Goal: Task Accomplishment & Management: Complete application form

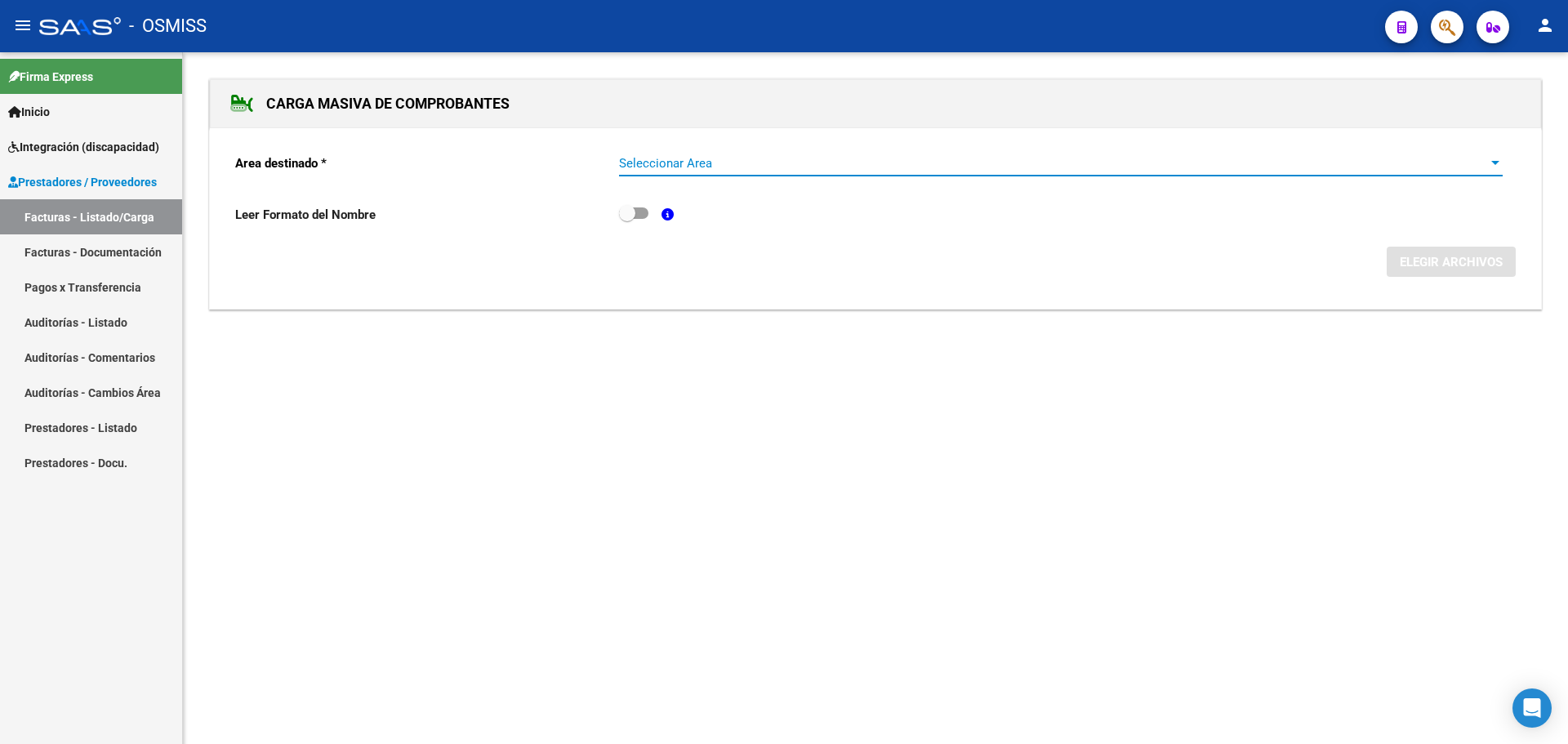
click at [1486, 159] on span "Seleccionar Area" at bounding box center [1054, 163] width 869 height 15
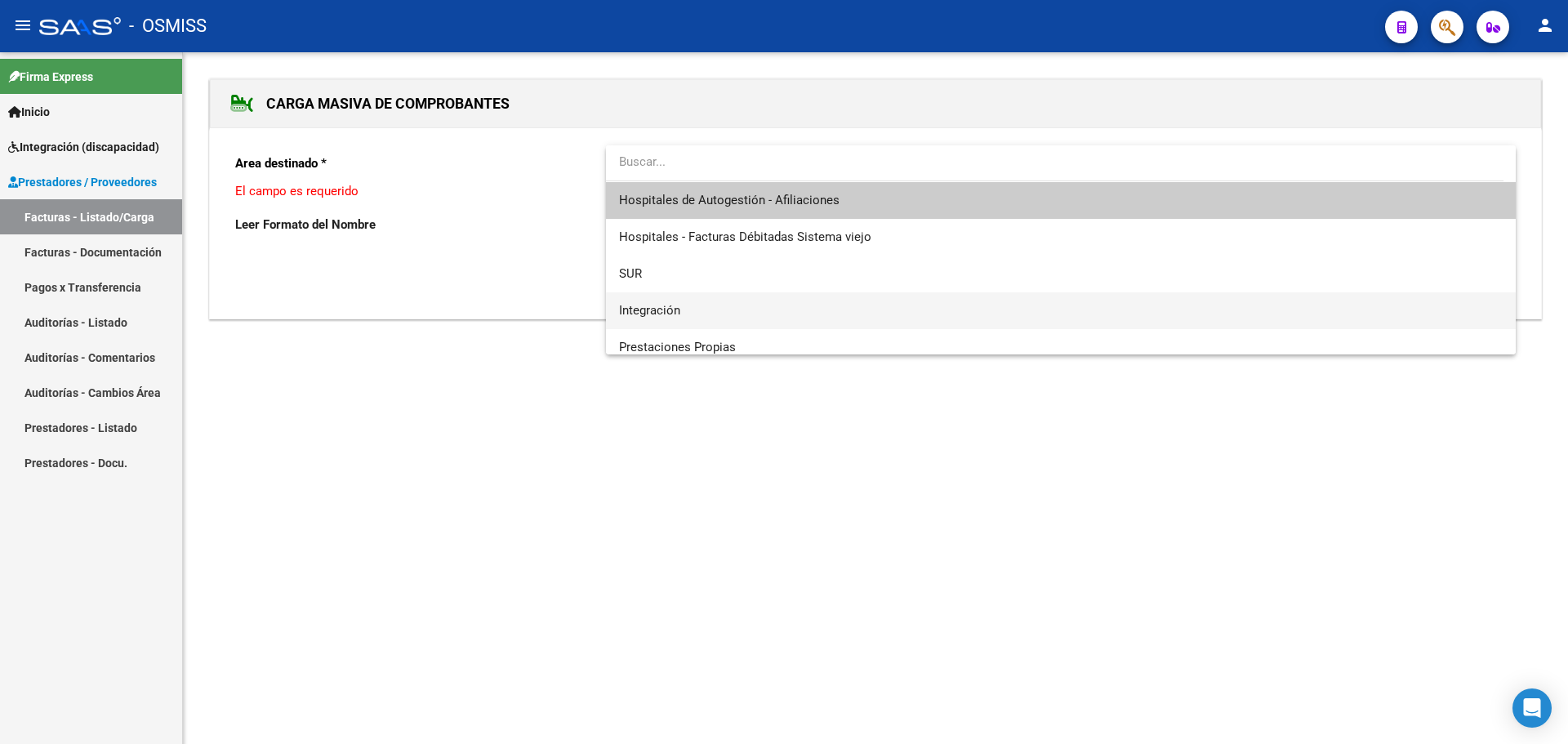
click at [744, 306] on span "Integración" at bounding box center [1061, 311] width 884 height 37
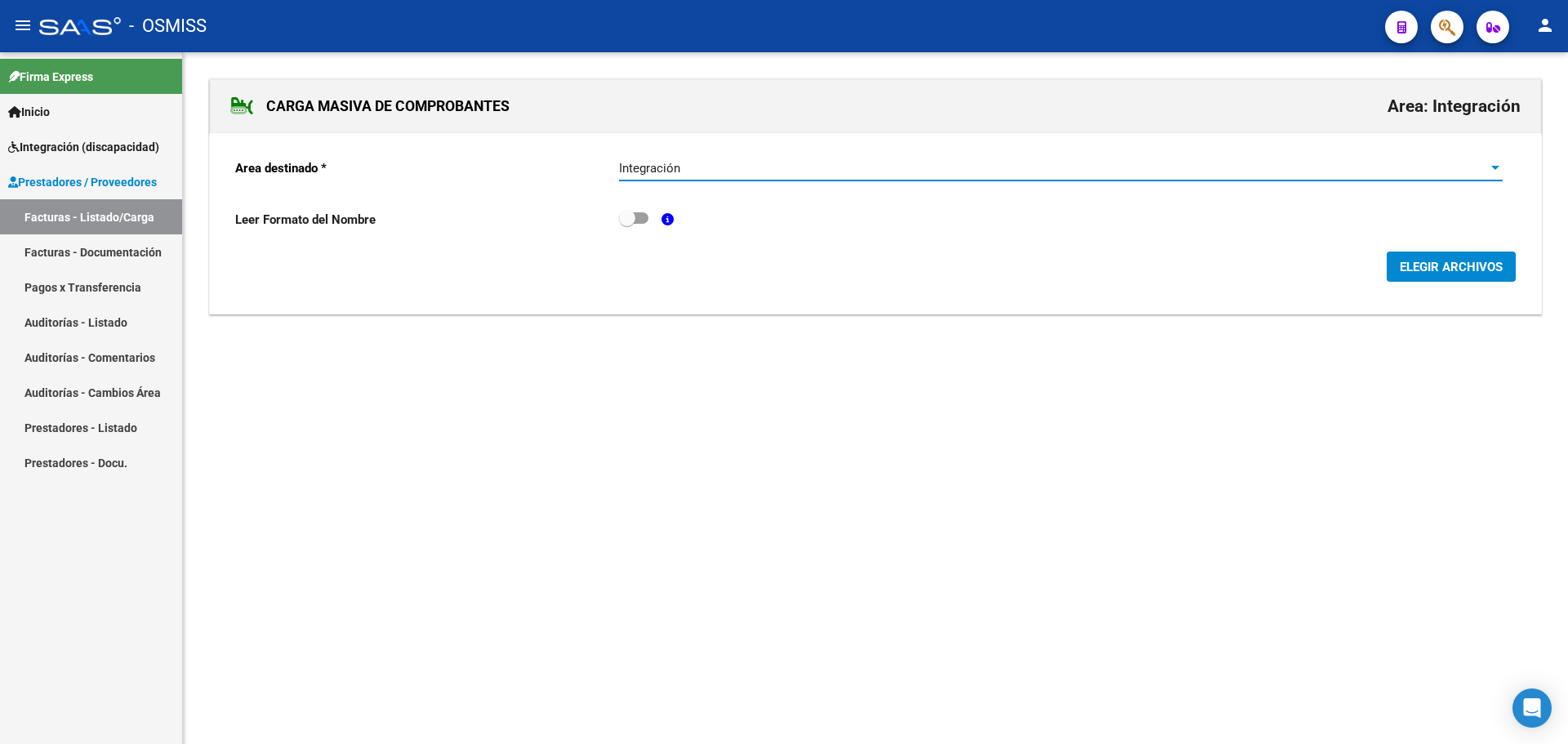
click at [1452, 270] on span "ELEGIR ARCHIVOS" at bounding box center [1451, 267] width 103 height 15
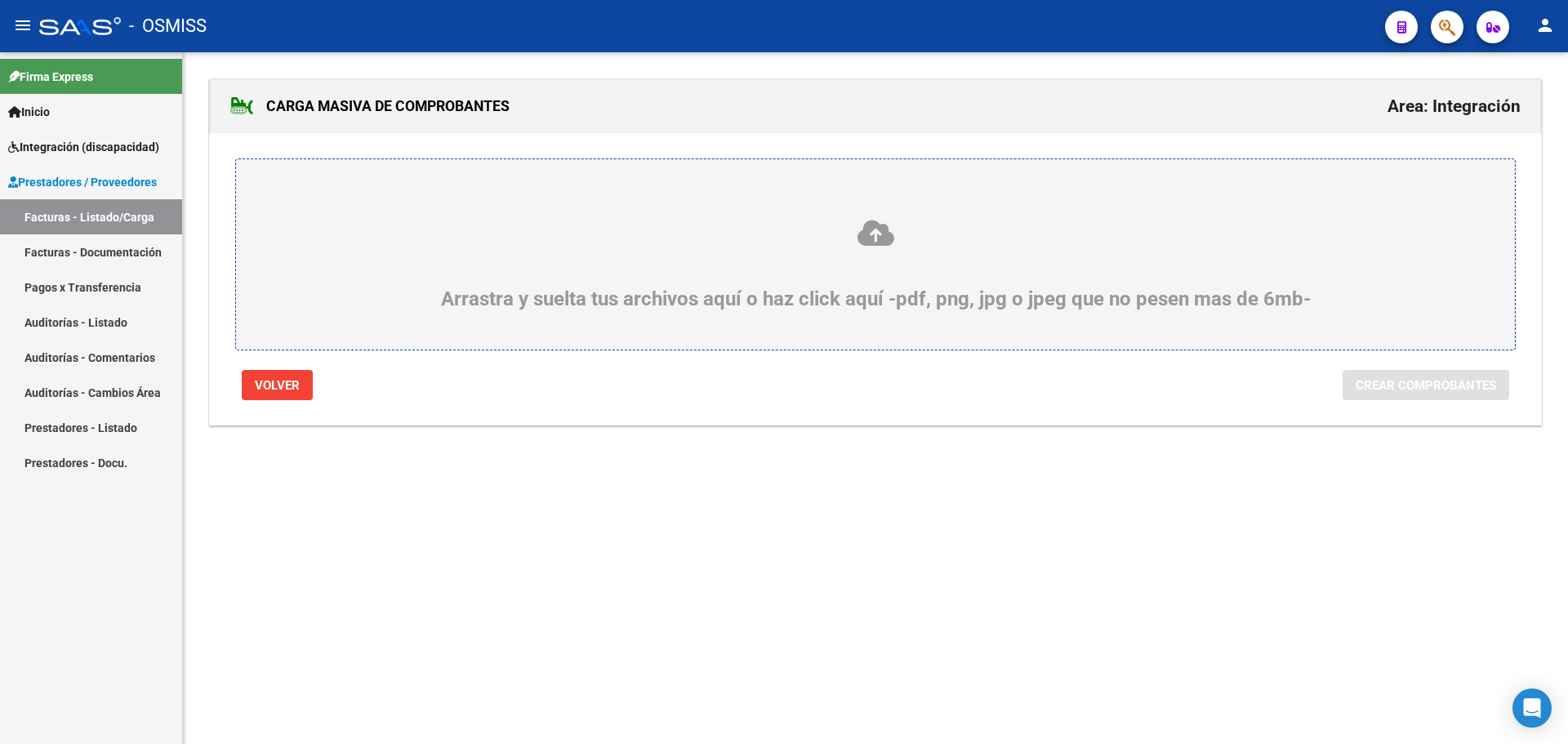
click at [542, 303] on div "Arrastra y suelta tus archivos aquí o haz click aquí -pdf, png, jpg o jpeg que …" at bounding box center [876, 264] width 1200 height 92
click at [0, 0] on input "Arrastra y suelta tus archivos aquí o haz click aquí -pdf, png, jpg o jpeg que …" at bounding box center [0, 0] width 0 height 0
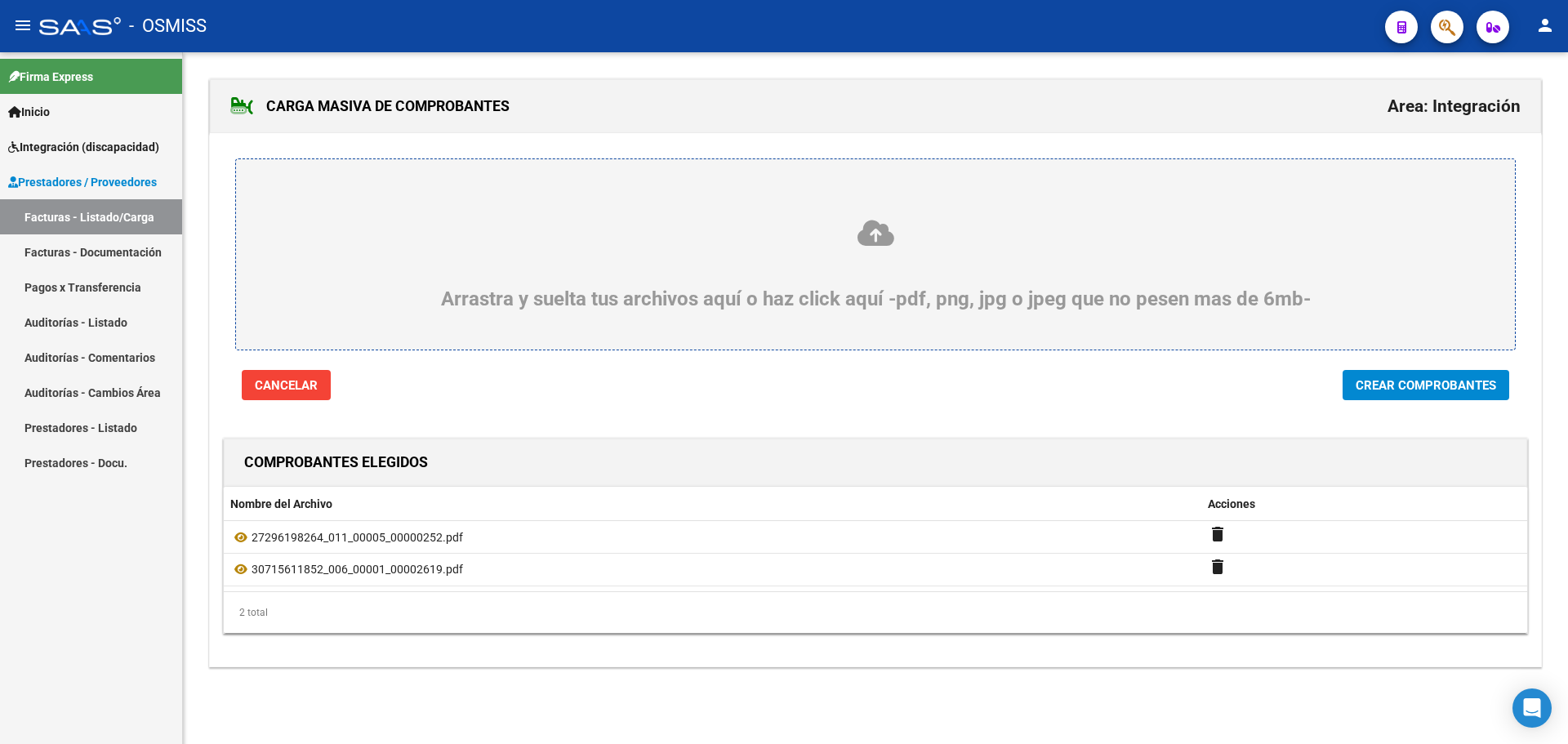
click at [1388, 385] on span "Crear Comprobantes" at bounding box center [1426, 386] width 140 height 15
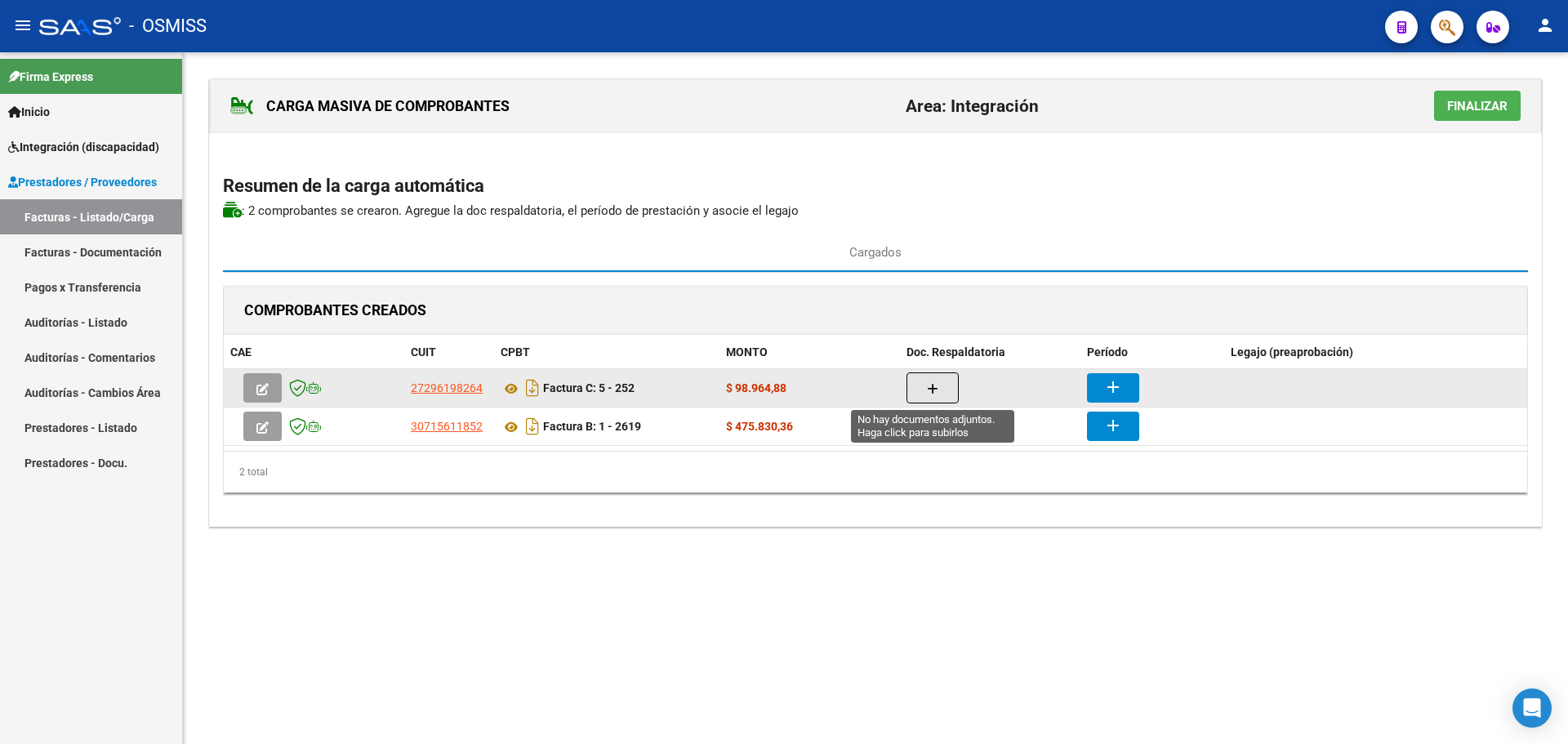
click at [935, 379] on button "button" at bounding box center [932, 388] width 52 height 31
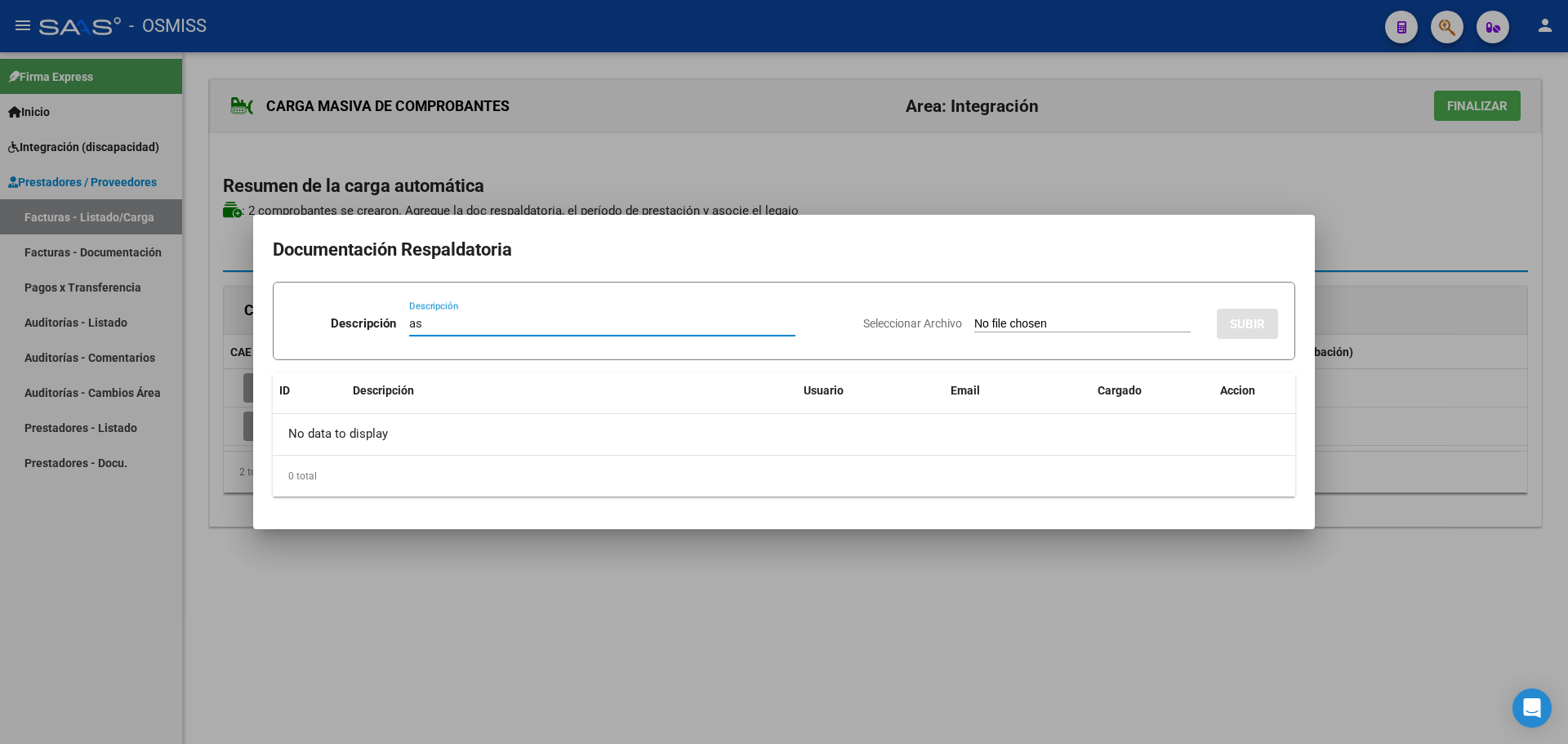
type input "as"
click at [988, 330] on input "Seleccionar Archivo" at bounding box center [1082, 324] width 217 height 16
type input "C:\fakepath\ASISTENCIA UBEDA AGOSTO.pdf"
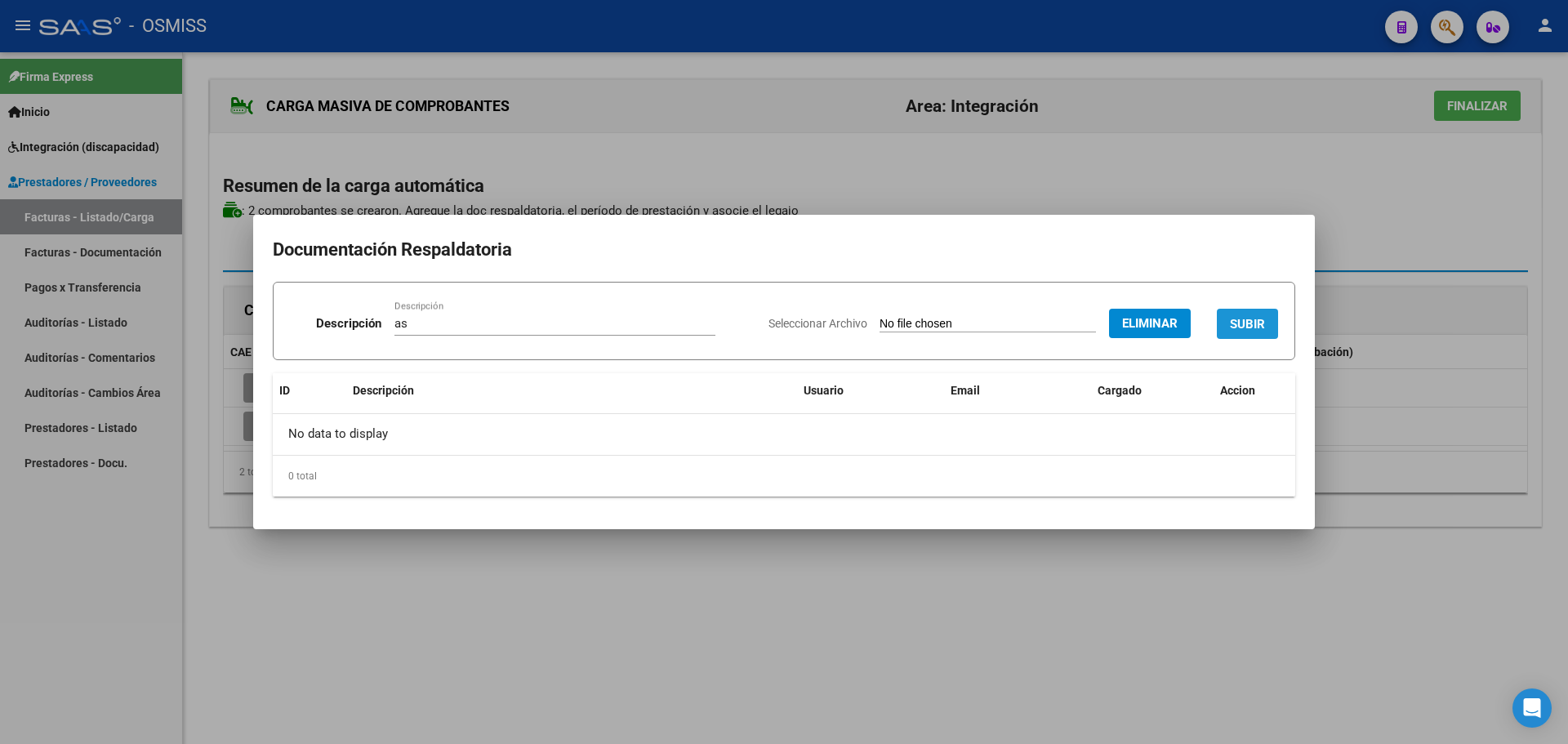
drag, startPoint x: 1256, startPoint y: 329, endPoint x: 1167, endPoint y: 363, distance: 95.3
click at [1256, 328] on span "SUBIR" at bounding box center [1247, 324] width 35 height 15
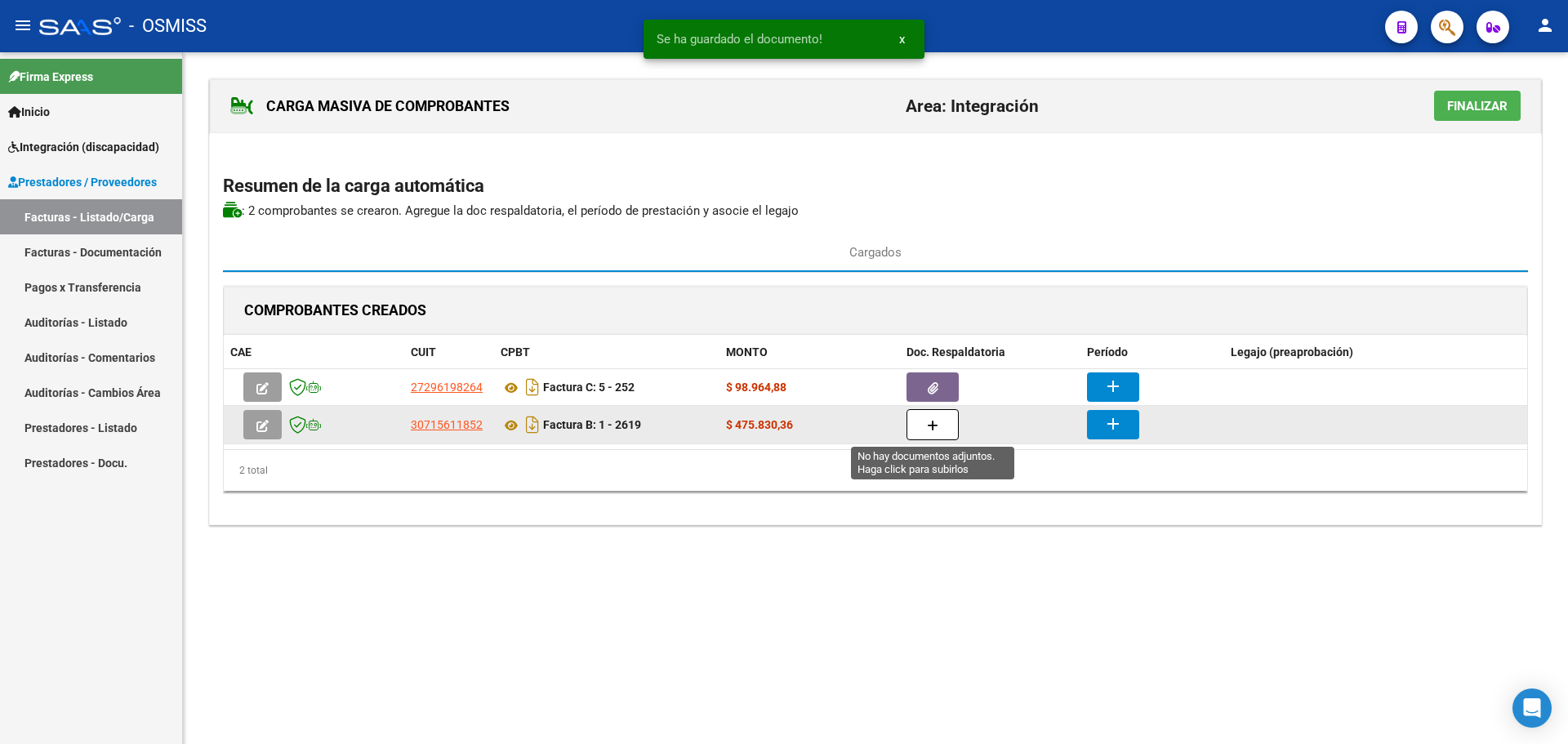
click at [932, 419] on icon "button" at bounding box center [933, 425] width 12 height 12
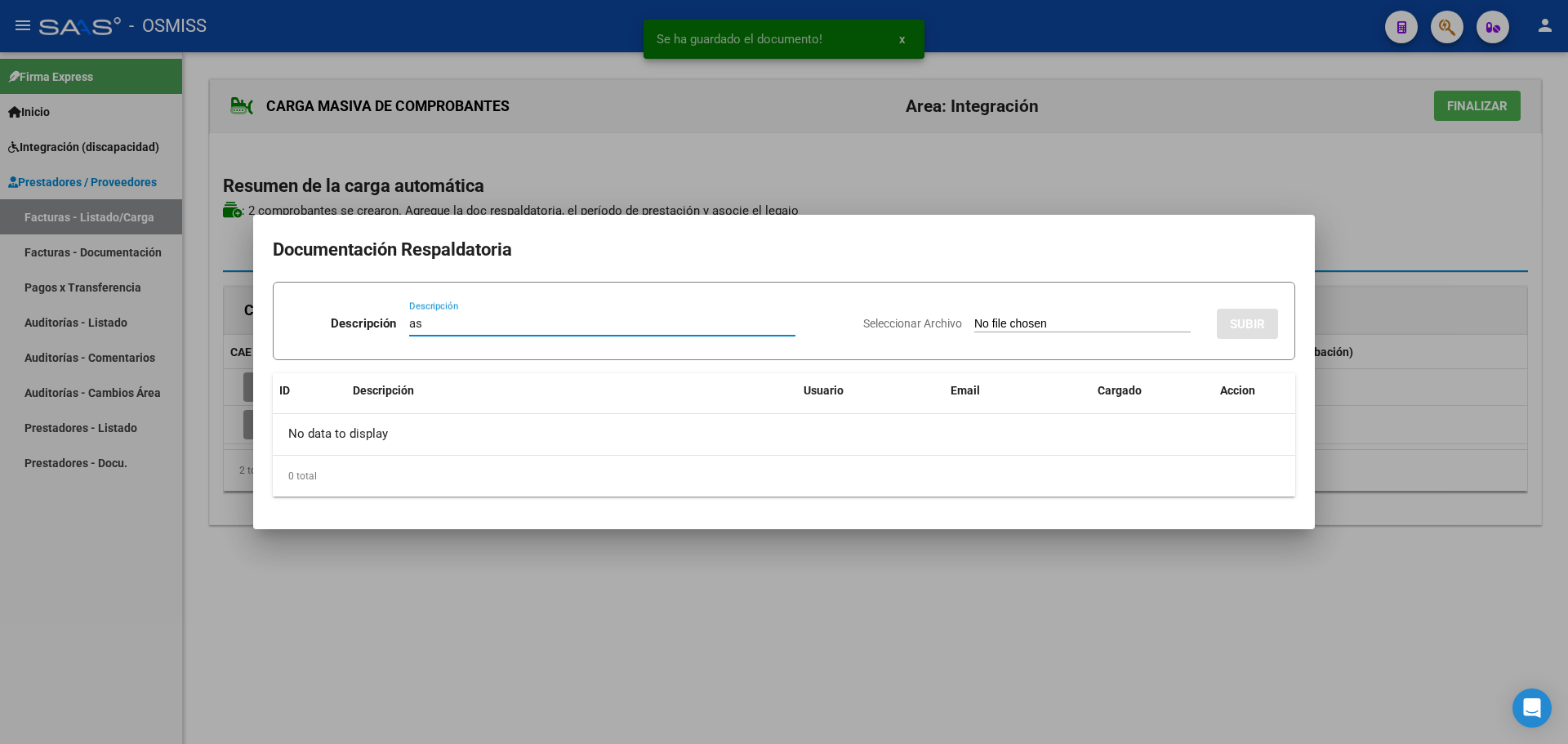
type input "as"
click at [1030, 330] on input "Seleccionar Archivo" at bounding box center [1082, 324] width 217 height 16
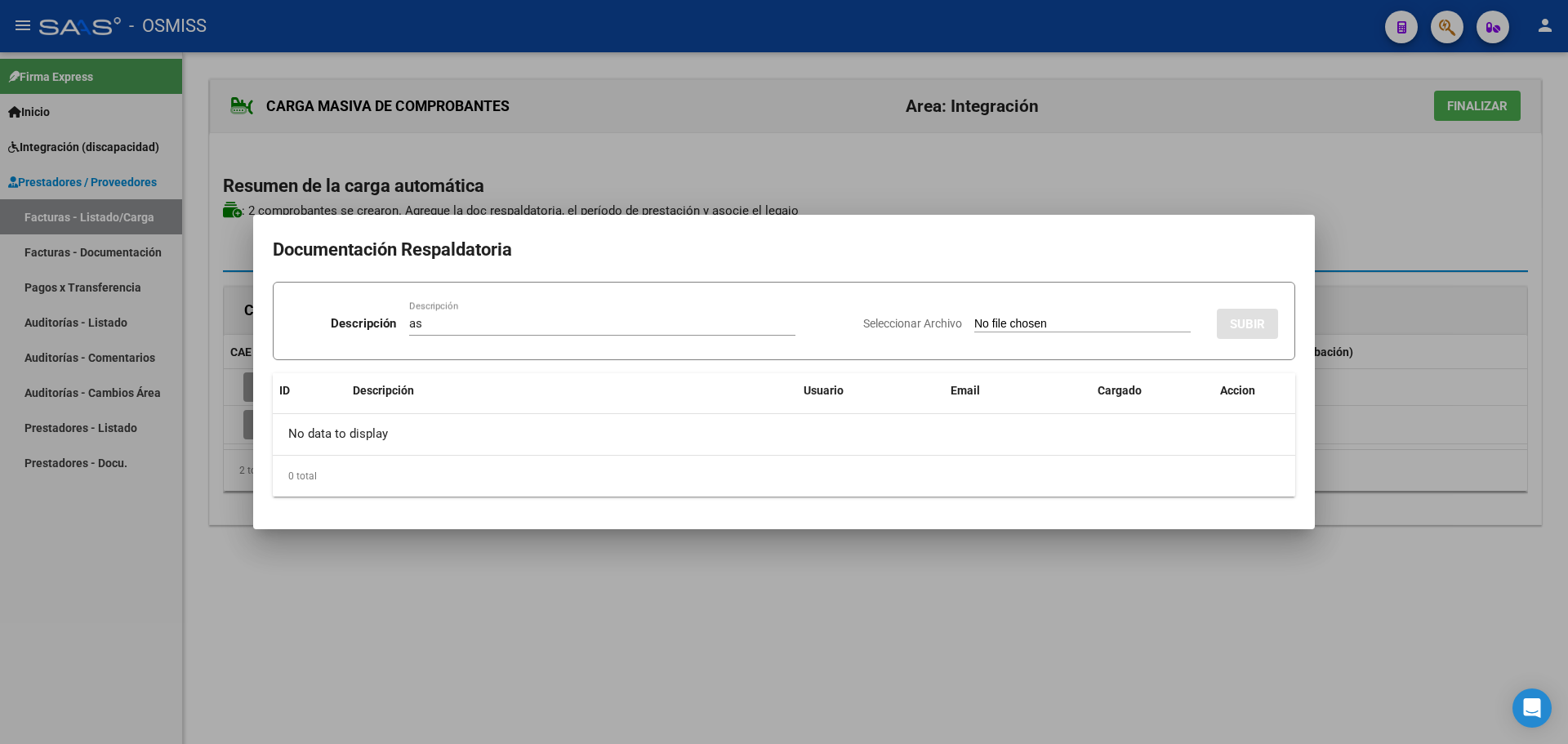
type input "C:\fakepath\UBEDA069.pdf"
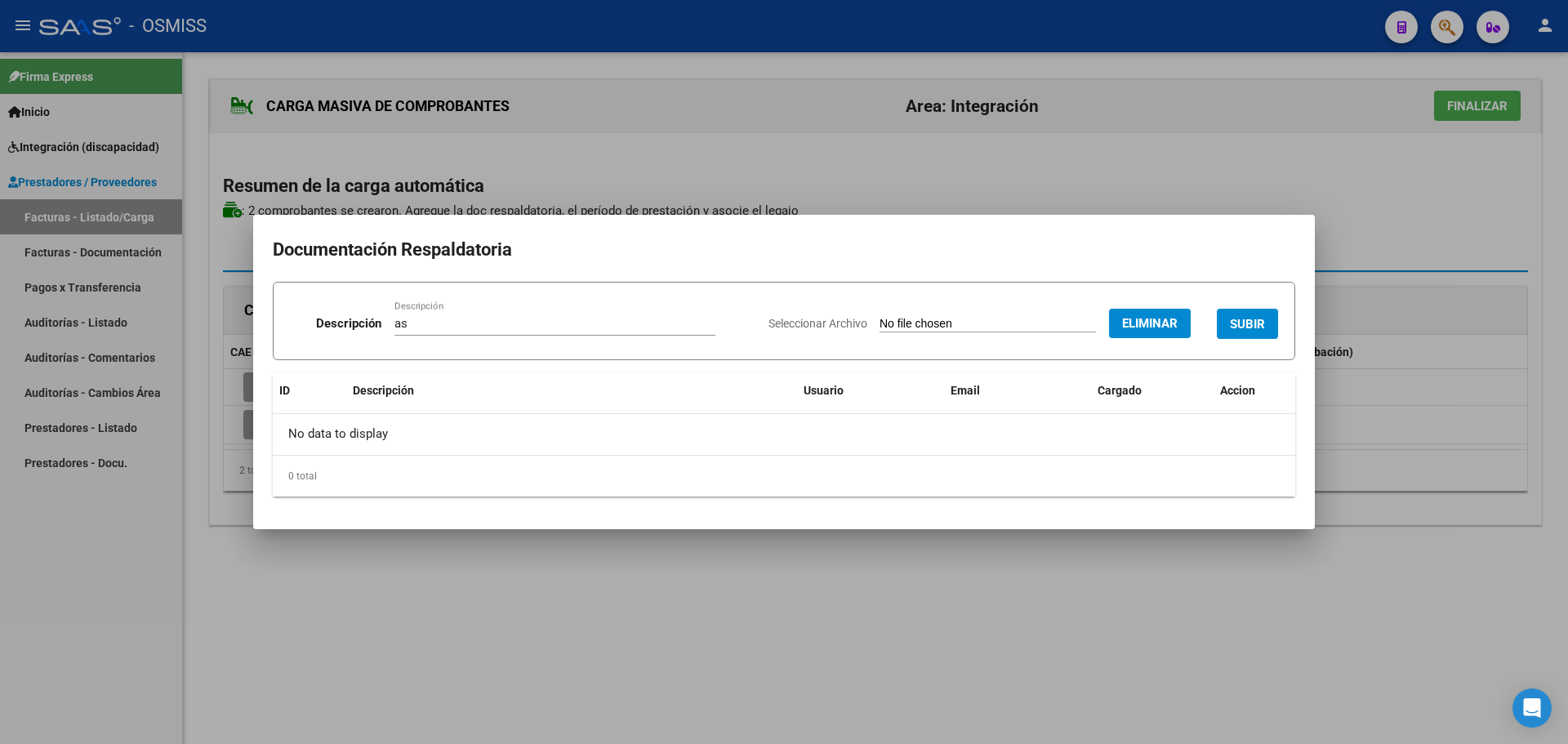
click at [1230, 322] on span "SUBIR" at bounding box center [1247, 324] width 35 height 15
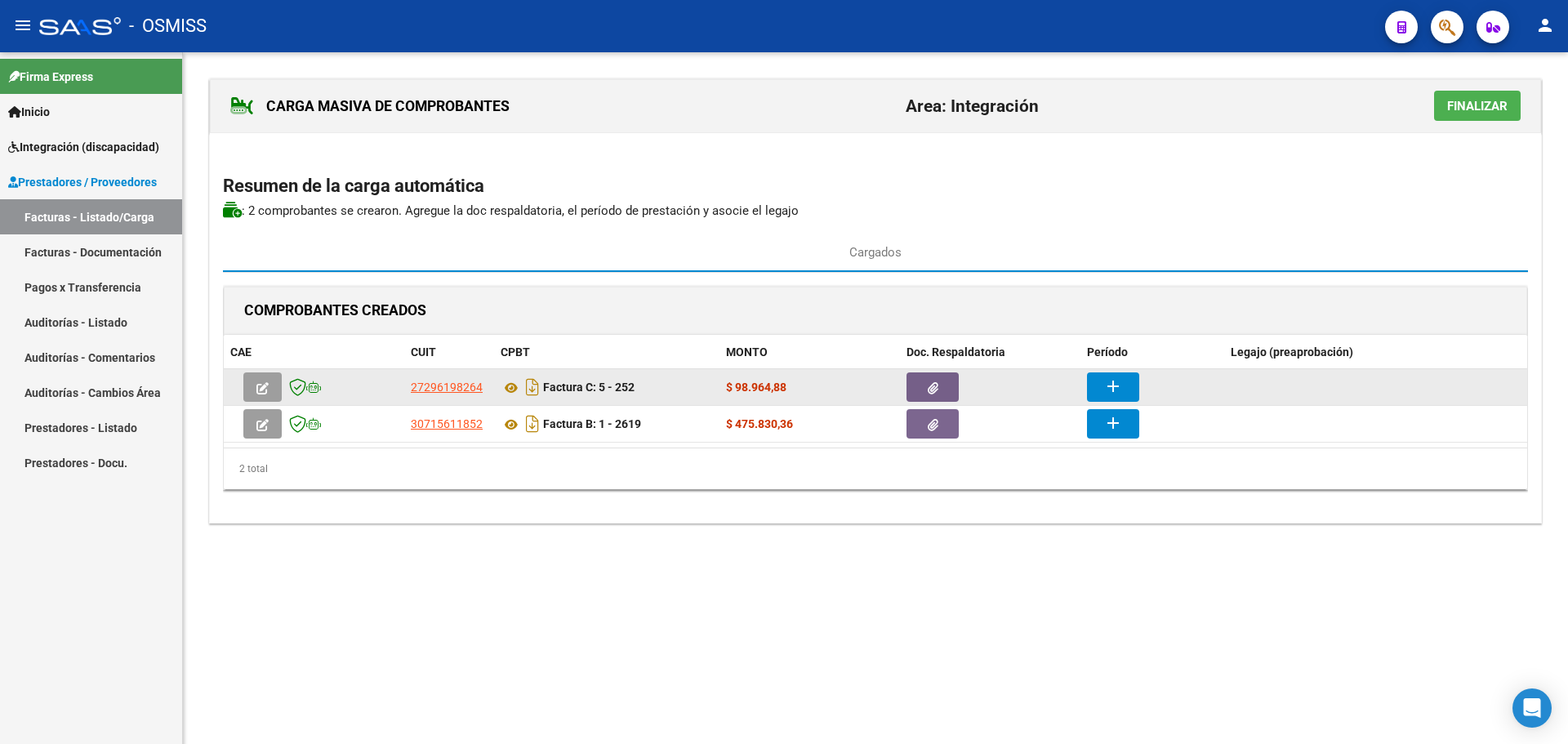
click at [1114, 381] on mat-icon "add" at bounding box center [1114, 386] width 20 height 20
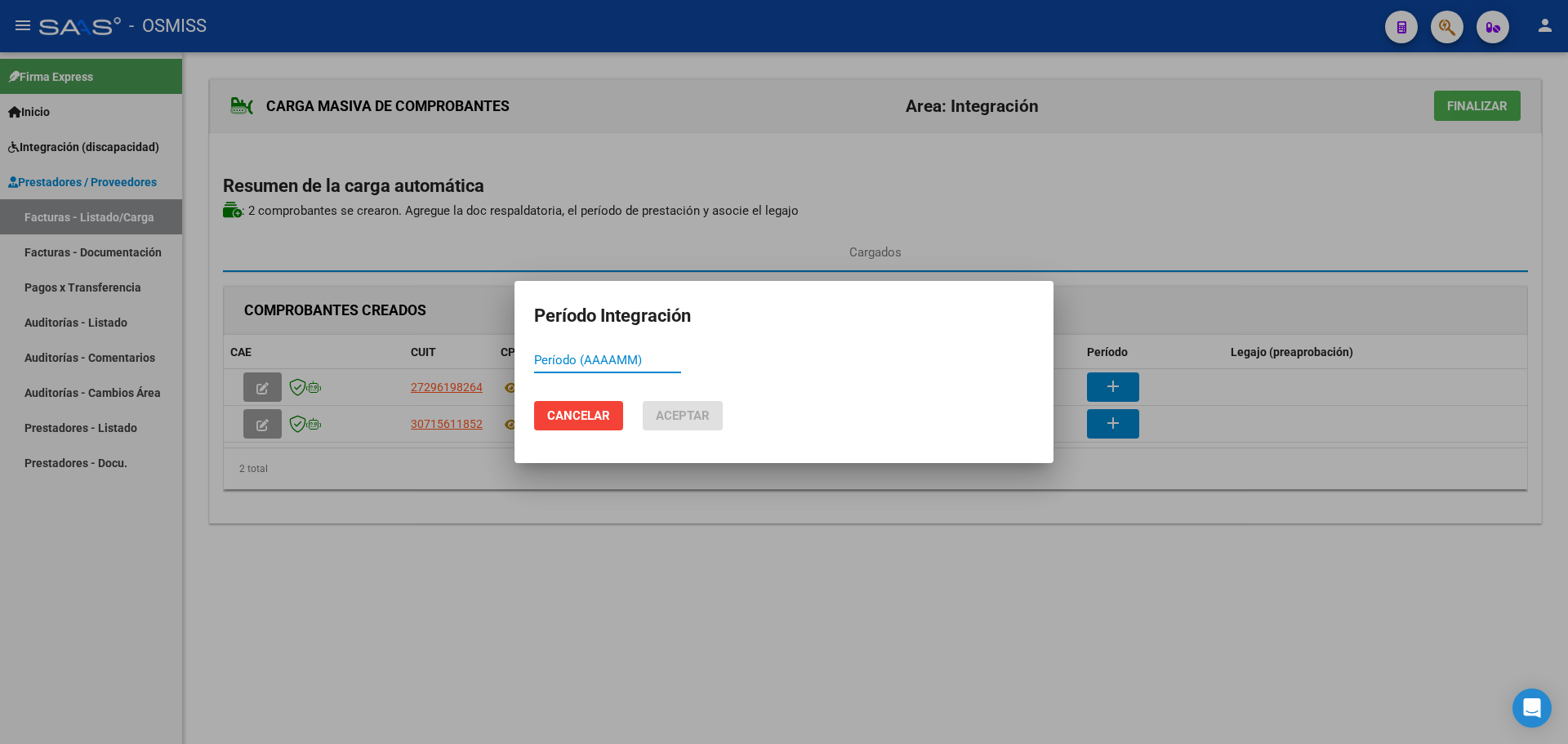
paste input "202508"
type input "202508"
click at [680, 422] on span "Aceptar" at bounding box center [683, 415] width 54 height 15
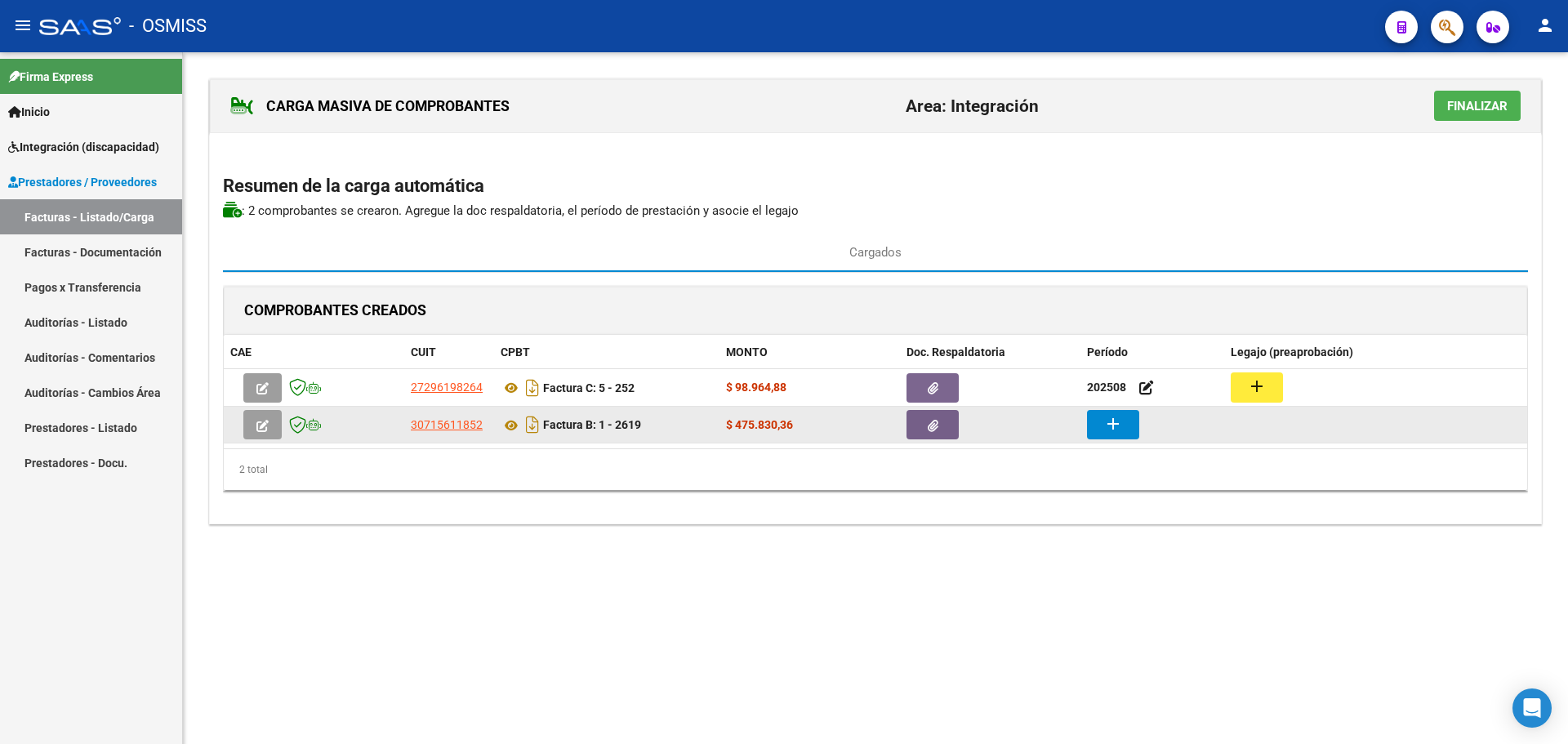
click at [1120, 432] on mat-icon "add" at bounding box center [1114, 423] width 20 height 20
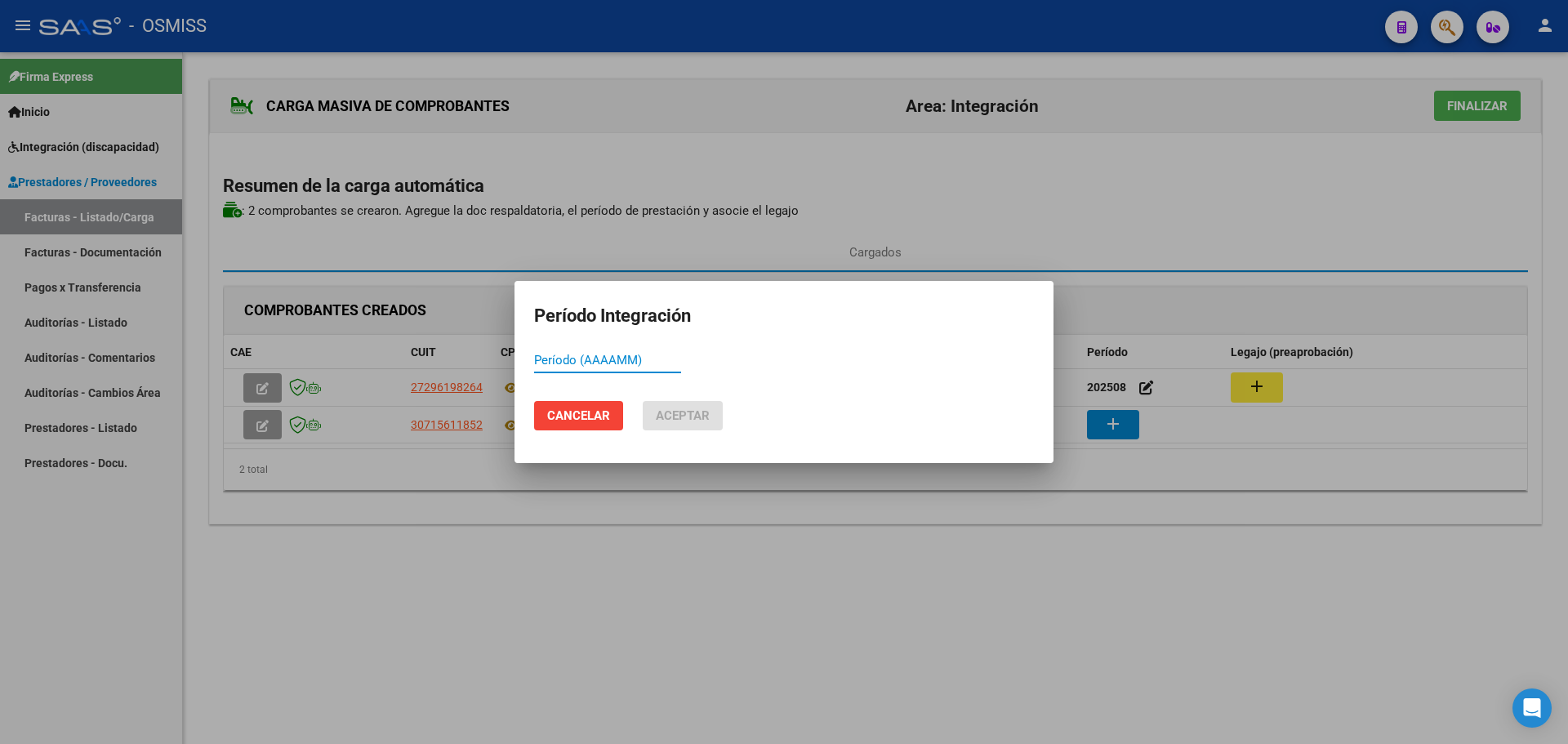
paste input "202508"
type input "202508"
click at [682, 419] on span "Aceptar" at bounding box center [683, 415] width 54 height 15
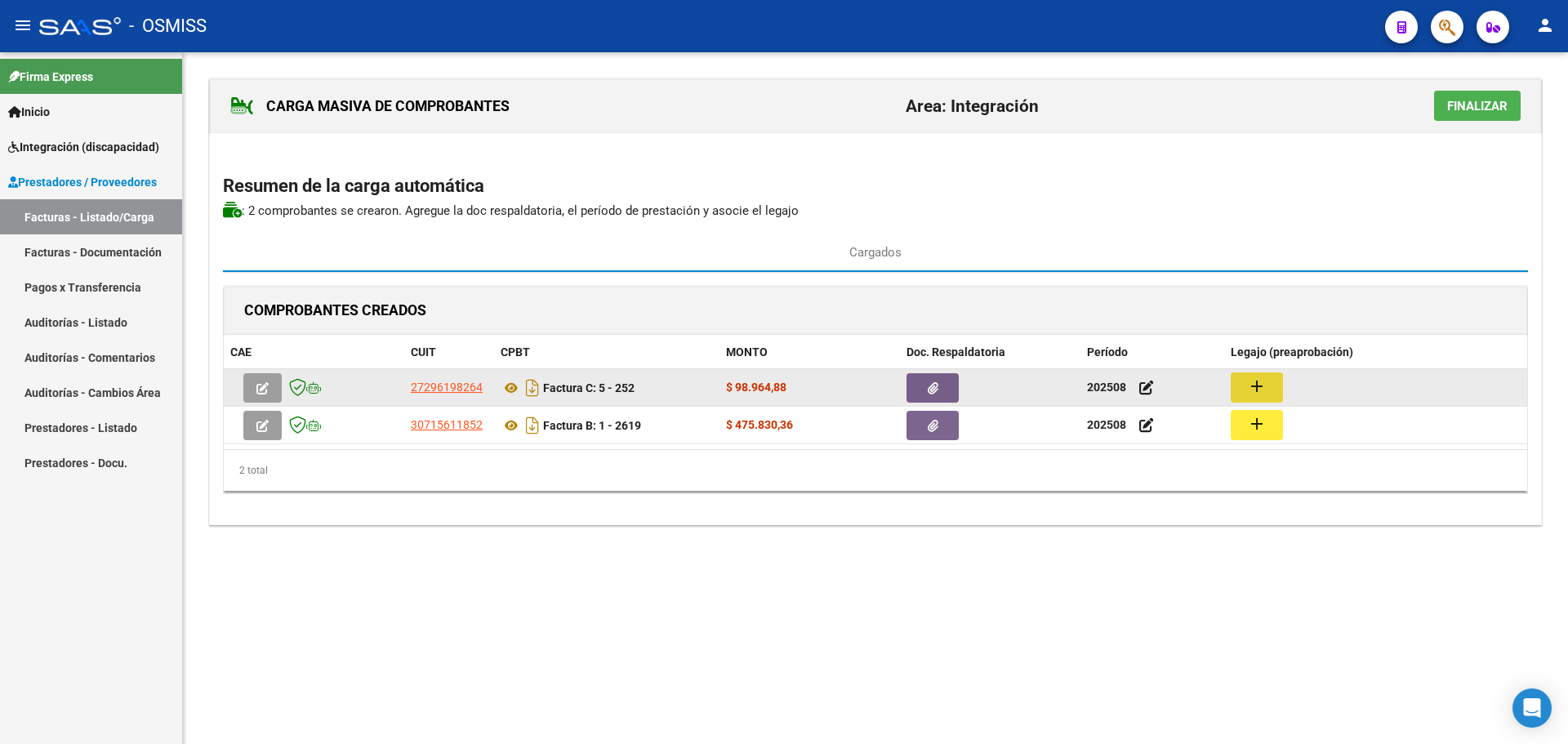
click at [1242, 381] on button "add" at bounding box center [1256, 387] width 52 height 30
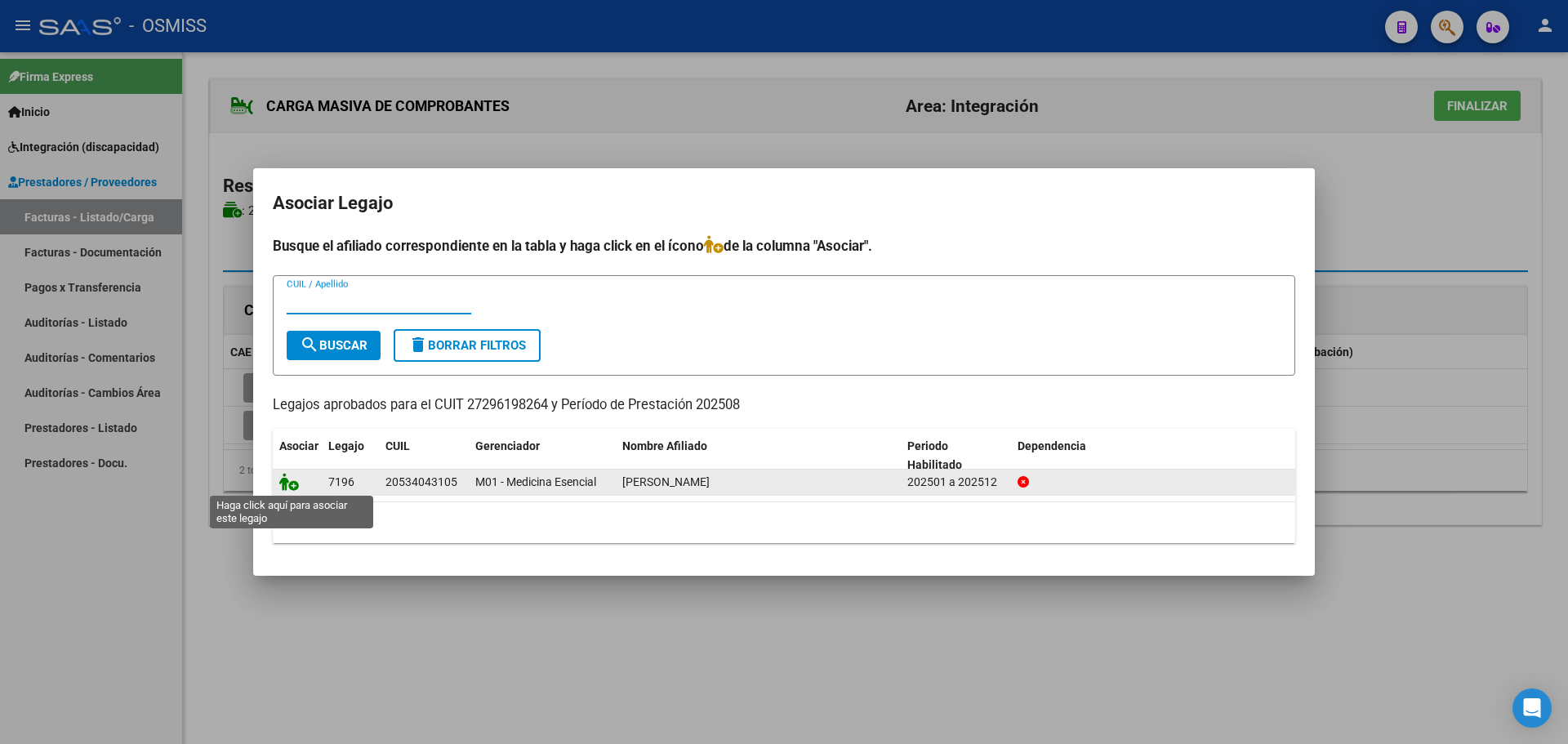
click at [296, 486] on icon at bounding box center [289, 482] width 20 height 18
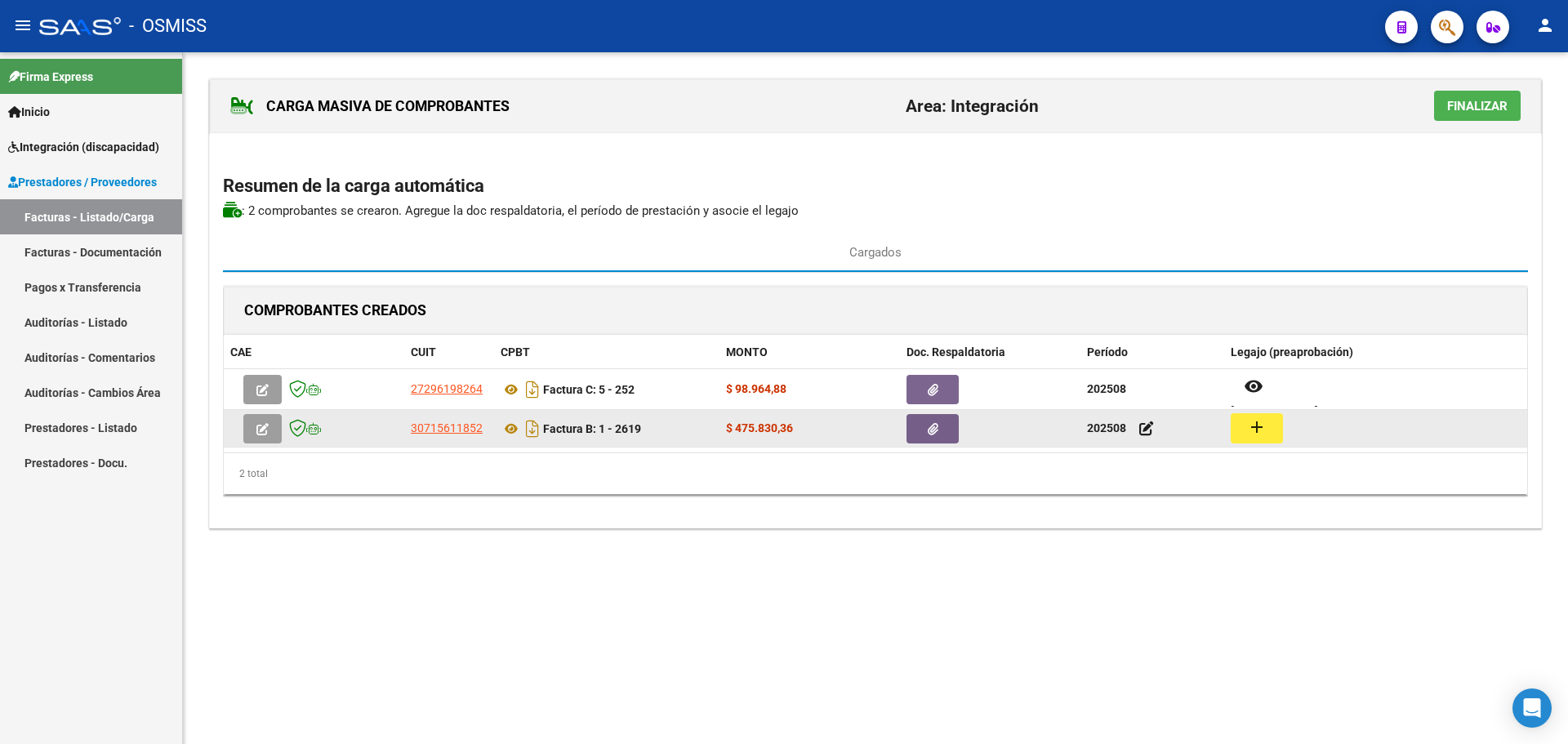
click at [1269, 433] on button "add" at bounding box center [1256, 428] width 52 height 30
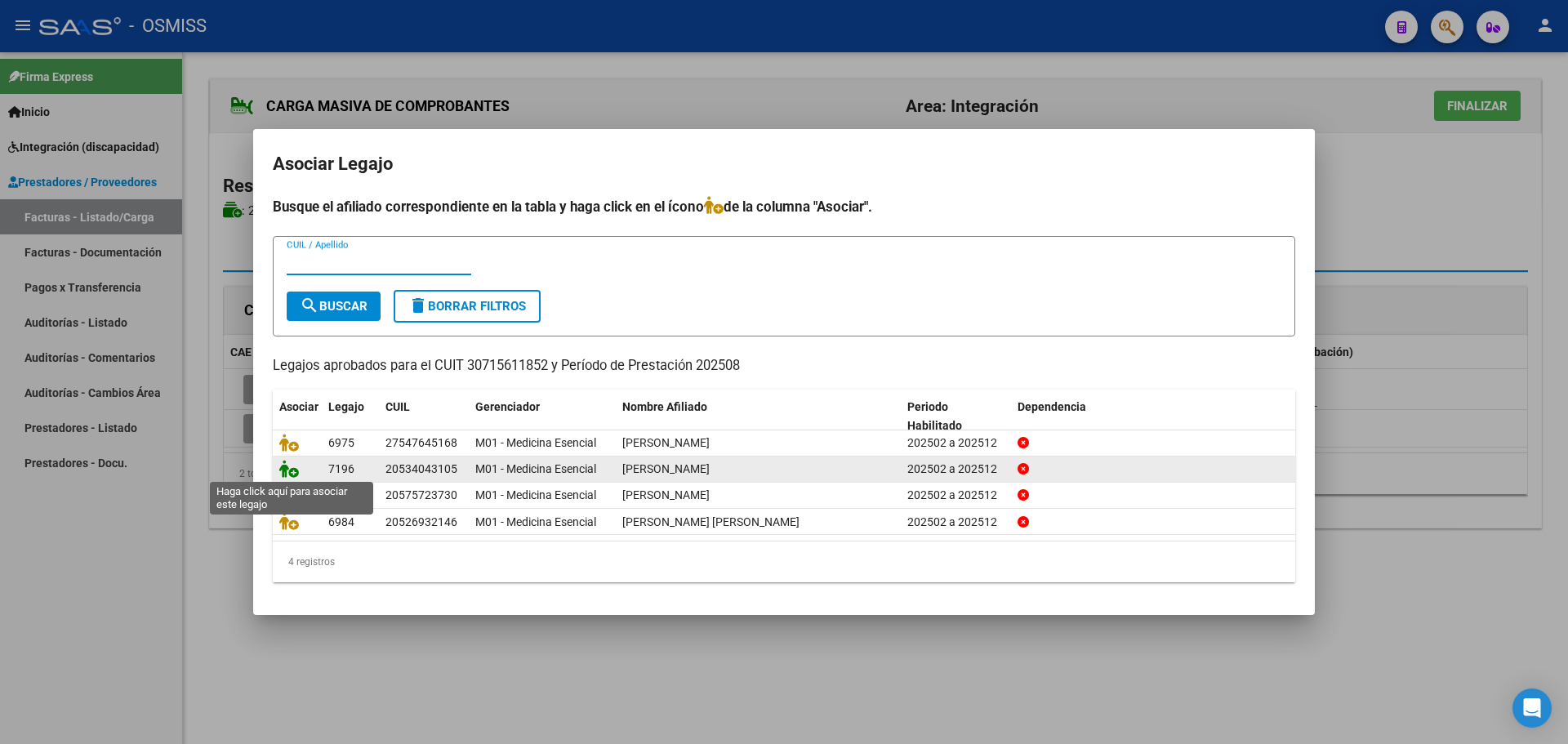
click at [282, 466] on icon at bounding box center [289, 469] width 20 height 18
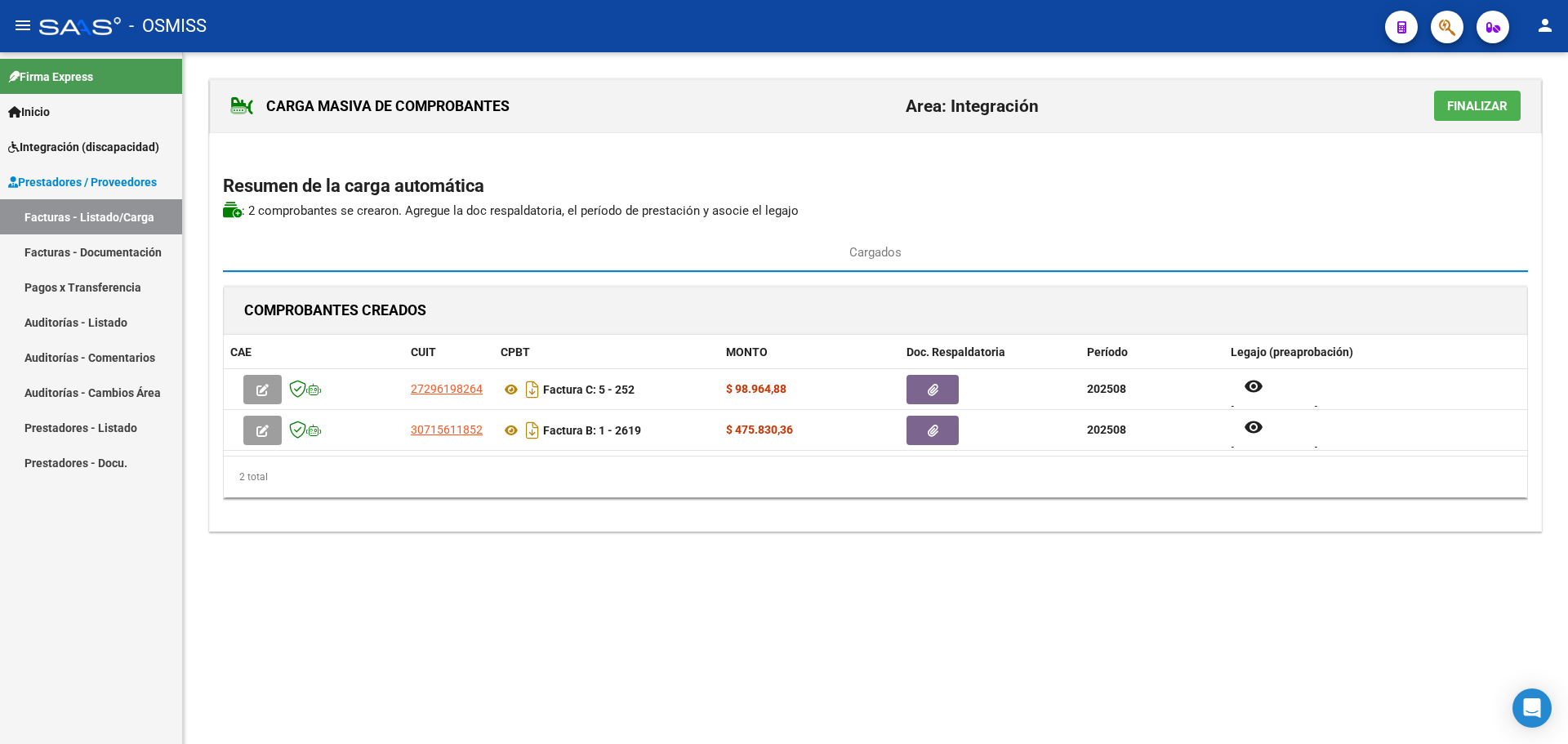
click at [1492, 101] on span "Finalizar" at bounding box center [1477, 106] width 60 height 15
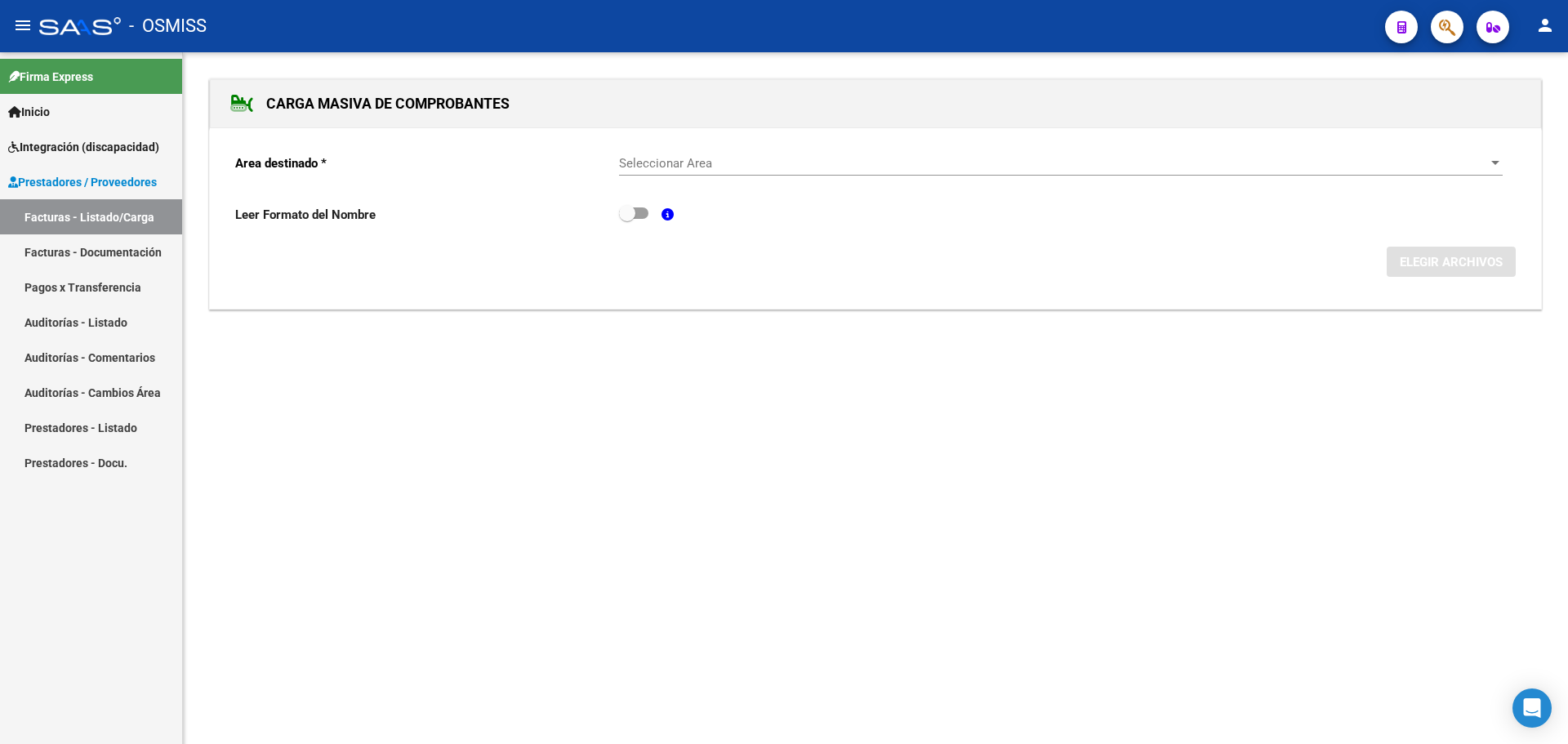
click at [66, 213] on link "Facturas - Listado/Carga" at bounding box center [91, 217] width 182 height 35
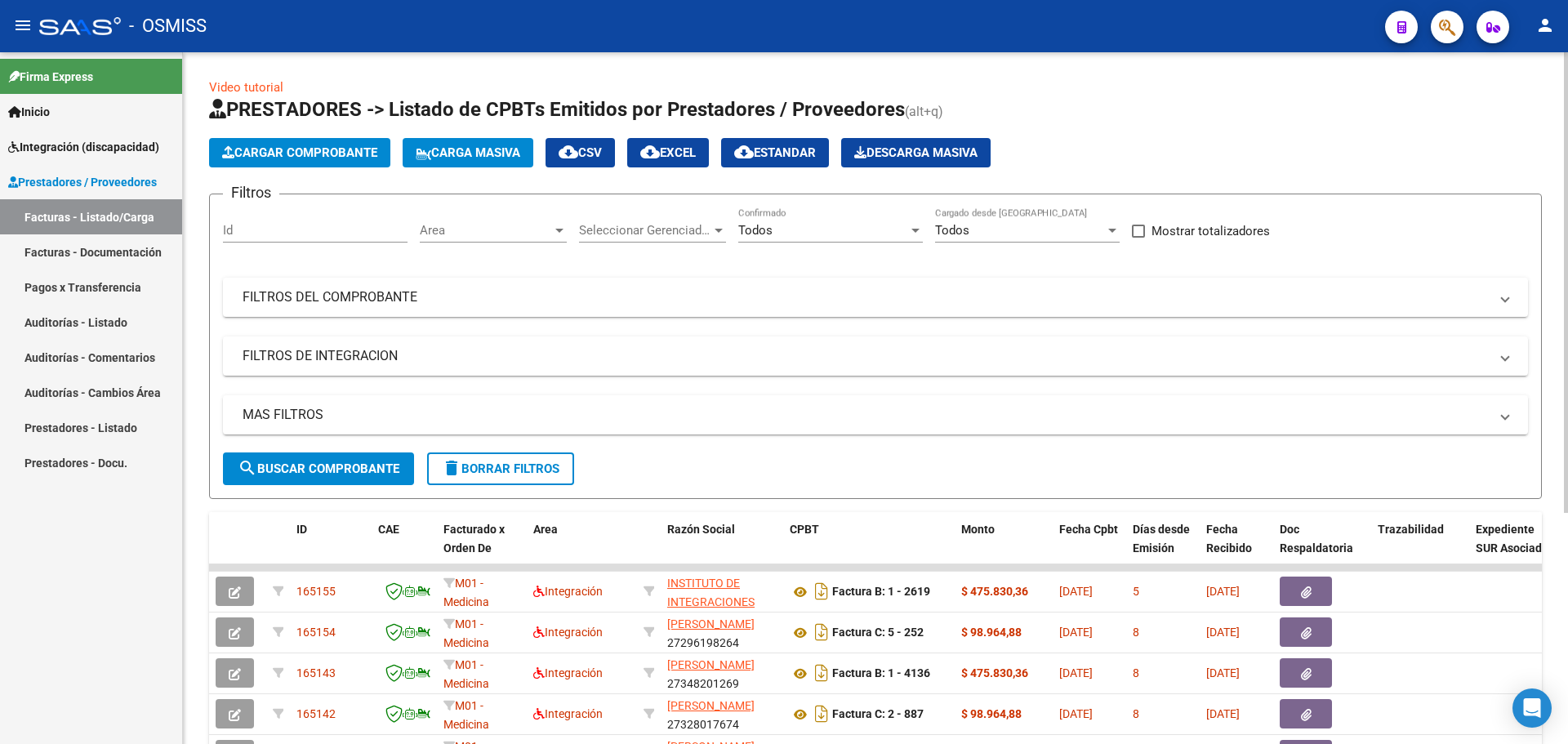
click at [318, 153] on span "Cargar Comprobante" at bounding box center [299, 152] width 155 height 15
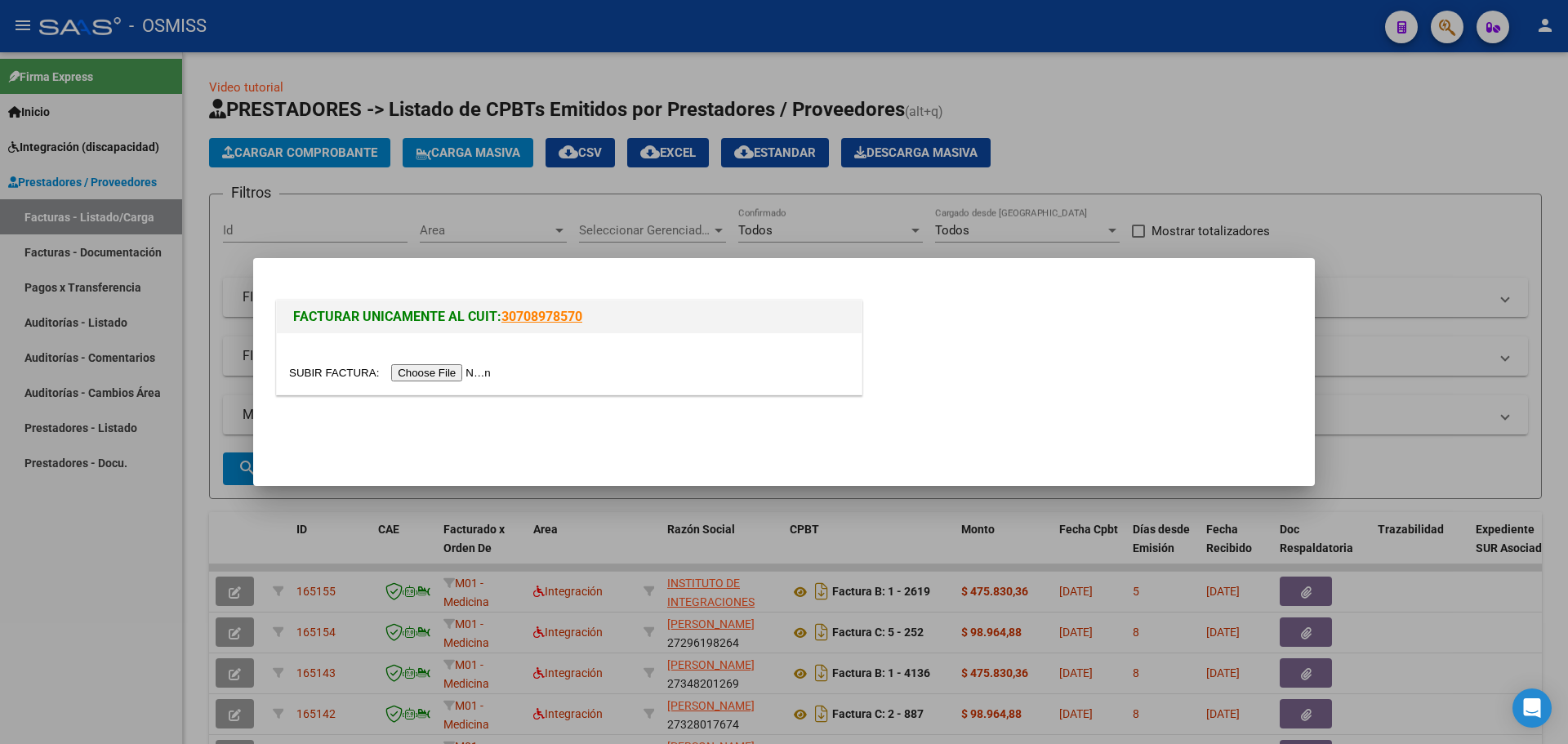
click at [1167, 122] on div at bounding box center [784, 372] width 1568 height 744
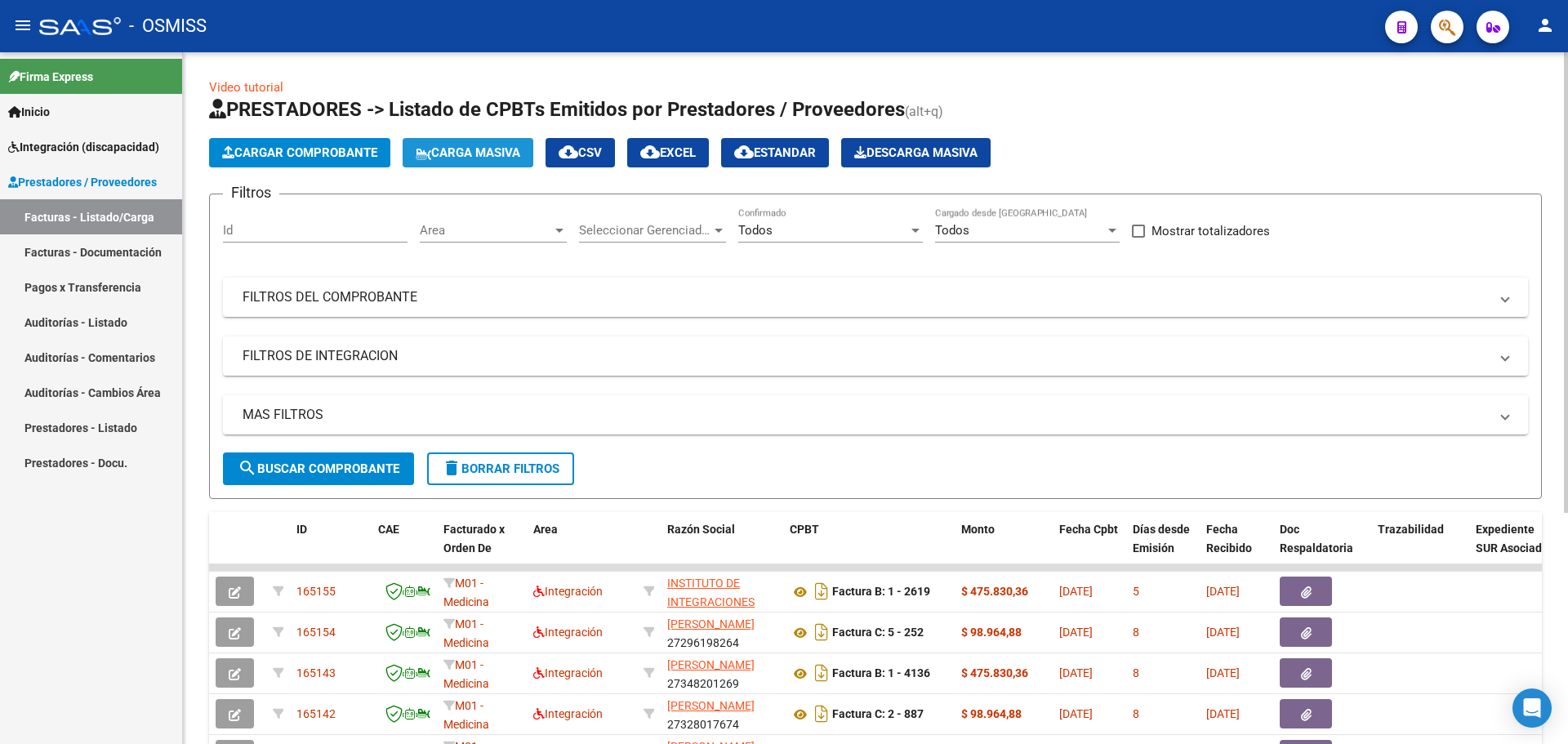
click at [467, 151] on span "Carga Masiva" at bounding box center [467, 152] width 105 height 15
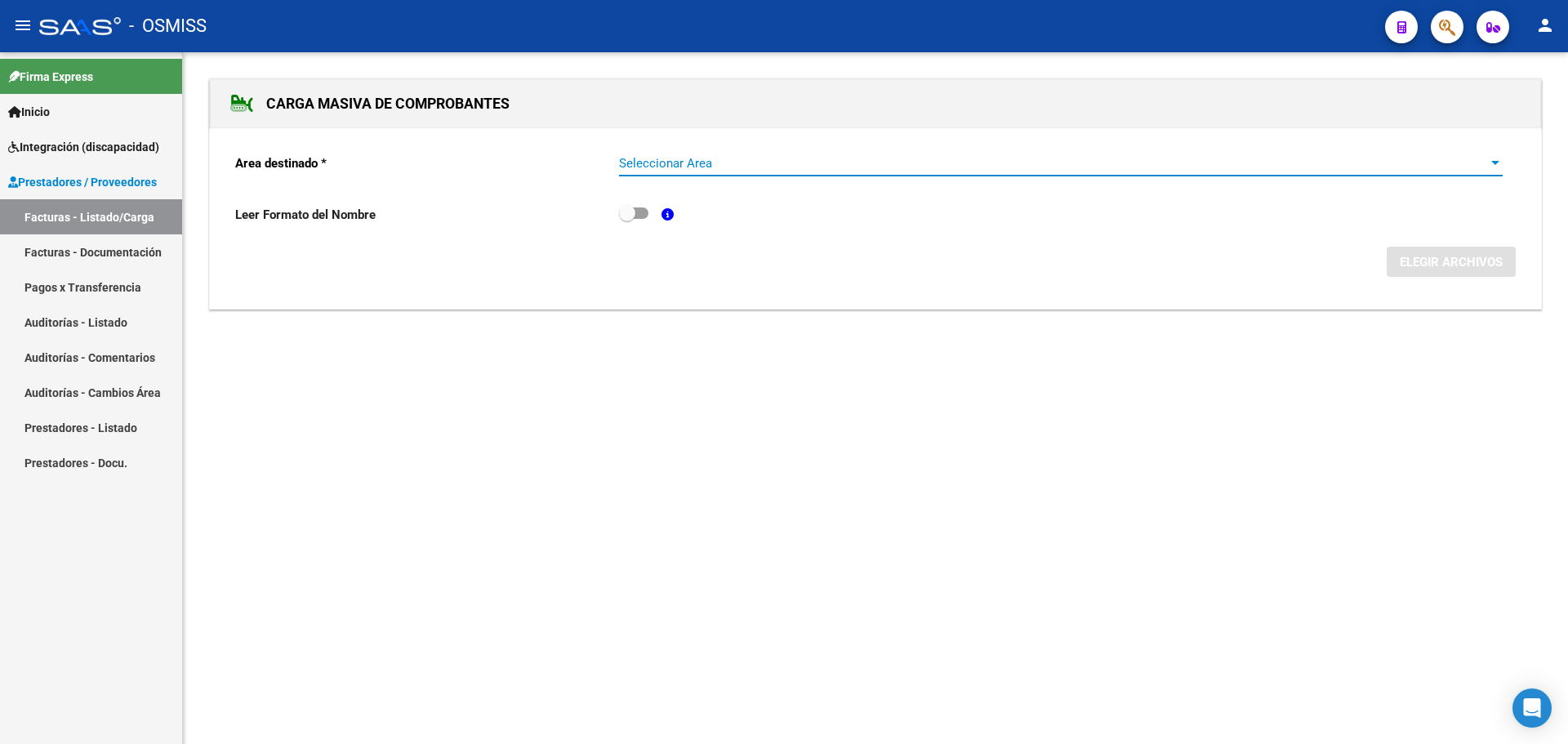
click at [933, 156] on span "Seleccionar Area" at bounding box center [1054, 163] width 869 height 15
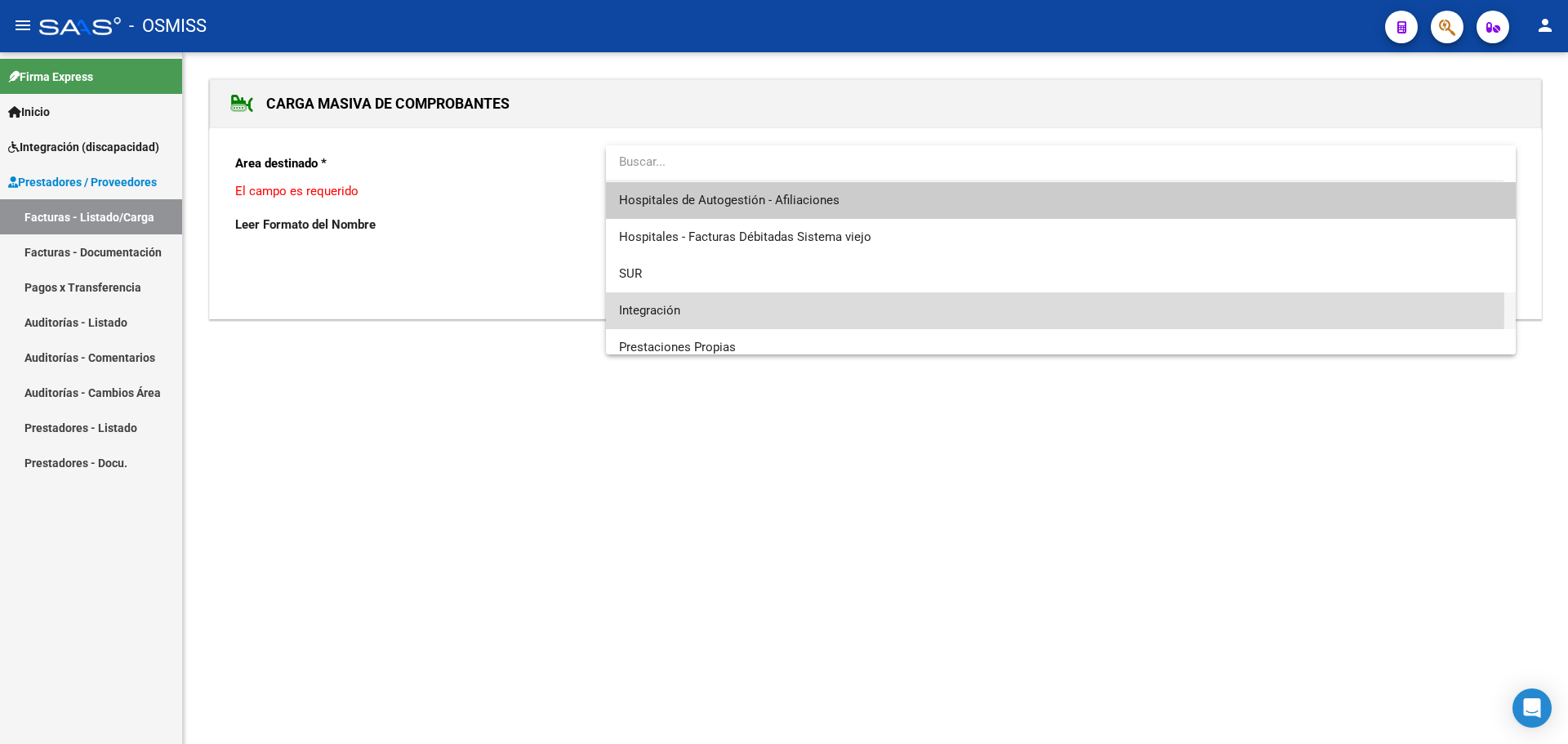
click at [709, 306] on span "Integración" at bounding box center [1061, 311] width 884 height 37
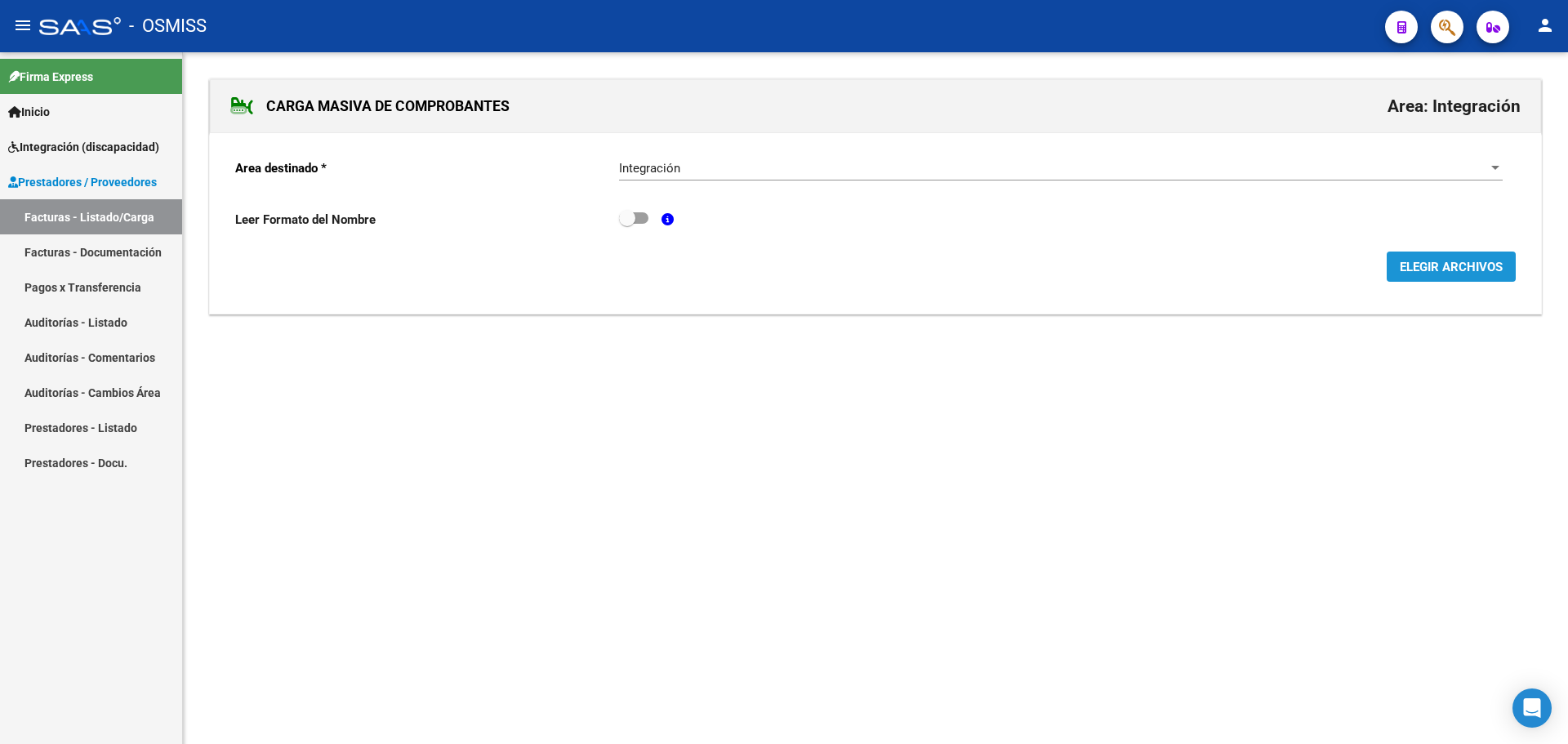
click at [1471, 262] on span "ELEGIR ARCHIVOS" at bounding box center [1451, 267] width 103 height 15
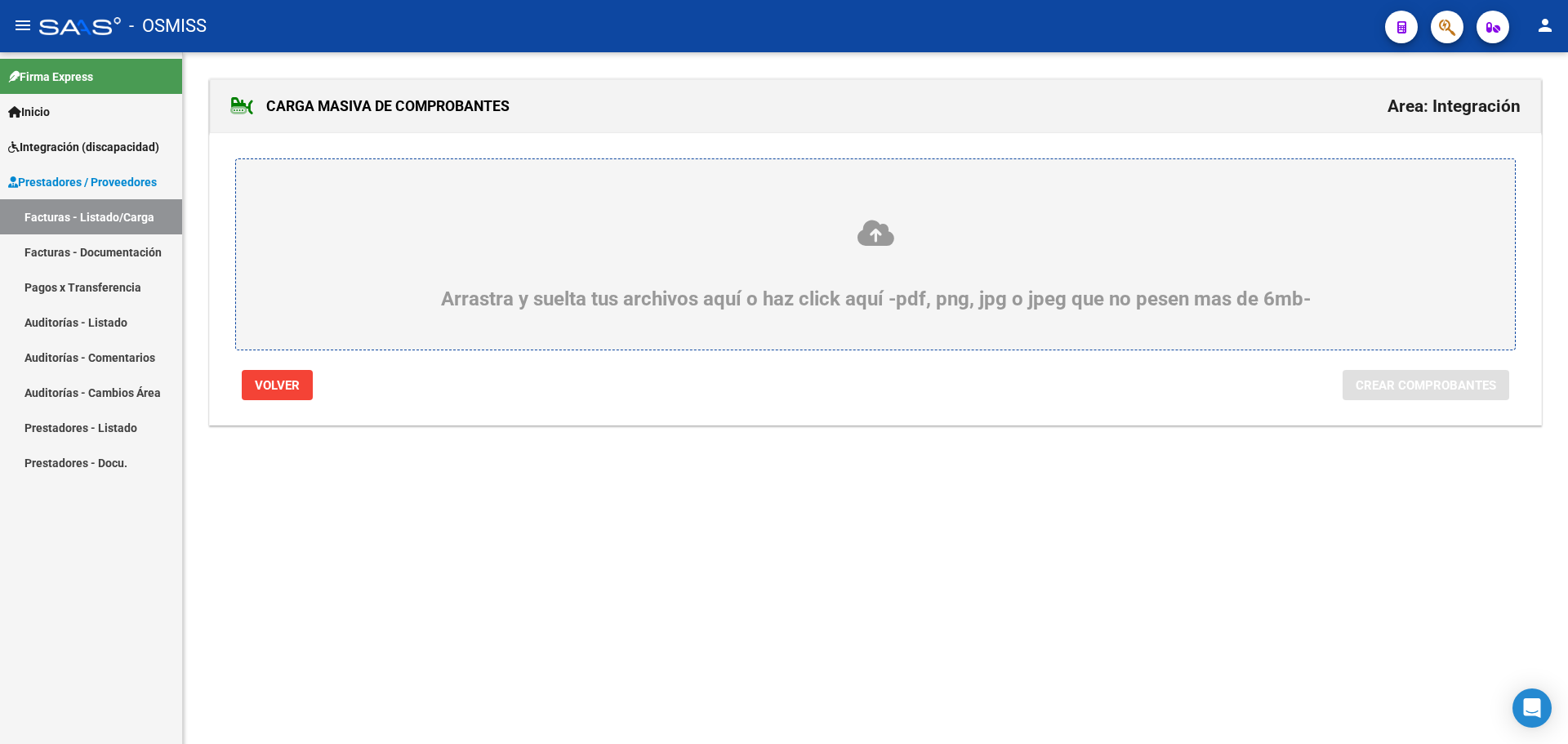
click at [486, 233] on icon at bounding box center [876, 233] width 1200 height 30
click at [0, 0] on input "Arrastra y suelta tus archivos aquí o haz click aquí -pdf, png, jpg o jpeg que …" at bounding box center [0, 0] width 0 height 0
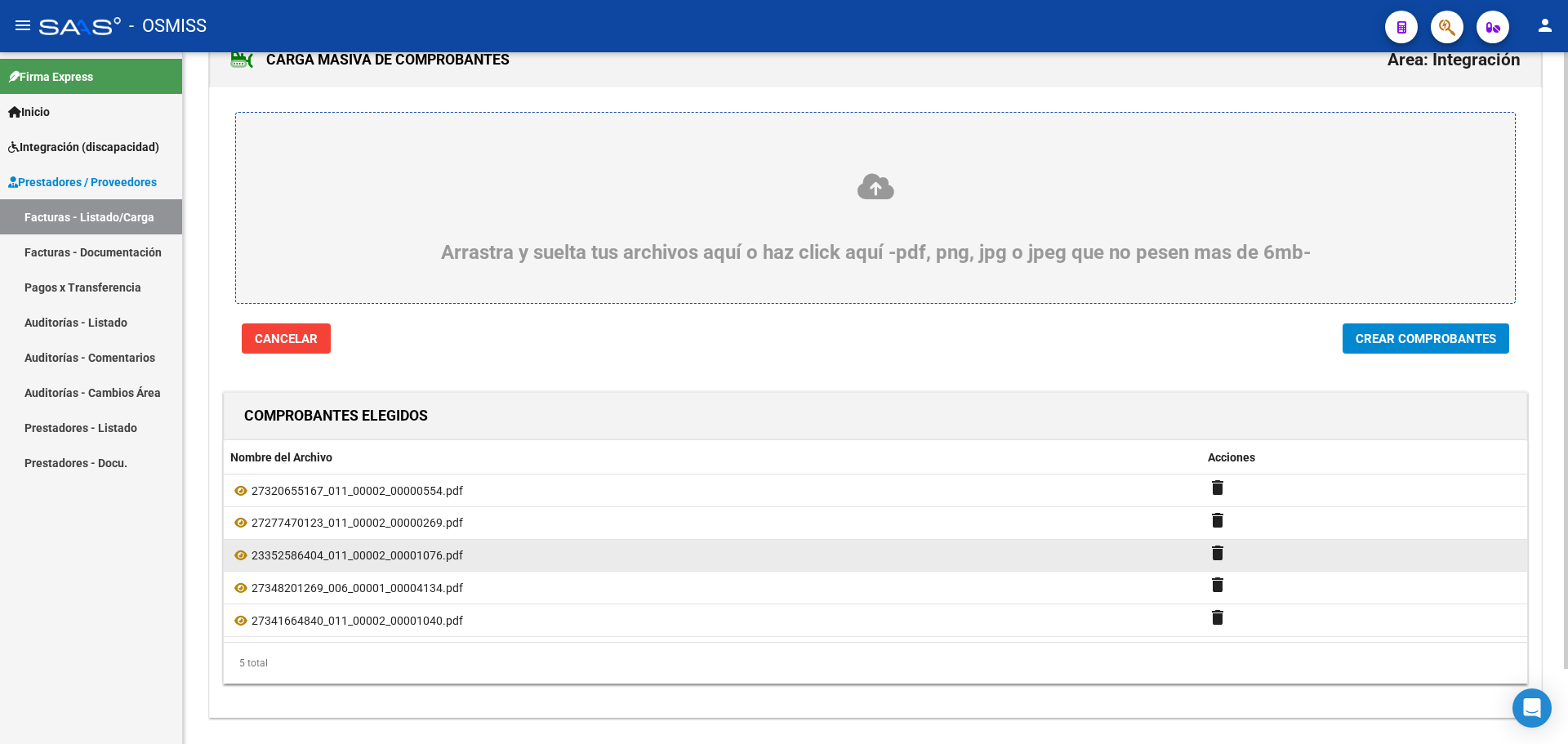
scroll to position [82, 0]
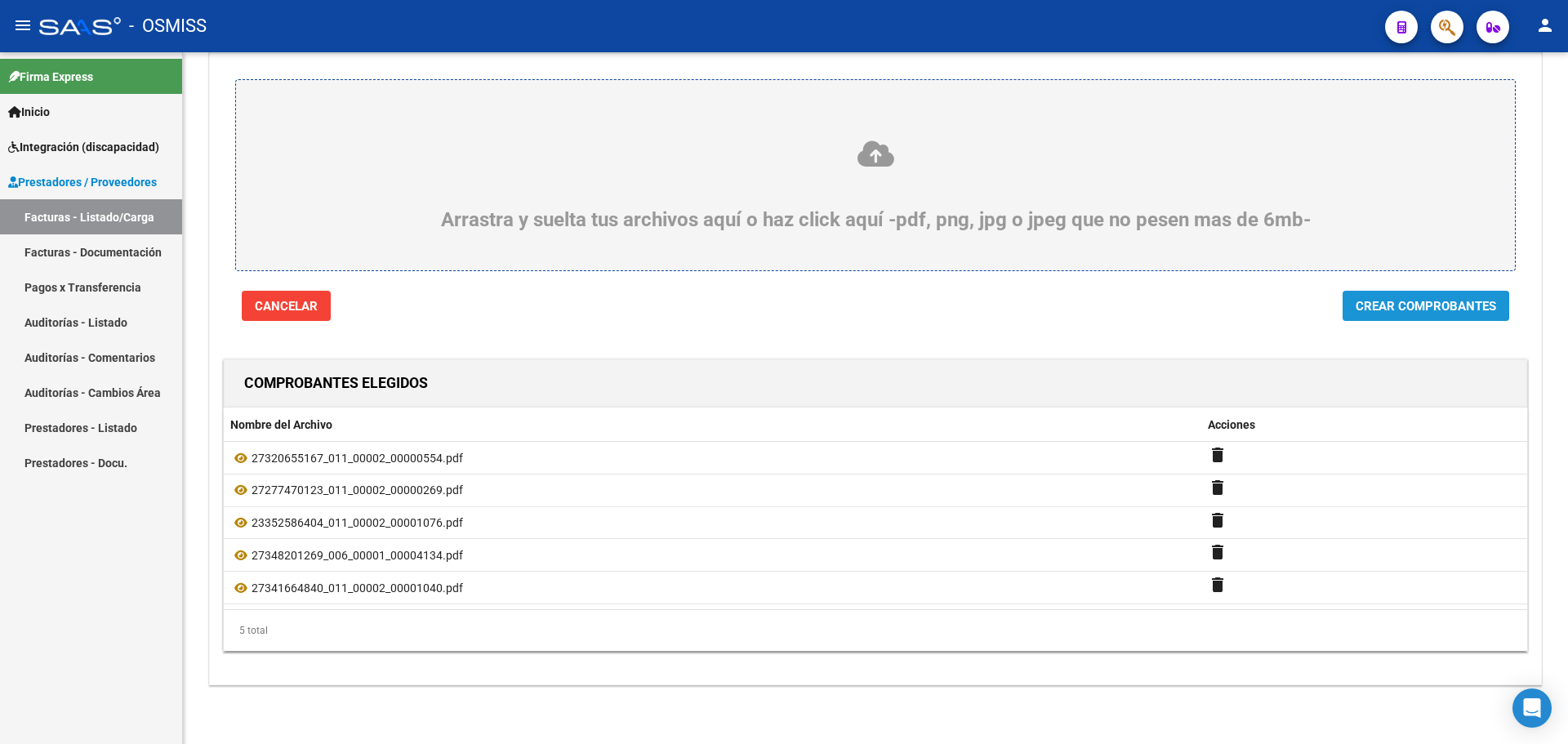
drag, startPoint x: 1387, startPoint y: 305, endPoint x: 1157, endPoint y: 318, distance: 230.4
click at [1386, 308] on span "Crear Comprobantes" at bounding box center [1426, 306] width 140 height 15
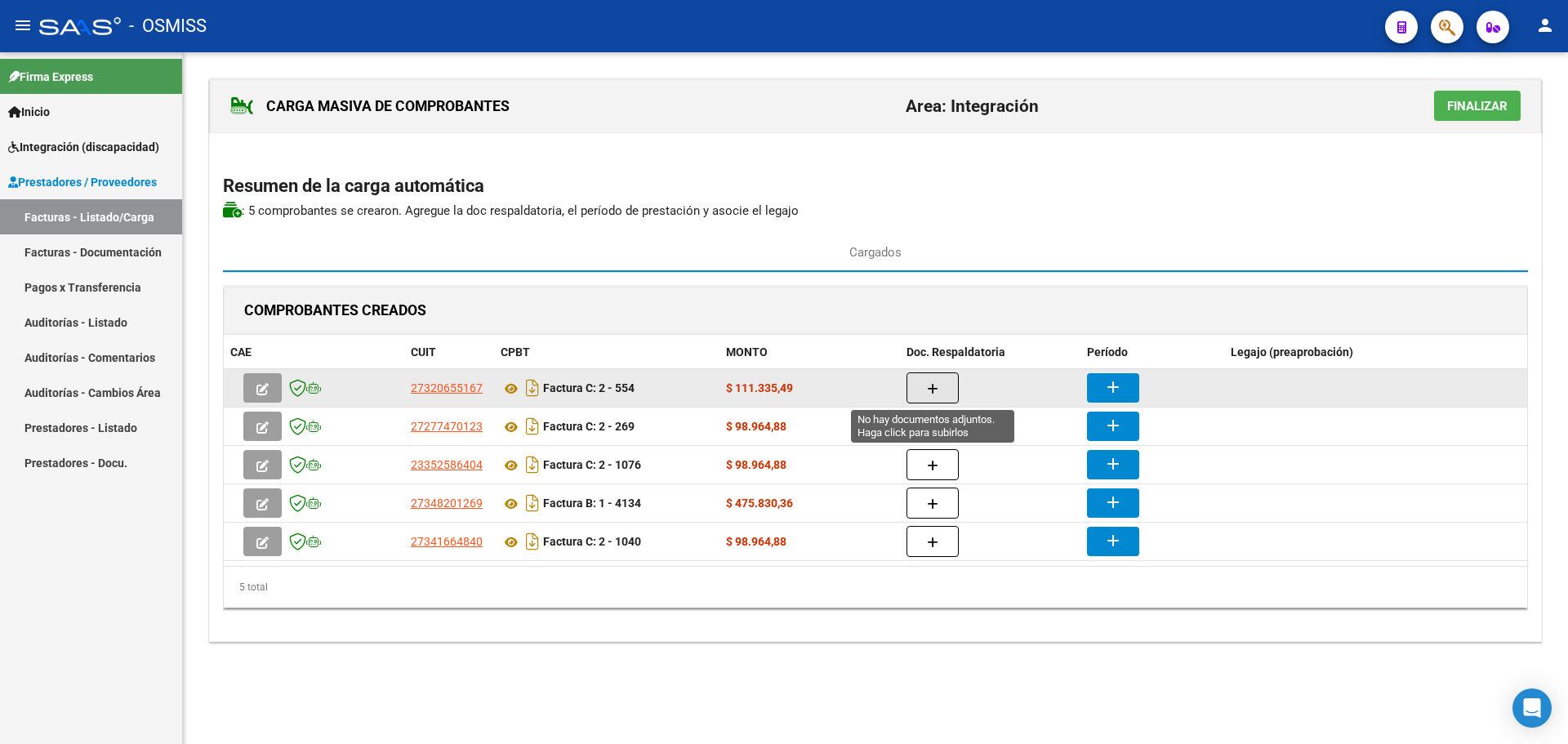
click at [922, 387] on button "button" at bounding box center [932, 388] width 52 height 31
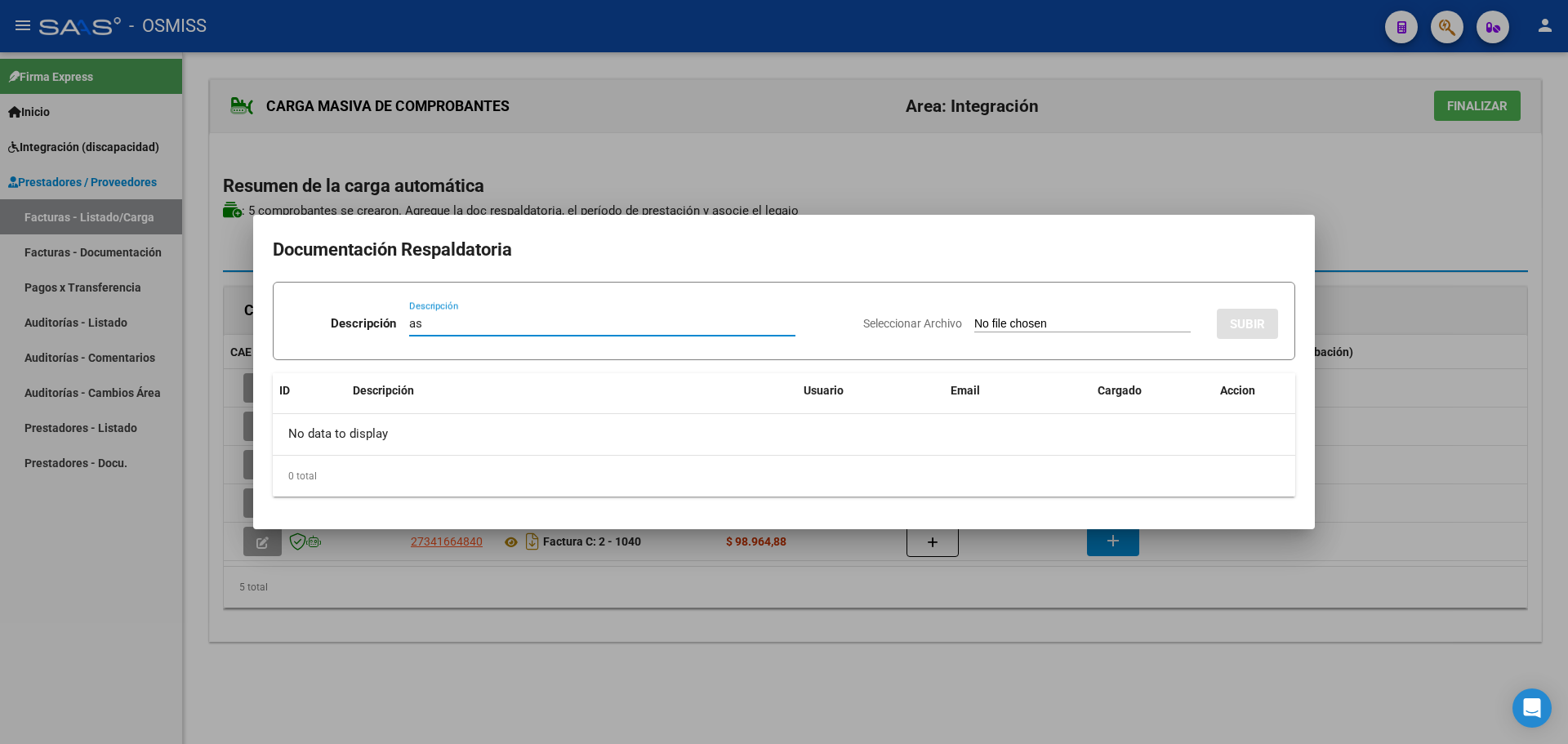
type input "as"
click at [1040, 332] on input "Seleccionar Archivo" at bounding box center [1082, 324] width 217 height 16
type input "C:\fakepath\AGOSTO 2025.pdf"
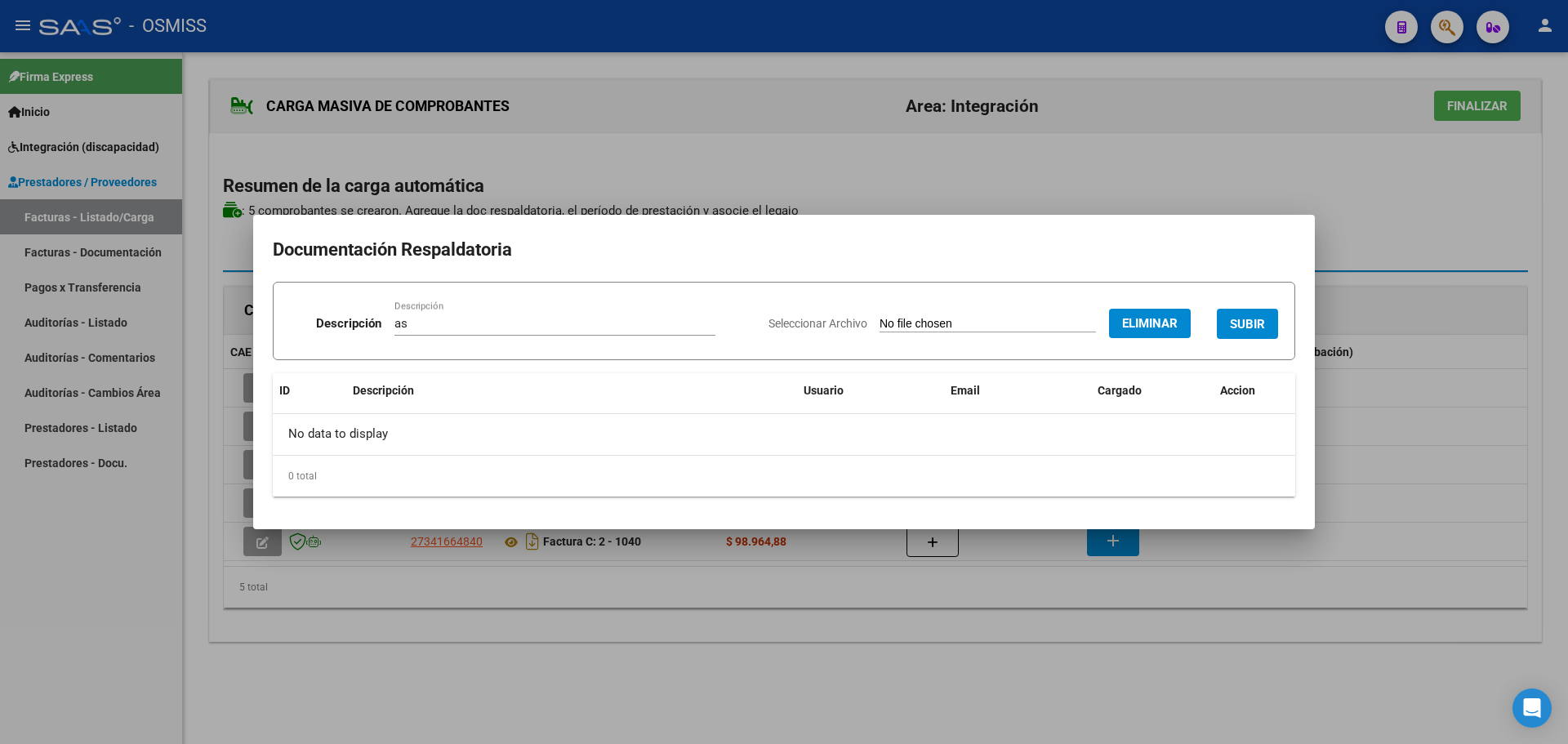
click at [1237, 325] on span "SUBIR" at bounding box center [1247, 324] width 35 height 15
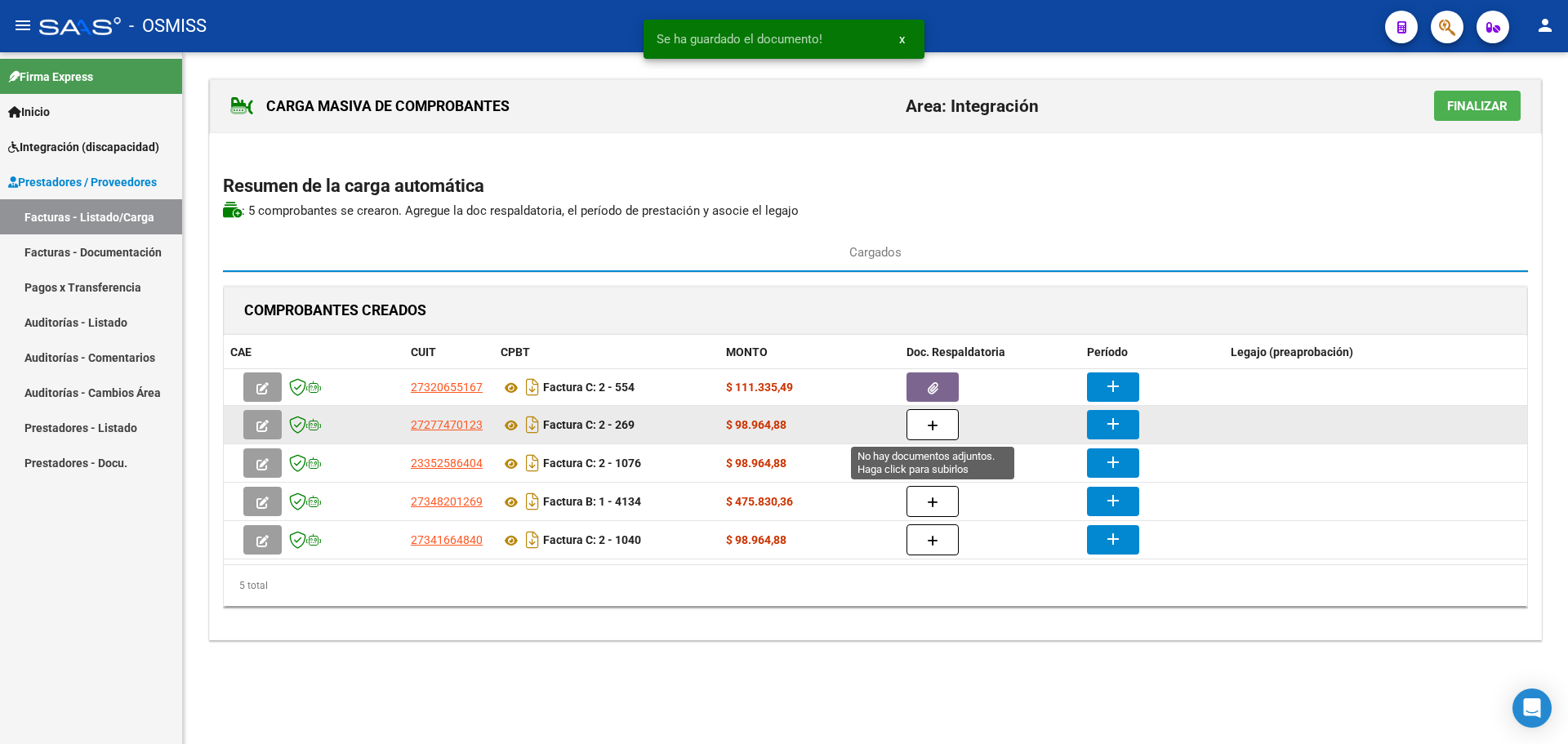
click at [937, 428] on icon "button" at bounding box center [933, 425] width 12 height 12
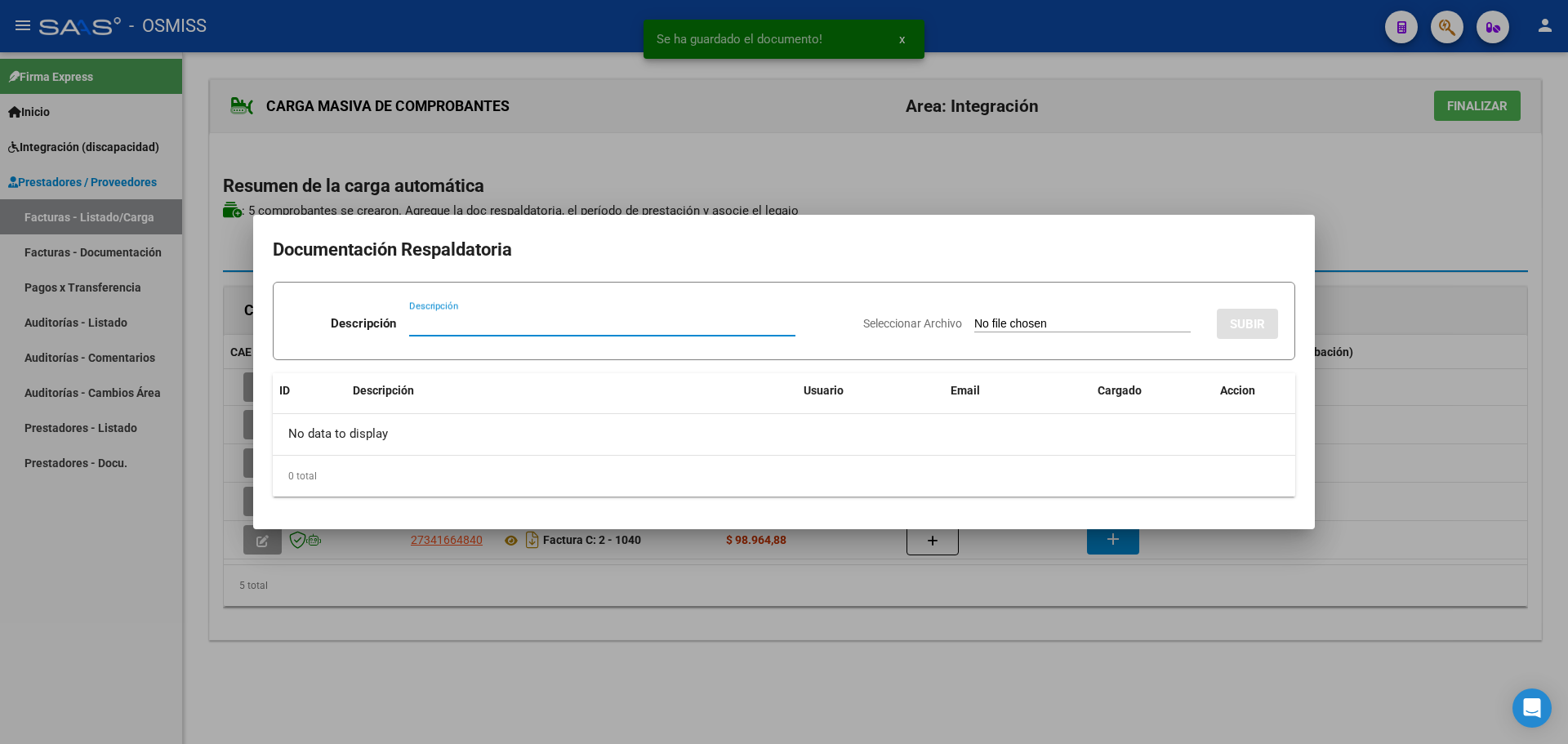
click at [563, 333] on div "Descripción" at bounding box center [602, 323] width 387 height 25
type input "as"
click at [986, 330] on input "Seleccionar Archivo" at bounding box center [1082, 324] width 217 height 16
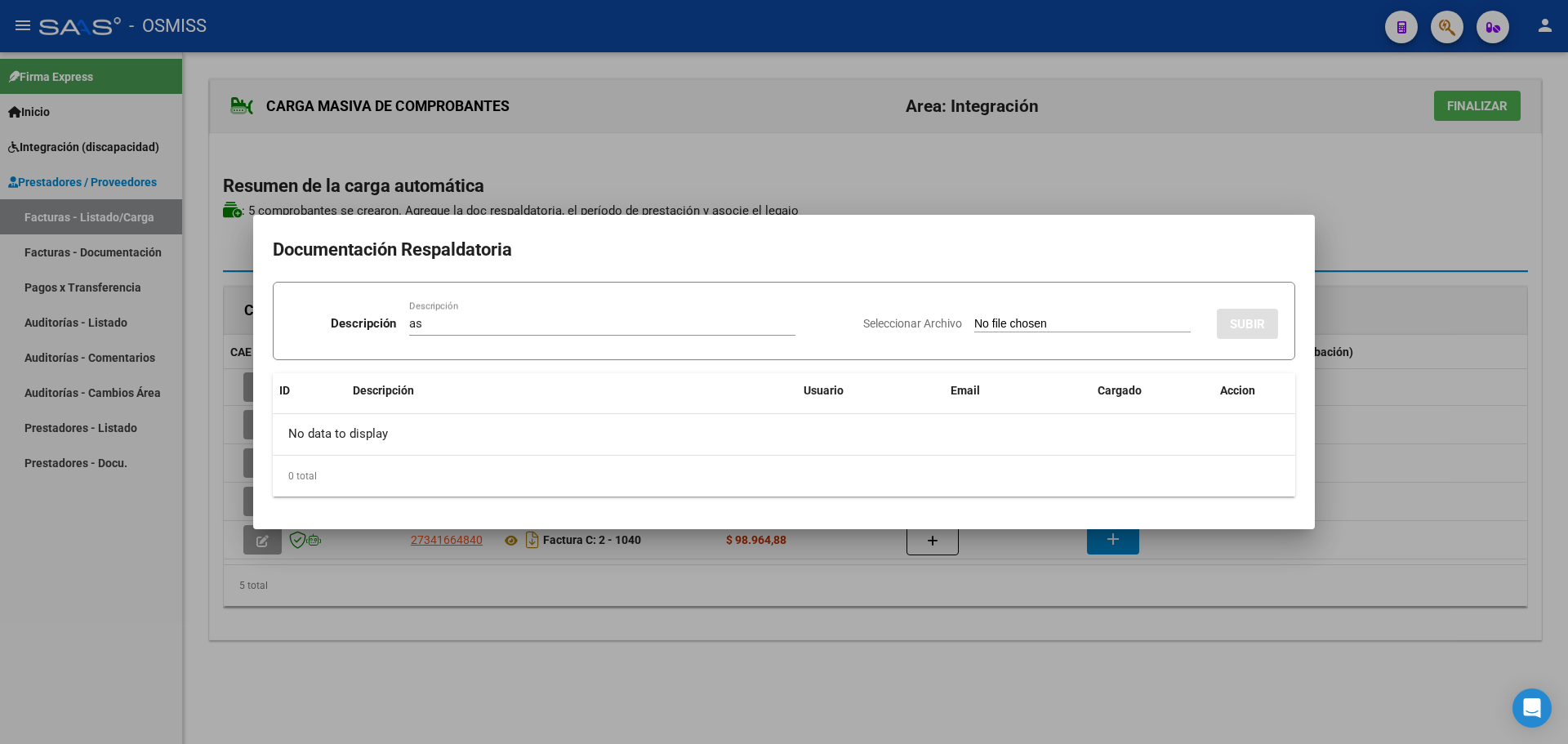
type input "C:\fakepath\ASIST AMALIA.pdf"
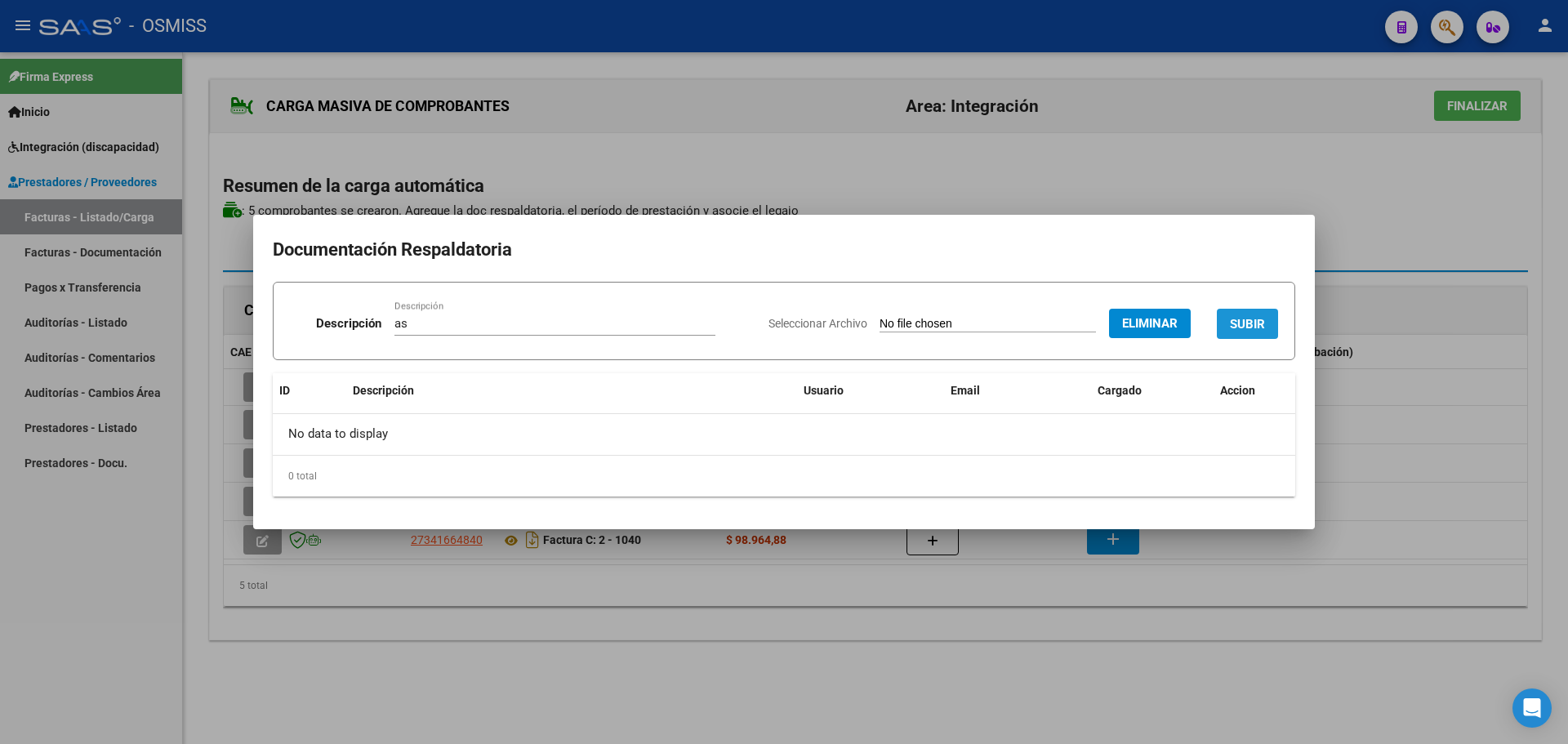
drag, startPoint x: 1232, startPoint y: 317, endPoint x: 1200, endPoint y: 317, distance: 32.0
click at [1233, 317] on span "SUBIR" at bounding box center [1247, 324] width 35 height 15
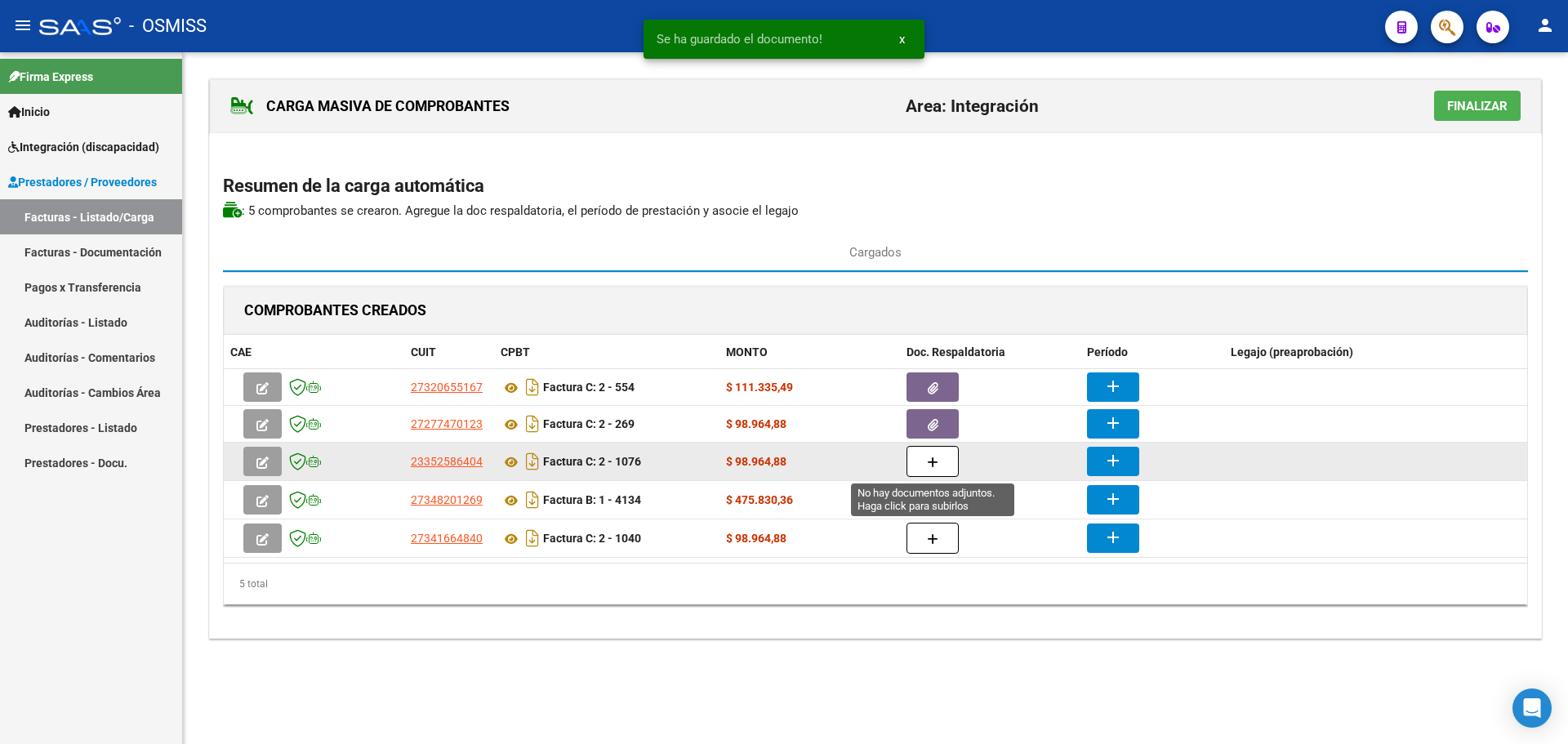
click at [938, 455] on button "button" at bounding box center [932, 461] width 52 height 31
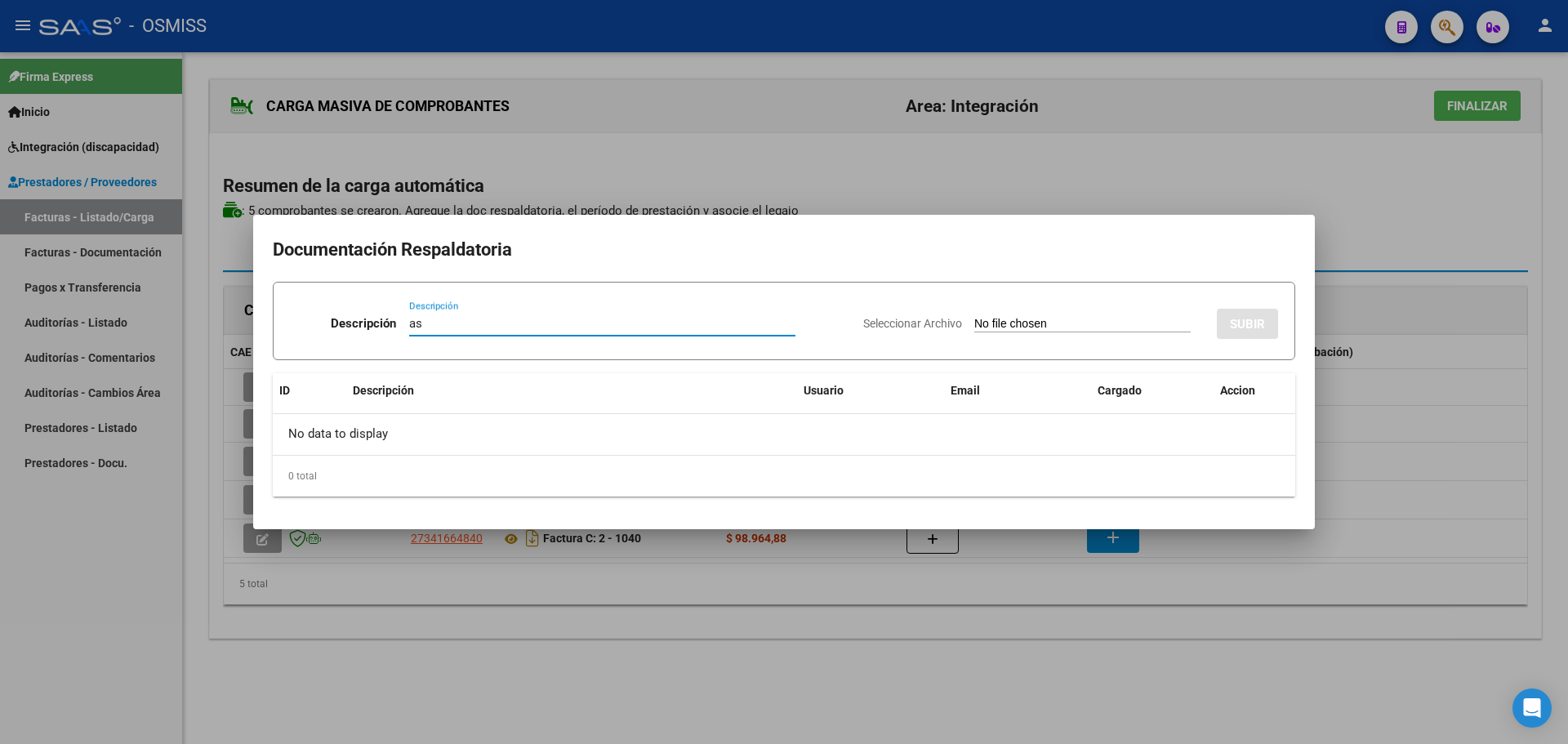
type input "as"
click at [1013, 328] on input "Seleccionar Archivo" at bounding box center [1082, 324] width 217 height 16
type input "C:\fakepath\ASISTENCIA AGOSTO TUCCI.pdf"
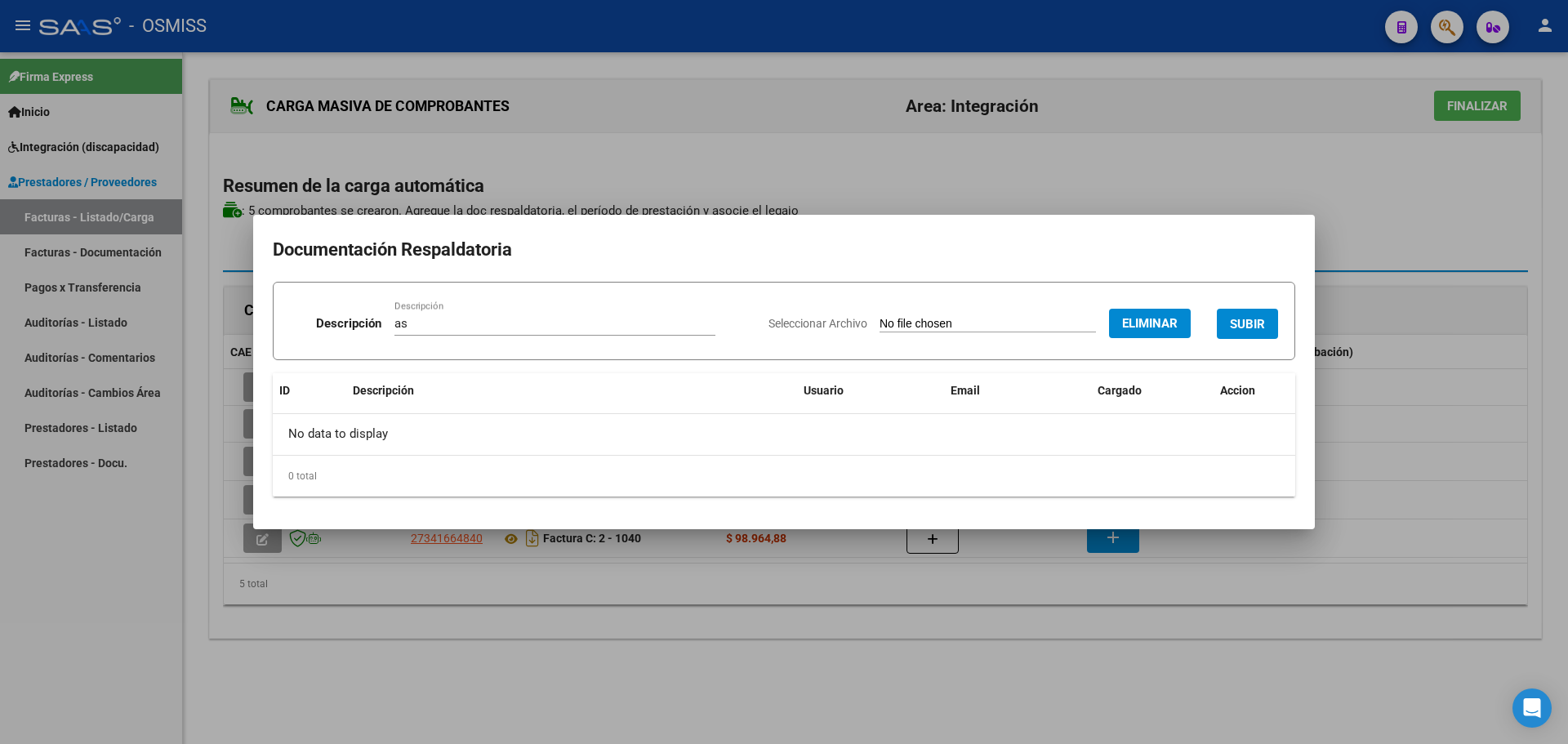
click at [1251, 330] on span "SUBIR" at bounding box center [1247, 324] width 35 height 15
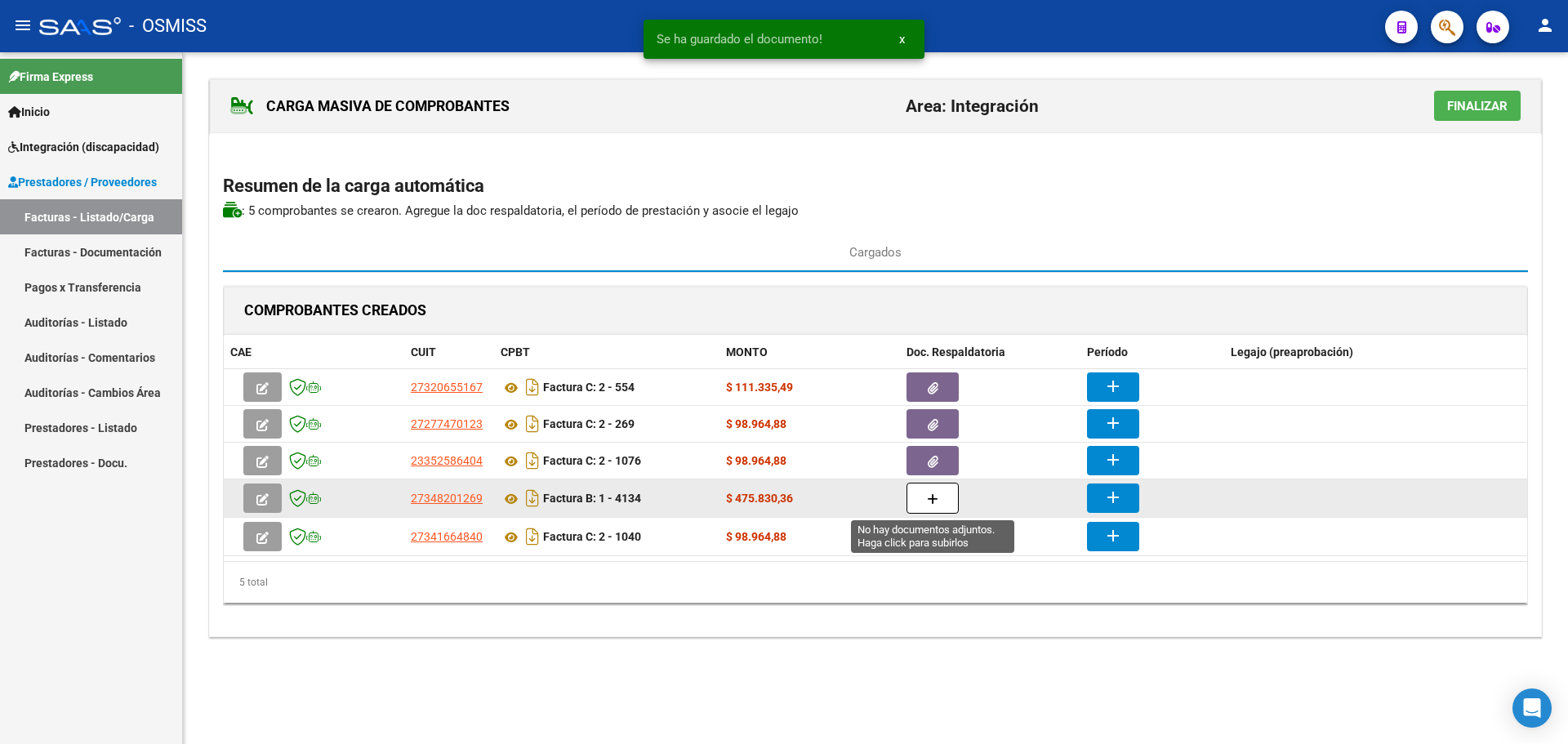
click at [934, 489] on button "button" at bounding box center [932, 498] width 52 height 31
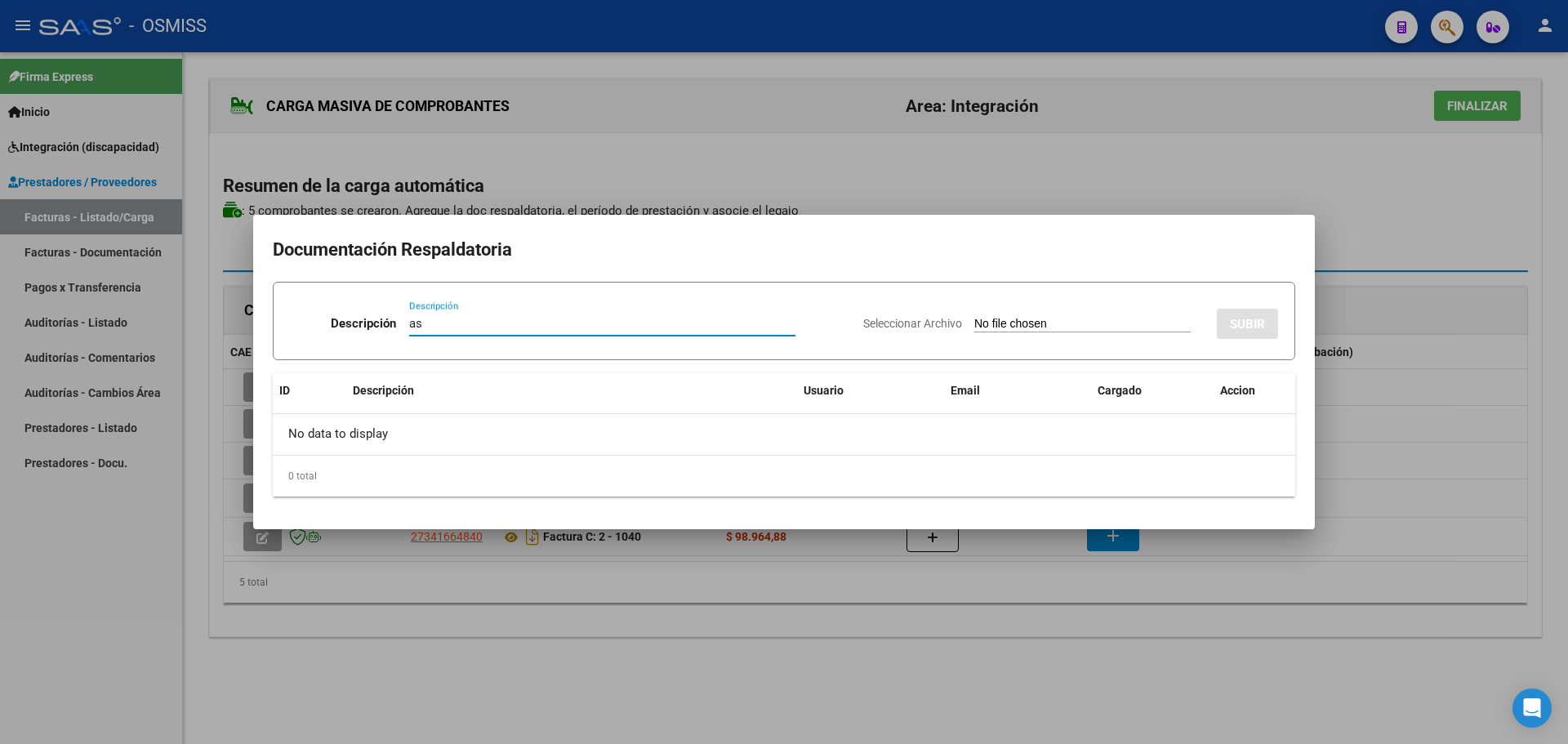
type input "as"
click at [974, 326] on input "Seleccionar Archivo" at bounding box center [1082, 324] width 217 height 16
type input "C:\fakepath\PLANILLA AGOSTO AMALIA TUCCI.pdf"
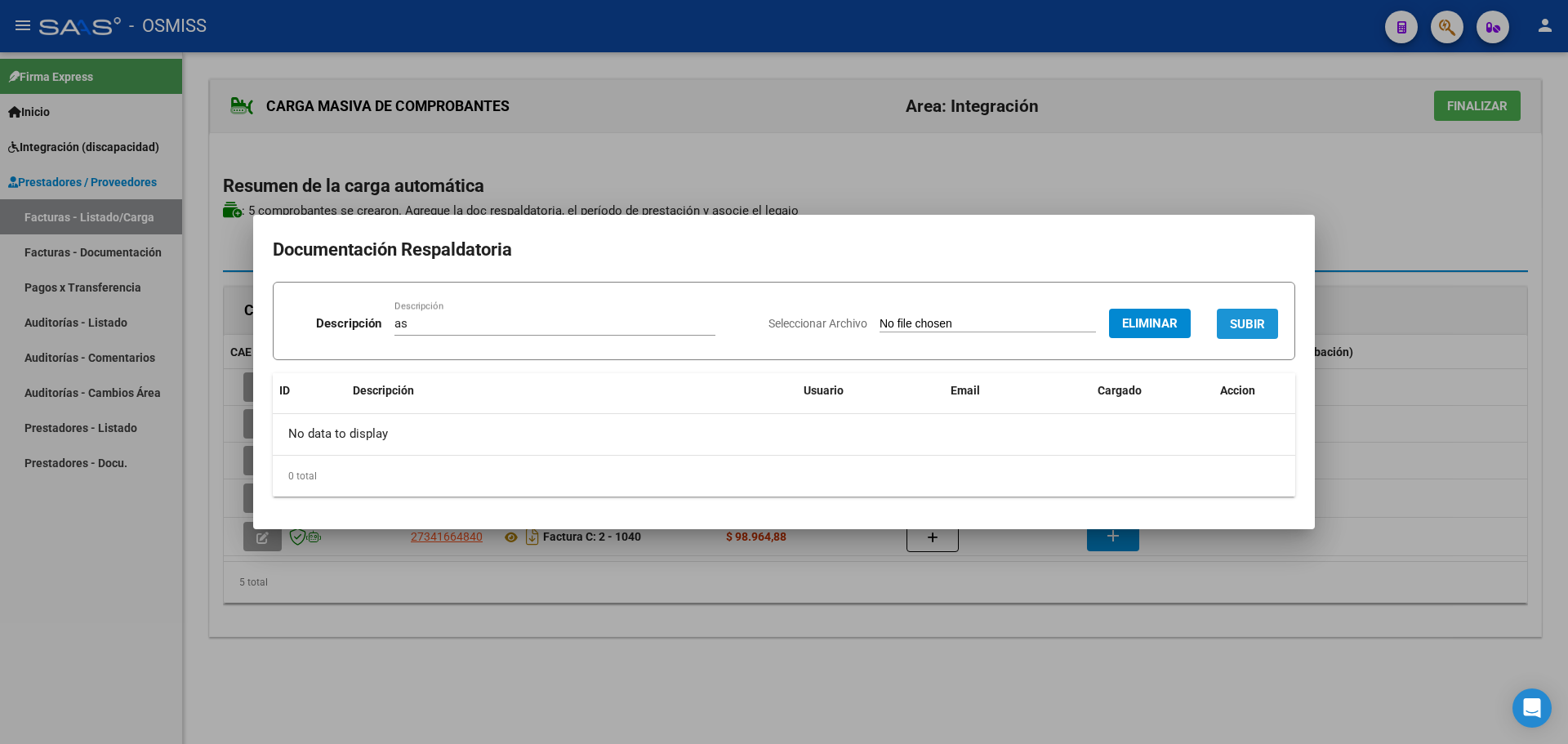
click at [1241, 335] on button "SUBIR" at bounding box center [1247, 324] width 61 height 30
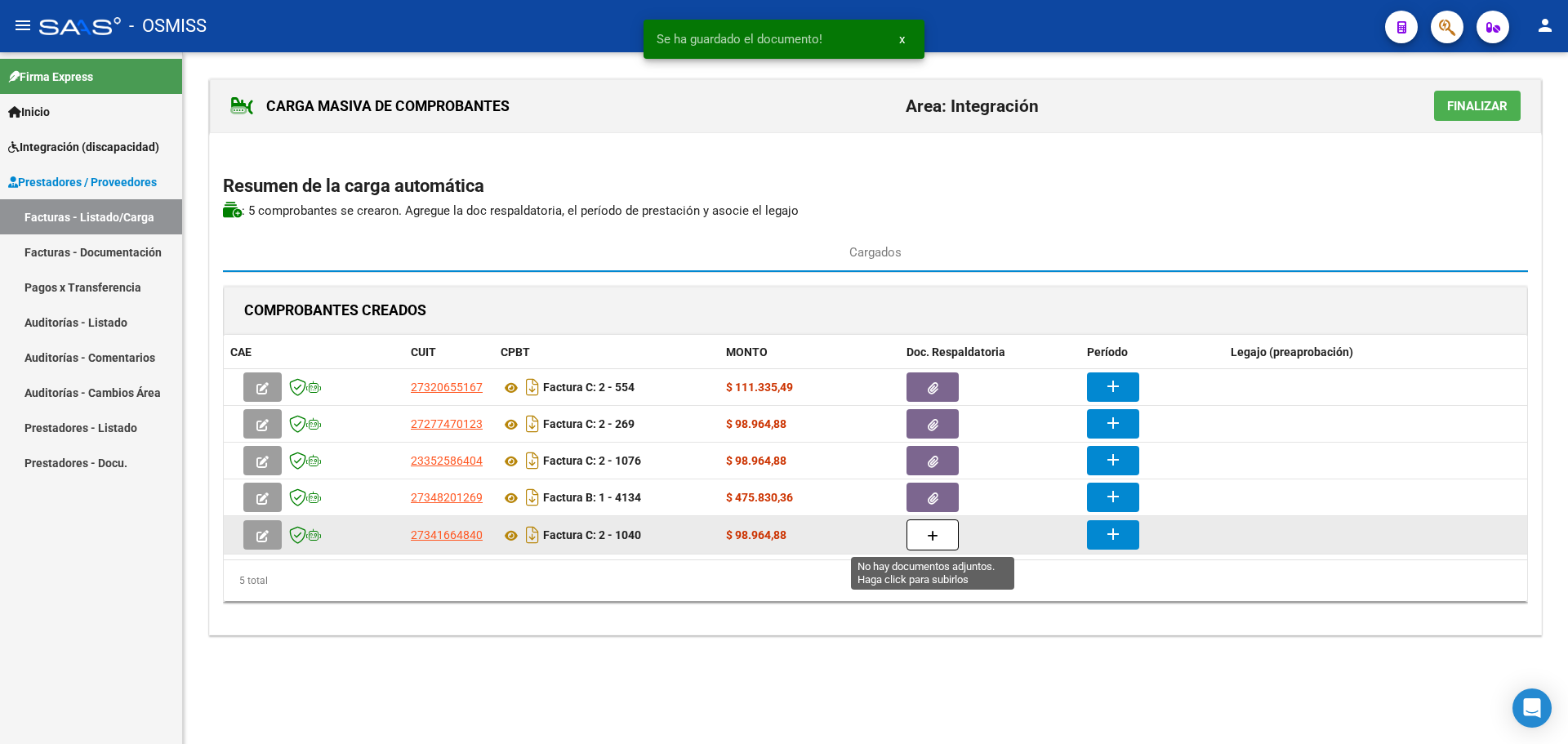
click at [923, 534] on button "button" at bounding box center [932, 535] width 52 height 31
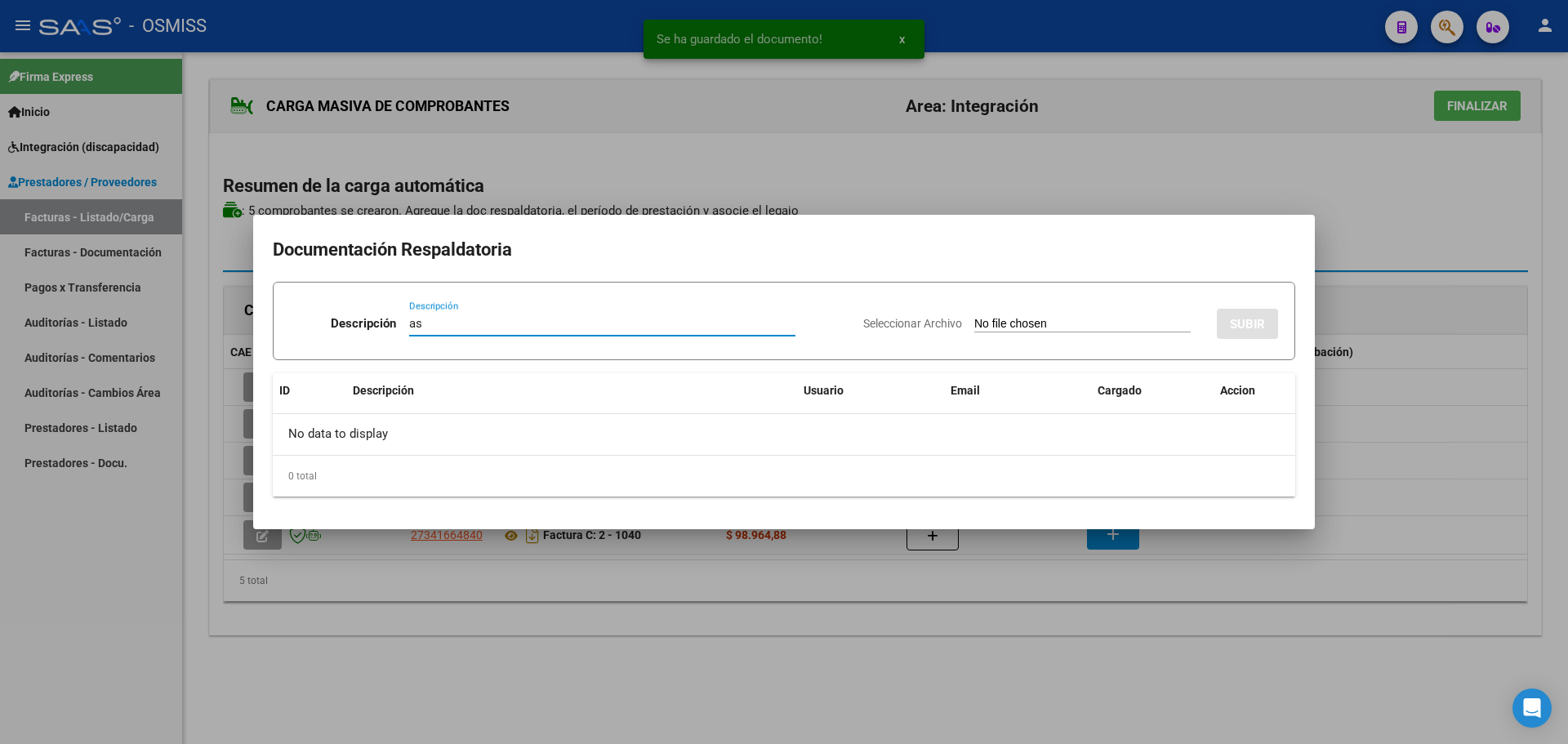
type input "as"
click at [1047, 330] on input "Seleccionar Archivo" at bounding box center [1082, 324] width 217 height 16
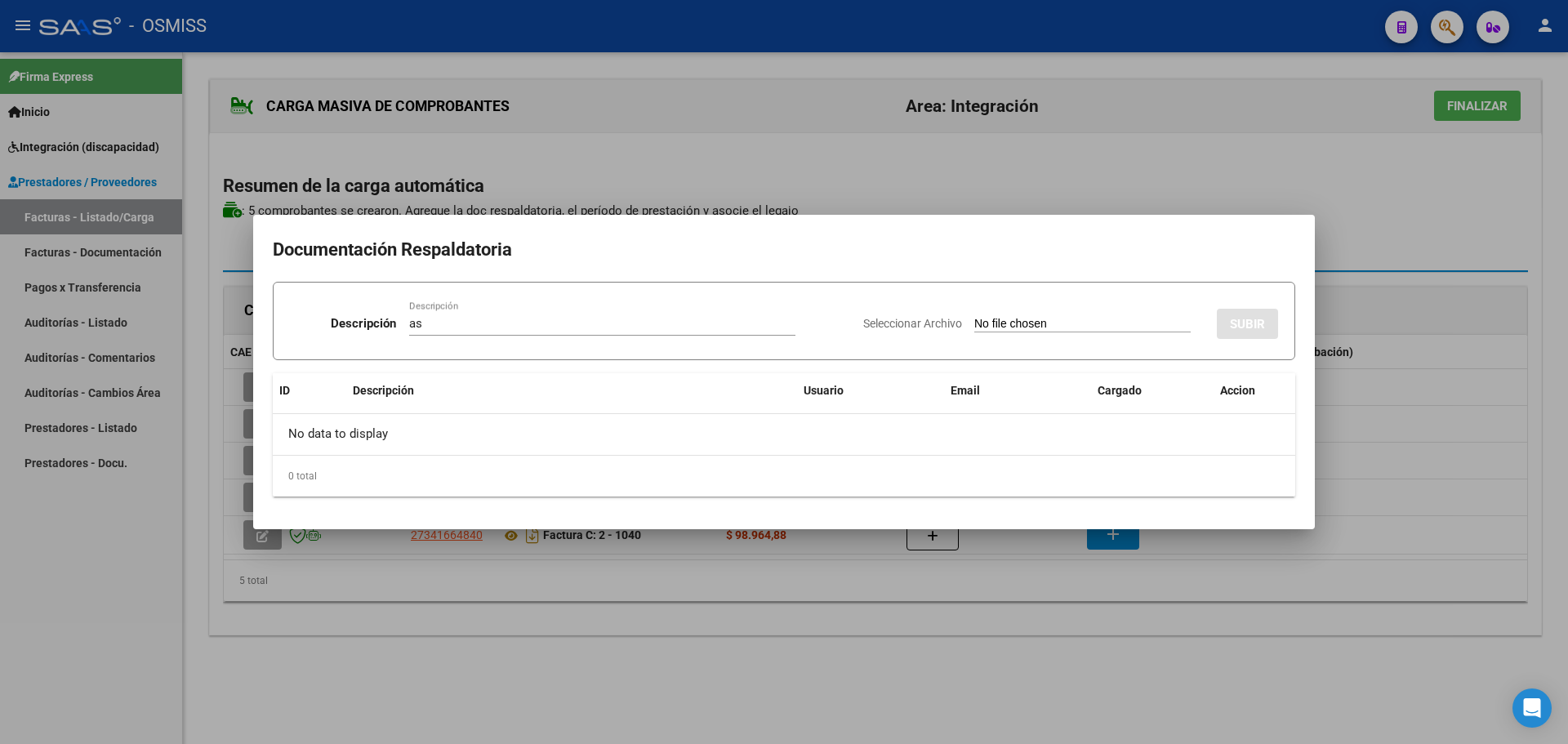
type input "C:\fakepath\TUCCI ASISTENCIA AGOSTO 2025.pdf"
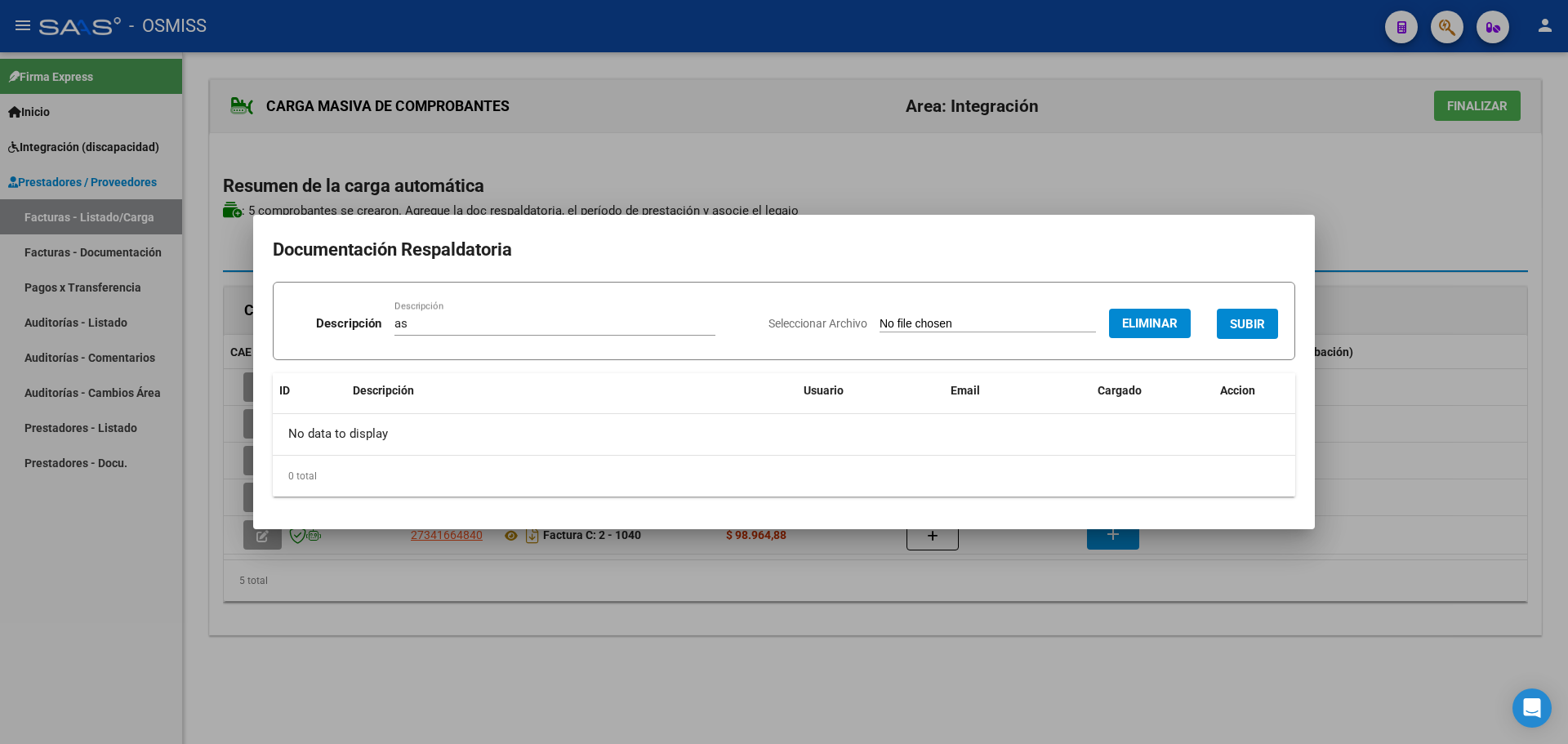
click at [1250, 324] on span "SUBIR" at bounding box center [1247, 324] width 35 height 15
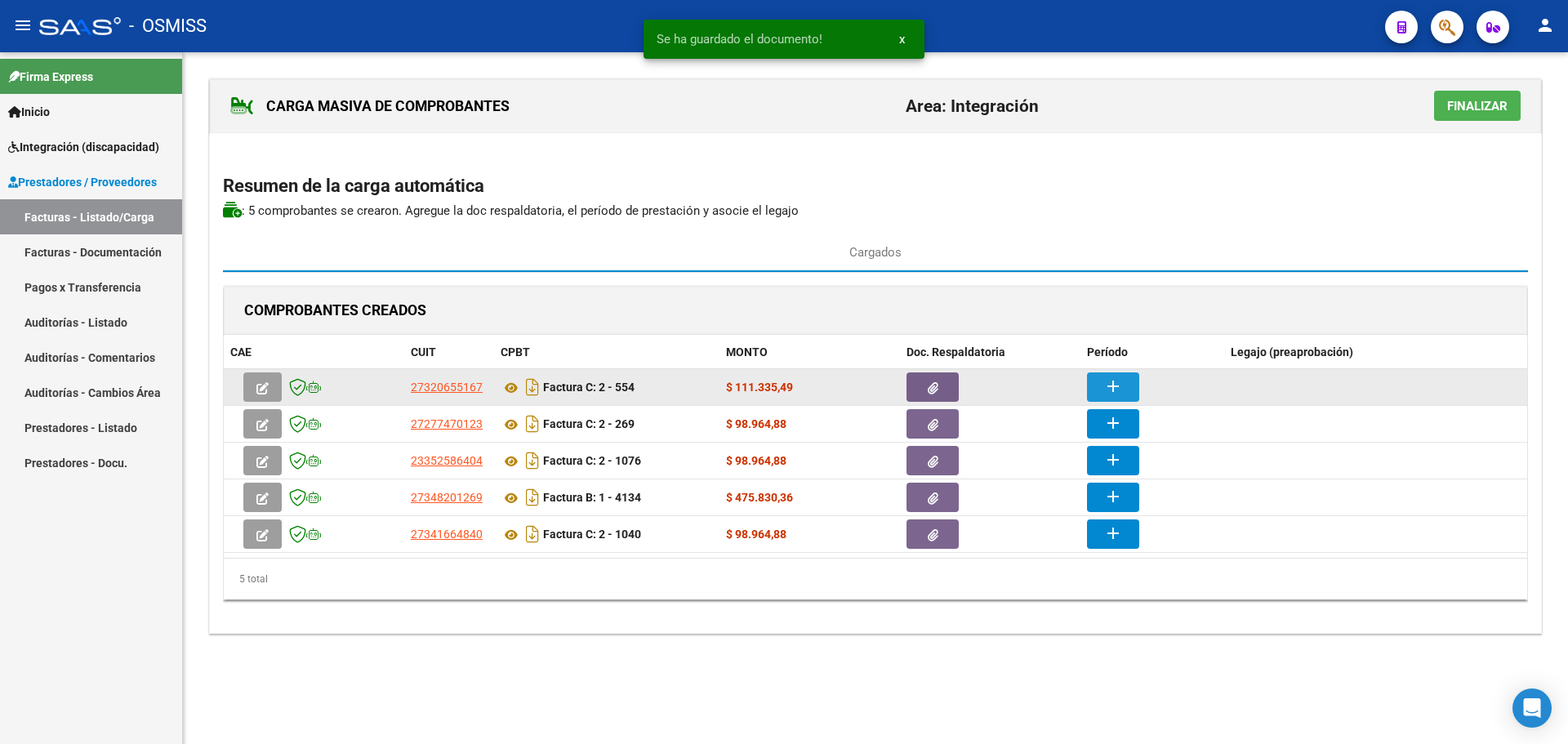
click at [1124, 390] on button "add" at bounding box center [1113, 387] width 52 height 30
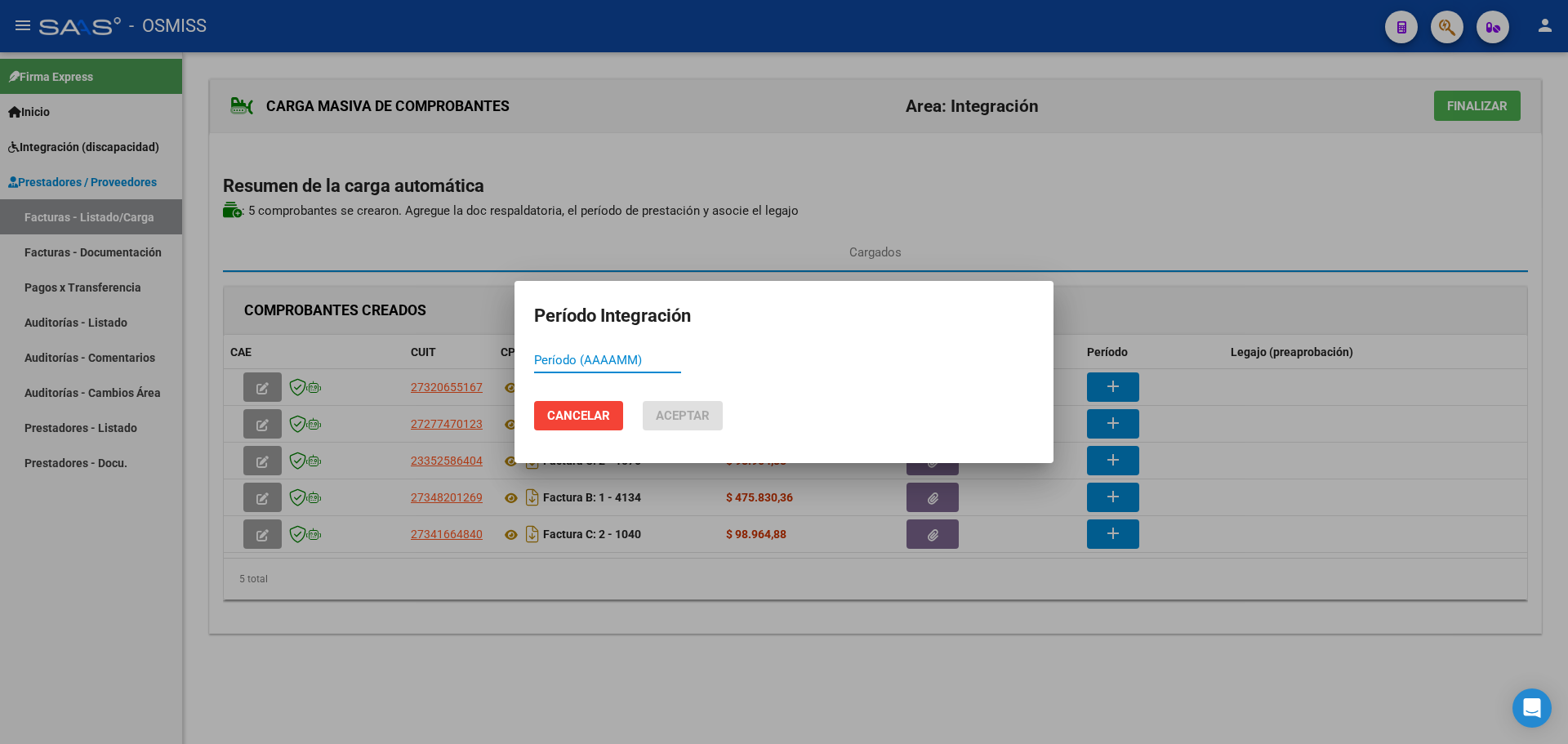
paste input "202508"
type input "202508"
click at [696, 410] on span "Aceptar" at bounding box center [683, 415] width 54 height 15
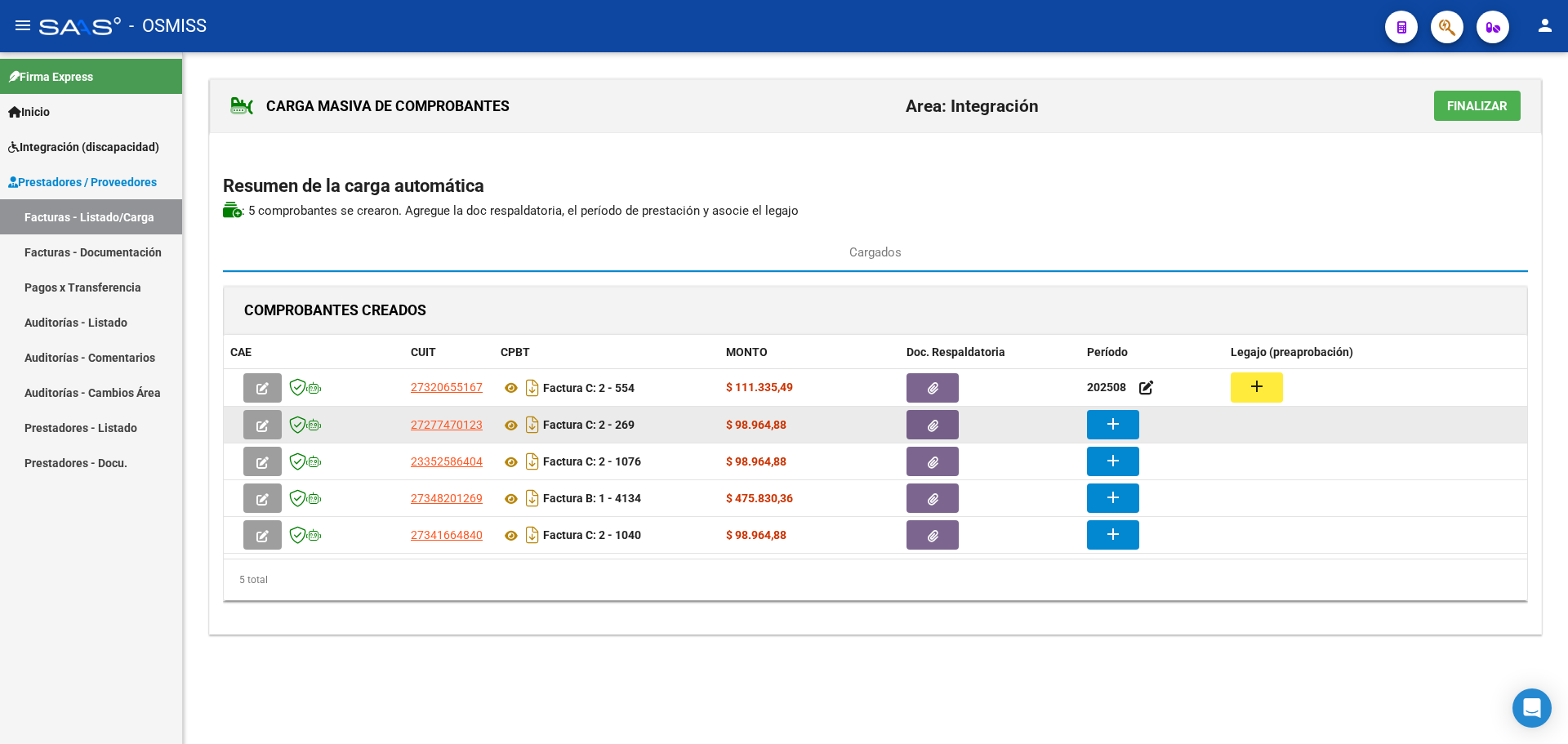
click at [1120, 430] on mat-icon "add" at bounding box center [1114, 423] width 20 height 20
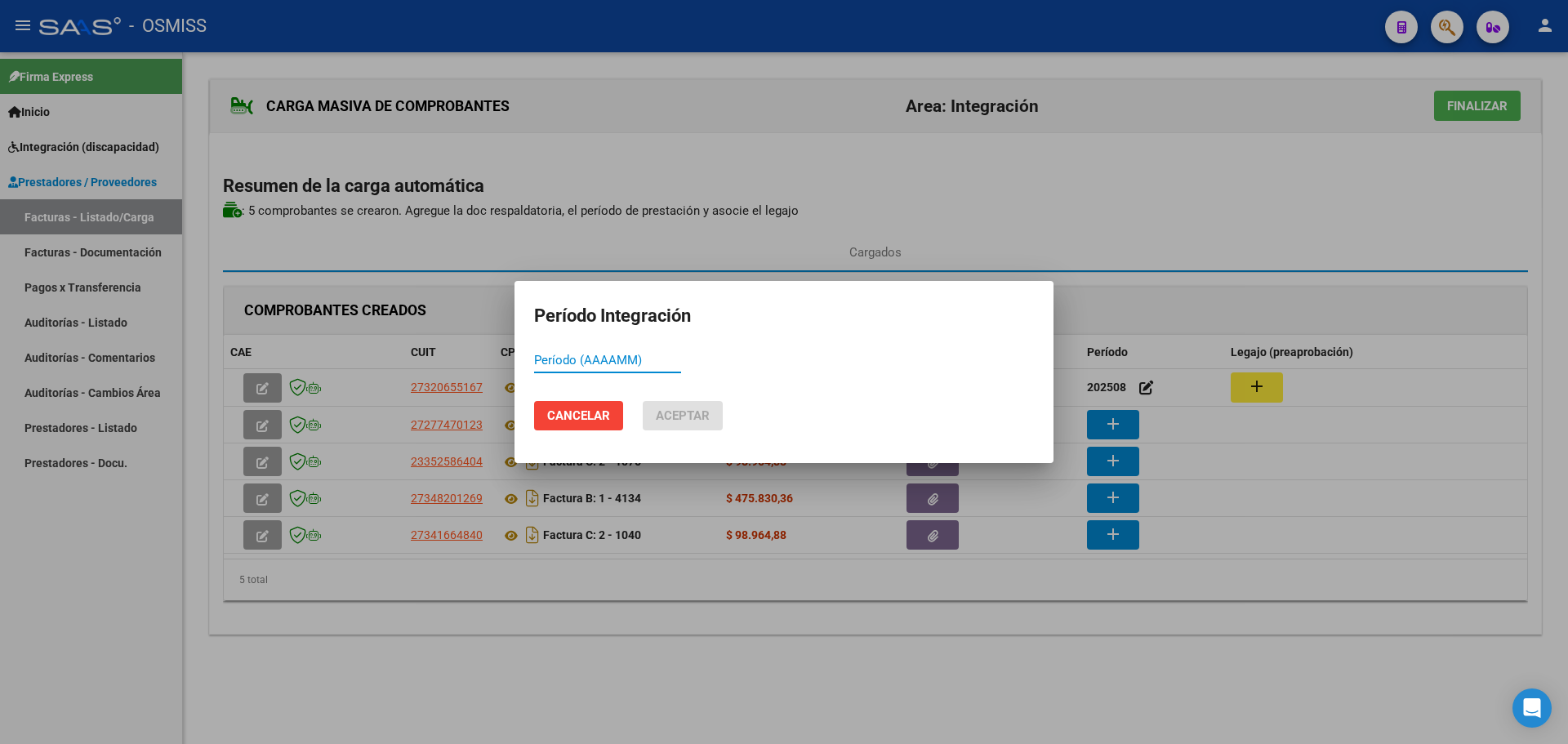
paste input "202508"
type input "202508"
click at [673, 412] on span "Aceptar" at bounding box center [683, 415] width 54 height 15
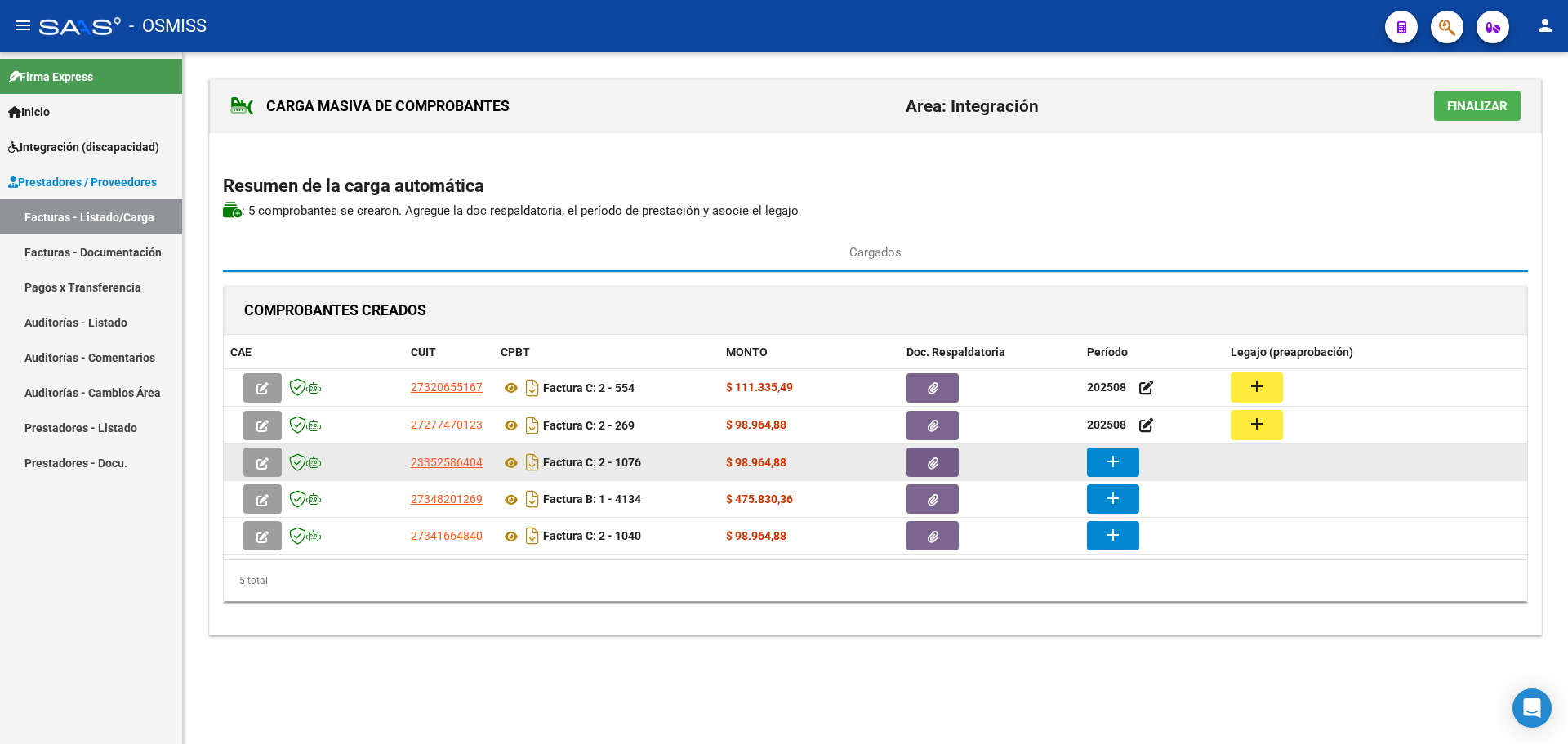
click at [1124, 467] on button "add" at bounding box center [1113, 462] width 52 height 30
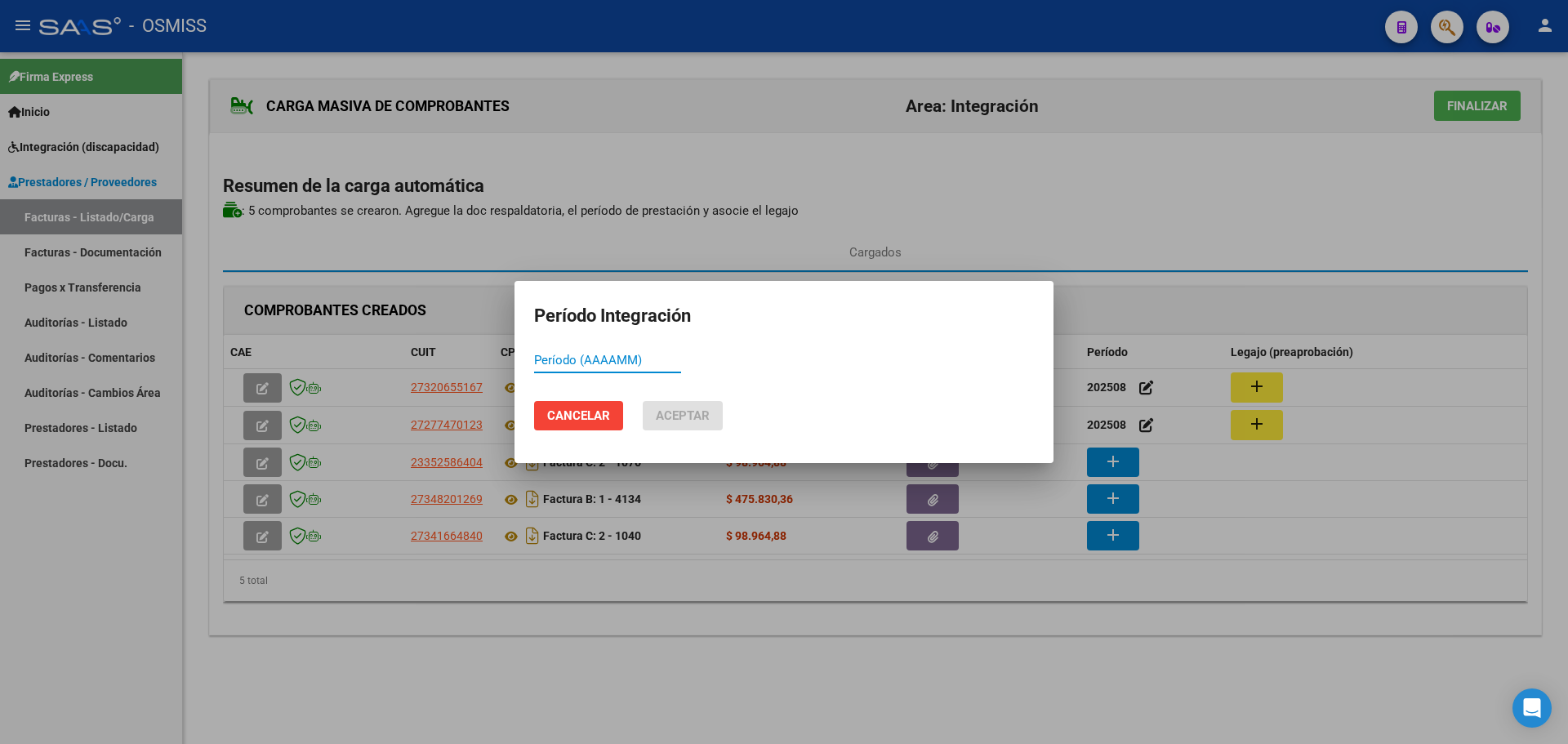
paste input "202508"
type input "202508"
click at [678, 432] on mat-dialog-actions "Cancelar Aceptar" at bounding box center [784, 415] width 500 height 55
click at [680, 424] on button "Aceptar" at bounding box center [683, 415] width 80 height 30
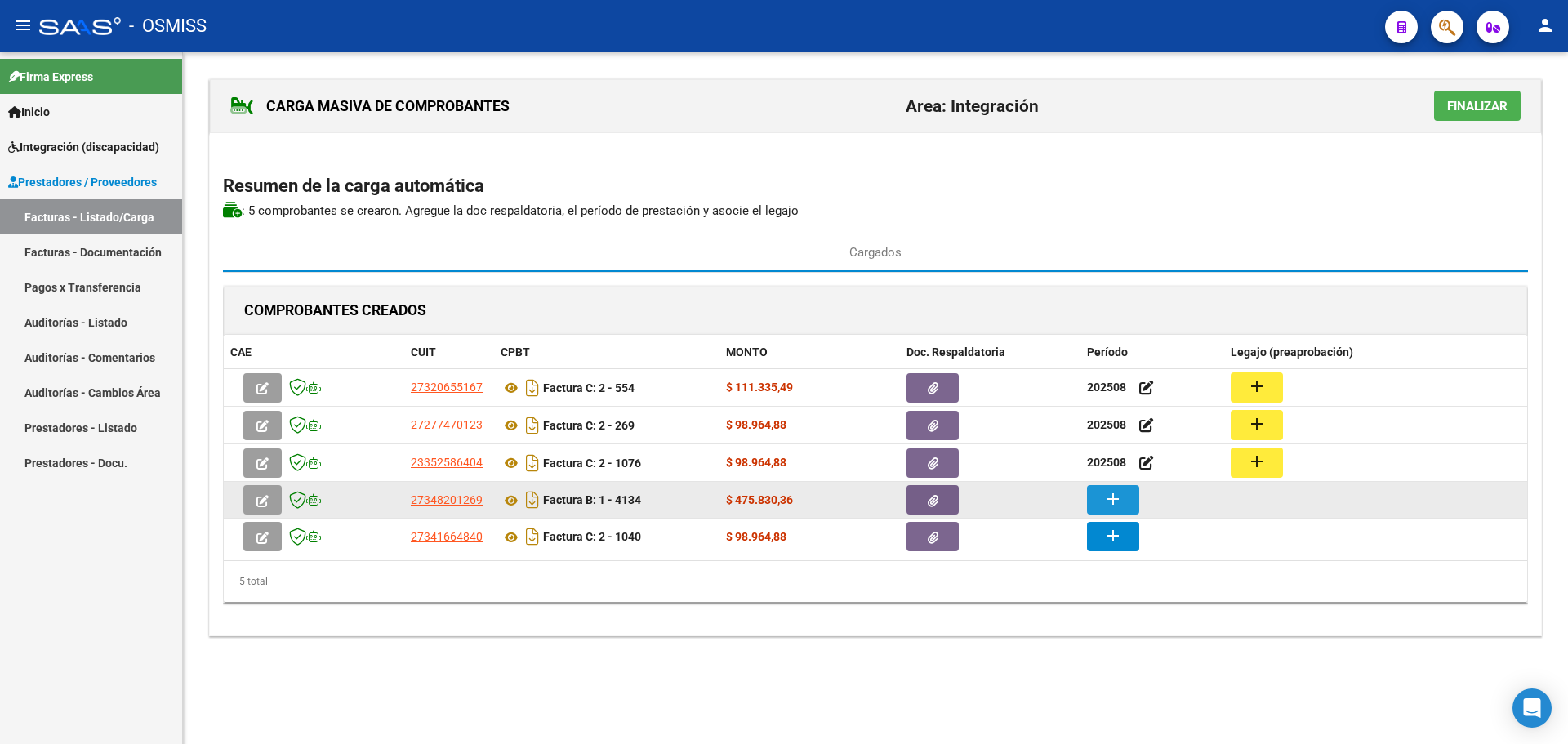
click at [1123, 491] on button "add" at bounding box center [1113, 500] width 52 height 30
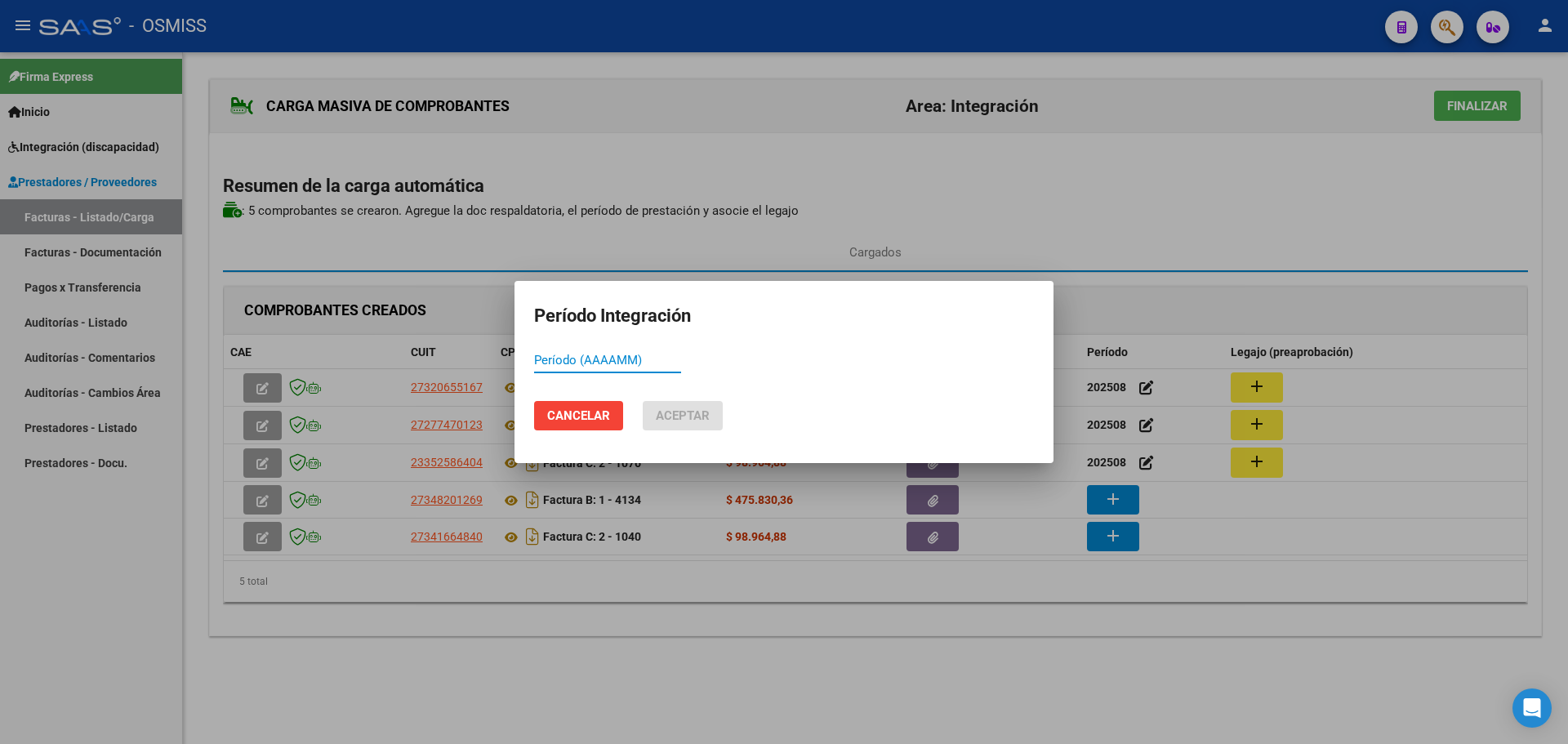
paste input "202508"
type input "202508"
click at [713, 418] on button "Aceptar" at bounding box center [683, 415] width 80 height 30
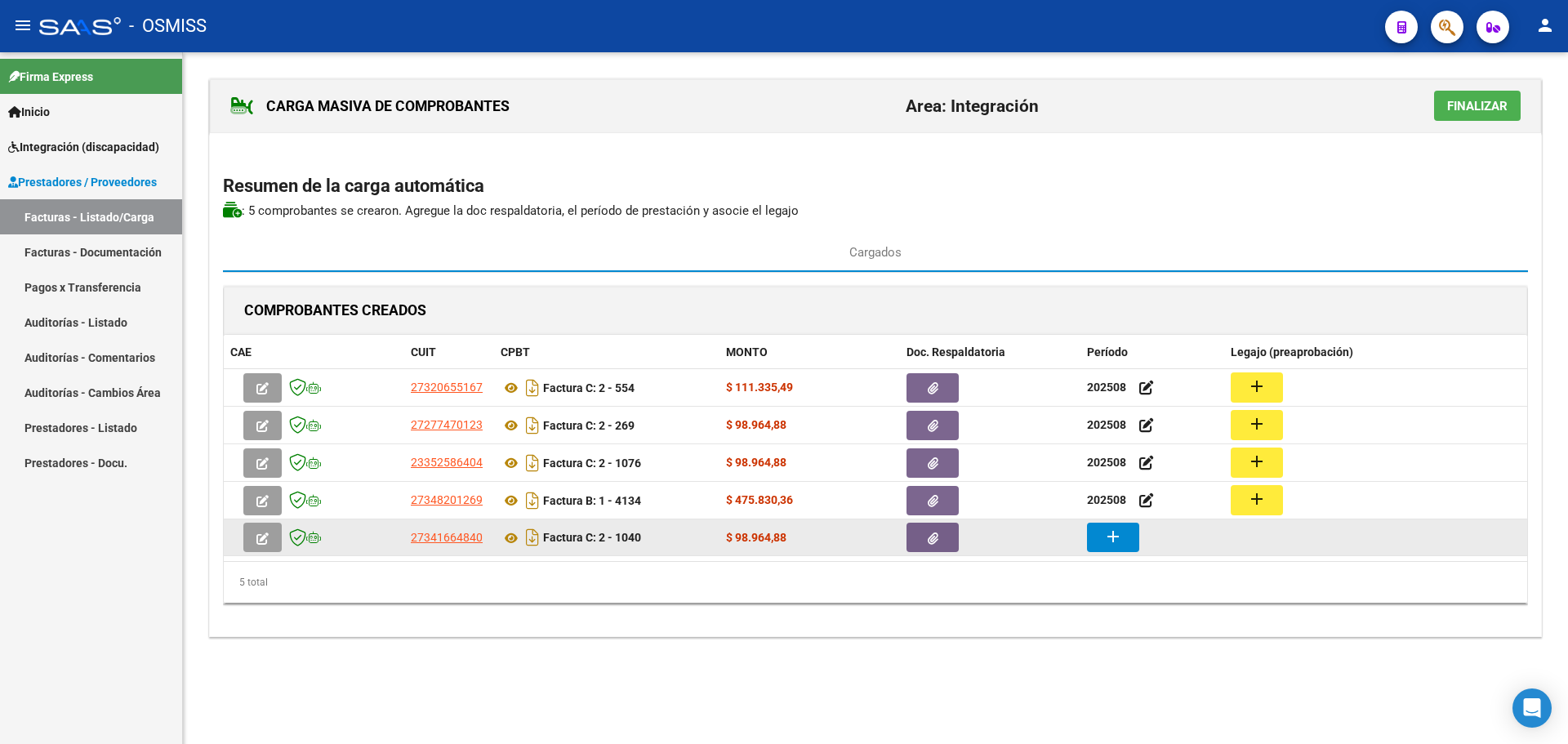
click at [1117, 531] on mat-icon "add" at bounding box center [1114, 536] width 20 height 20
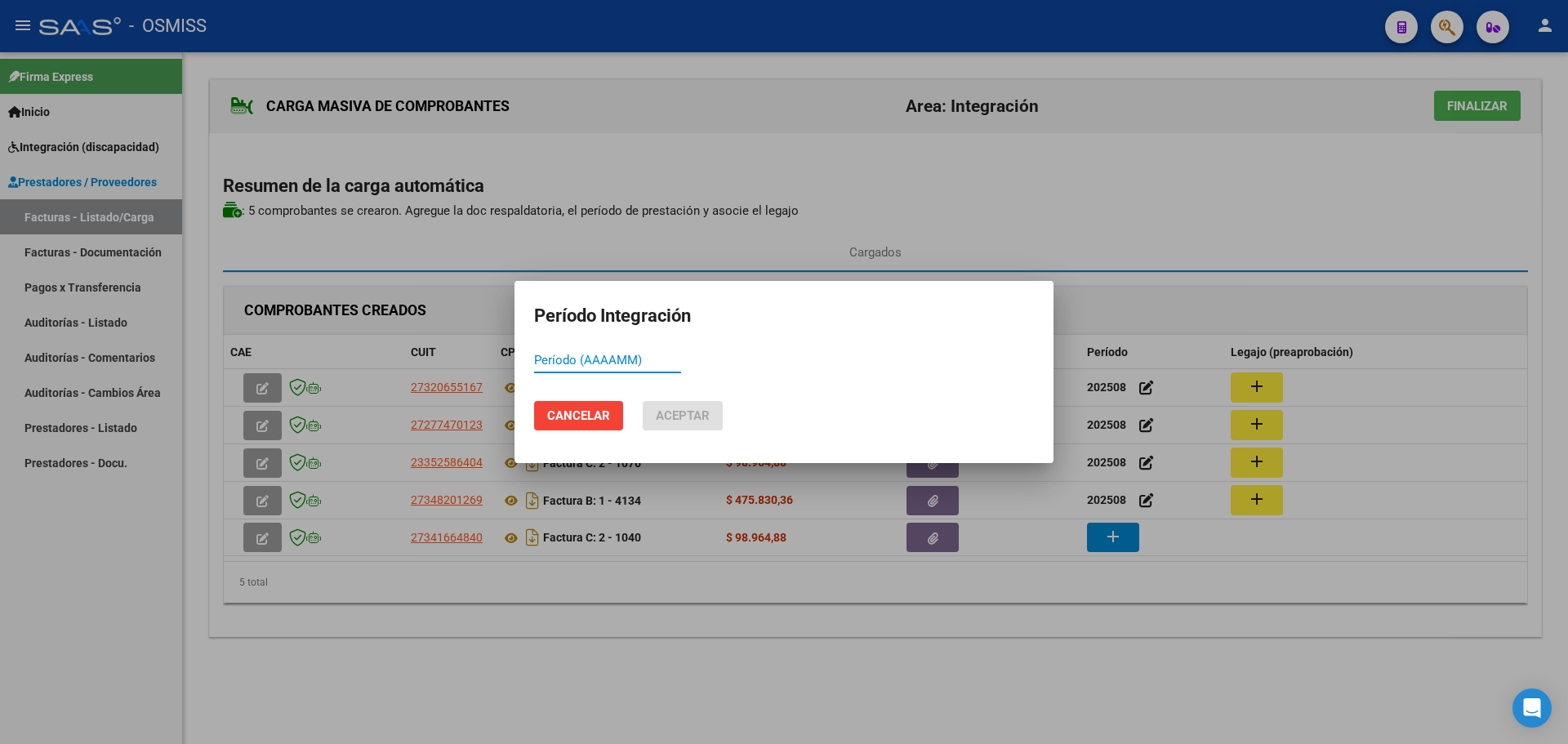
paste input "202508"
type input "202508"
click at [682, 414] on span "Aceptar" at bounding box center [683, 415] width 54 height 15
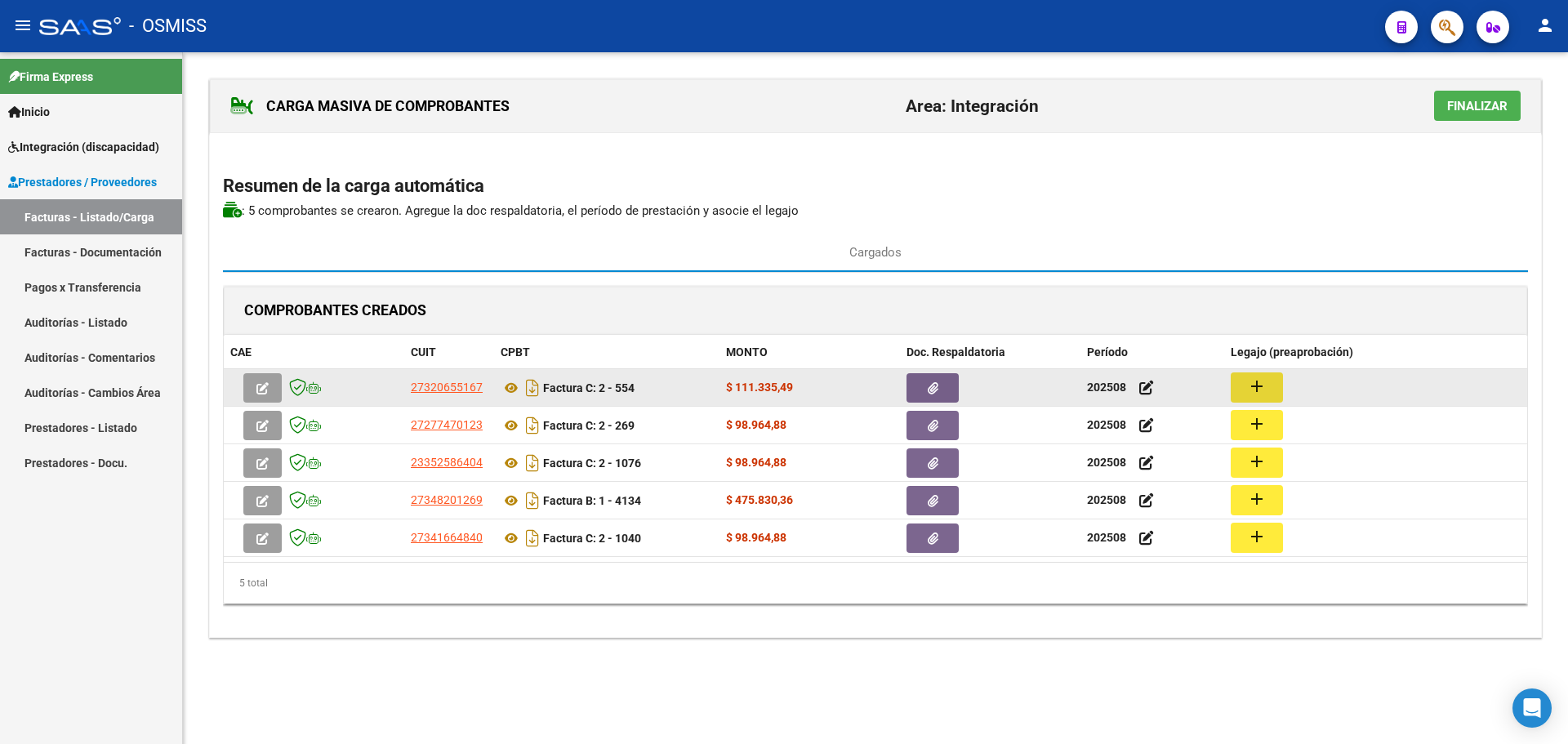
click at [1262, 395] on mat-icon "add" at bounding box center [1257, 386] width 20 height 20
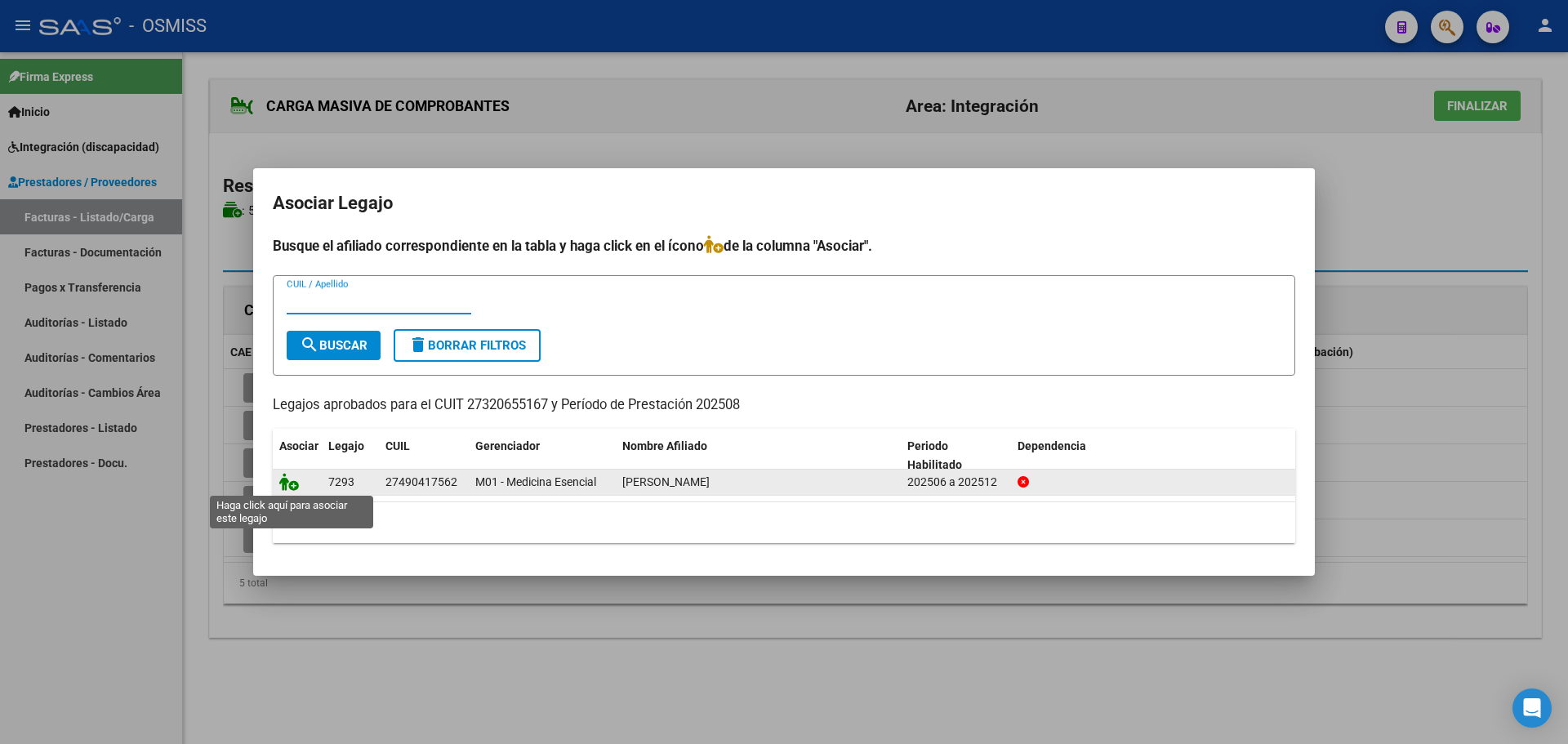
click at [287, 478] on icon at bounding box center [289, 482] width 20 height 18
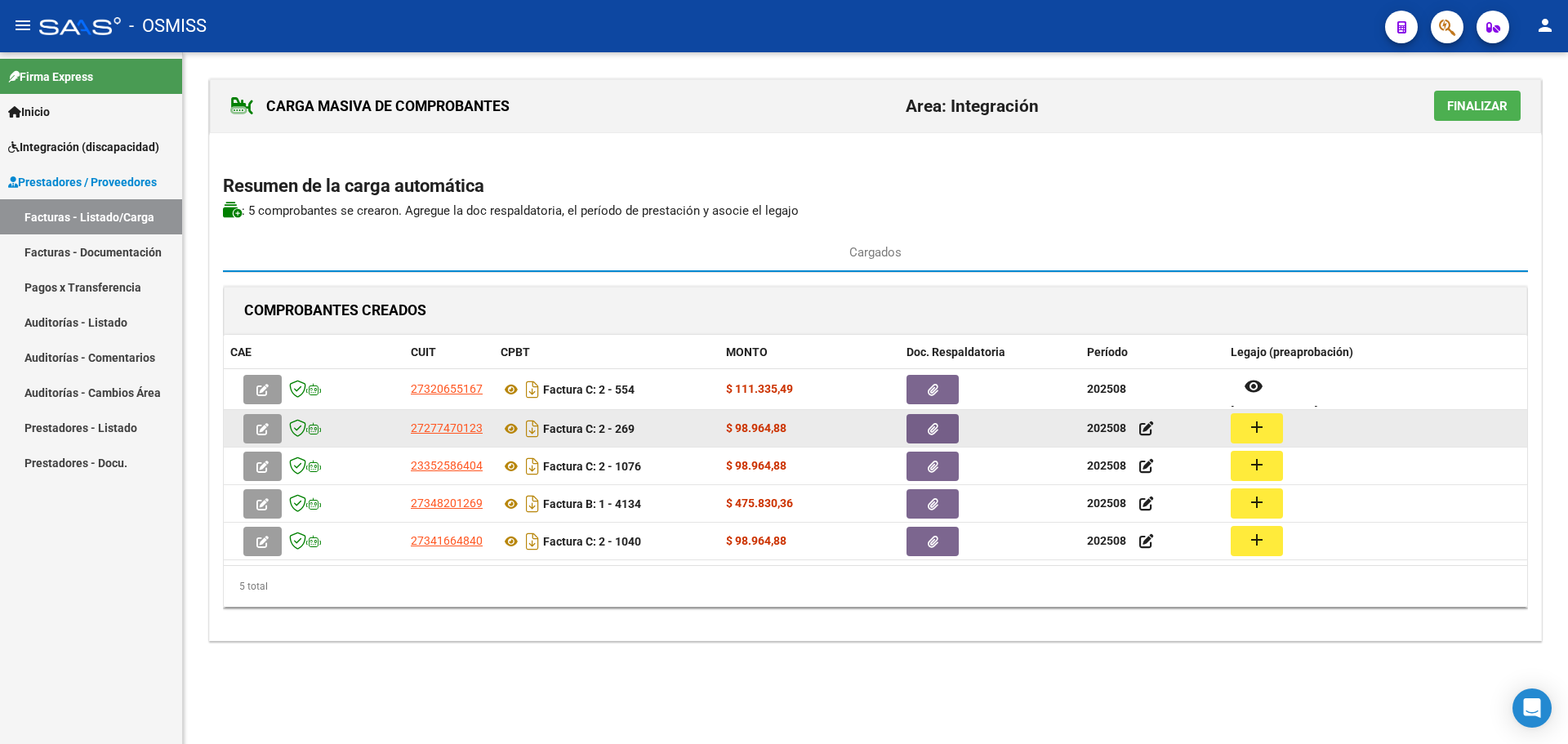
click at [1267, 431] on button "add" at bounding box center [1256, 428] width 52 height 30
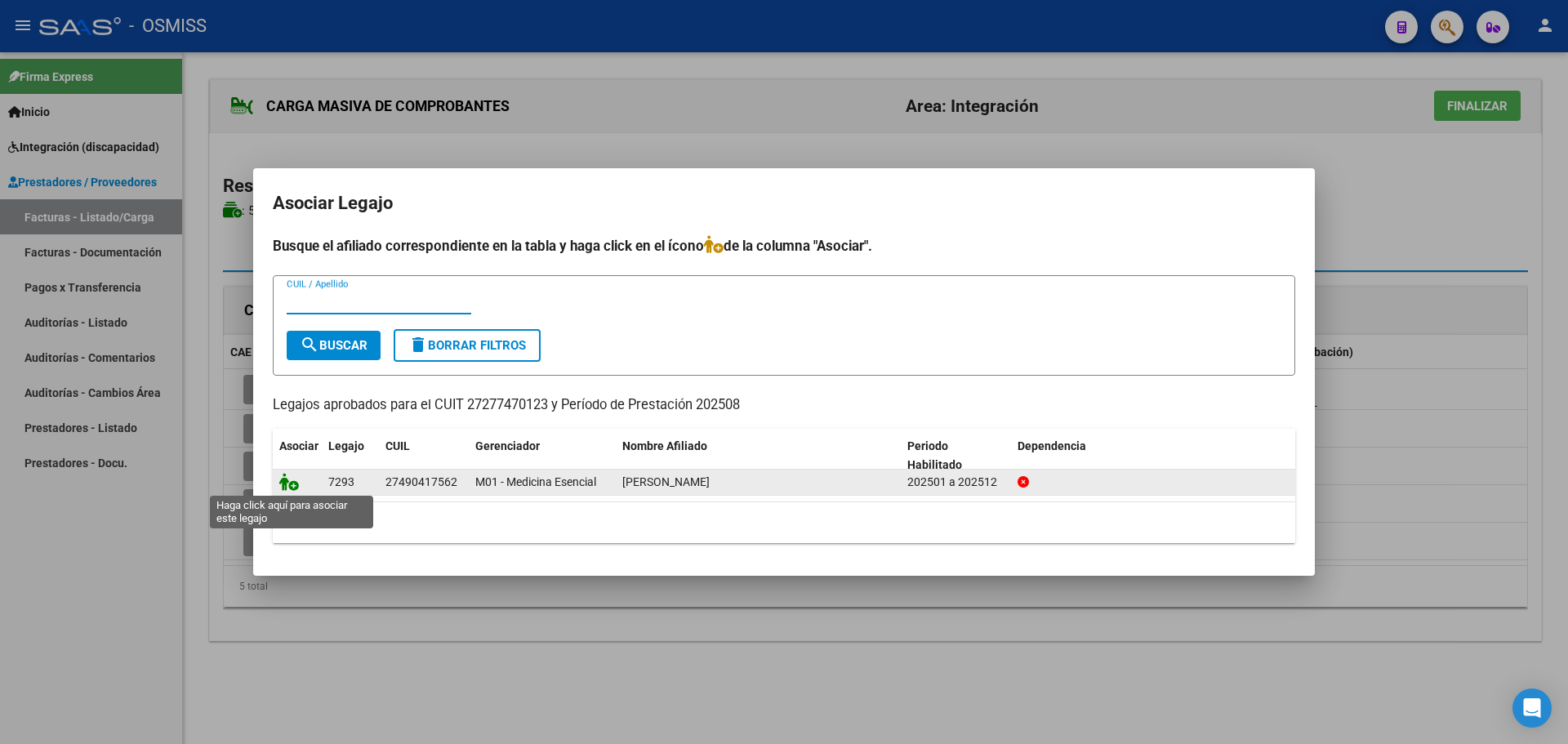
click at [293, 475] on icon at bounding box center [289, 482] width 20 height 18
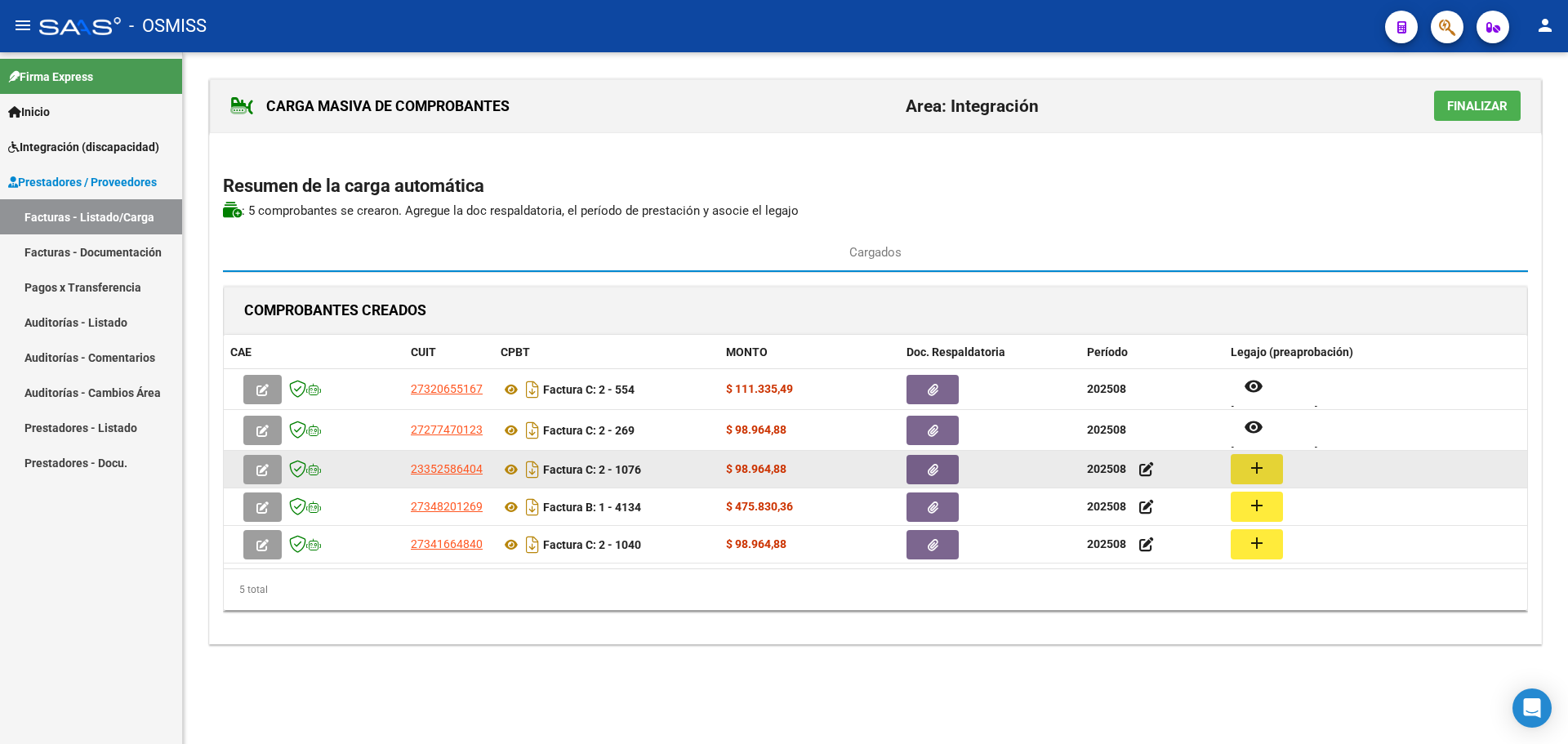
click at [1257, 467] on mat-icon "add" at bounding box center [1257, 468] width 20 height 20
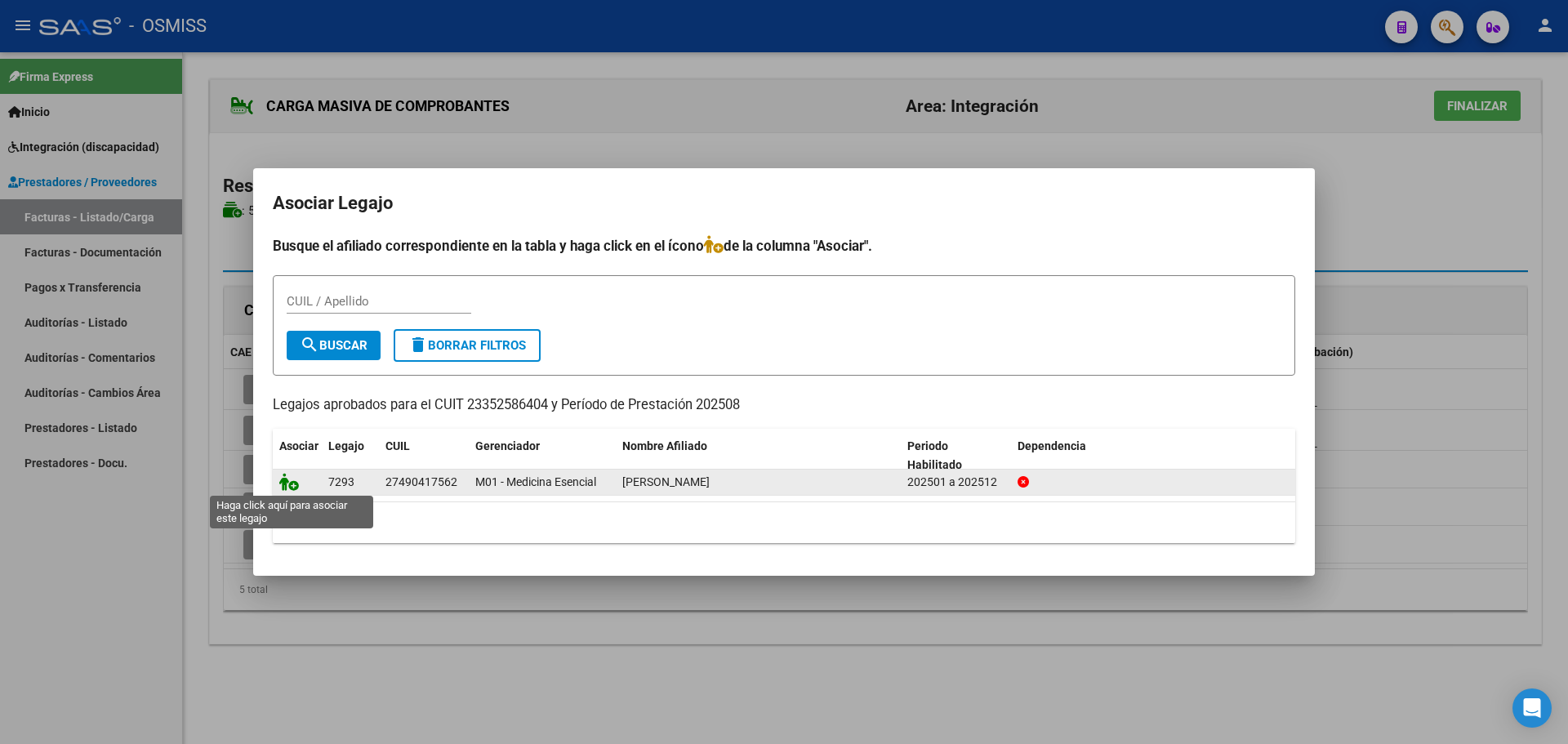
click at [289, 480] on icon at bounding box center [289, 482] width 20 height 18
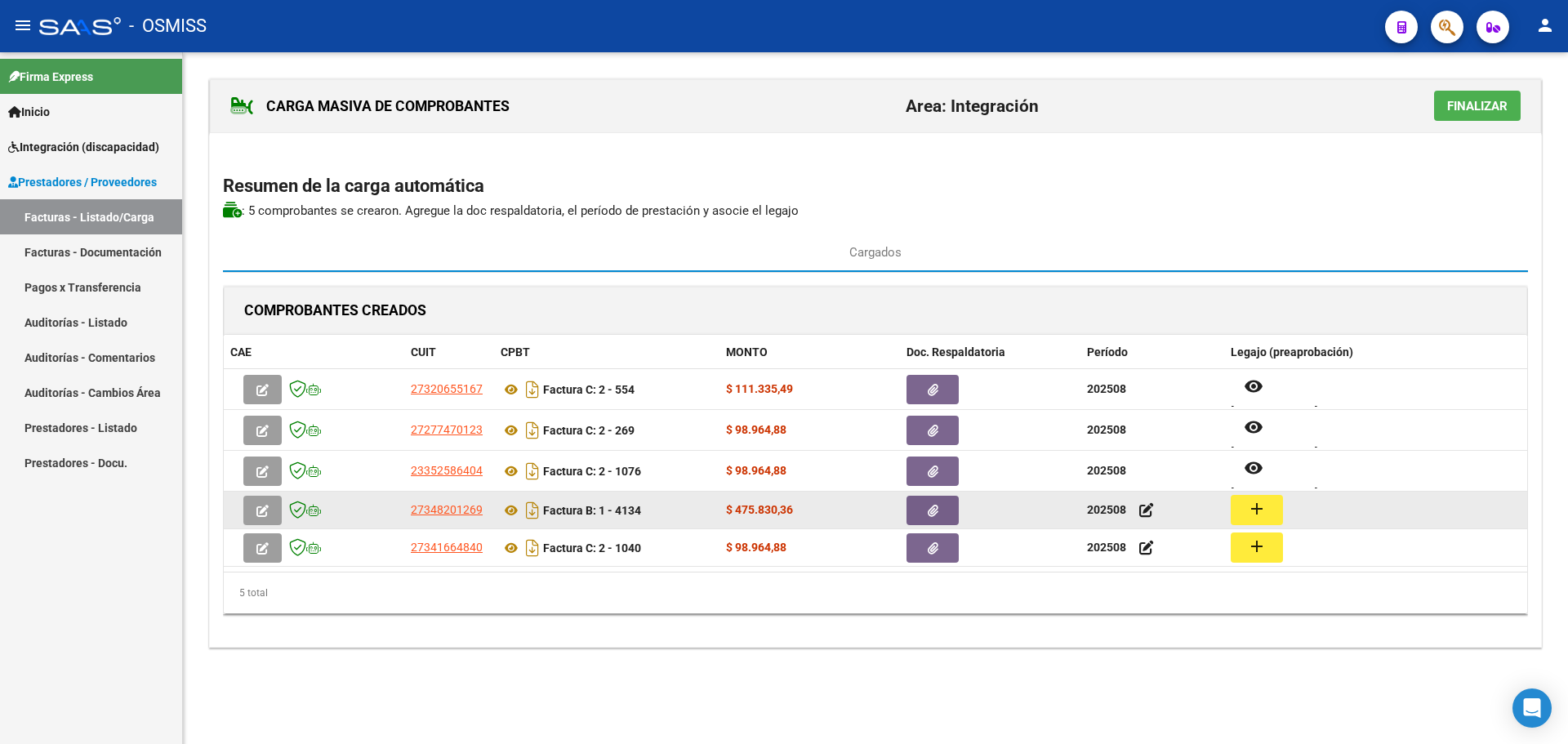
click at [1249, 502] on mat-icon "add" at bounding box center [1257, 508] width 20 height 20
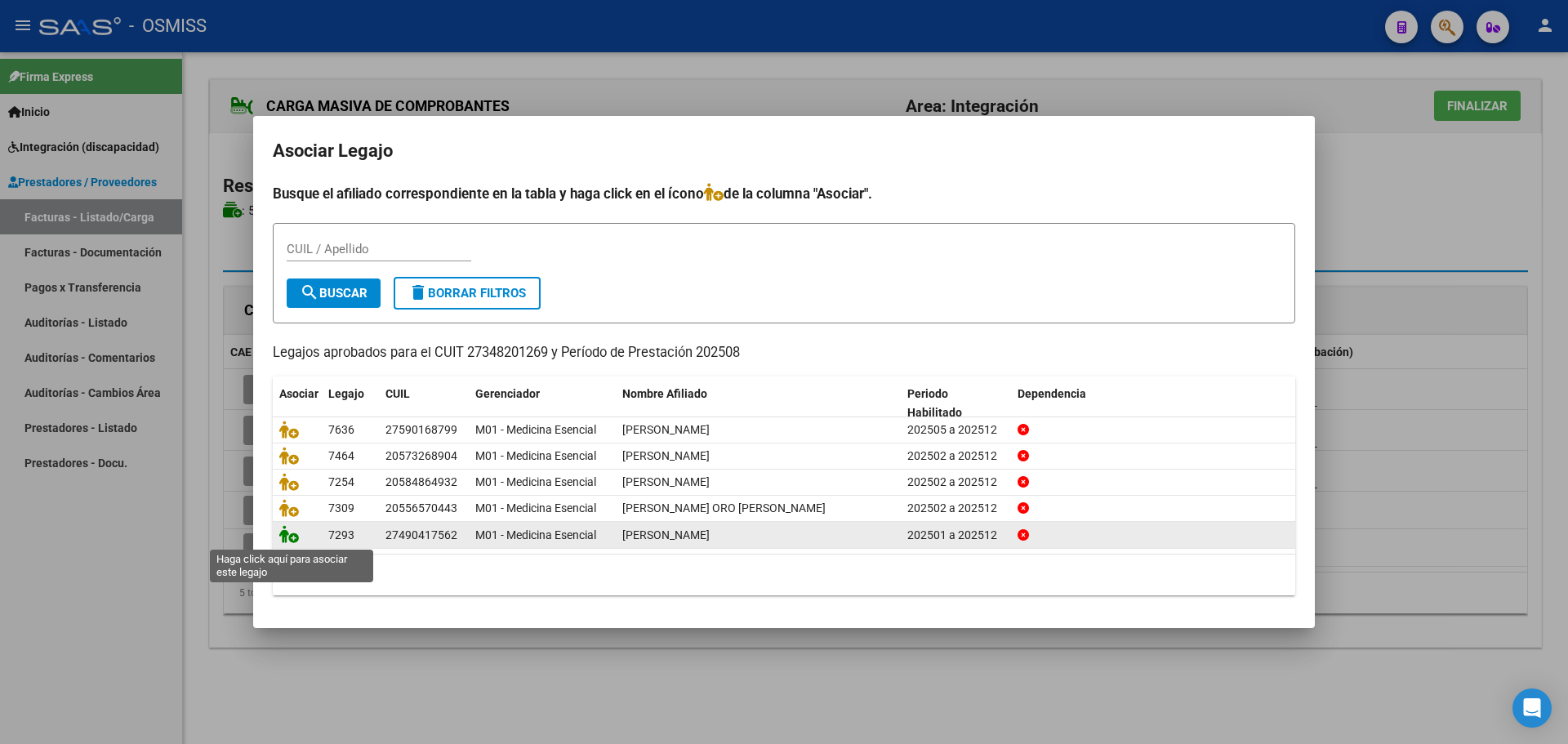
click at [288, 536] on icon at bounding box center [289, 534] width 20 height 18
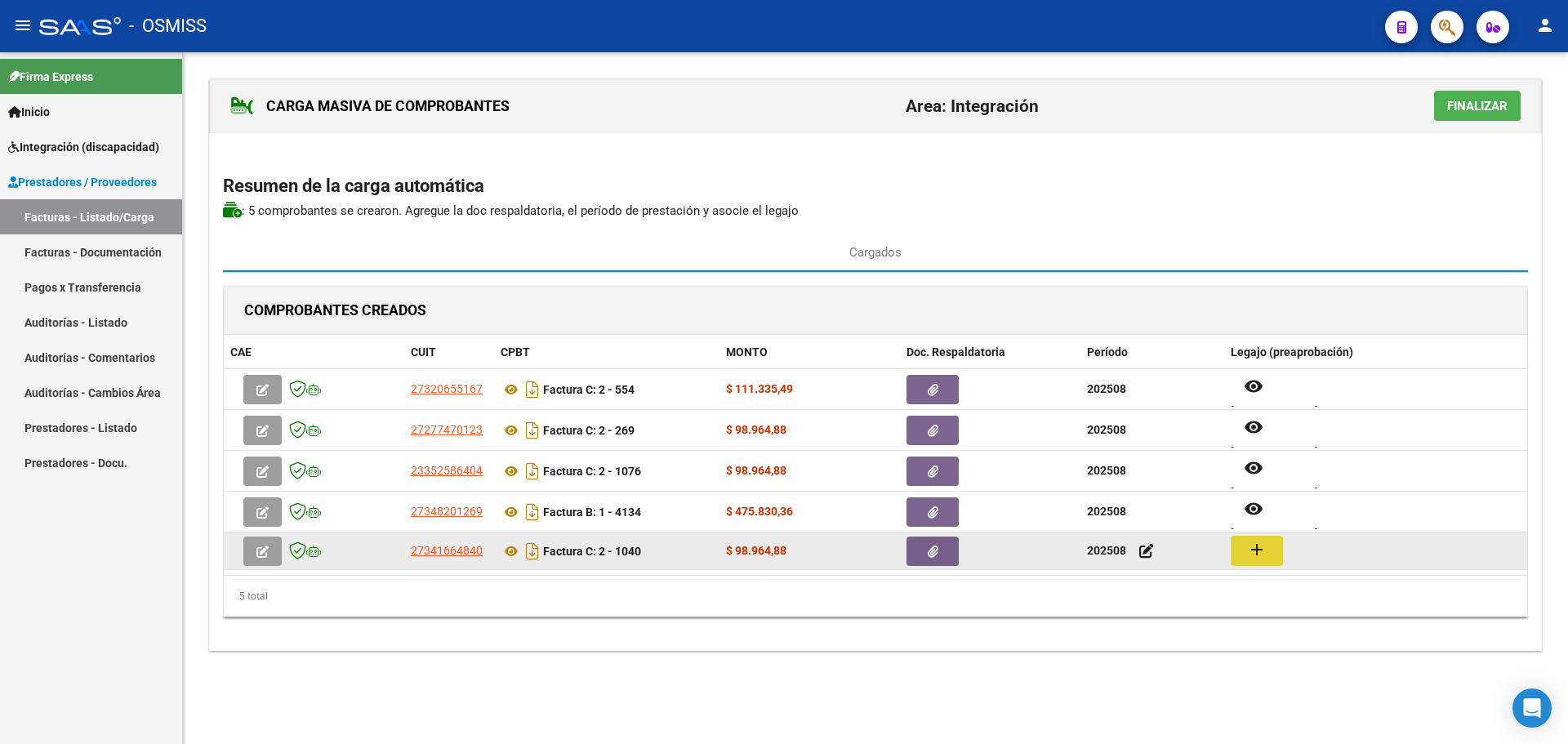
click at [1245, 550] on button "add" at bounding box center [1256, 550] width 52 height 30
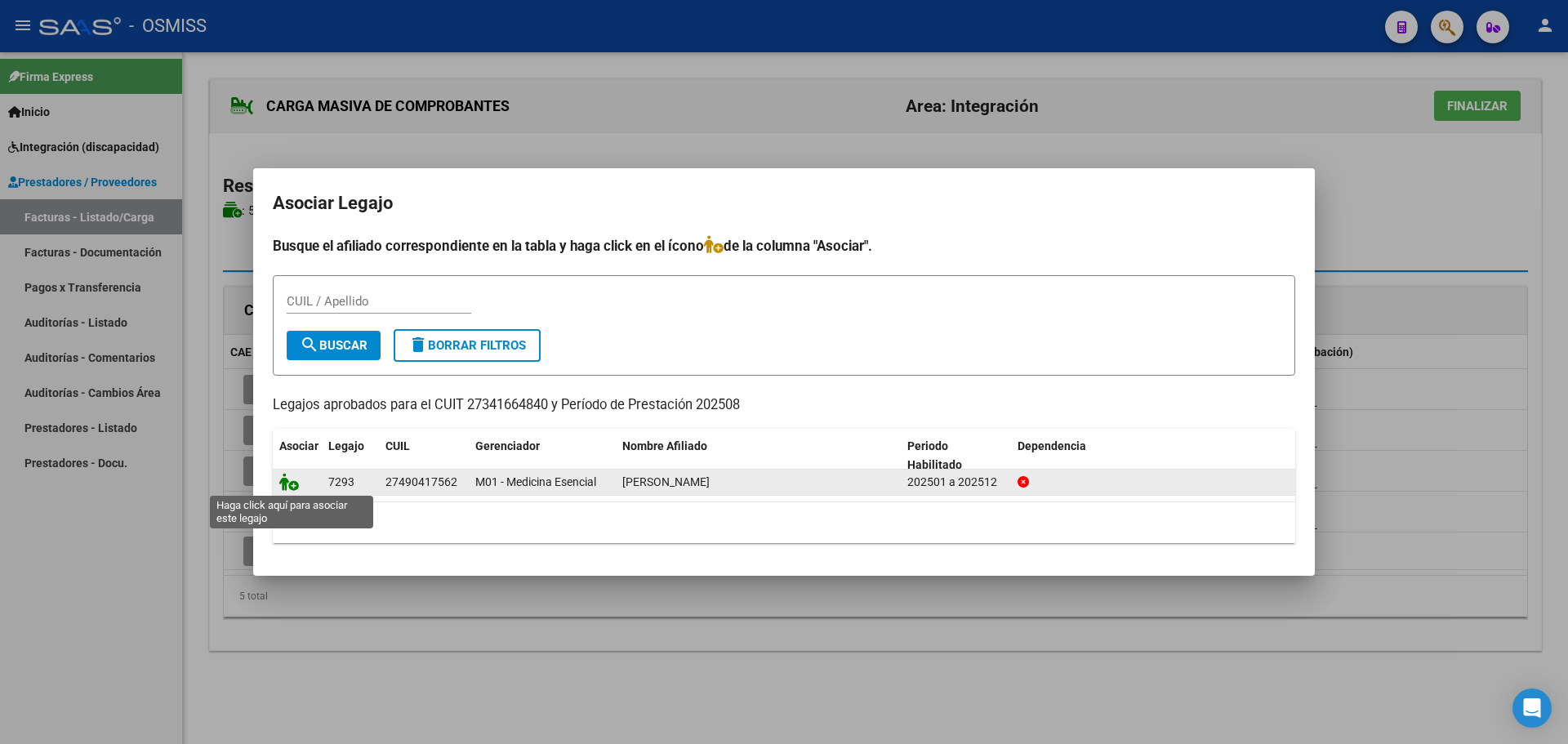
click at [283, 484] on icon at bounding box center [289, 482] width 20 height 18
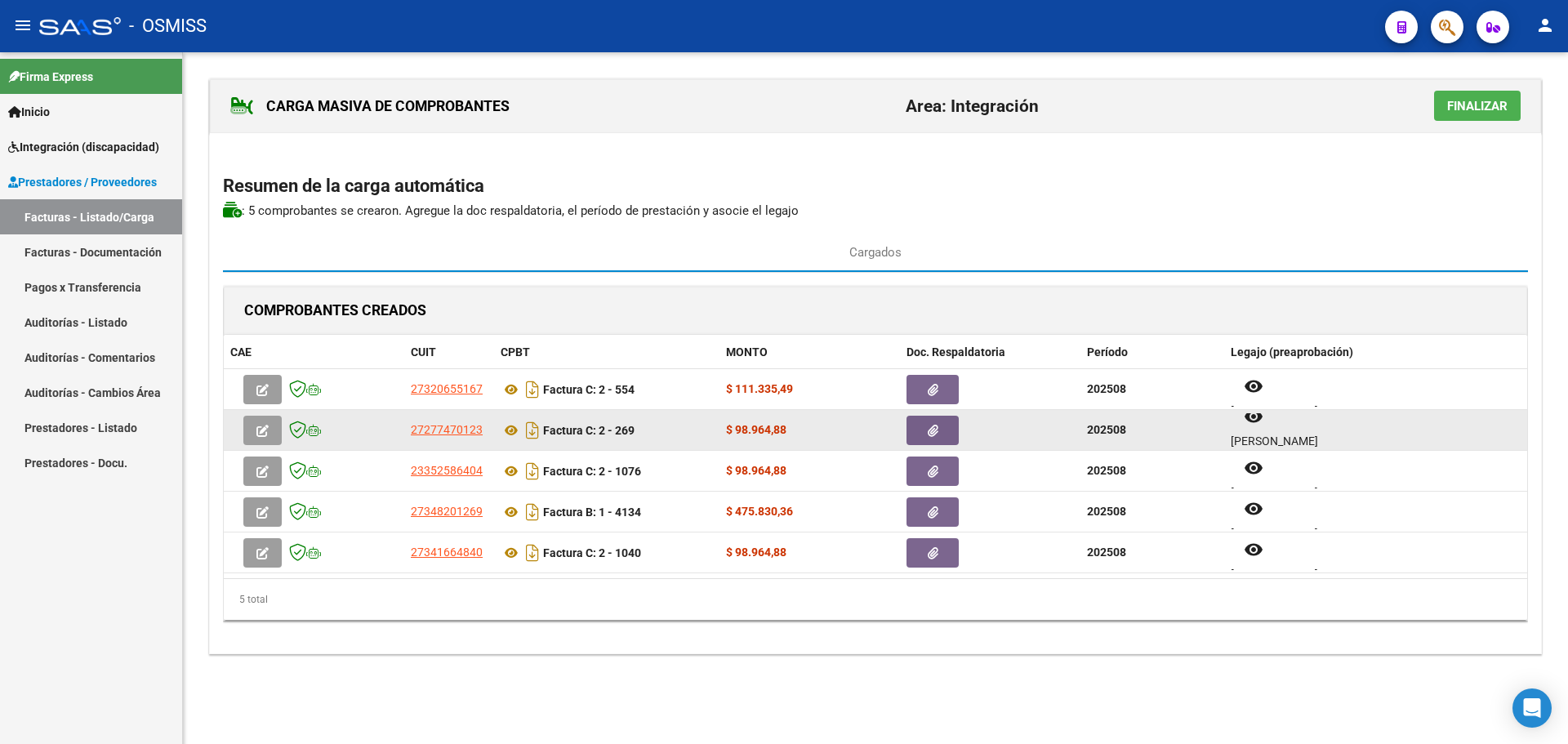
scroll to position [13, 0]
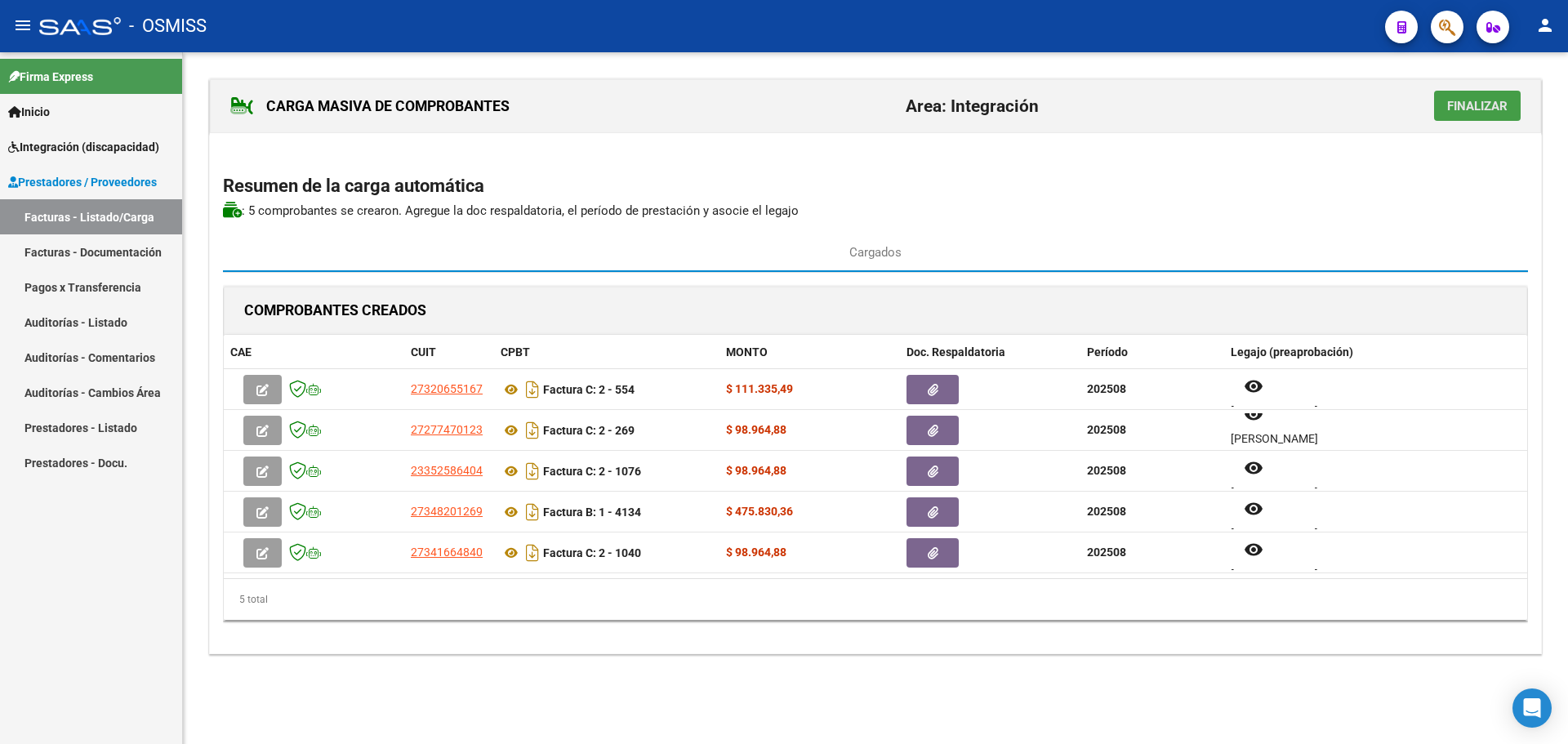
click at [1489, 110] on span "Finalizar" at bounding box center [1477, 106] width 60 height 15
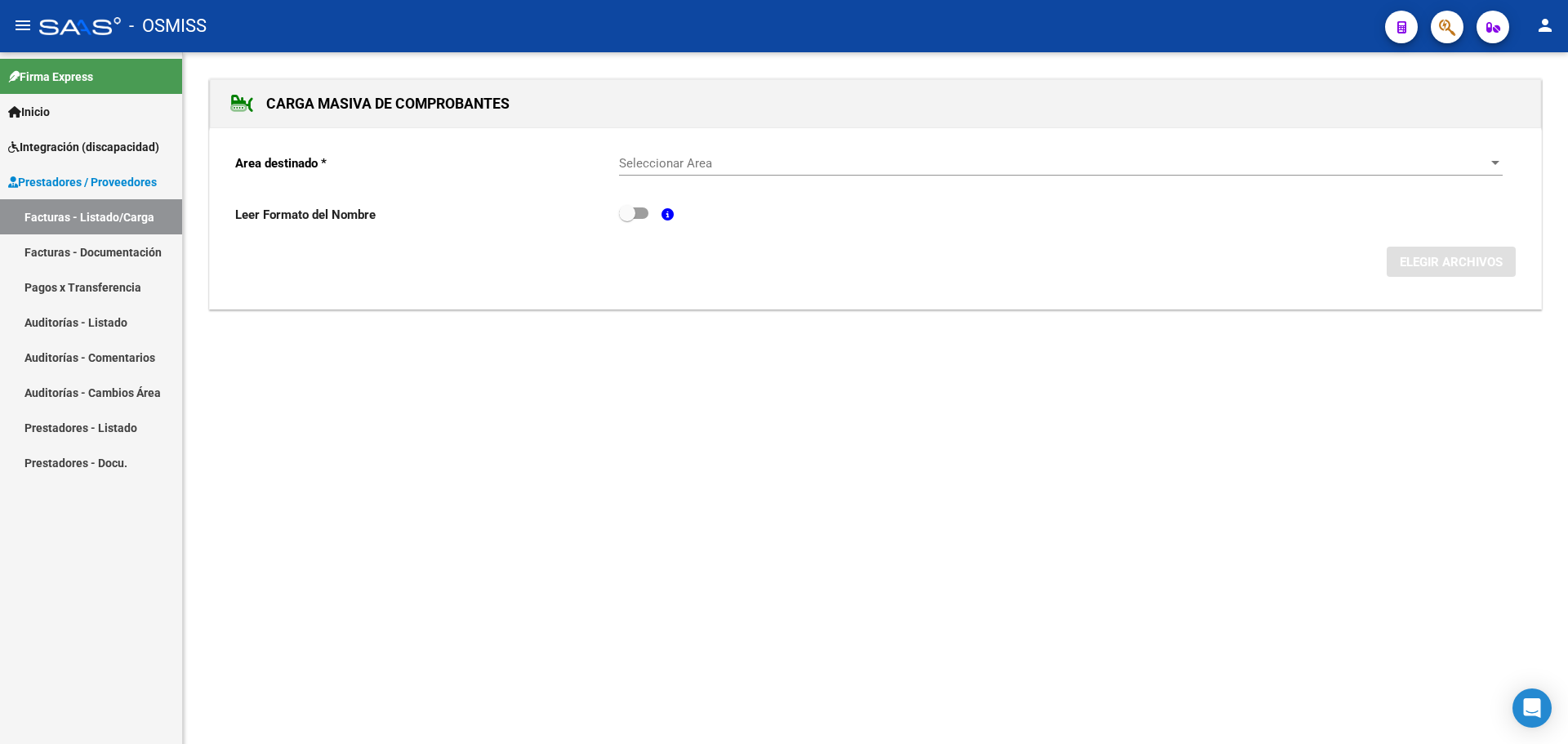
click at [1439, 156] on span "Seleccionar Area" at bounding box center [1054, 163] width 869 height 15
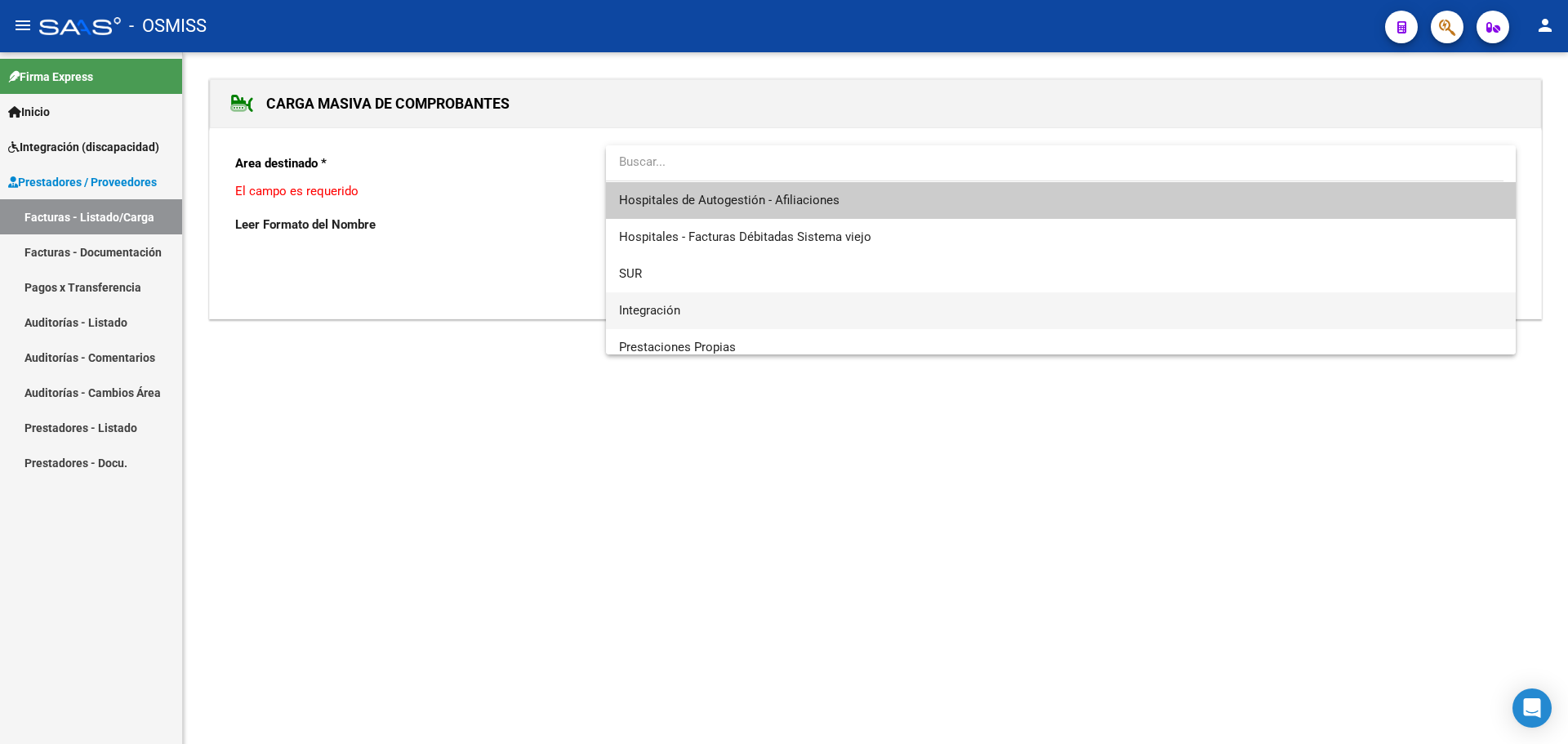
click at [702, 306] on span "Integración" at bounding box center [1061, 311] width 884 height 37
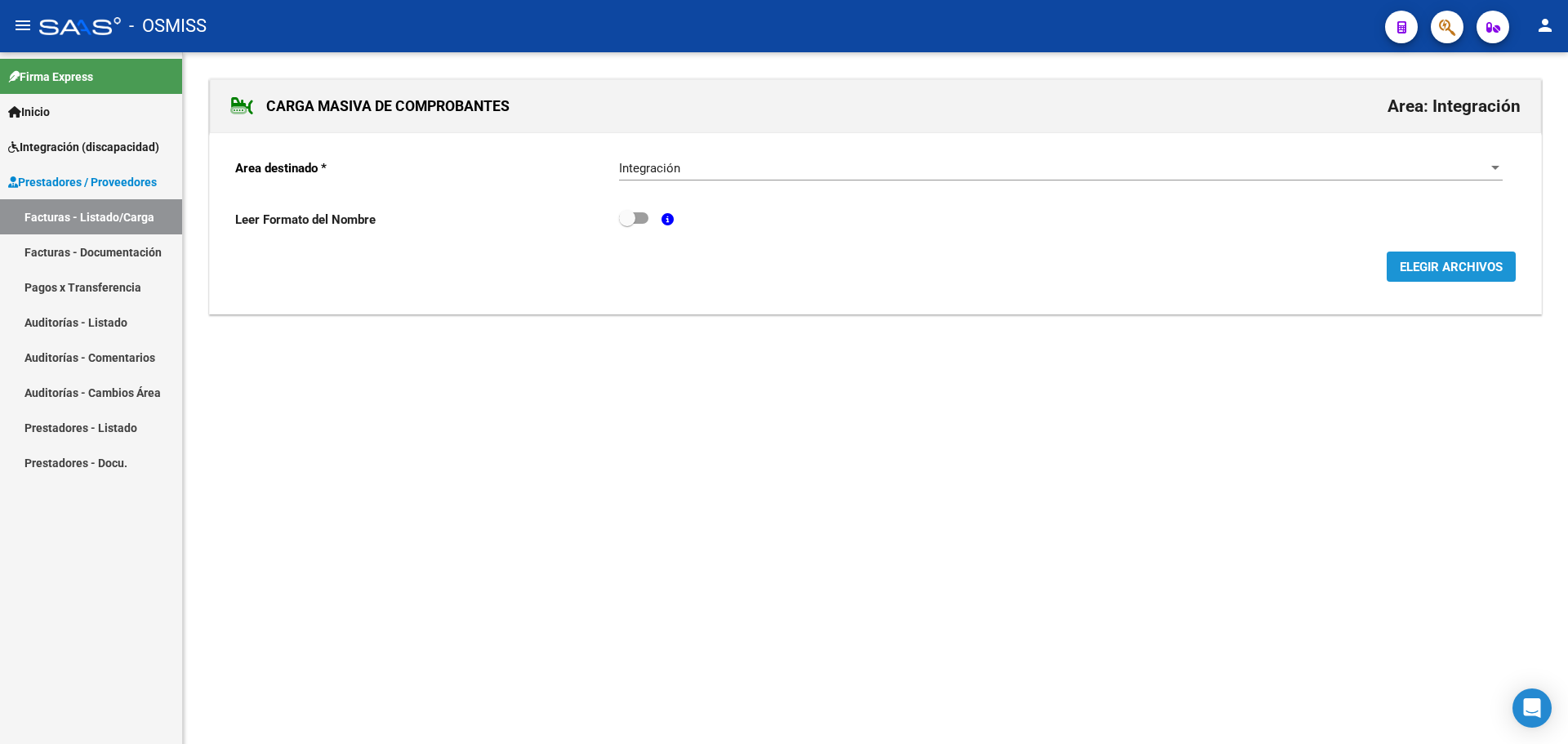
click at [1472, 270] on span "ELEGIR ARCHIVOS" at bounding box center [1451, 267] width 103 height 15
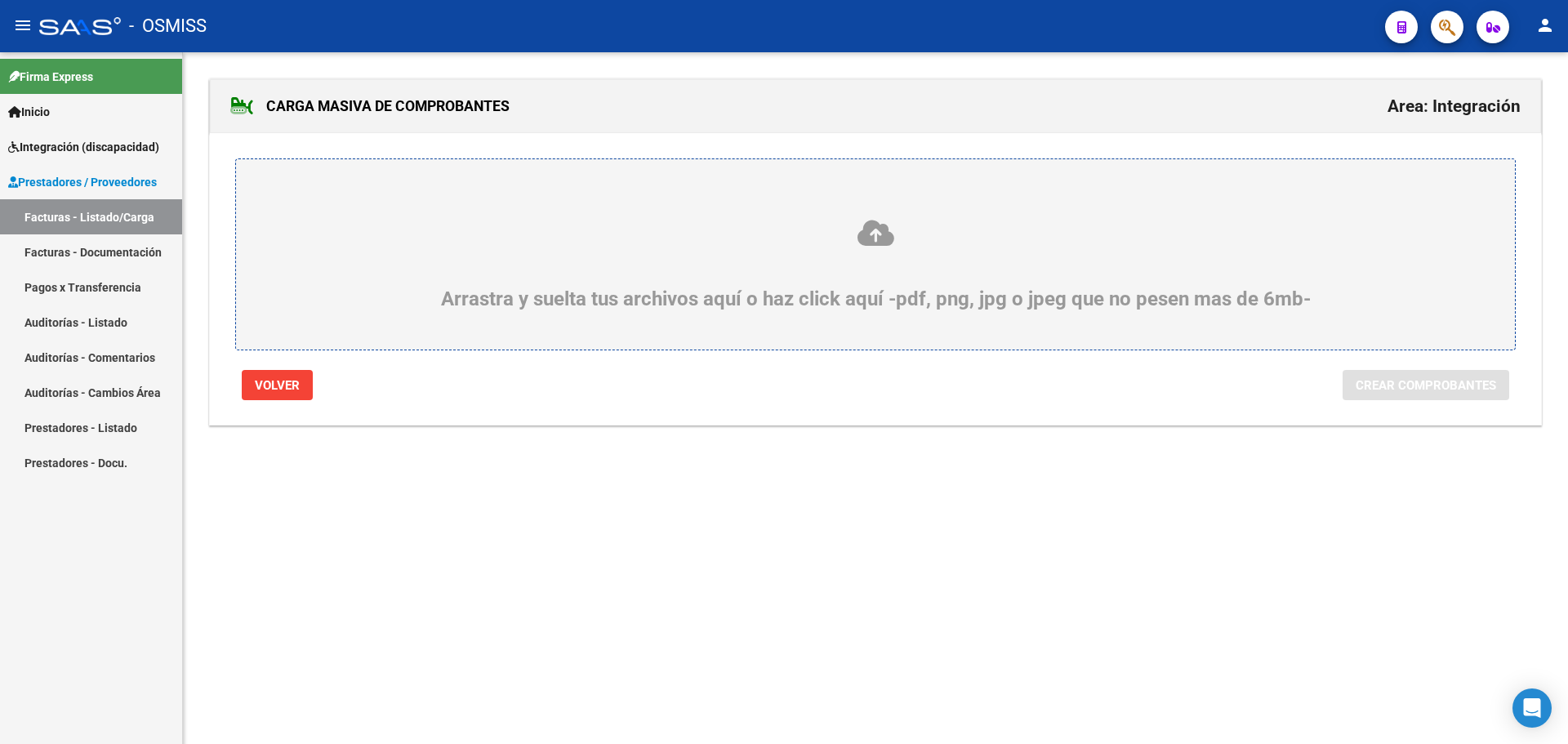
drag, startPoint x: 497, startPoint y: 277, endPoint x: 421, endPoint y: 257, distance: 78.6
click at [421, 257] on div "Arrastra y suelta tus archivos aquí o haz click aquí -pdf, png, jpg o jpeg que …" at bounding box center [876, 264] width 1200 height 92
click at [0, 0] on input "Arrastra y suelta tus archivos aquí o haz click aquí -pdf, png, jpg o jpeg que …" at bounding box center [0, 0] width 0 height 0
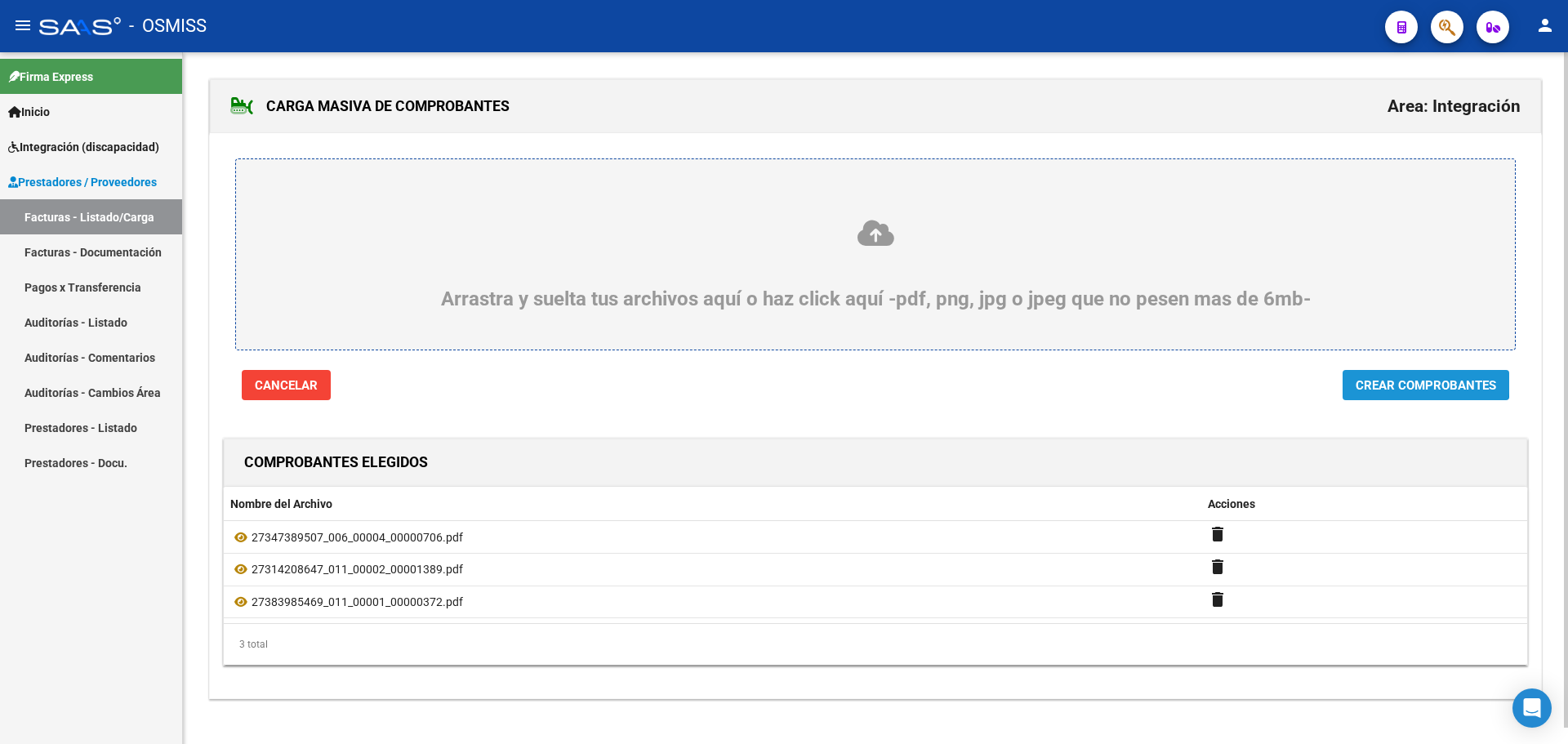
click at [1373, 379] on span "Crear Comprobantes" at bounding box center [1426, 386] width 140 height 15
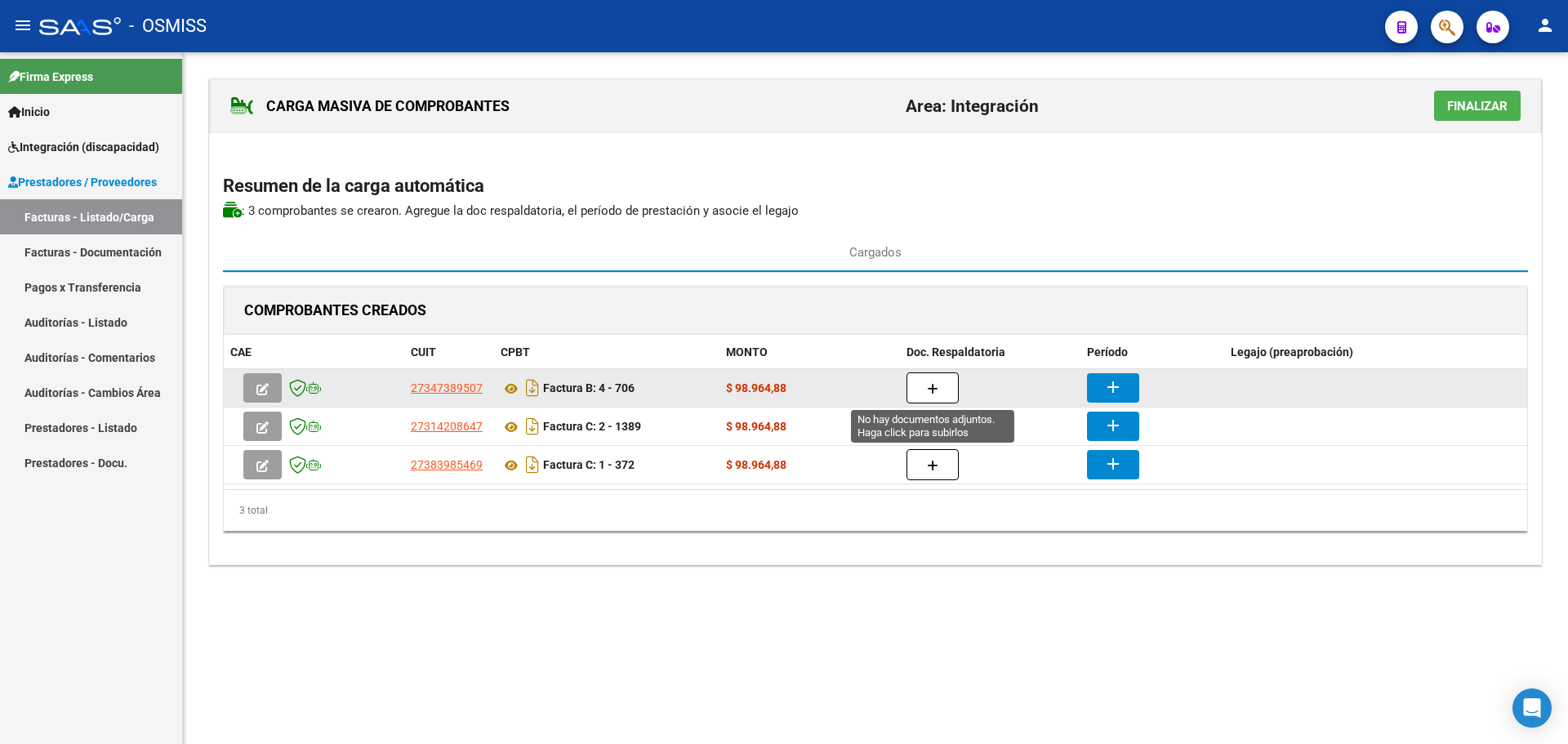
click at [938, 386] on button "button" at bounding box center [932, 388] width 52 height 31
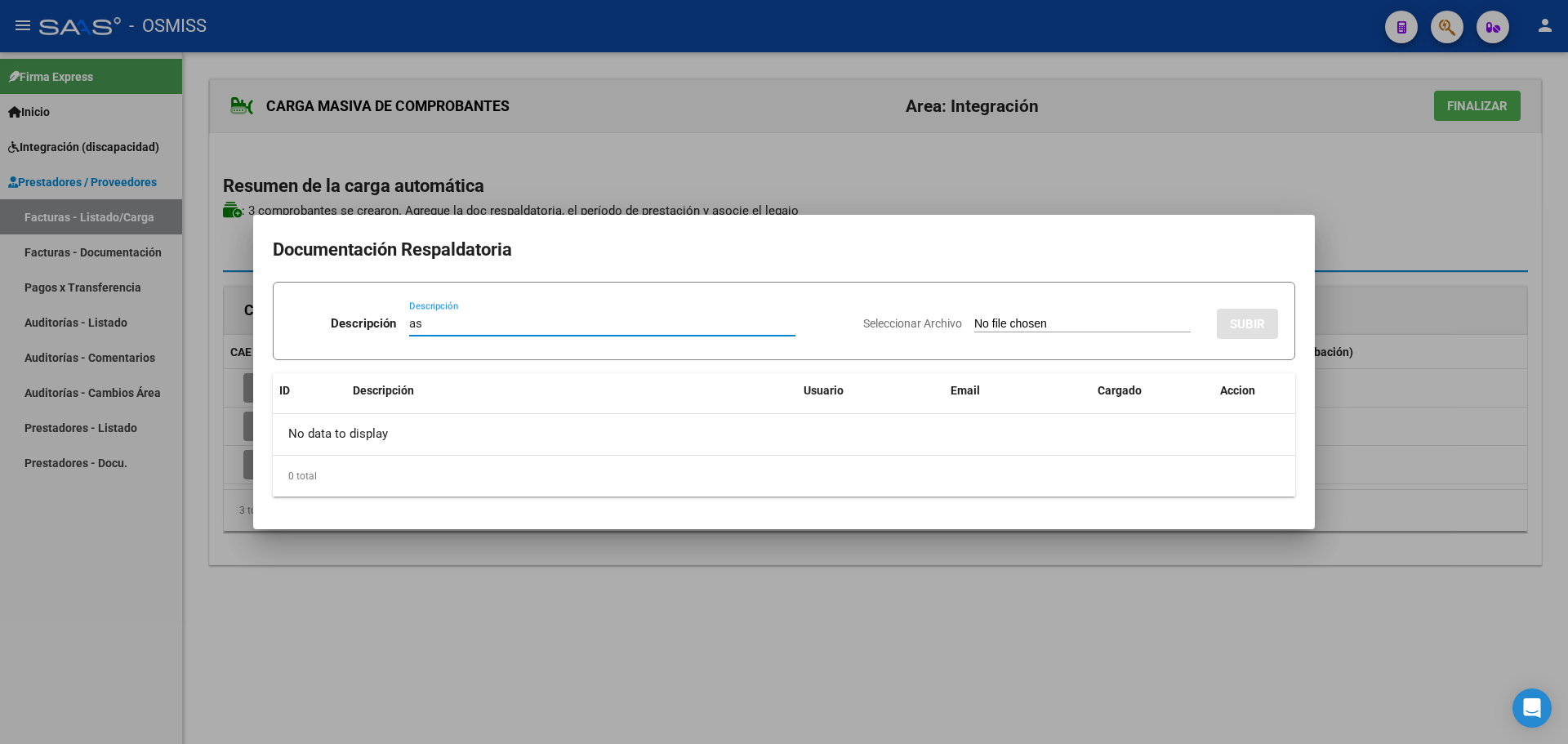
type input "as"
click at [990, 325] on input "Seleccionar Archivo" at bounding box center [1082, 324] width 217 height 16
type input "C:\fakepath\Trossero Casella Asistencia Agosto.pdf"
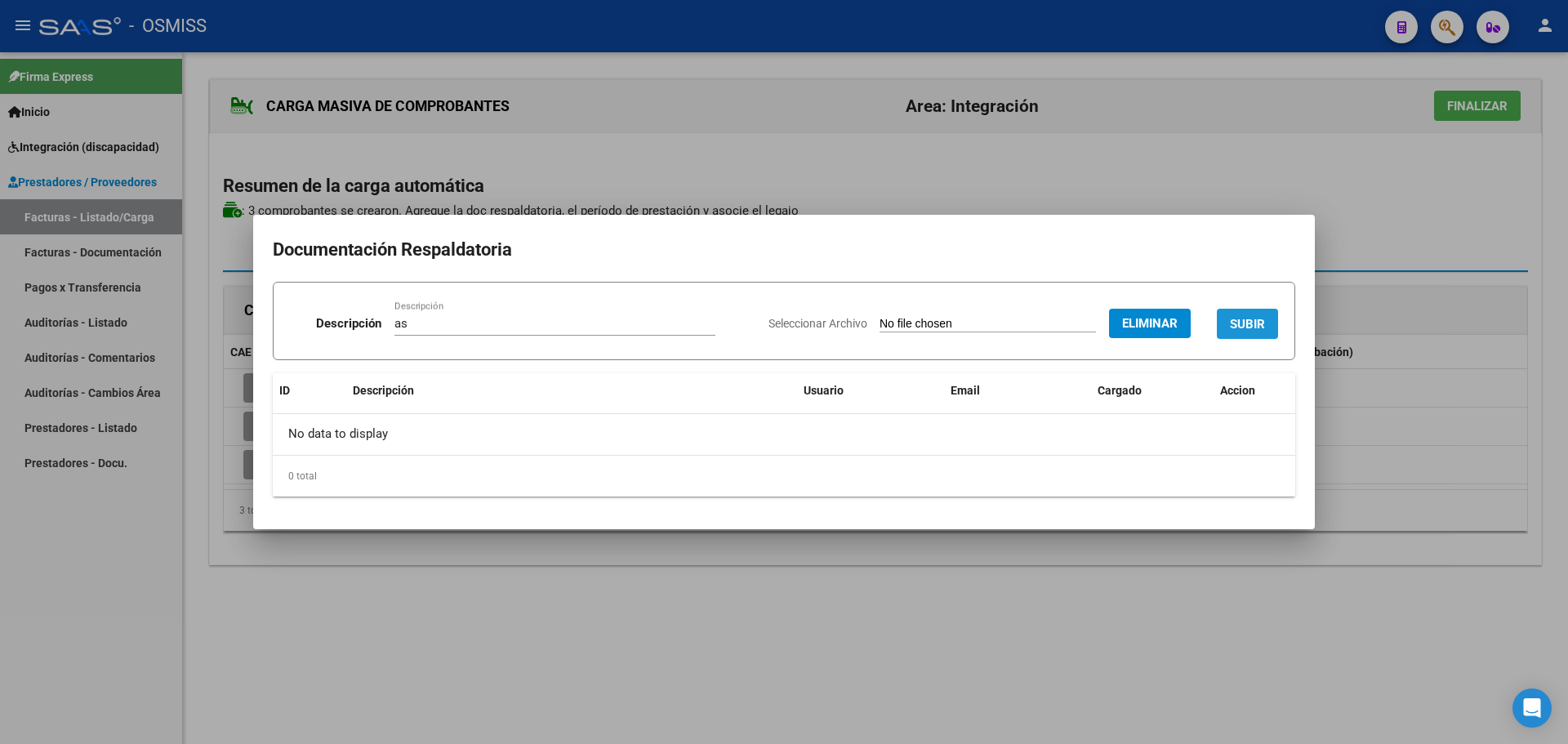
click at [1237, 330] on span "SUBIR" at bounding box center [1247, 324] width 35 height 15
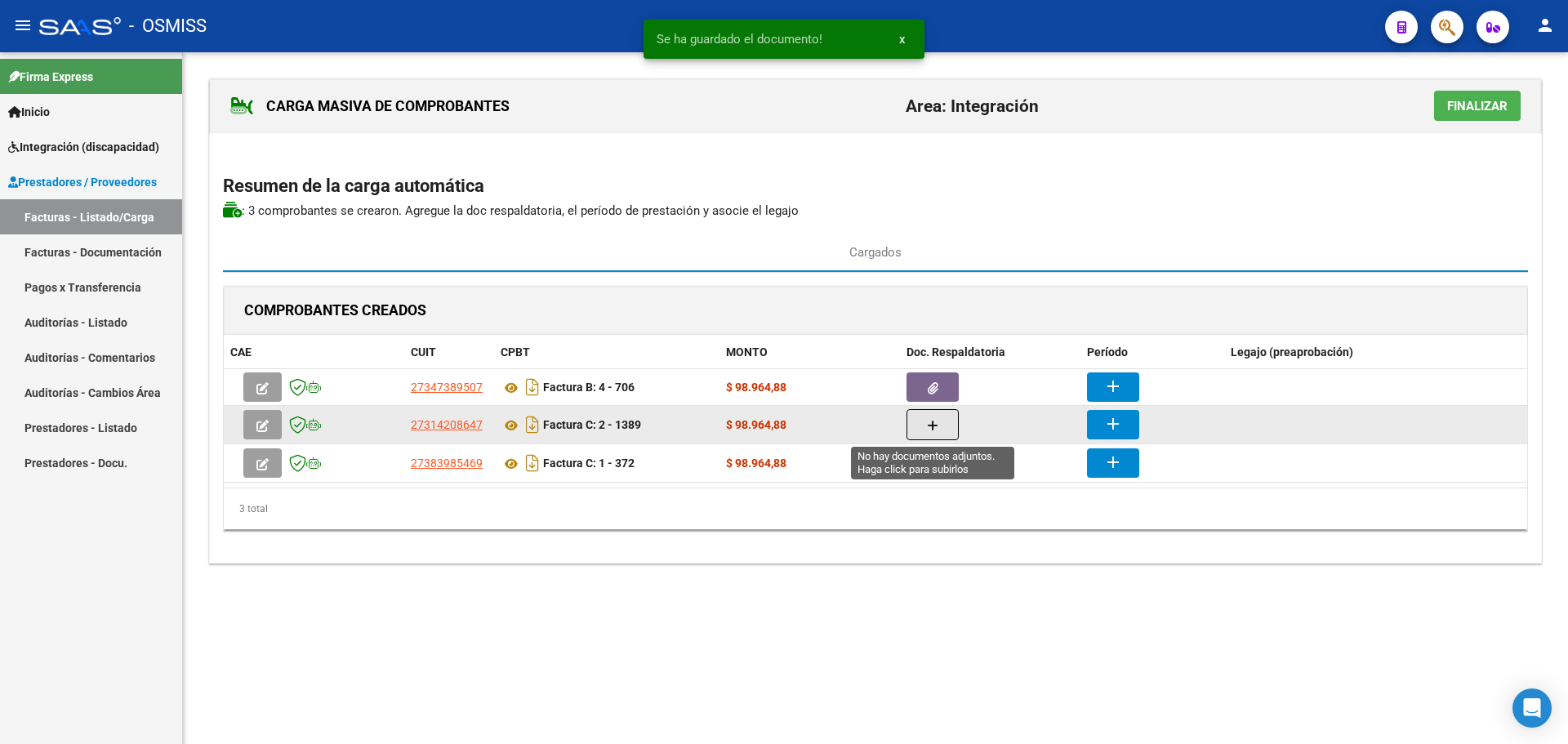
click at [926, 416] on button "button" at bounding box center [932, 424] width 52 height 31
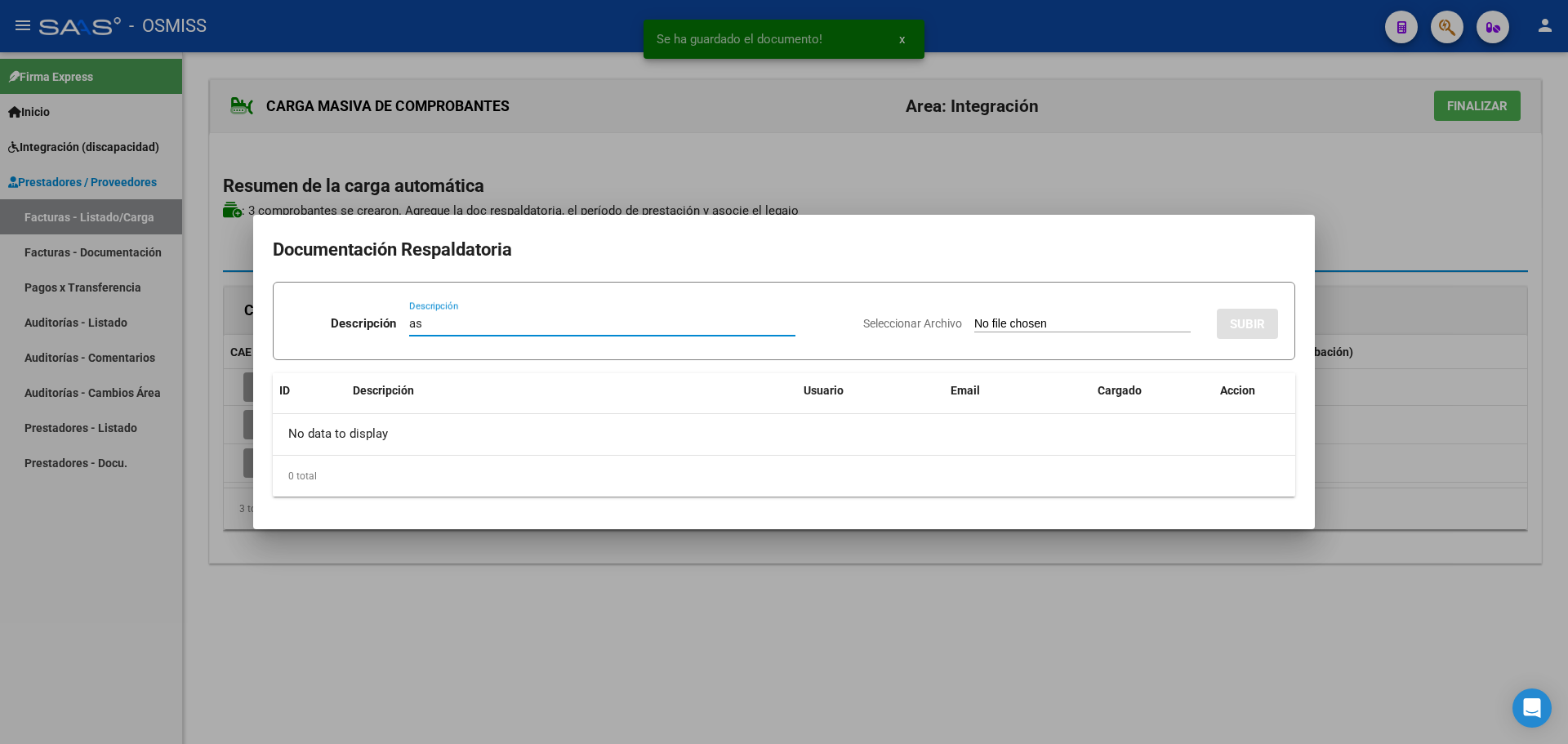
type input "as"
click at [1049, 329] on input "Seleccionar Archivo" at bounding box center [1082, 324] width 217 height 16
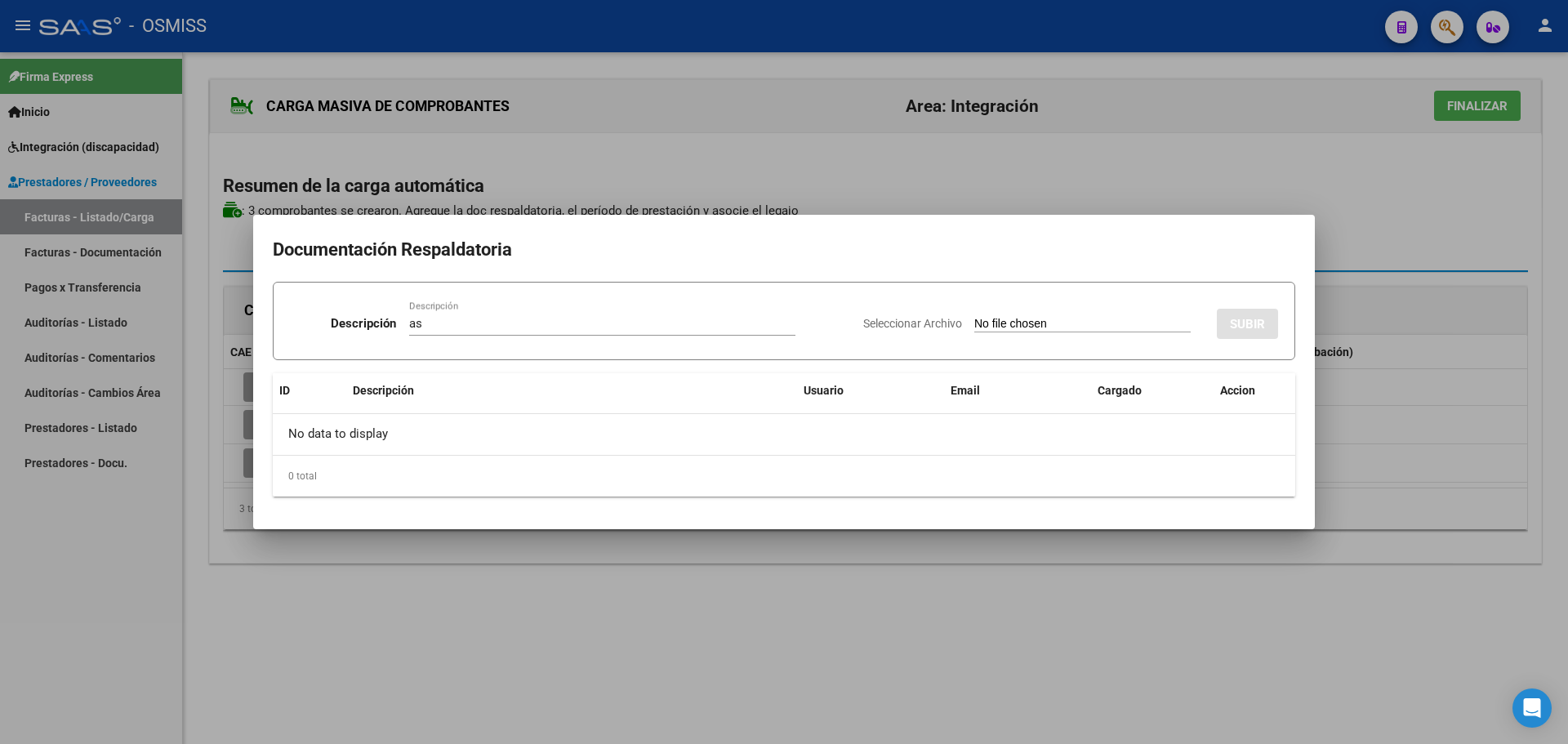
type input "C:\fakepath\Asistencia AGOSTO 2025.pdf"
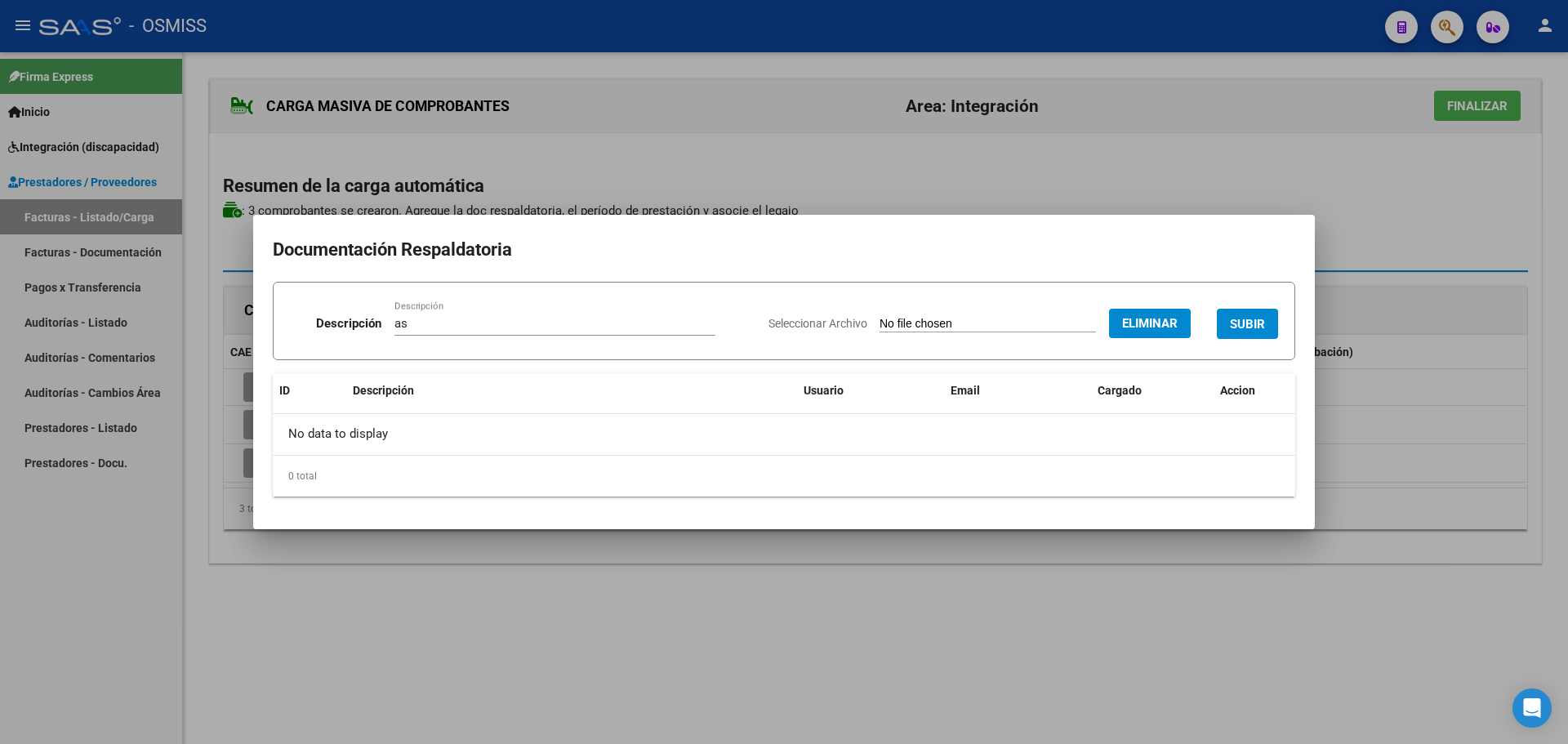
click at [1260, 331] on span "SUBIR" at bounding box center [1247, 324] width 35 height 15
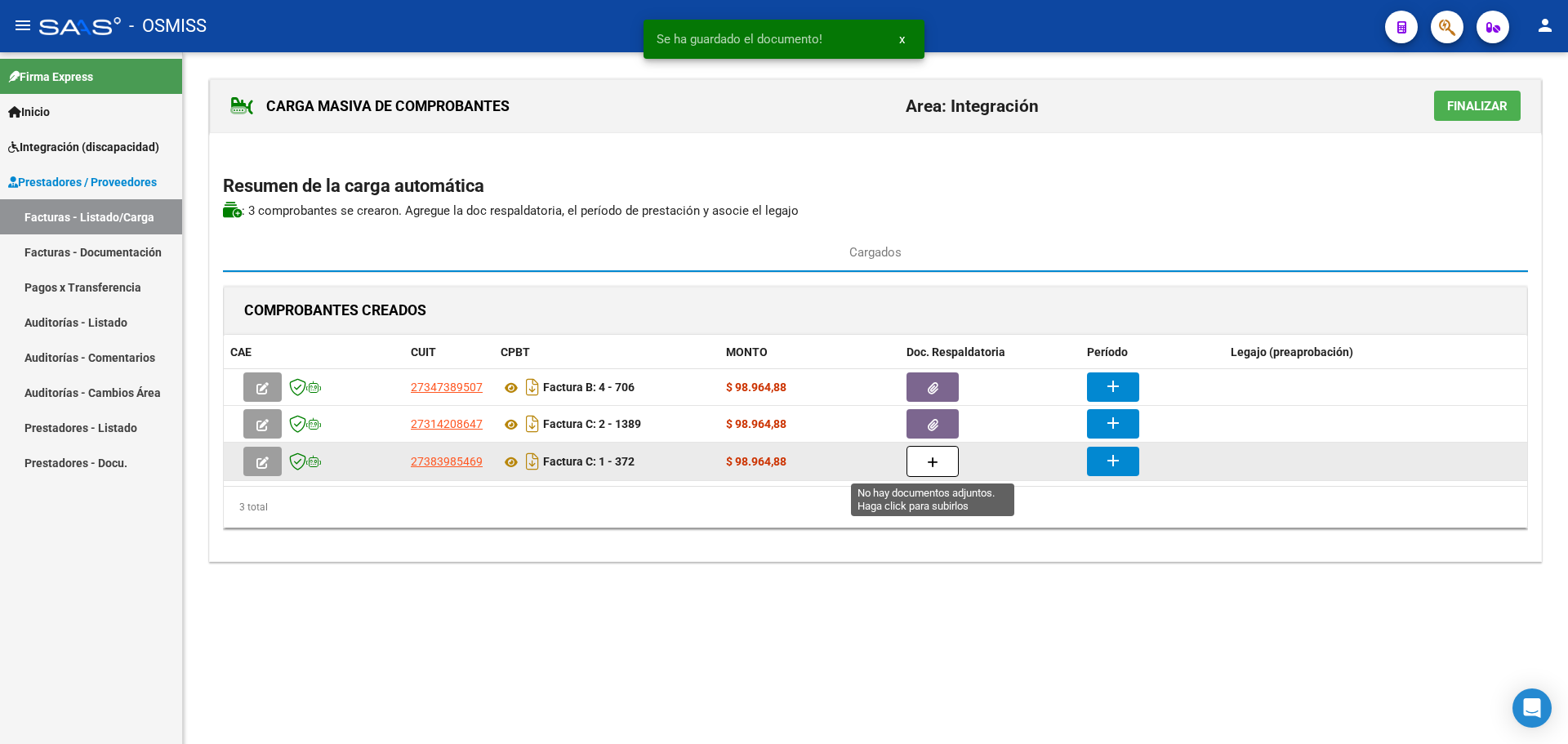
click at [914, 459] on button "button" at bounding box center [932, 461] width 52 height 31
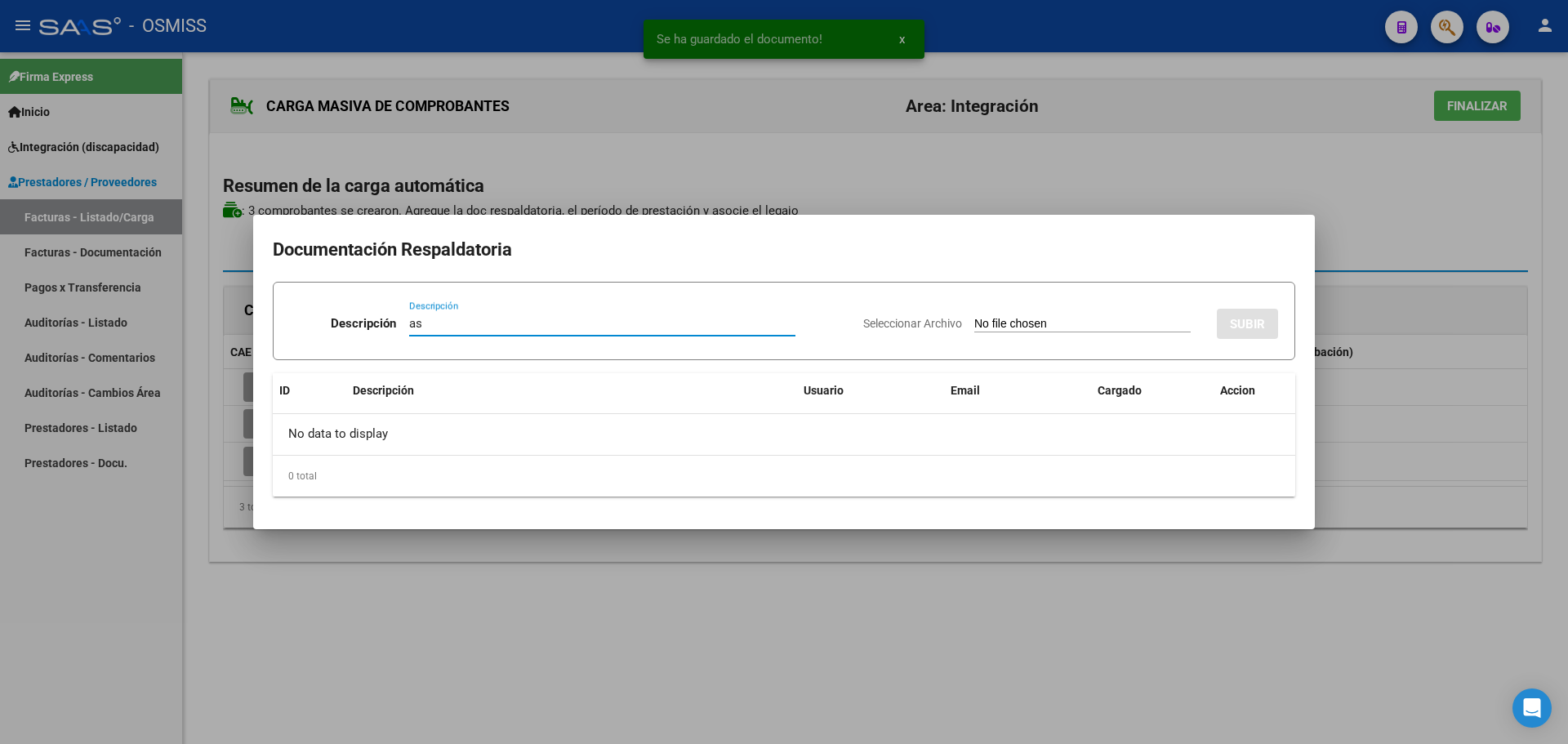
type input "as"
click at [974, 328] on input "Seleccionar Archivo" at bounding box center [1082, 324] width 217 height 16
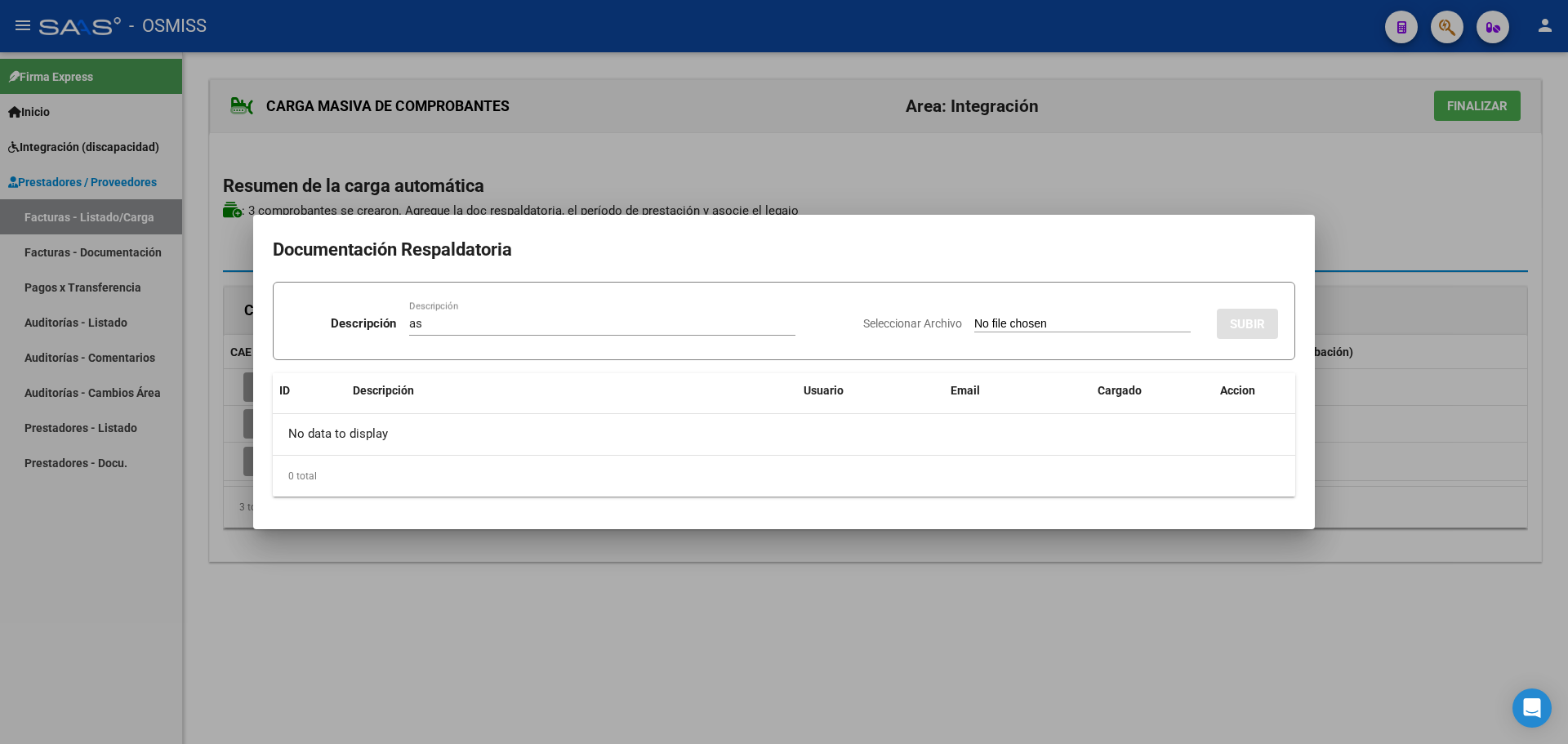
type input "C:\fakepath\Agosto2025_GinoTrossero.pdf"
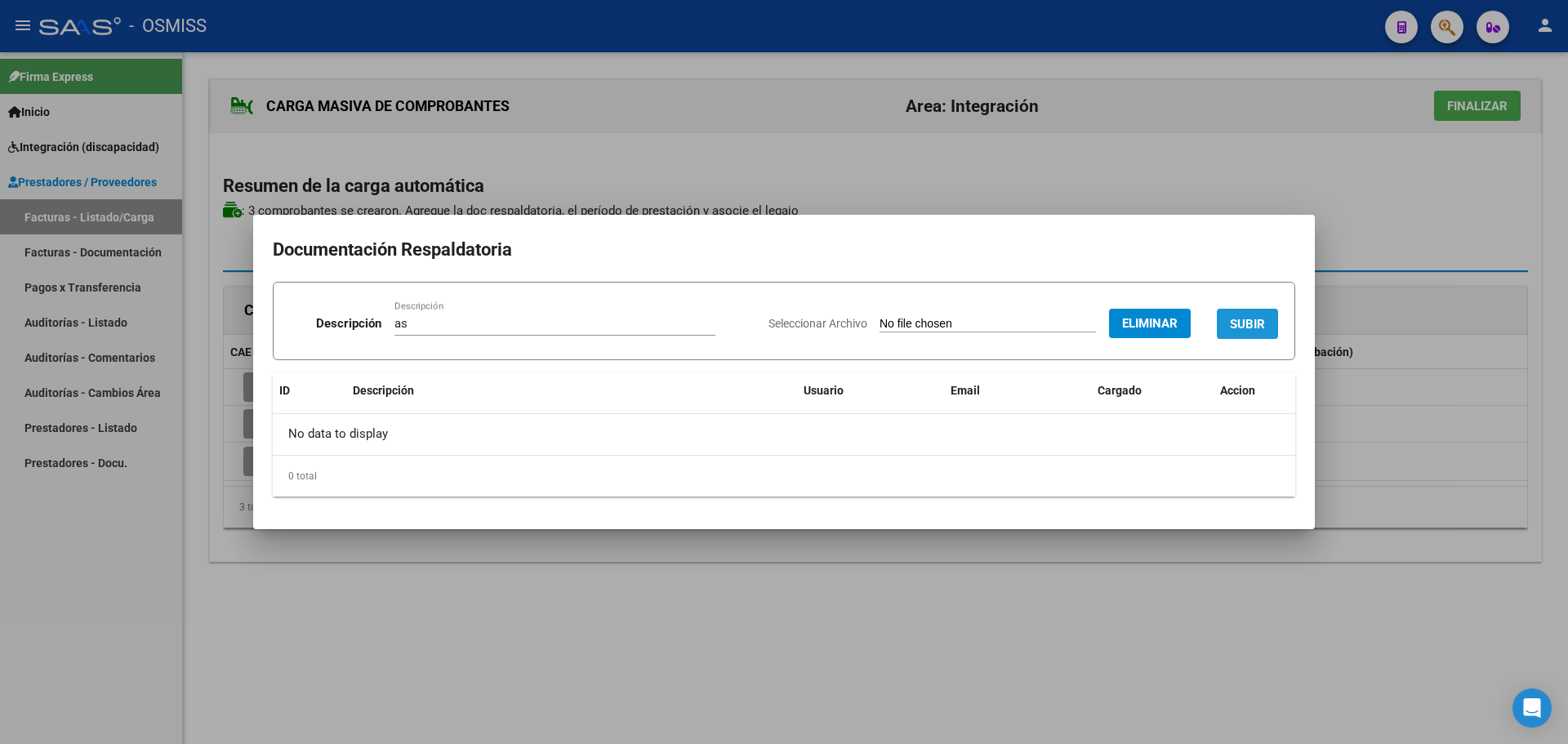
click at [1262, 328] on span "SUBIR" at bounding box center [1247, 324] width 35 height 15
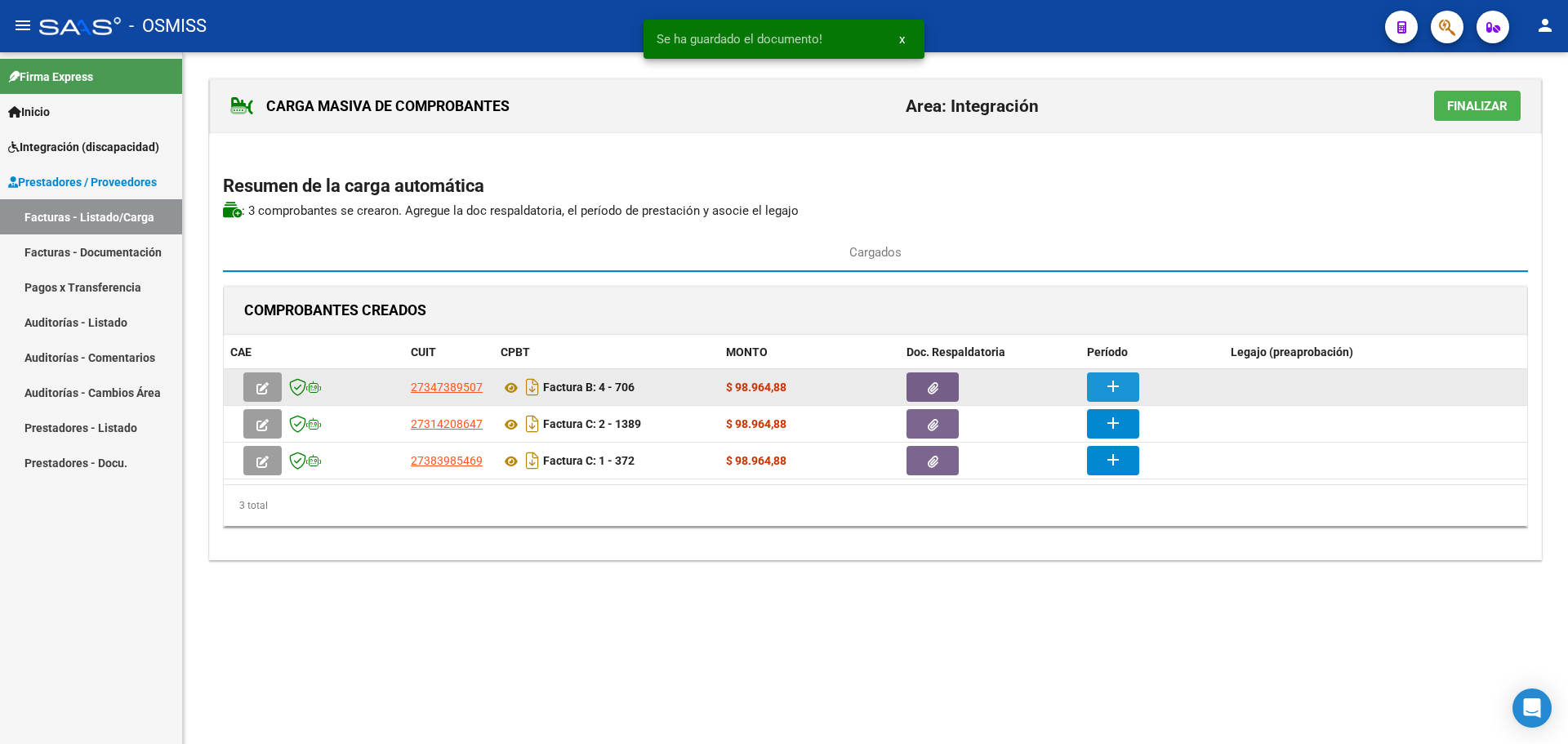
click at [1124, 389] on button "add" at bounding box center [1113, 387] width 52 height 30
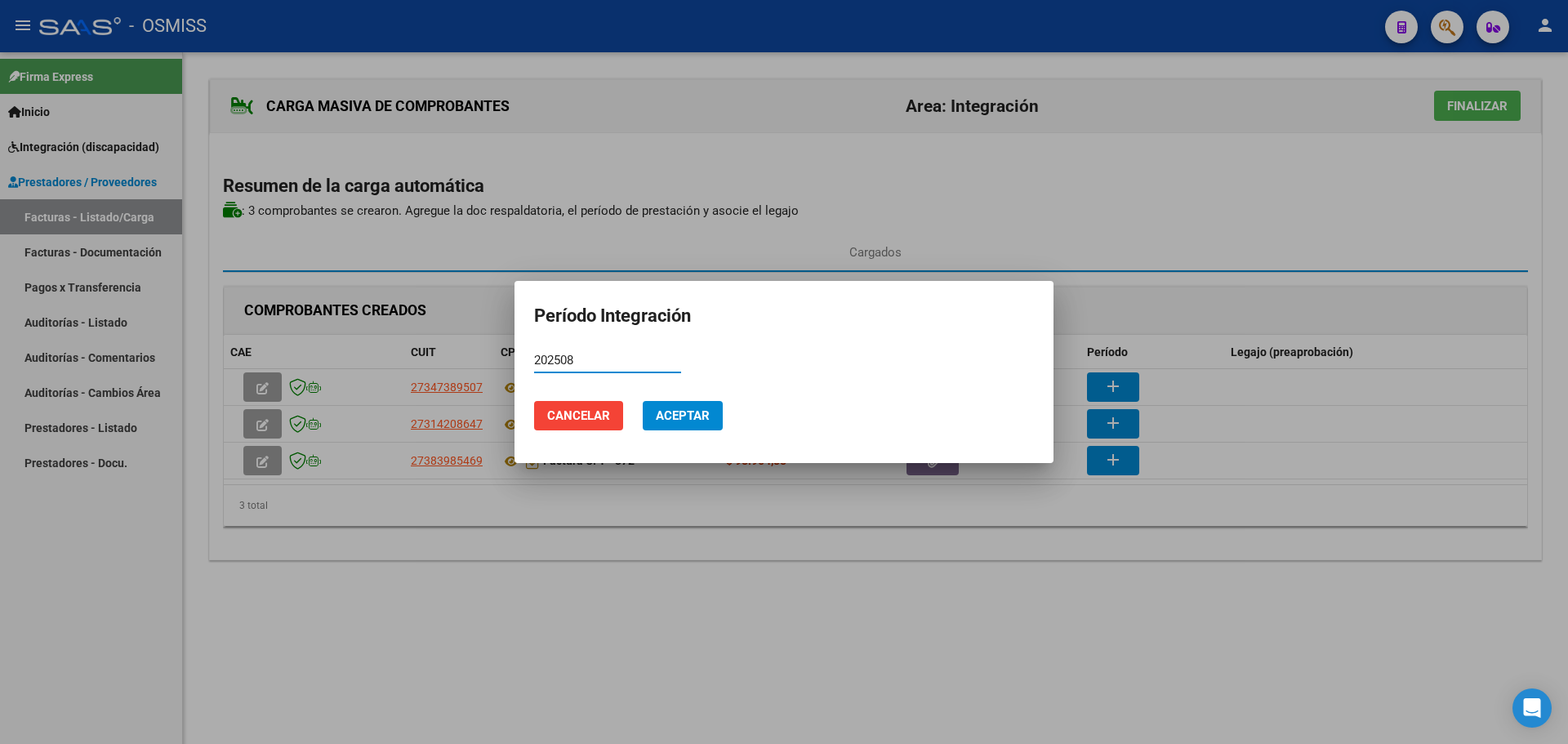
type input "202508"
click at [677, 417] on span "Aceptar" at bounding box center [683, 415] width 54 height 15
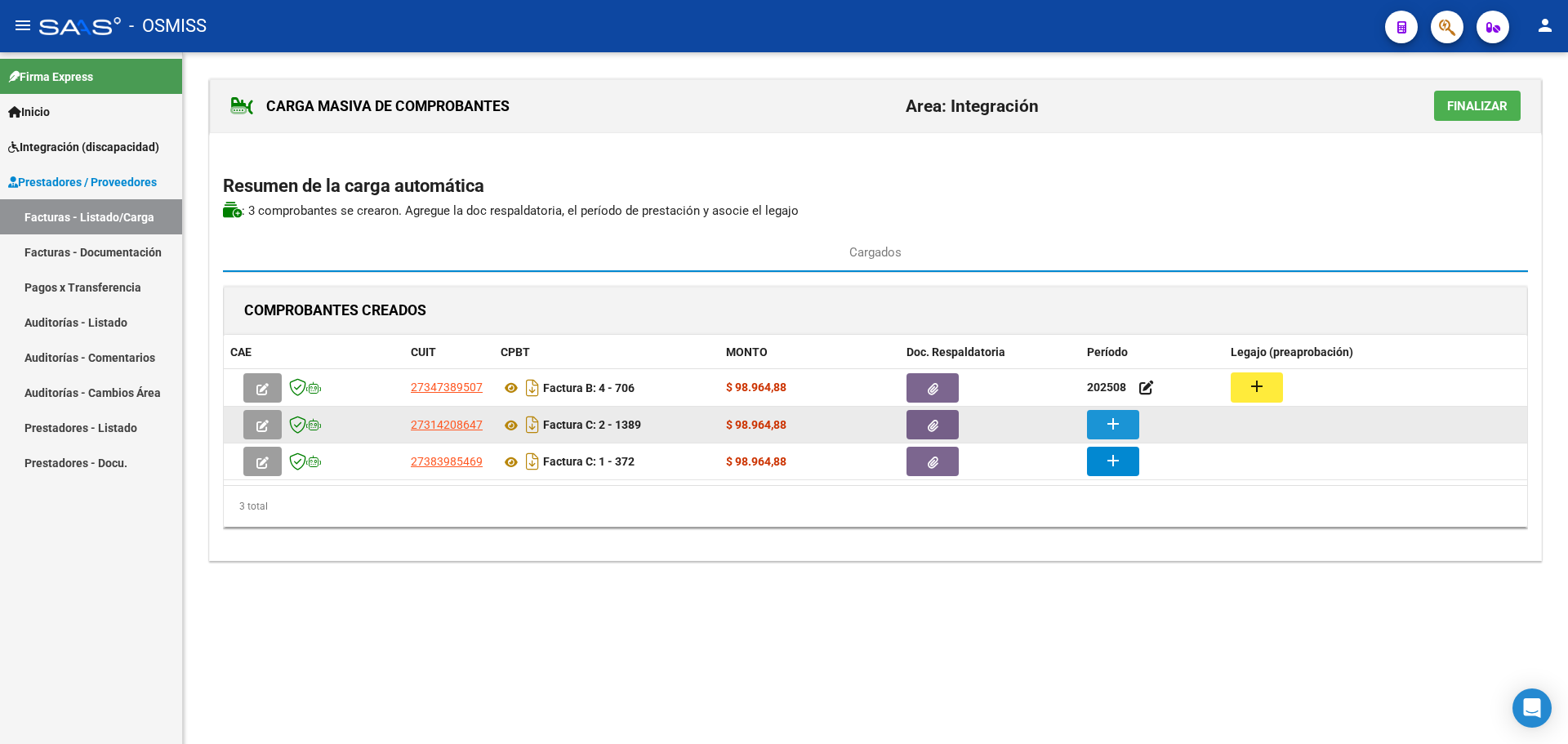
click at [1114, 426] on mat-icon "add" at bounding box center [1114, 423] width 20 height 20
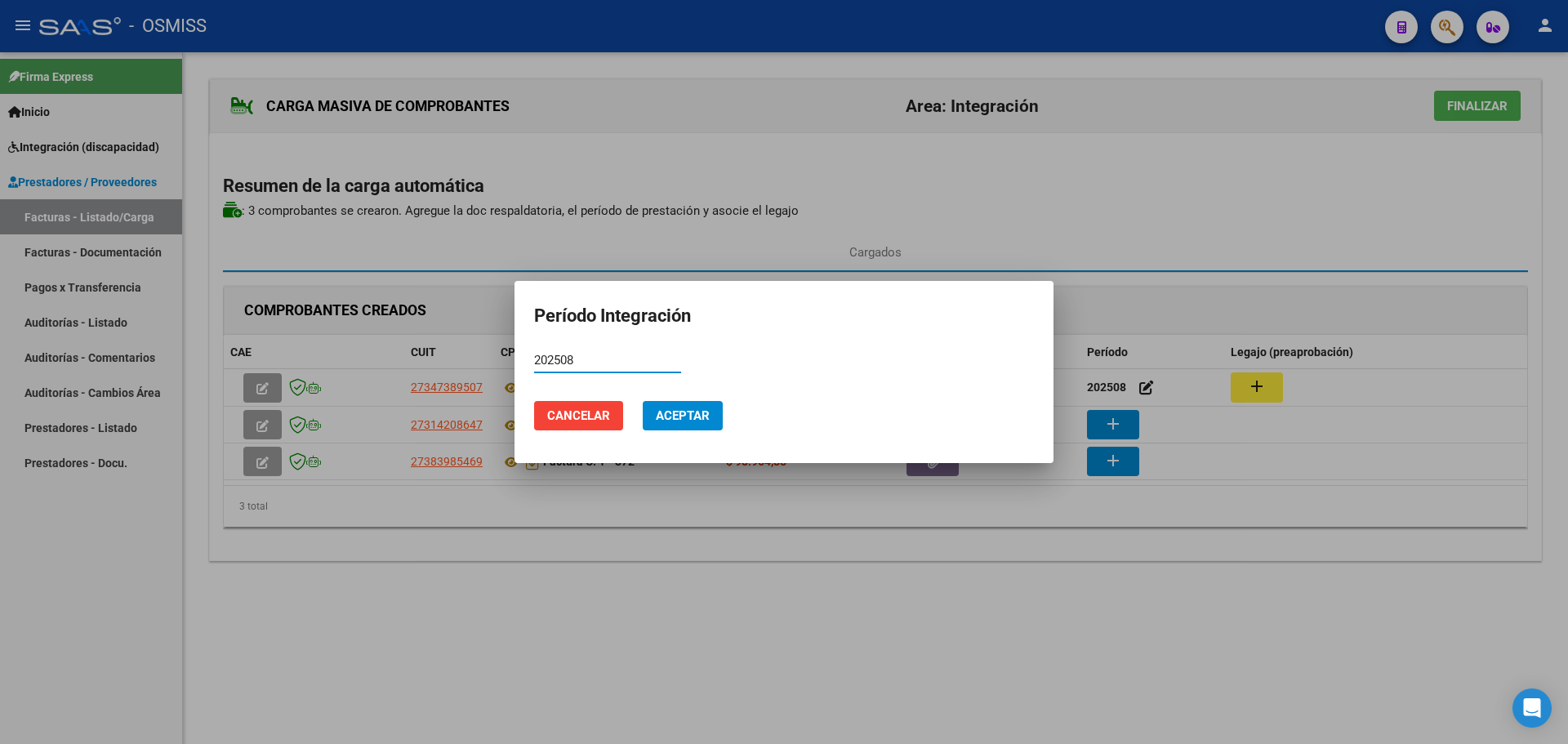
type input "202508"
click at [691, 405] on button "Aceptar" at bounding box center [683, 415] width 80 height 30
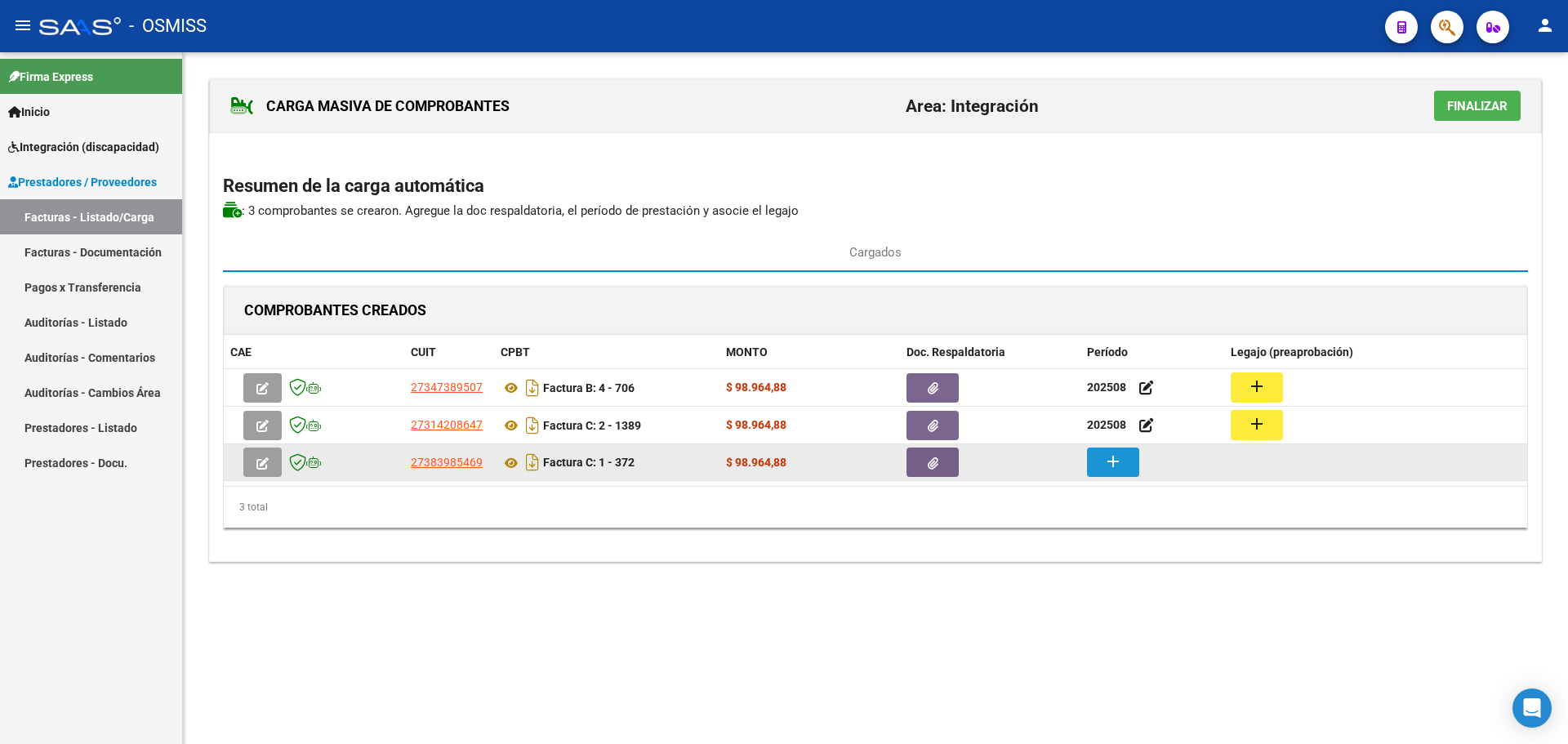
click at [1117, 462] on mat-icon "add" at bounding box center [1114, 461] width 20 height 20
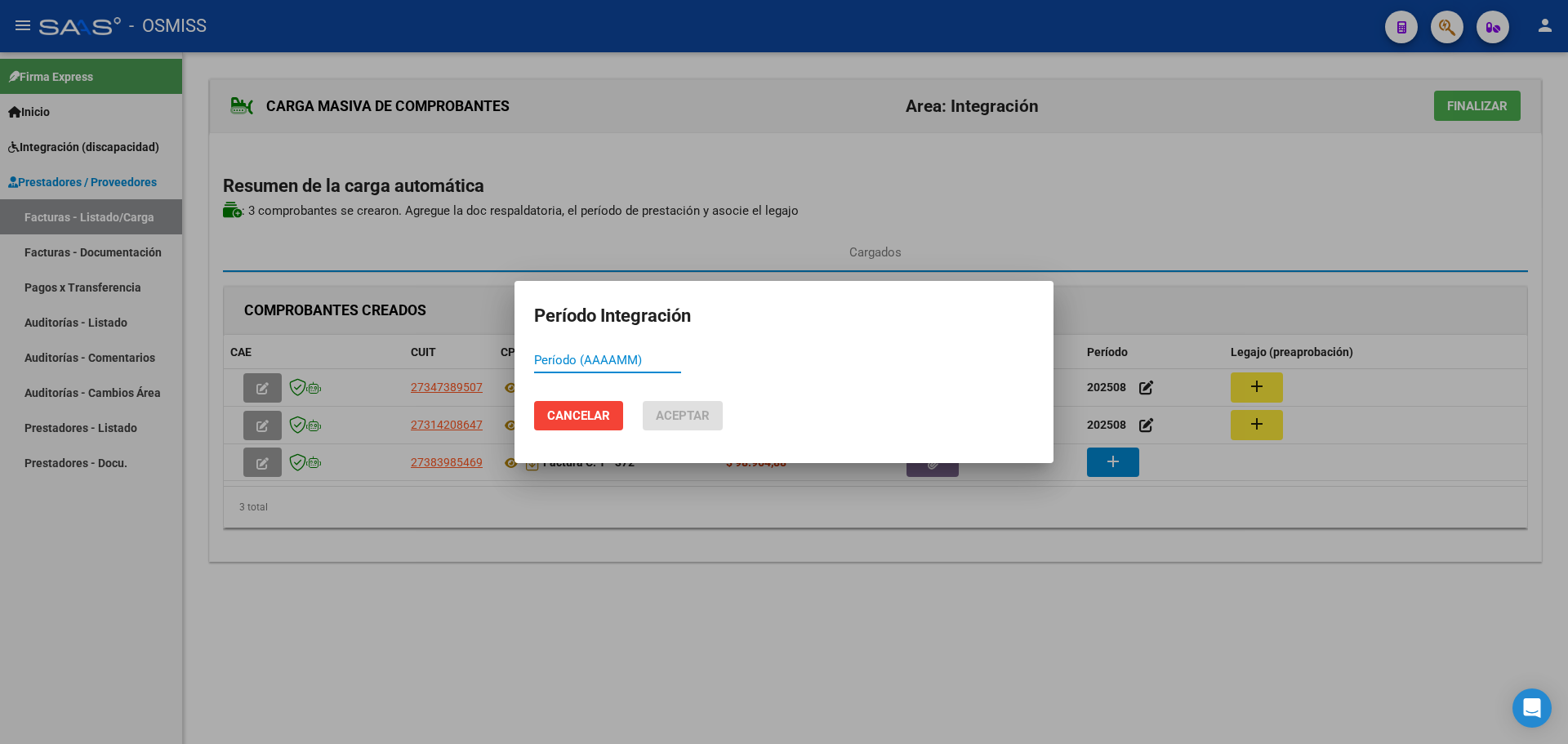
paste input "202508"
type input "202508"
click at [684, 410] on span "Aceptar" at bounding box center [683, 415] width 54 height 15
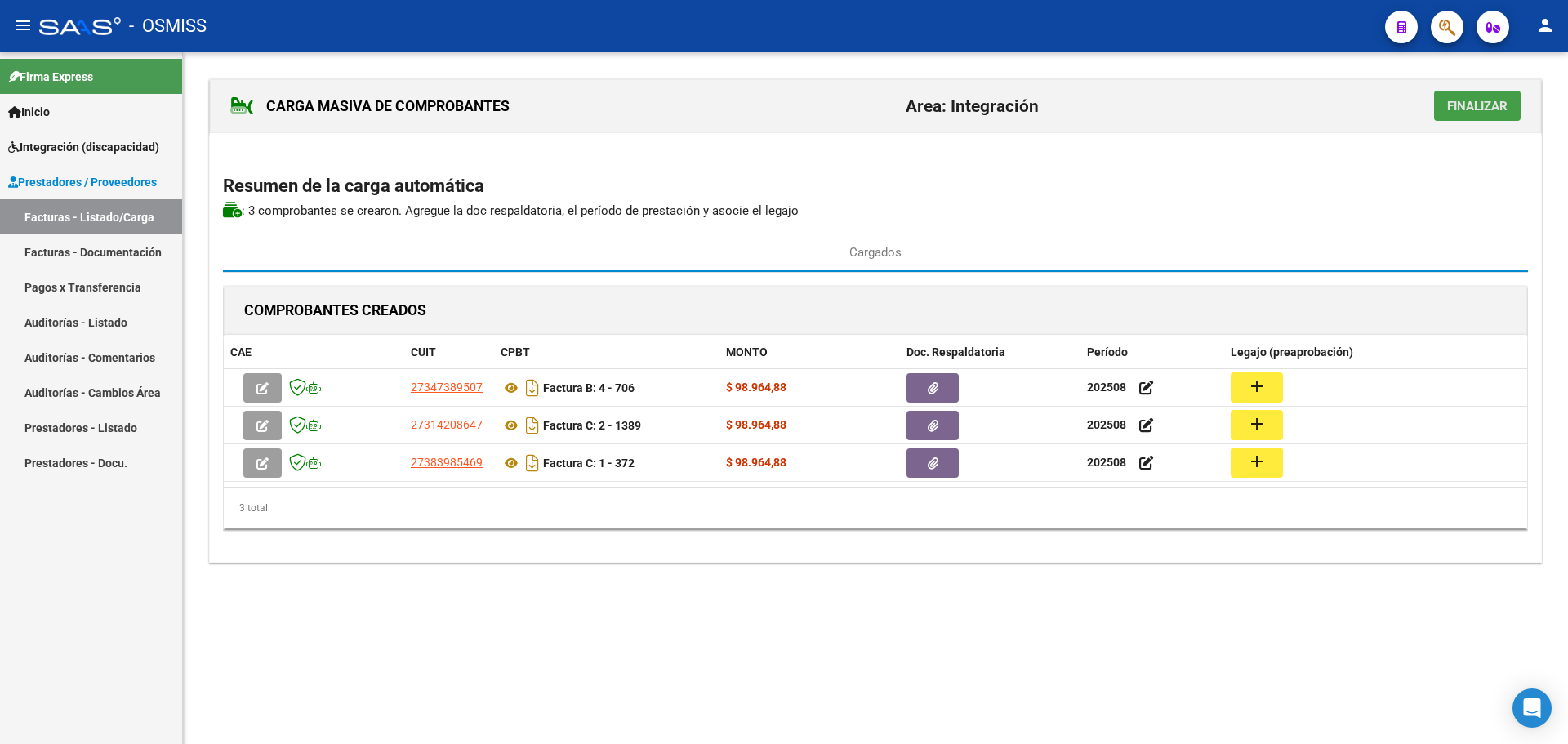
click at [1475, 101] on span "Finalizar" at bounding box center [1477, 106] width 60 height 15
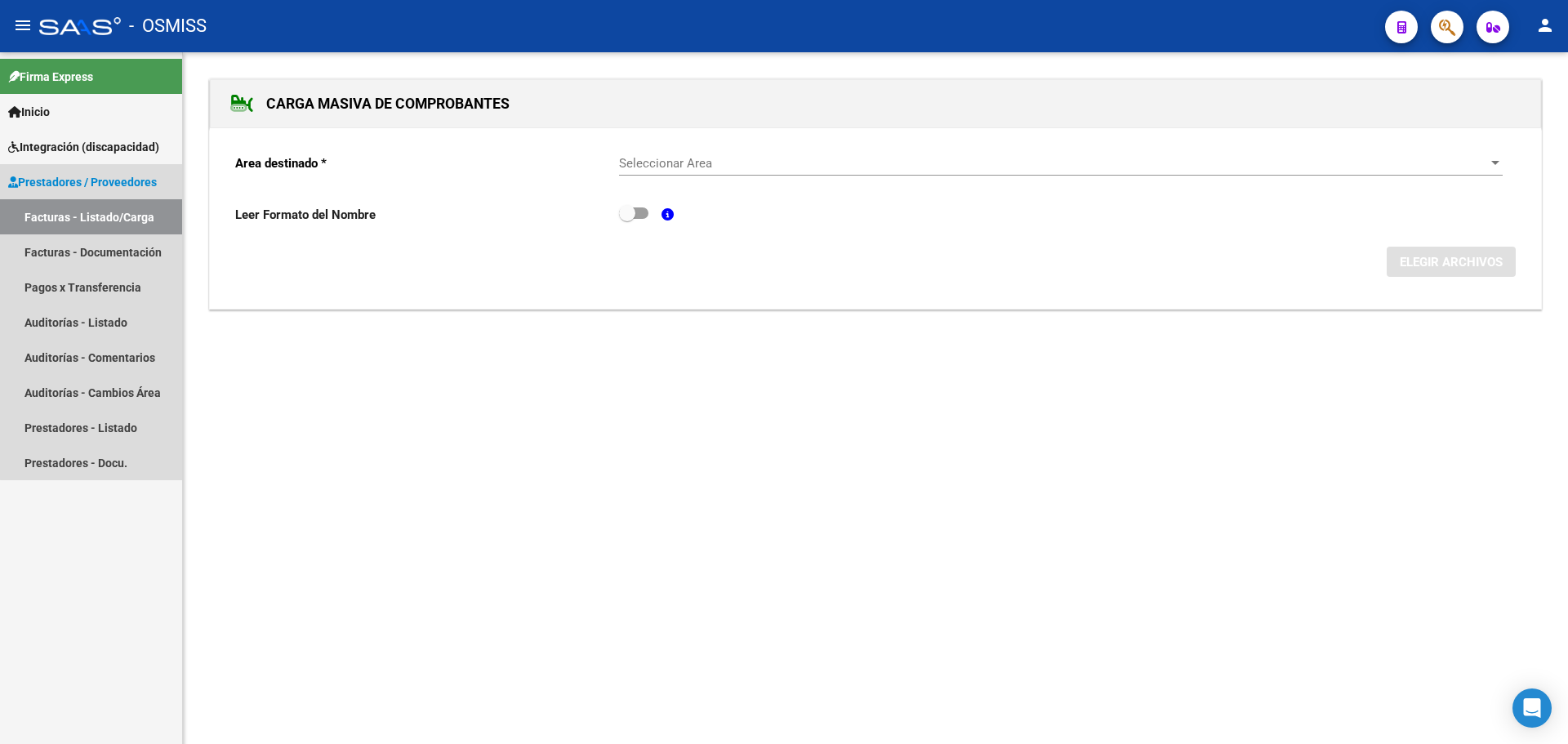
click at [106, 221] on link "Facturas - Listado/Carga" at bounding box center [91, 217] width 182 height 35
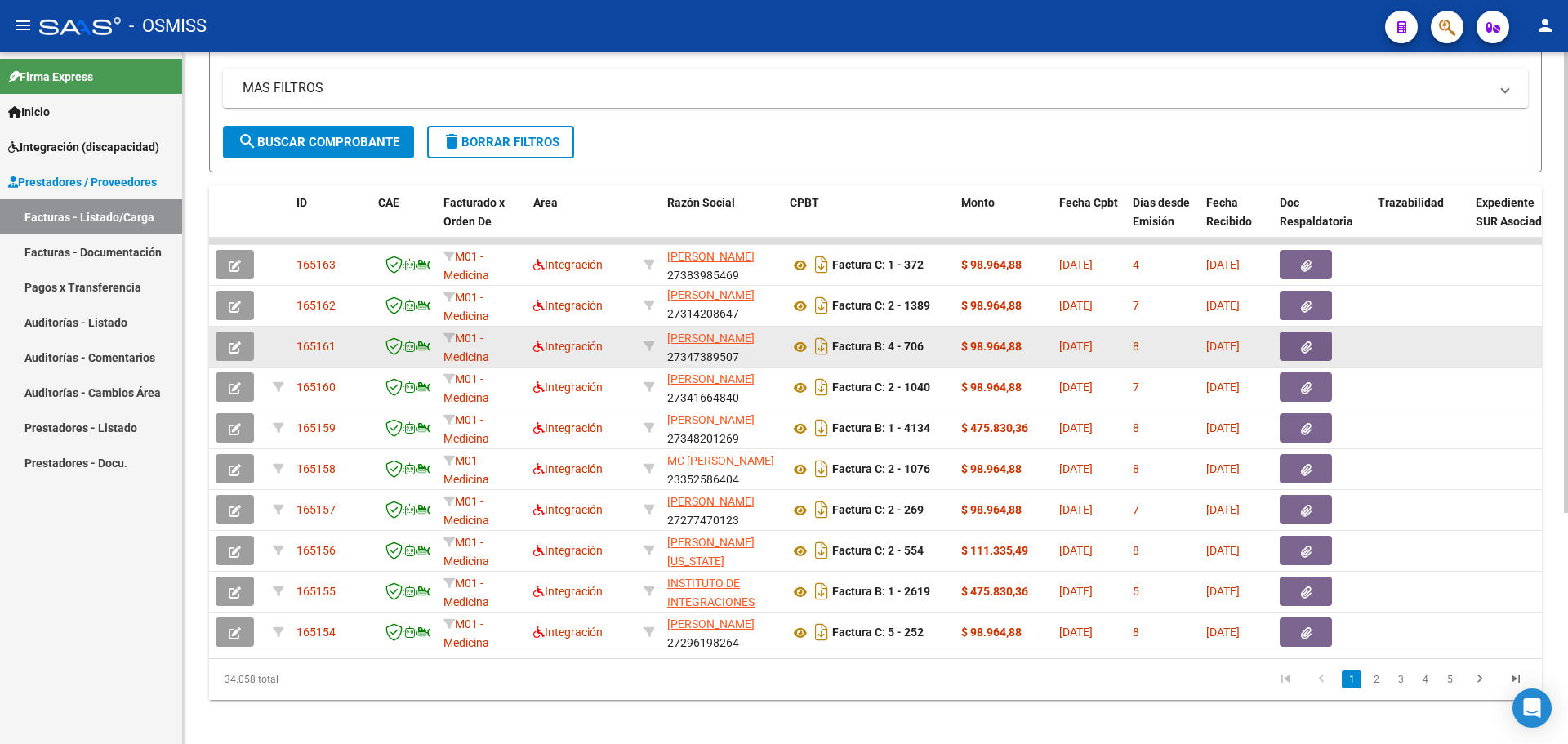
click at [237, 338] on button "button" at bounding box center [235, 346] width 39 height 30
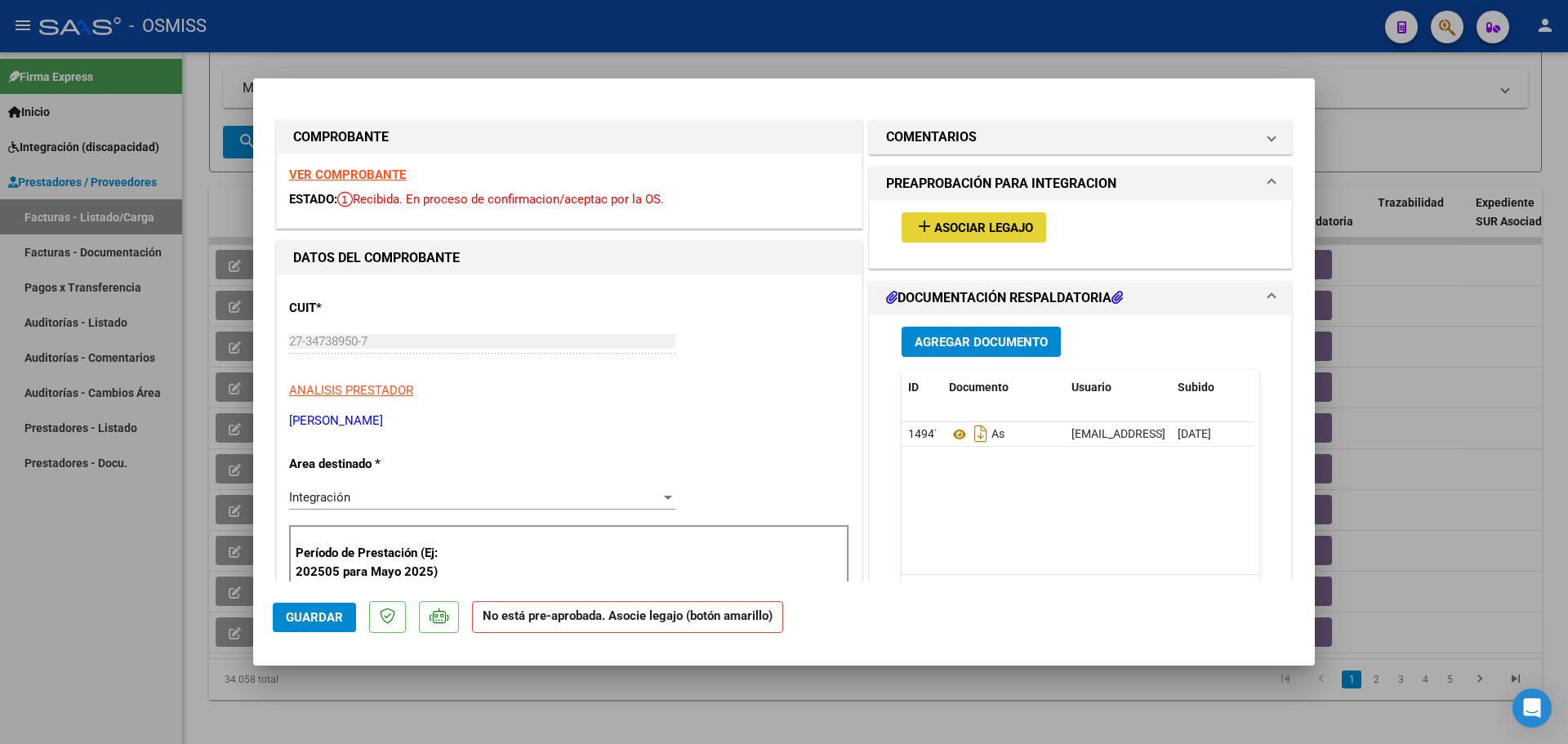
click at [984, 221] on span "Asociar Legajo" at bounding box center [984, 228] width 99 height 15
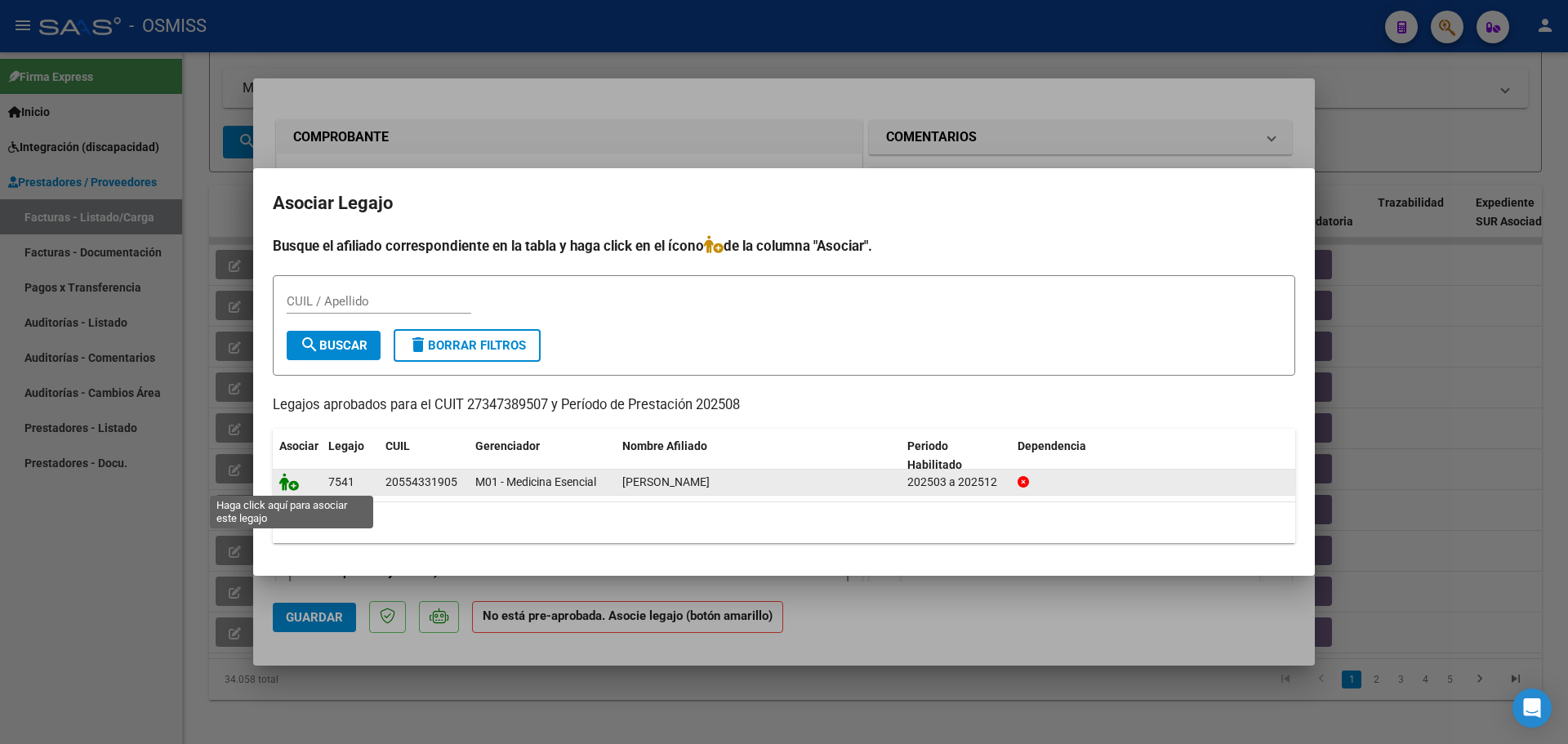
click at [284, 478] on icon at bounding box center [289, 482] width 20 height 18
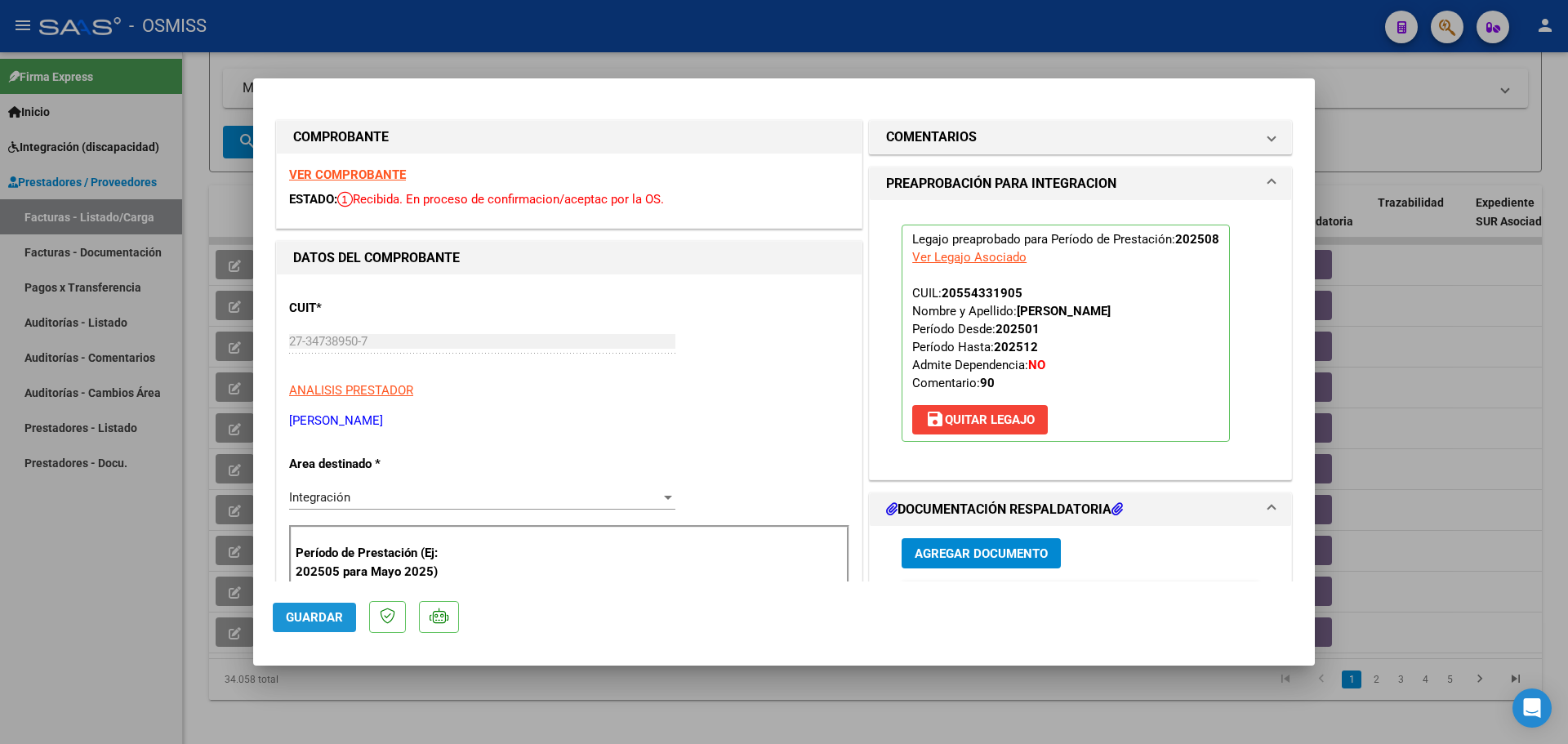
click at [330, 620] on span "Guardar" at bounding box center [314, 617] width 57 height 15
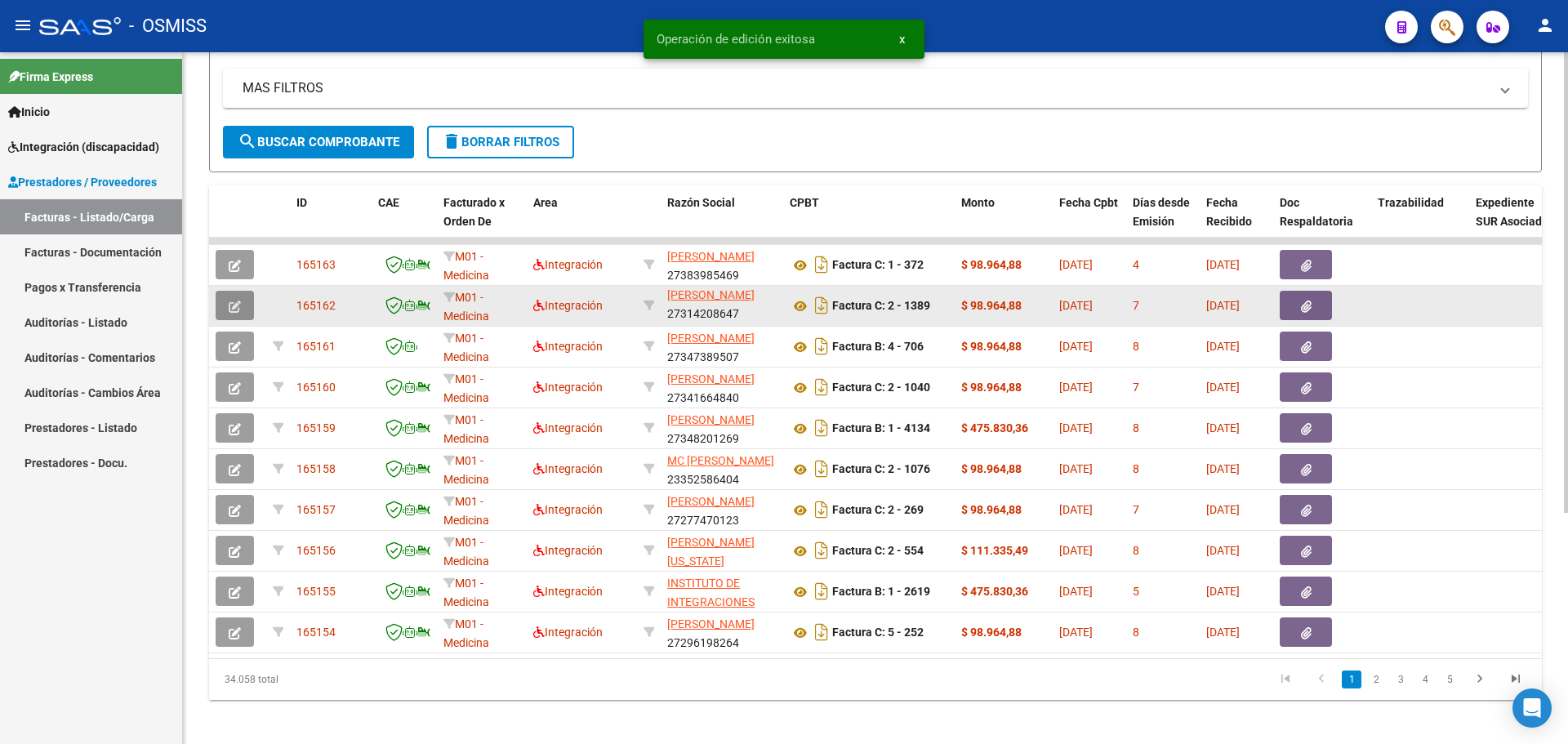
click at [234, 307] on icon "button" at bounding box center [234, 306] width 12 height 12
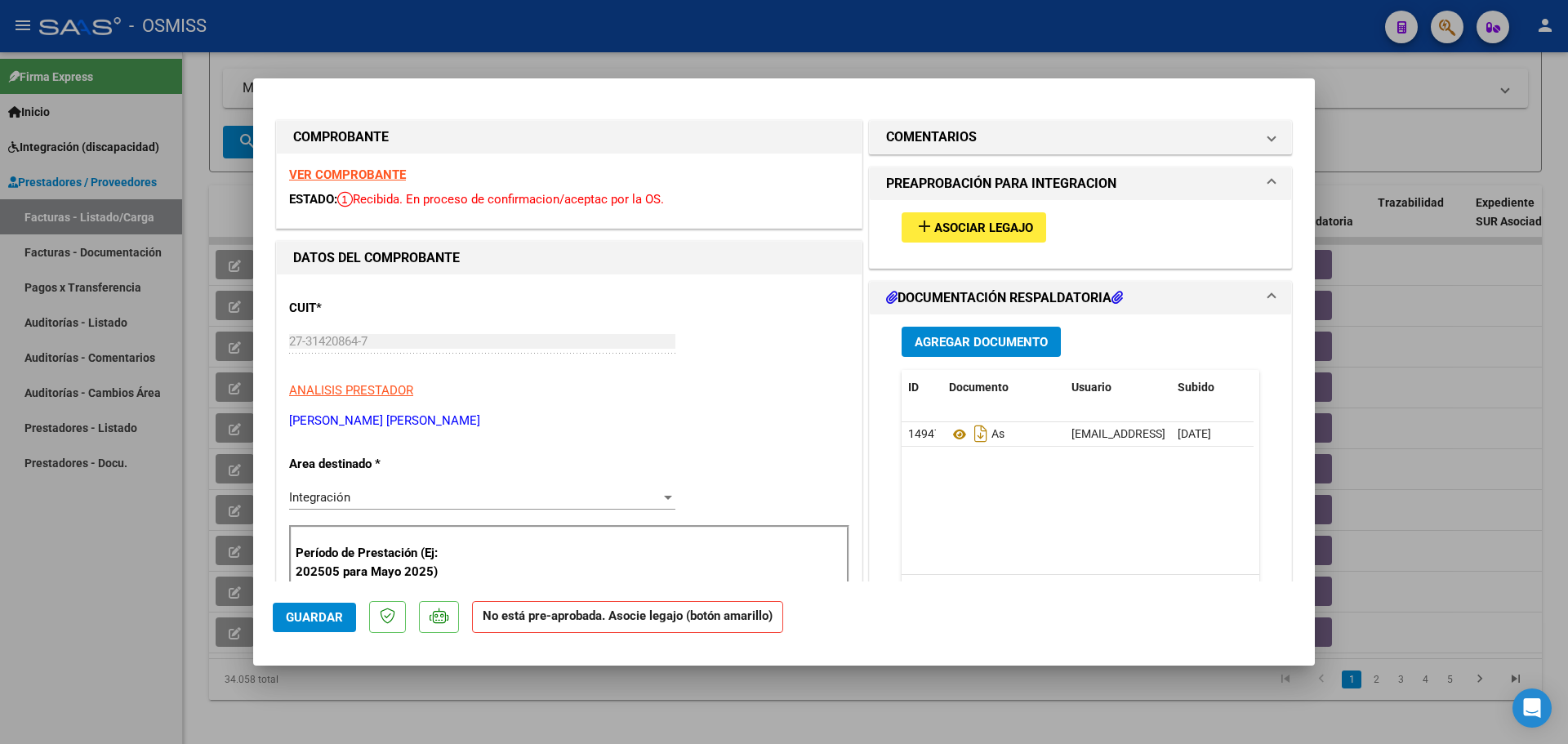
click at [967, 232] on span "Asociar Legajo" at bounding box center [984, 228] width 99 height 15
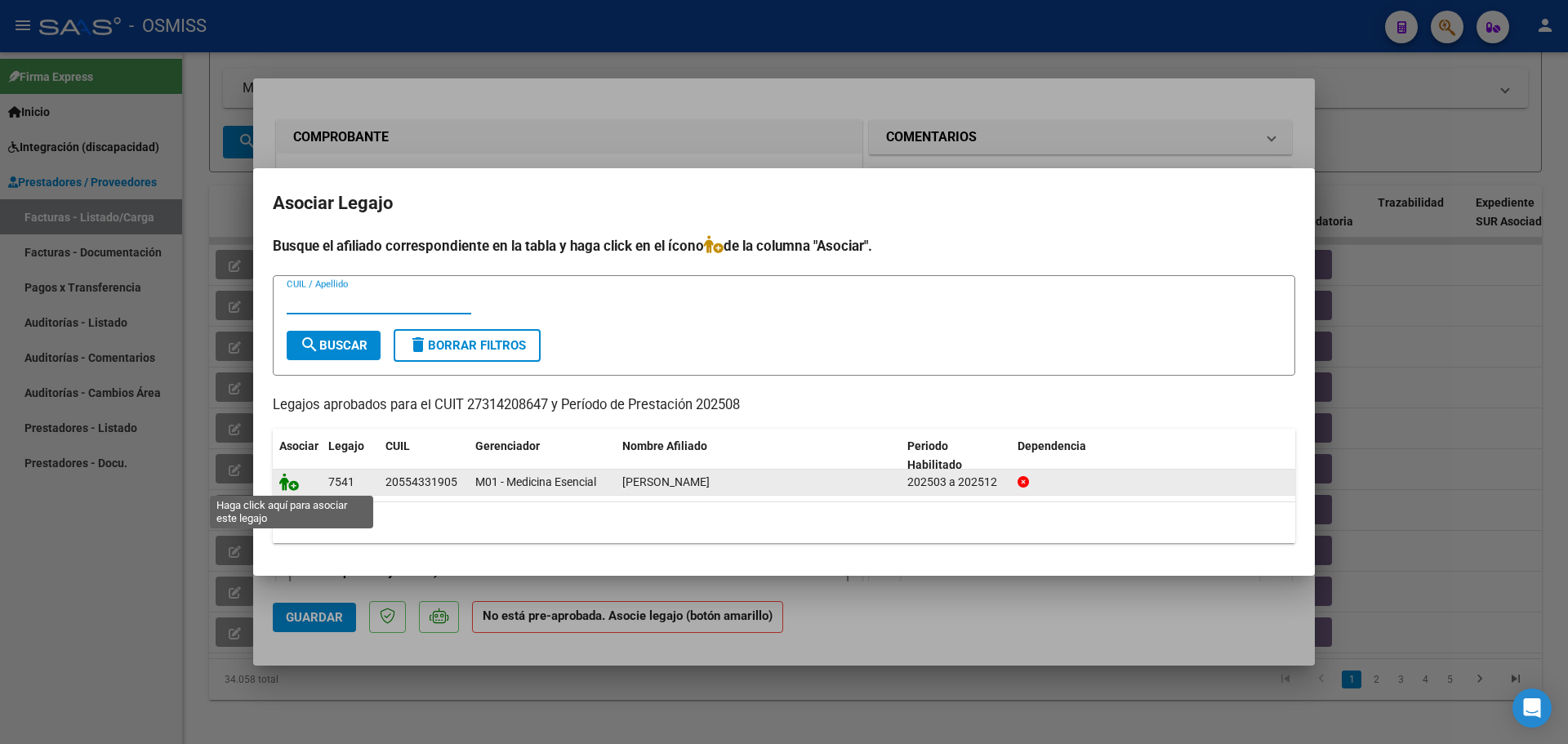
click at [287, 480] on icon at bounding box center [289, 482] width 20 height 18
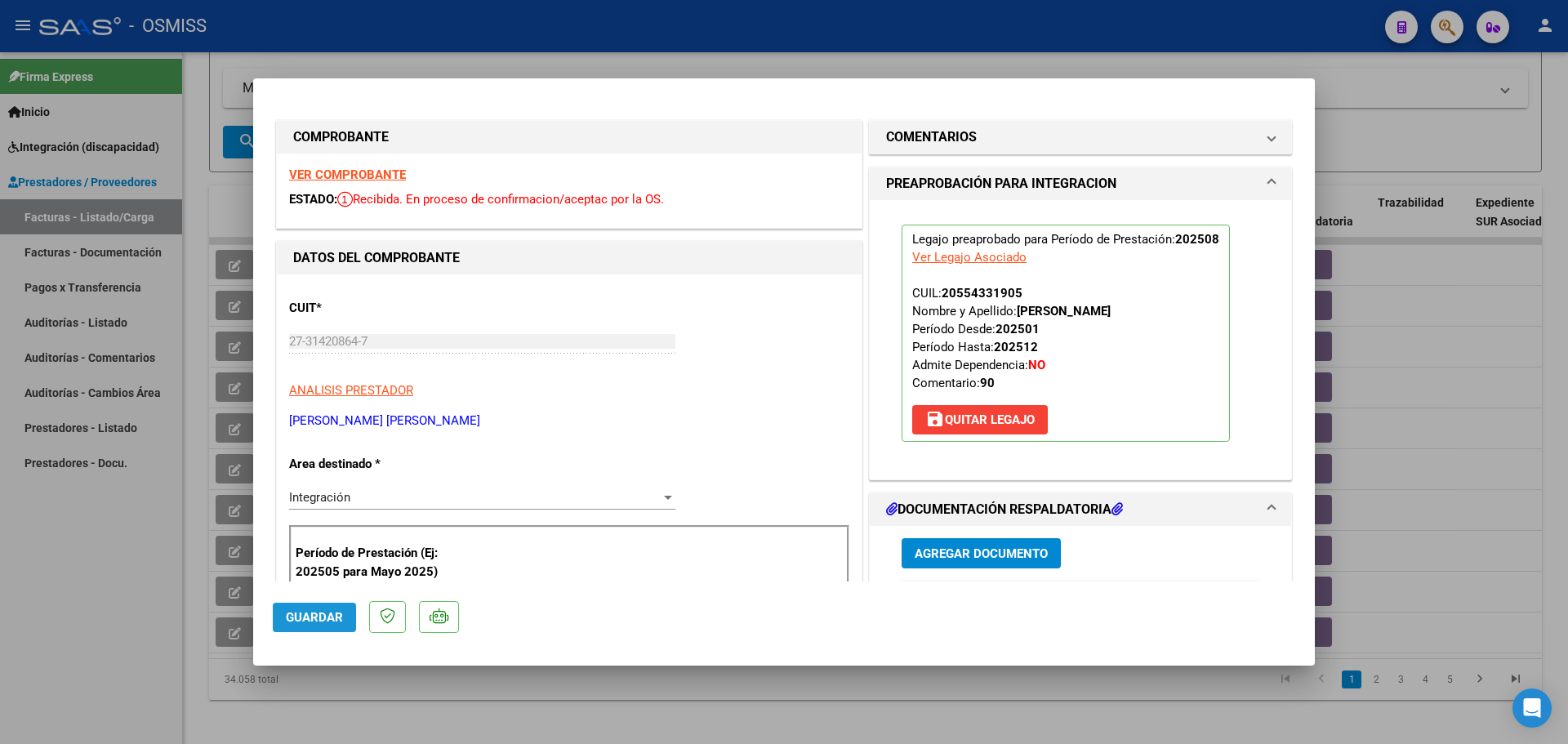
click at [306, 618] on span "Guardar" at bounding box center [314, 617] width 57 height 15
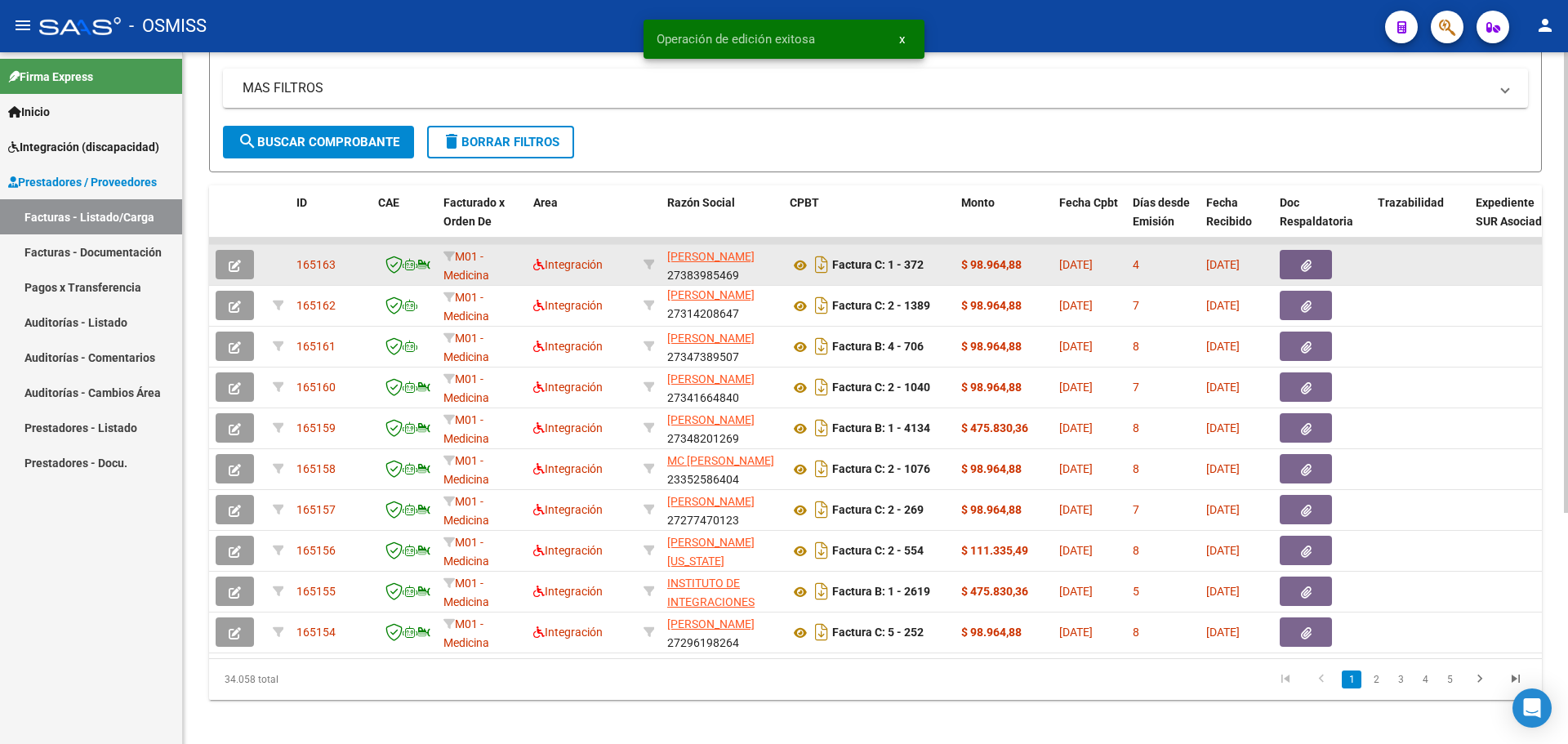
click at [234, 261] on icon "button" at bounding box center [234, 265] width 12 height 12
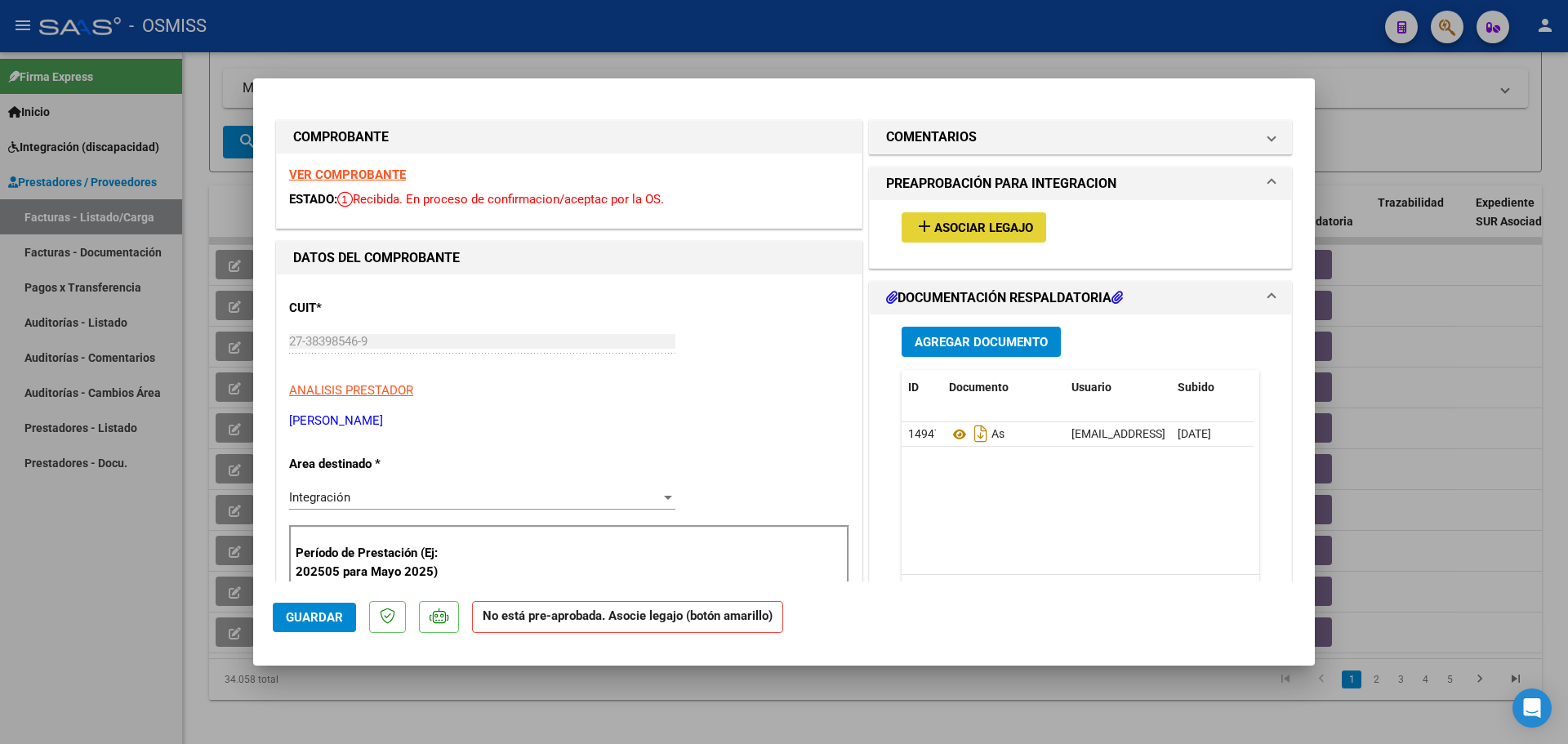
click at [998, 228] on span "Asociar Legajo" at bounding box center [984, 228] width 99 height 15
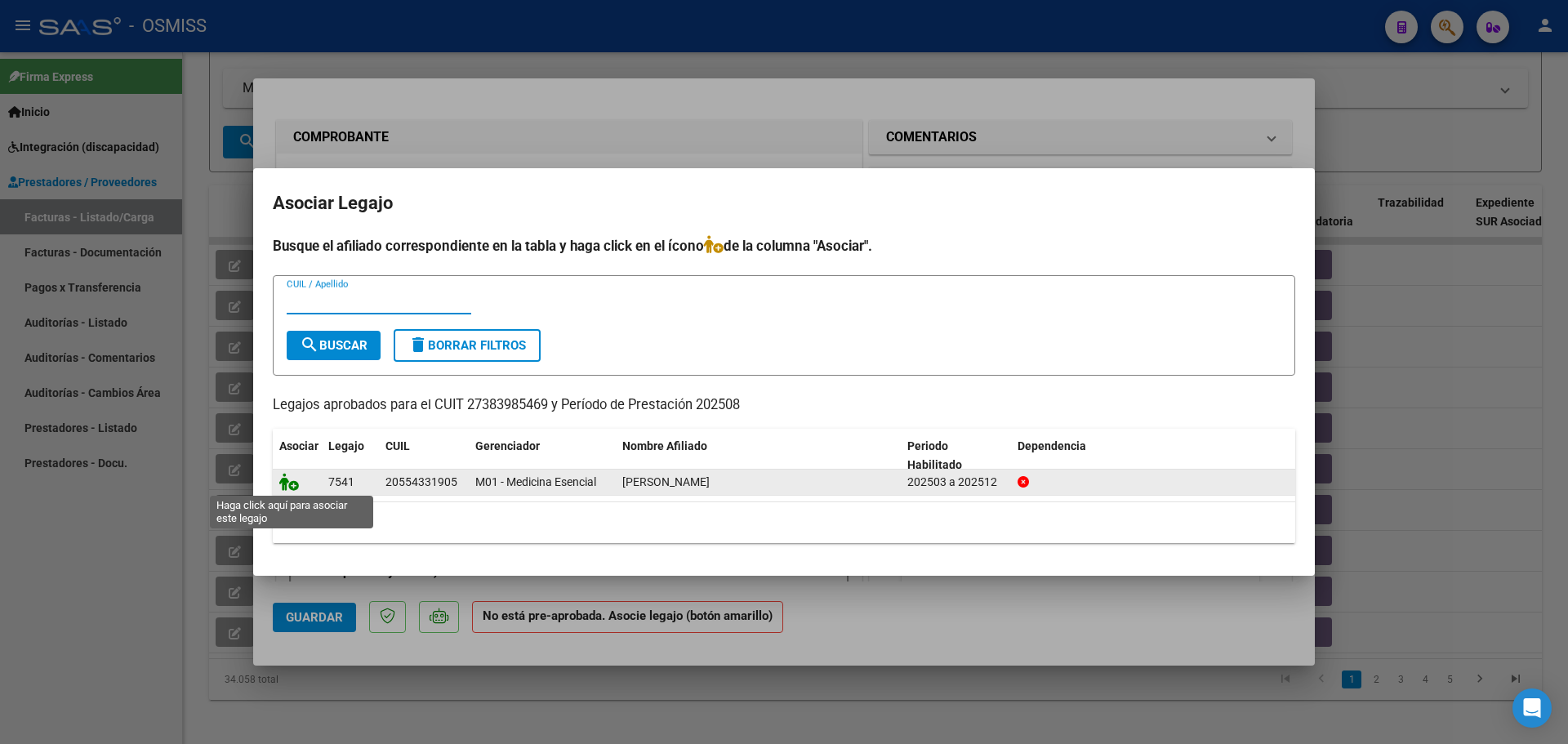
click at [285, 480] on icon at bounding box center [289, 482] width 20 height 18
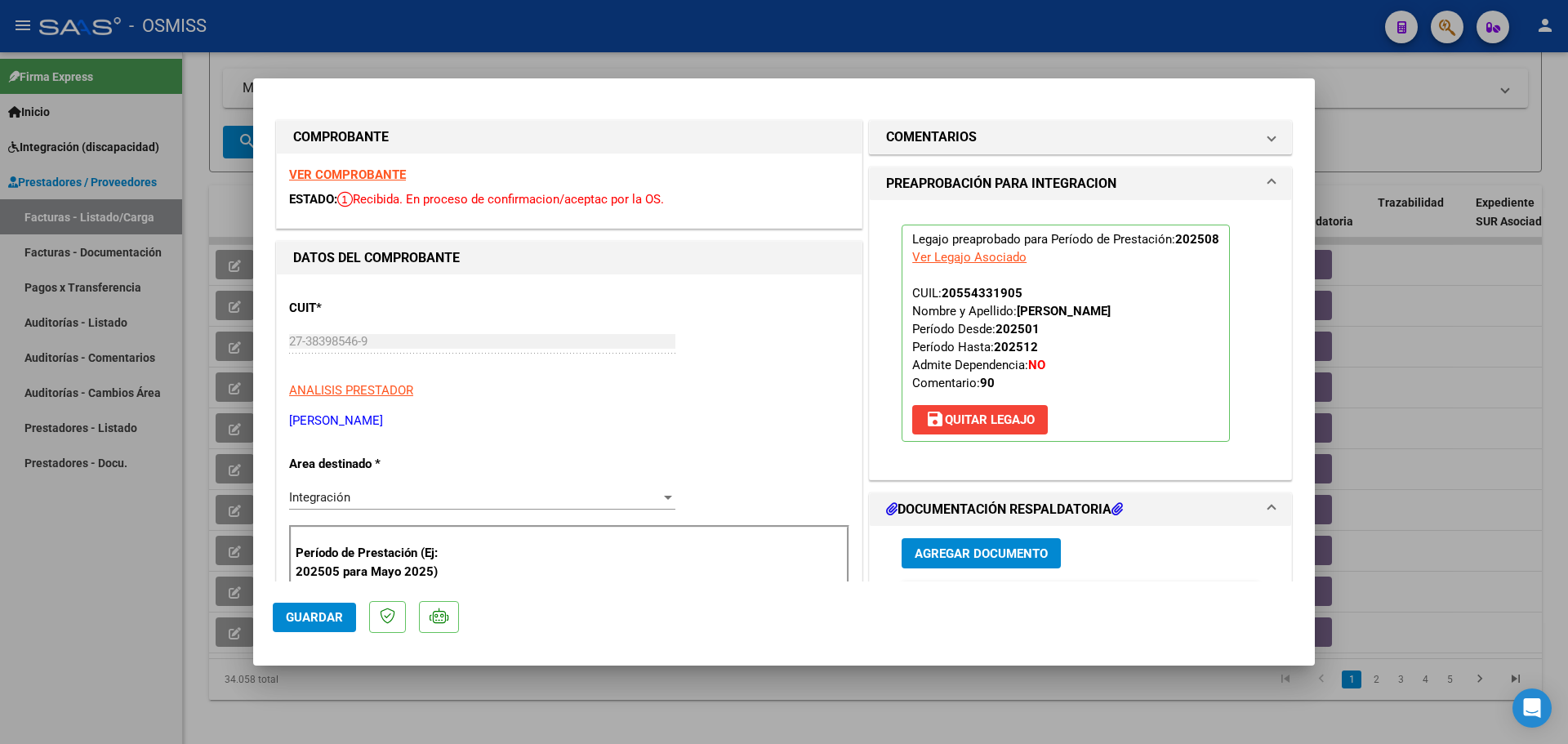
click at [335, 623] on span "Guardar" at bounding box center [314, 617] width 57 height 15
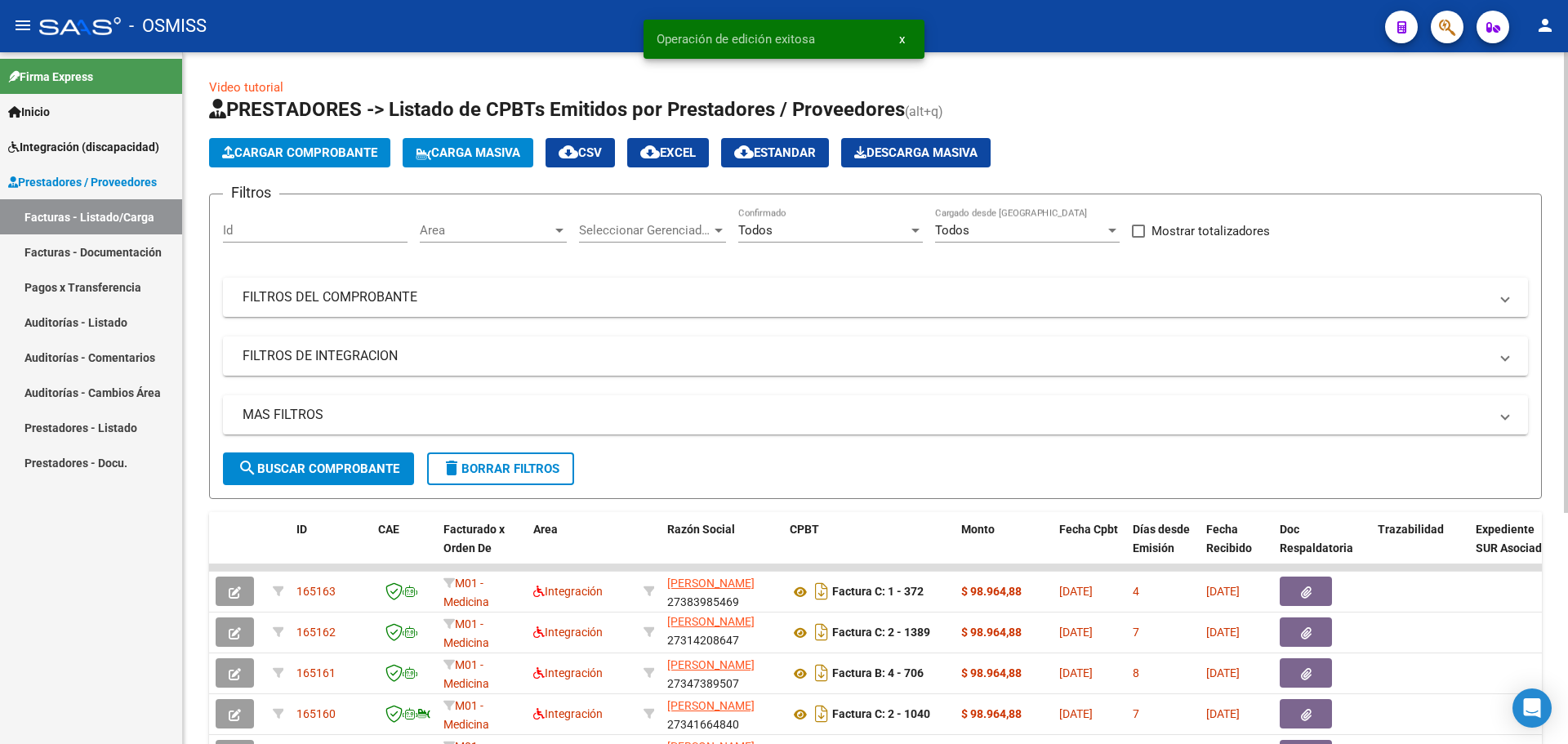
click at [476, 151] on span "Carga Masiva" at bounding box center [467, 152] width 105 height 15
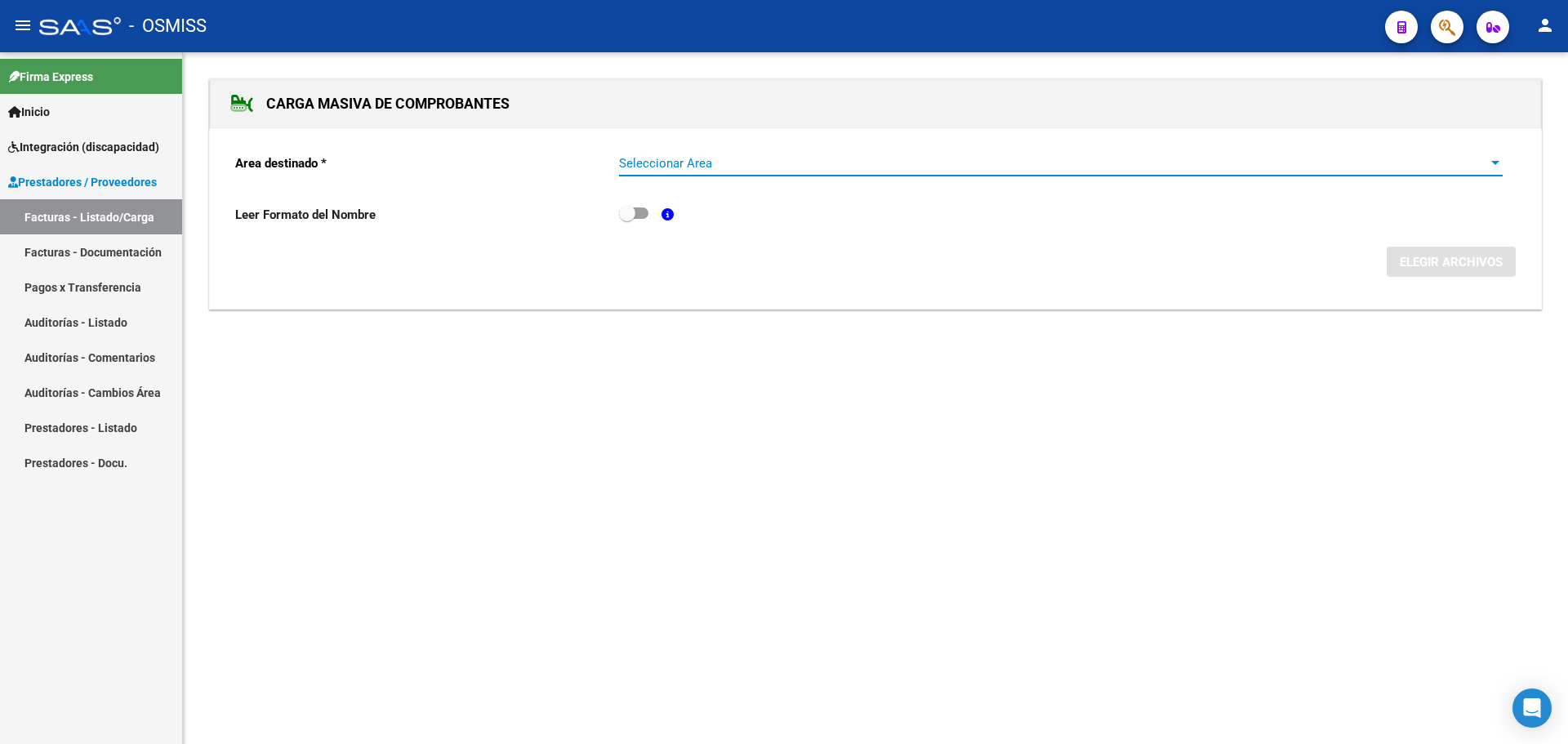
click at [1466, 166] on span "Seleccionar Area" at bounding box center [1054, 163] width 869 height 15
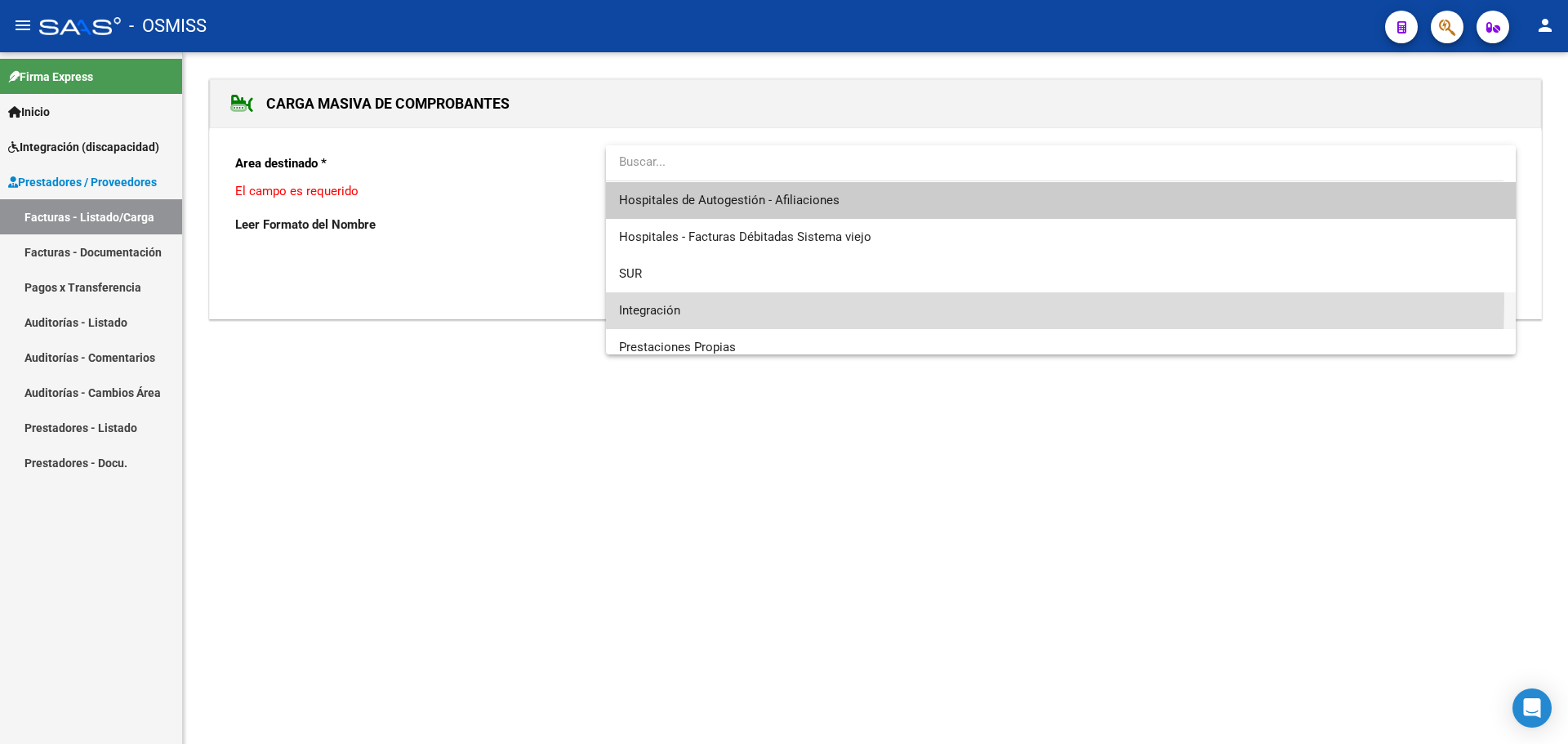
click at [725, 299] on span "Integración" at bounding box center [1061, 311] width 884 height 37
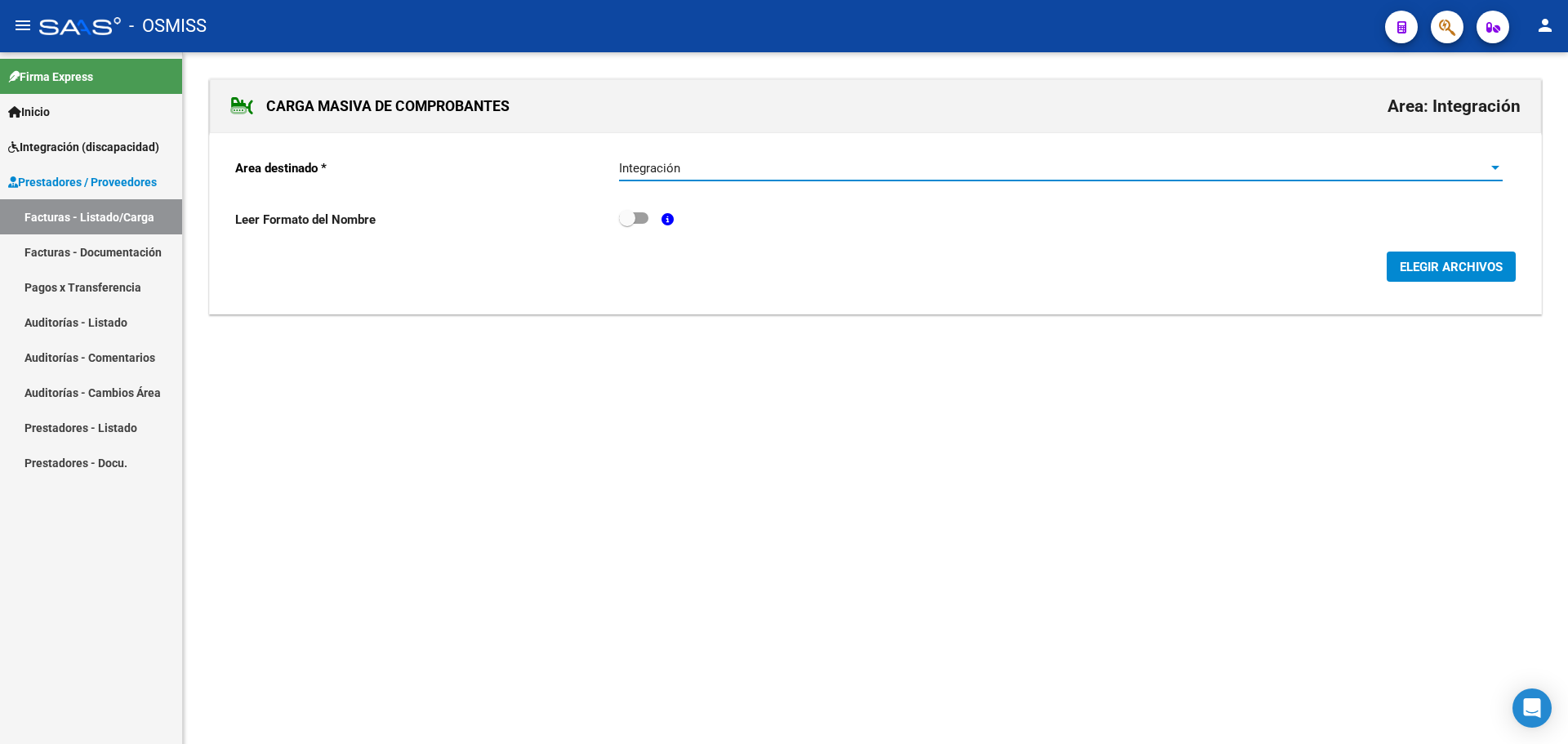
click at [1445, 260] on span "ELEGIR ARCHIVOS" at bounding box center [1451, 267] width 103 height 15
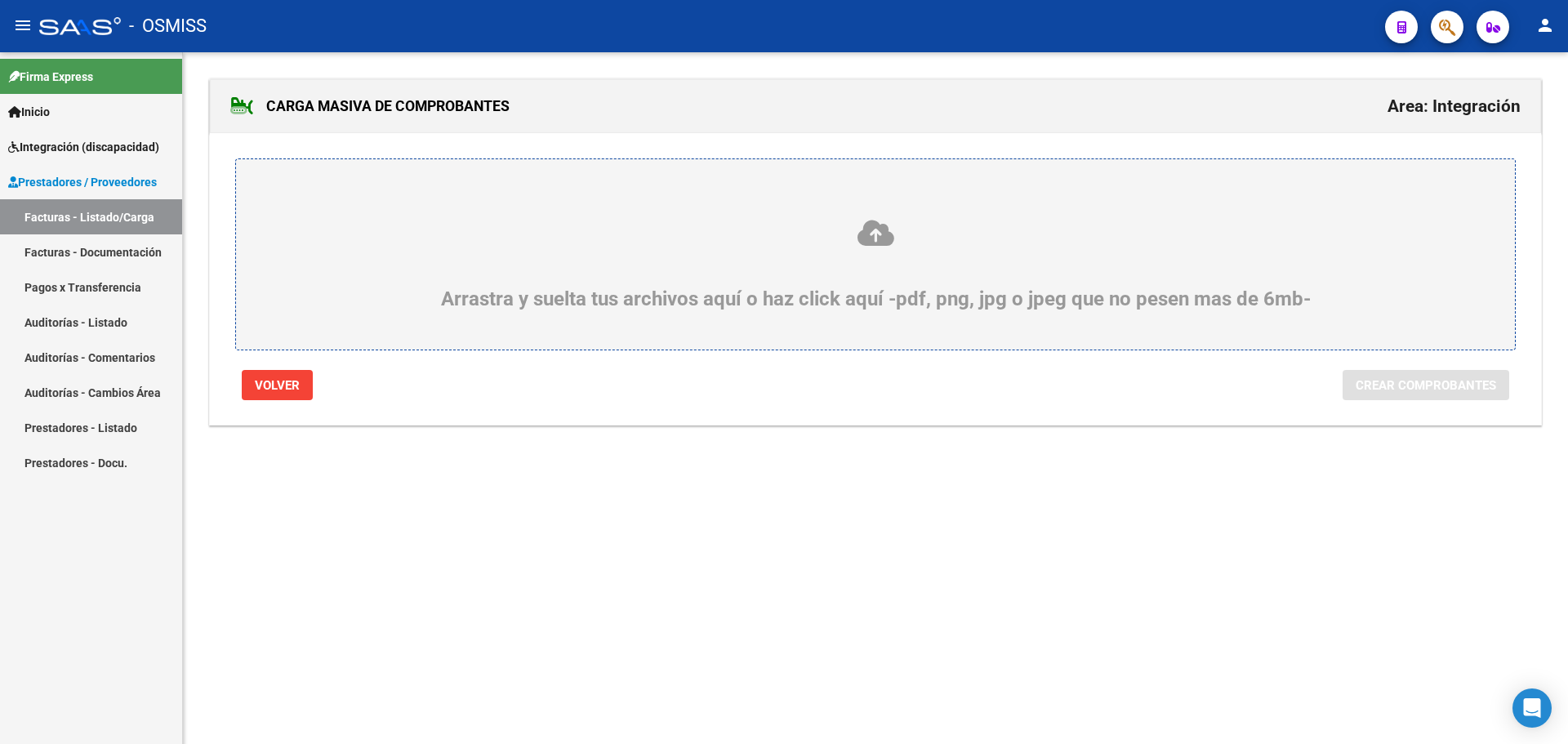
click at [708, 288] on div "Arrastra y suelta tus archivos aquí o haz click aquí -pdf, png, jpg o jpeg que …" at bounding box center [876, 264] width 1200 height 92
click at [0, 0] on input "Arrastra y suelta tus archivos aquí o haz click aquí -pdf, png, jpg o jpeg que …" at bounding box center [0, 0] width 0 height 0
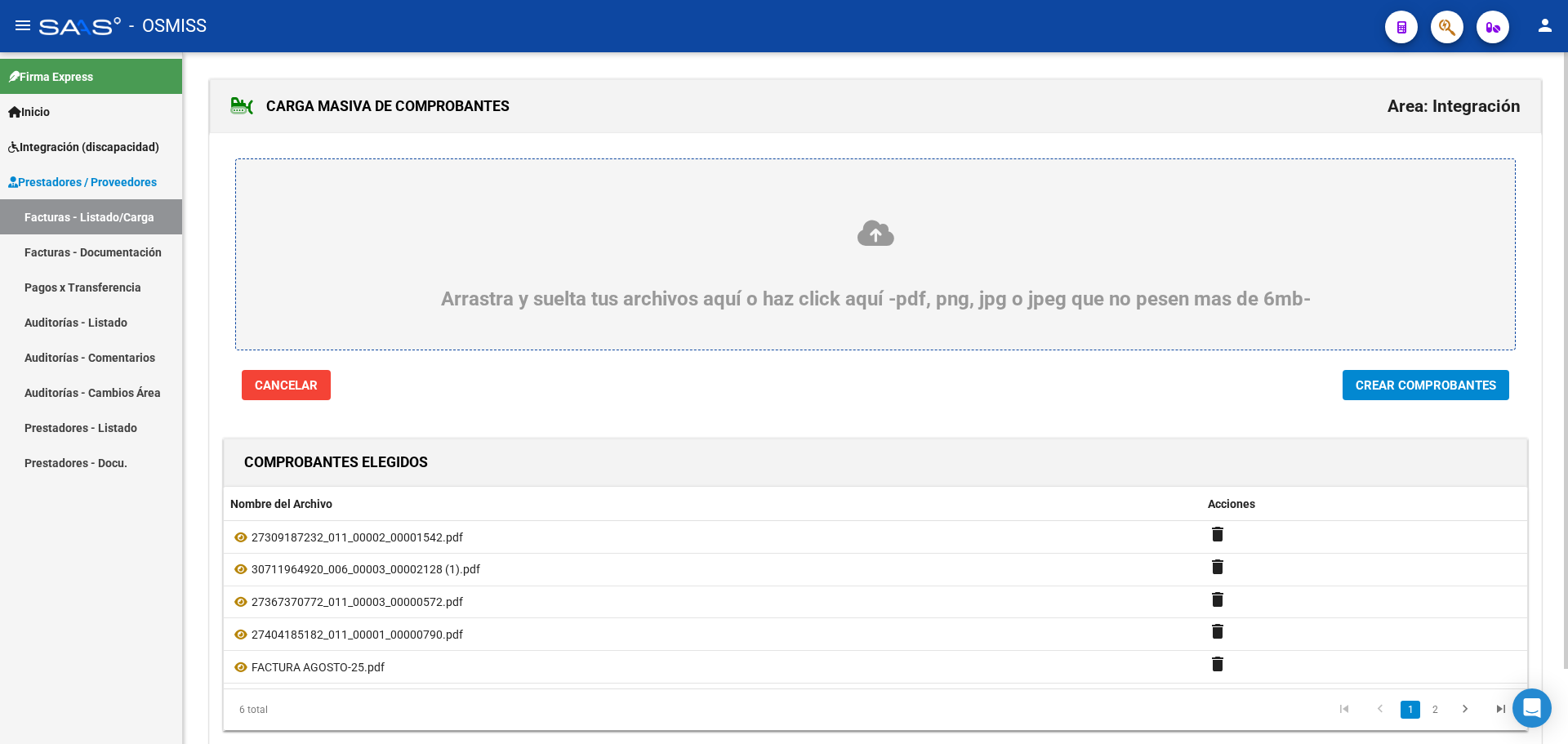
scroll to position [84, 0]
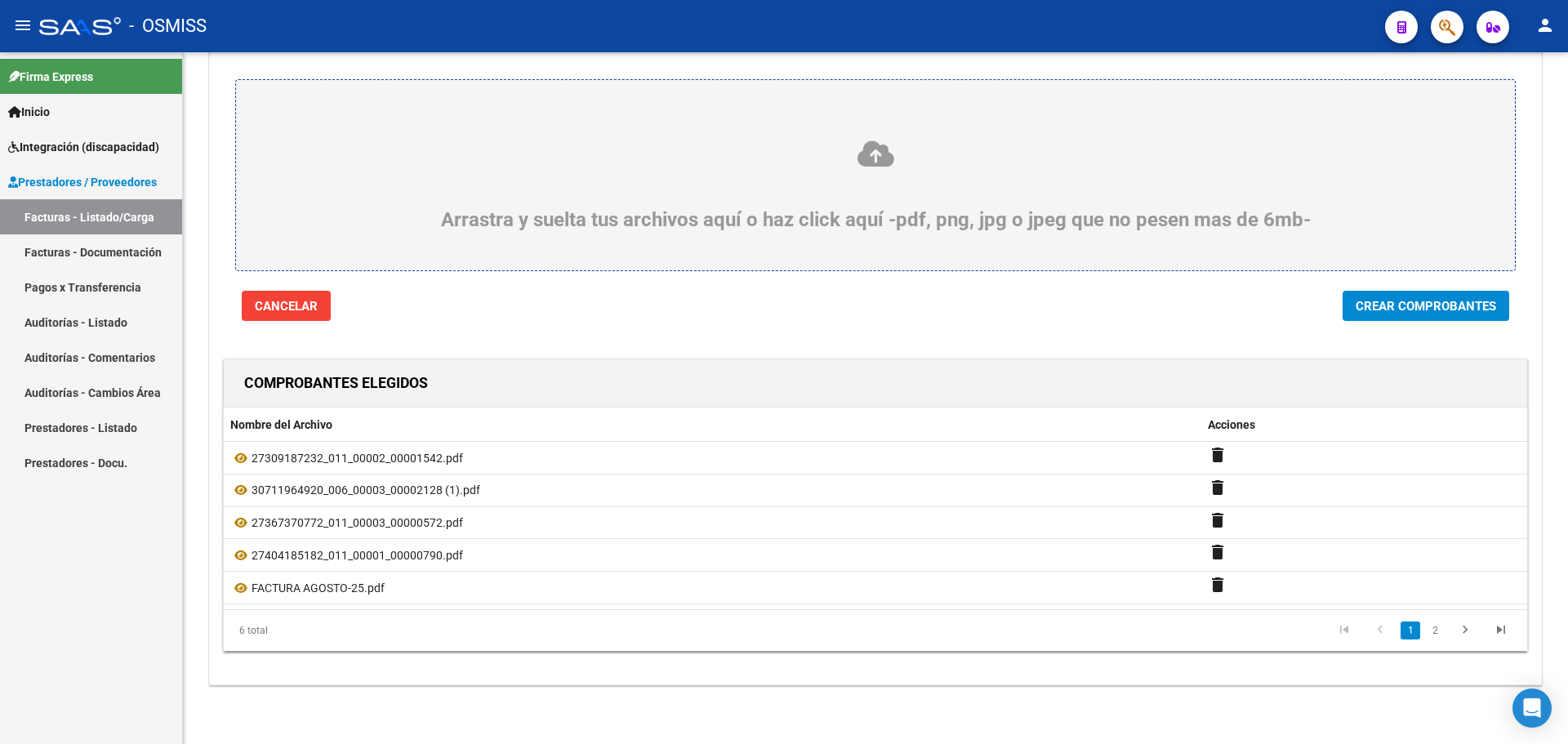
click at [1406, 302] on span "Crear Comprobantes" at bounding box center [1426, 306] width 140 height 15
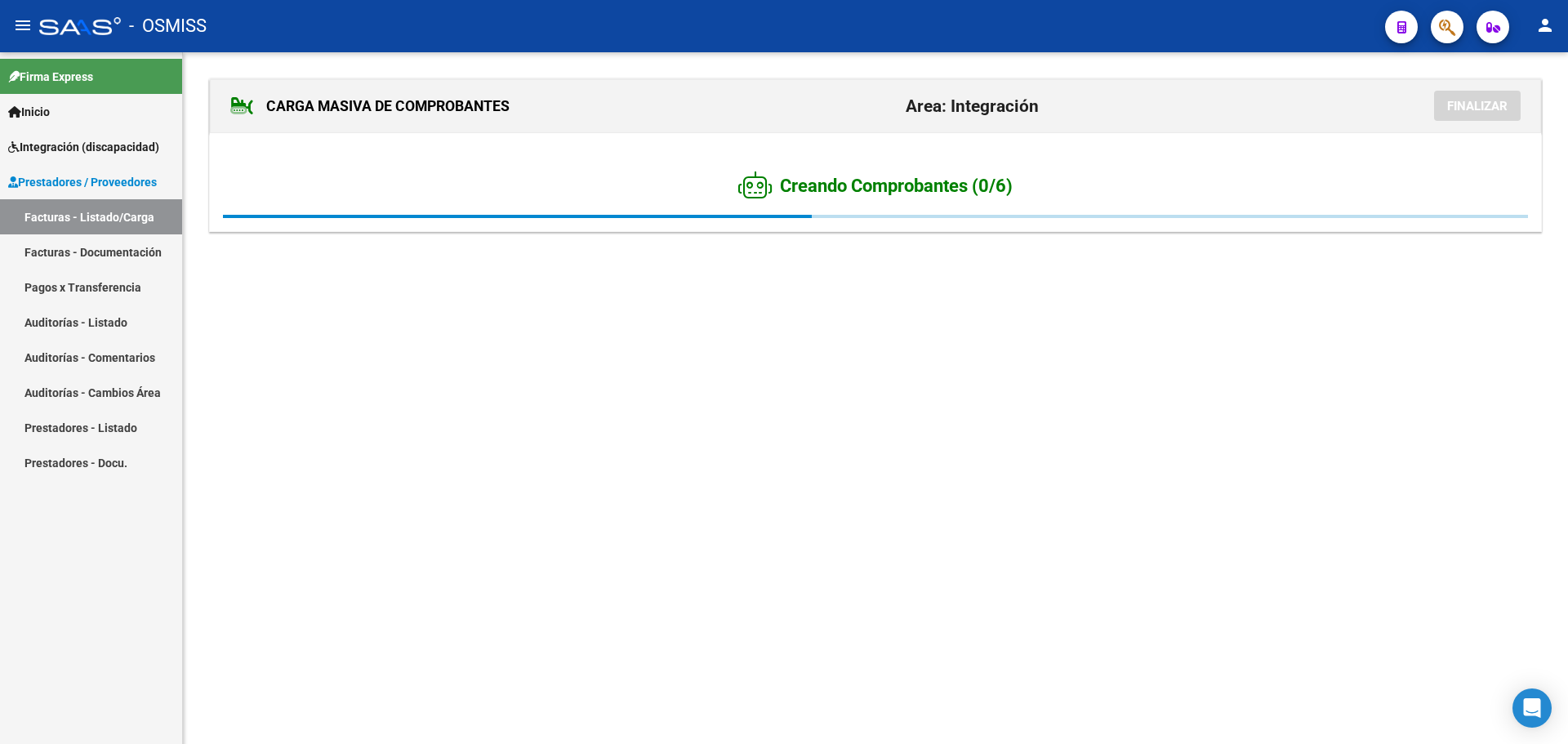
scroll to position [0, 0]
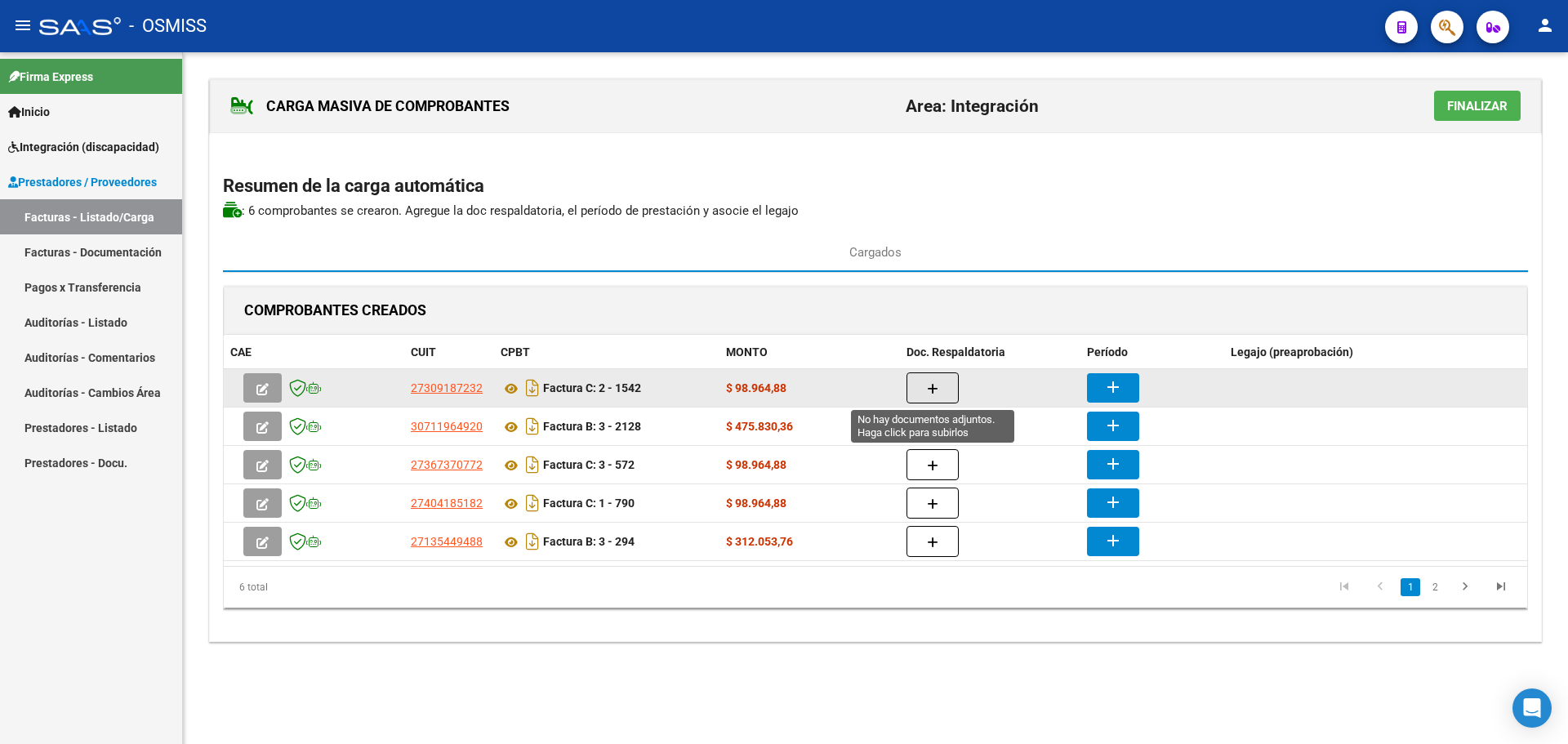
click at [933, 386] on icon "button" at bounding box center [933, 389] width 12 height 12
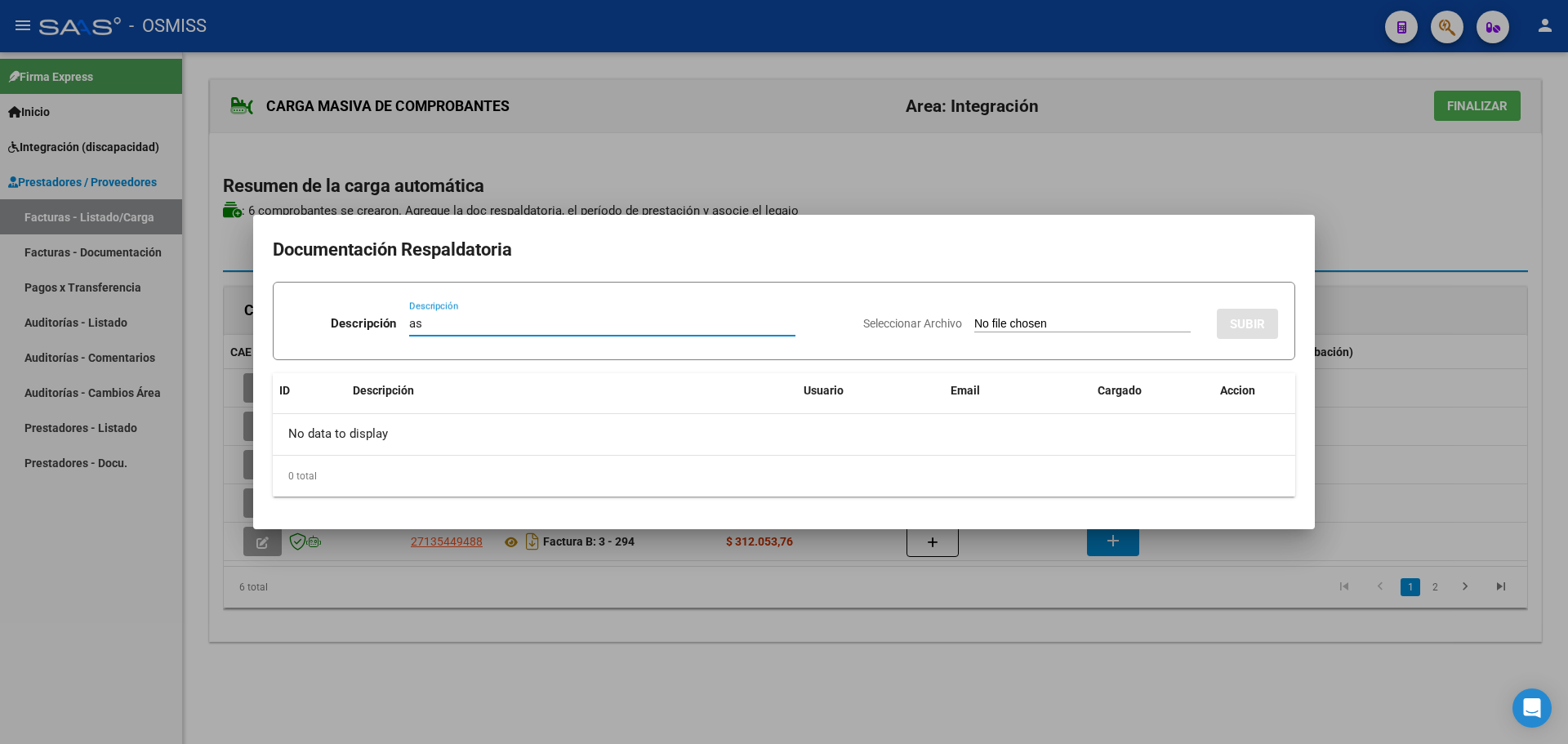
type input "as"
click at [1032, 323] on input "Seleccionar Archivo" at bounding box center [1082, 324] width 217 height 16
type input "C:\fakepath\asistencia TO [PERSON_NAME] [DATE].pdf"
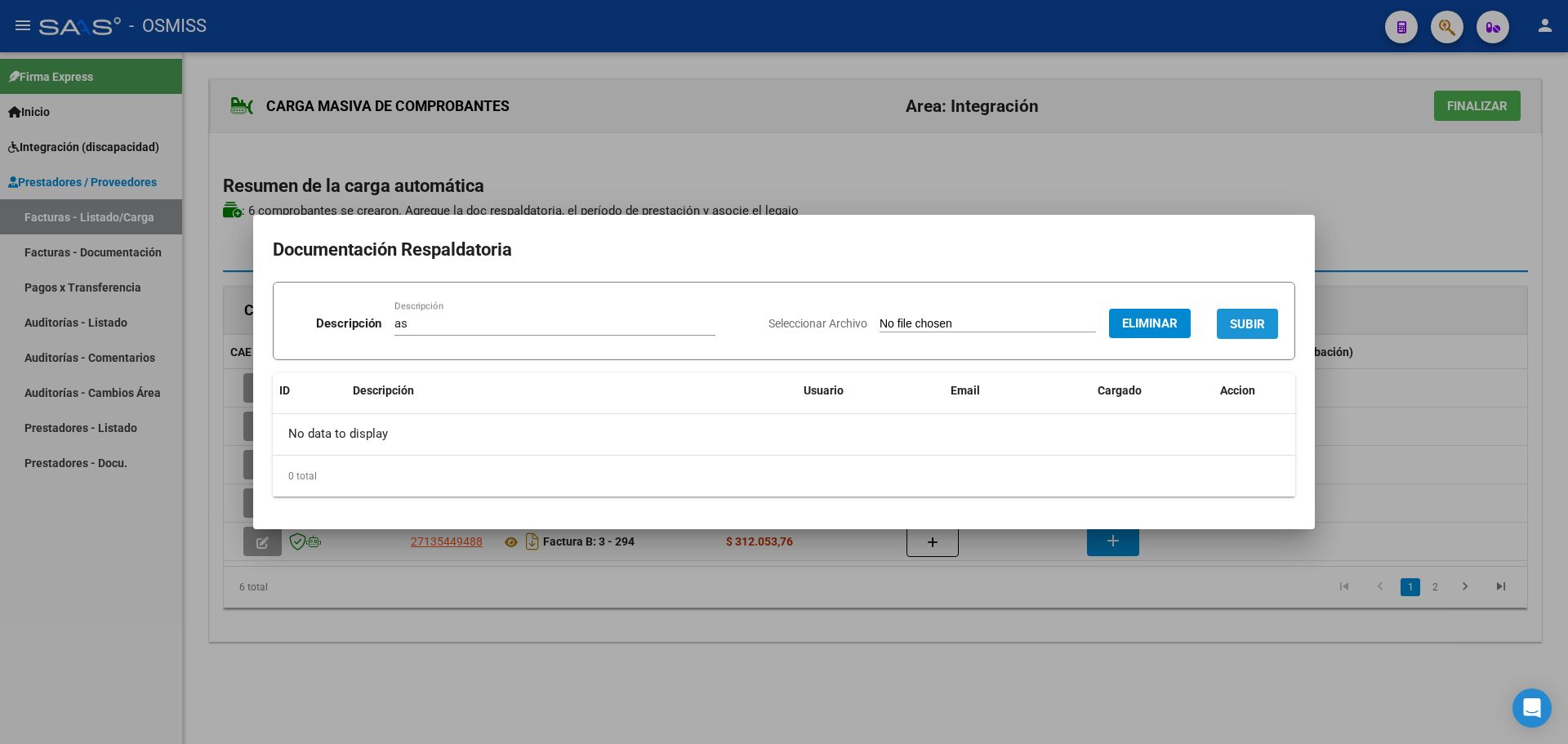
click at [1241, 321] on span "SUBIR" at bounding box center [1247, 324] width 35 height 15
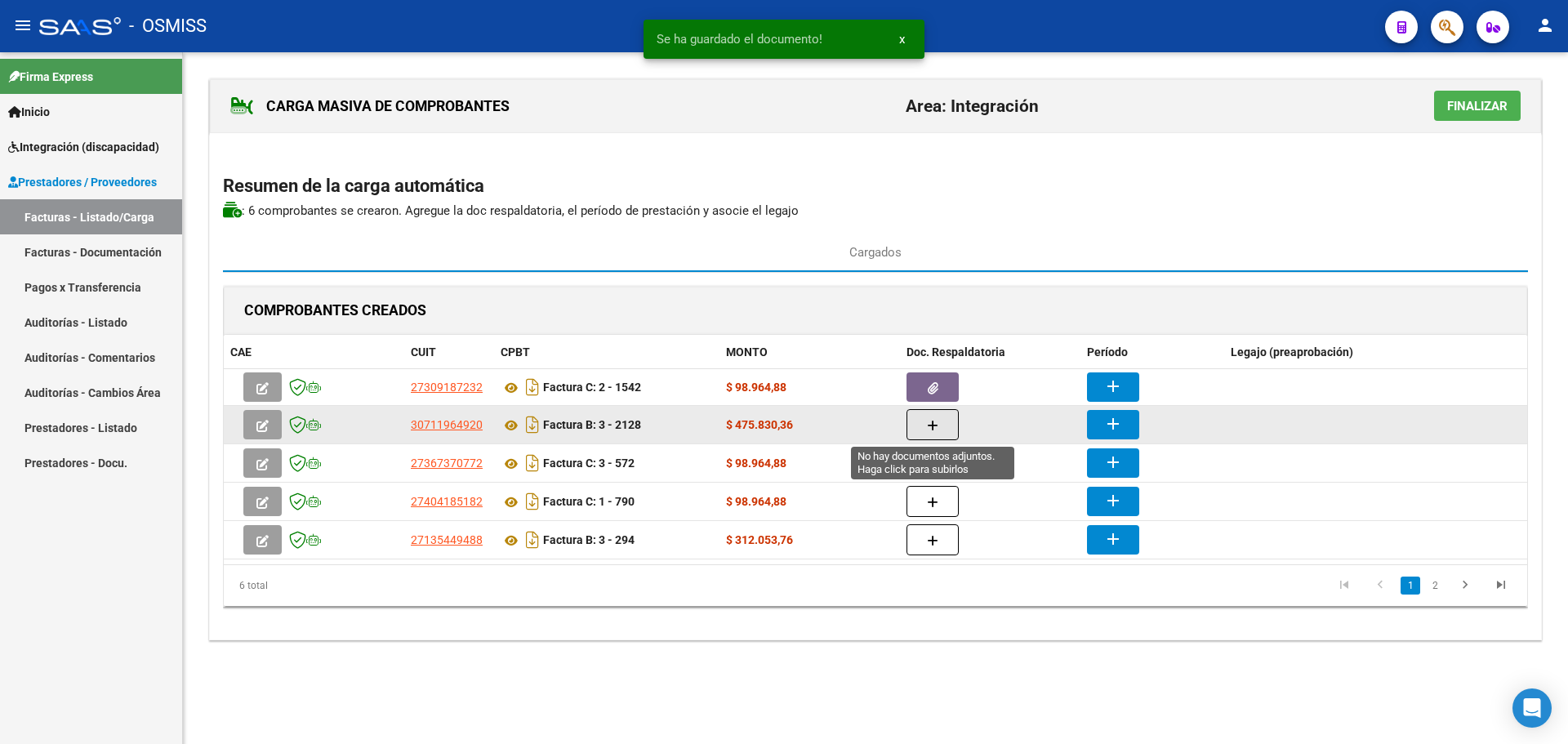
click at [929, 424] on icon "button" at bounding box center [933, 425] width 12 height 12
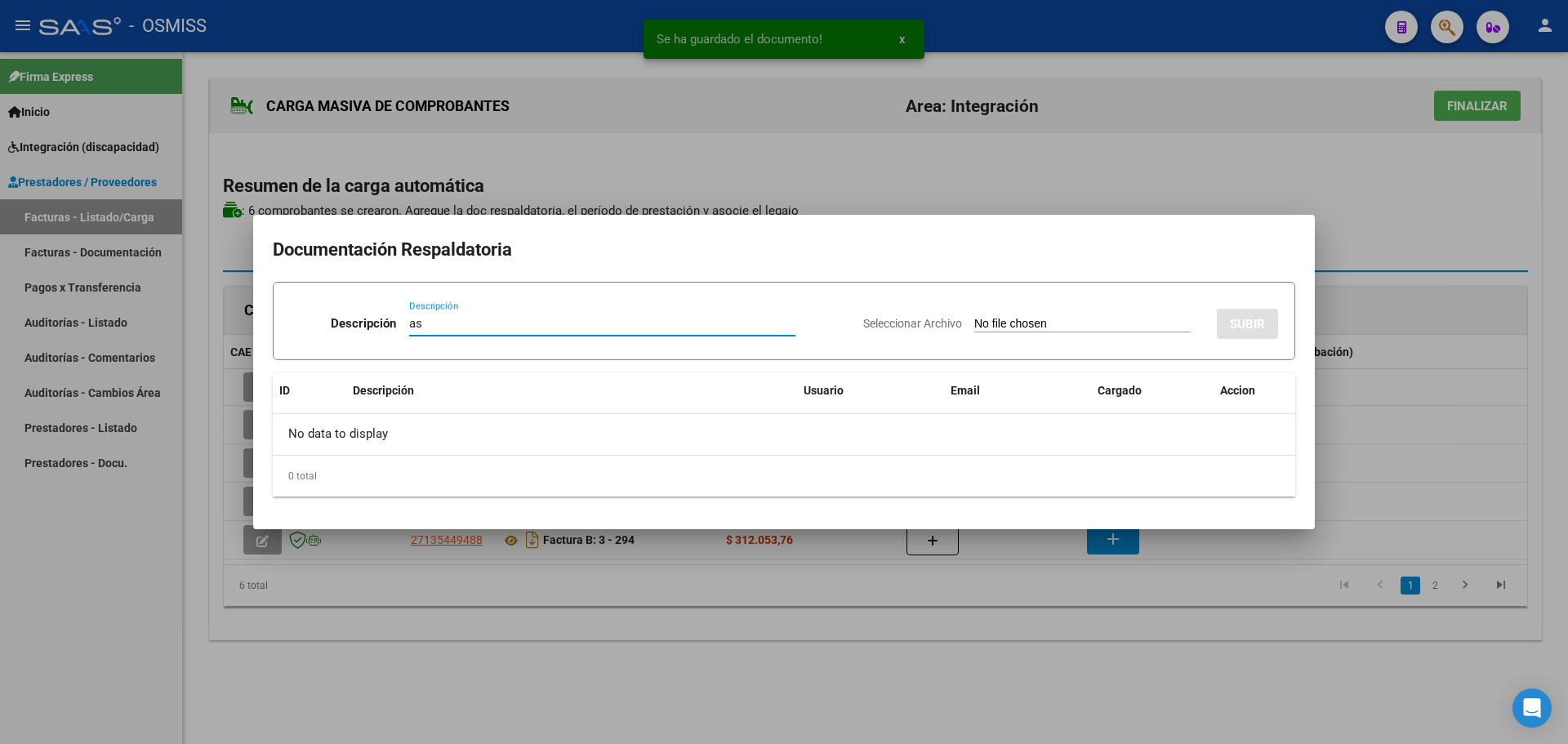
type input "as"
click at [1028, 325] on input "Seleccionar Archivo" at bounding box center [1082, 324] width 217 height 16
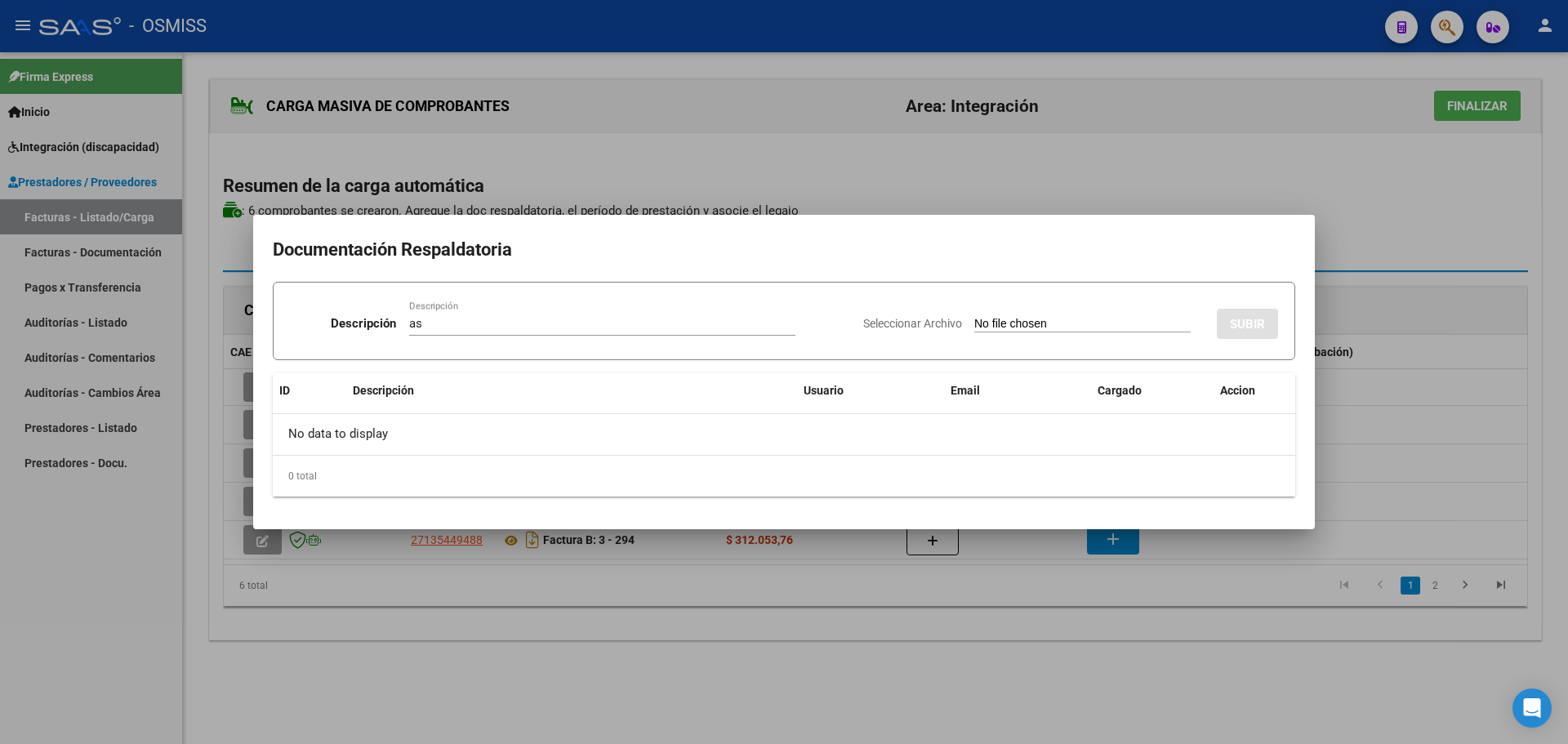
type input "C:\fakepath\planilla agosto.pdf"
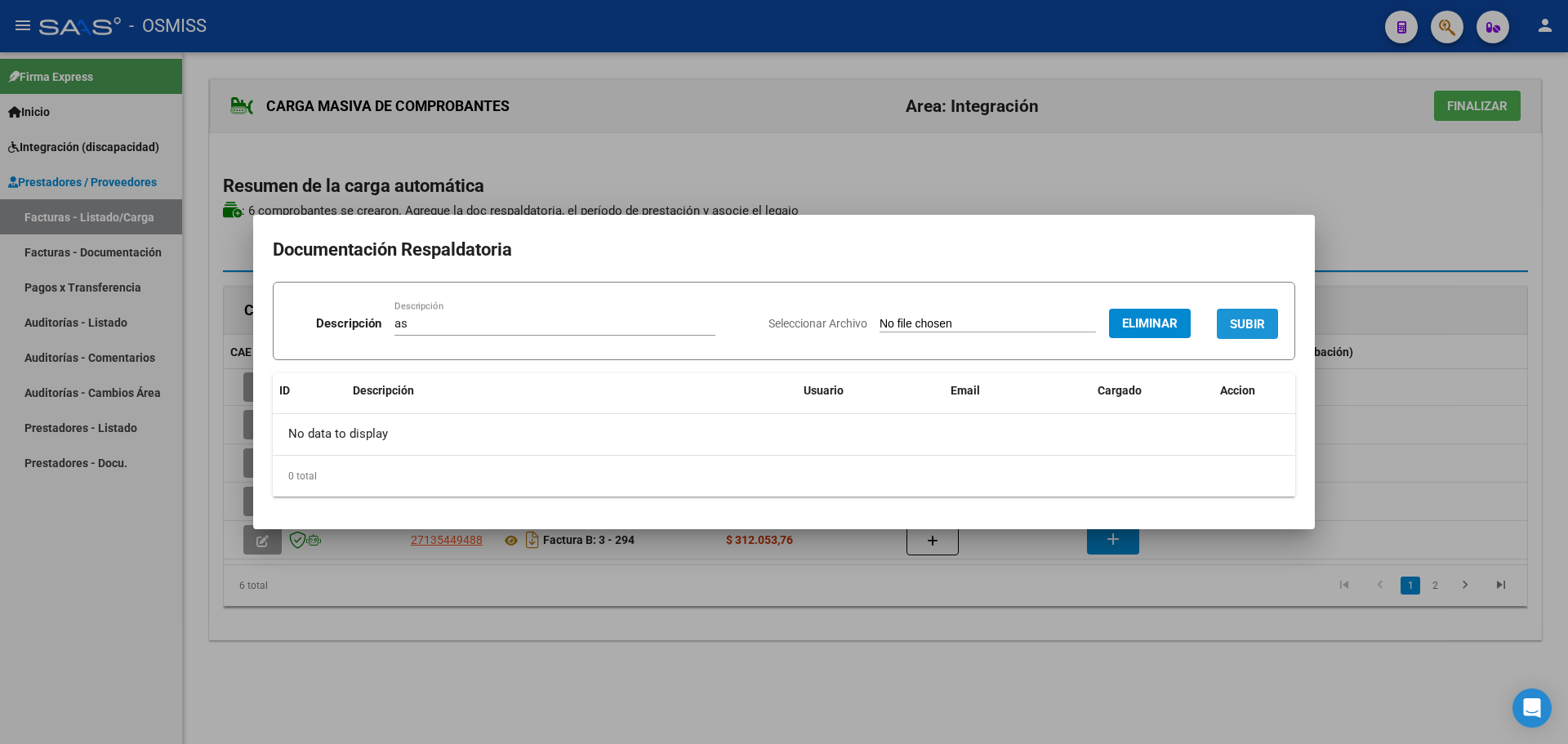
drag, startPoint x: 1242, startPoint y: 327, endPoint x: 998, endPoint y: 458, distance: 276.9
click at [1240, 327] on span "SUBIR" at bounding box center [1247, 324] width 35 height 15
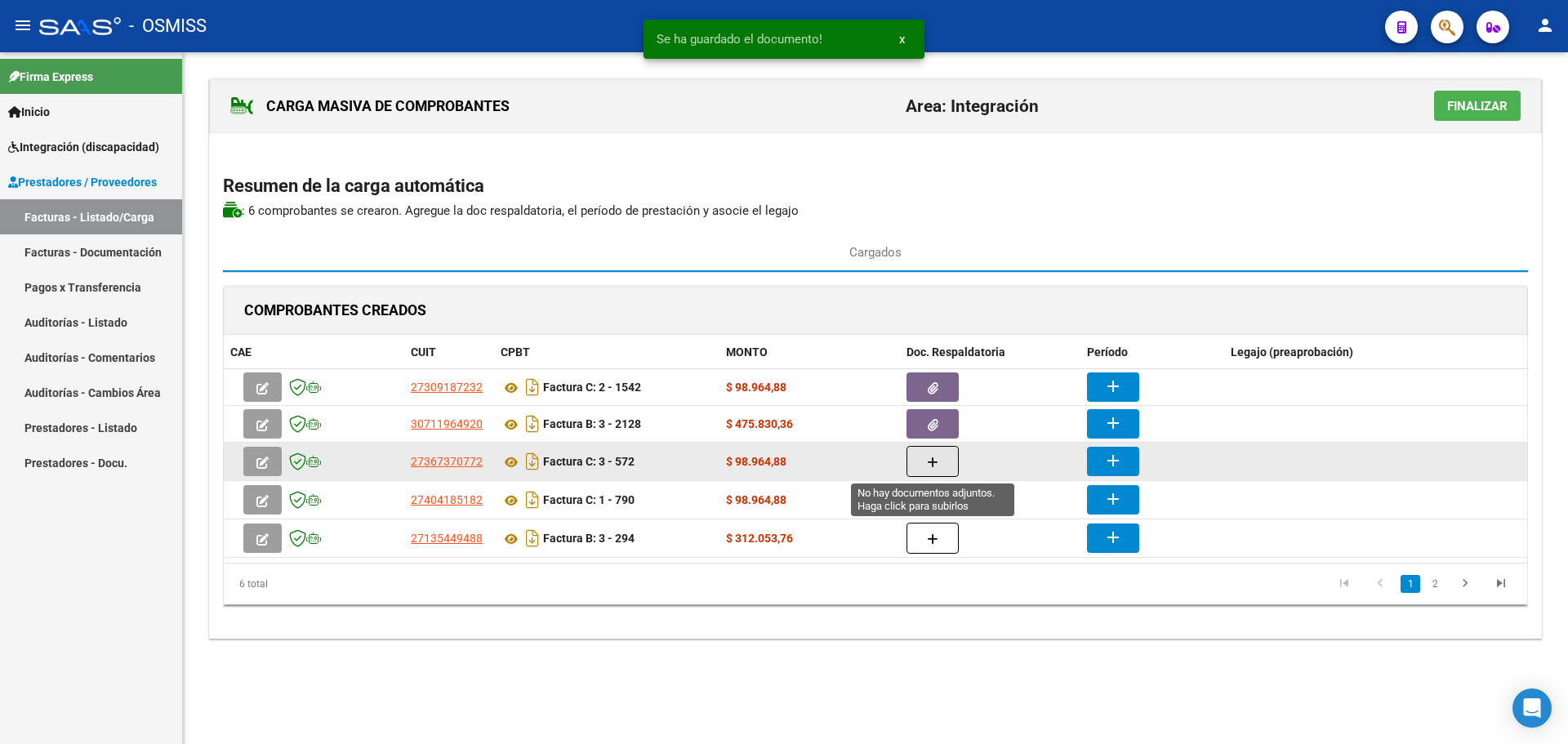
click at [918, 455] on button "button" at bounding box center [932, 461] width 52 height 31
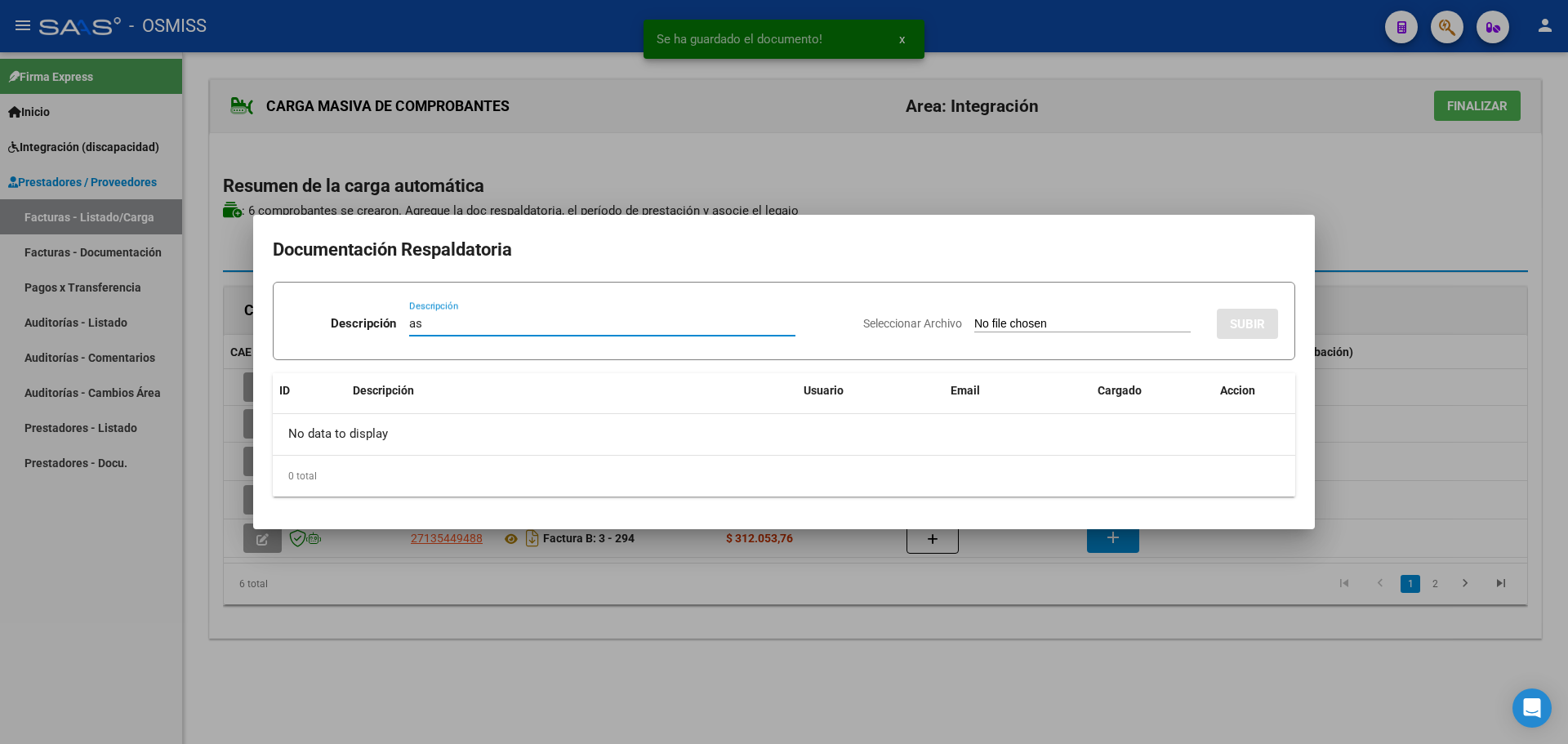
type input "as"
click at [1042, 311] on div "Seleccionar Archivo SUBIR" at bounding box center [1070, 321] width 415 height 49
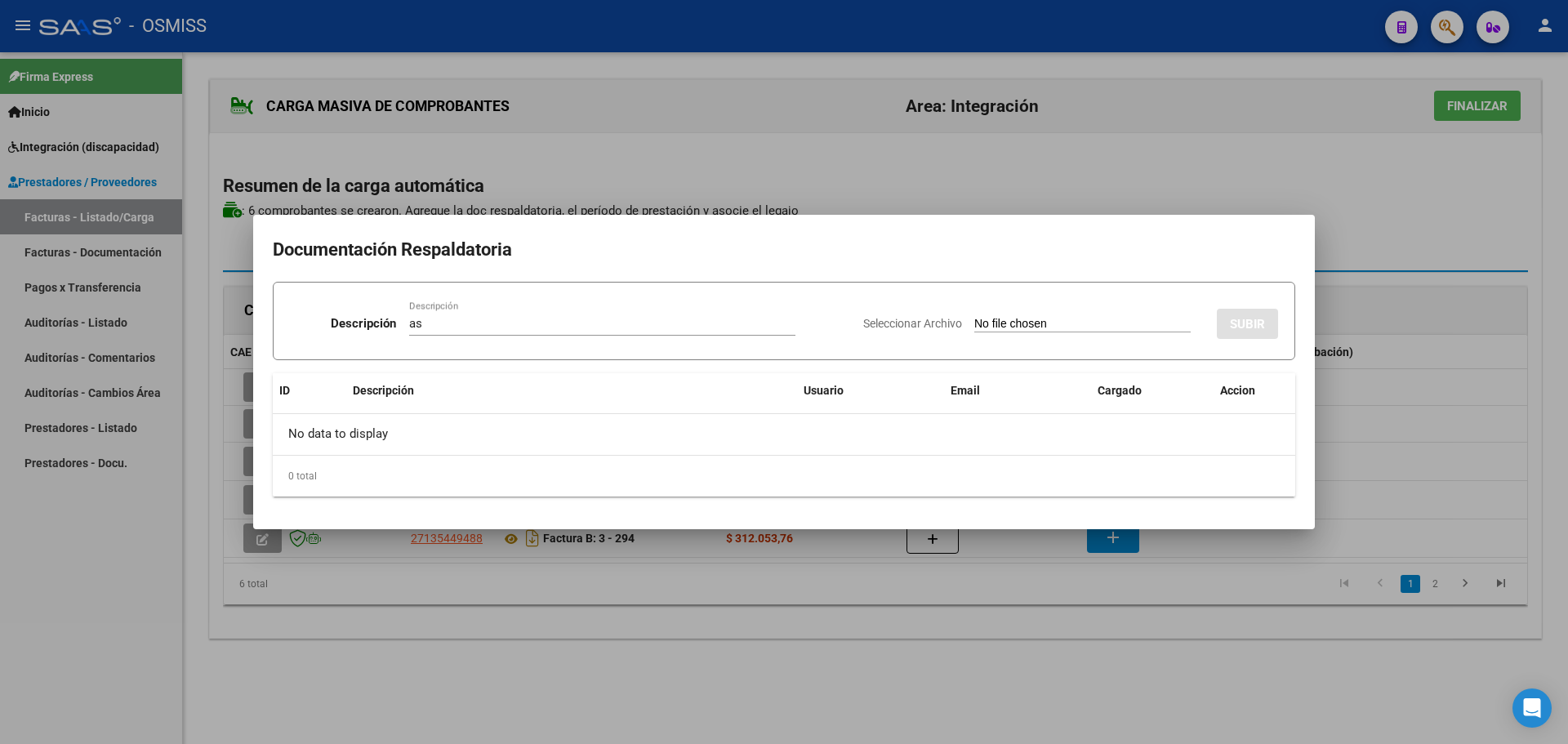
click at [1038, 326] on input "Seleccionar Archivo" at bounding box center [1082, 324] width 217 height 16
type input "C:\fakepath\Asistencia.pdf"
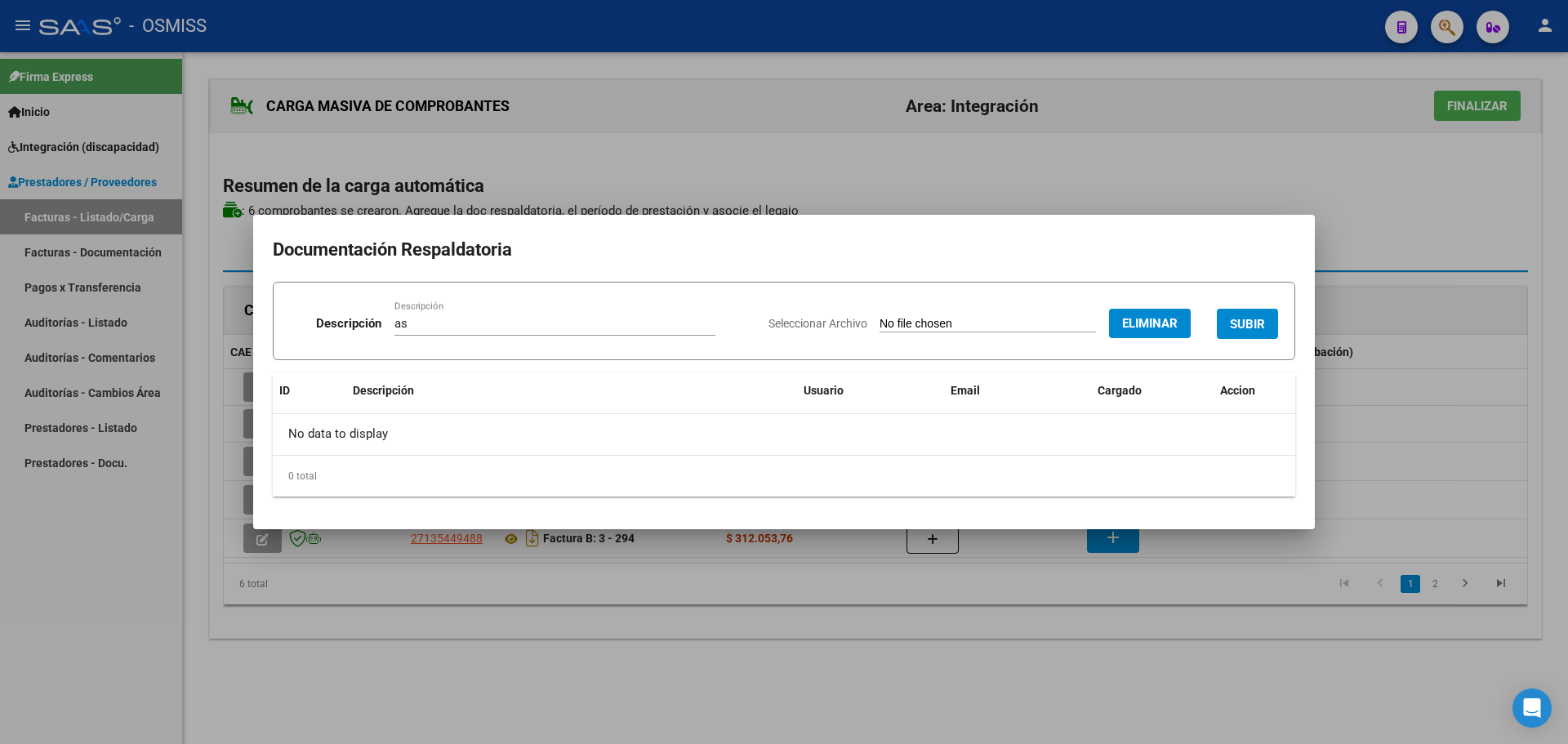
click at [1242, 323] on span "SUBIR" at bounding box center [1247, 324] width 35 height 15
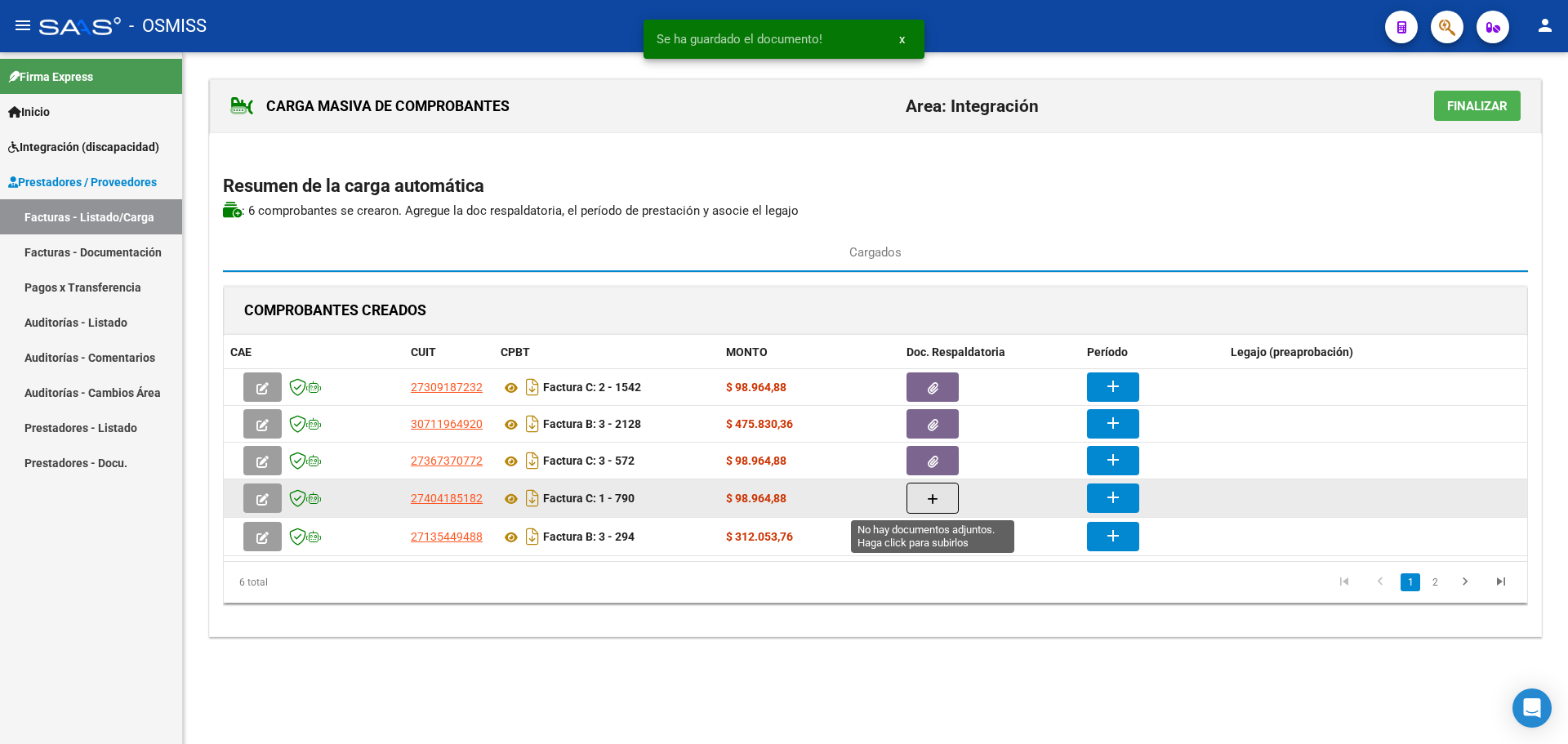
click at [927, 496] on icon "button" at bounding box center [933, 498] width 12 height 12
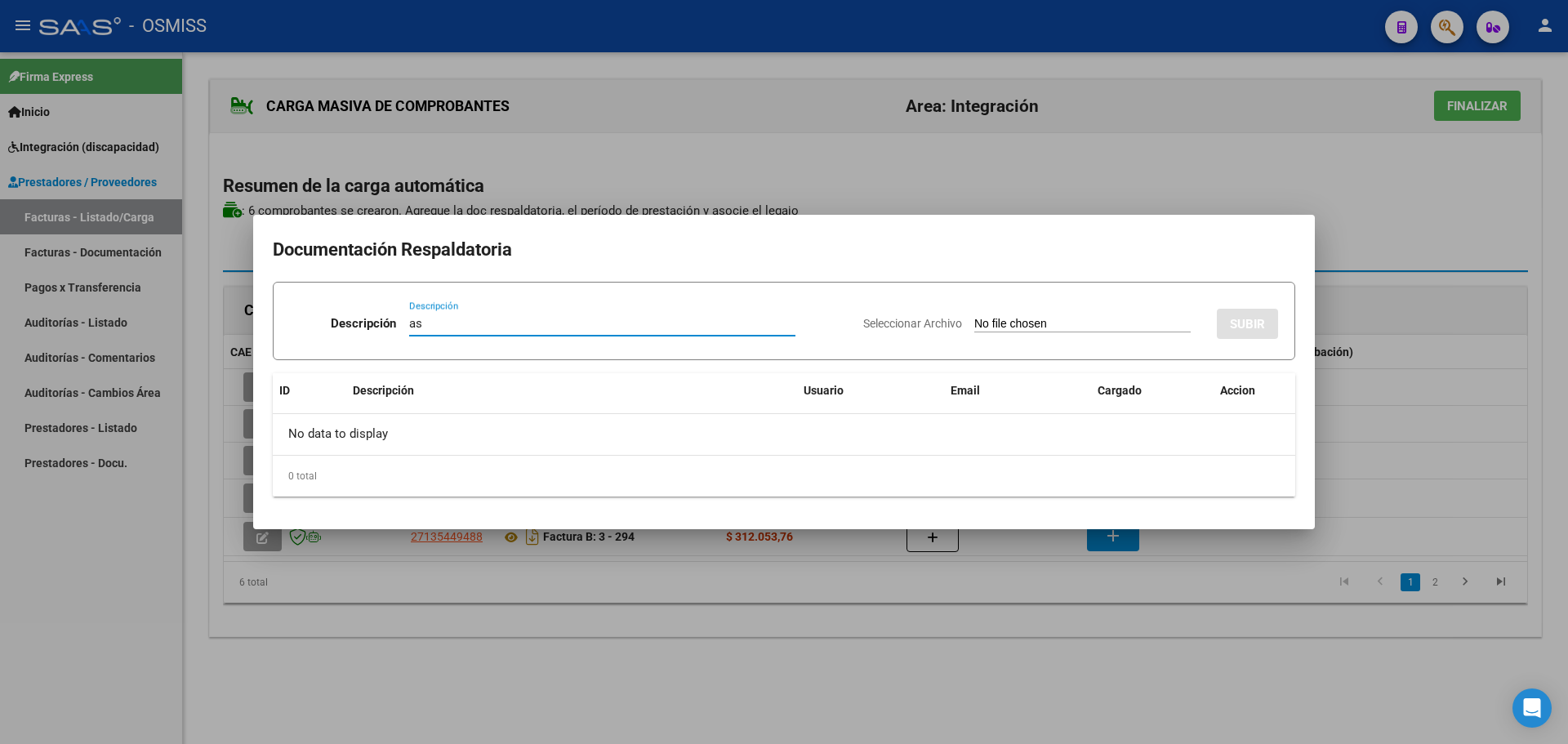
type input "as"
click at [1076, 325] on input "Seleccionar Archivo" at bounding box center [1082, 324] width 217 height 16
type input "C:\fakepath\Asistencia agosto [PERSON_NAME] (1).pdf"
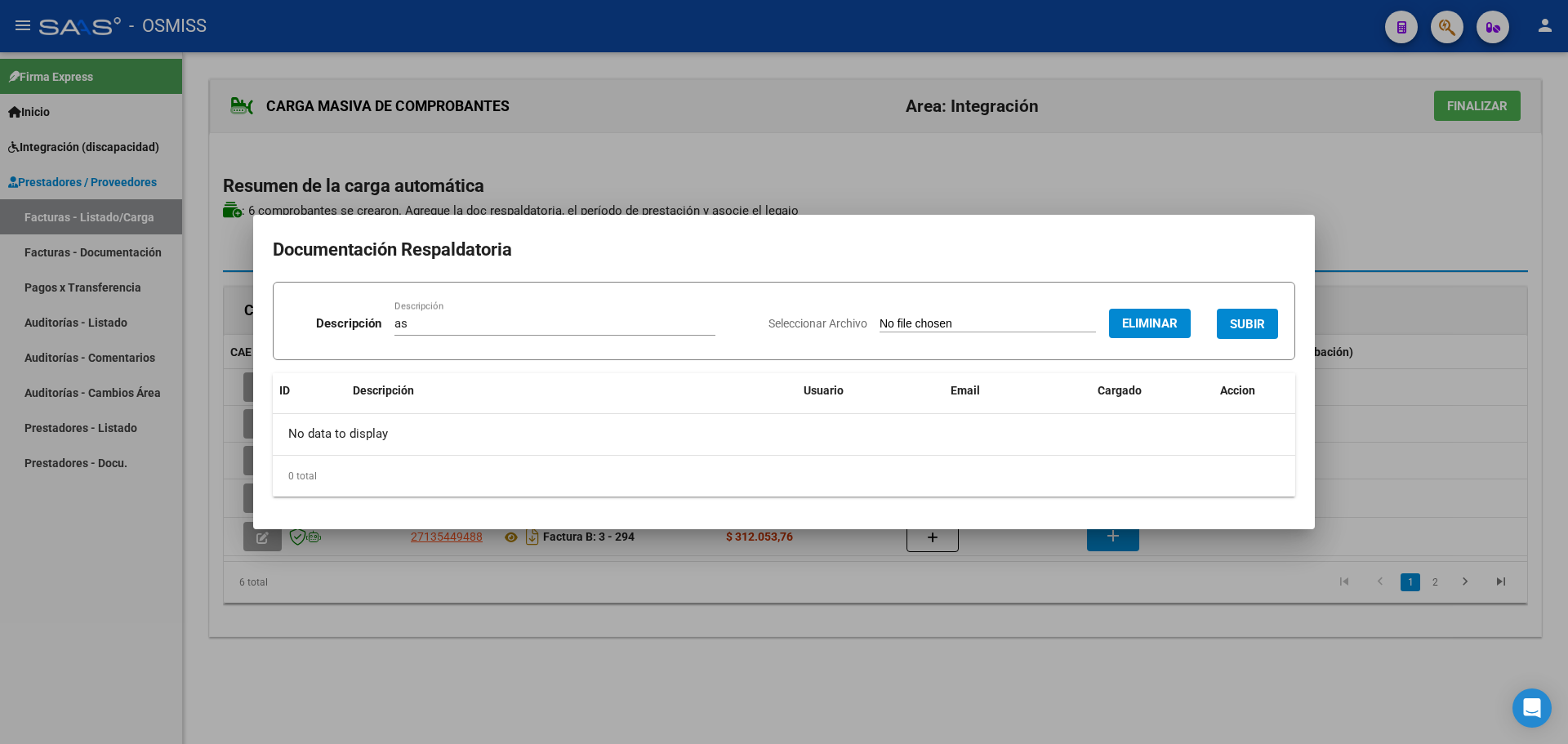
click at [1247, 326] on span "SUBIR" at bounding box center [1247, 324] width 35 height 15
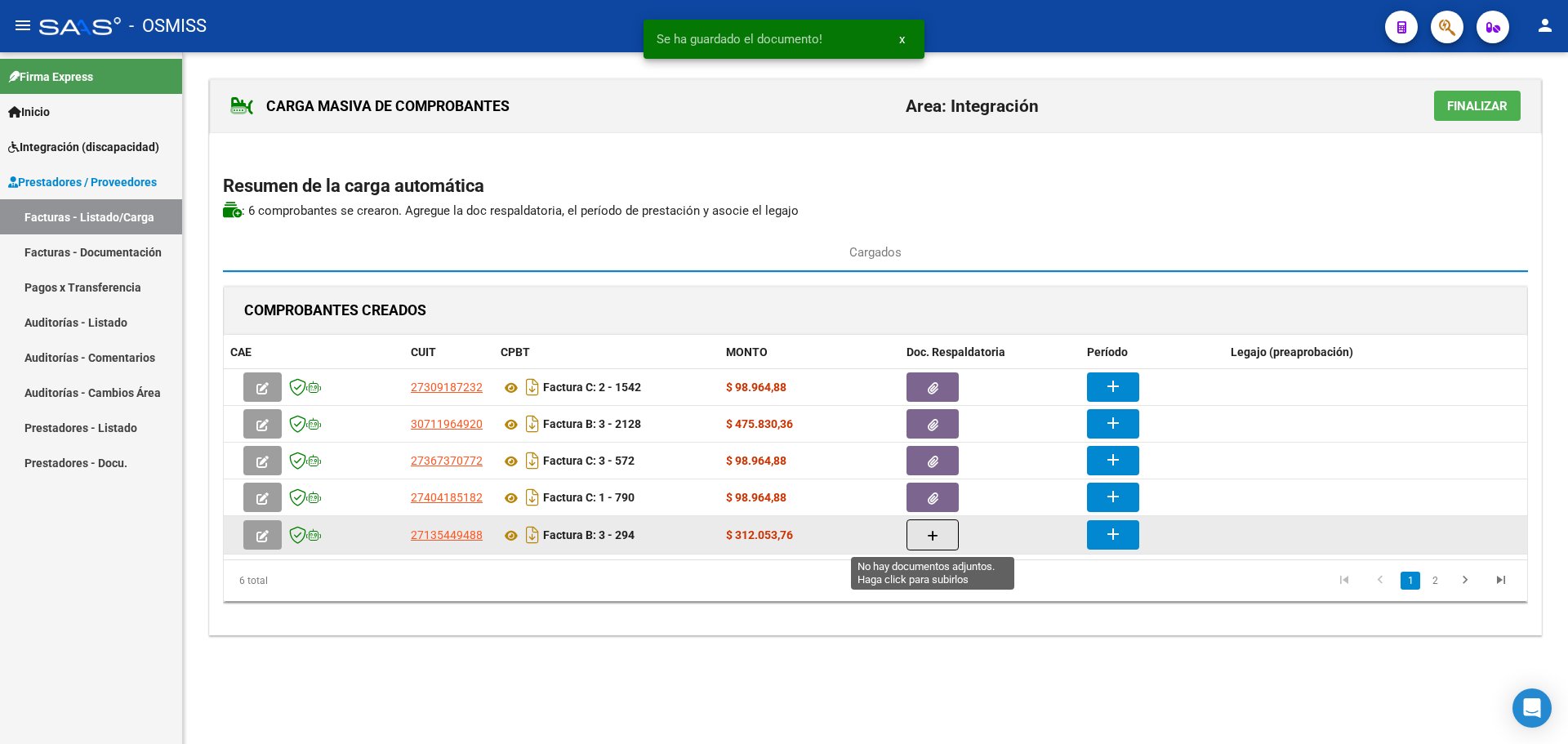
click at [928, 525] on button "button" at bounding box center [932, 535] width 52 height 31
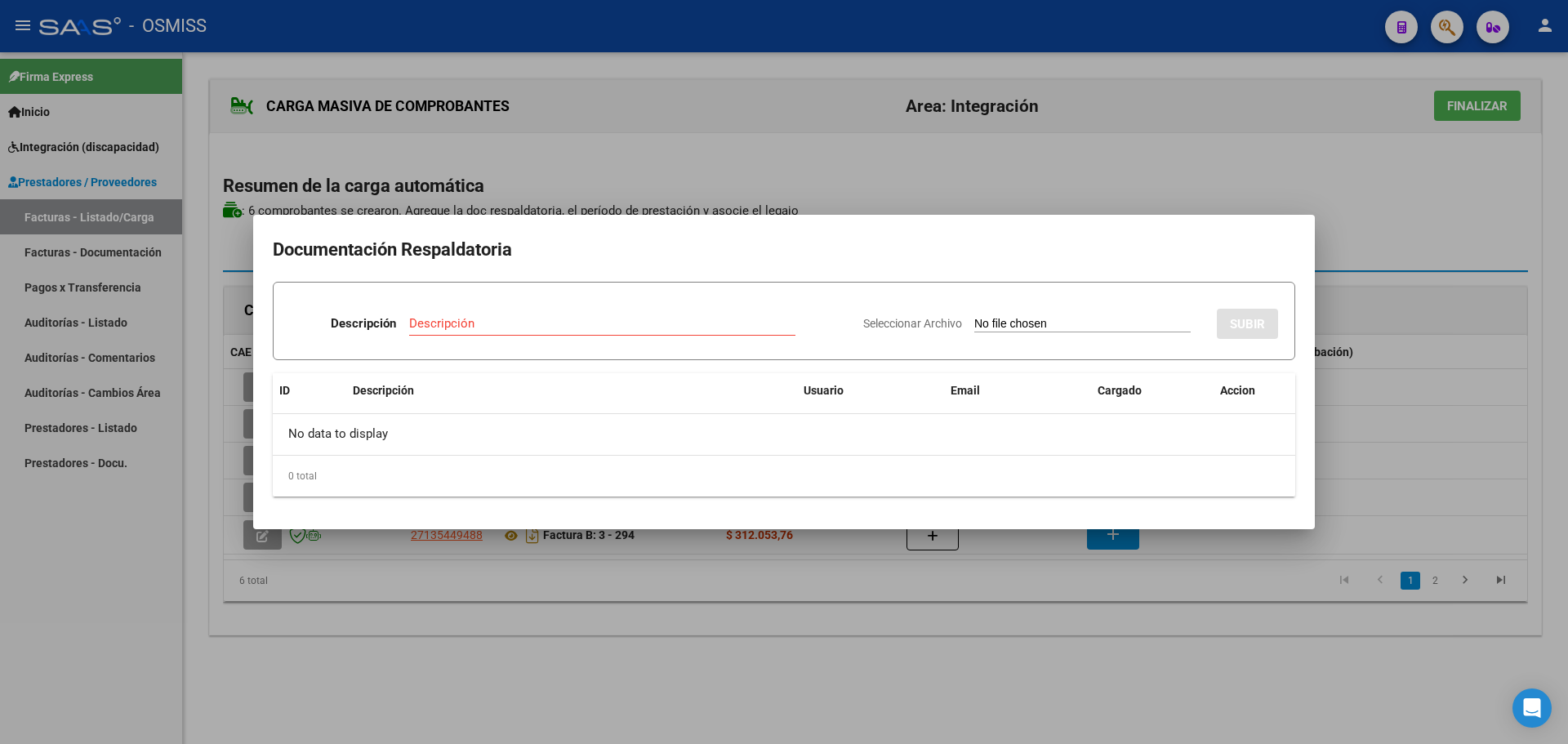
click at [1047, 323] on input "Seleccionar Archivo" at bounding box center [1082, 324] width 217 height 16
type input "C:\fakepath\Asistencia agosto [PERSON_NAME] (1).pdf"
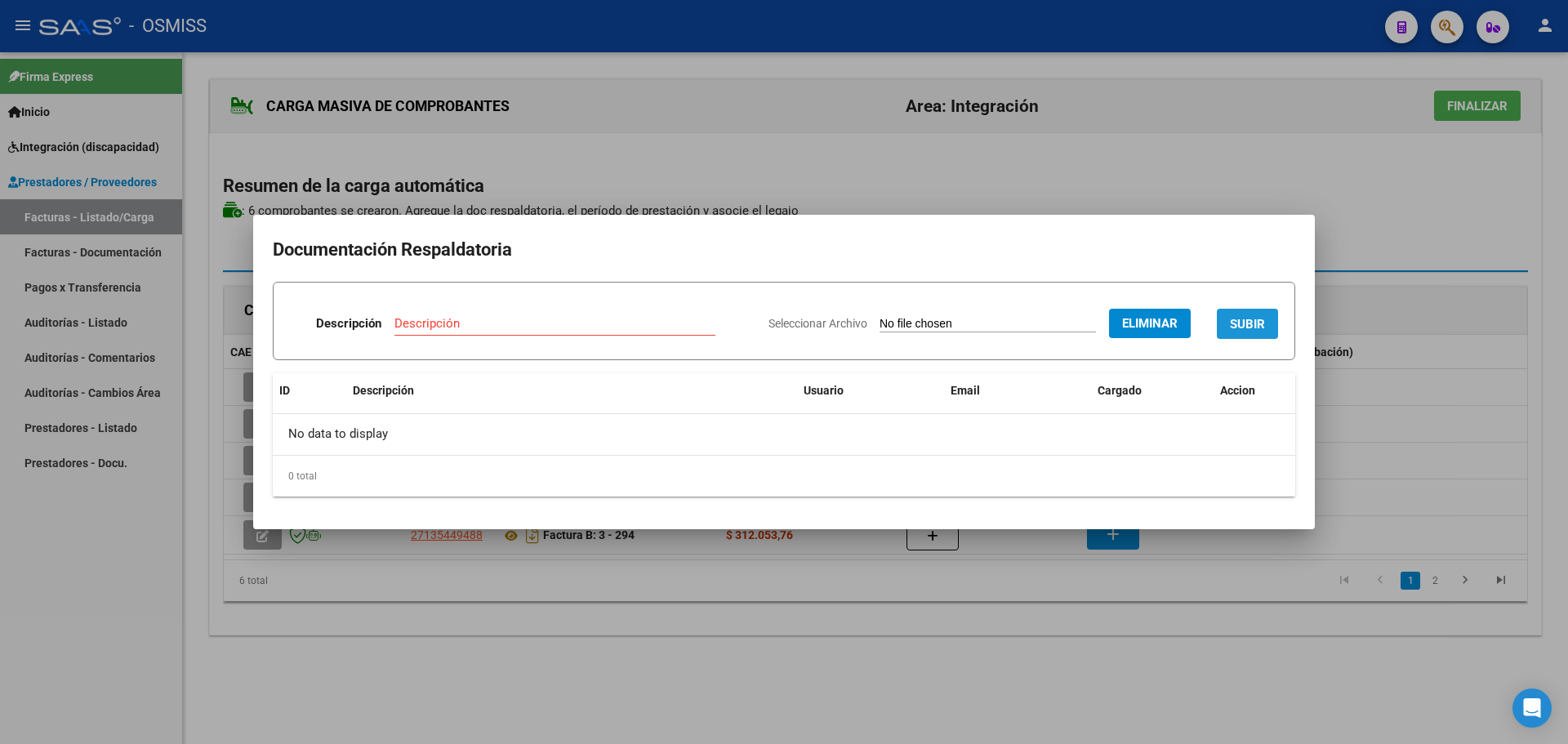
click at [1248, 322] on span "SUBIR" at bounding box center [1247, 324] width 35 height 15
click at [433, 328] on input "Descripción" at bounding box center [498, 323] width 259 height 15
type input "as"
click at [1249, 318] on span "SUBIR" at bounding box center [1247, 324] width 35 height 15
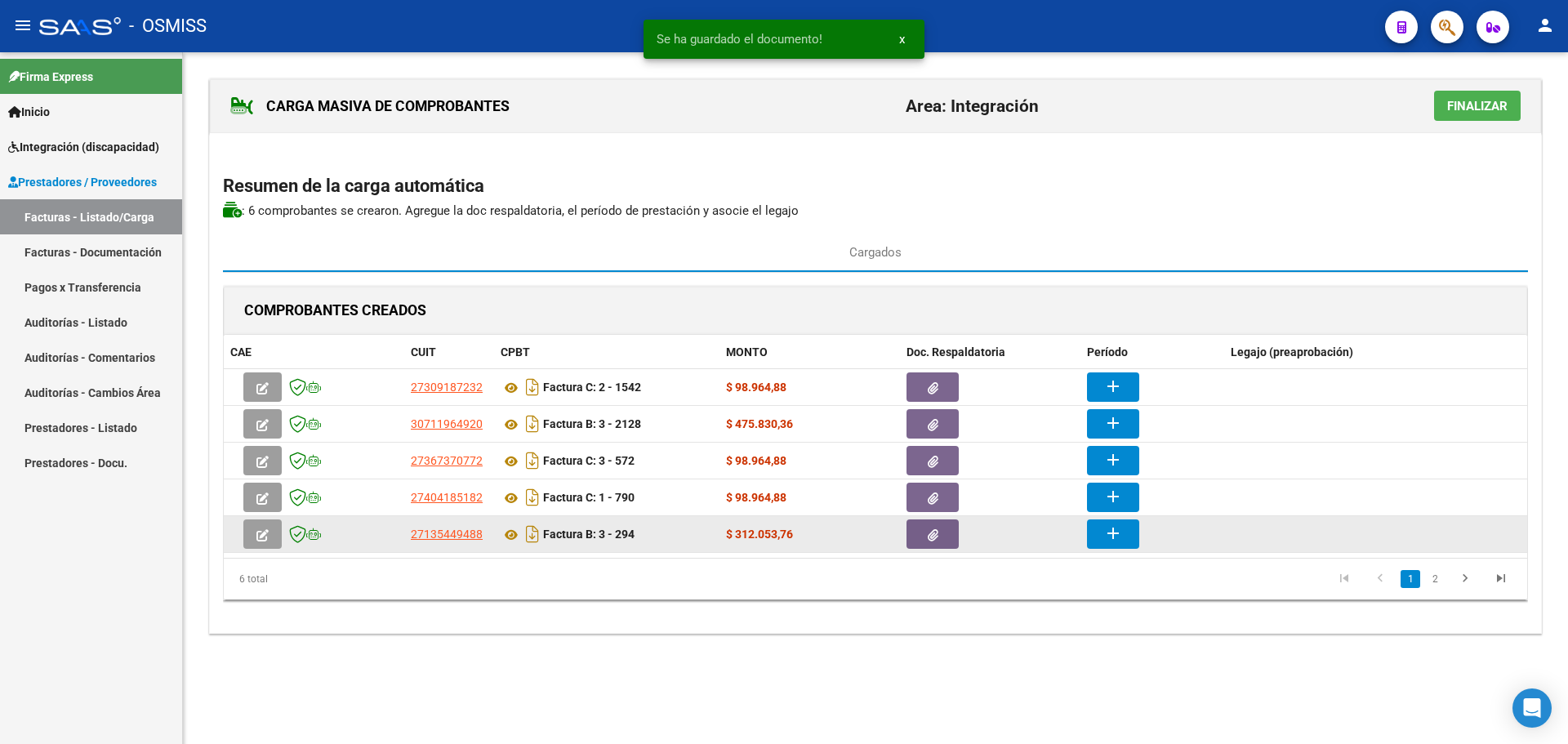
click at [927, 536] on icon "button" at bounding box center [932, 535] width 11 height 12
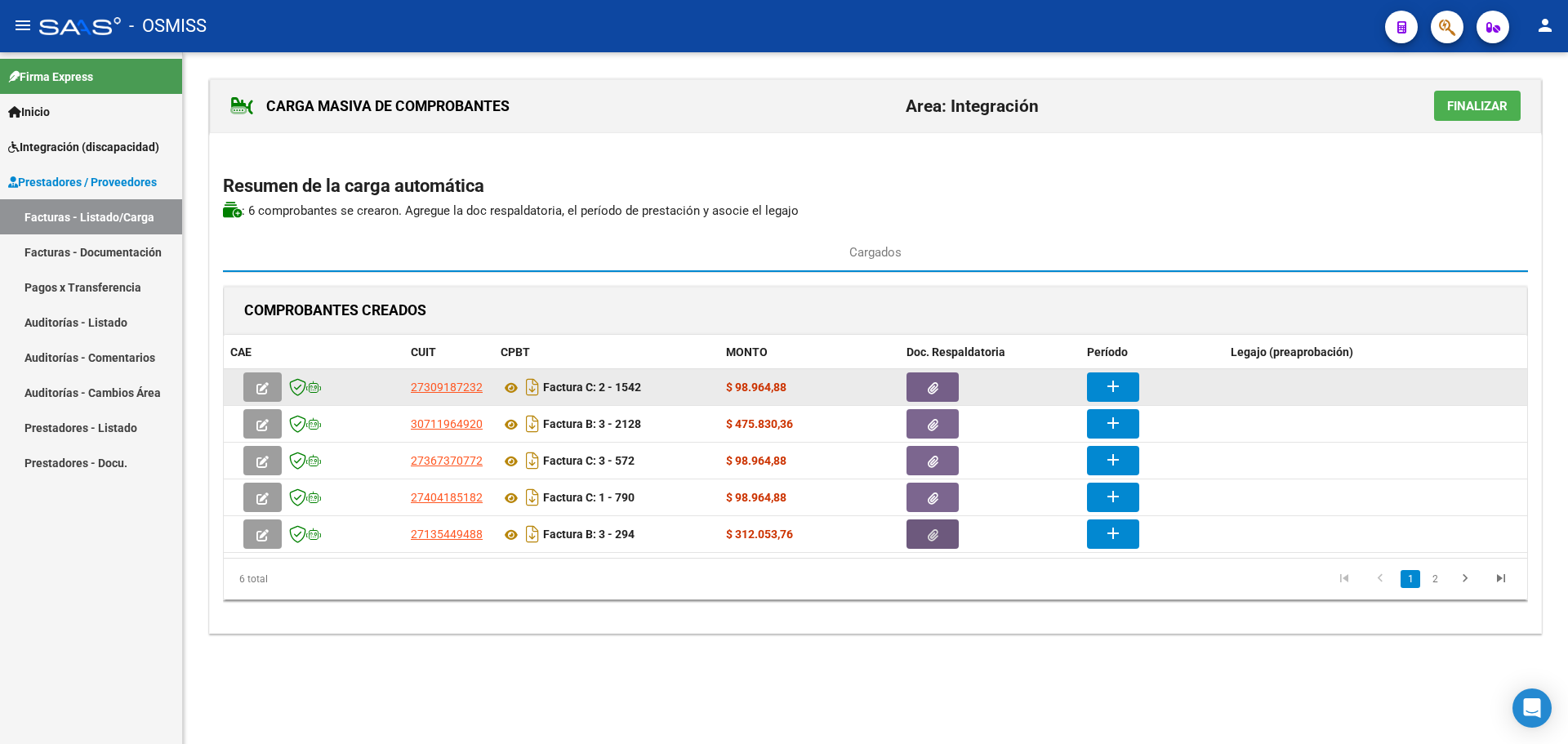
click at [1119, 387] on mat-icon "add" at bounding box center [1114, 386] width 20 height 20
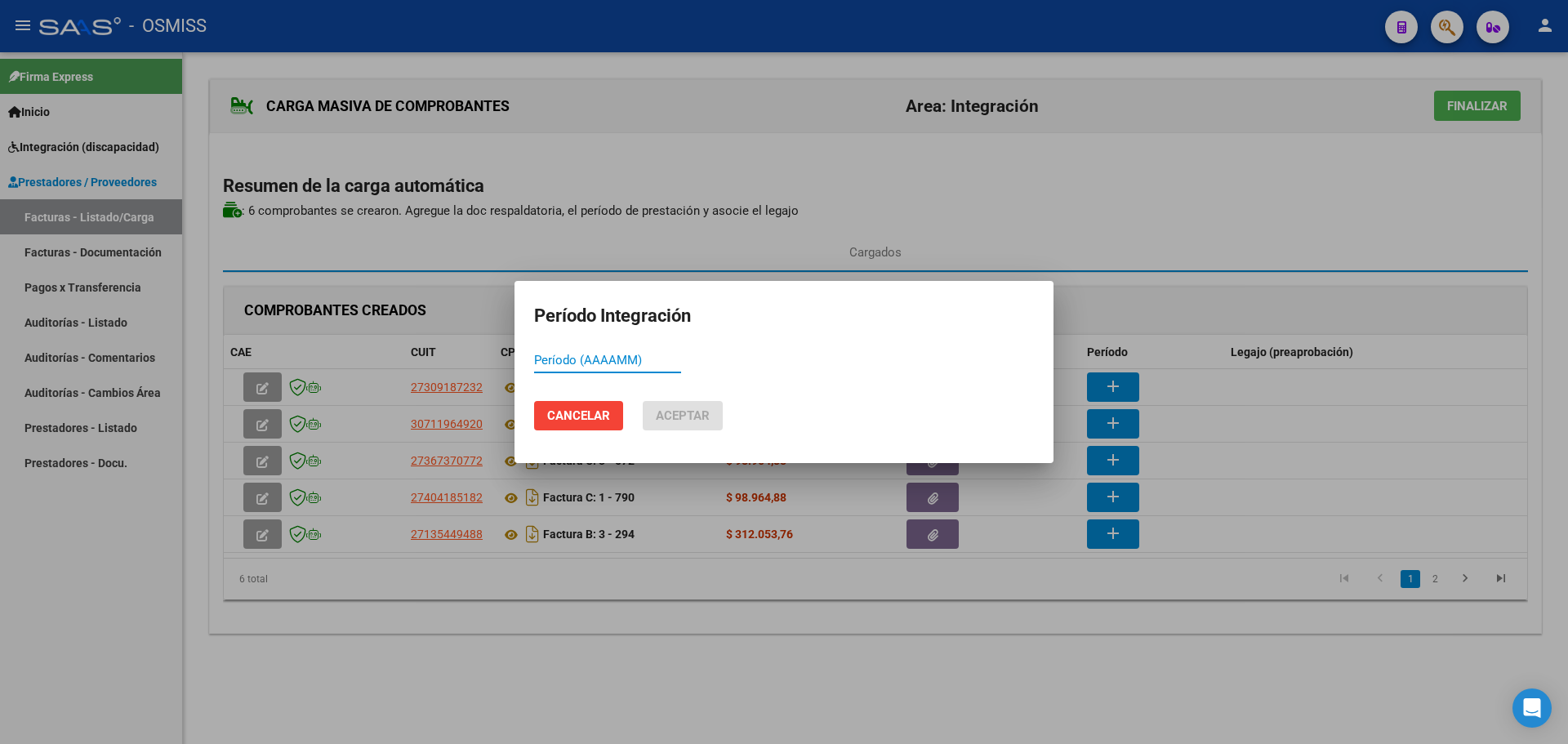
paste input "202508"
type input "202508"
click at [671, 404] on button "Aceptar" at bounding box center [683, 415] width 80 height 30
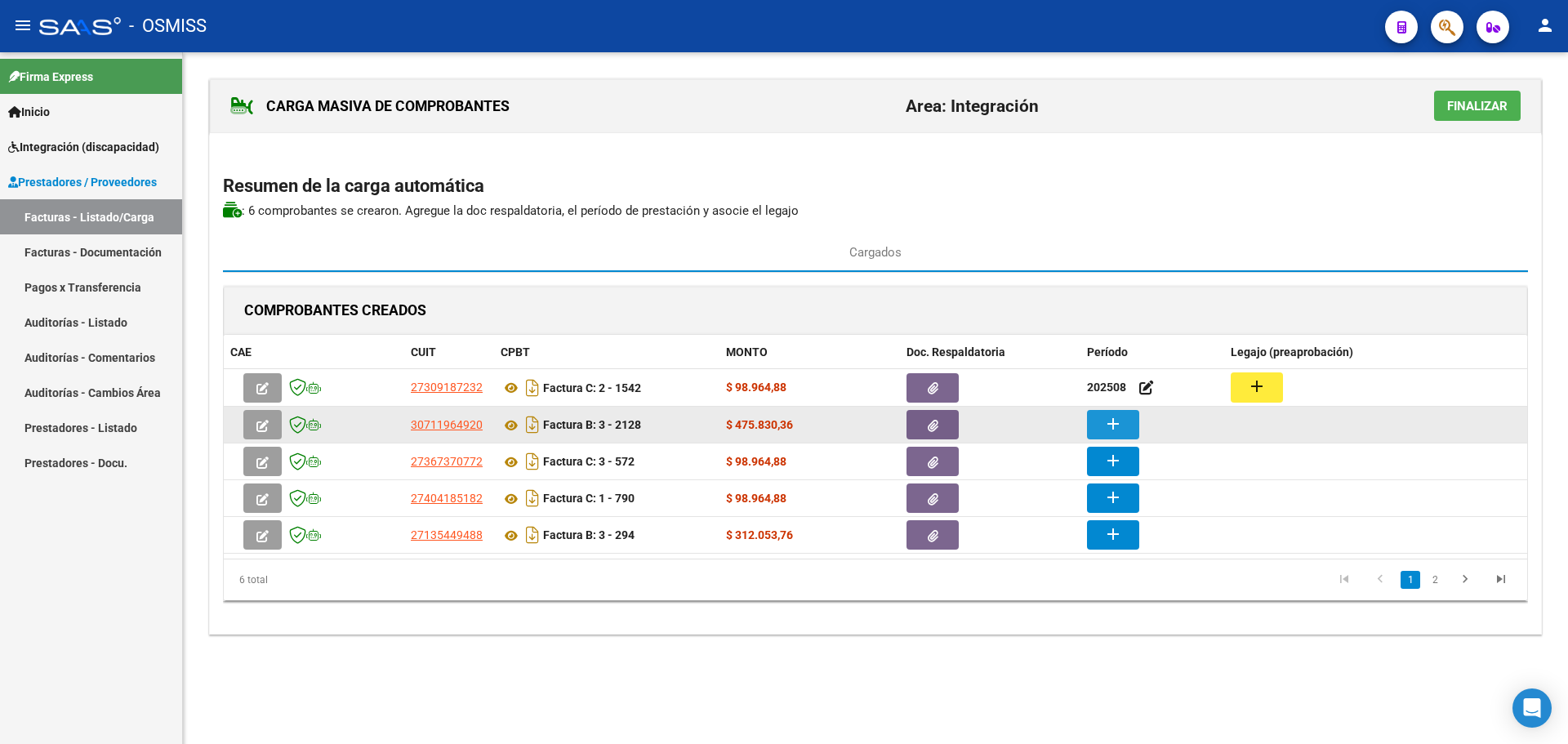
click at [1137, 433] on button "add" at bounding box center [1113, 424] width 52 height 30
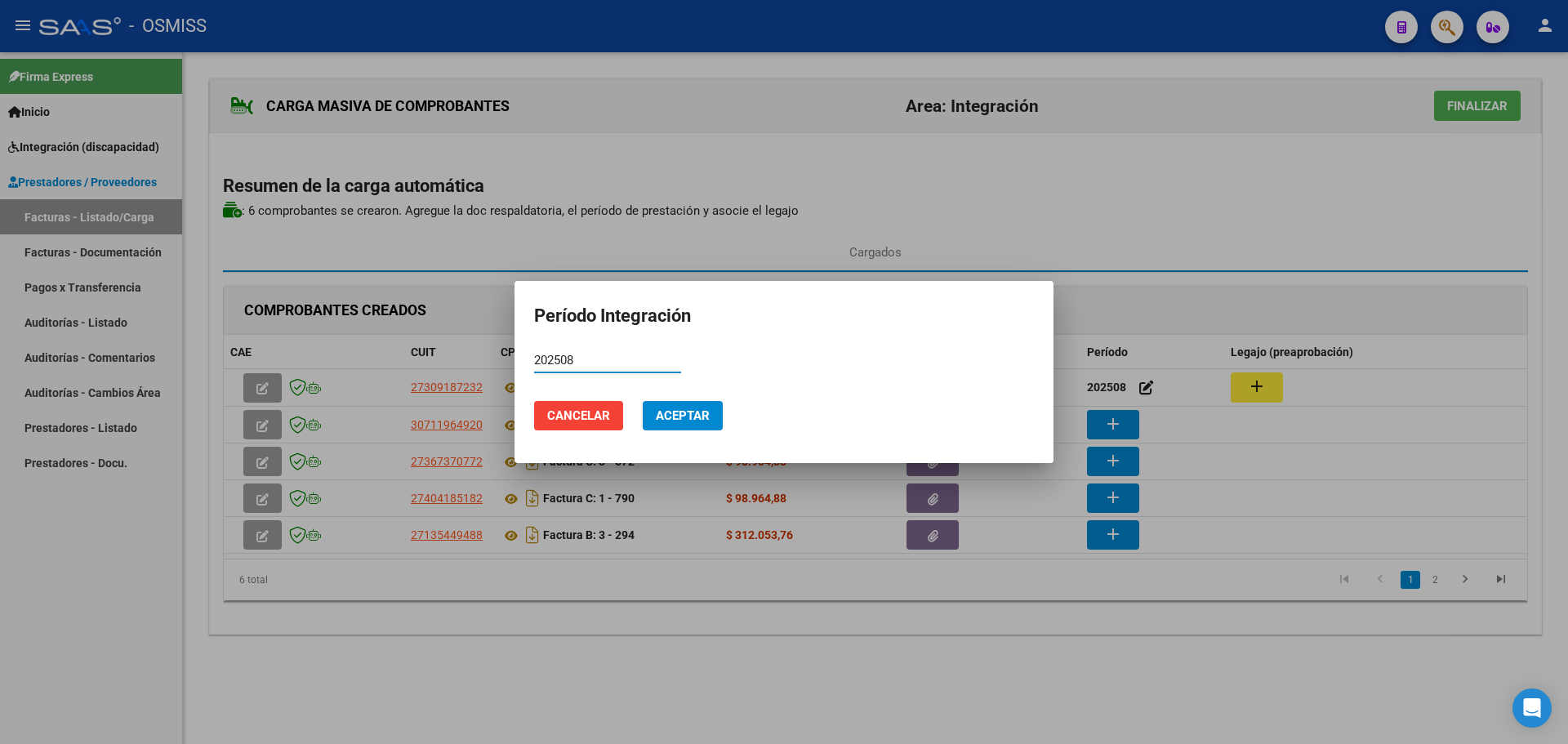
type input "202508"
click at [695, 408] on span "Aceptar" at bounding box center [683, 415] width 54 height 15
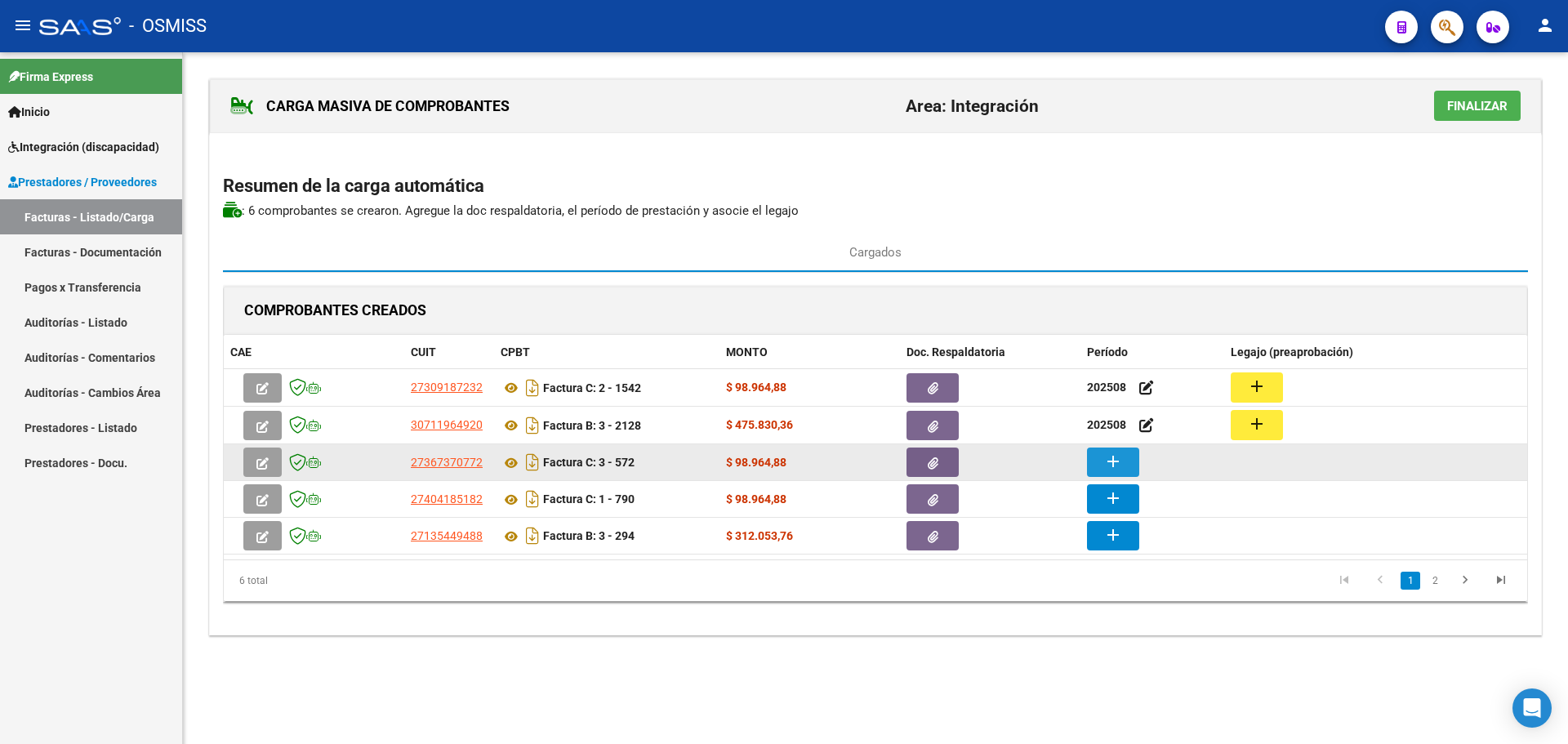
click at [1117, 468] on mat-icon "add" at bounding box center [1114, 461] width 20 height 20
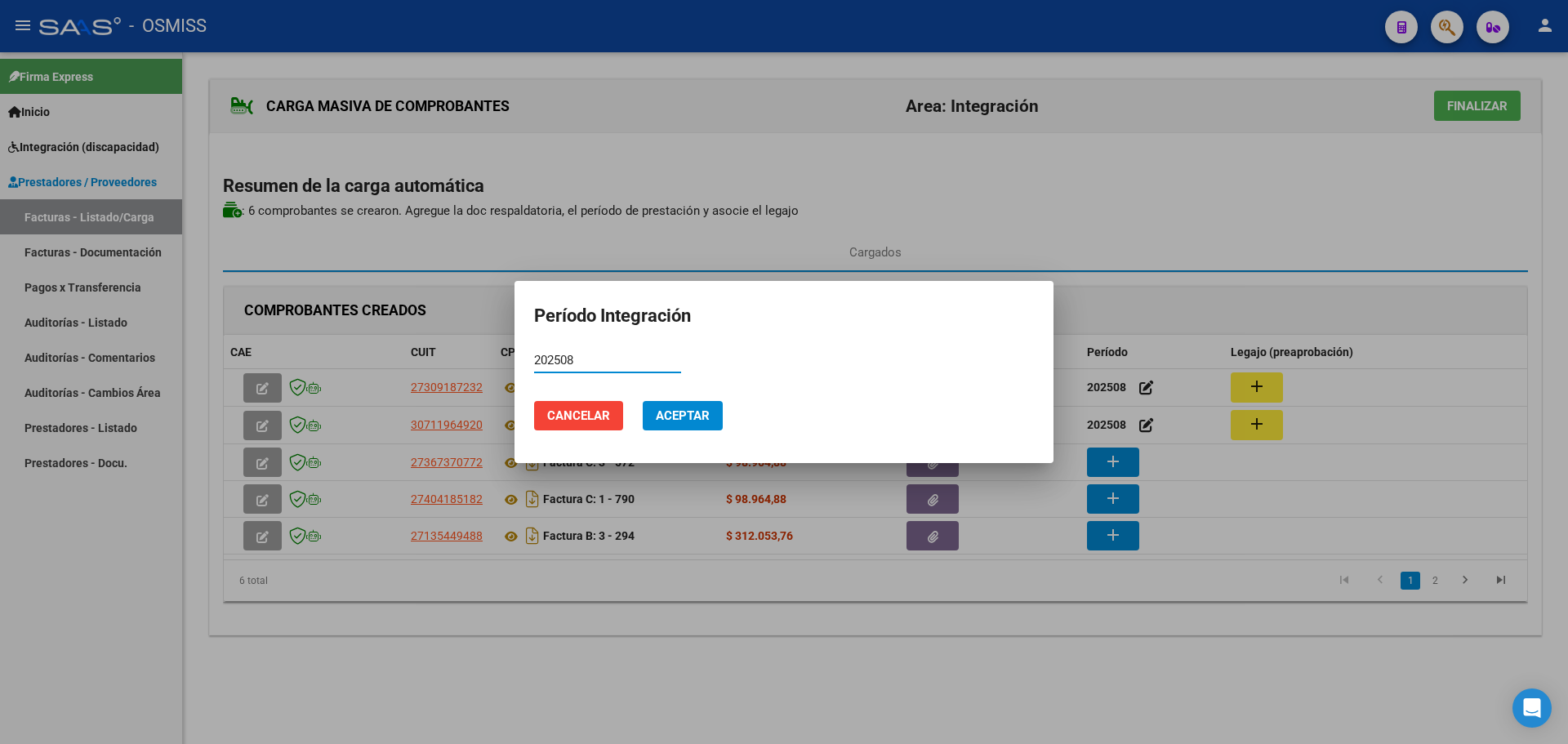
type input "202508"
click at [671, 418] on span "Aceptar" at bounding box center [683, 415] width 54 height 15
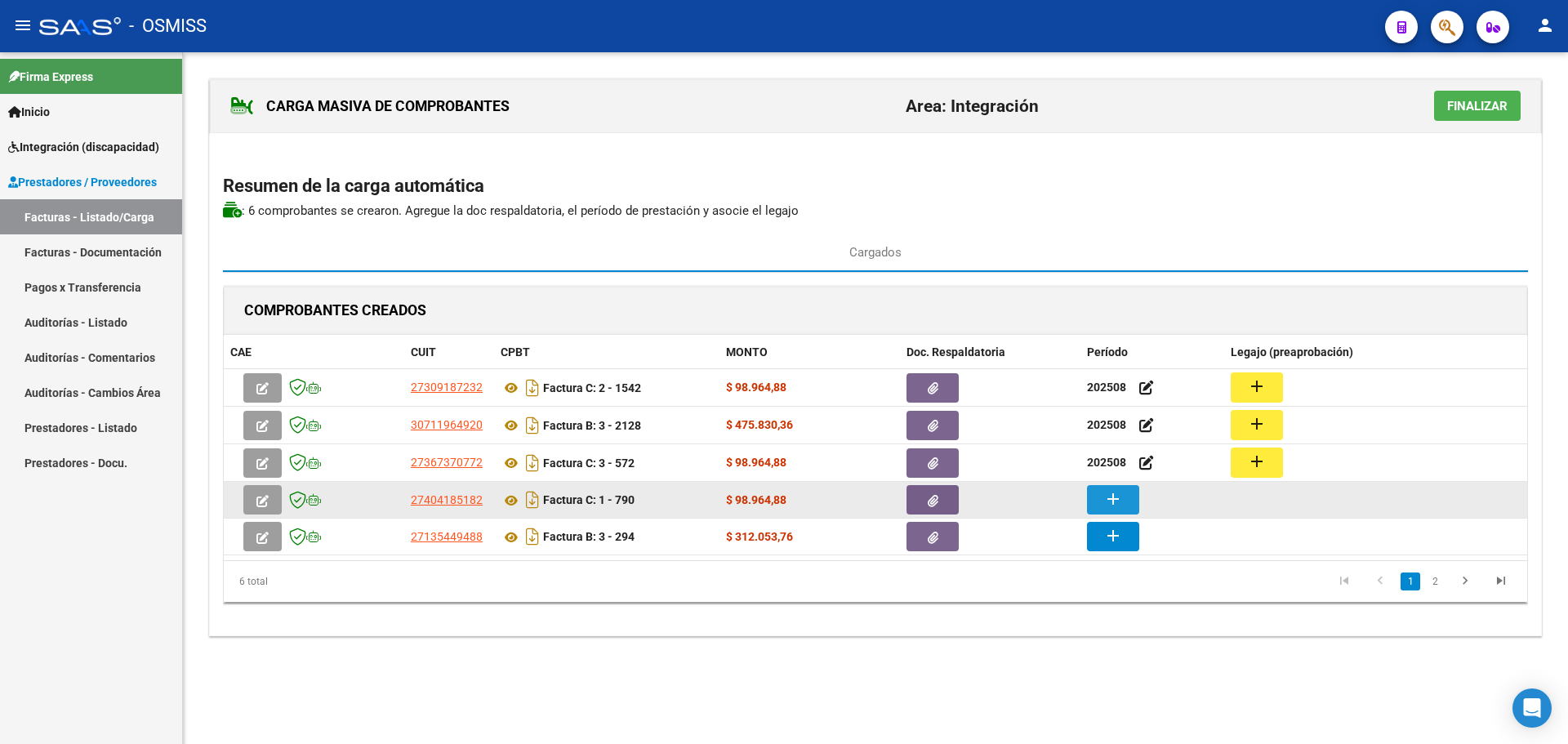
click at [1105, 507] on mat-icon "add" at bounding box center [1114, 498] width 20 height 20
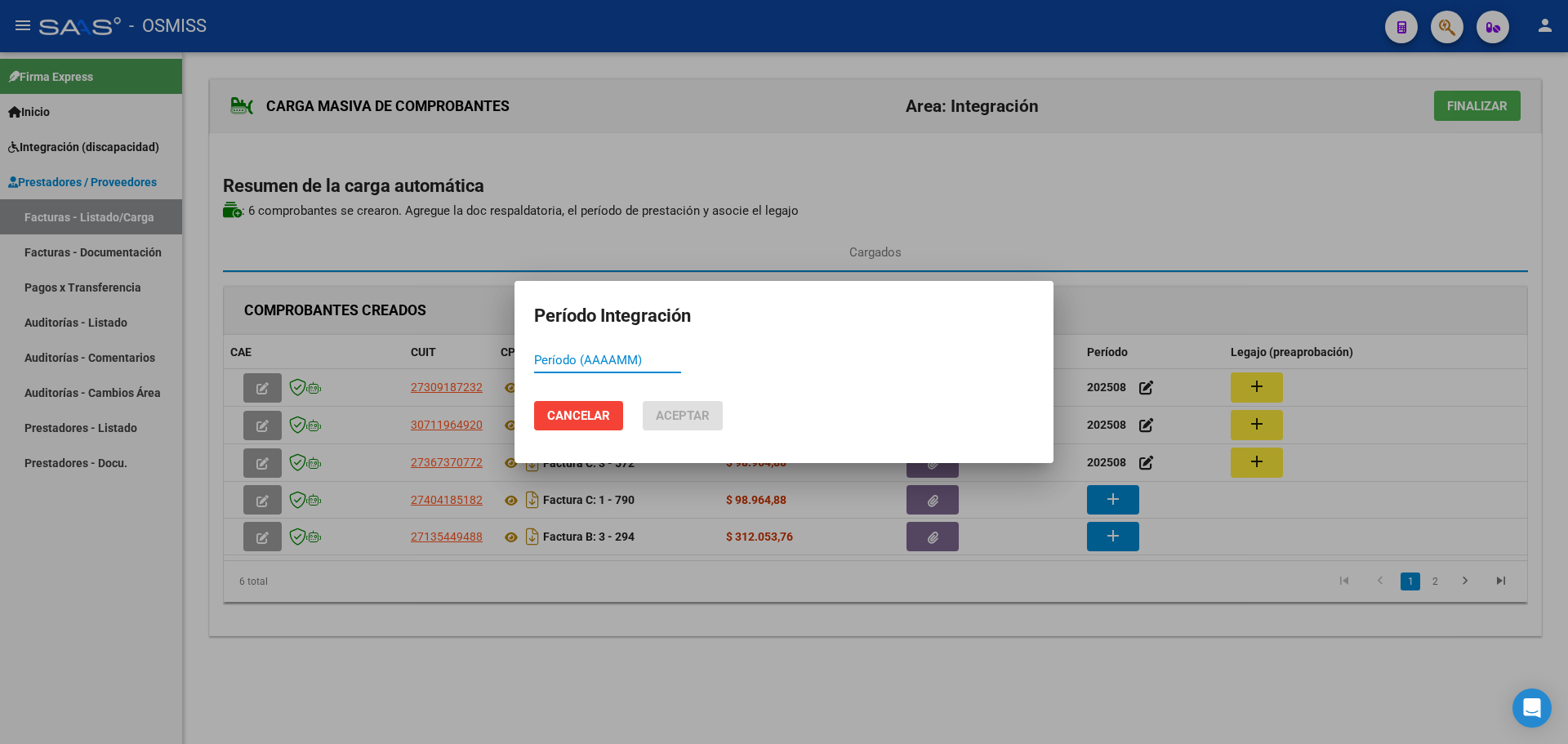
paste input "202508"
type input "202508"
click at [677, 420] on span "Aceptar" at bounding box center [683, 415] width 54 height 15
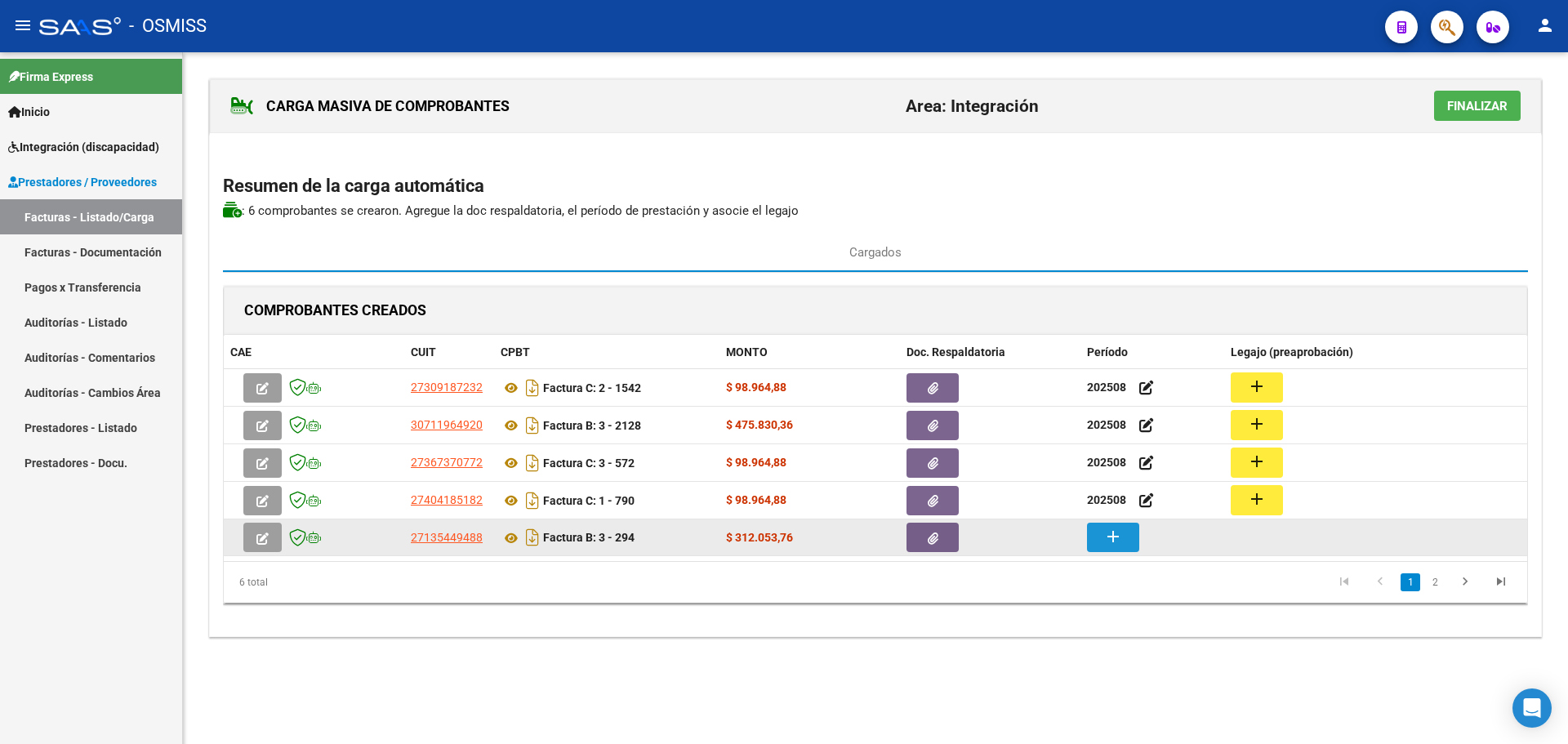
click at [1108, 542] on mat-icon "add" at bounding box center [1114, 536] width 20 height 20
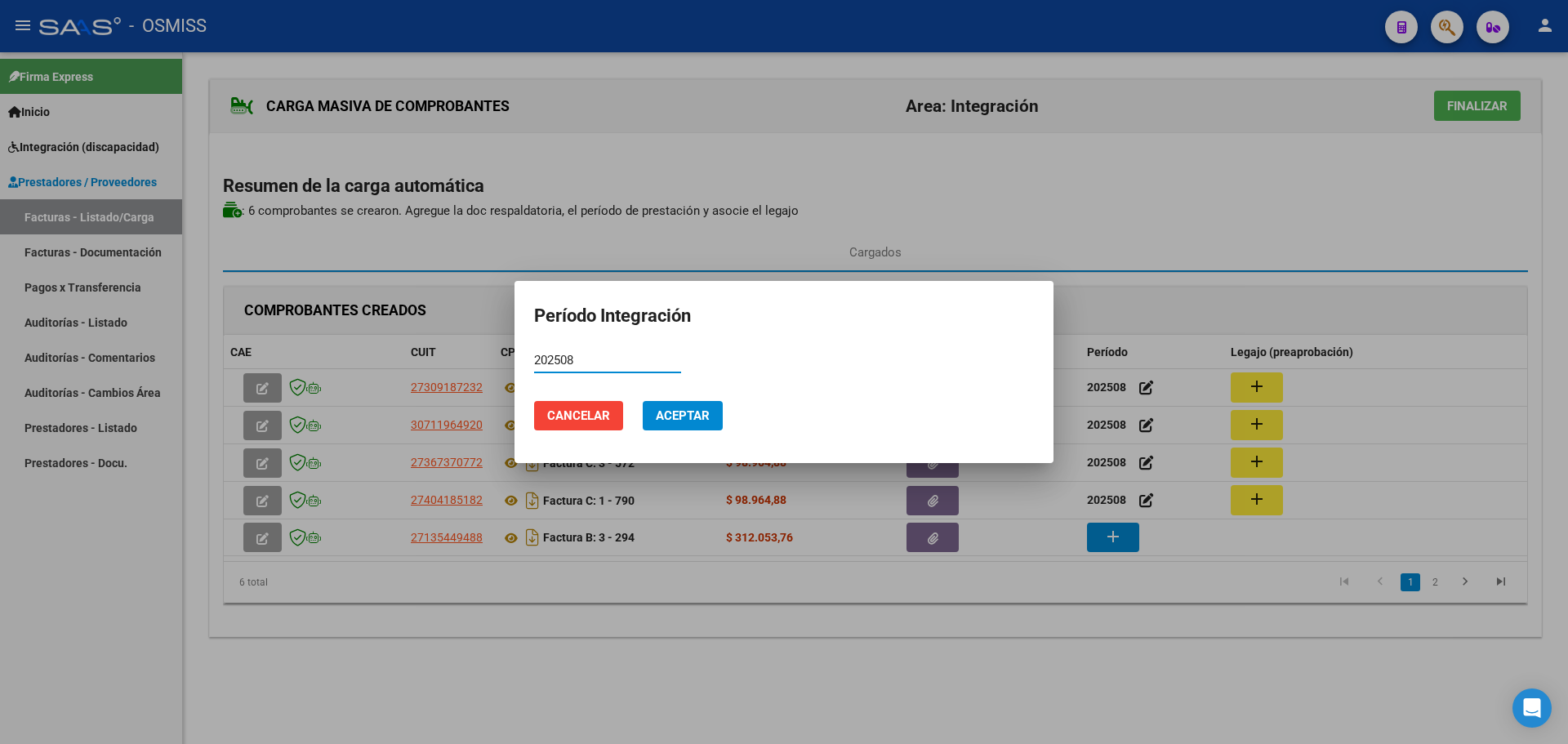
type input "202508"
click at [674, 419] on span "Aceptar" at bounding box center [683, 415] width 54 height 15
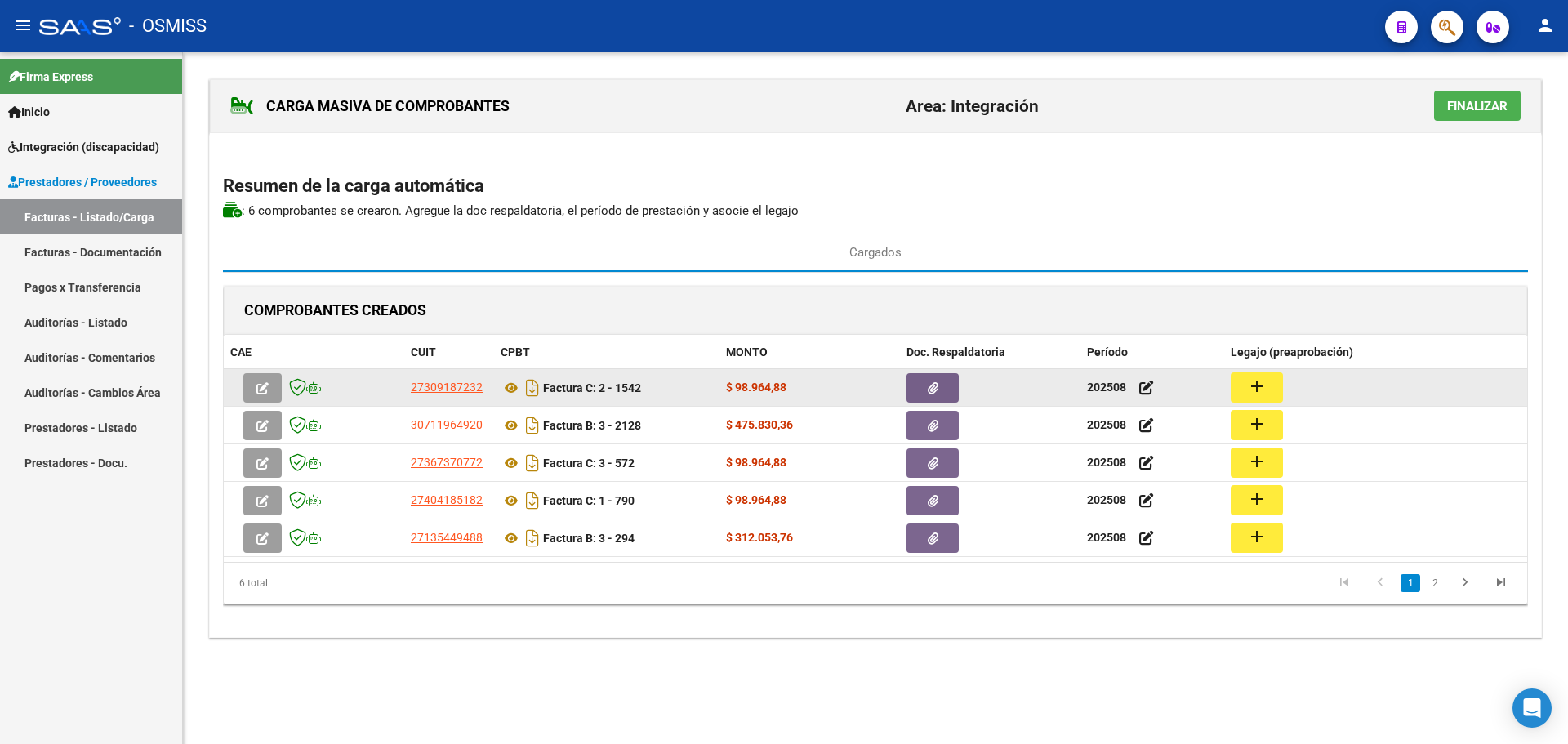
click at [1256, 390] on mat-icon "add" at bounding box center [1257, 386] width 20 height 20
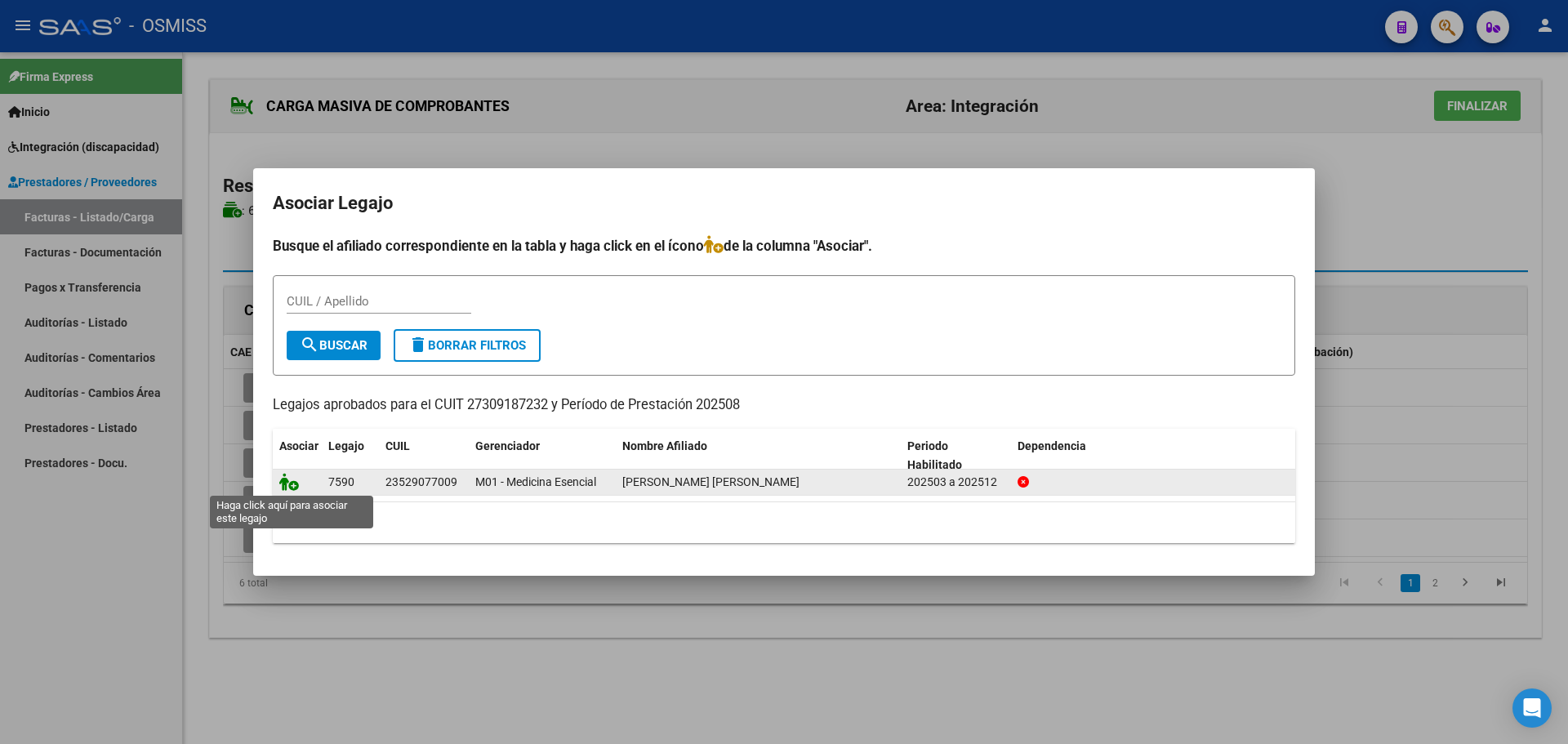
click at [285, 480] on icon at bounding box center [289, 482] width 20 height 18
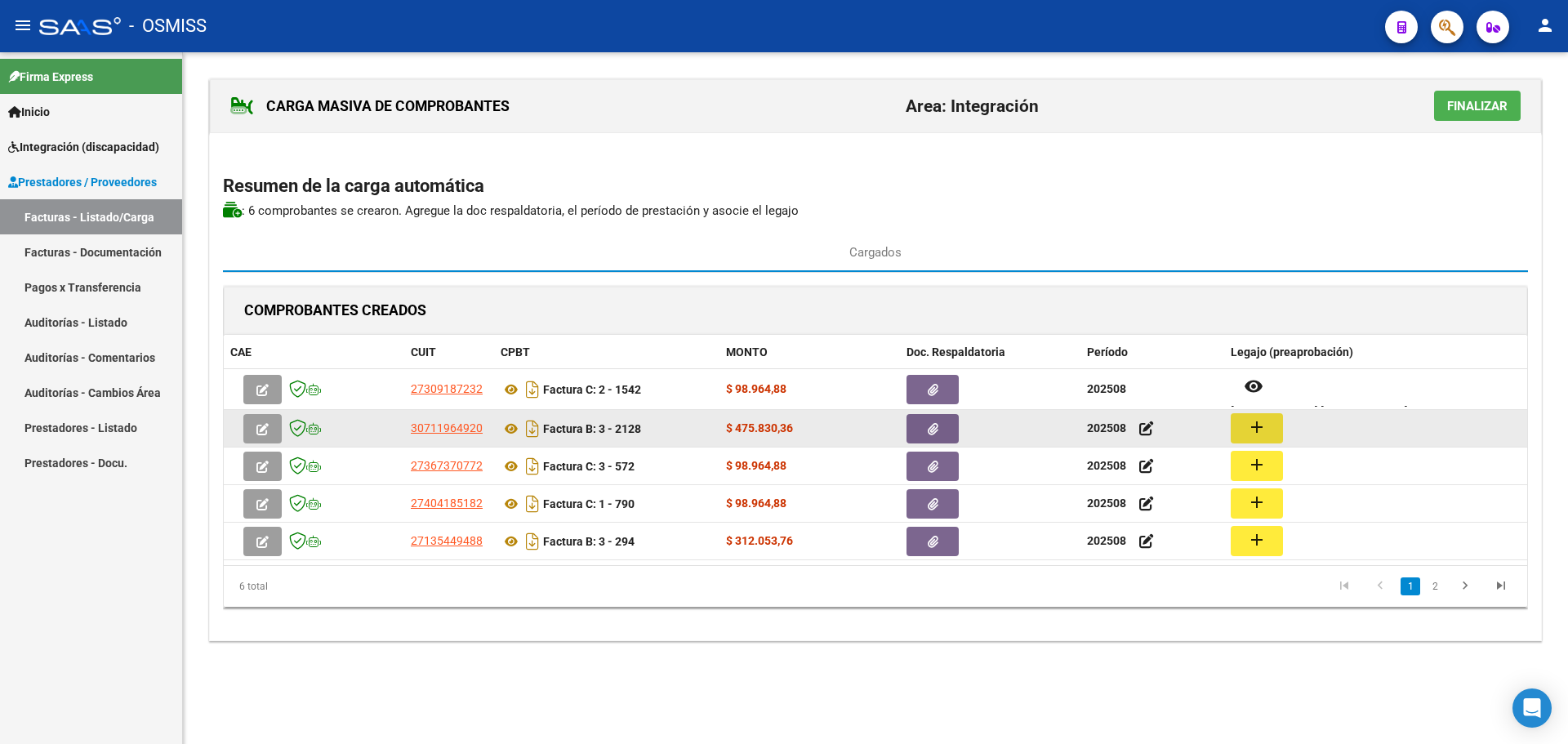
click at [1247, 433] on mat-icon "add" at bounding box center [1257, 427] width 20 height 20
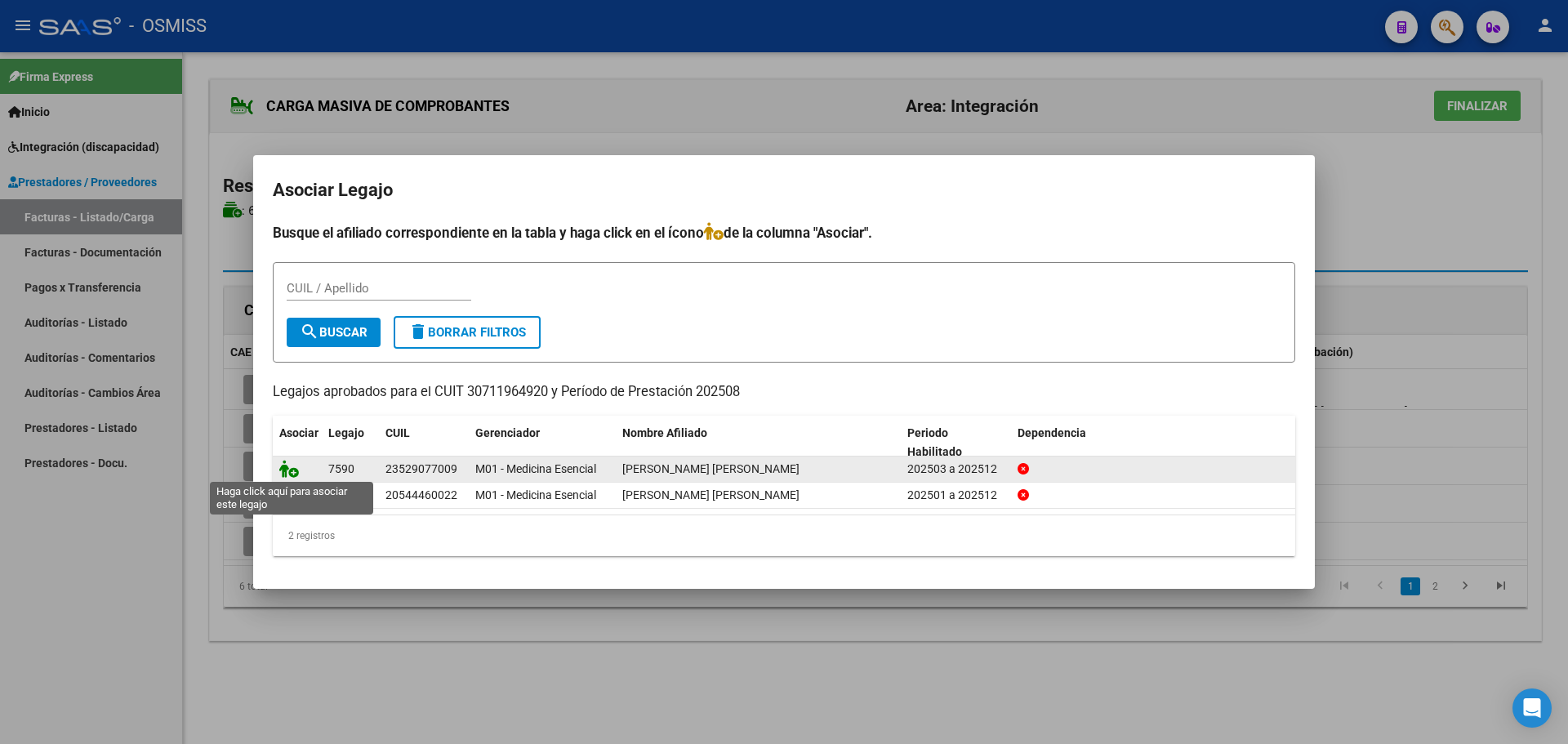
click at [285, 466] on icon at bounding box center [289, 469] width 20 height 18
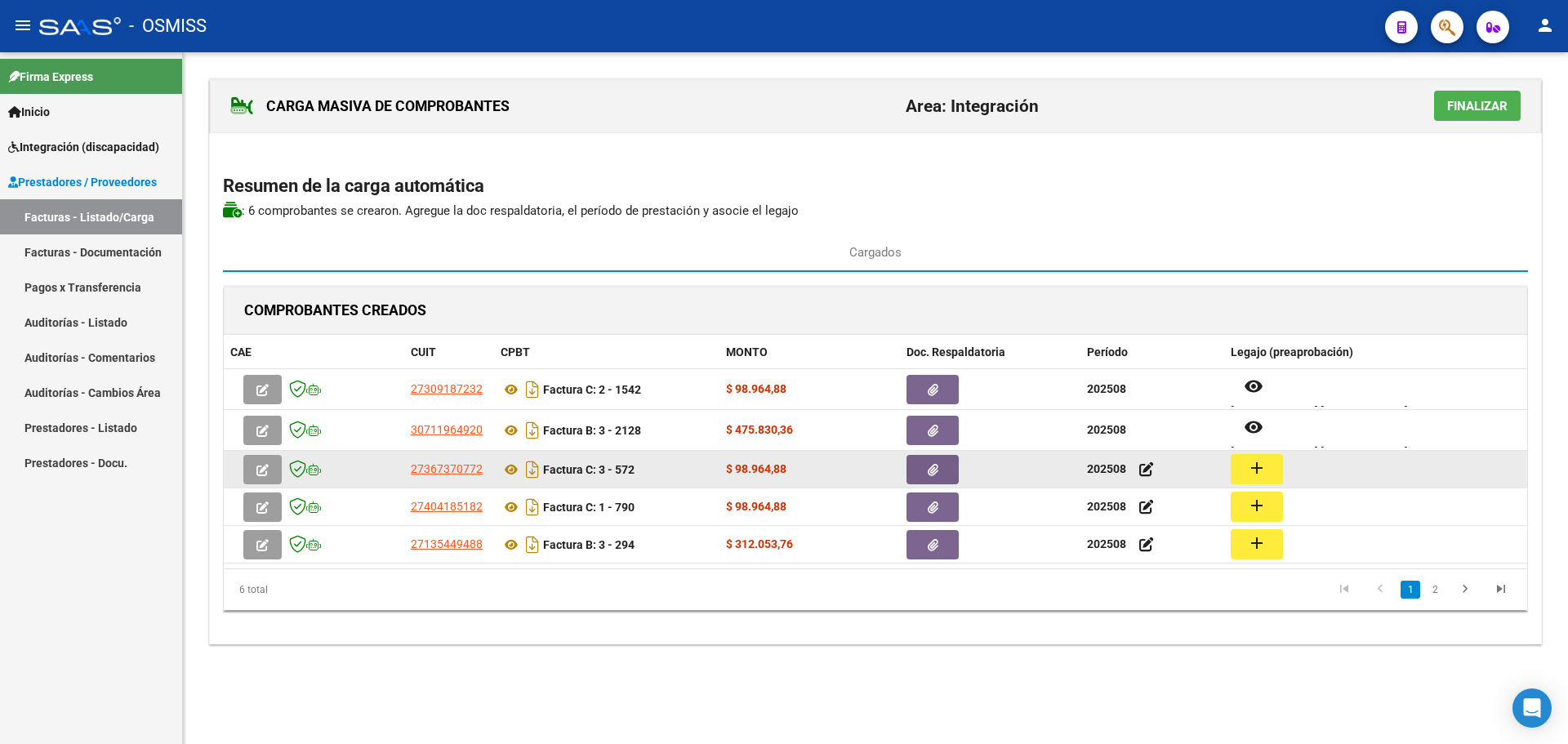
click at [1261, 475] on mat-icon "add" at bounding box center [1257, 468] width 20 height 20
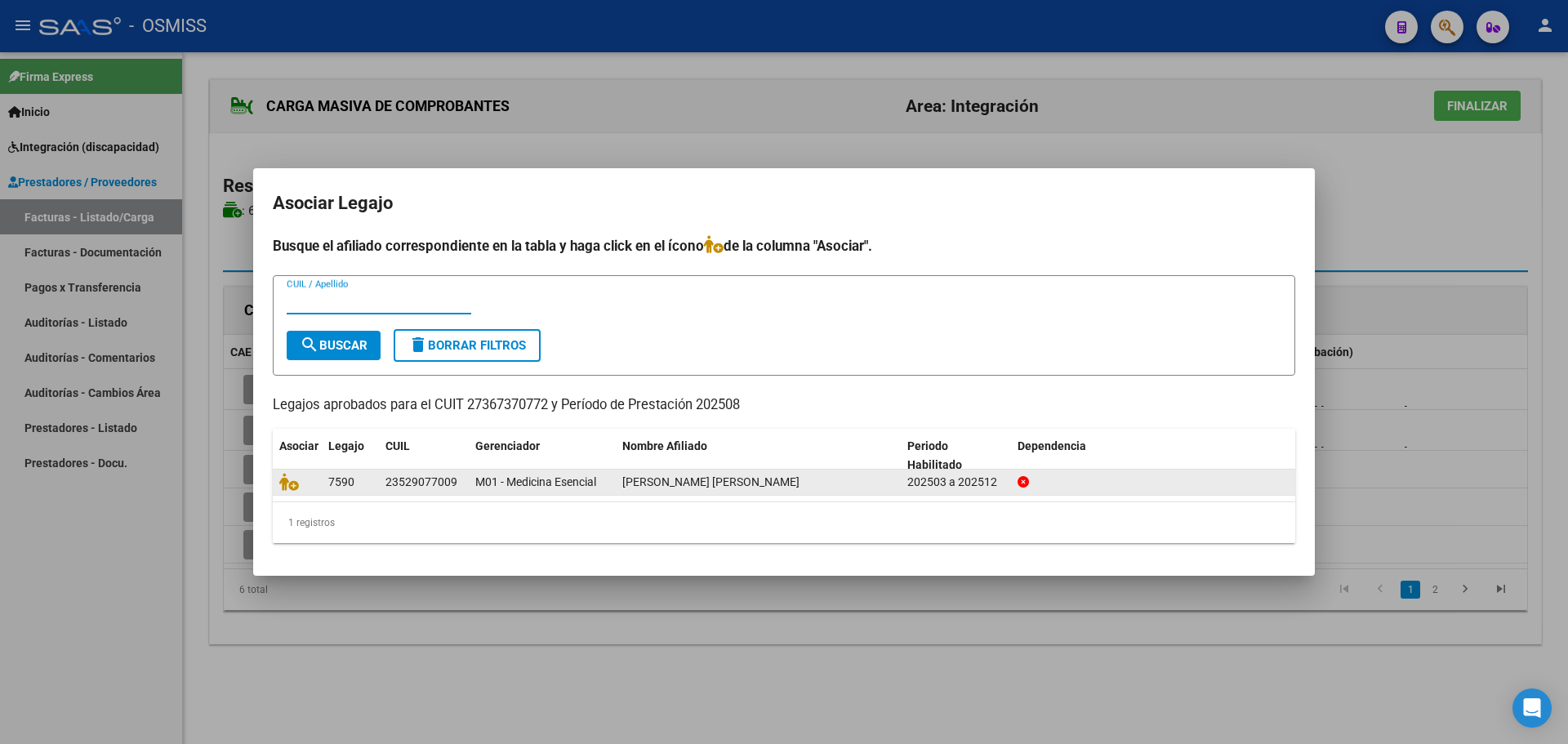
click at [275, 484] on datatable-body-cell at bounding box center [297, 482] width 49 height 26
click at [283, 483] on icon at bounding box center [289, 482] width 20 height 18
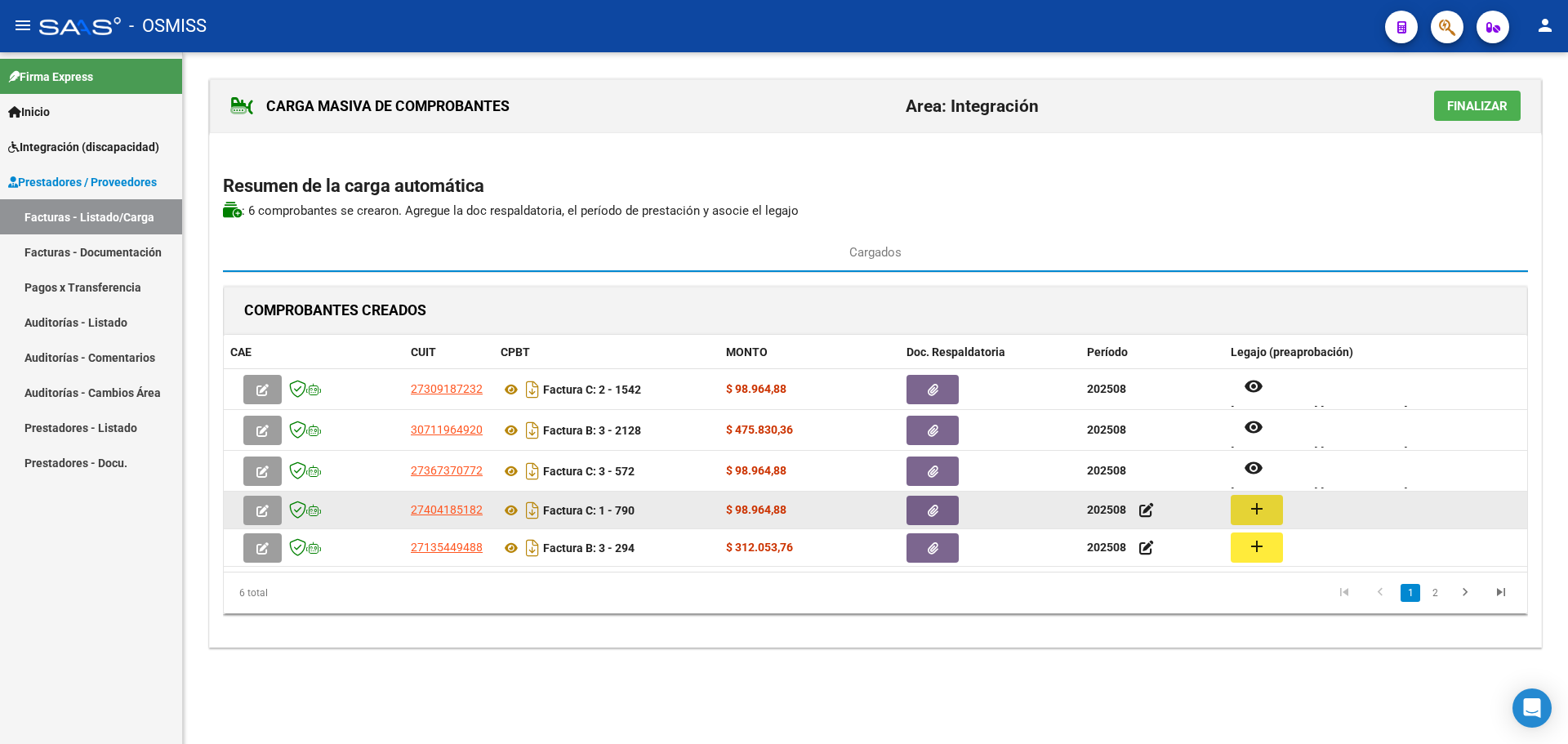
click at [1255, 507] on mat-icon "add" at bounding box center [1257, 508] width 20 height 20
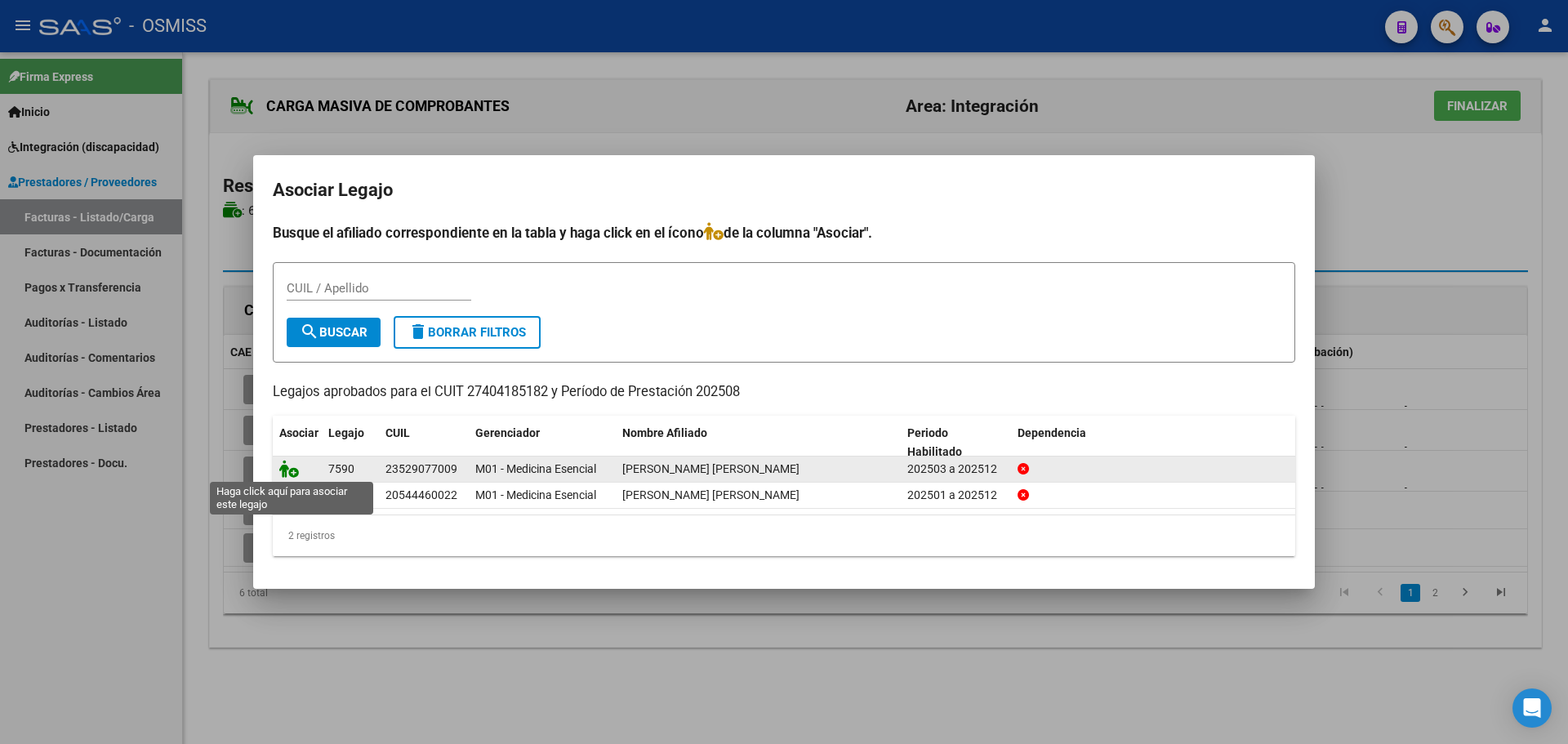
click at [289, 463] on icon at bounding box center [289, 469] width 20 height 18
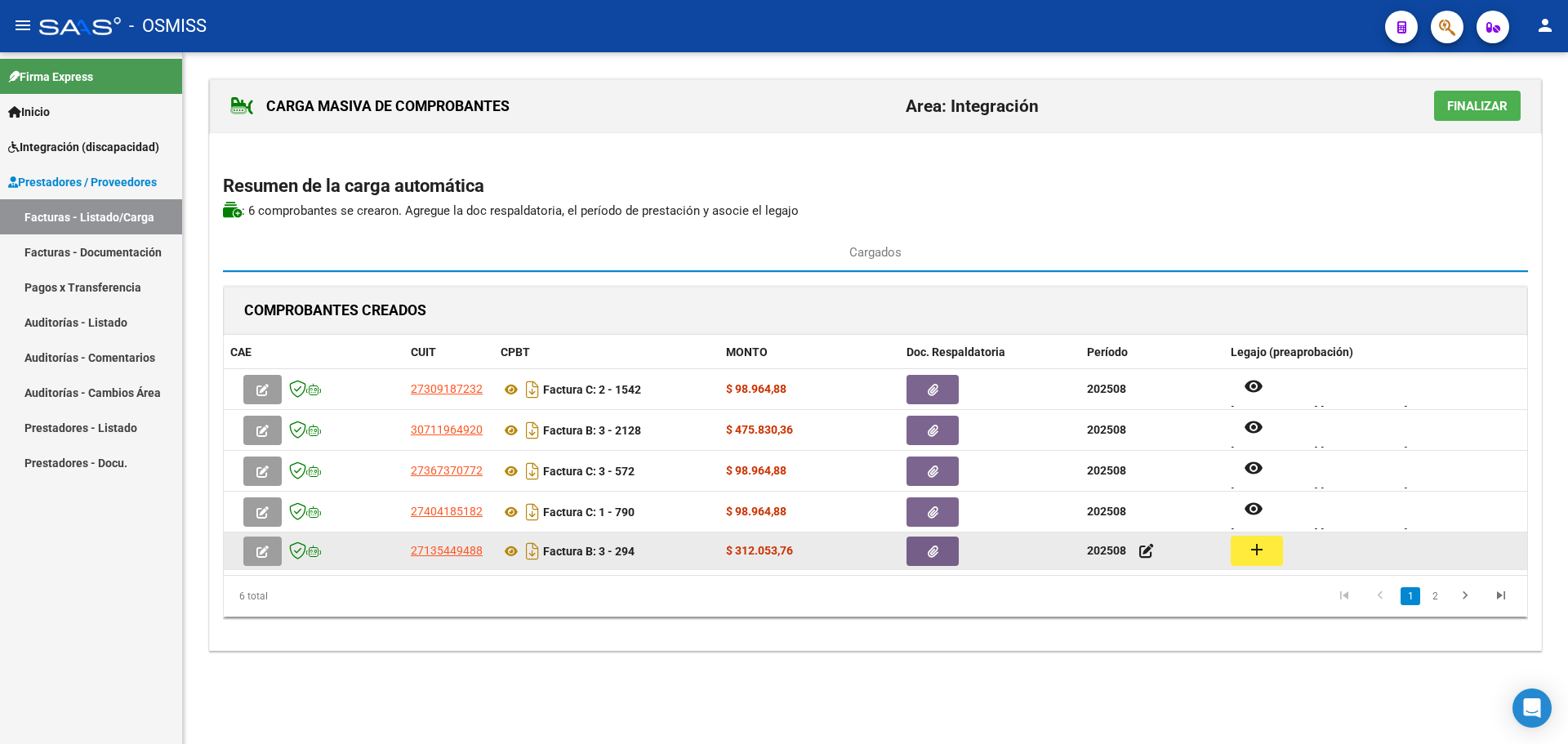
click at [1245, 557] on button "add" at bounding box center [1256, 550] width 52 height 30
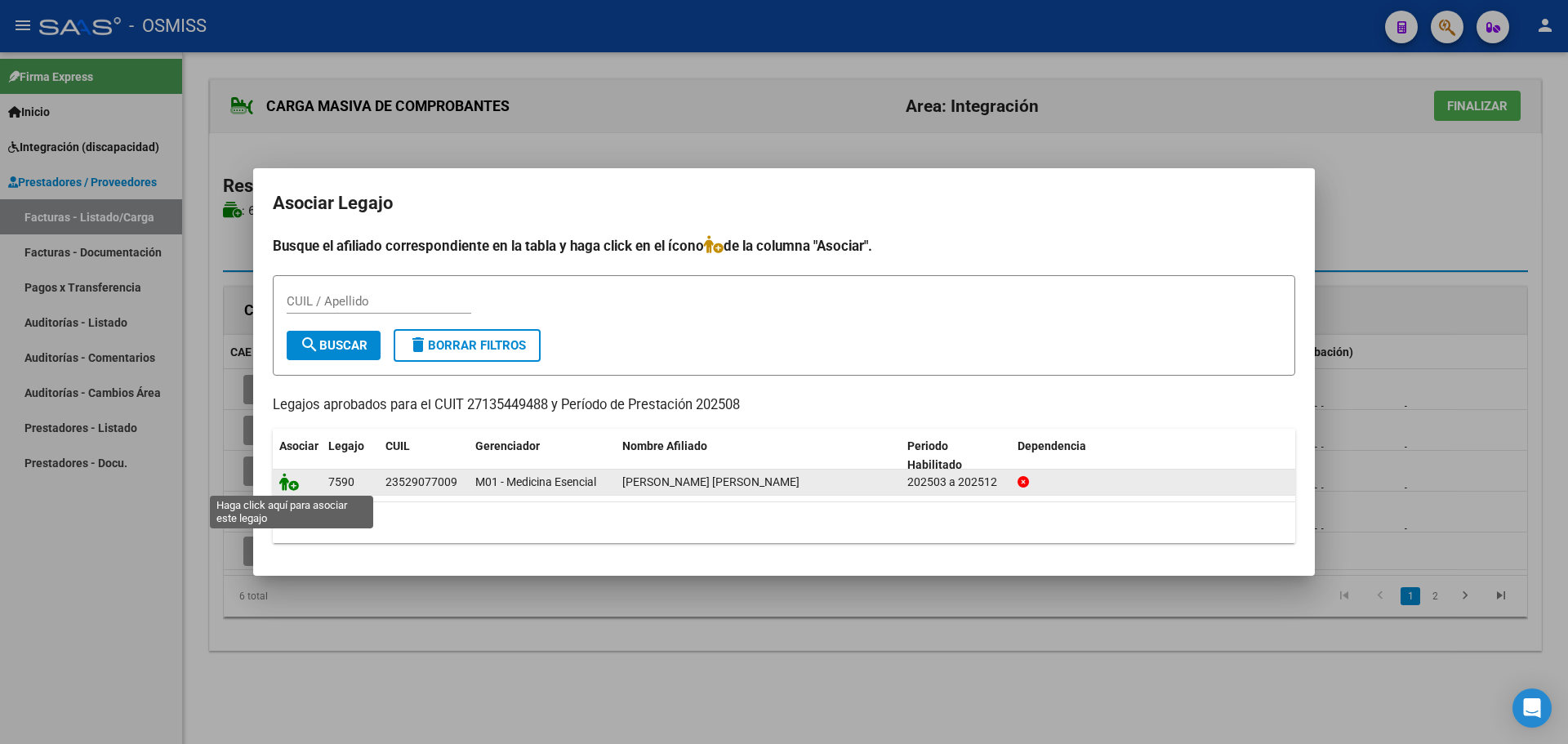
click at [279, 481] on icon at bounding box center [289, 482] width 20 height 18
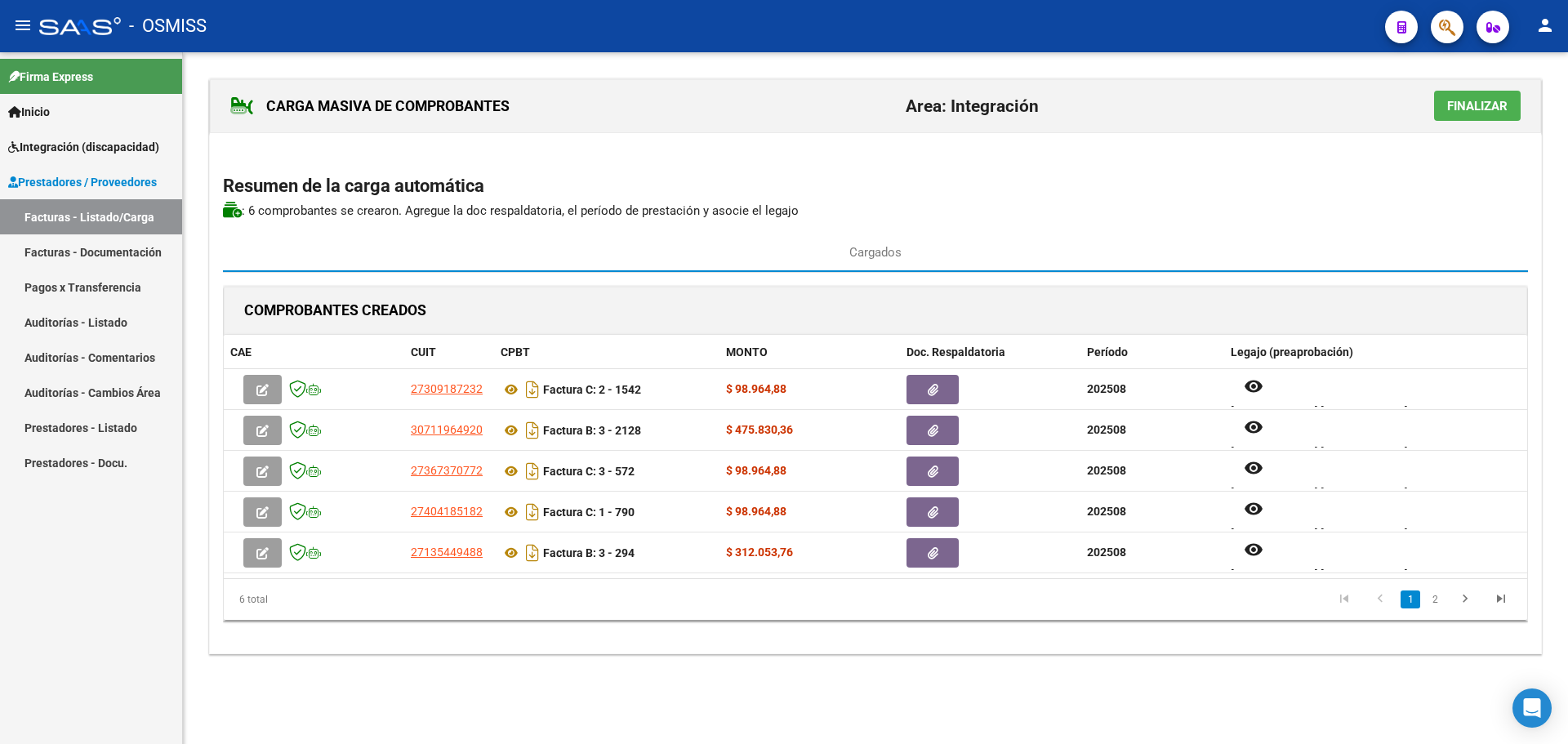
click at [1476, 101] on span "Finalizar" at bounding box center [1477, 106] width 60 height 15
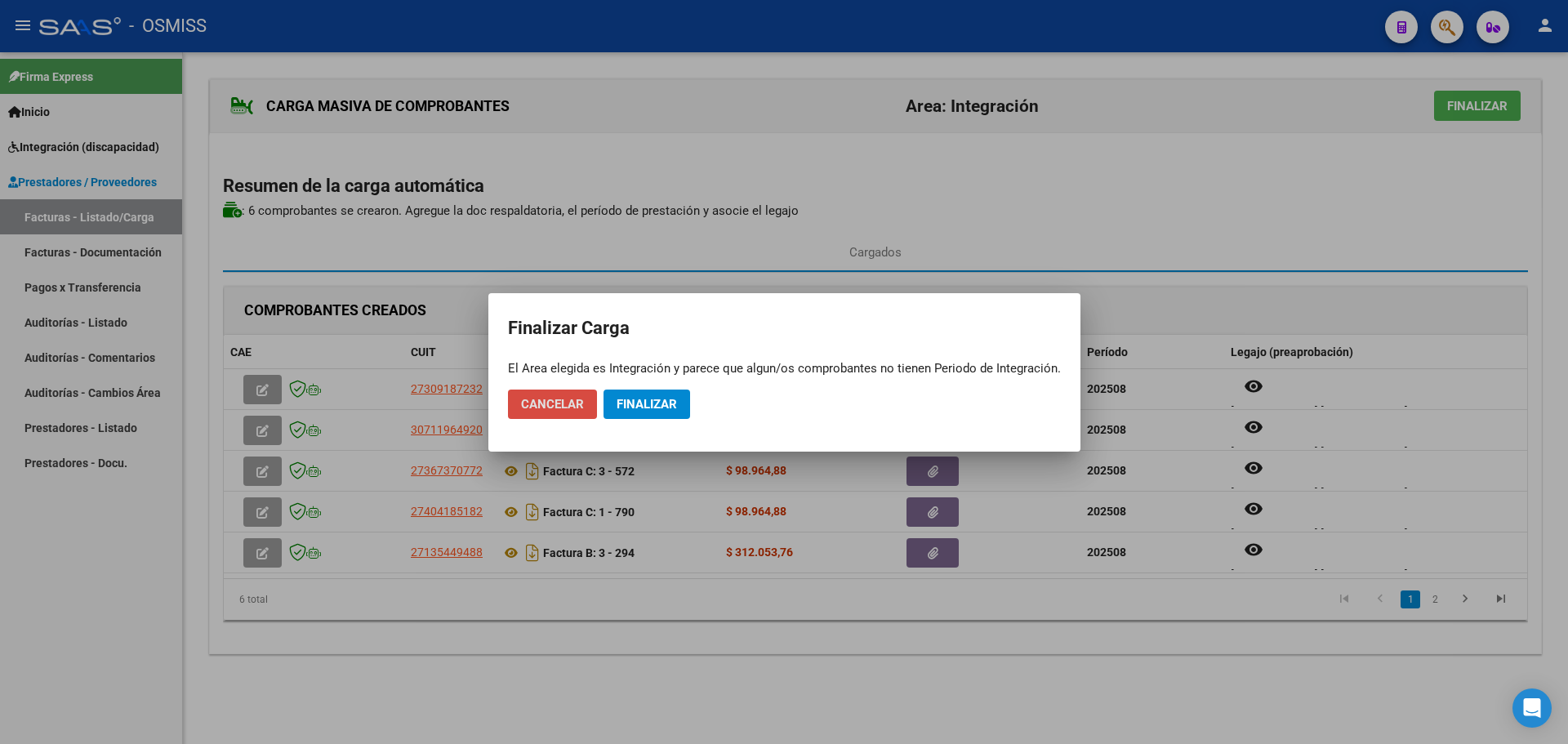
click at [532, 407] on span "Cancelar" at bounding box center [552, 405] width 63 height 15
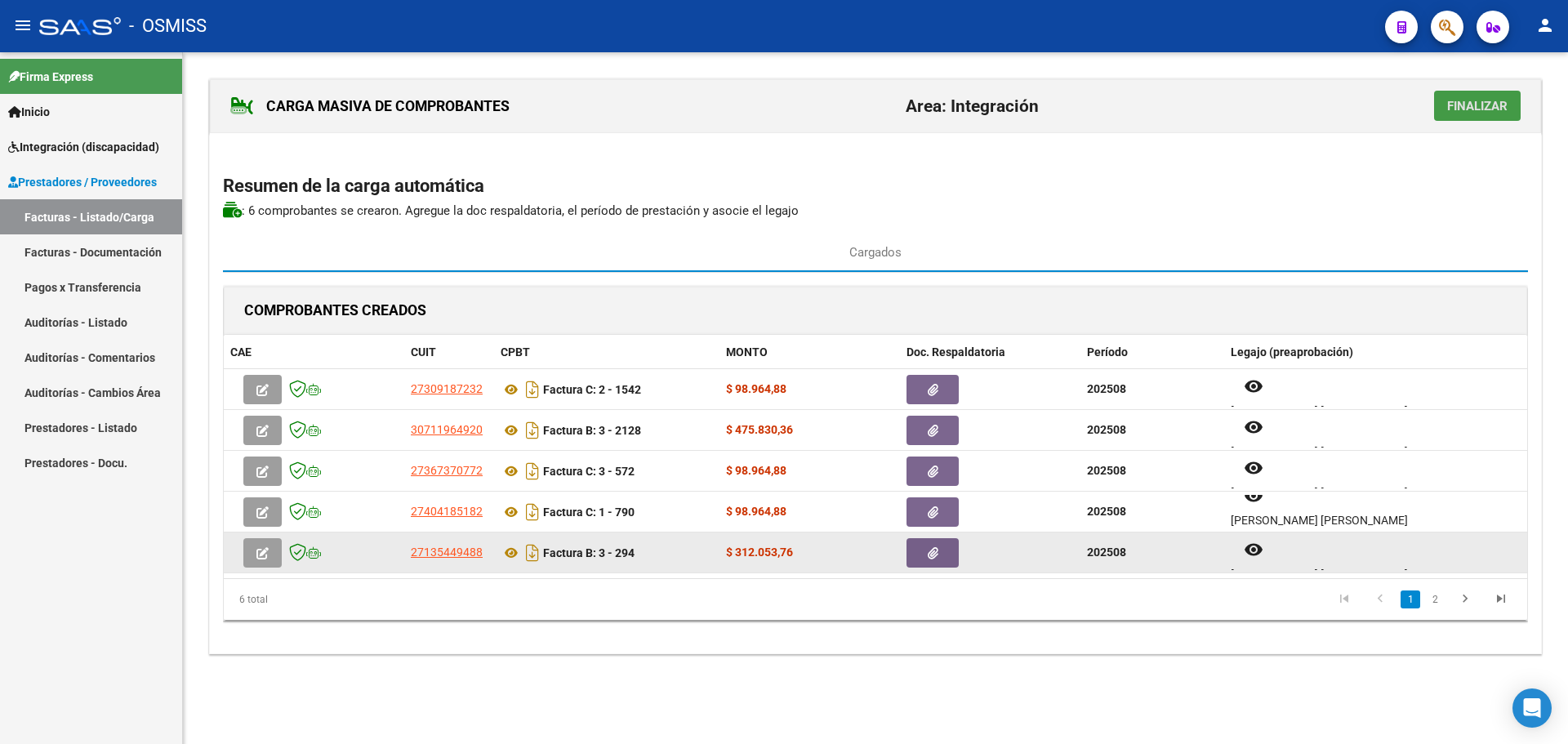
scroll to position [13, 0]
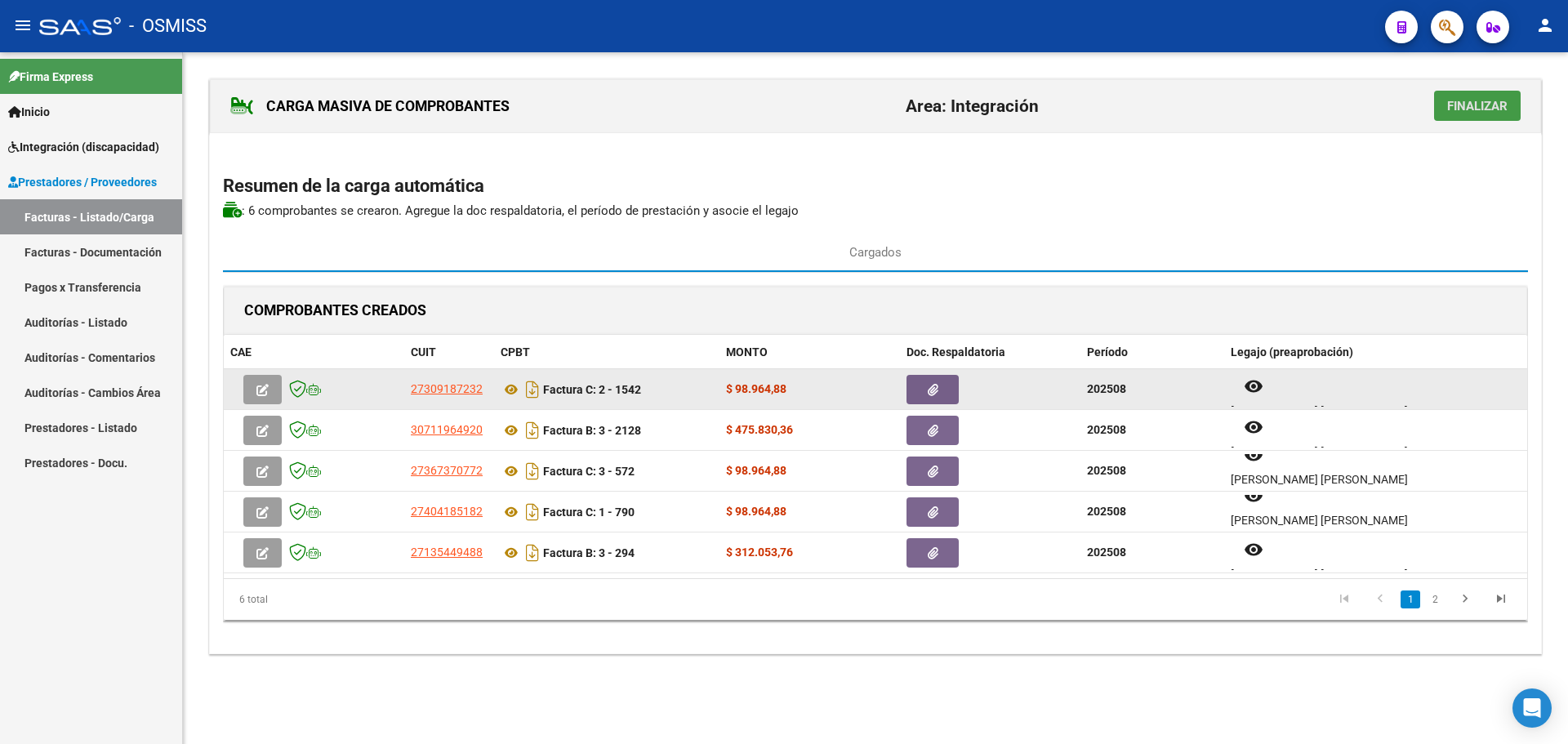
click at [933, 392] on icon "button" at bounding box center [932, 390] width 11 height 12
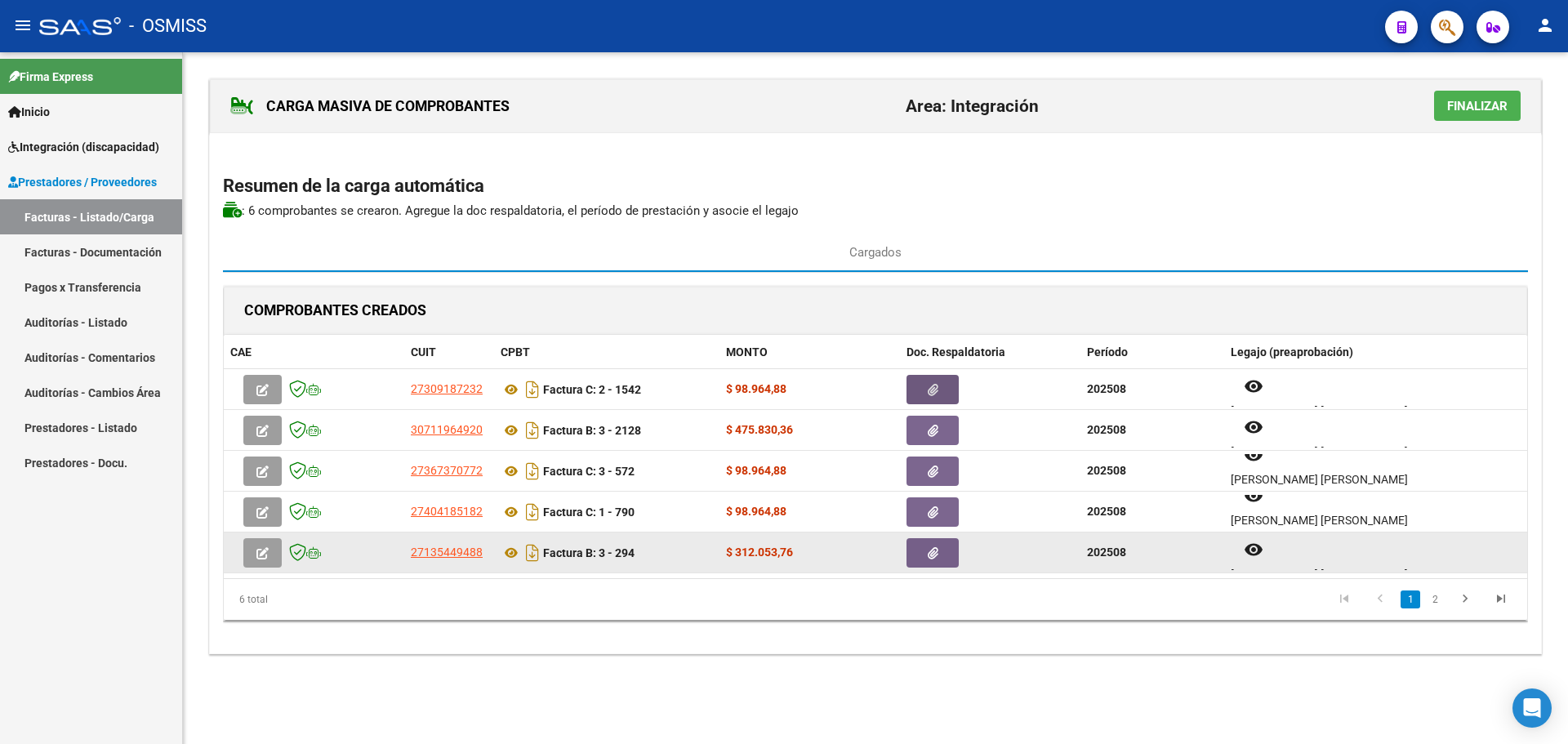
scroll to position [1, 0]
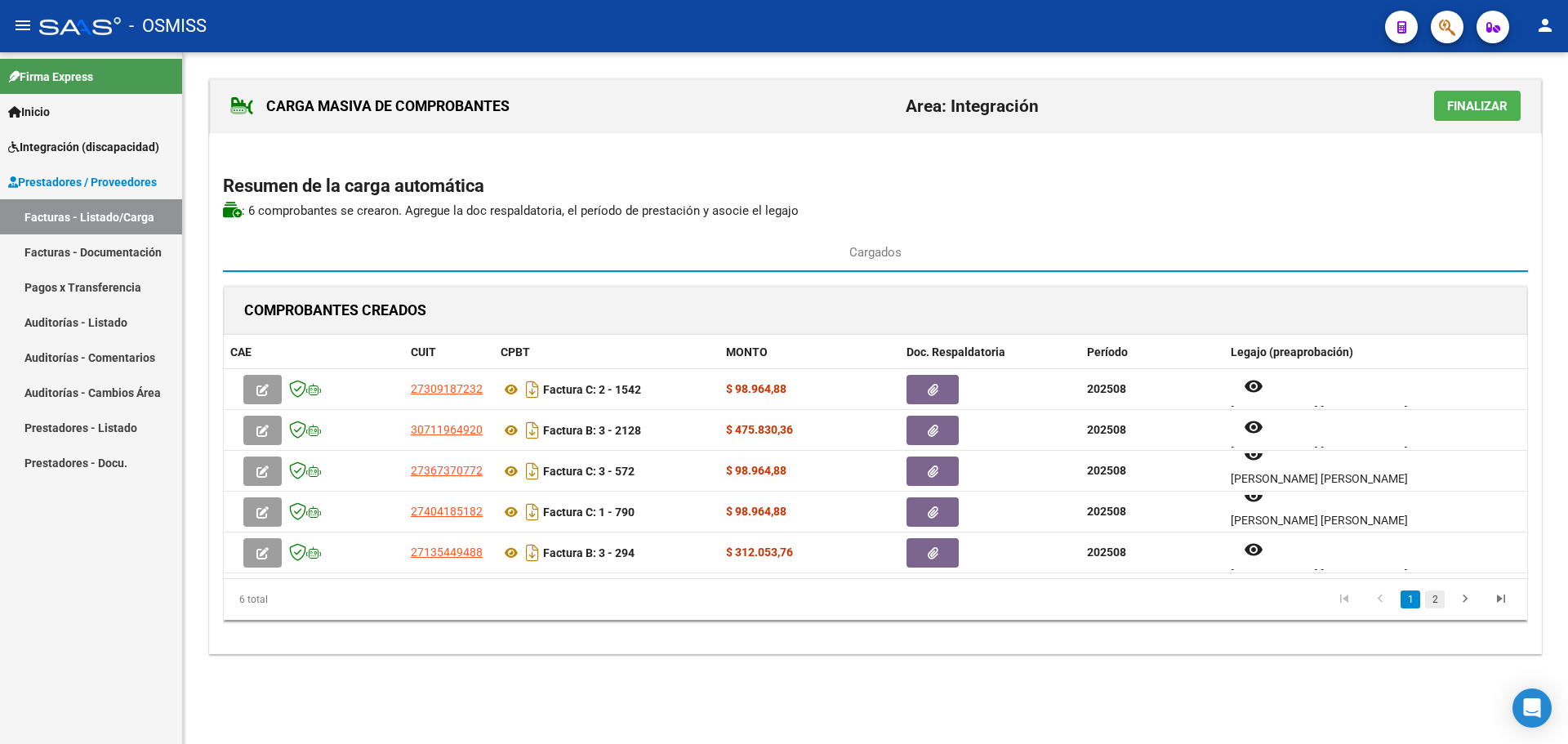
click at [1437, 600] on link "2" at bounding box center [1435, 599] width 20 height 18
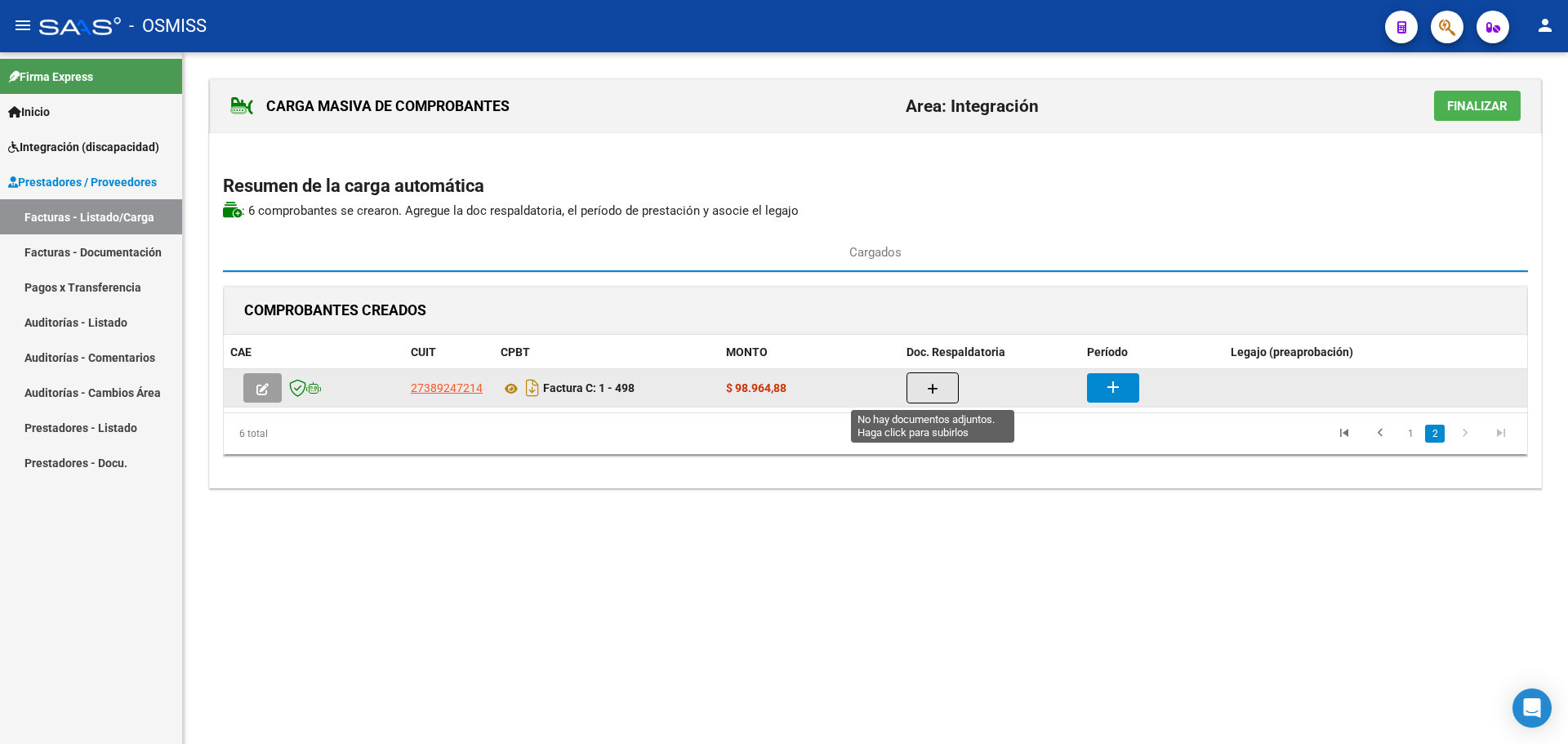
click at [941, 391] on button "button" at bounding box center [932, 388] width 52 height 31
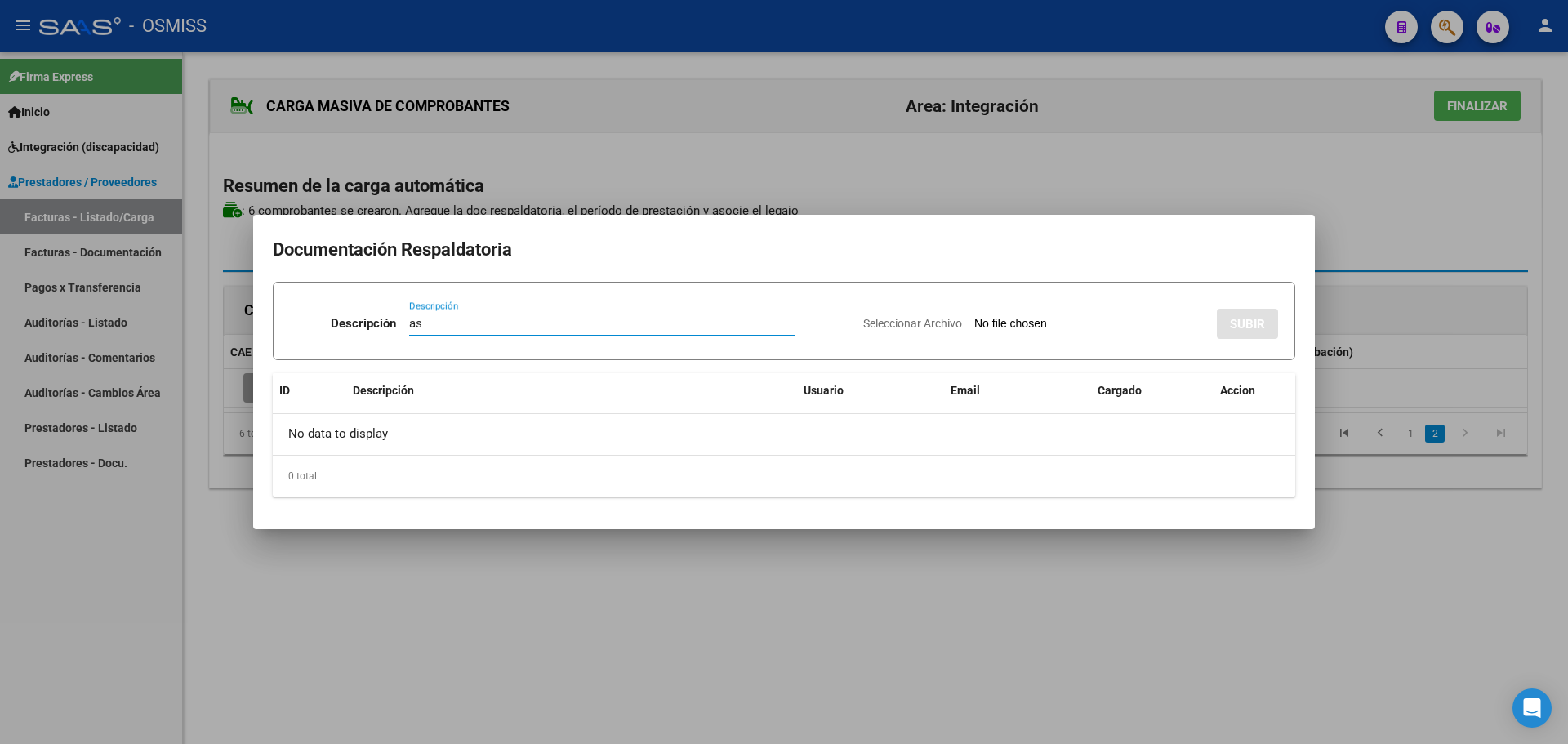
type input "as"
click at [1040, 321] on input "Seleccionar Archivo" at bounding box center [1082, 324] width 217 height 16
type input "C:\fakepath\Asistencia [PERSON_NAME][DATE].pdf"
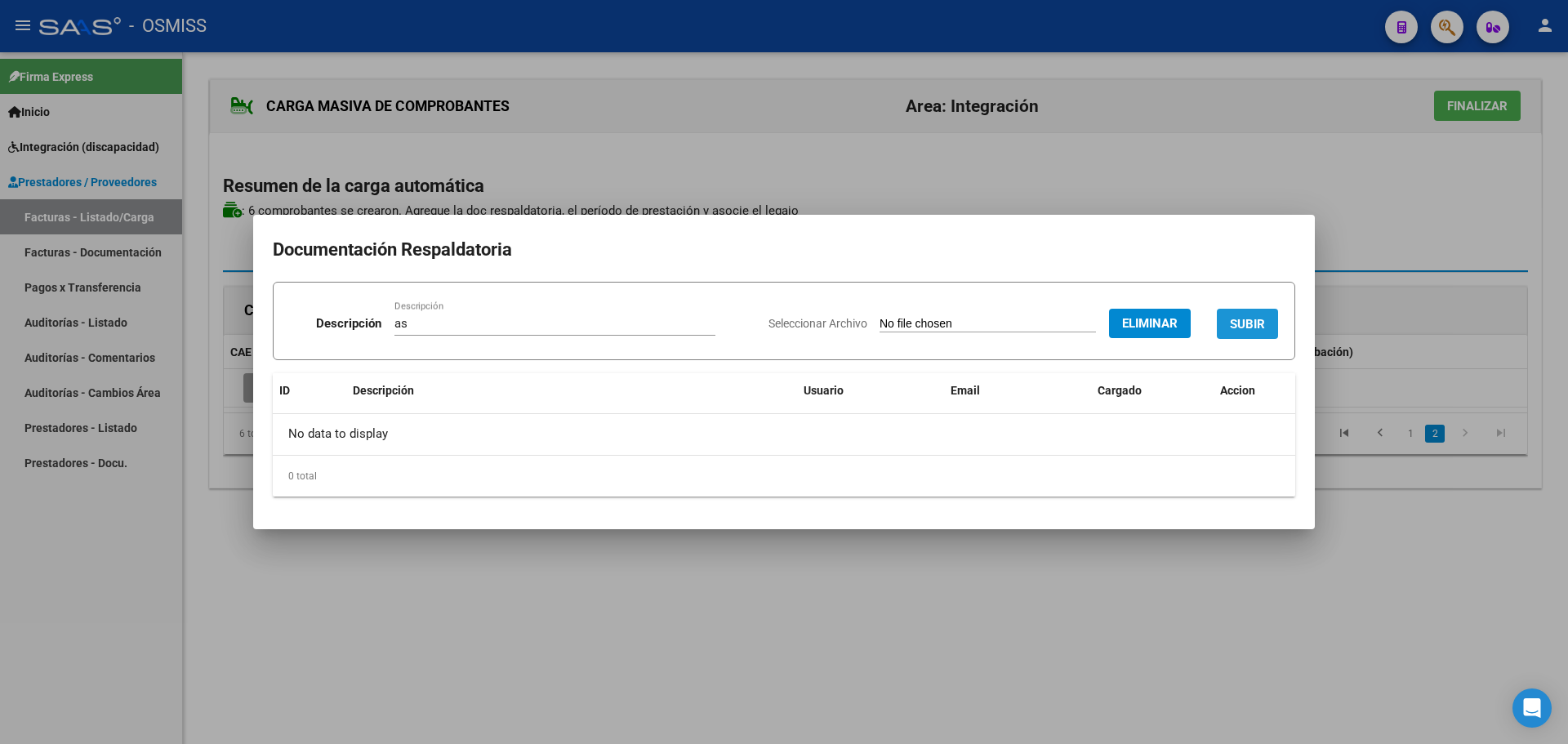
click at [1265, 318] on span "SUBIR" at bounding box center [1247, 324] width 35 height 15
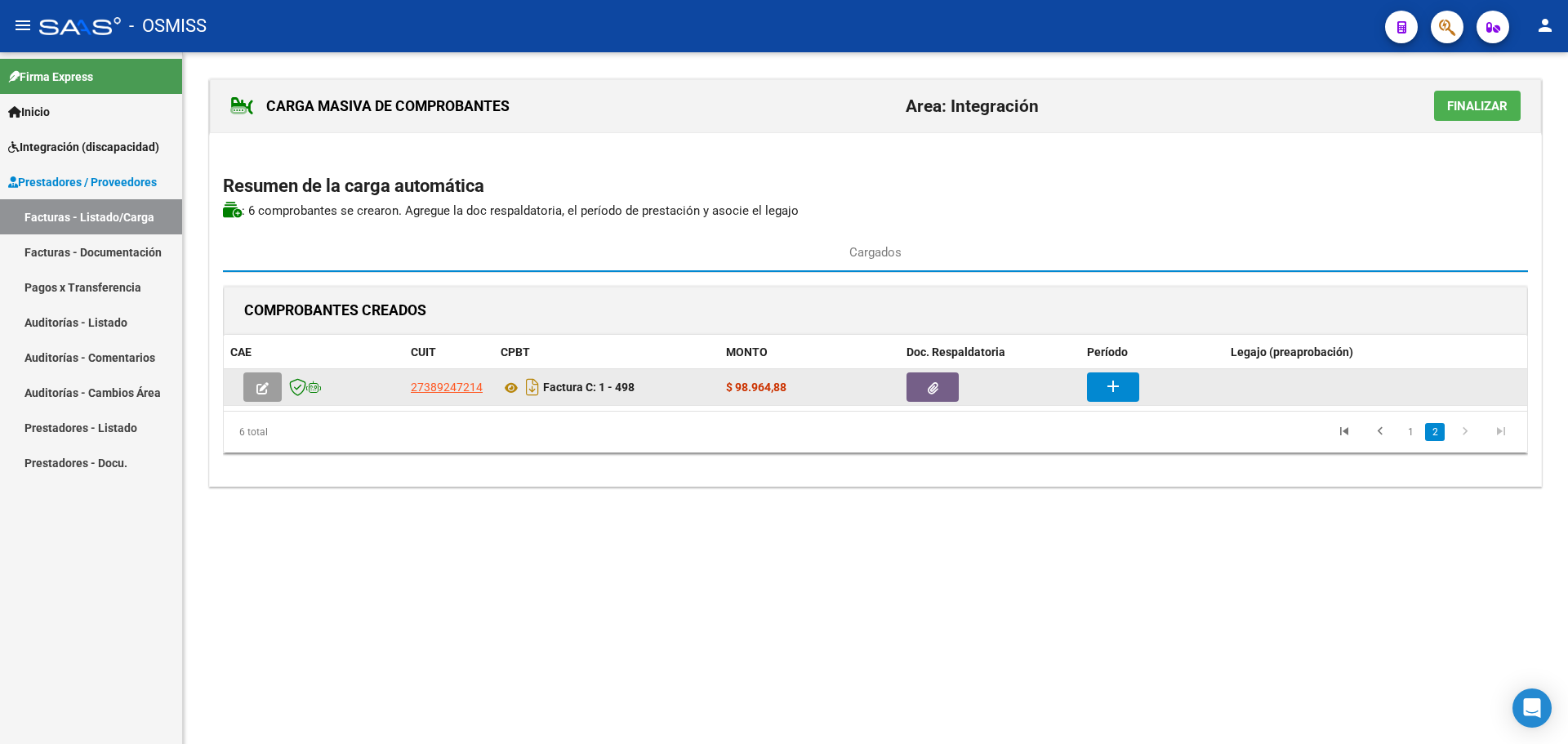
click at [932, 386] on icon "button" at bounding box center [932, 388] width 11 height 12
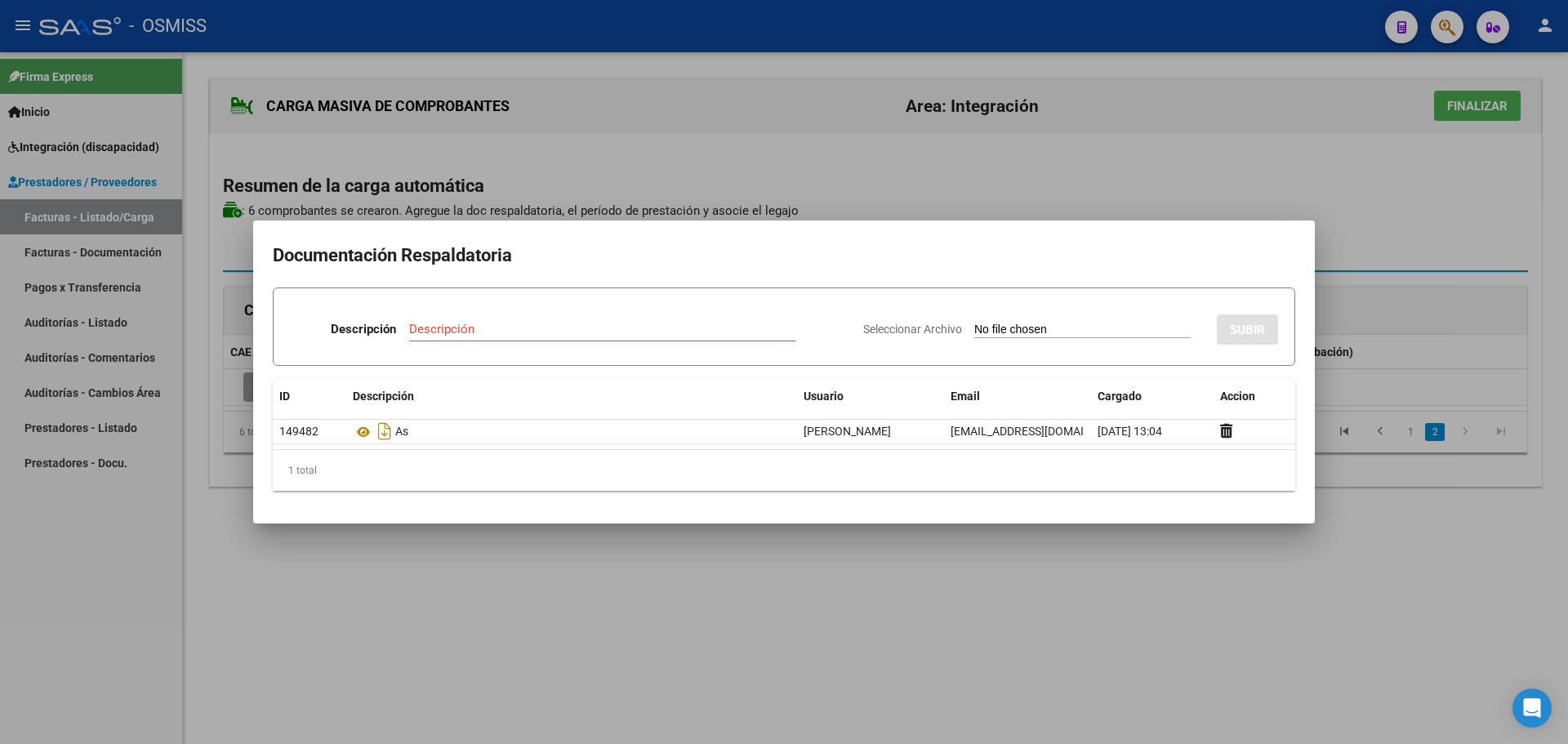
click at [1201, 580] on div at bounding box center [784, 372] width 1568 height 744
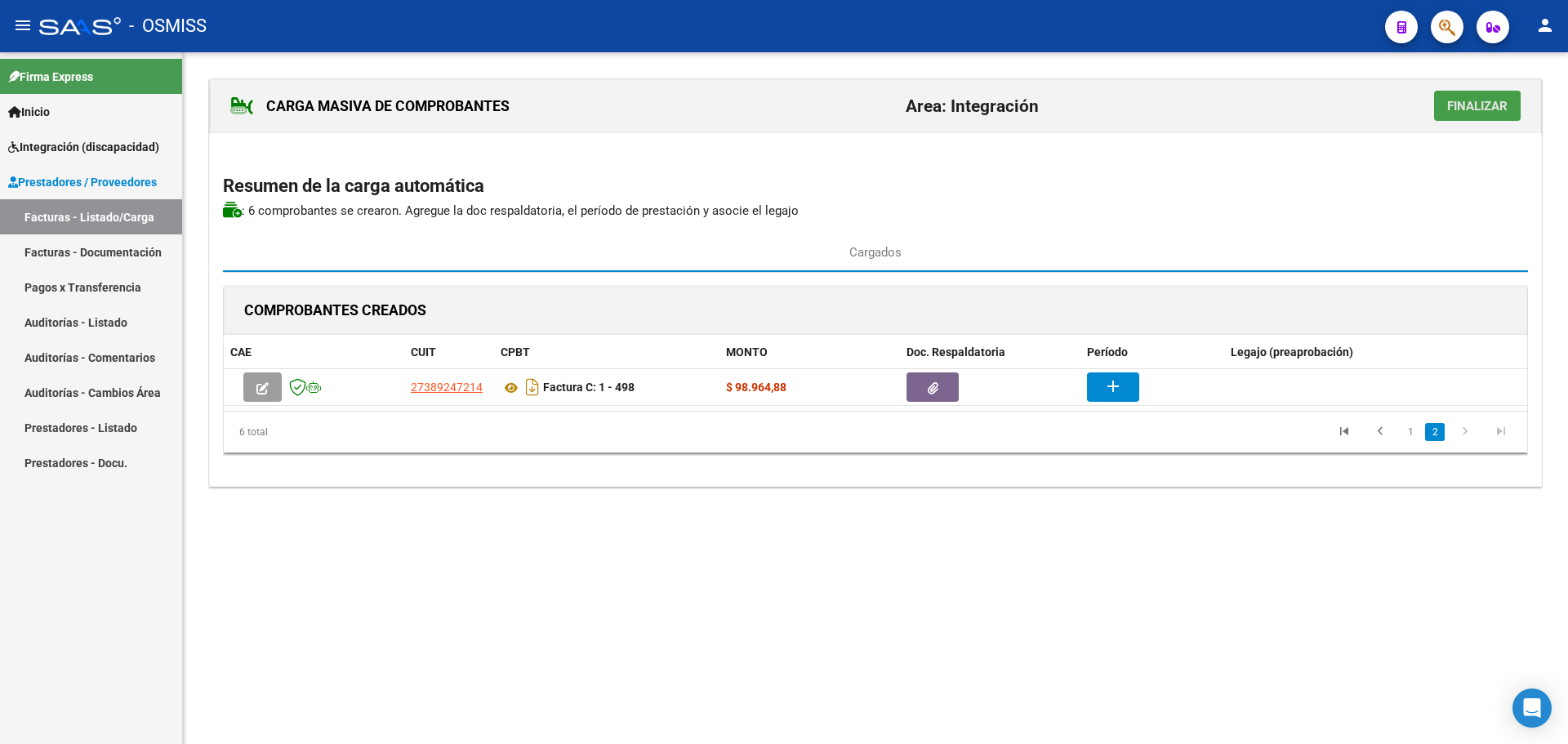
click at [1471, 110] on span "Finalizar" at bounding box center [1477, 106] width 60 height 15
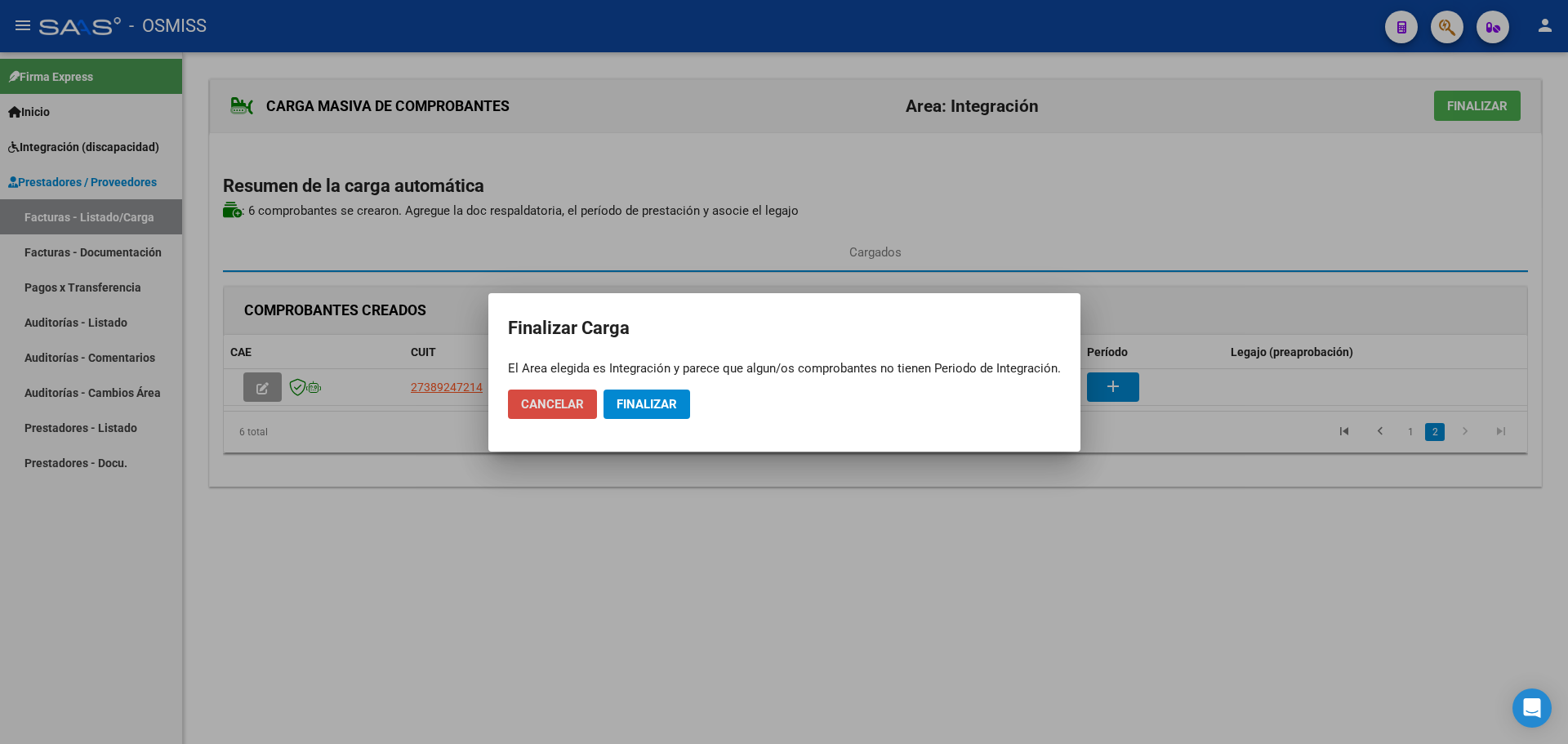
click at [548, 402] on span "Cancelar" at bounding box center [552, 405] width 63 height 15
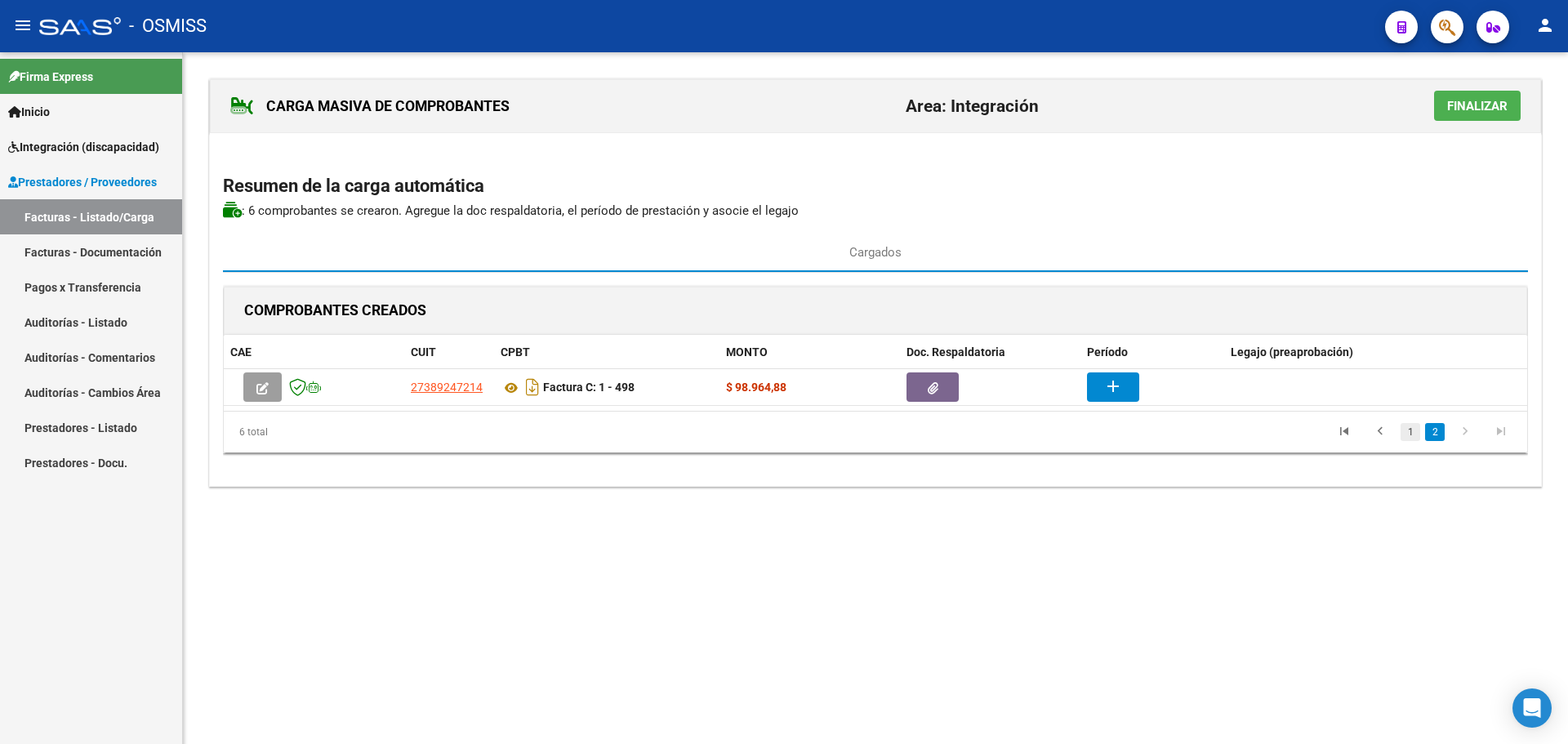
click at [1415, 428] on link "1" at bounding box center [1411, 432] width 20 height 18
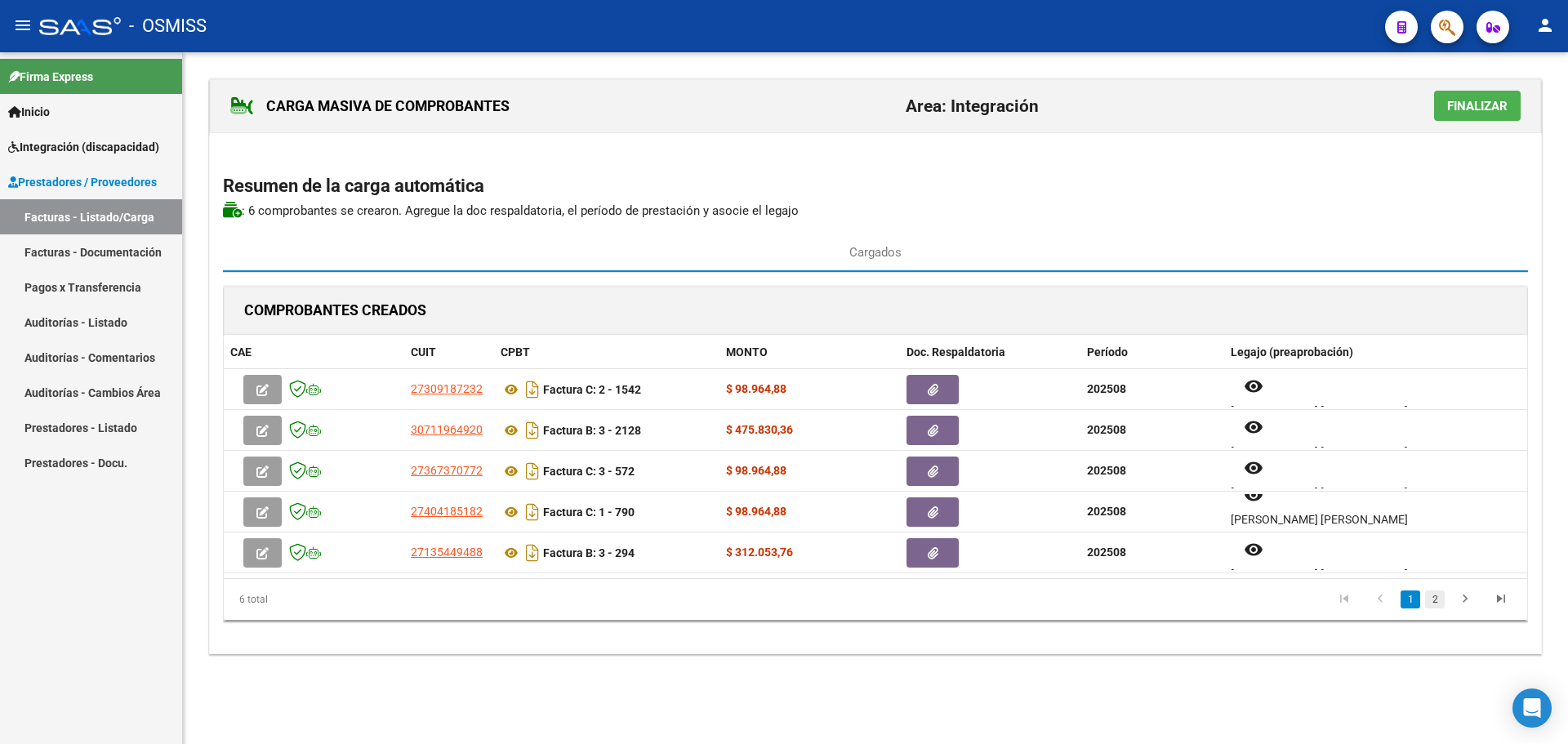
click at [1439, 602] on link "2" at bounding box center [1435, 599] width 20 height 18
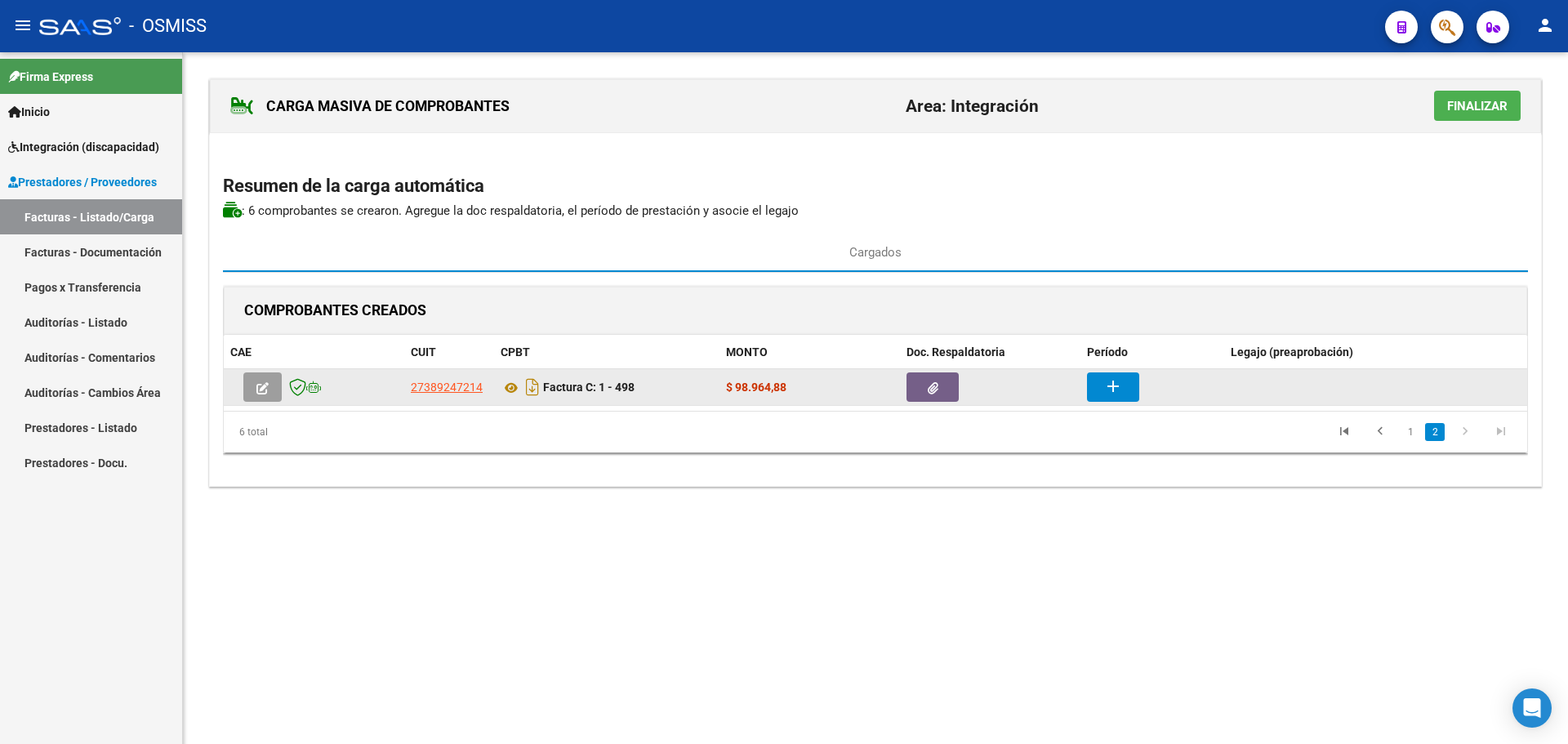
click at [1127, 391] on button "add" at bounding box center [1113, 387] width 52 height 30
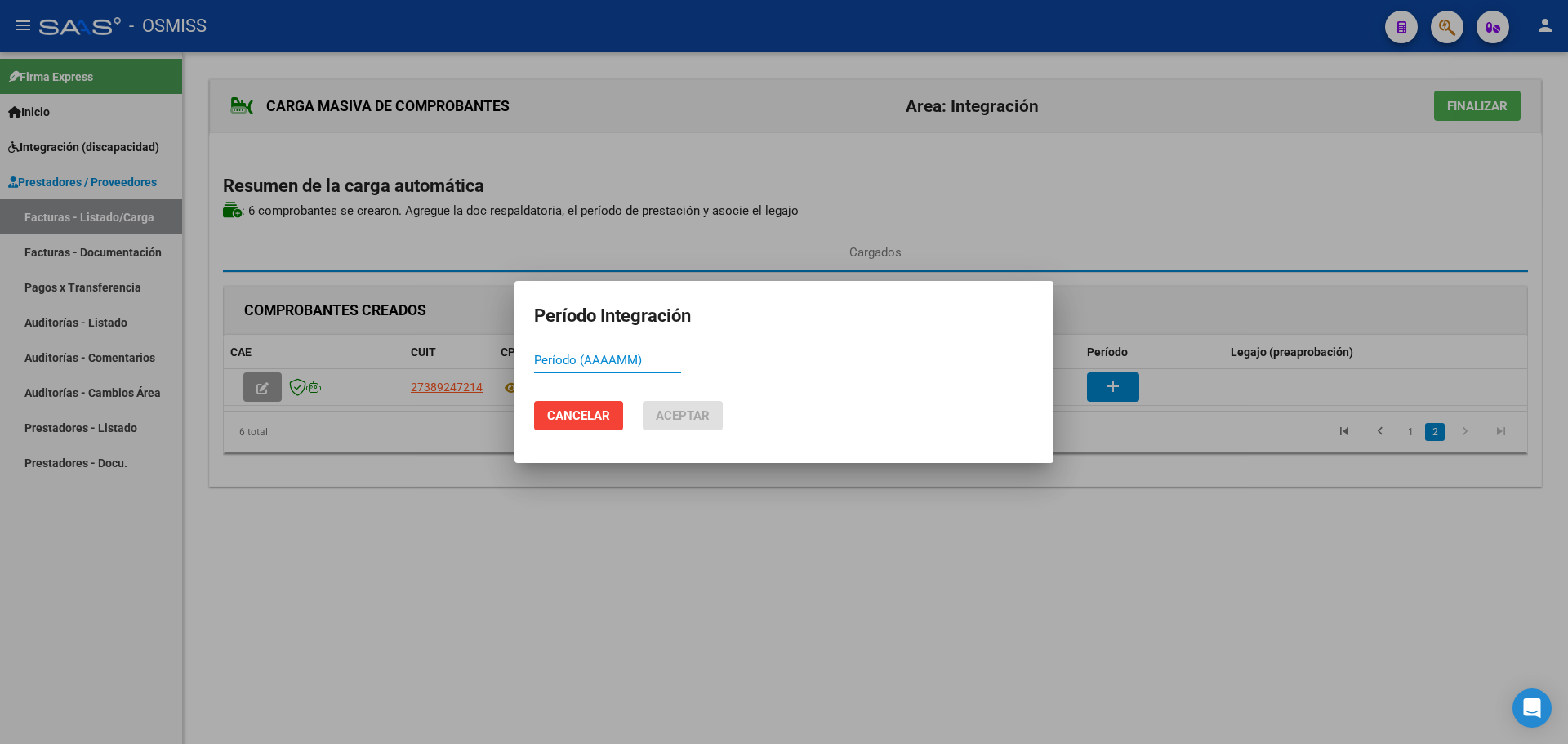
paste input "202508"
type input "202508"
click at [665, 415] on span "Aceptar" at bounding box center [683, 415] width 54 height 15
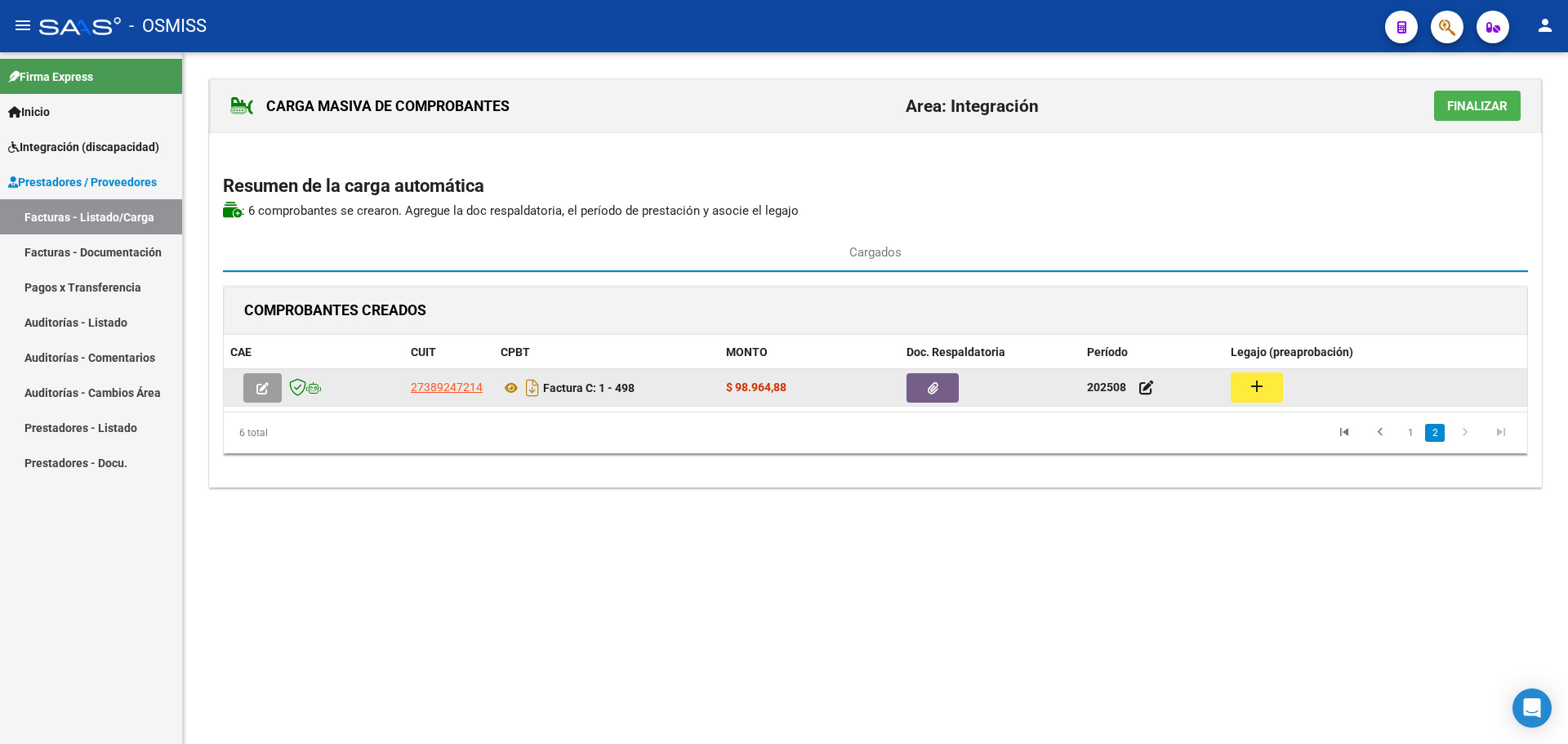
click at [1245, 388] on button "add" at bounding box center [1256, 387] width 52 height 30
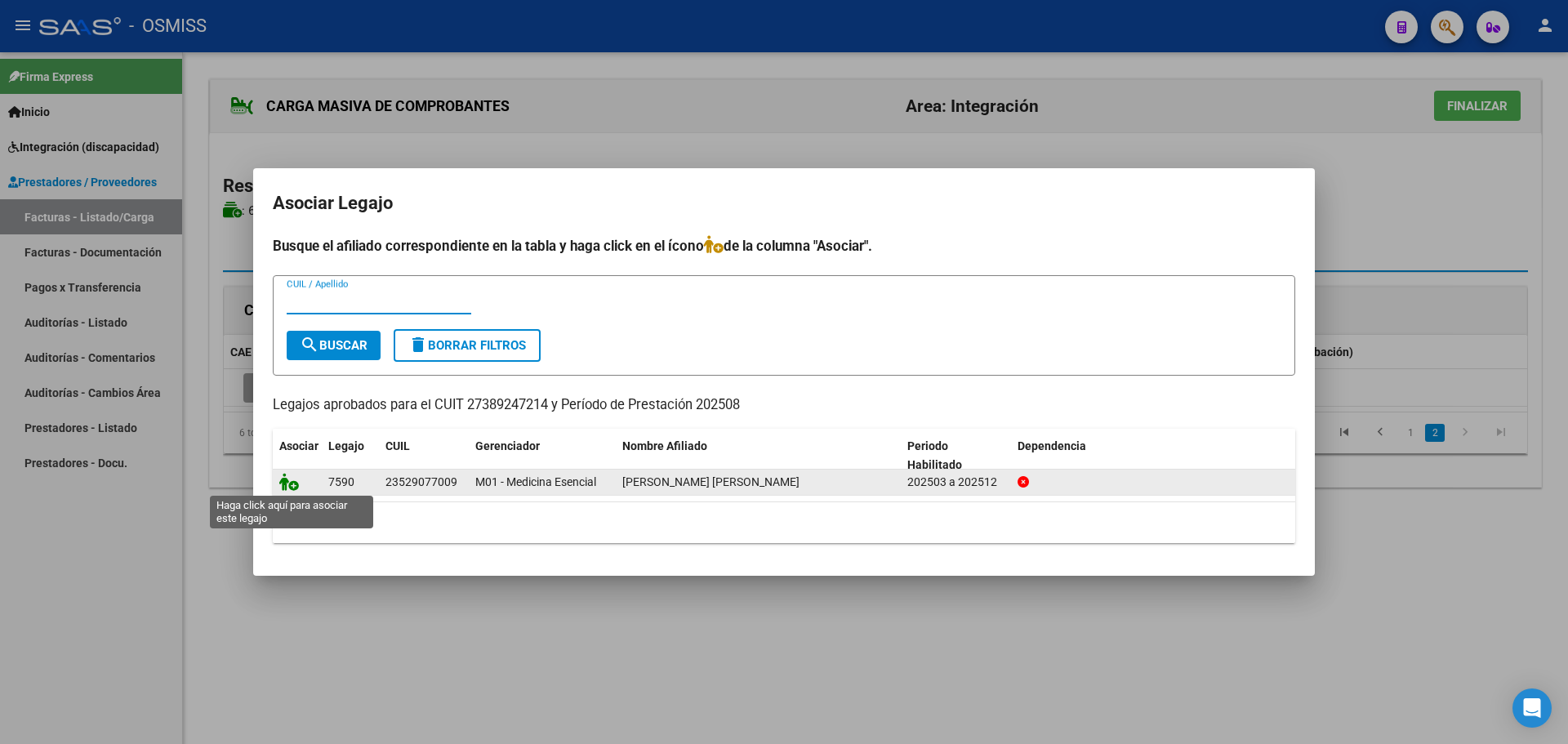
click at [287, 478] on icon at bounding box center [289, 482] width 20 height 18
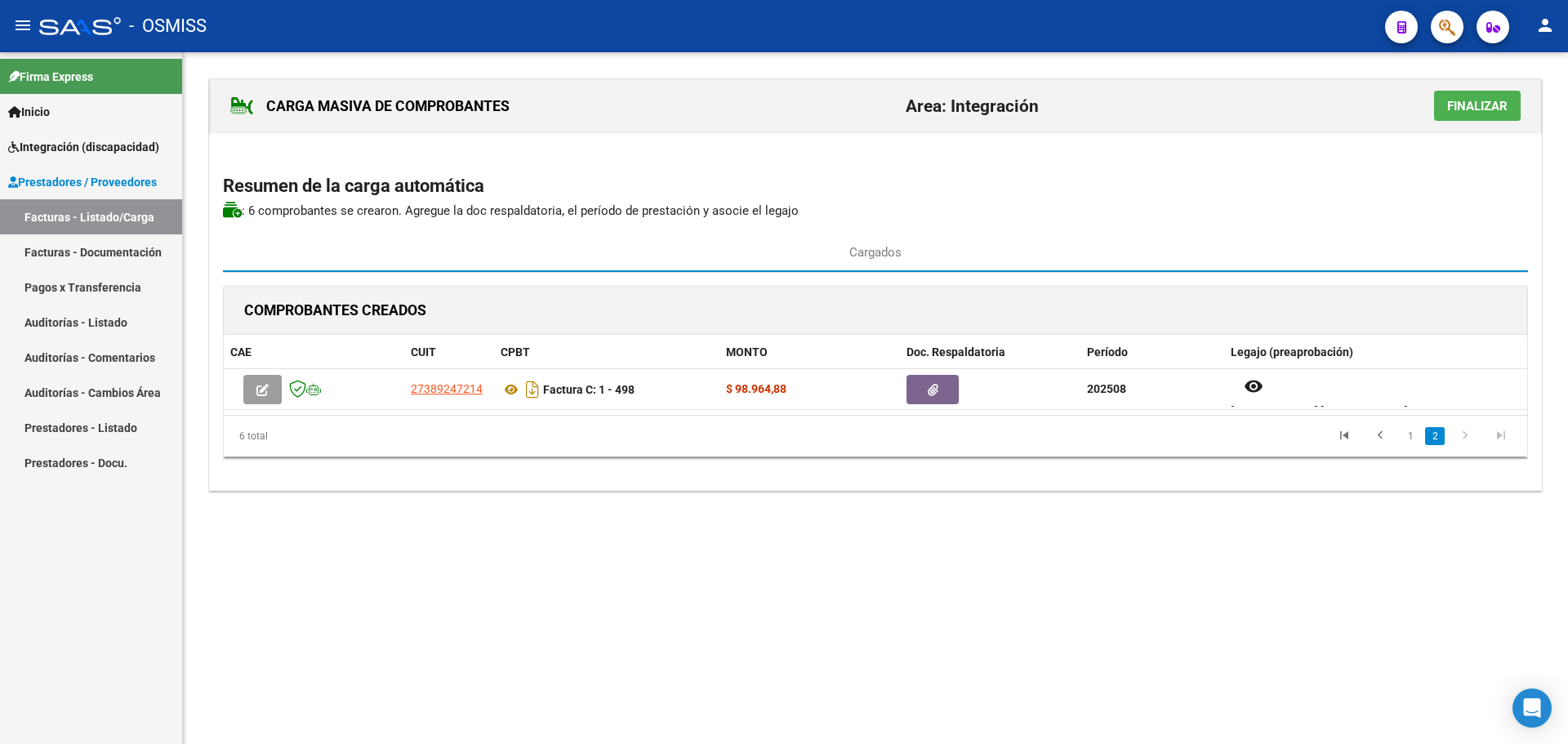
click at [1496, 105] on span "Finalizar" at bounding box center [1477, 106] width 60 height 15
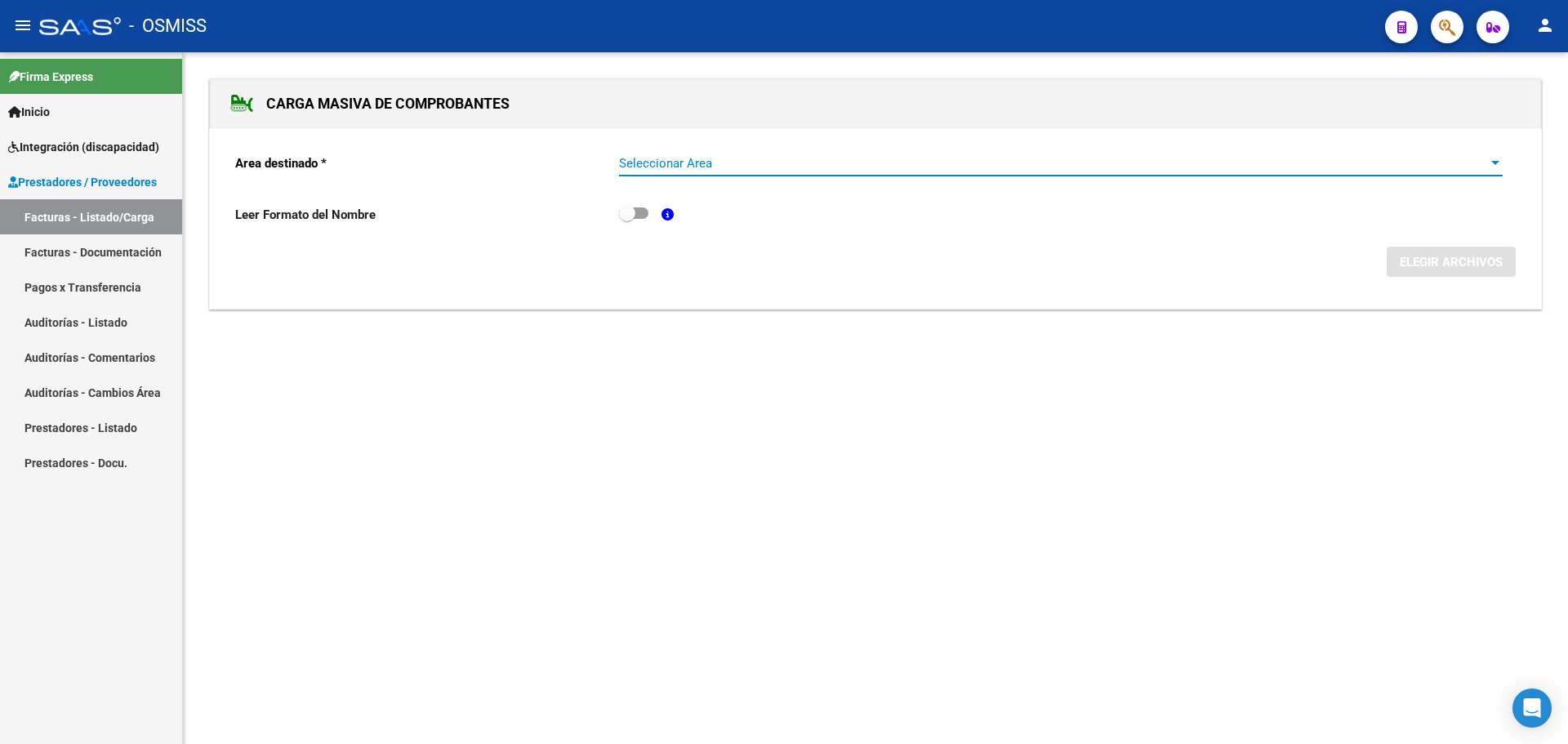
click at [1498, 160] on div at bounding box center [1495, 163] width 15 height 13
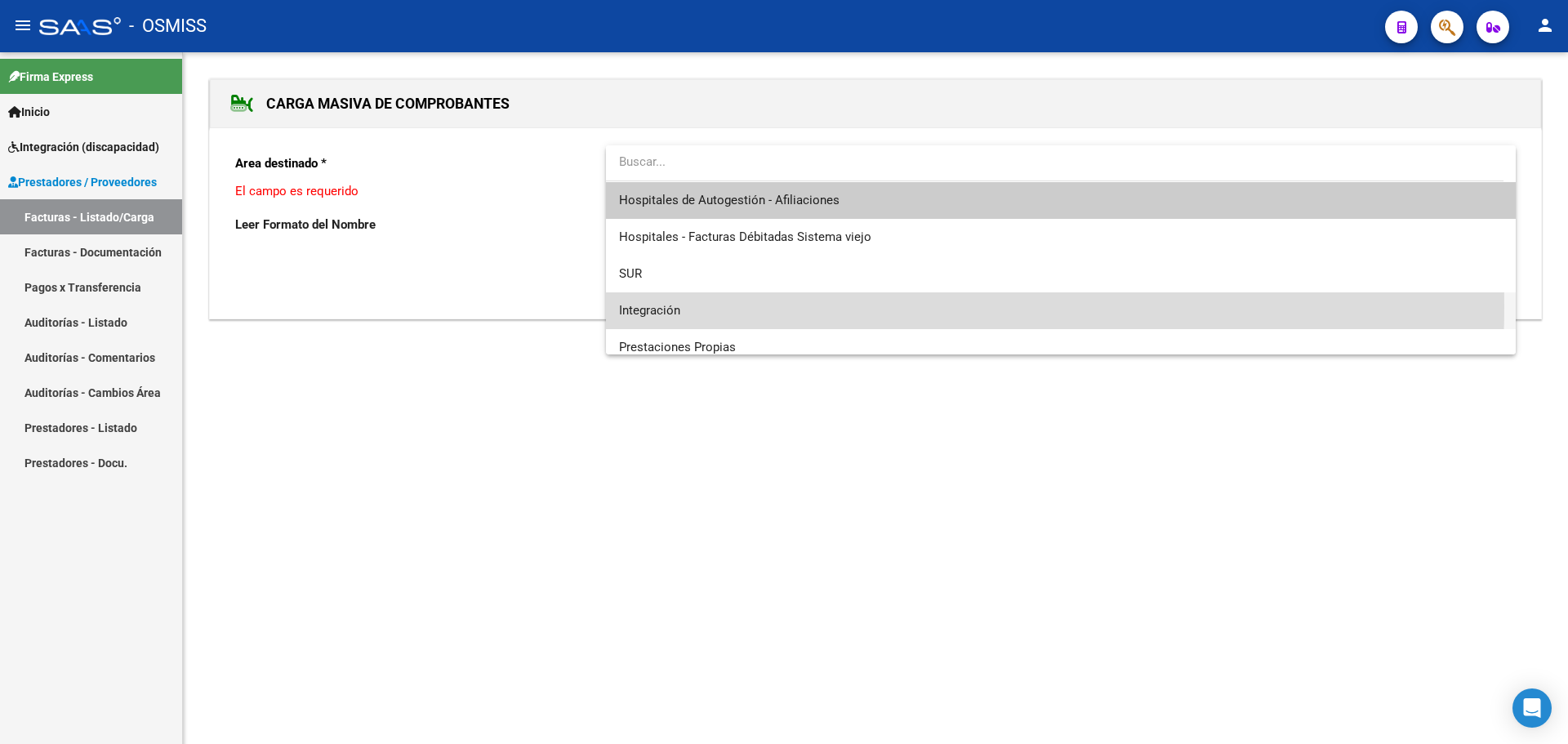
click at [786, 306] on span "Integración" at bounding box center [1061, 311] width 884 height 37
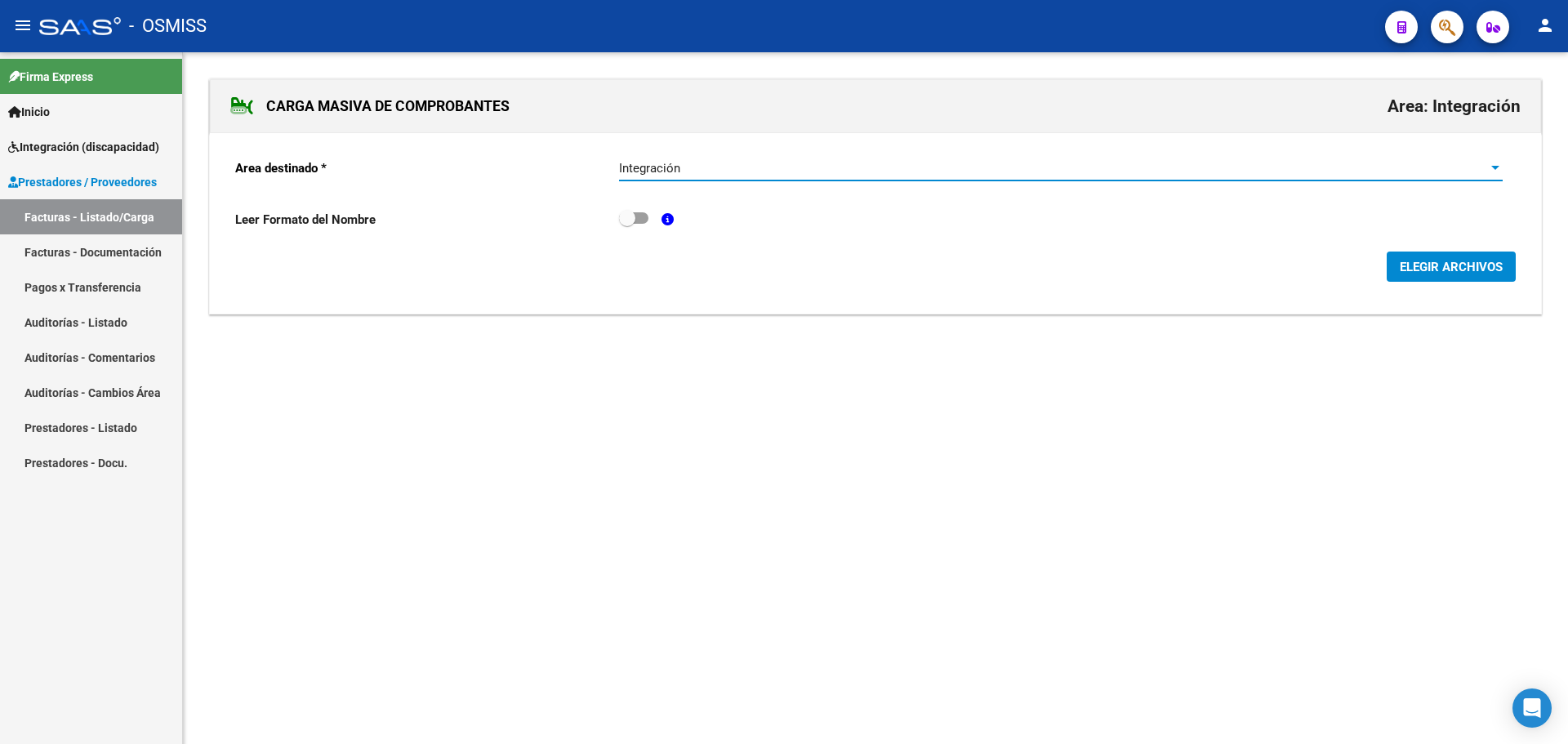
click at [1432, 261] on span "ELEGIR ARCHIVOS" at bounding box center [1451, 267] width 103 height 15
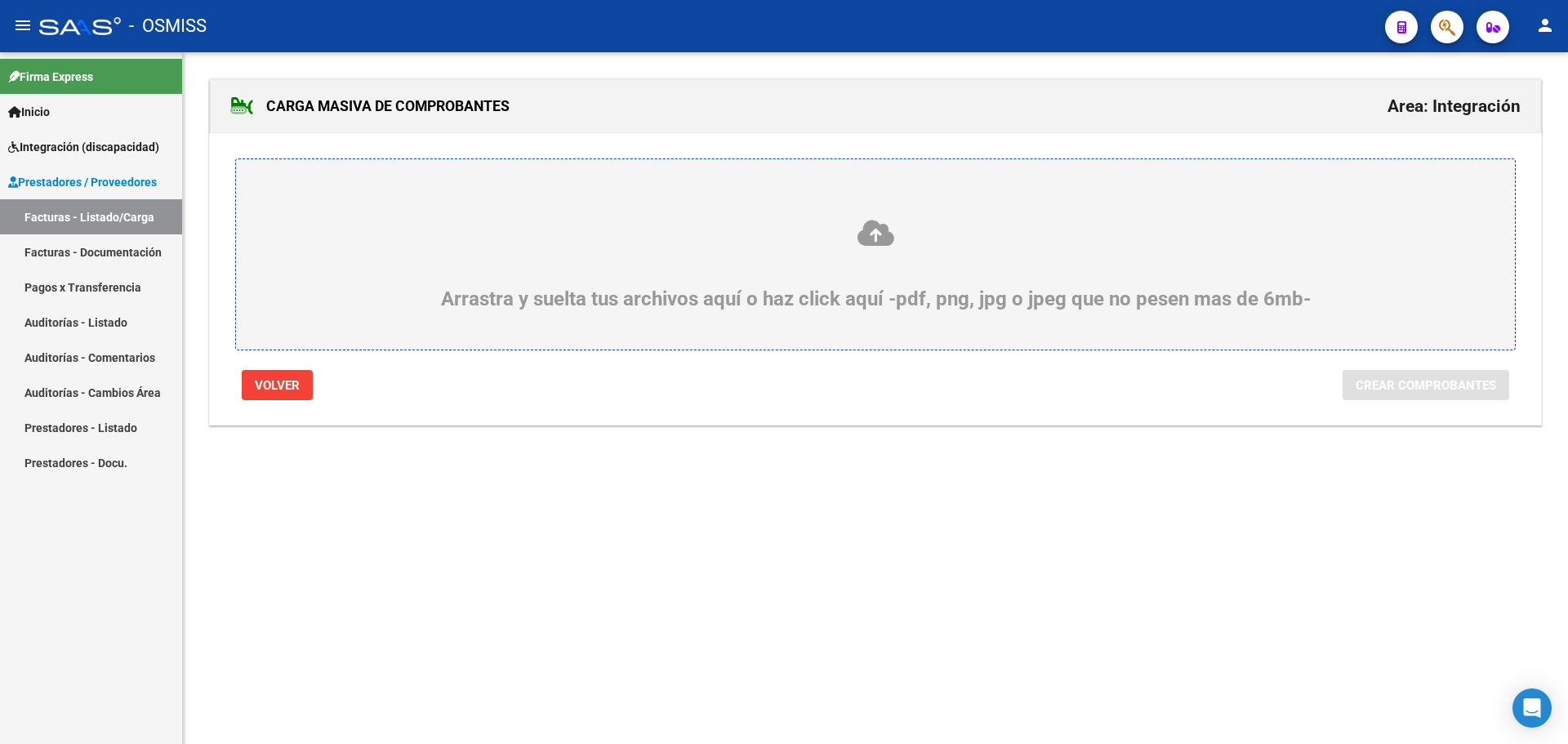
click at [591, 292] on div "Arrastra y suelta tus archivos aquí o haz click aquí -pdf, png, jpg o jpeg que …" at bounding box center [876, 264] width 1200 height 92
click at [0, 0] on input "Arrastra y suelta tus archivos aquí o haz click aquí -pdf, png, jpg o jpeg que …" at bounding box center [0, 0] width 0 height 0
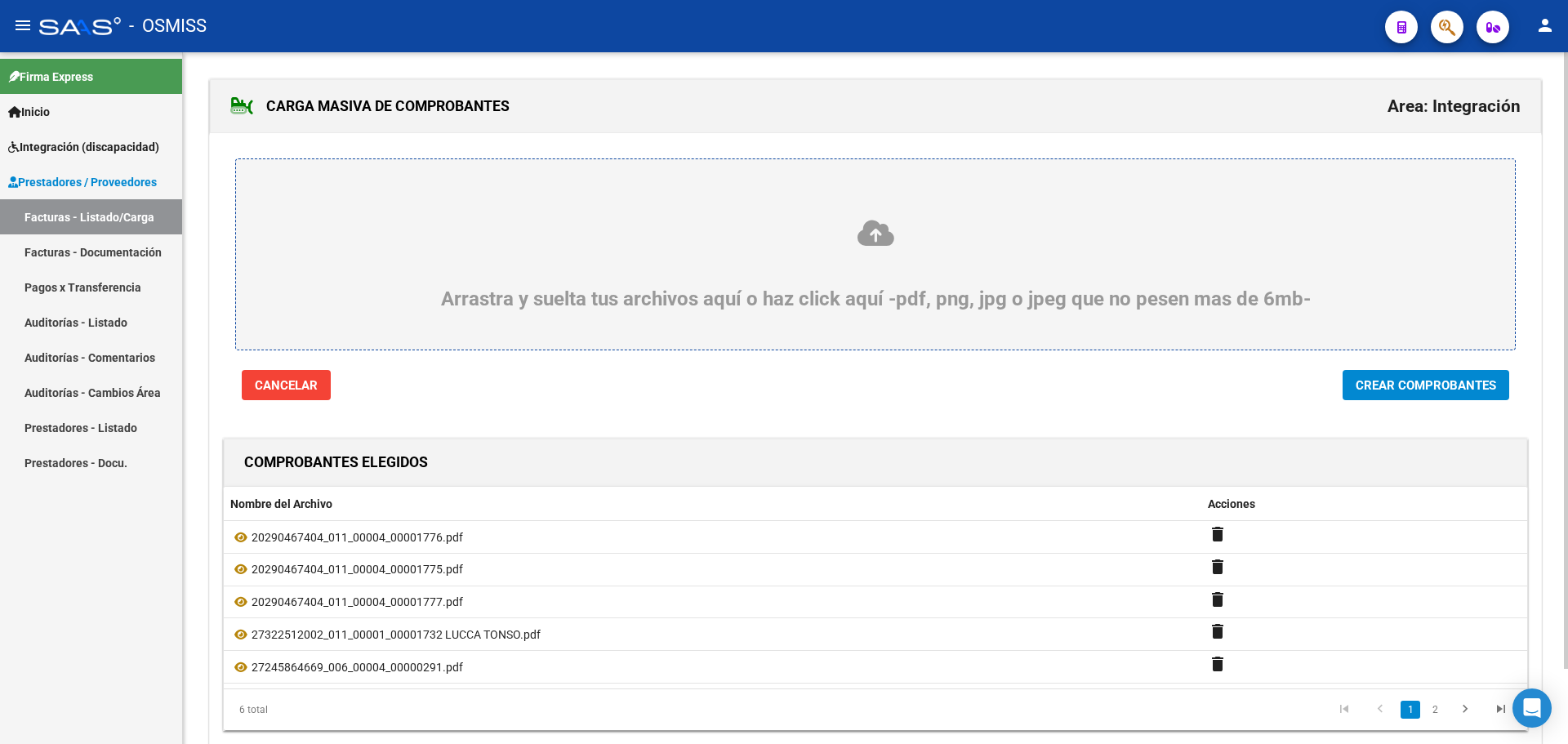
scroll to position [84, 0]
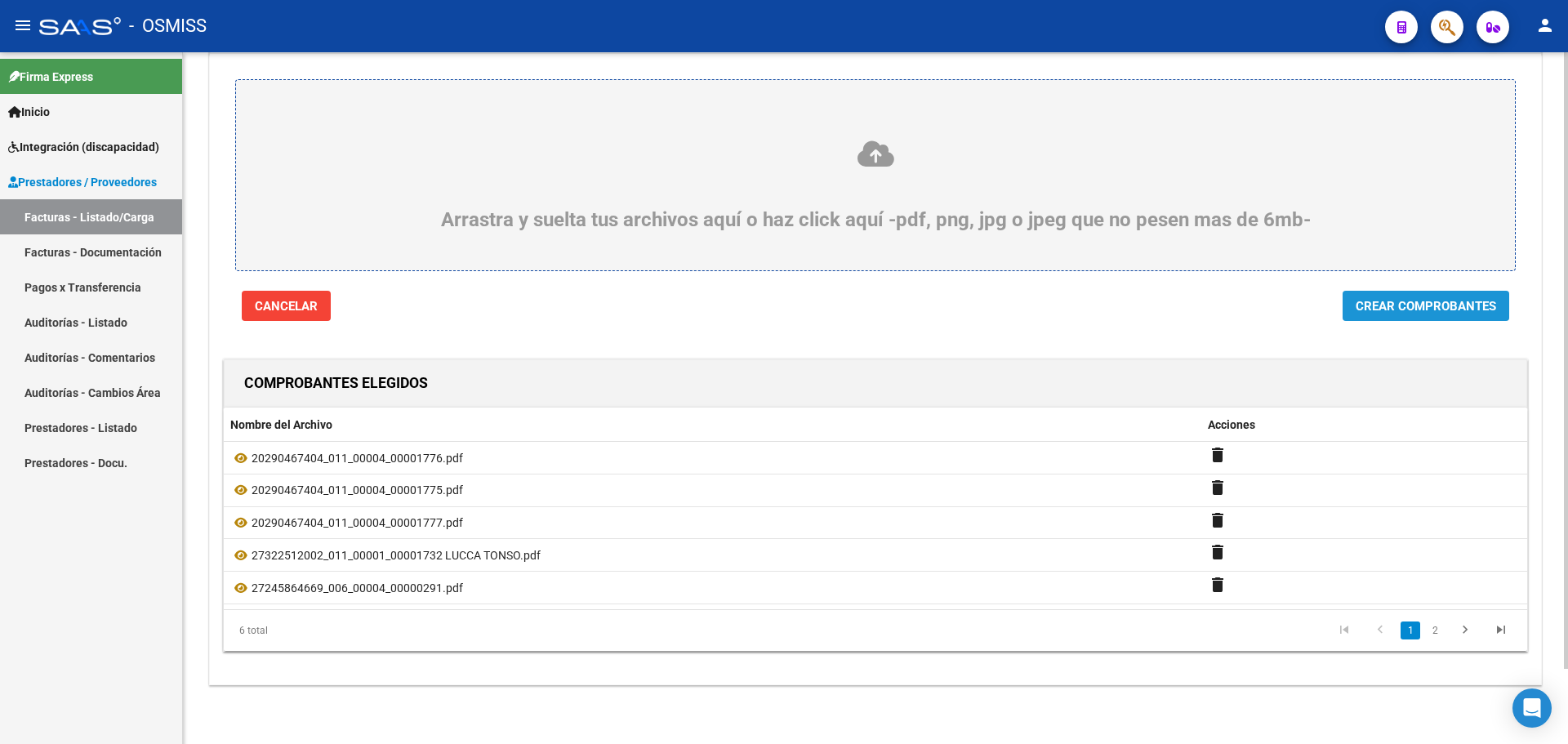
click at [1380, 299] on span "Crear Comprobantes" at bounding box center [1426, 306] width 140 height 15
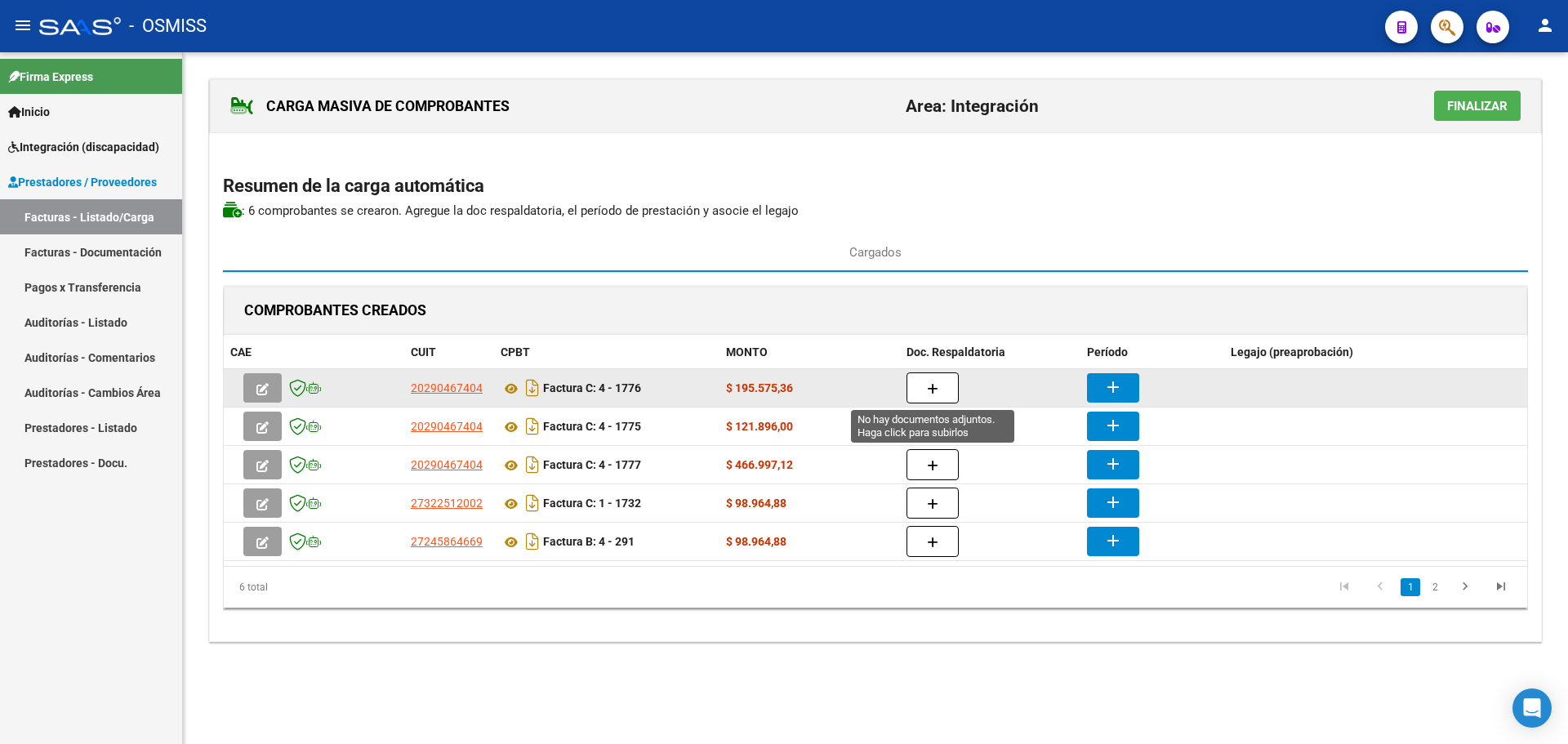
click at [947, 383] on button "button" at bounding box center [932, 388] width 52 height 31
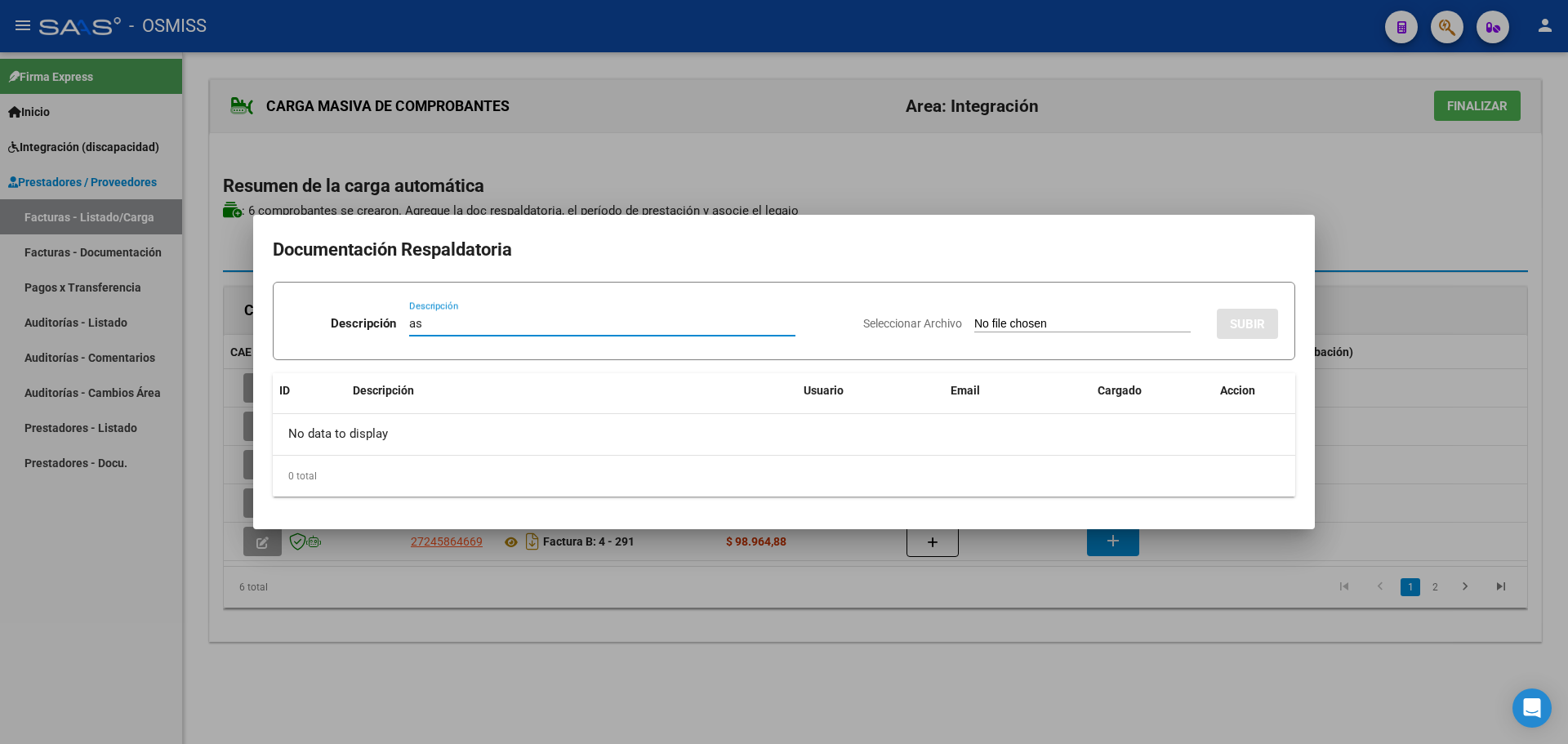
type input "as"
click at [1008, 325] on input "Seleccionar Archivo" at bounding box center [1082, 324] width 217 height 16
type input "C:\fakepath\TONSO_asistencia terapias_AGOSTO-2025.pdf"
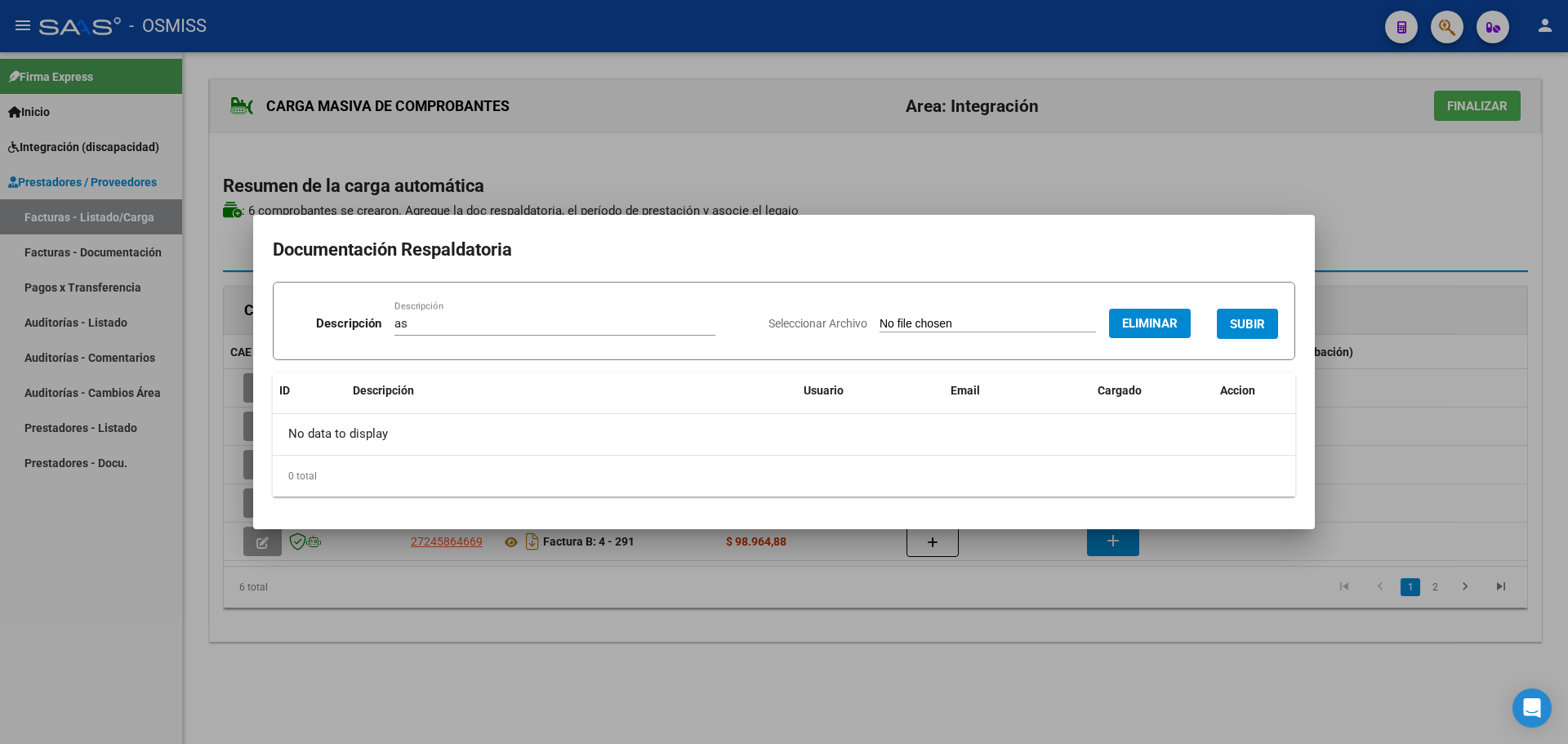
drag, startPoint x: 1254, startPoint y: 323, endPoint x: 1147, endPoint y: 321, distance: 107.0
click at [1253, 323] on span "SUBIR" at bounding box center [1247, 324] width 35 height 15
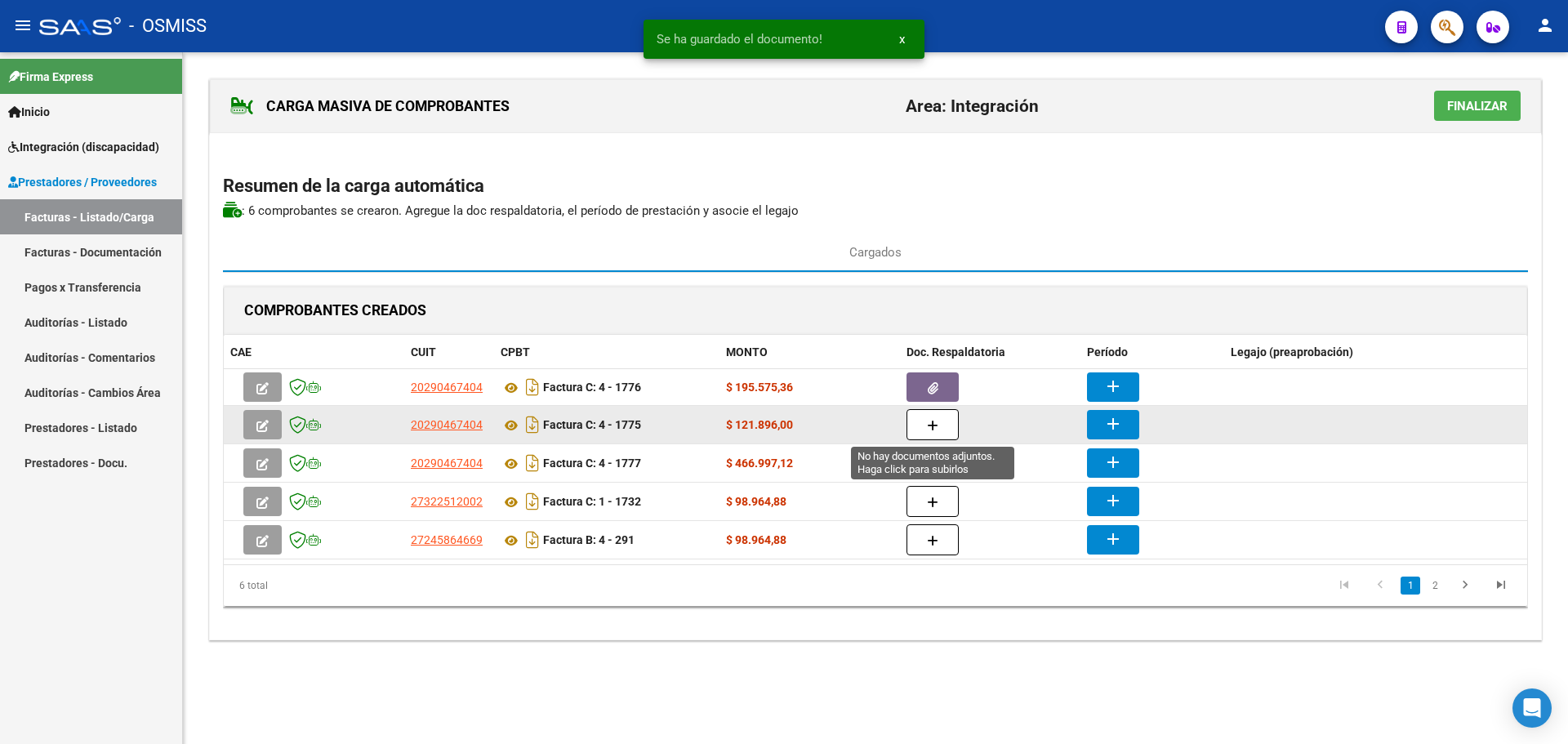
click at [928, 421] on icon "button" at bounding box center [933, 425] width 12 height 12
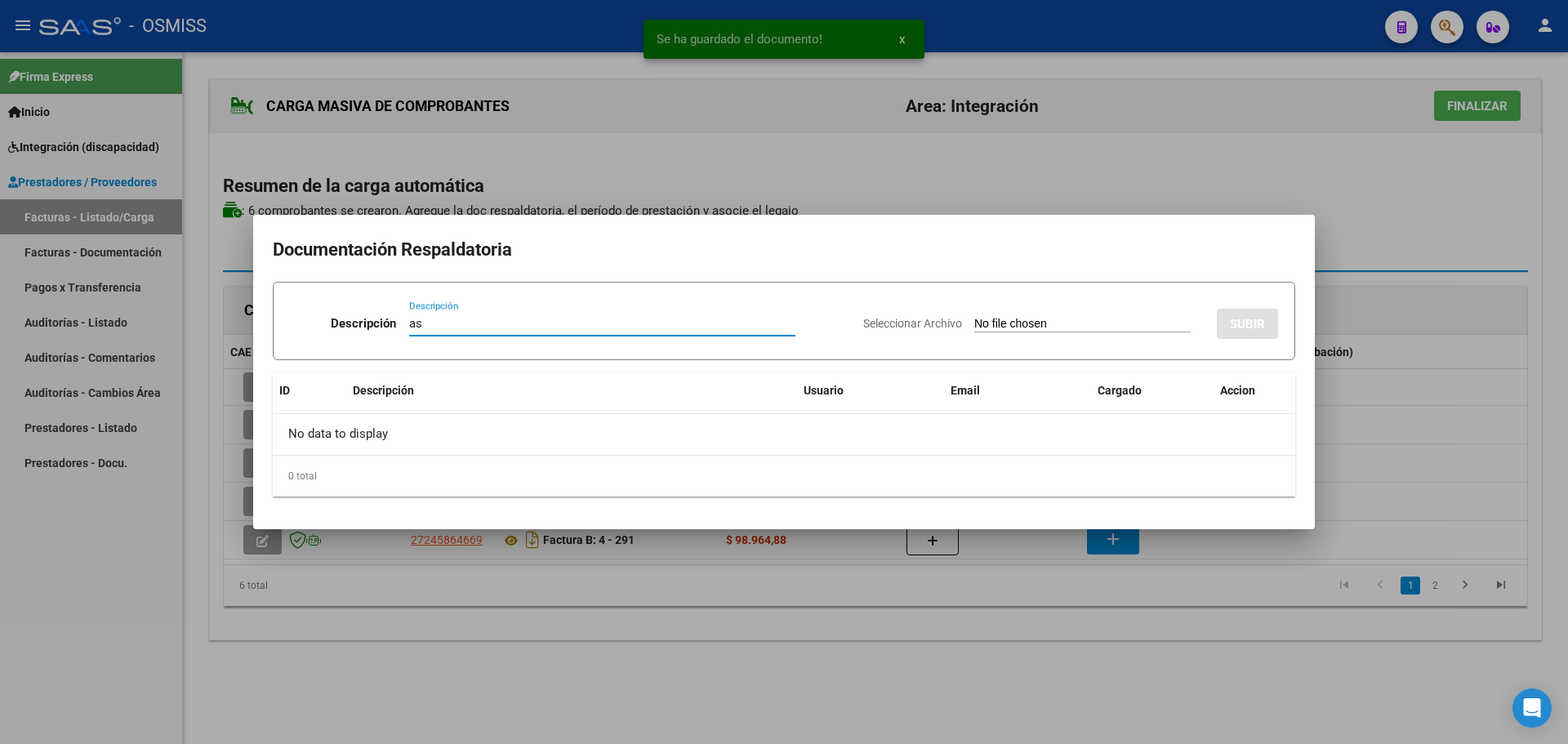
type input "as"
click at [1011, 318] on input "Seleccionar Archivo" at bounding box center [1082, 324] width 217 height 16
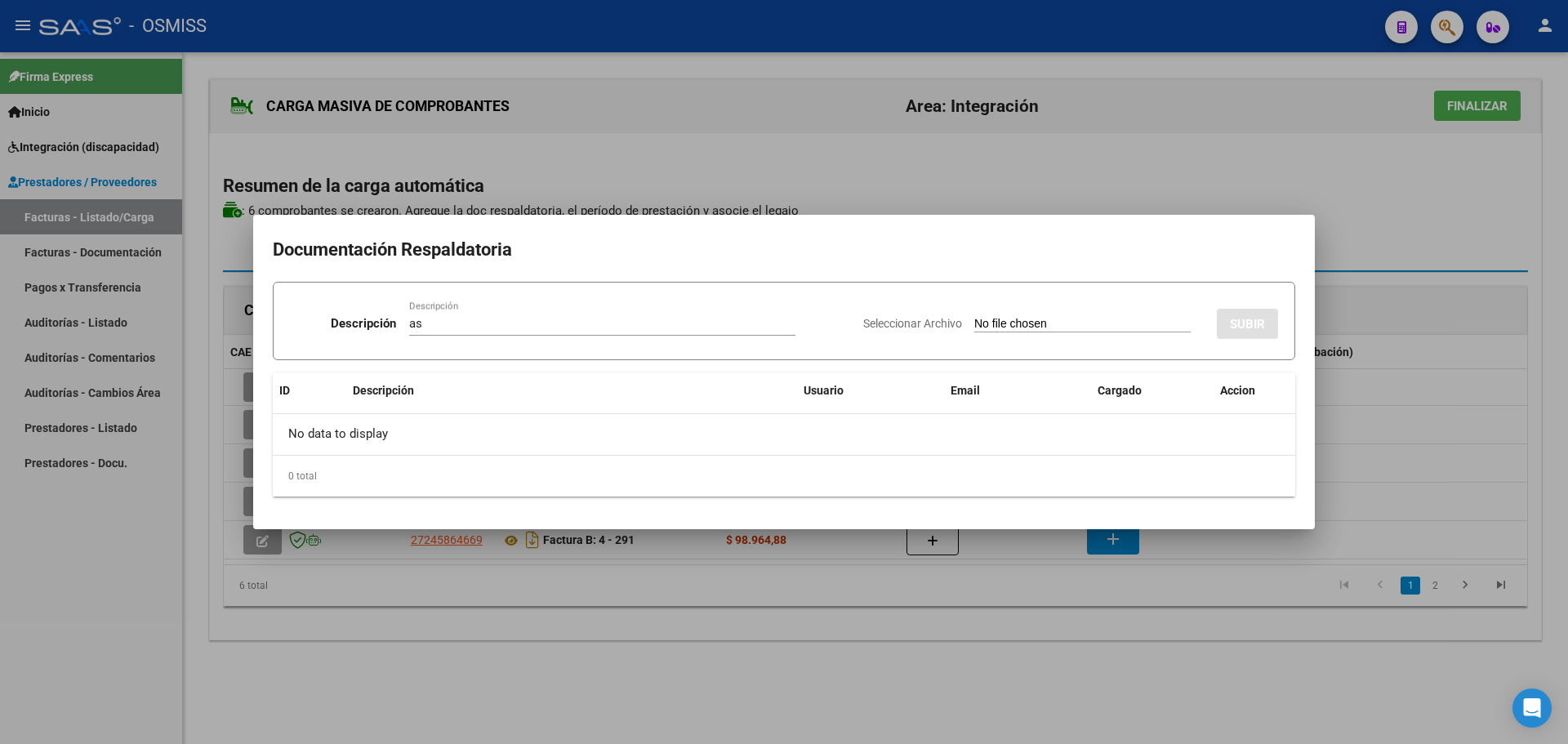
type input "C:\fakepath\TONSO_asistencia psicopedagogia_AGOSTO-2025.pdf"
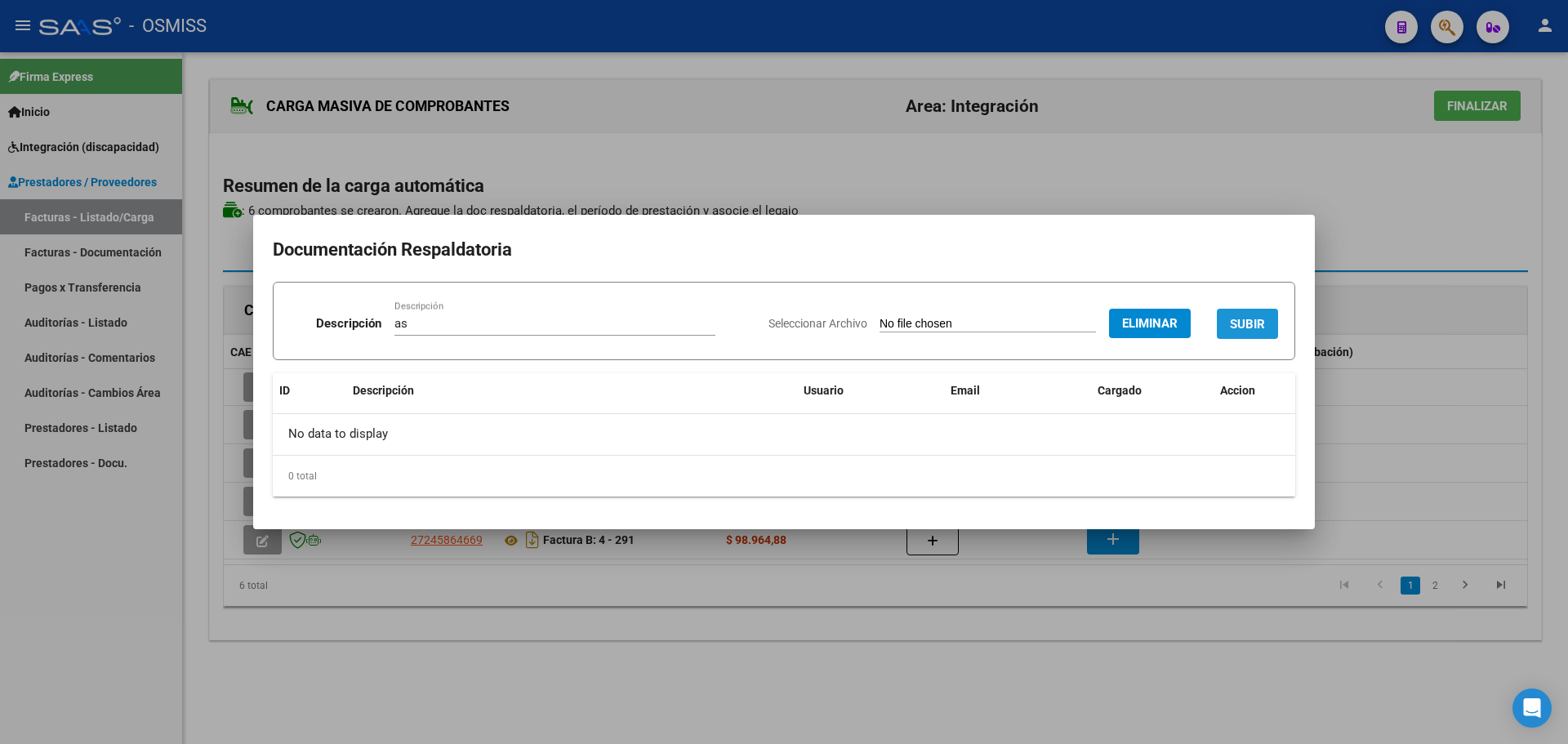
drag, startPoint x: 1244, startPoint y: 324, endPoint x: 1196, endPoint y: 340, distance: 50.6
click at [1245, 325] on span "SUBIR" at bounding box center [1247, 324] width 35 height 15
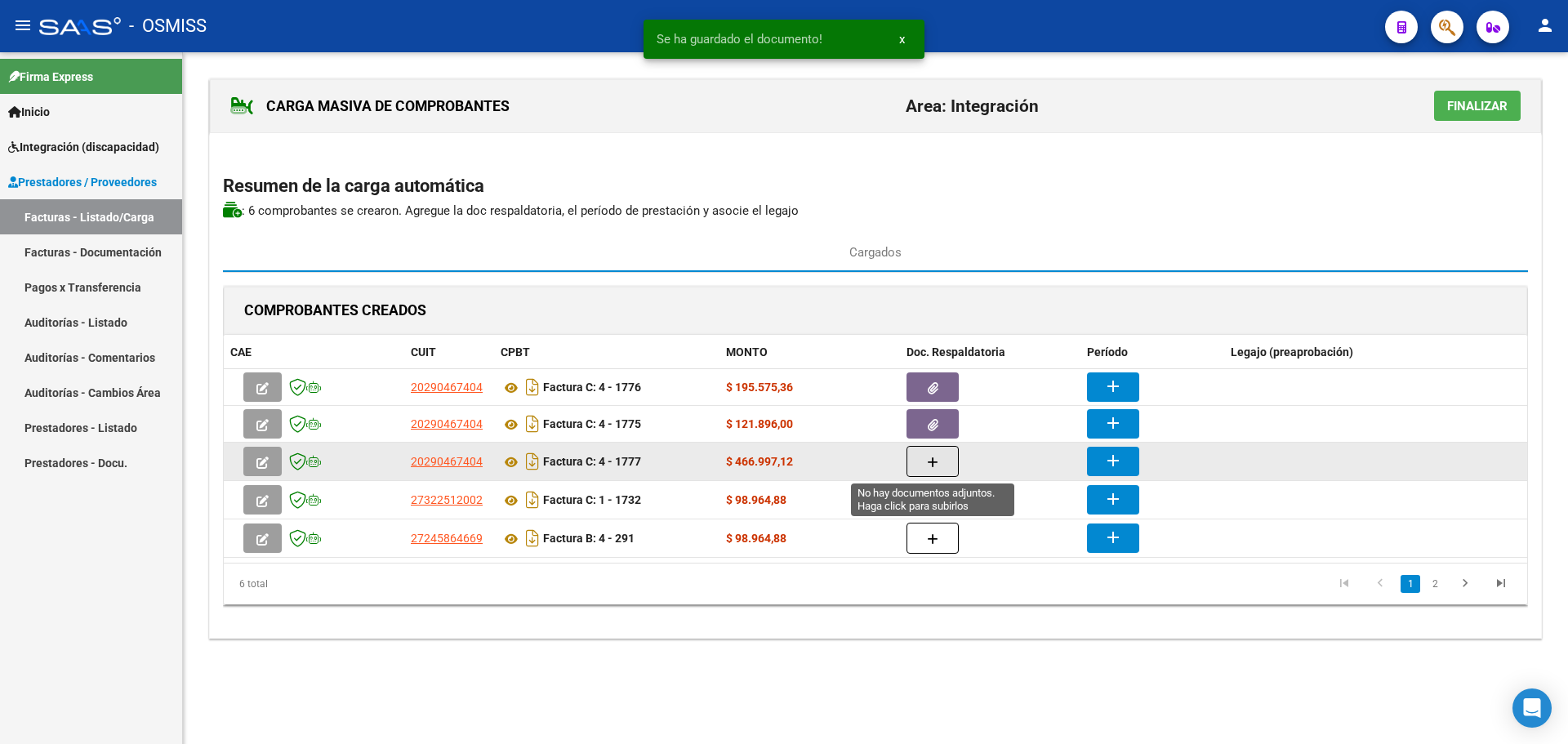
click at [927, 458] on icon "button" at bounding box center [933, 462] width 12 height 12
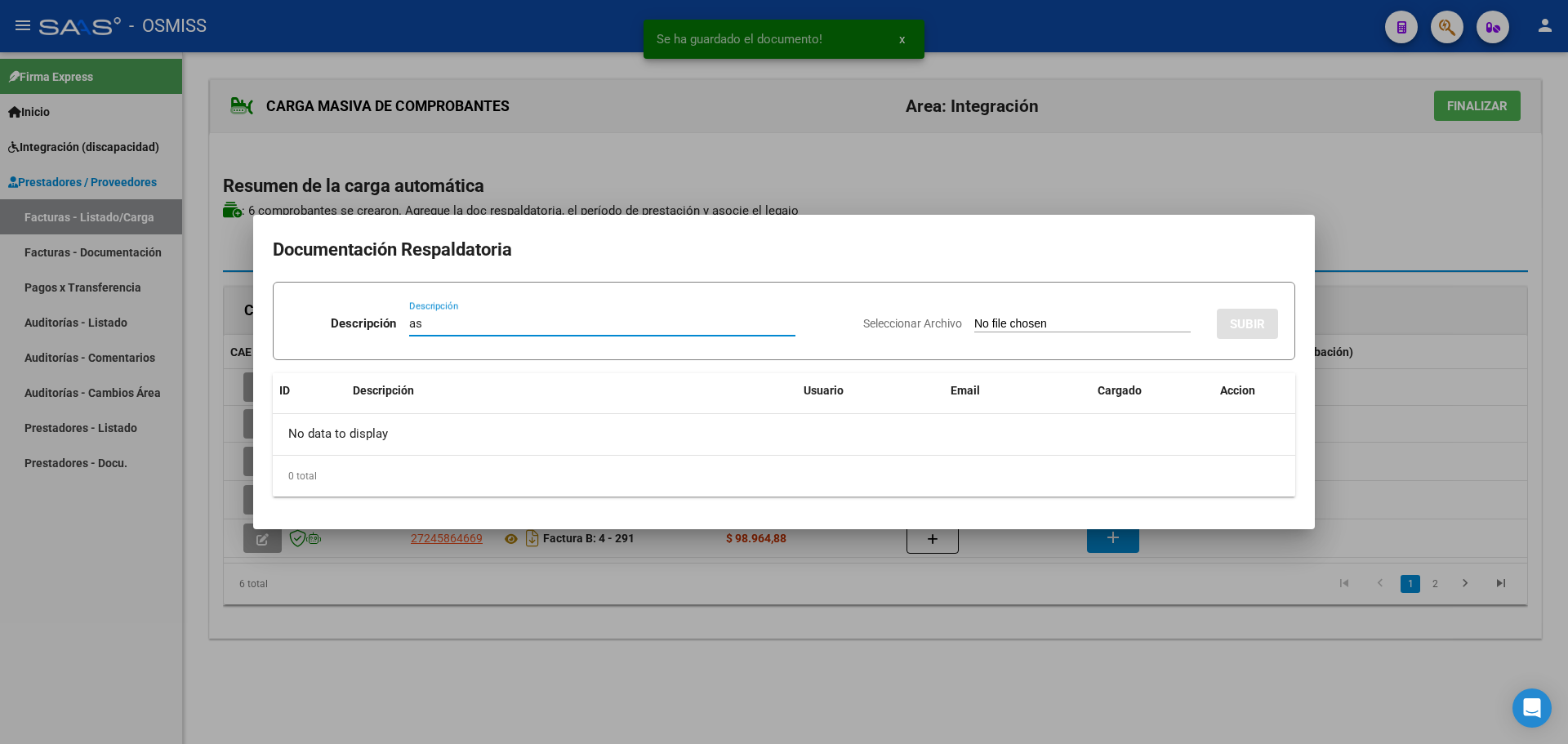
type input "as"
click at [1051, 328] on input "Seleccionar Archivo" at bounding box center [1082, 324] width 217 height 16
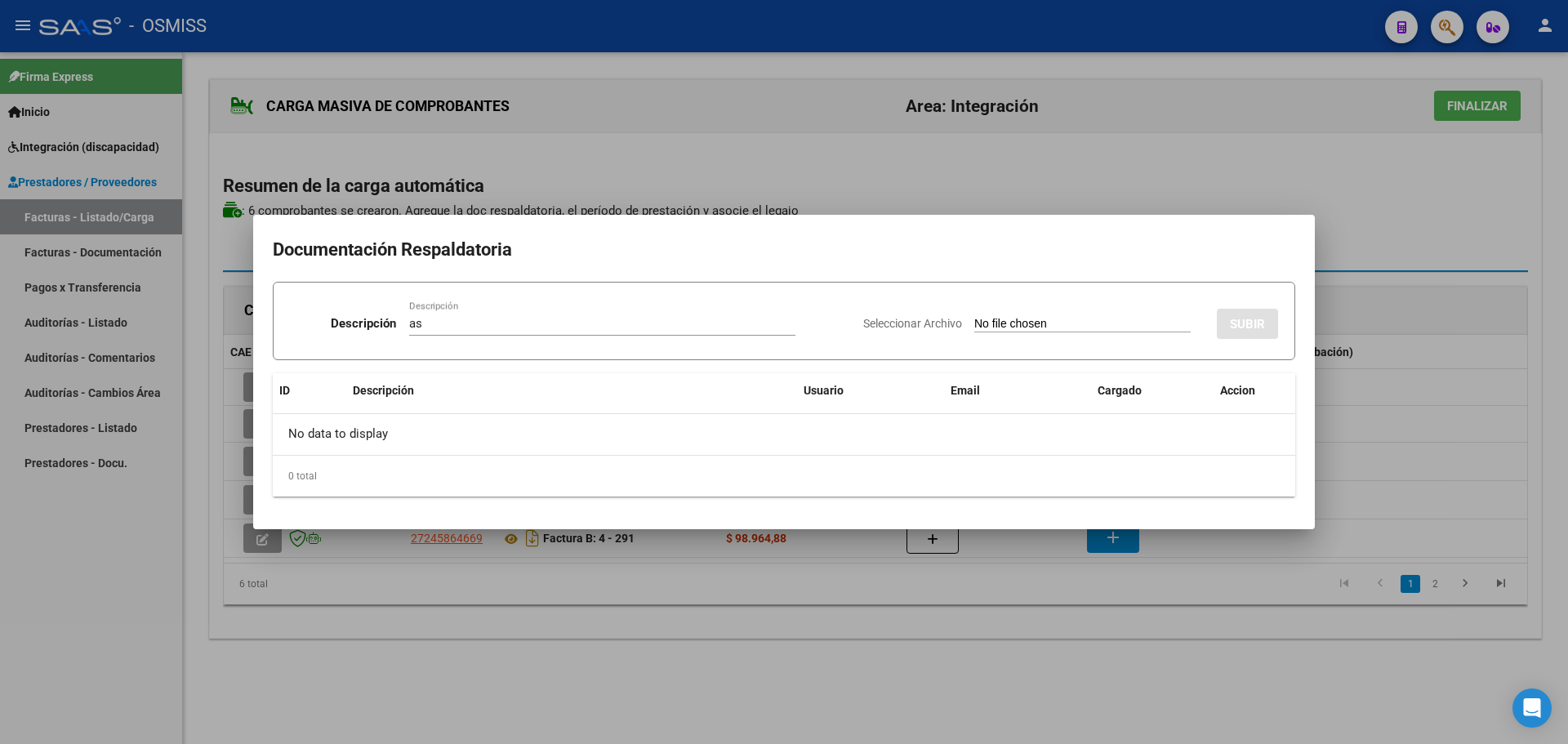
type input "C:\fakepath\TONSO_asistencia escuela_AGOSTO-2025.pdf"
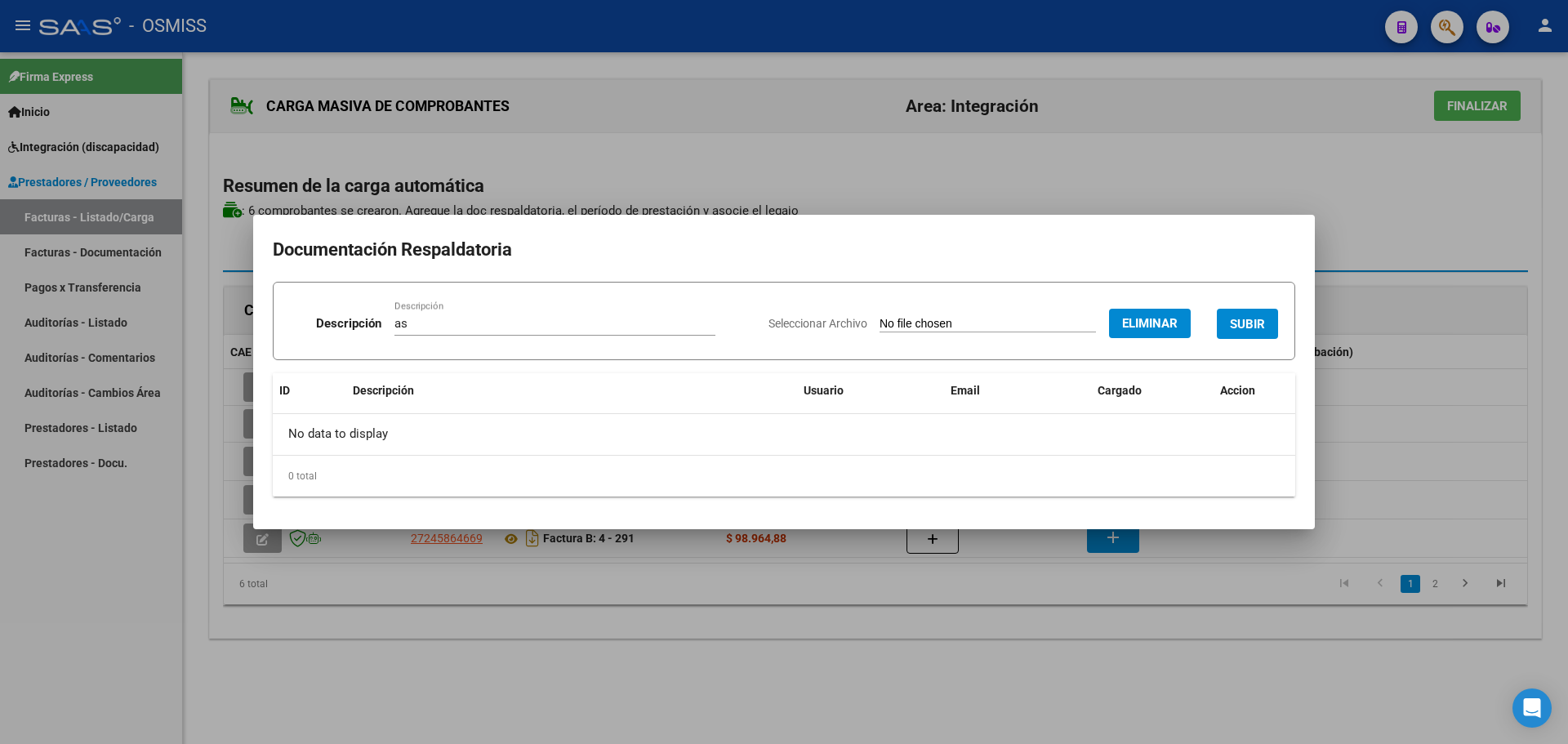
click at [1243, 321] on span "SUBIR" at bounding box center [1247, 324] width 35 height 15
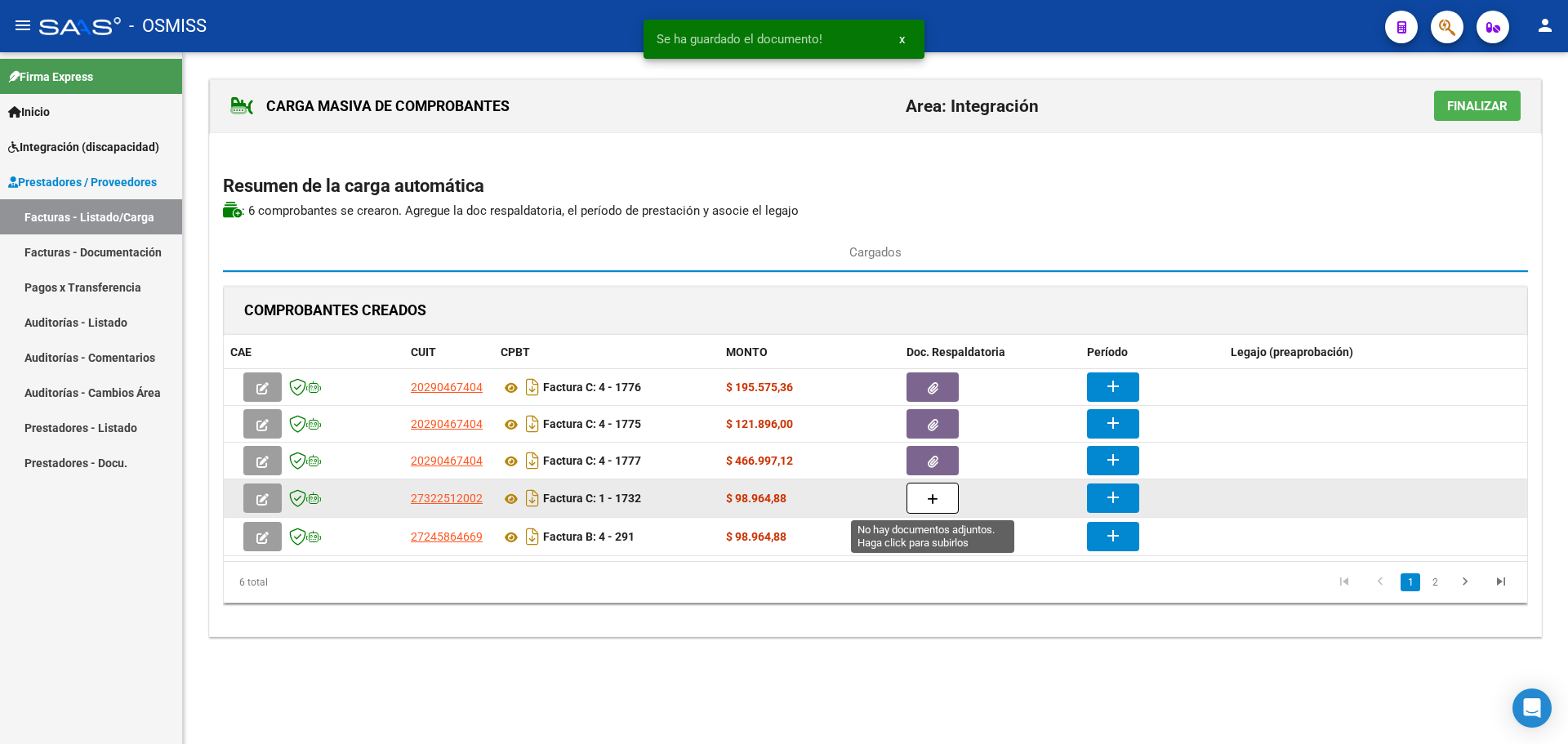
click at [922, 489] on button "button" at bounding box center [932, 498] width 52 height 31
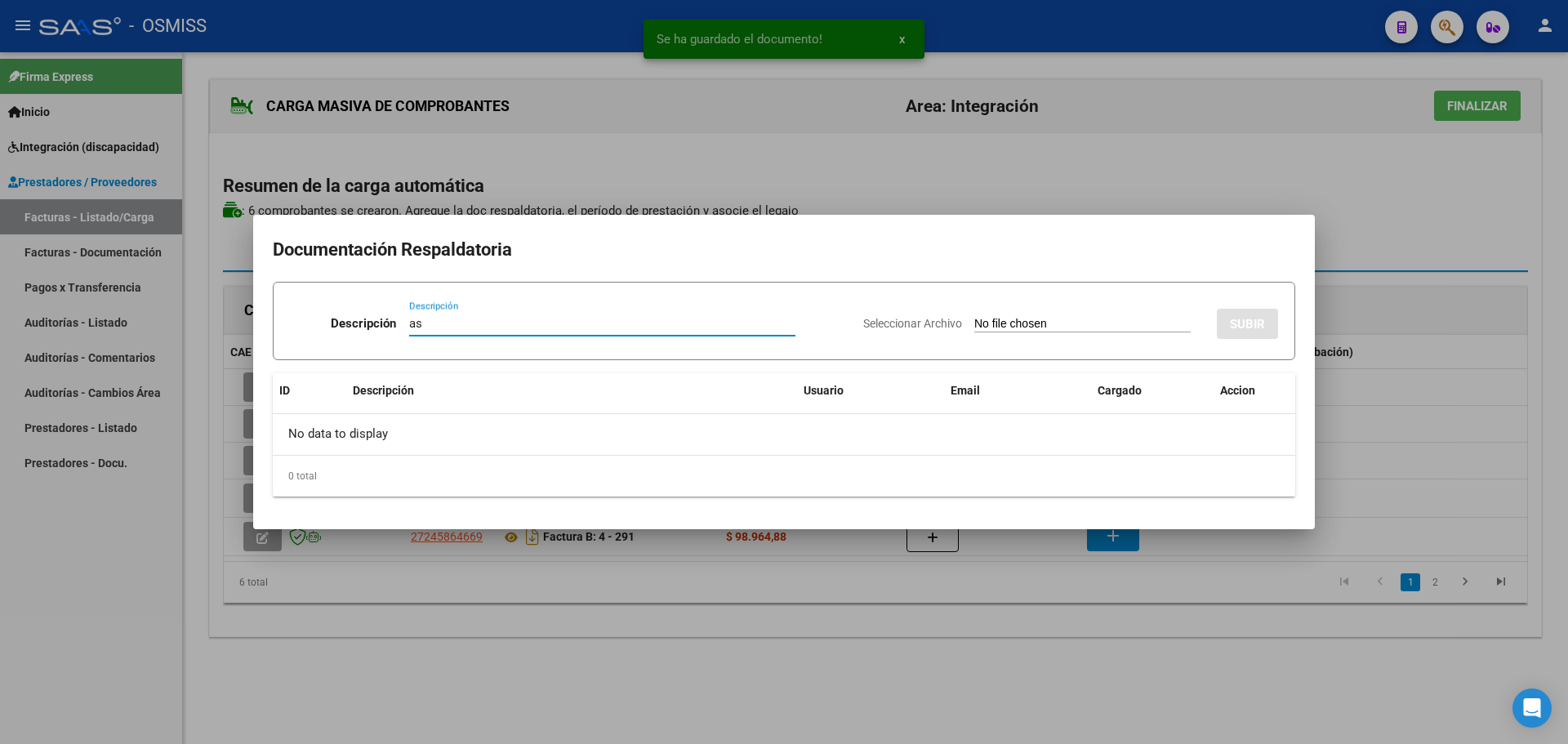
type input "as"
click at [1027, 321] on input "Seleccionar Archivo" at bounding box center [1082, 324] width 217 height 16
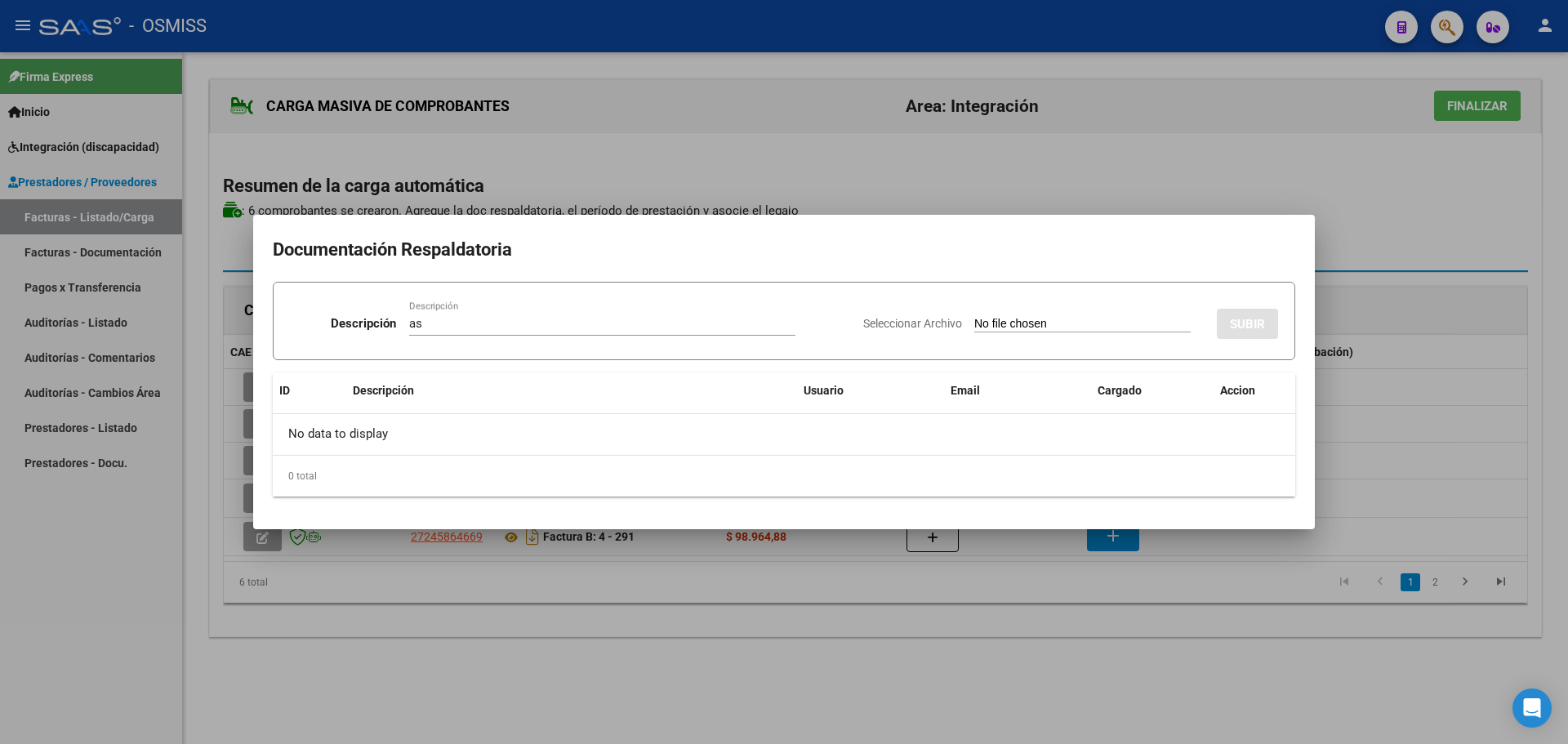
type input "C:\fakepath\PA LUCCA [PERSON_NAME].pdf"
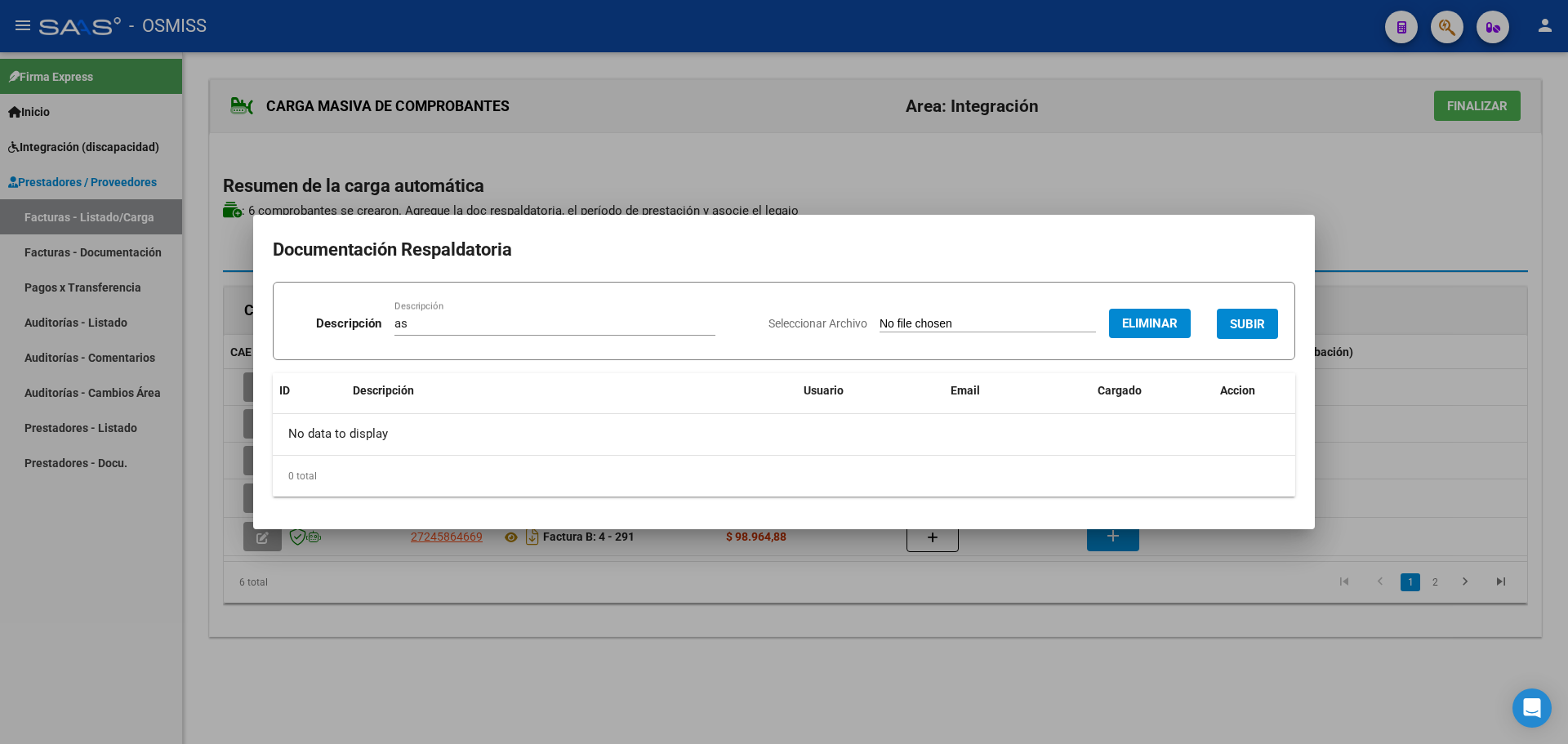
click at [1242, 320] on span "SUBIR" at bounding box center [1247, 324] width 35 height 15
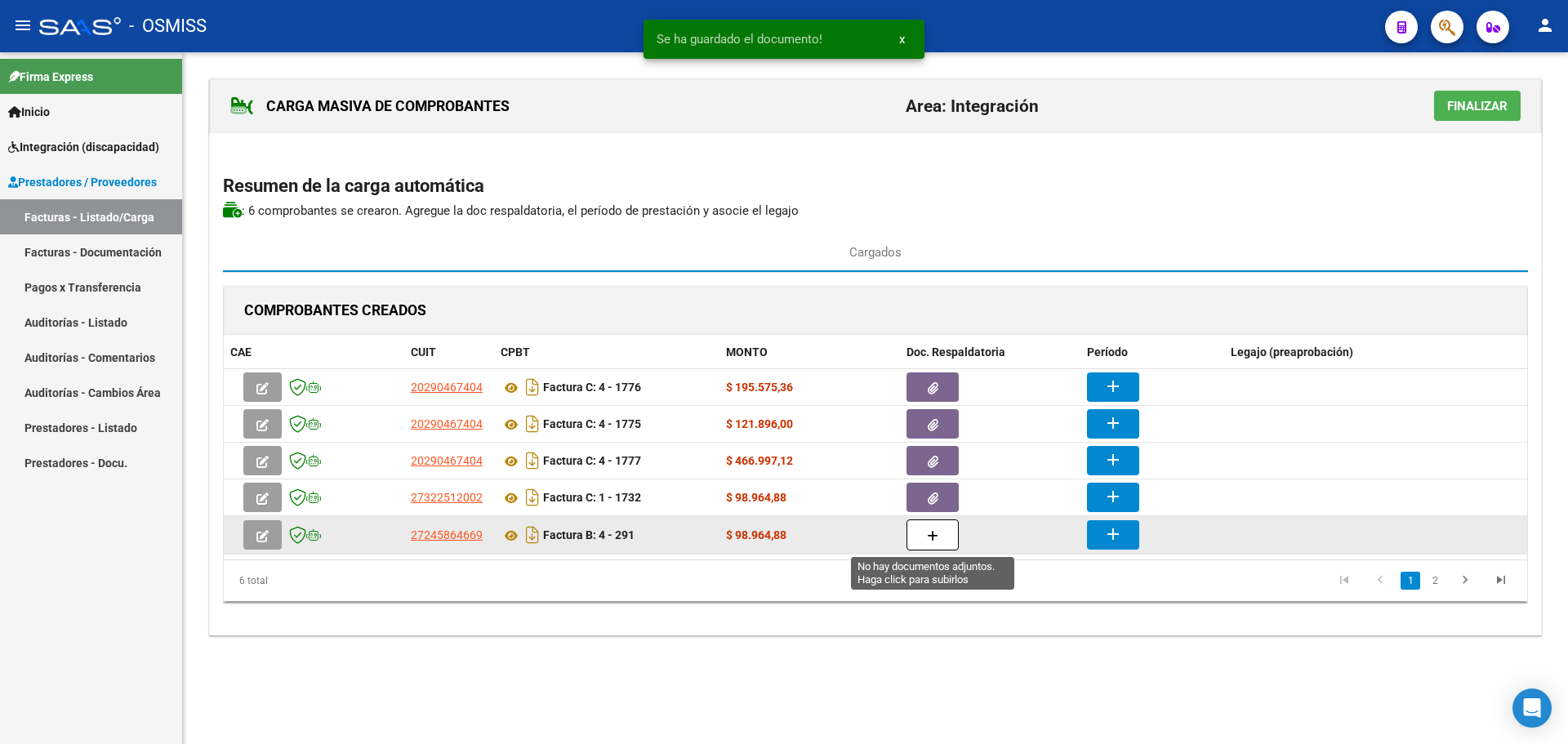
click at [927, 528] on span "button" at bounding box center [933, 535] width 12 height 15
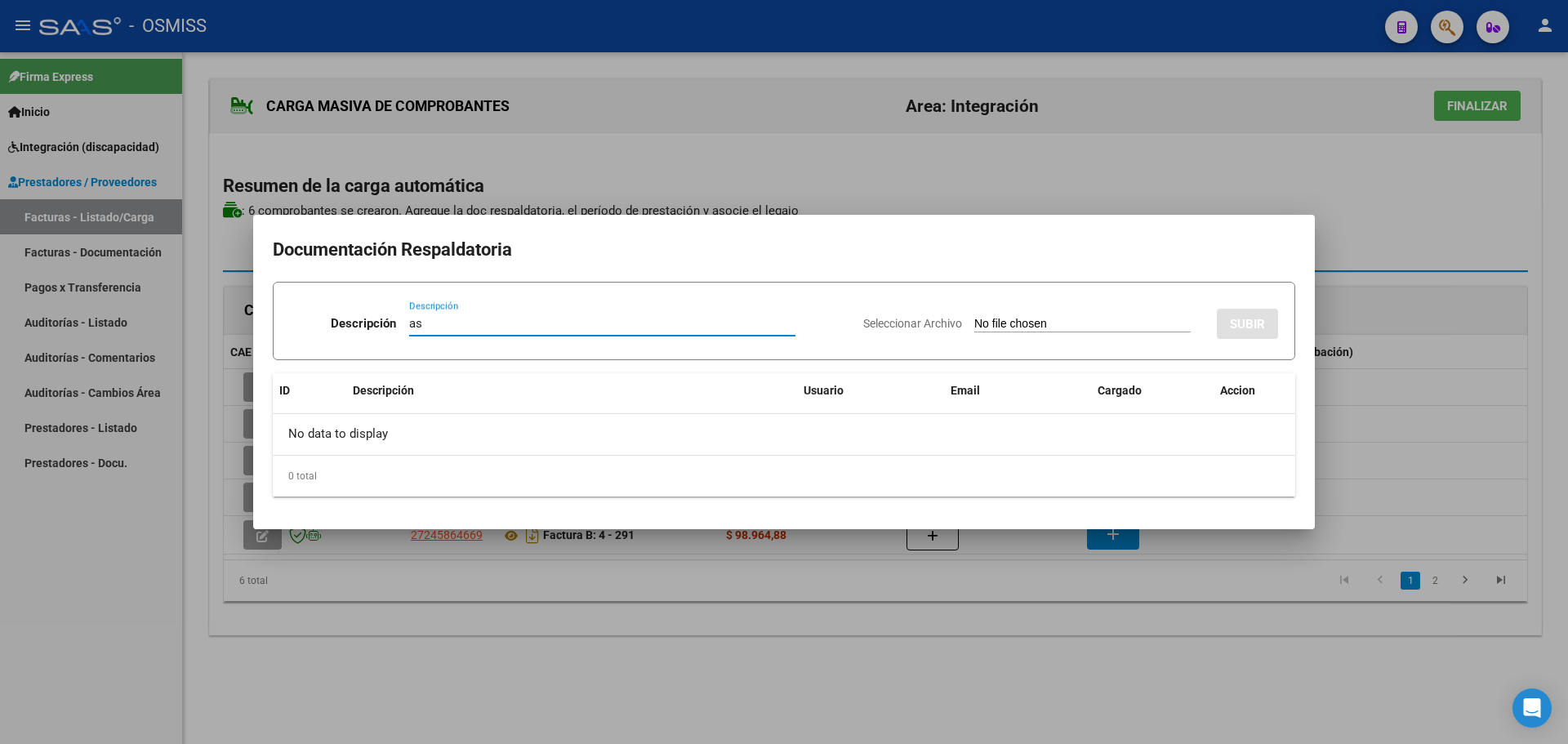
type input "as"
click at [974, 329] on input "Seleccionar Archivo" at bounding box center [1082, 324] width 217 height 16
type input "C:\fakepath\AsistTonso0825.pdf"
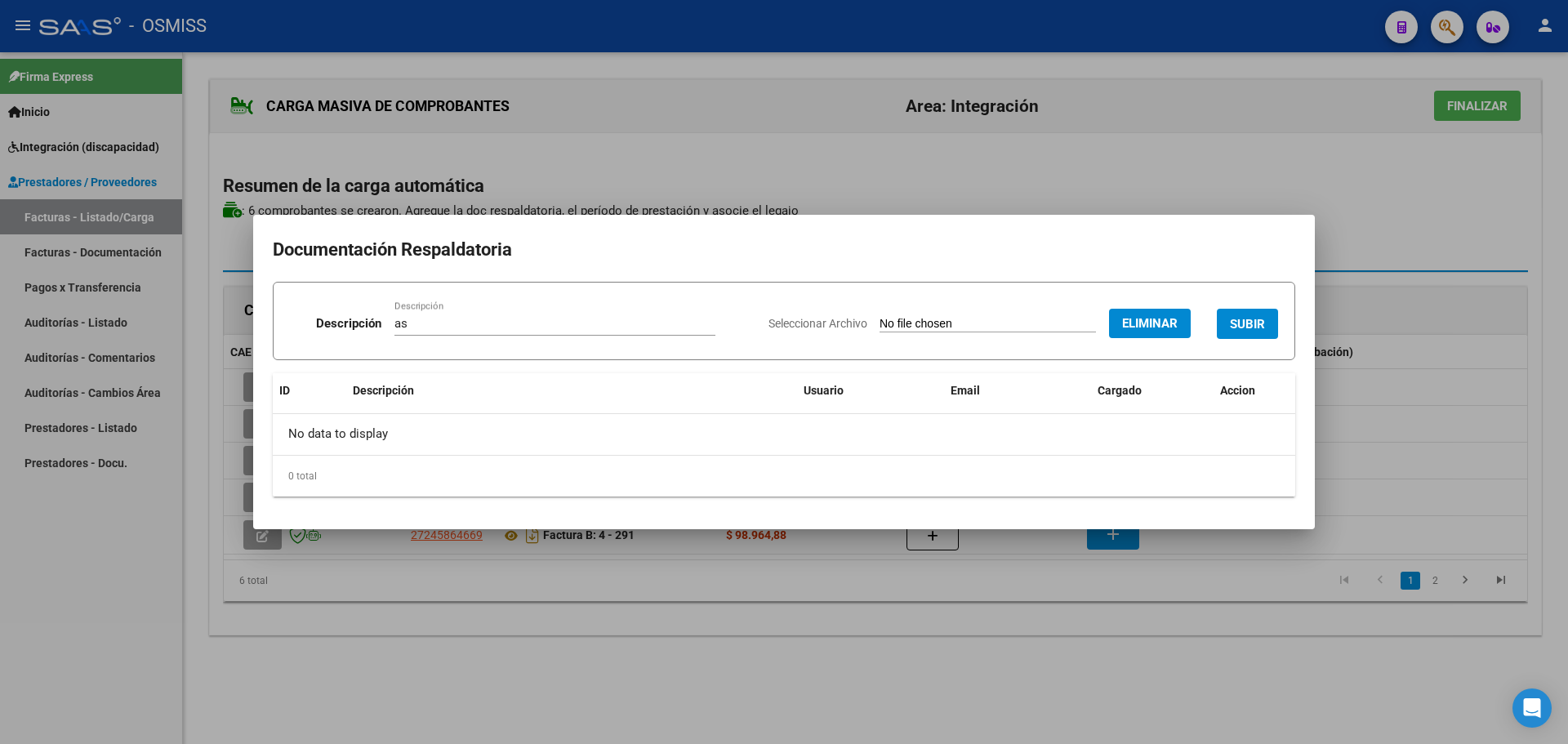
click at [1223, 316] on button "SUBIR" at bounding box center [1247, 324] width 61 height 30
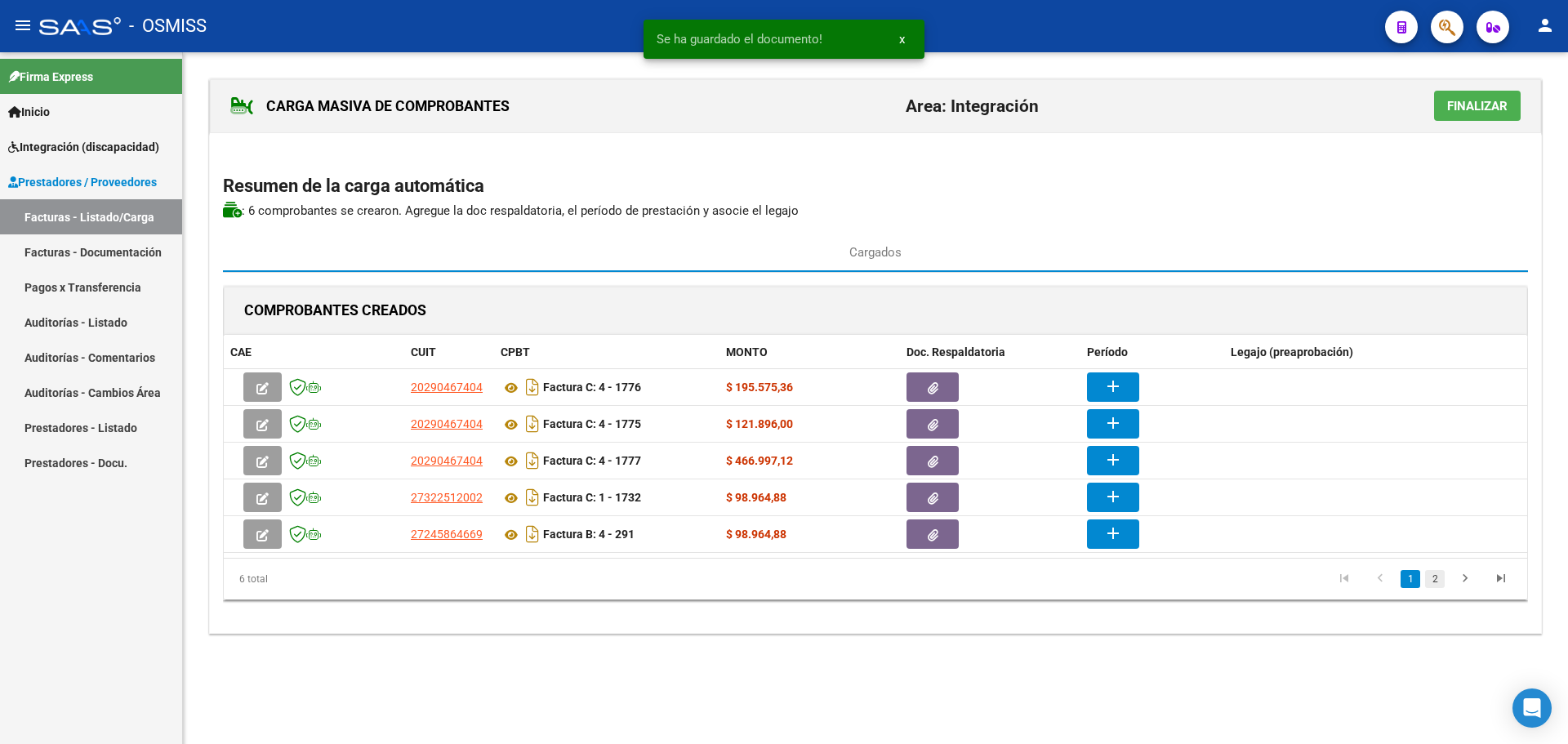
click at [1439, 578] on link "2" at bounding box center [1435, 579] width 20 height 18
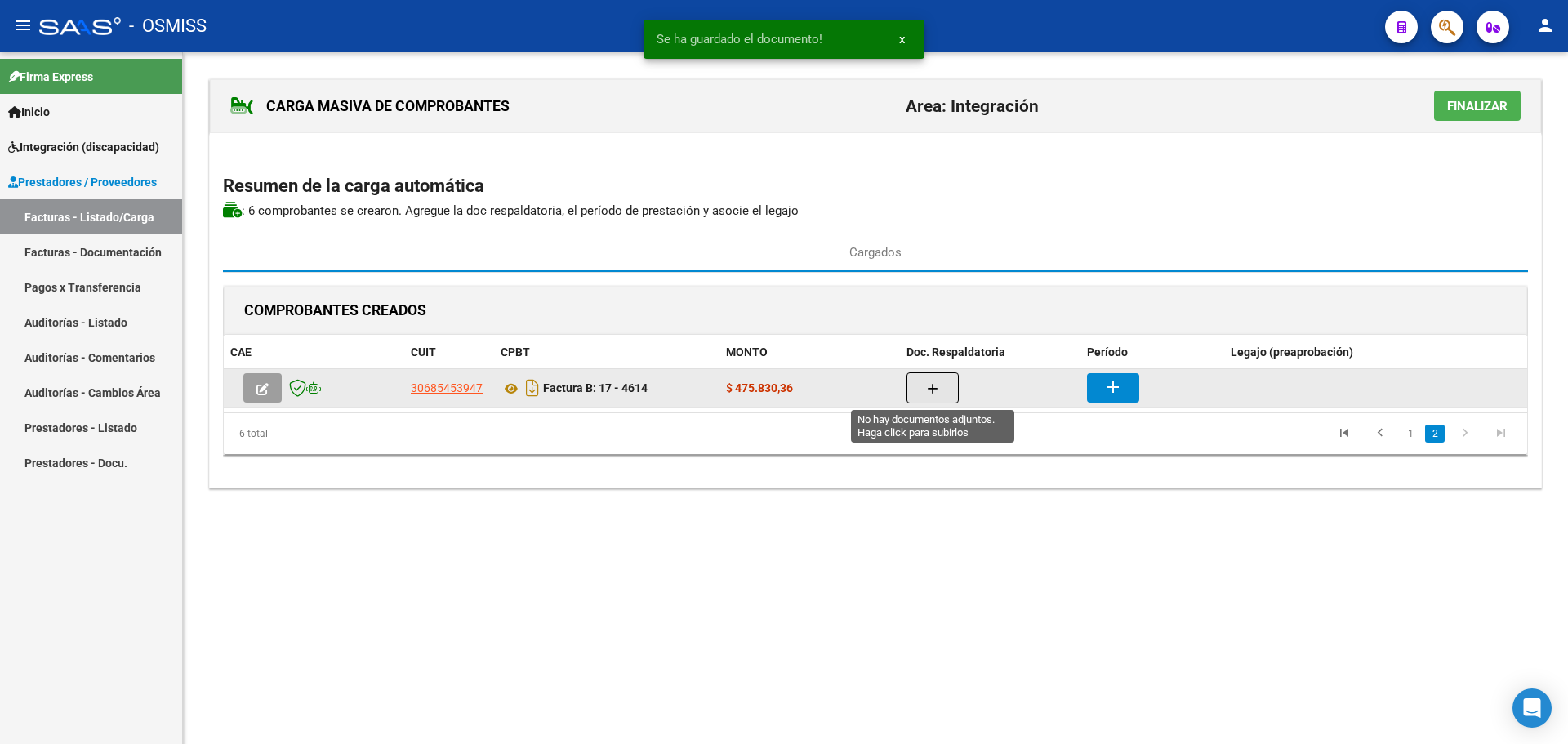
click at [931, 391] on icon "button" at bounding box center [933, 389] width 12 height 12
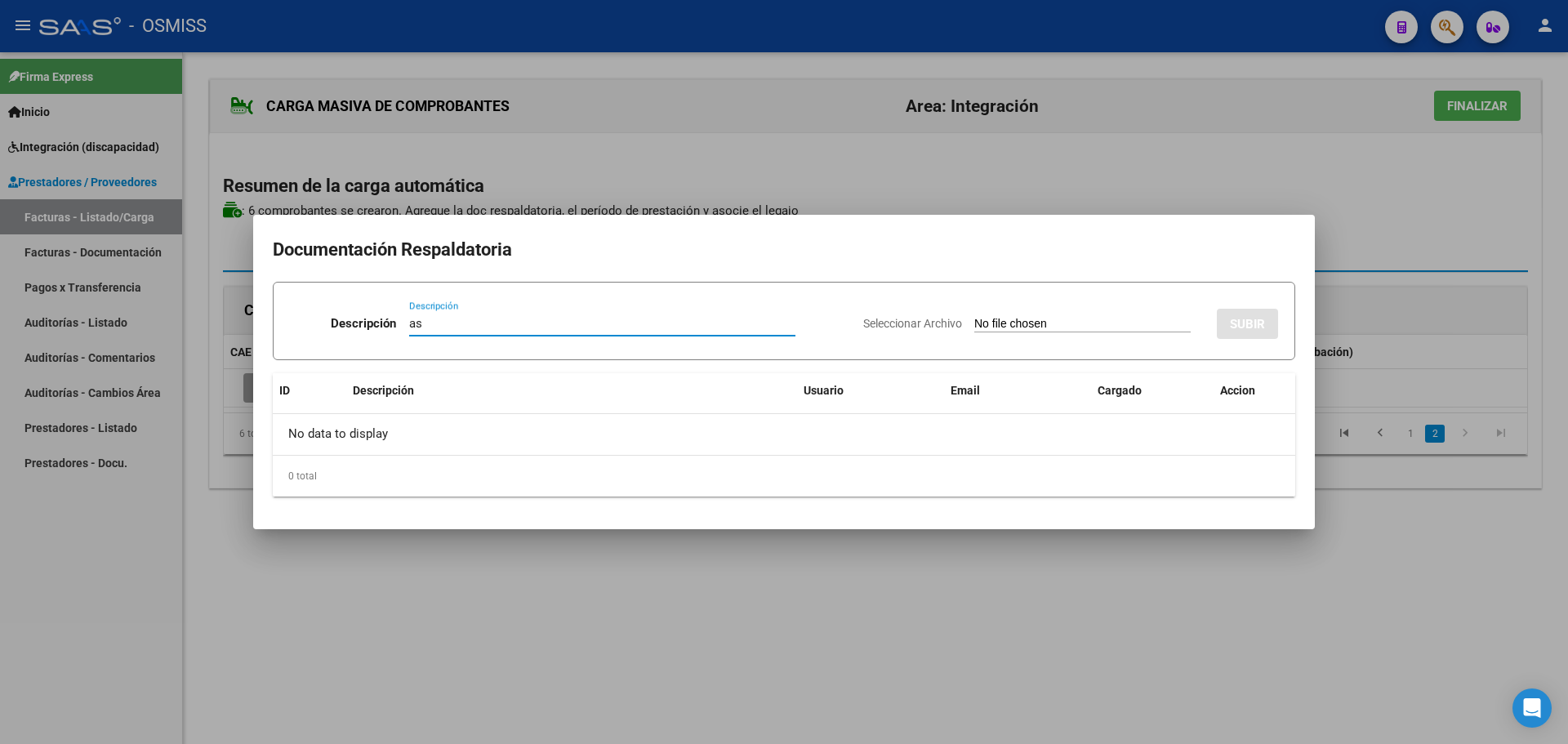
type input "as"
click at [993, 325] on input "Seleccionar Archivo" at bounding box center [1082, 324] width 217 height 16
type input "C:\fakepath\[PERSON_NAME] asistencia.pdf"
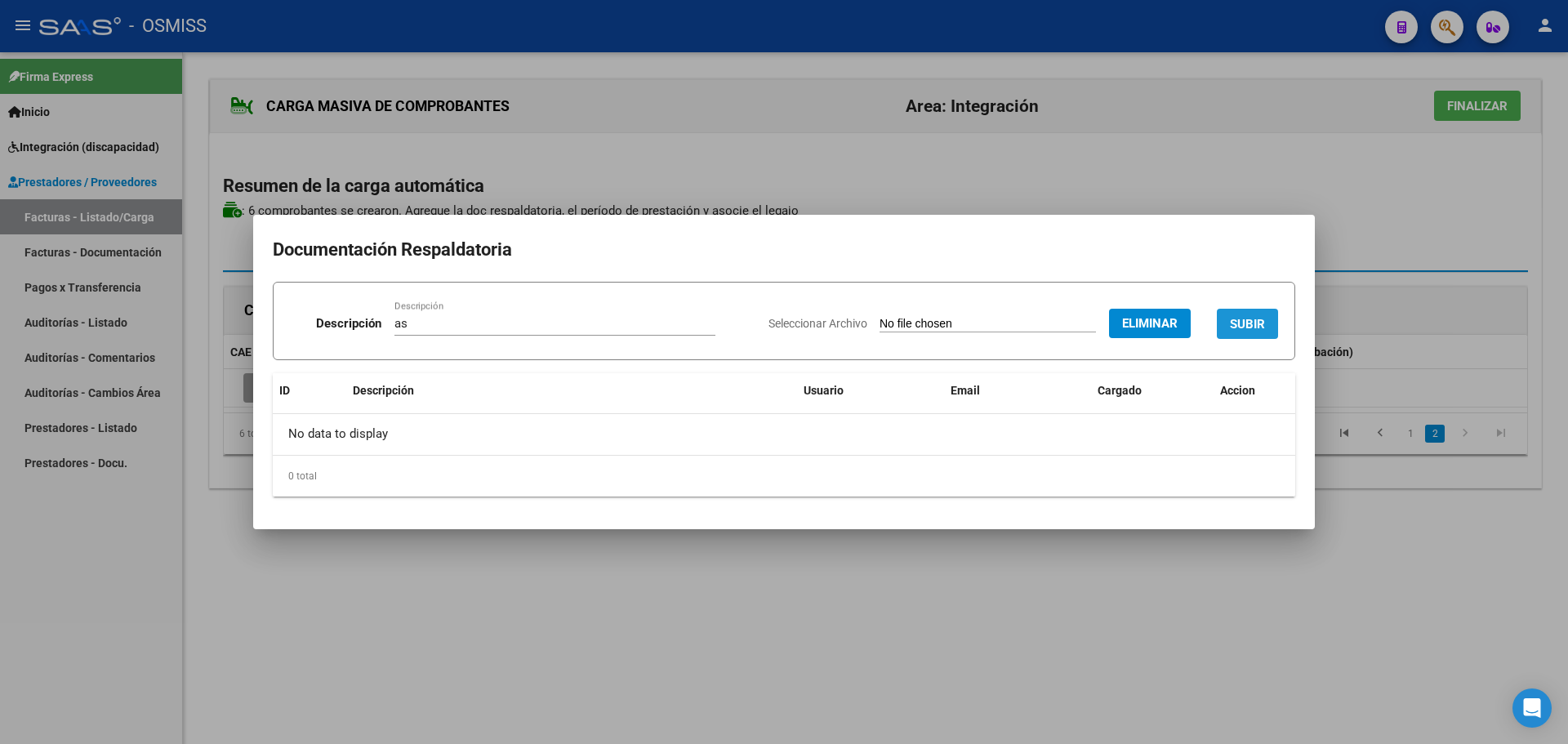
click at [1266, 322] on button "SUBIR" at bounding box center [1247, 324] width 61 height 30
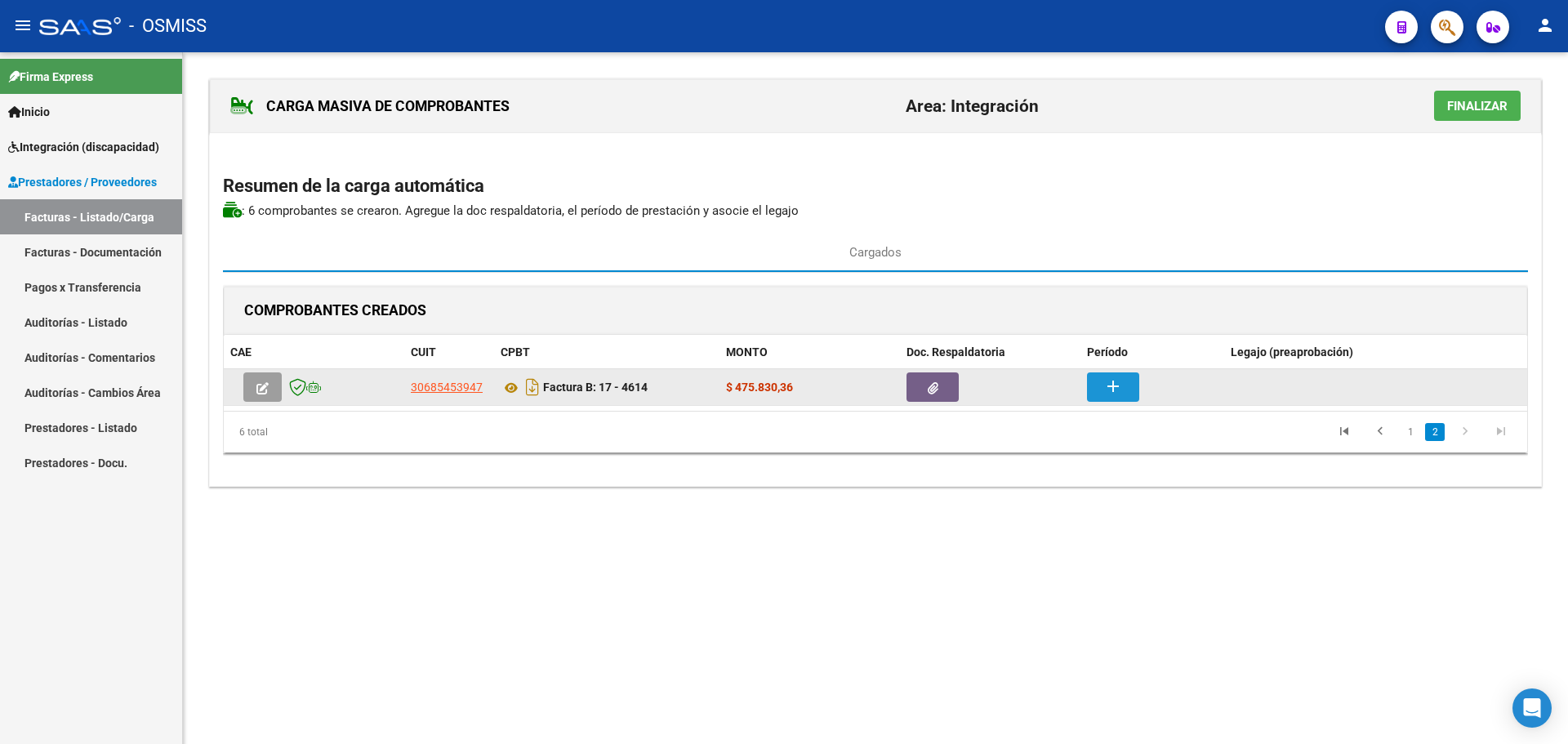
click at [1107, 383] on mat-icon "add" at bounding box center [1114, 386] width 20 height 20
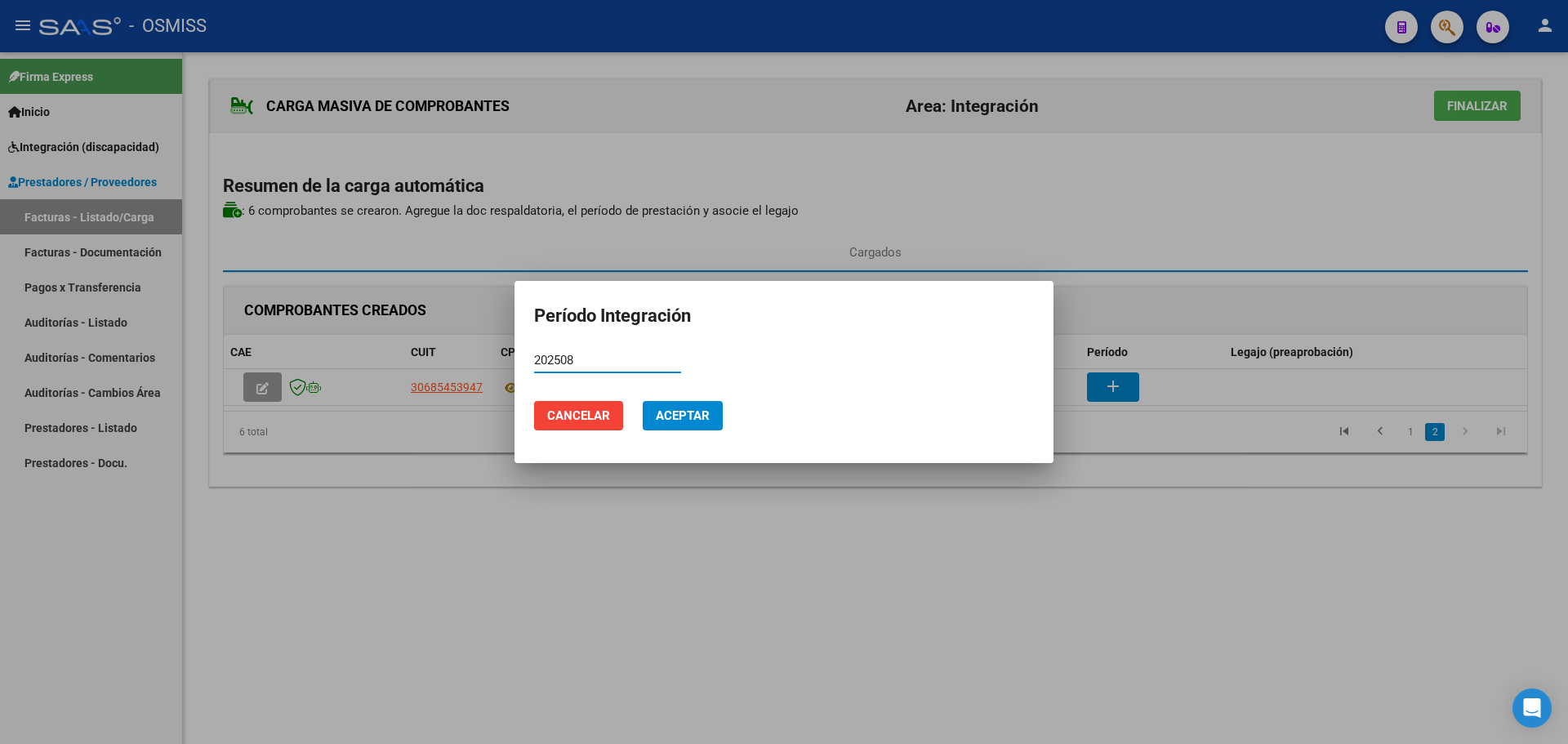
type input "202508"
click at [668, 414] on span "Aceptar" at bounding box center [683, 415] width 54 height 15
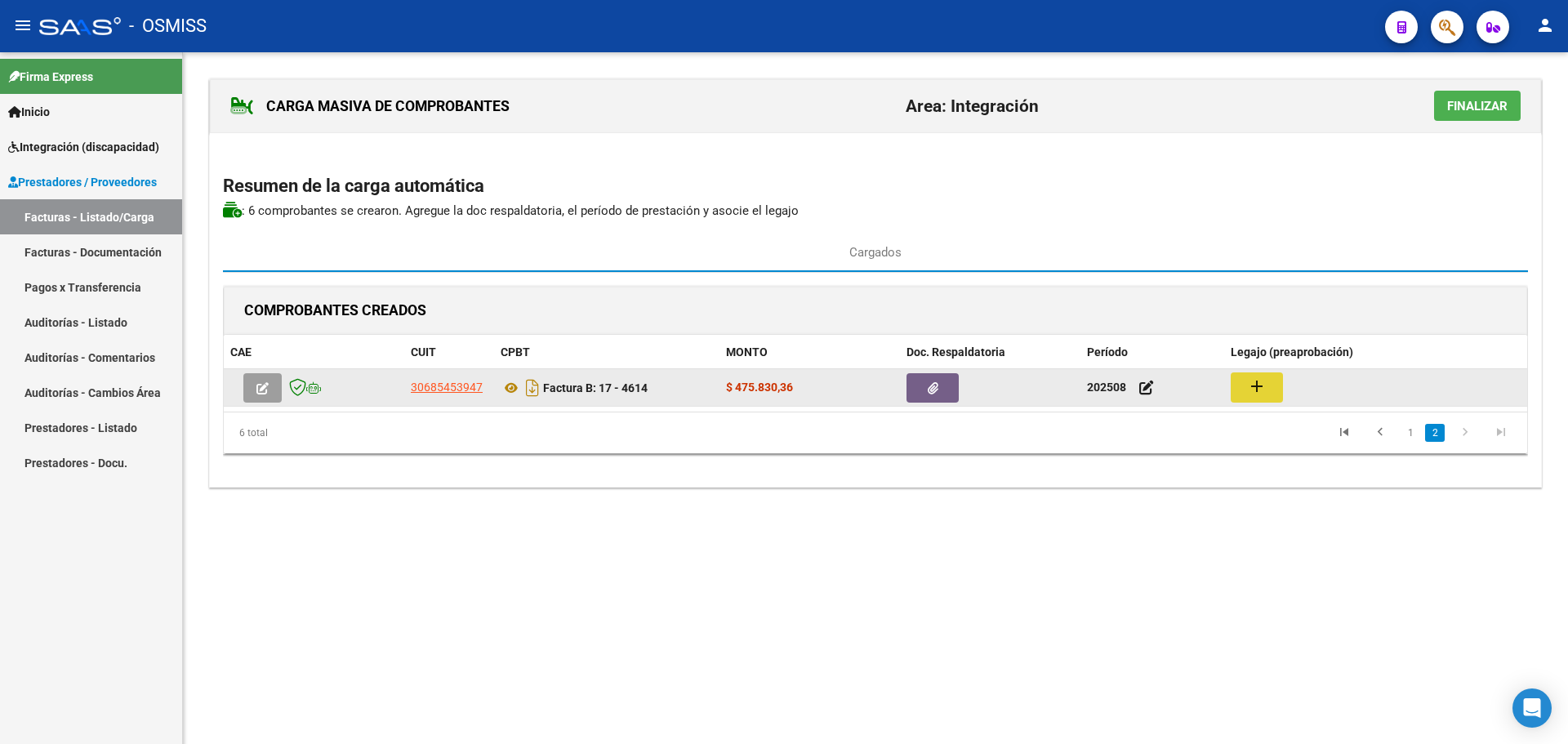
click at [1248, 385] on mat-icon "add" at bounding box center [1257, 386] width 20 height 20
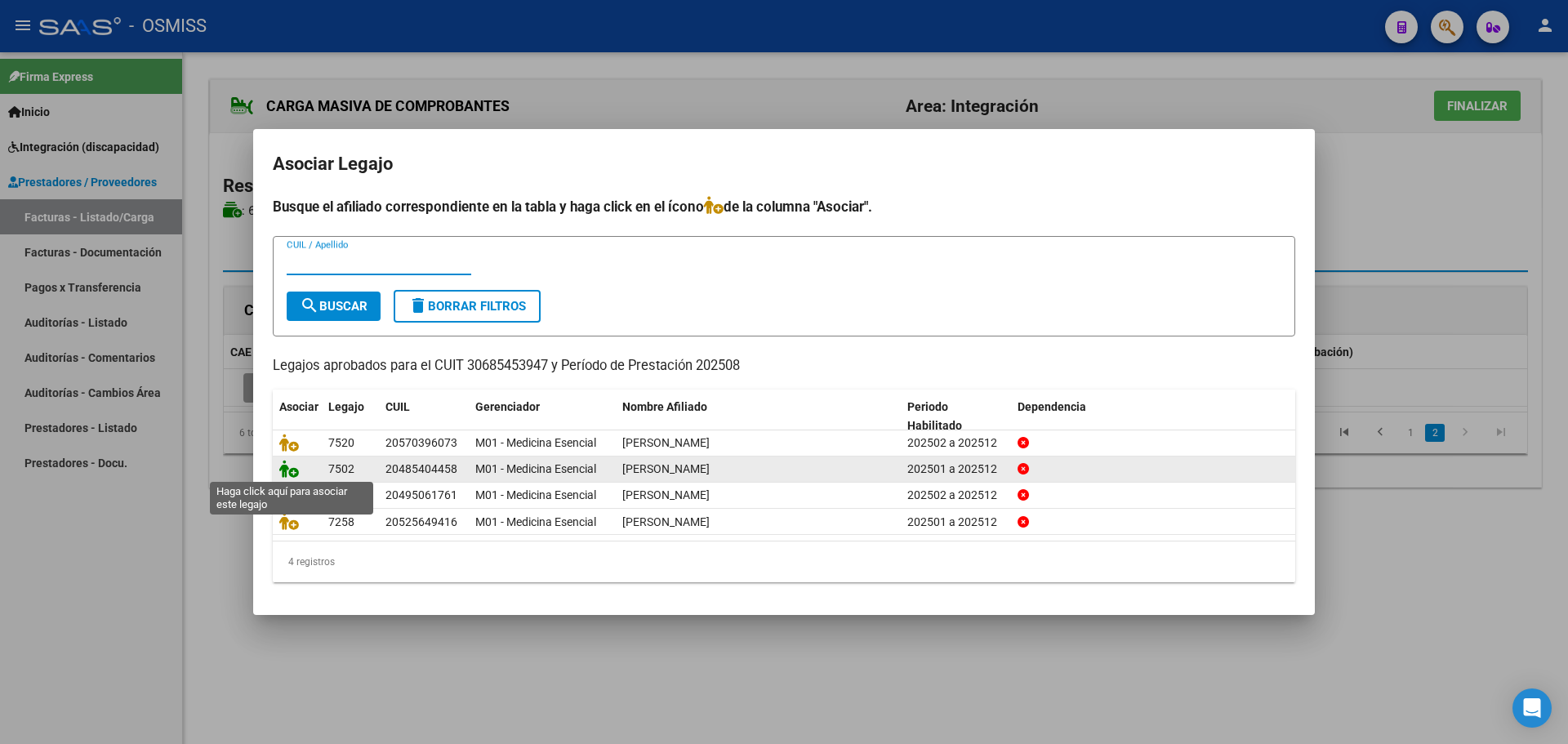
click at [293, 466] on icon at bounding box center [289, 469] width 20 height 18
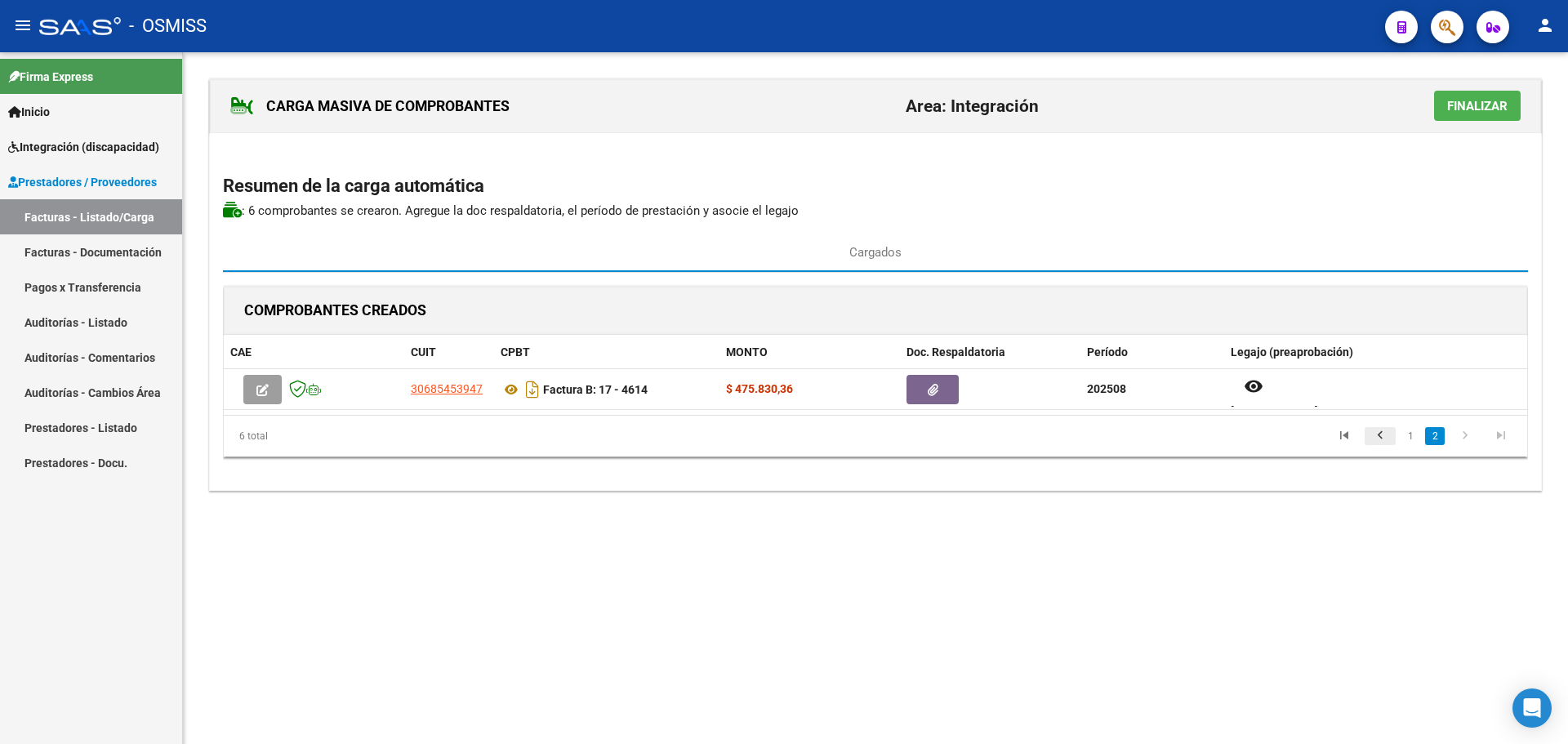
click at [1383, 433] on icon "go to previous page" at bounding box center [1380, 438] width 21 height 20
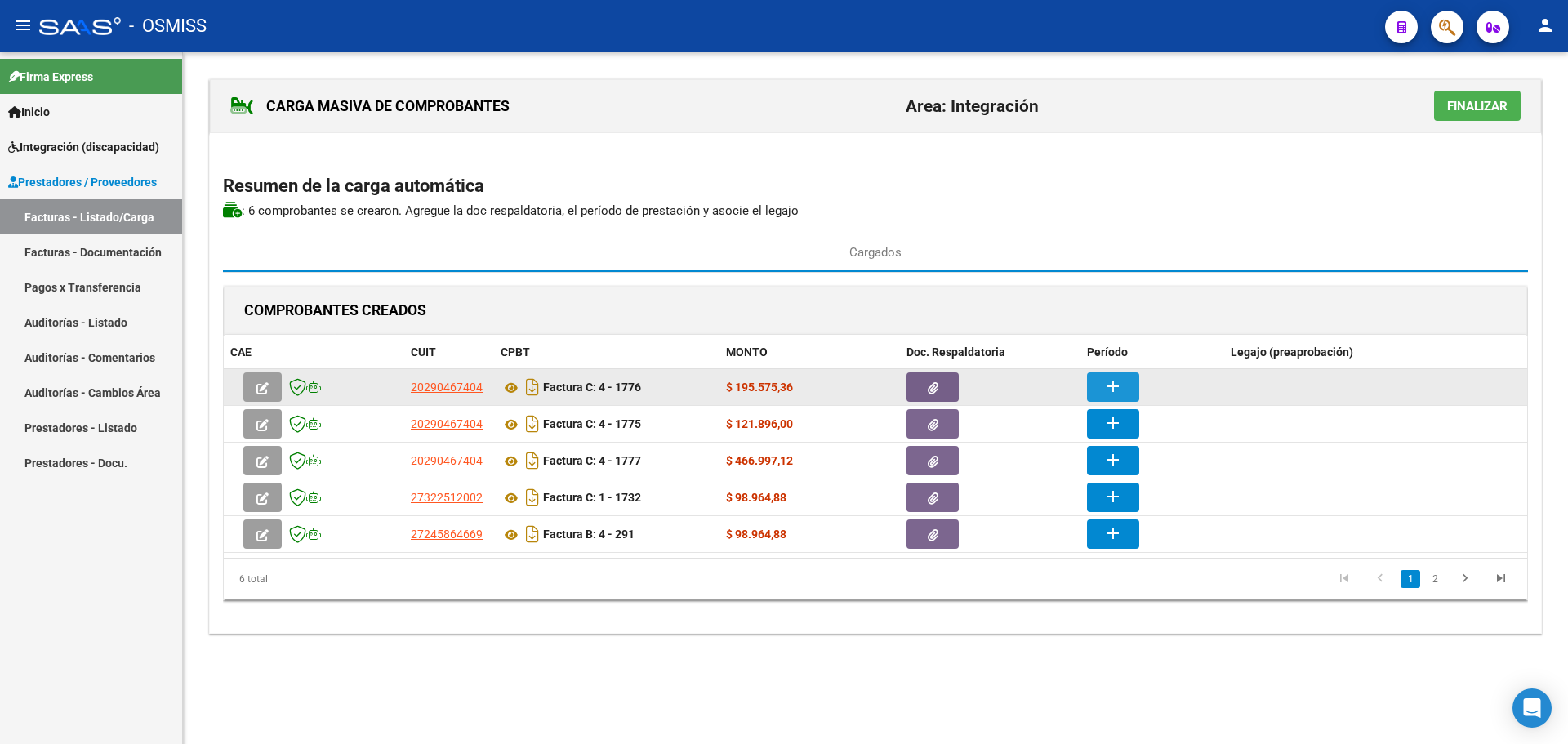
click at [1100, 388] on button "add" at bounding box center [1113, 387] width 52 height 30
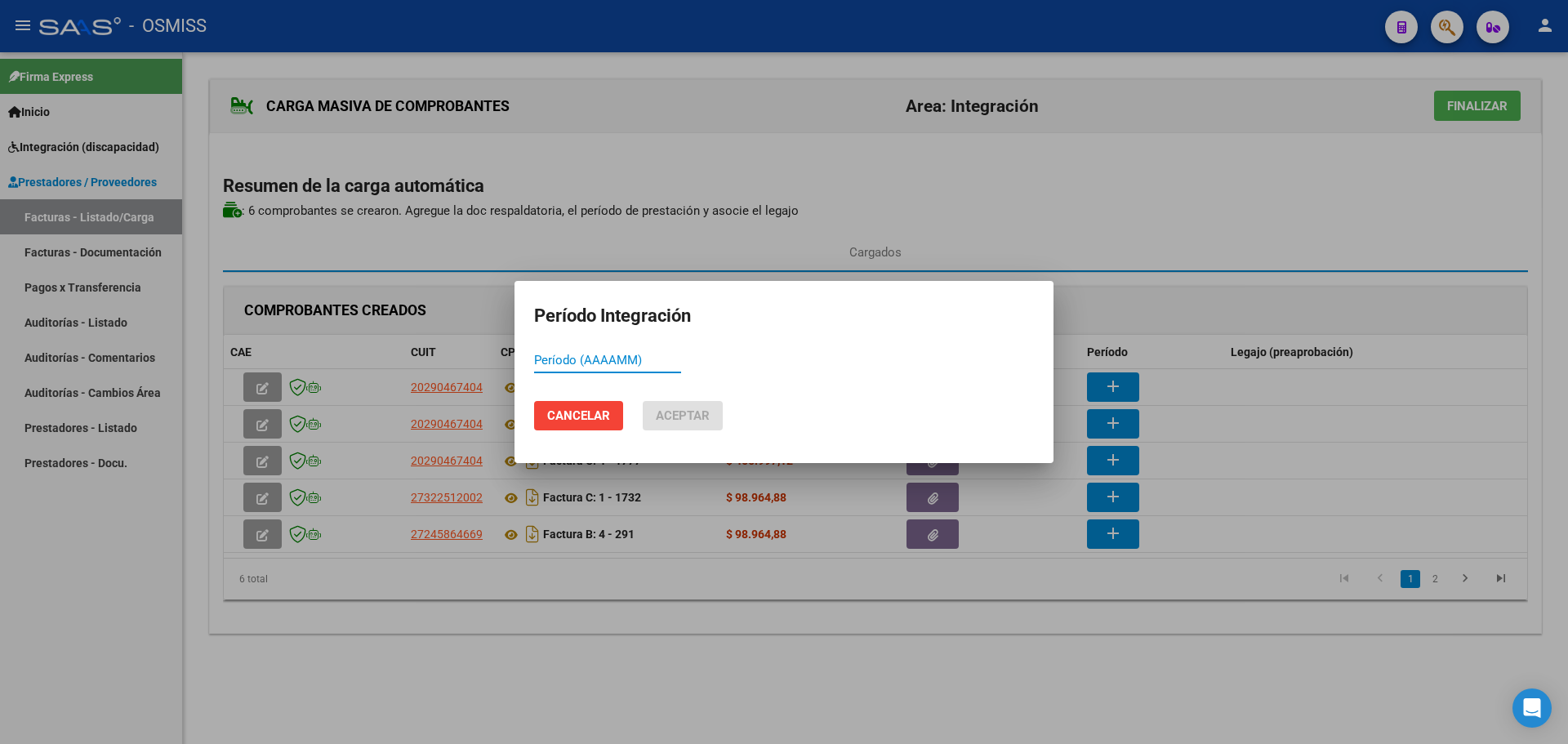
paste input "202508"
type input "202508"
click at [681, 415] on span "Aceptar" at bounding box center [683, 415] width 54 height 15
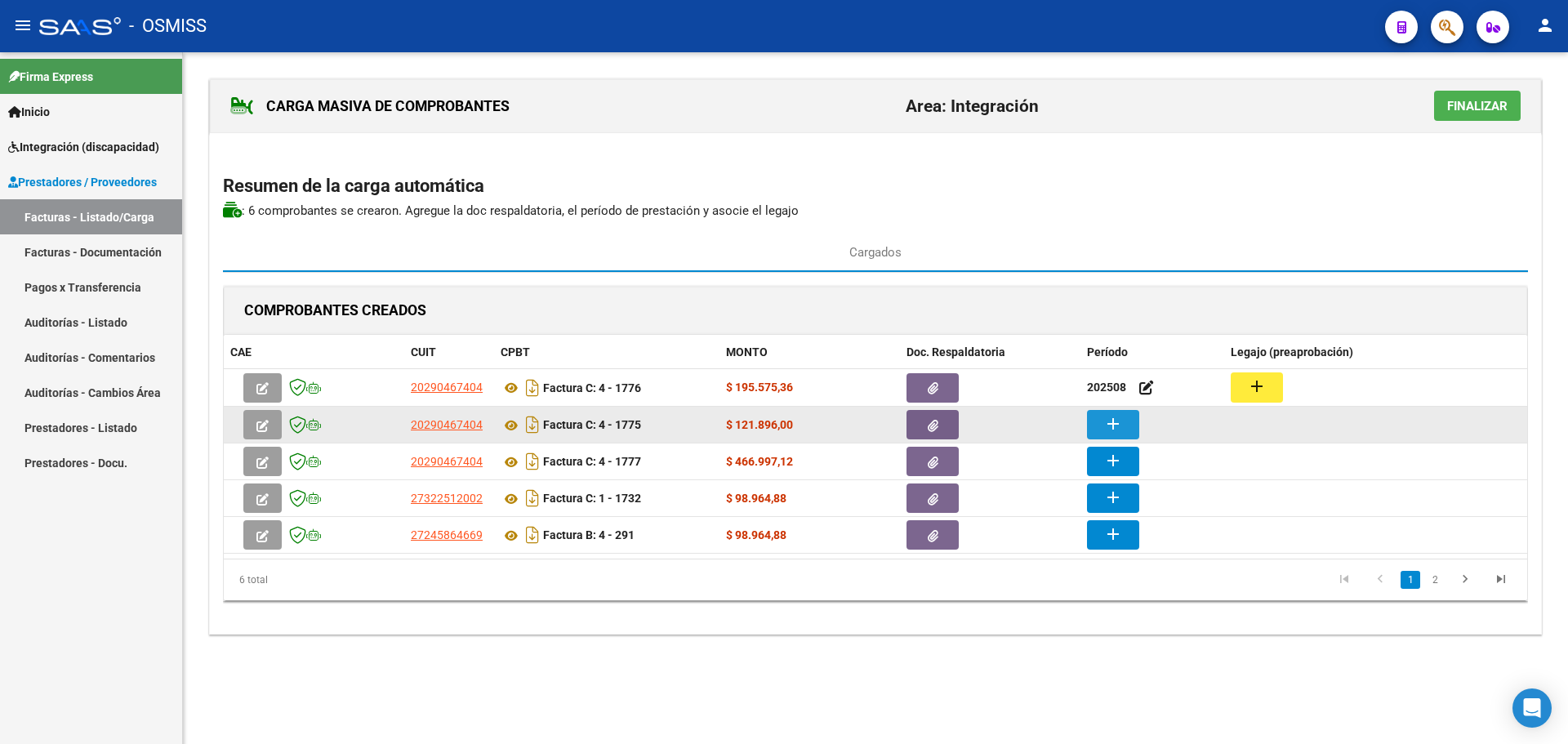
click at [1114, 428] on mat-icon "add" at bounding box center [1114, 423] width 20 height 20
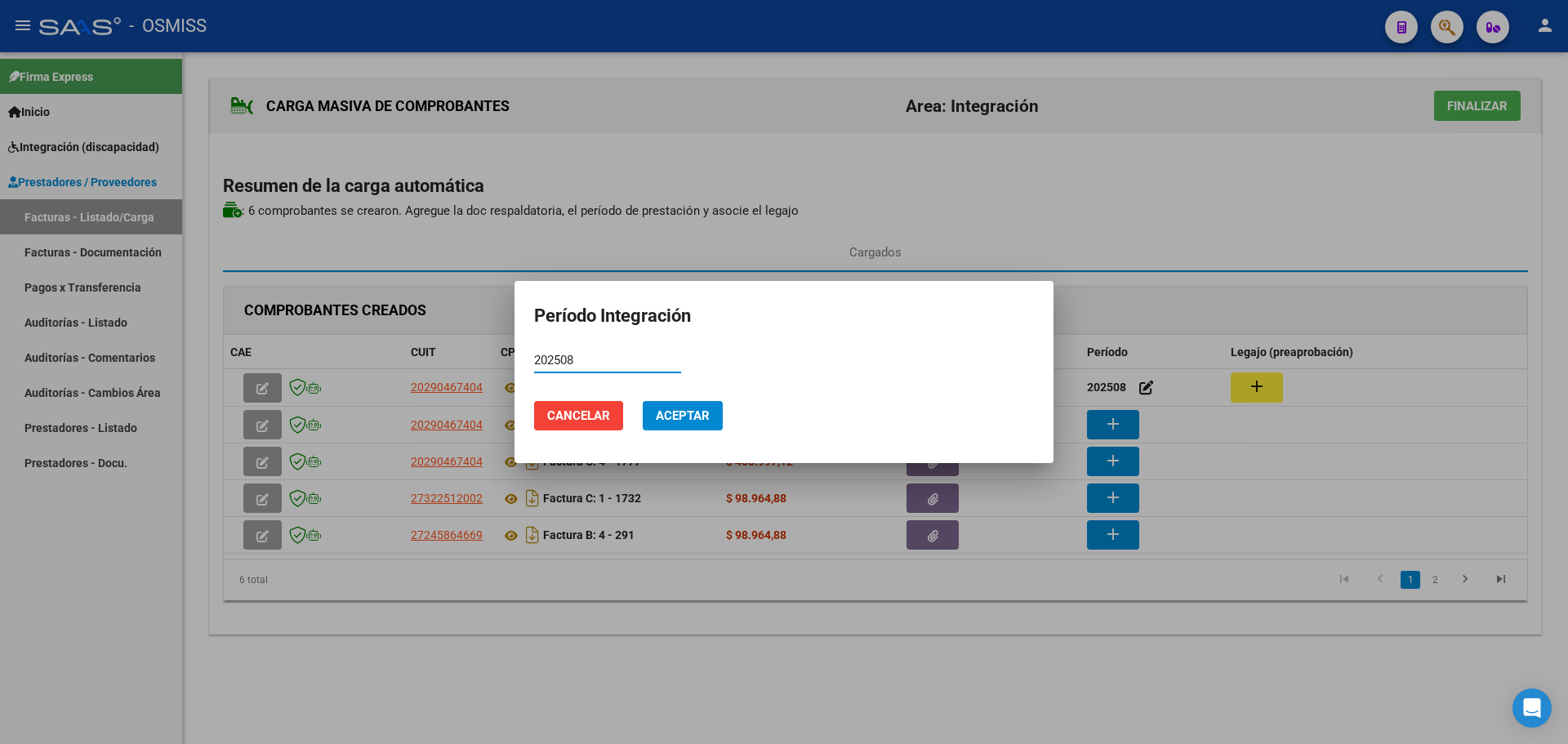
type input "202508"
click at [697, 409] on span "Aceptar" at bounding box center [683, 415] width 54 height 15
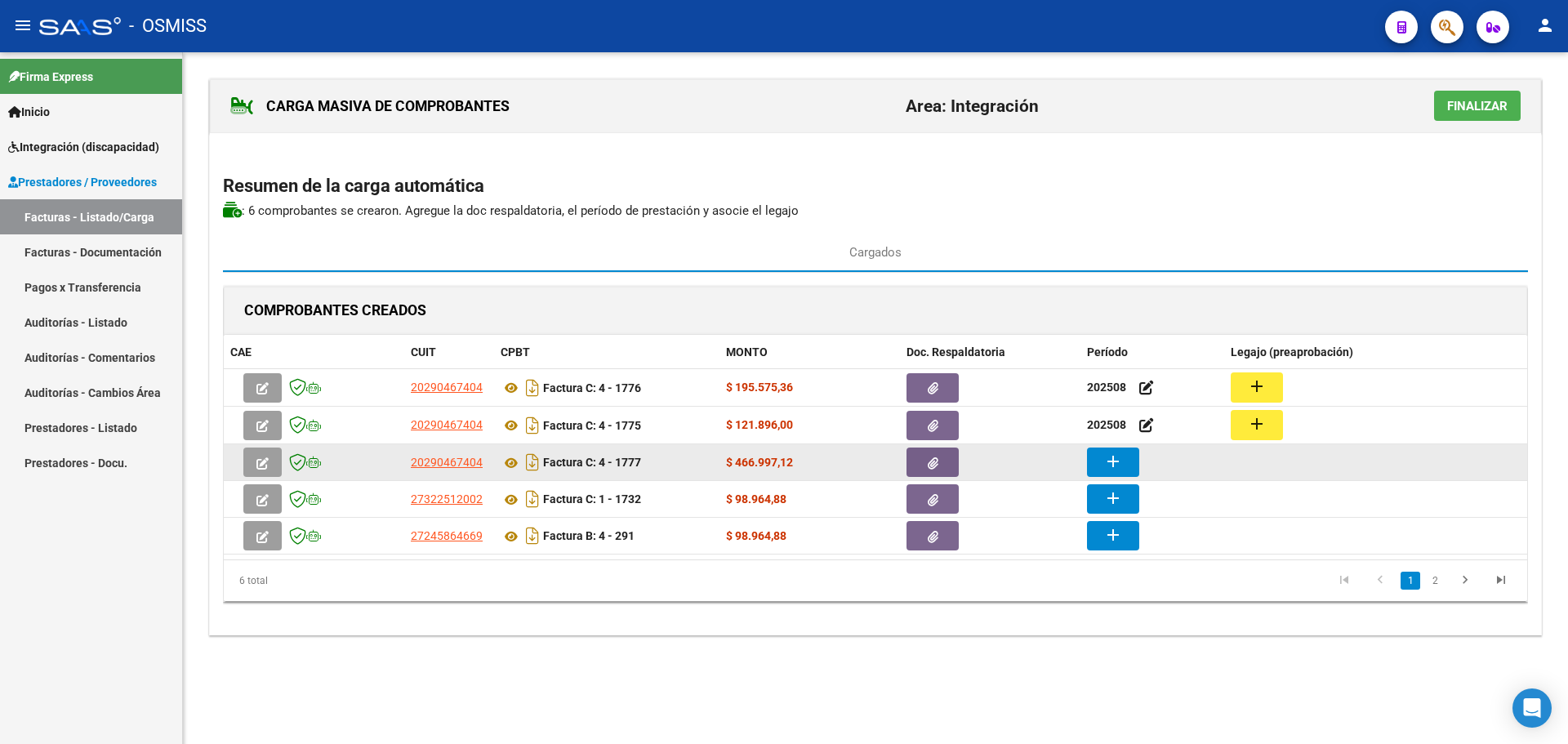
click at [1116, 466] on mat-icon "add" at bounding box center [1114, 461] width 20 height 20
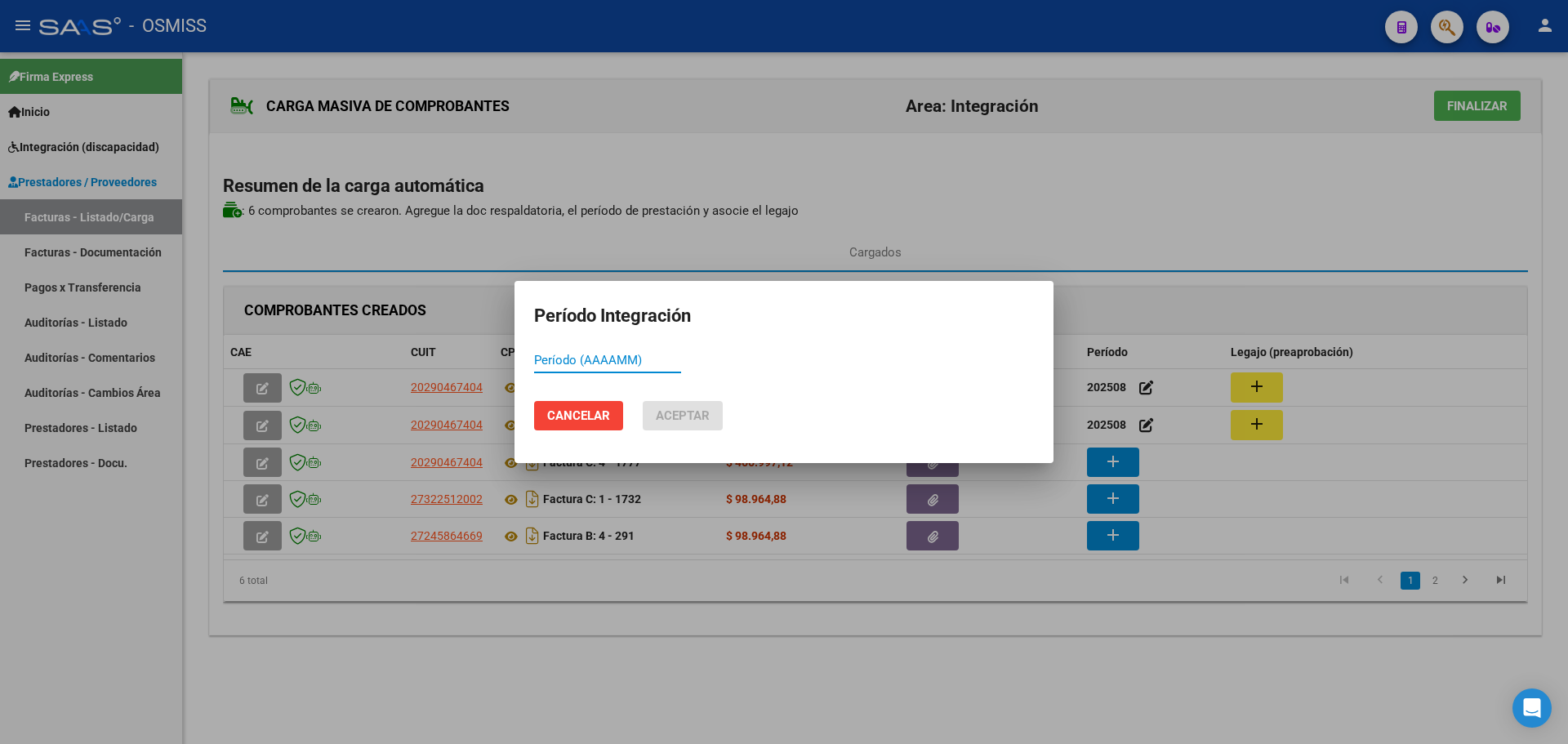
paste input "202508"
type input "202508"
click at [680, 419] on span "Aceptar" at bounding box center [683, 415] width 54 height 15
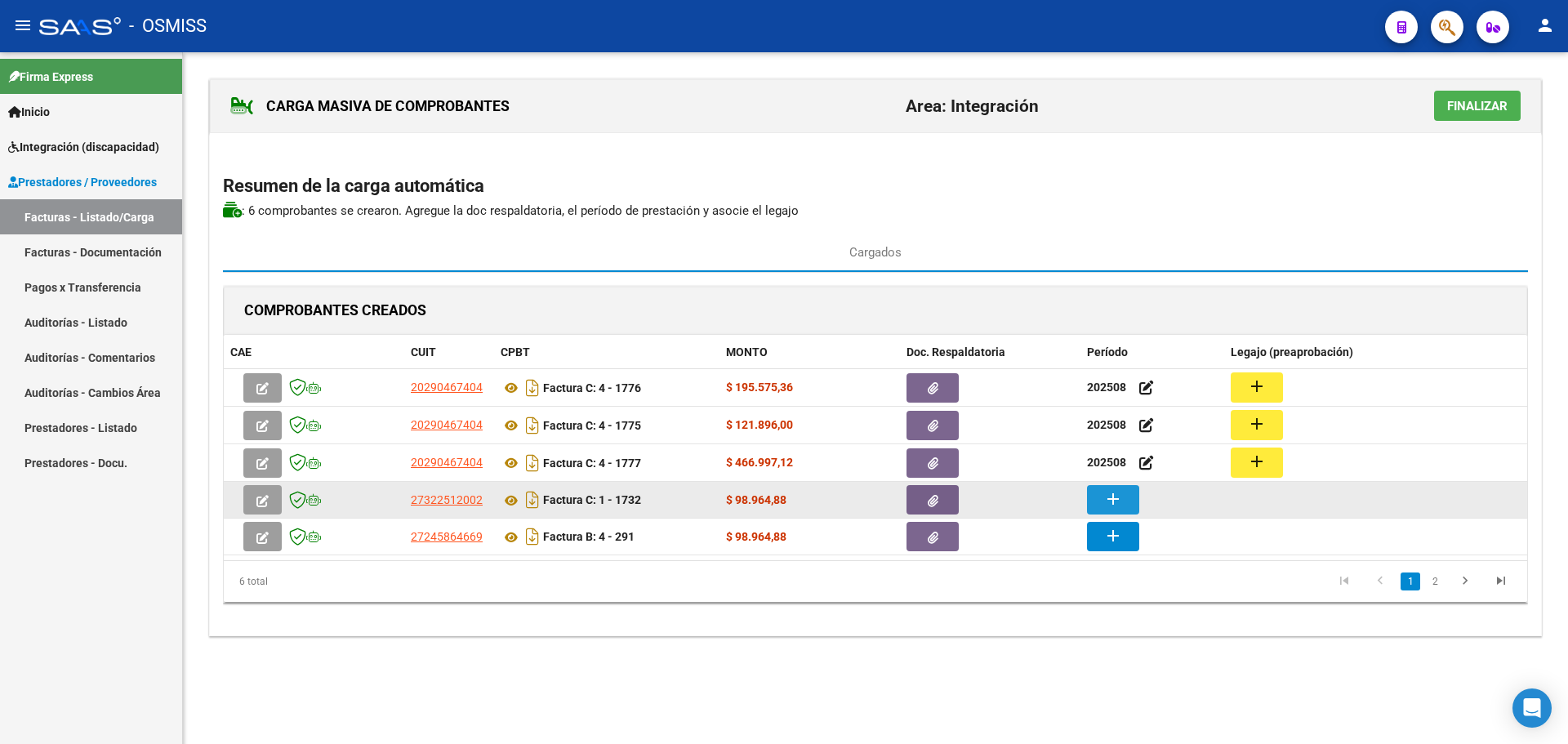
click at [1111, 489] on button "add" at bounding box center [1113, 500] width 52 height 30
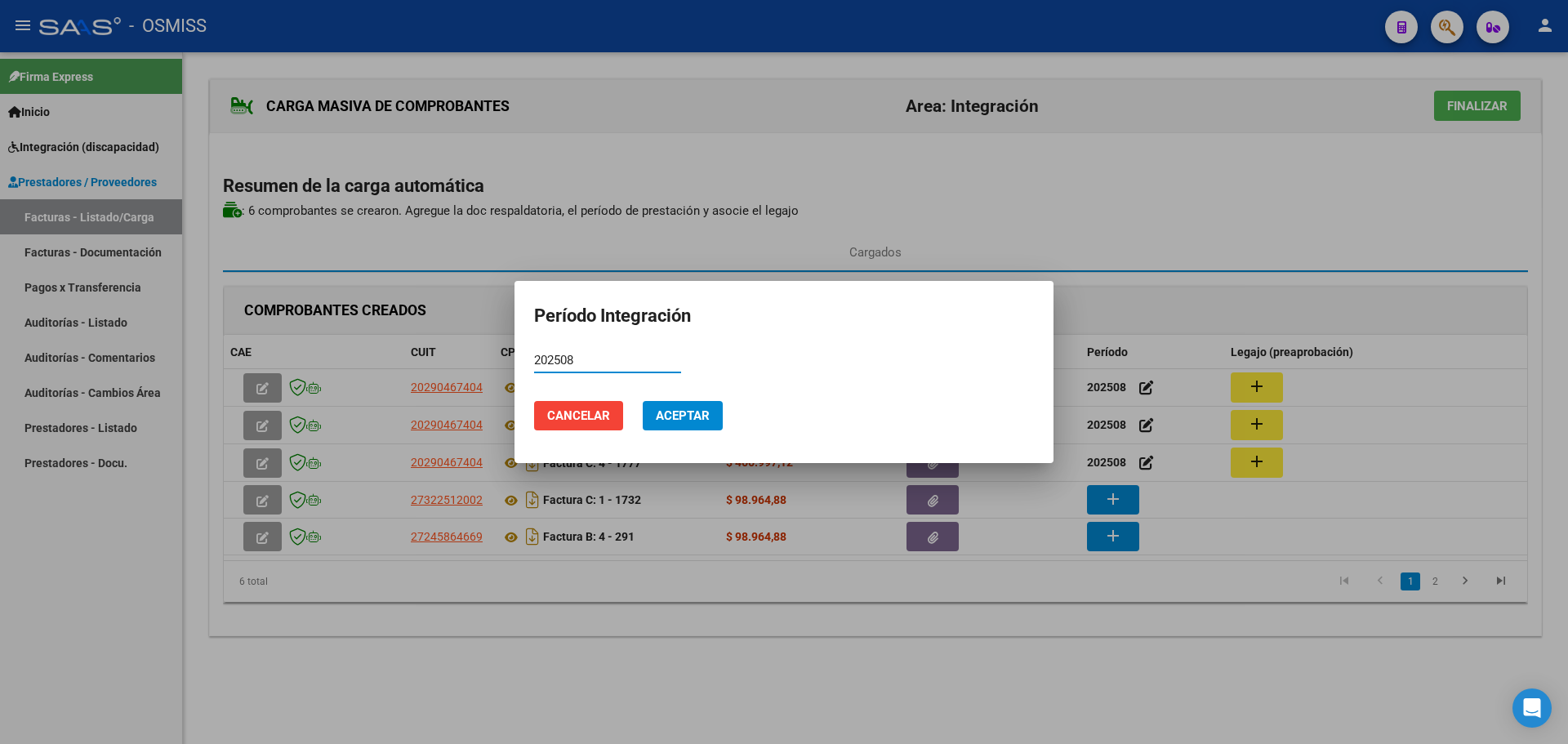
type input "202508"
click at [678, 419] on span "Aceptar" at bounding box center [683, 415] width 54 height 15
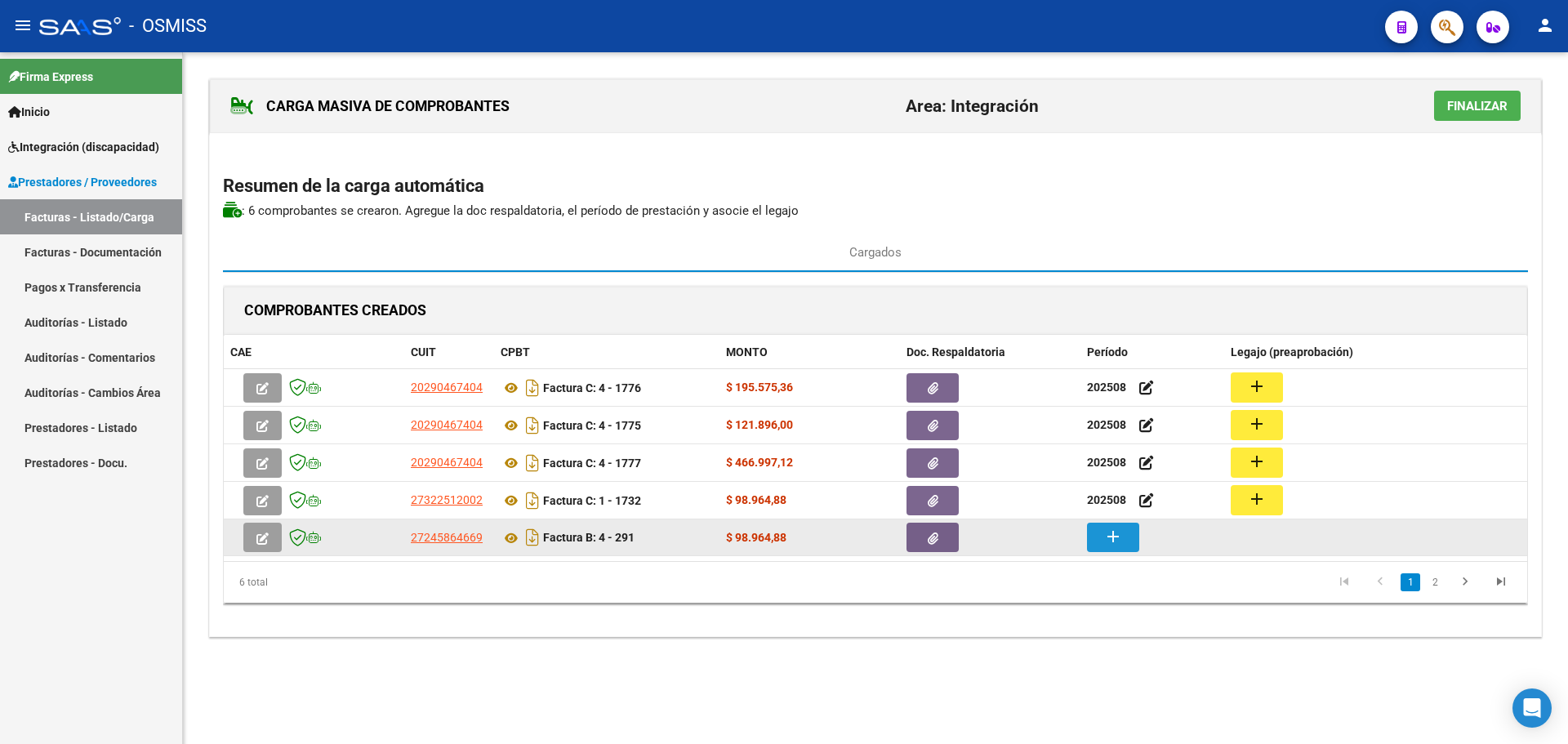
click at [1105, 541] on mat-icon "add" at bounding box center [1114, 536] width 20 height 20
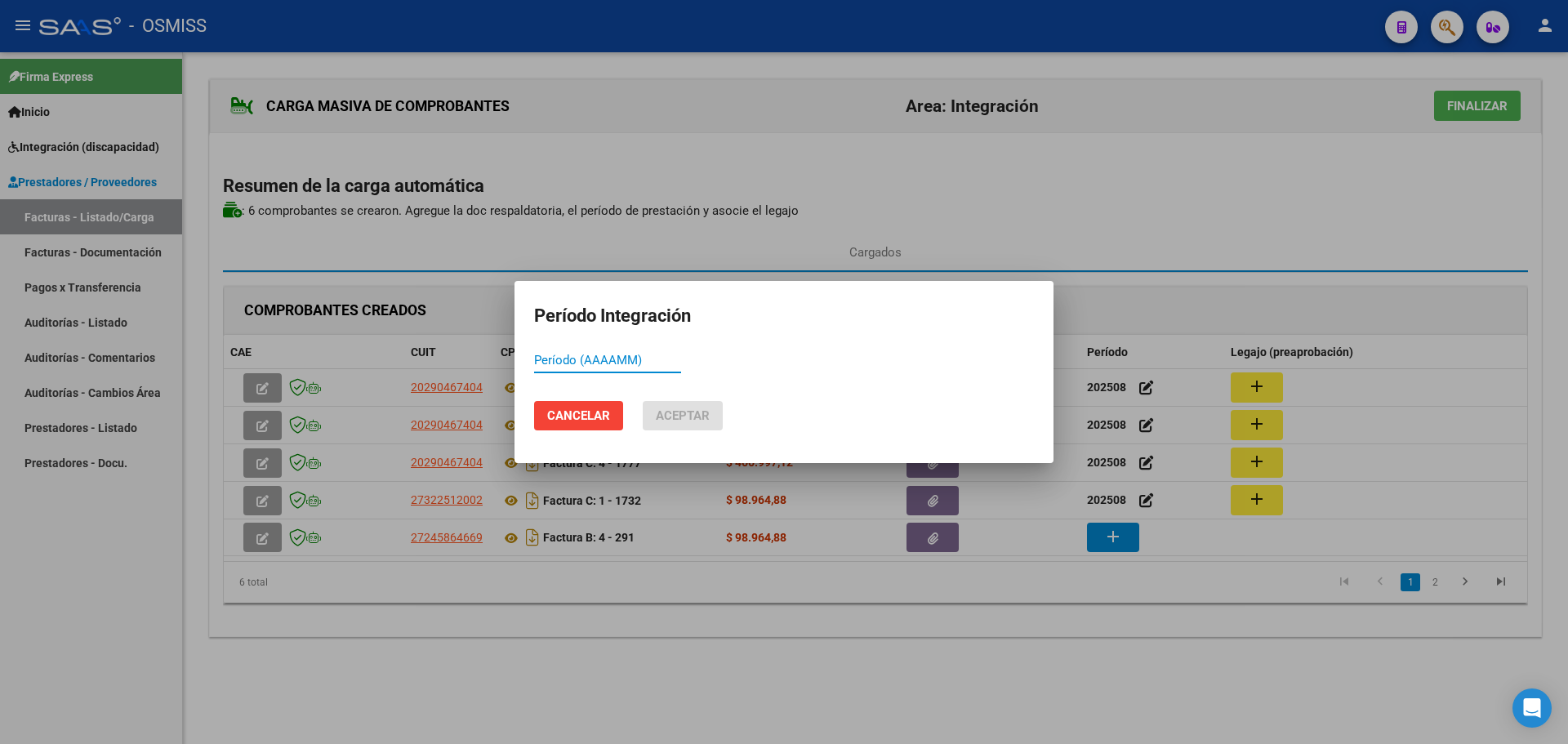
paste input "202508"
type input "202508"
click at [682, 423] on button "Aceptar" at bounding box center [683, 415] width 80 height 30
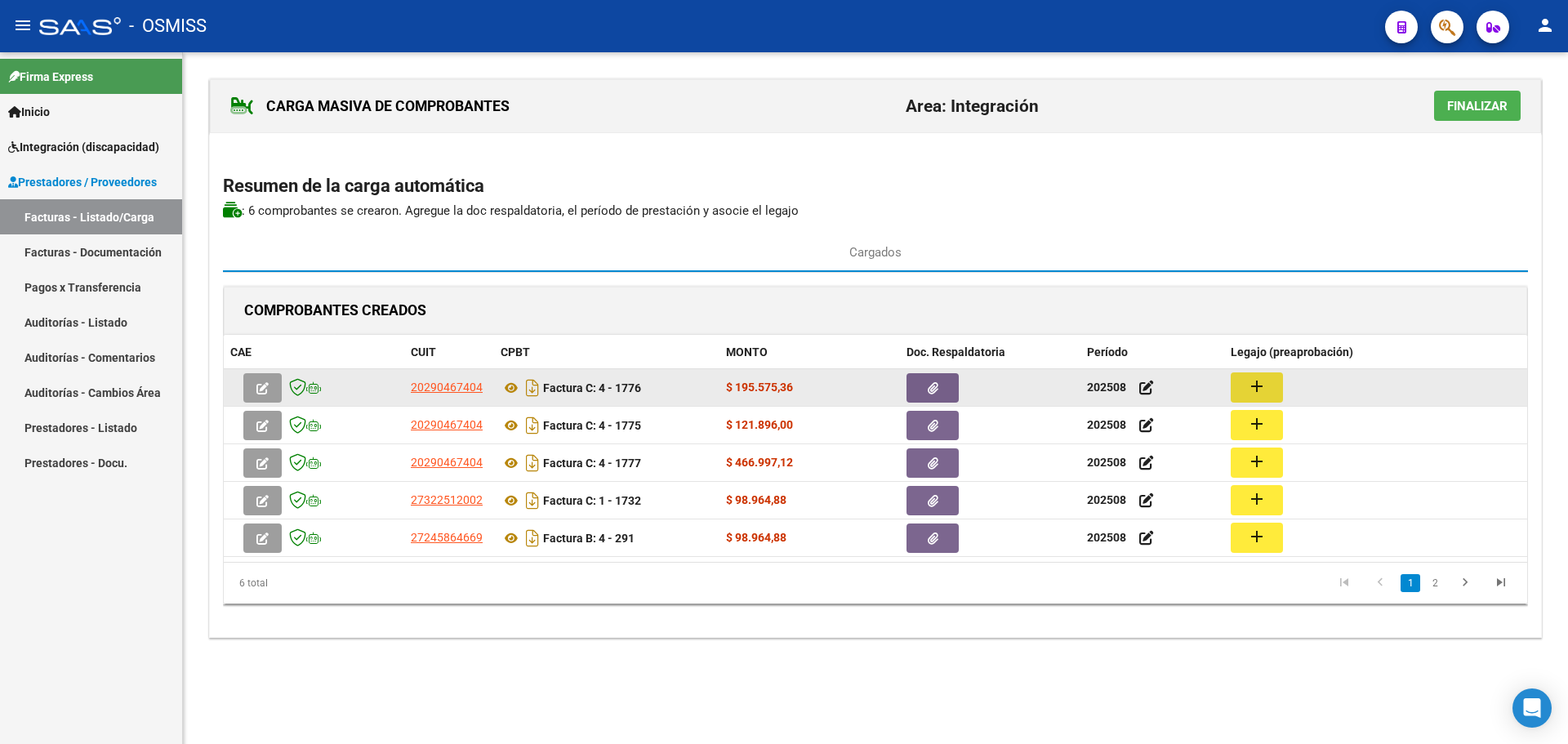
click at [1267, 391] on button "add" at bounding box center [1256, 387] width 52 height 30
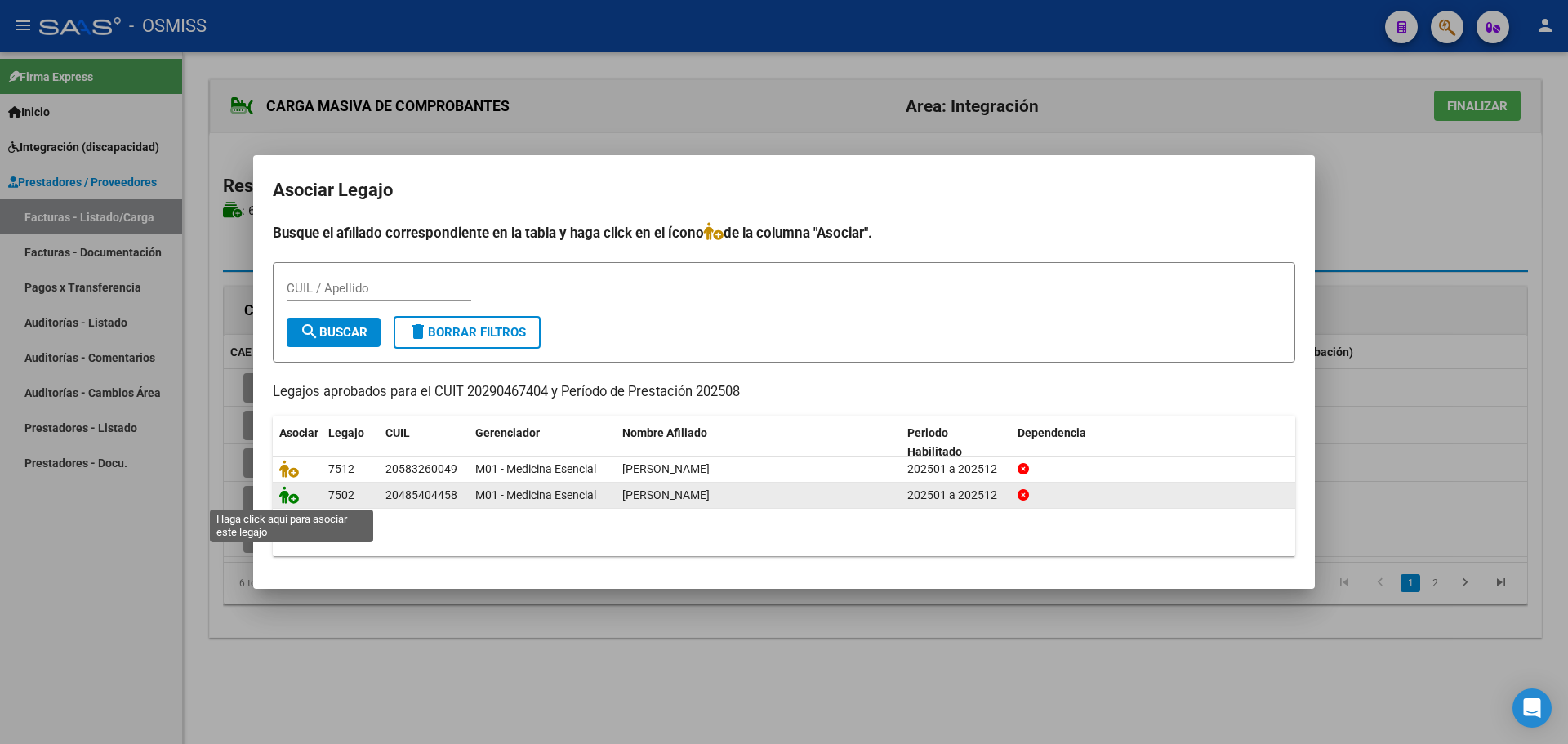
click at [285, 496] on icon at bounding box center [289, 495] width 20 height 18
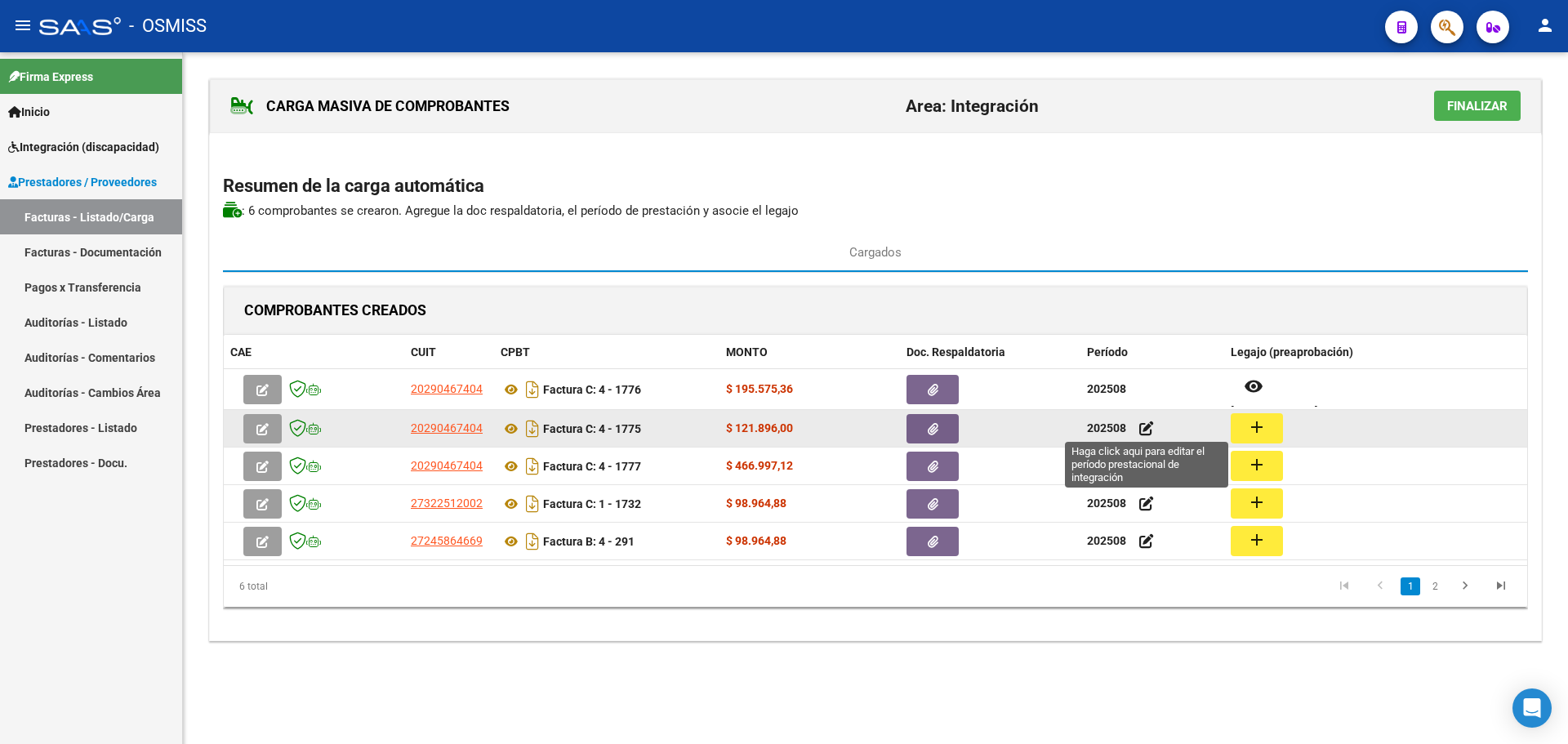
click at [1153, 428] on icon at bounding box center [1147, 428] width 15 height 16
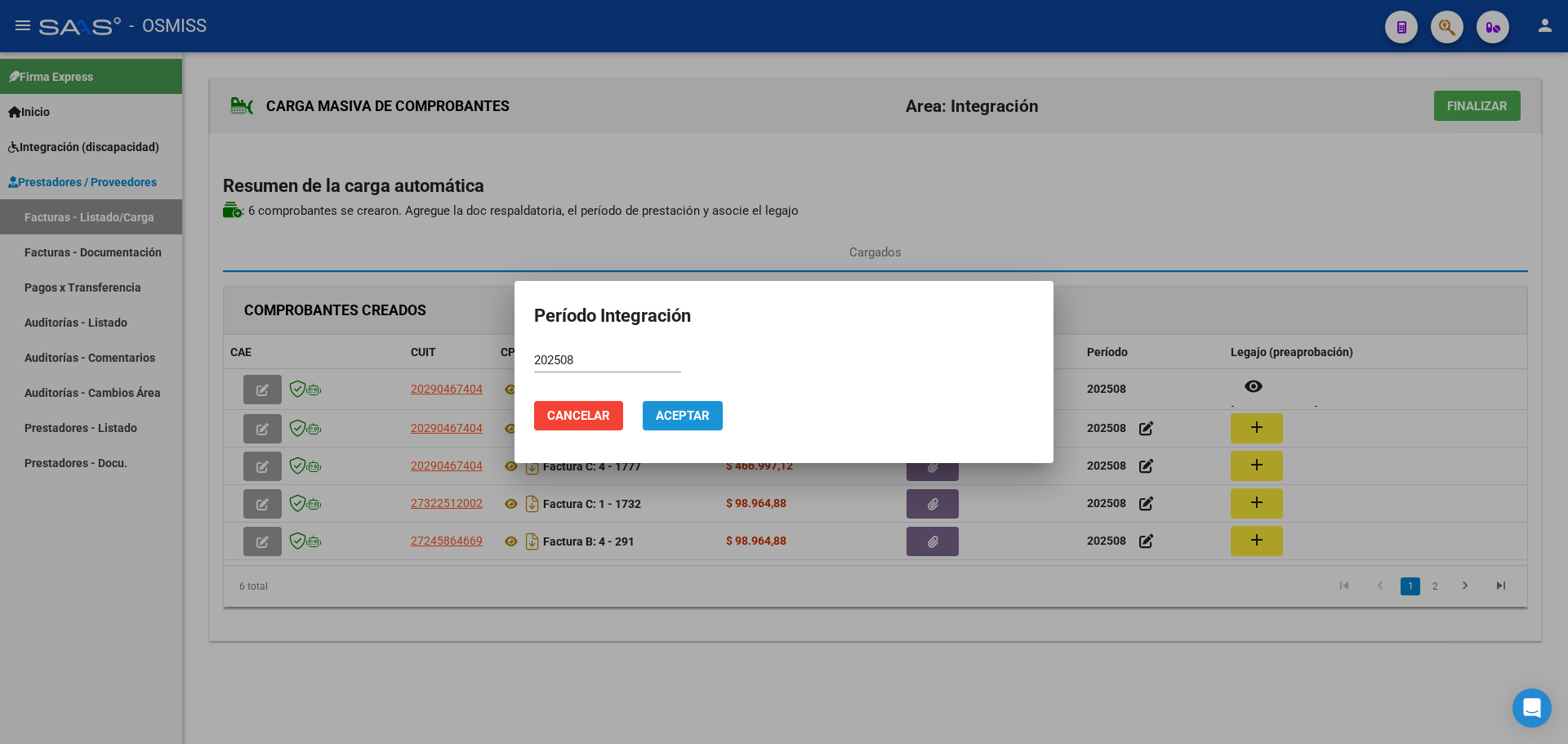
drag, startPoint x: 686, startPoint y: 420, endPoint x: 694, endPoint y: 426, distance: 10.0
click at [687, 426] on button "Aceptar" at bounding box center [683, 415] width 80 height 30
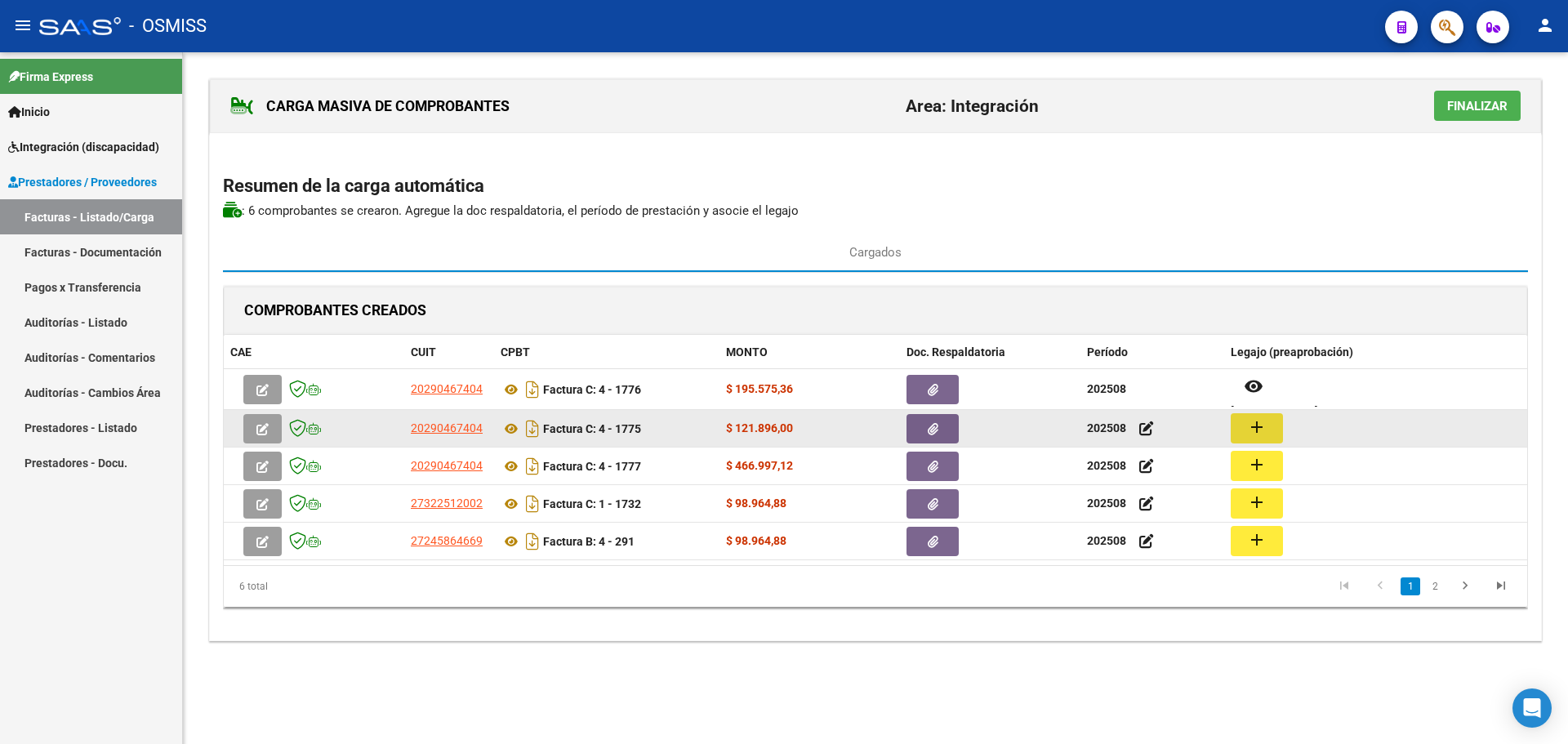
click at [1238, 432] on button "add" at bounding box center [1256, 428] width 52 height 30
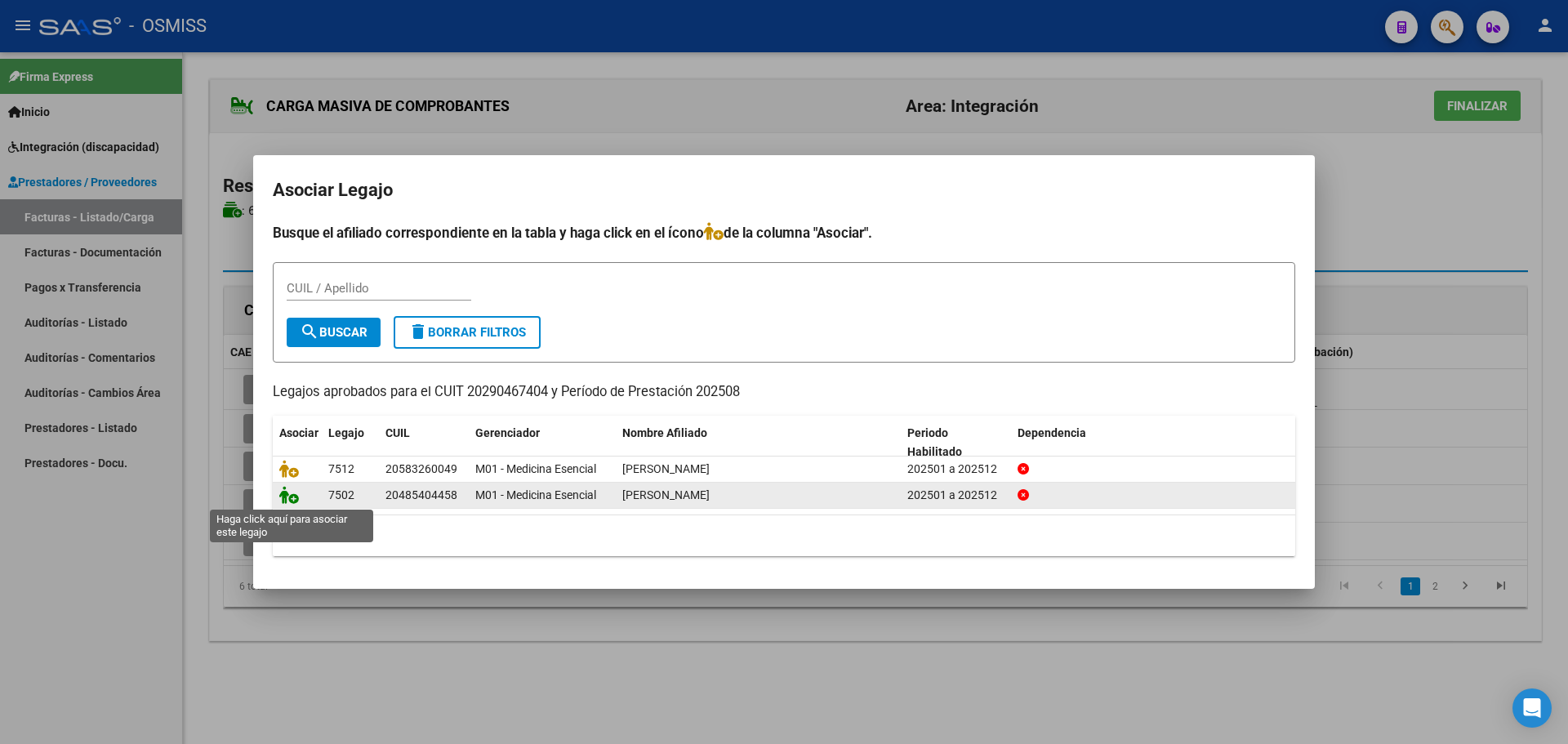
click at [295, 493] on icon at bounding box center [289, 495] width 20 height 18
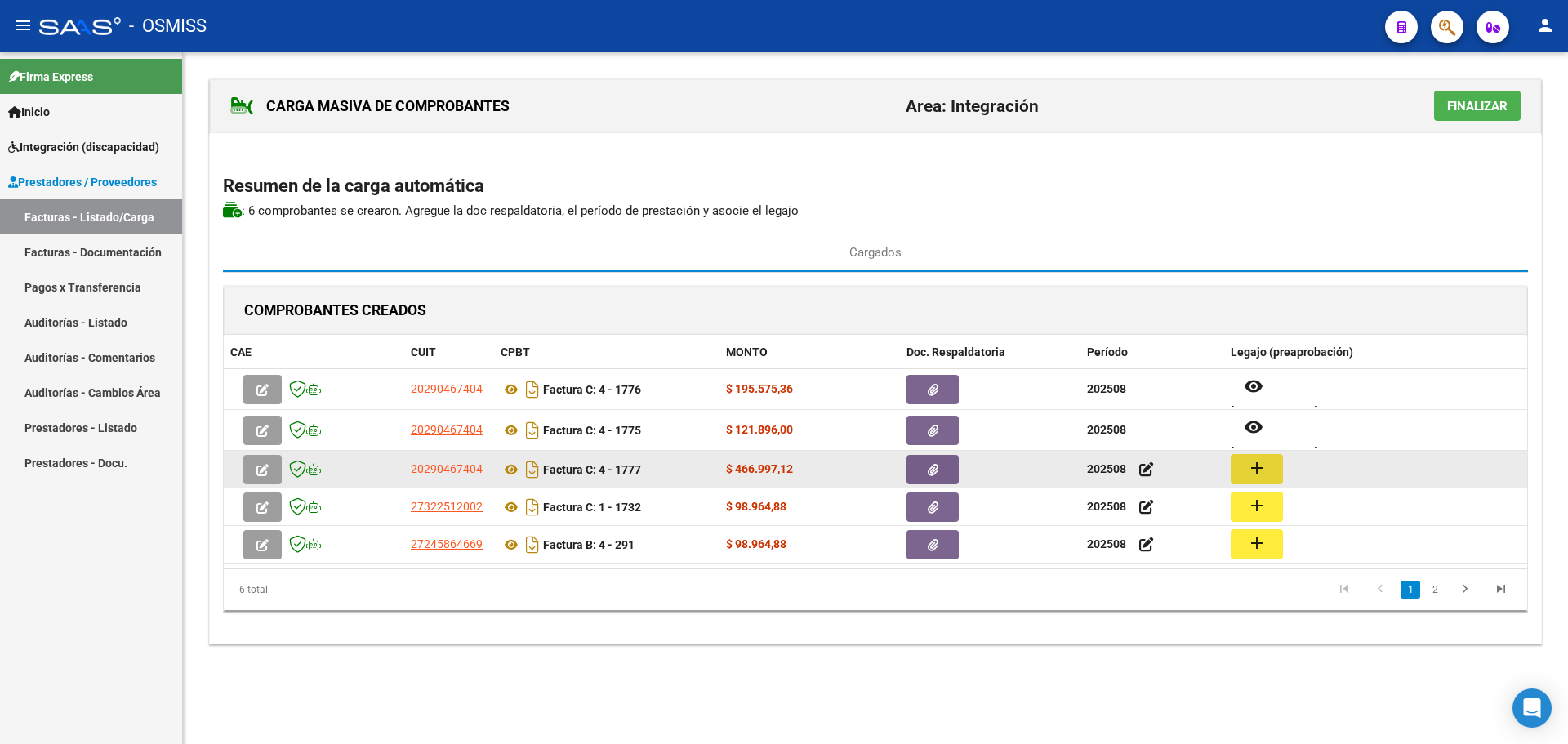
click at [1248, 465] on mat-icon "add" at bounding box center [1257, 468] width 20 height 20
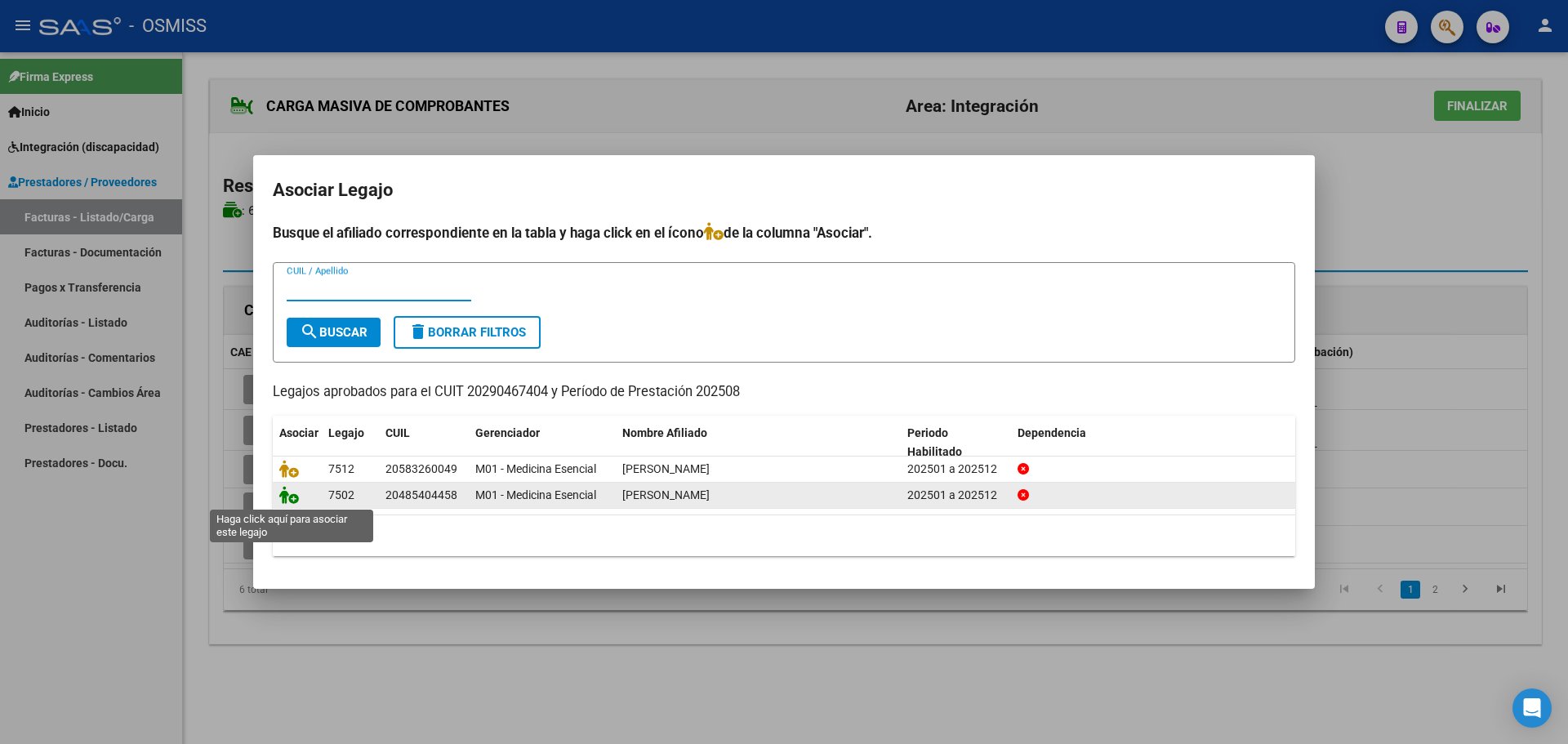
click at [290, 493] on icon at bounding box center [289, 495] width 20 height 18
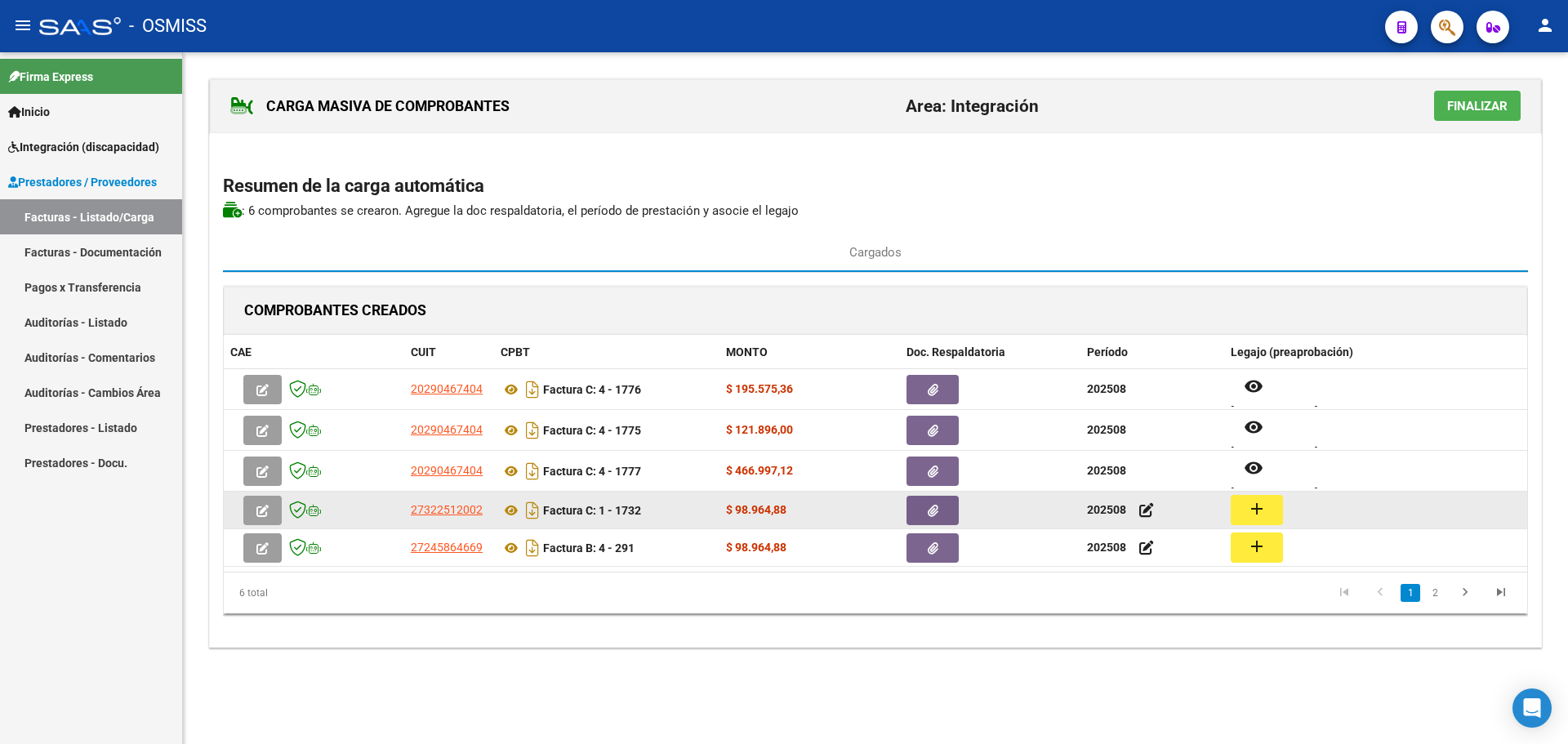
click at [1240, 512] on button "add" at bounding box center [1256, 509] width 52 height 30
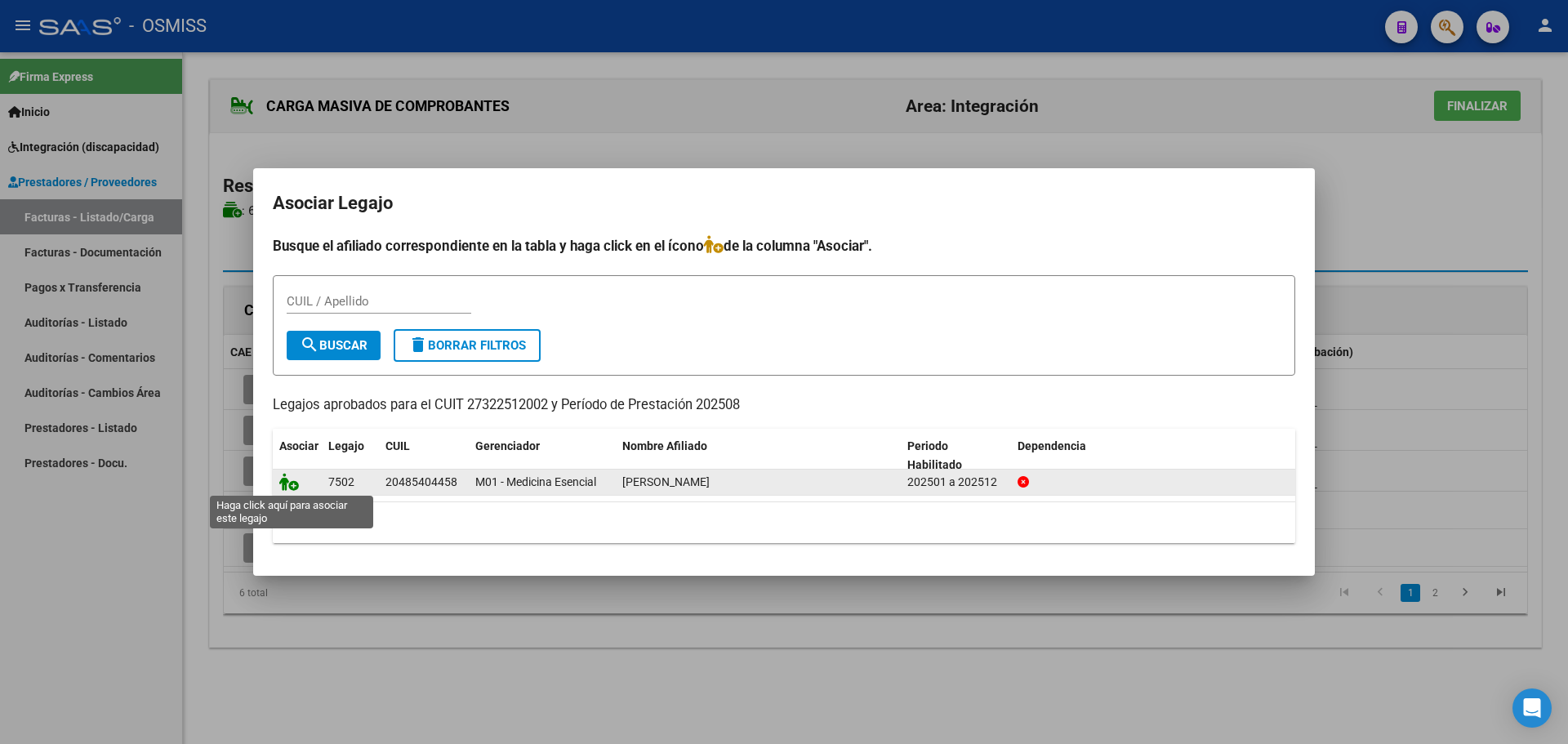
click at [293, 480] on icon at bounding box center [289, 482] width 20 height 18
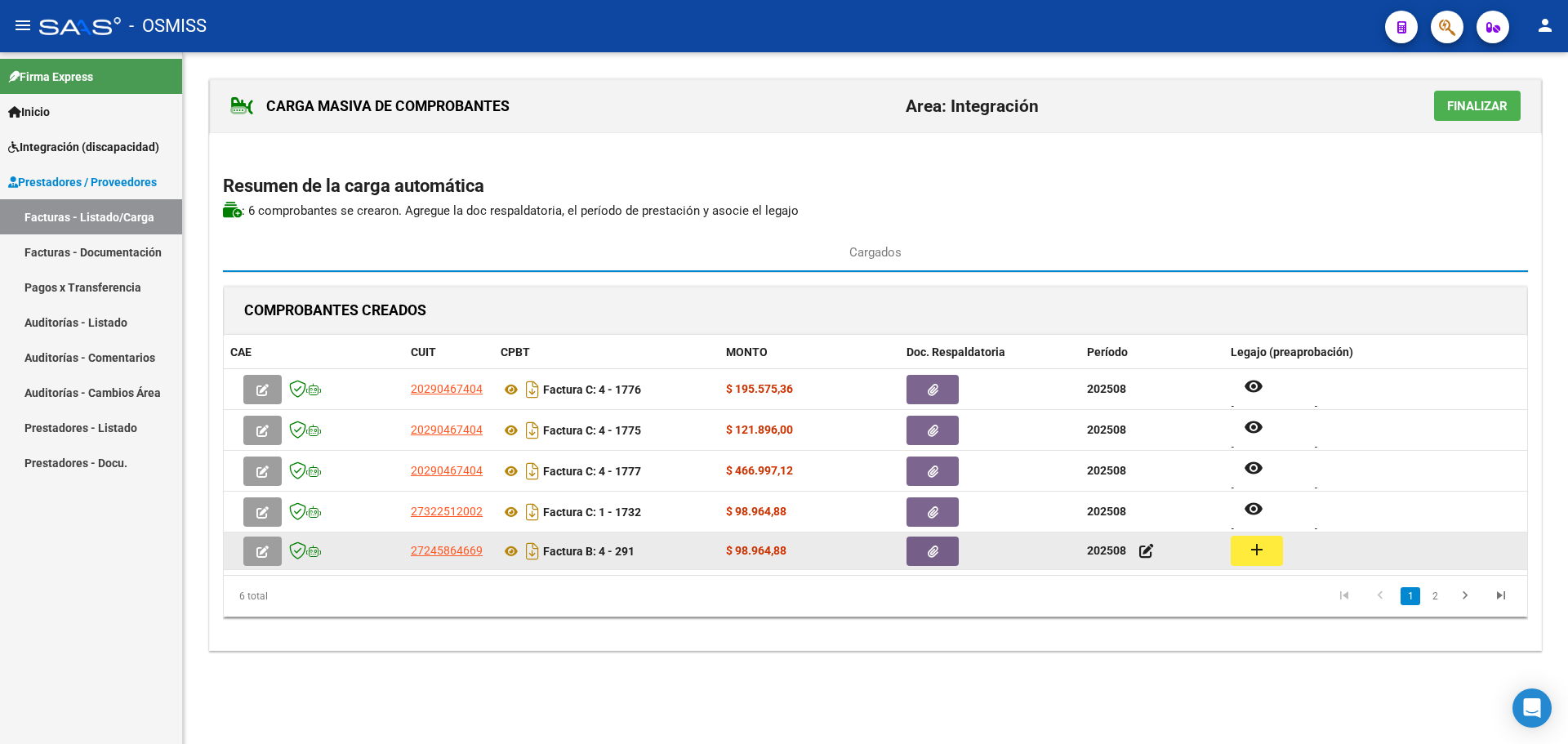
click at [1252, 559] on mat-icon "add" at bounding box center [1257, 550] width 20 height 20
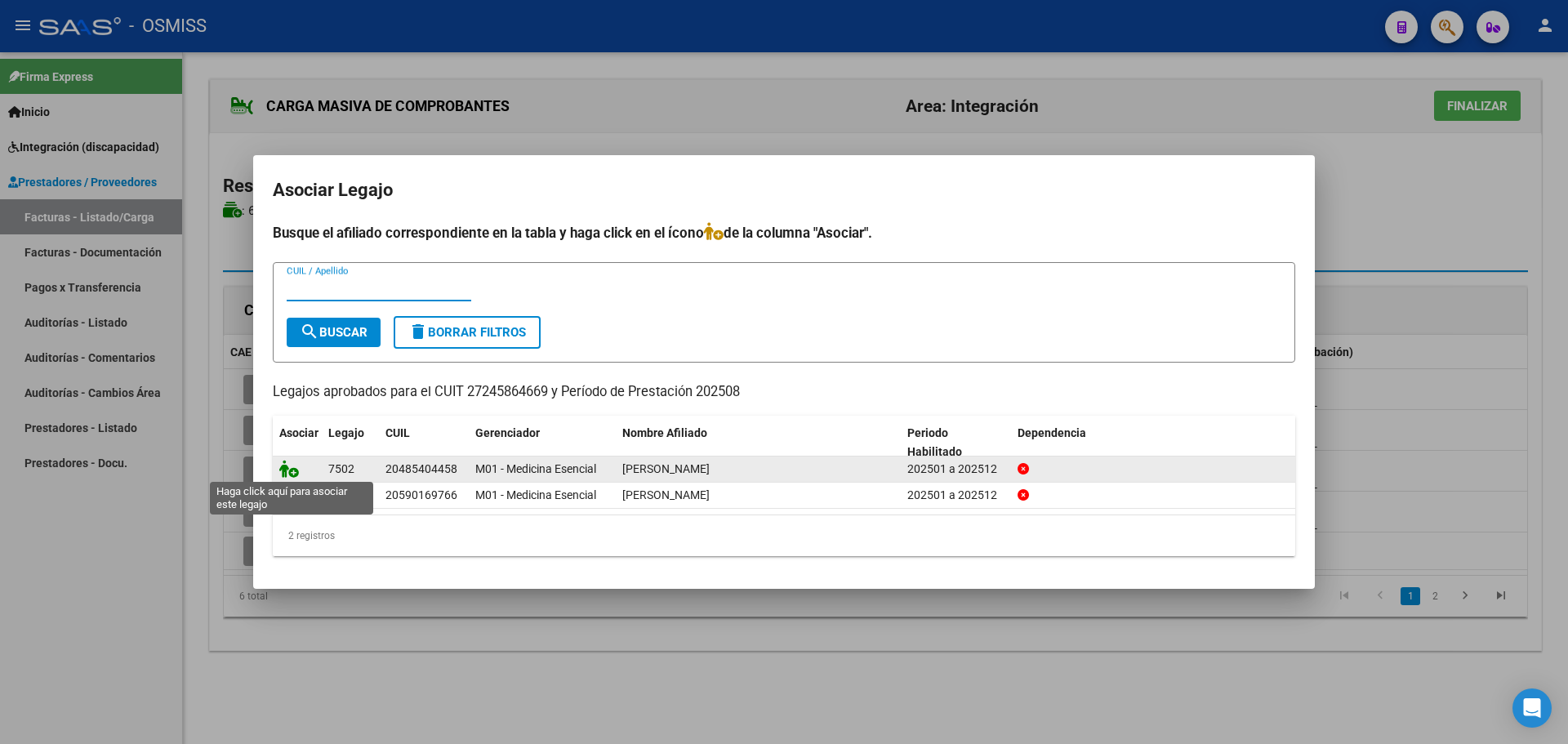
click at [284, 468] on icon at bounding box center [289, 469] width 20 height 18
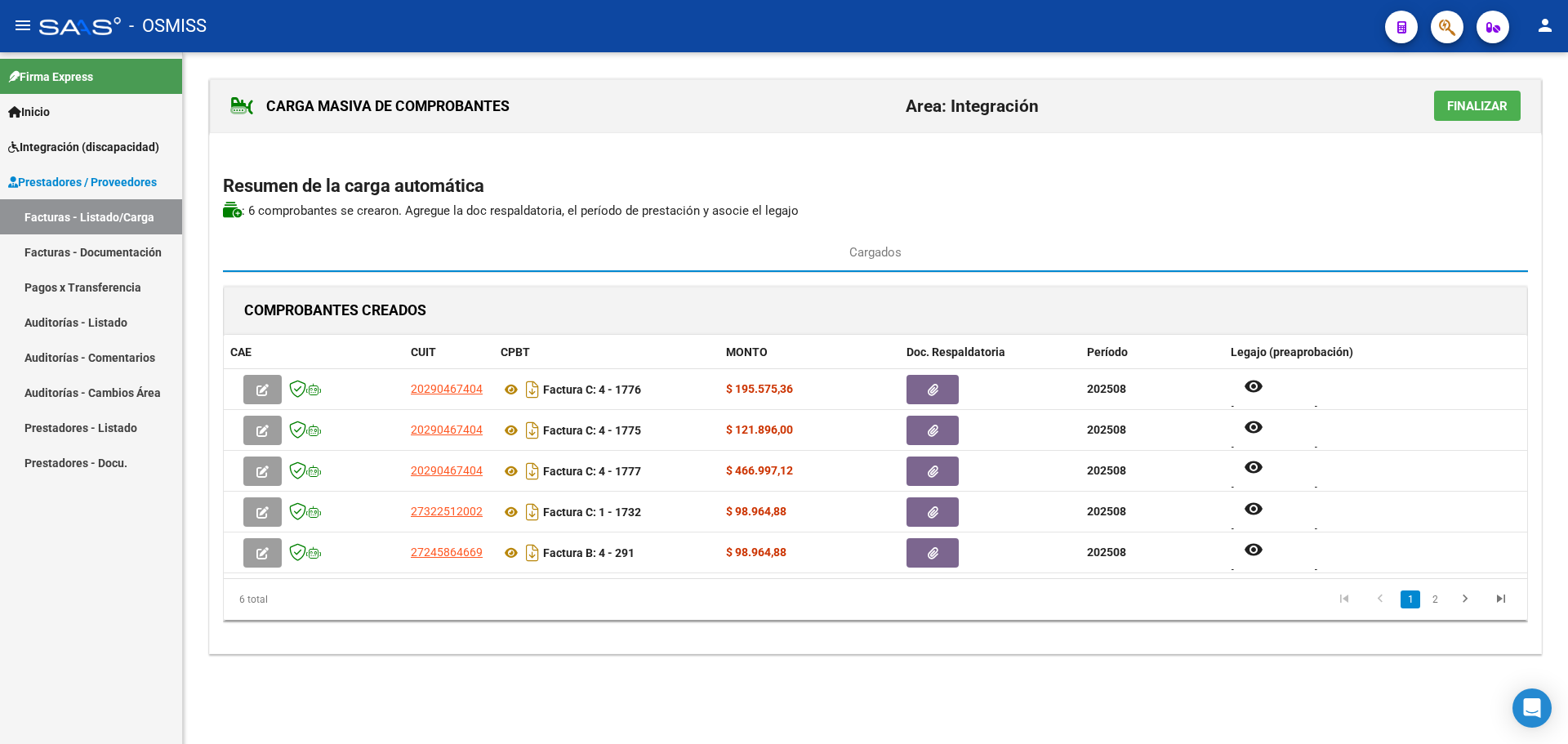
scroll to position [13, 0]
click at [1486, 99] on span "Finalizar" at bounding box center [1477, 106] width 60 height 15
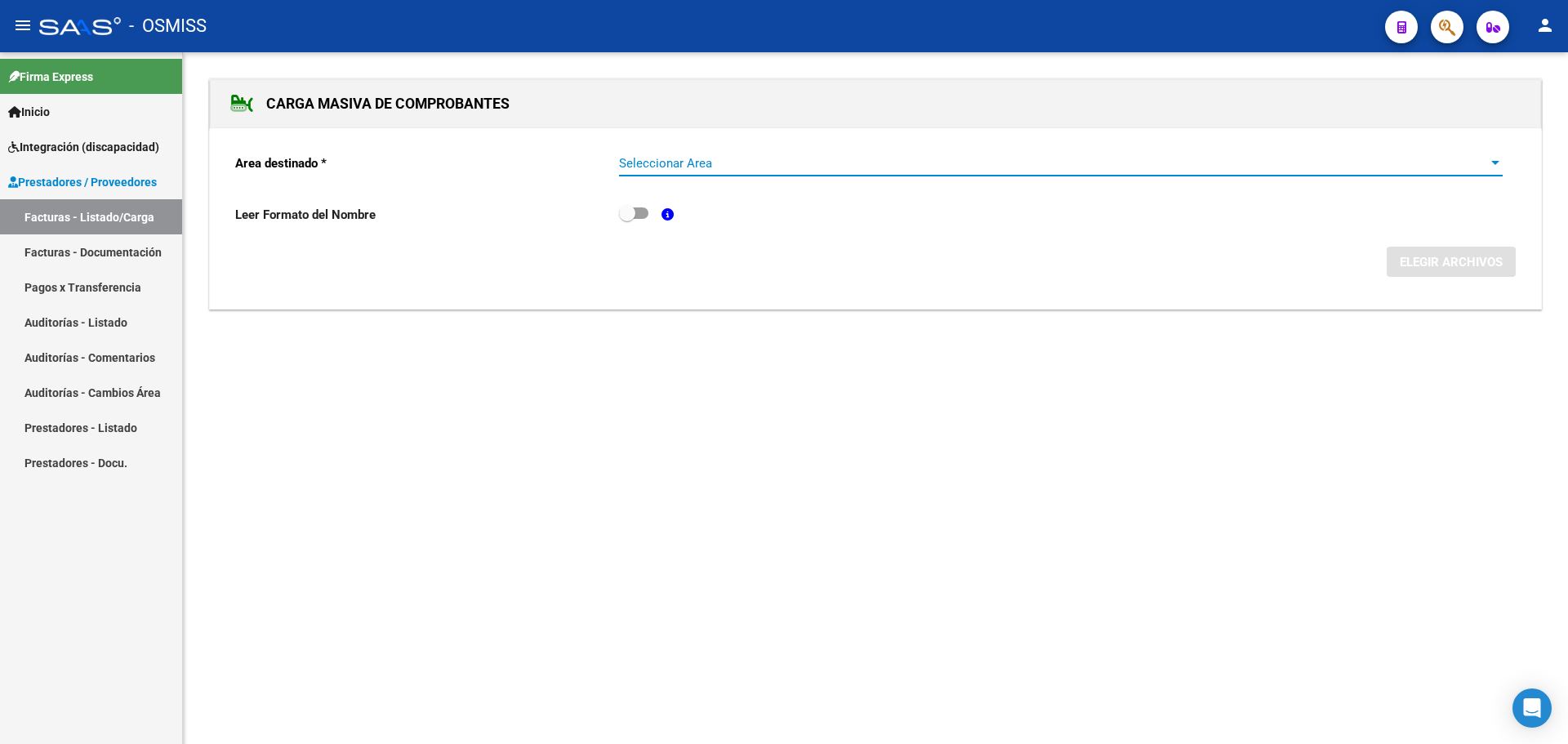
click at [1499, 161] on div at bounding box center [1495, 162] width 8 height 4
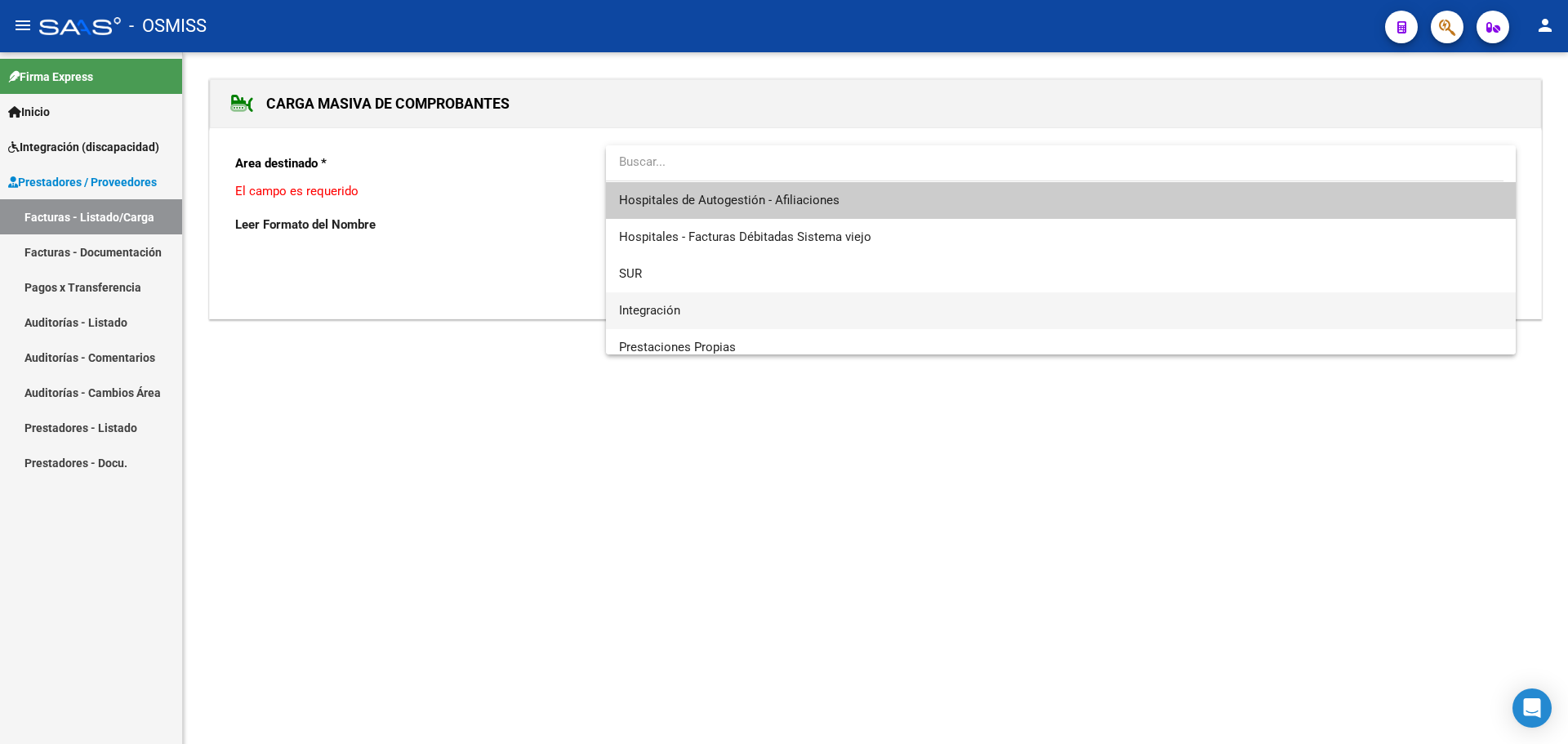
click at [700, 307] on span "Integración" at bounding box center [1061, 311] width 884 height 37
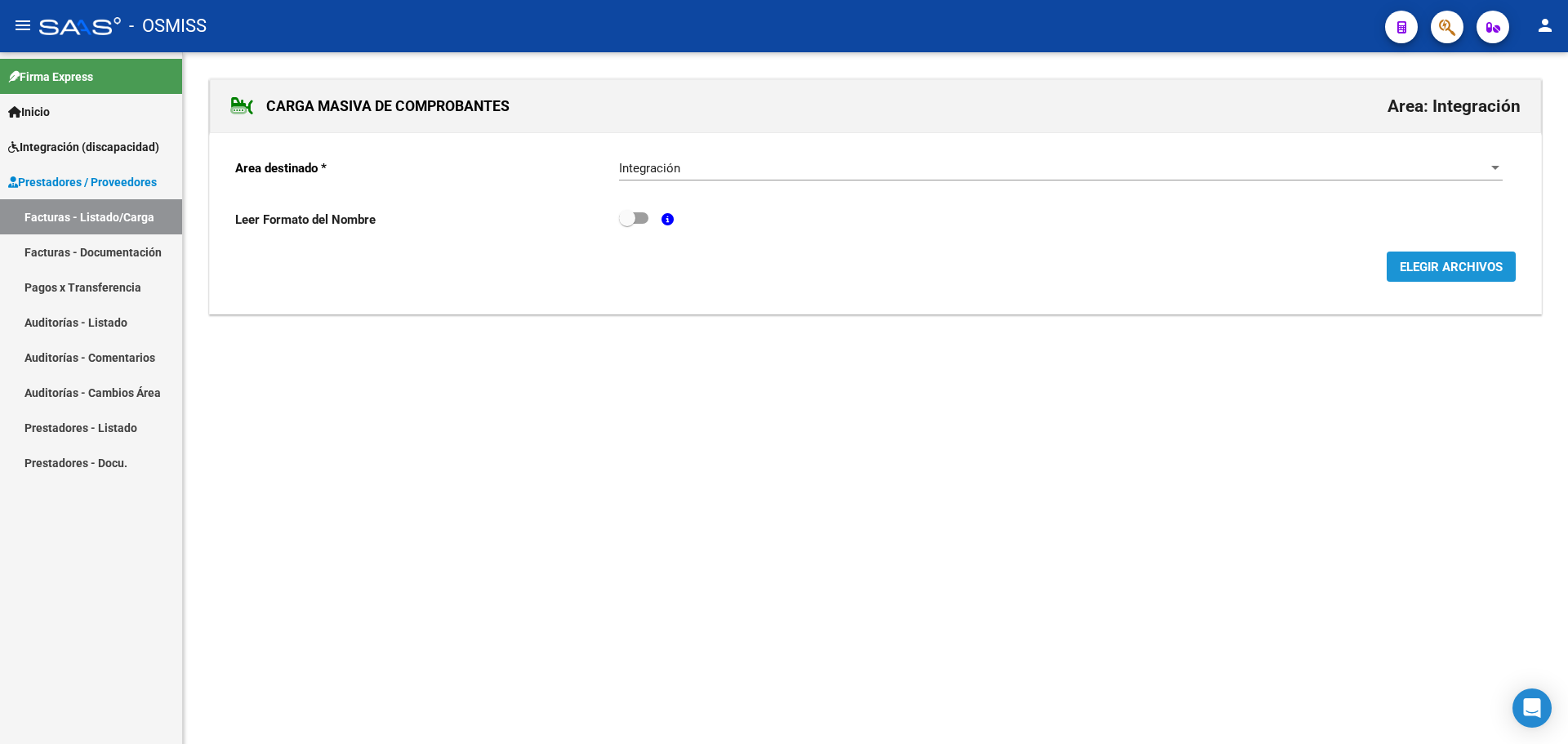
click at [1439, 262] on span "ELEGIR ARCHIVOS" at bounding box center [1451, 267] width 103 height 15
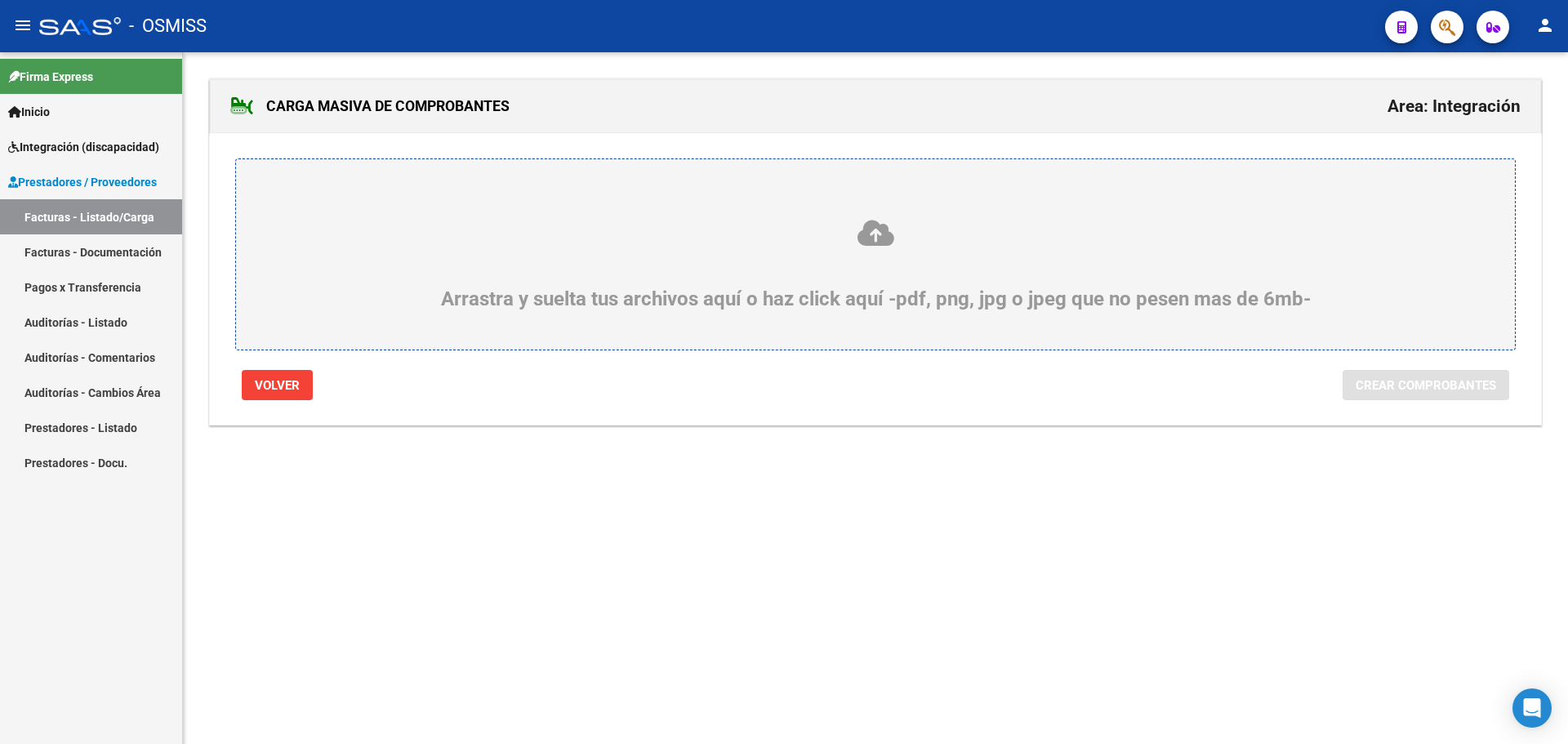
click at [801, 270] on div "Arrastra y suelta tus archivos aquí o haz click aquí -pdf, png, jpg o jpeg que …" at bounding box center [876, 264] width 1200 height 92
click at [0, 0] on input "Arrastra y suelta tus archivos aquí o haz click aquí -pdf, png, jpg o jpeg que …" at bounding box center [0, 0] width 0 height 0
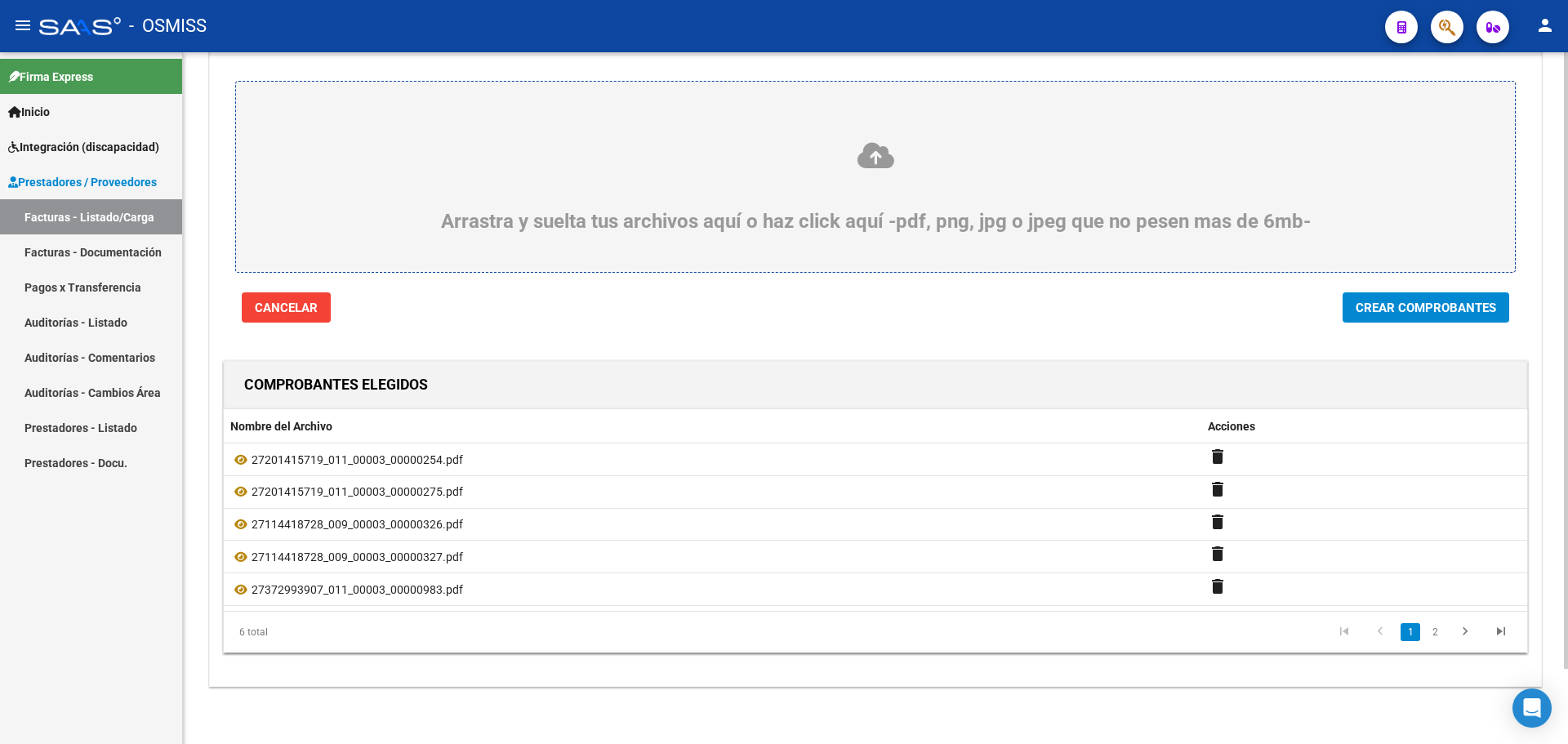
scroll to position [84, 0]
click at [1440, 305] on span "Crear Comprobantes" at bounding box center [1426, 306] width 140 height 15
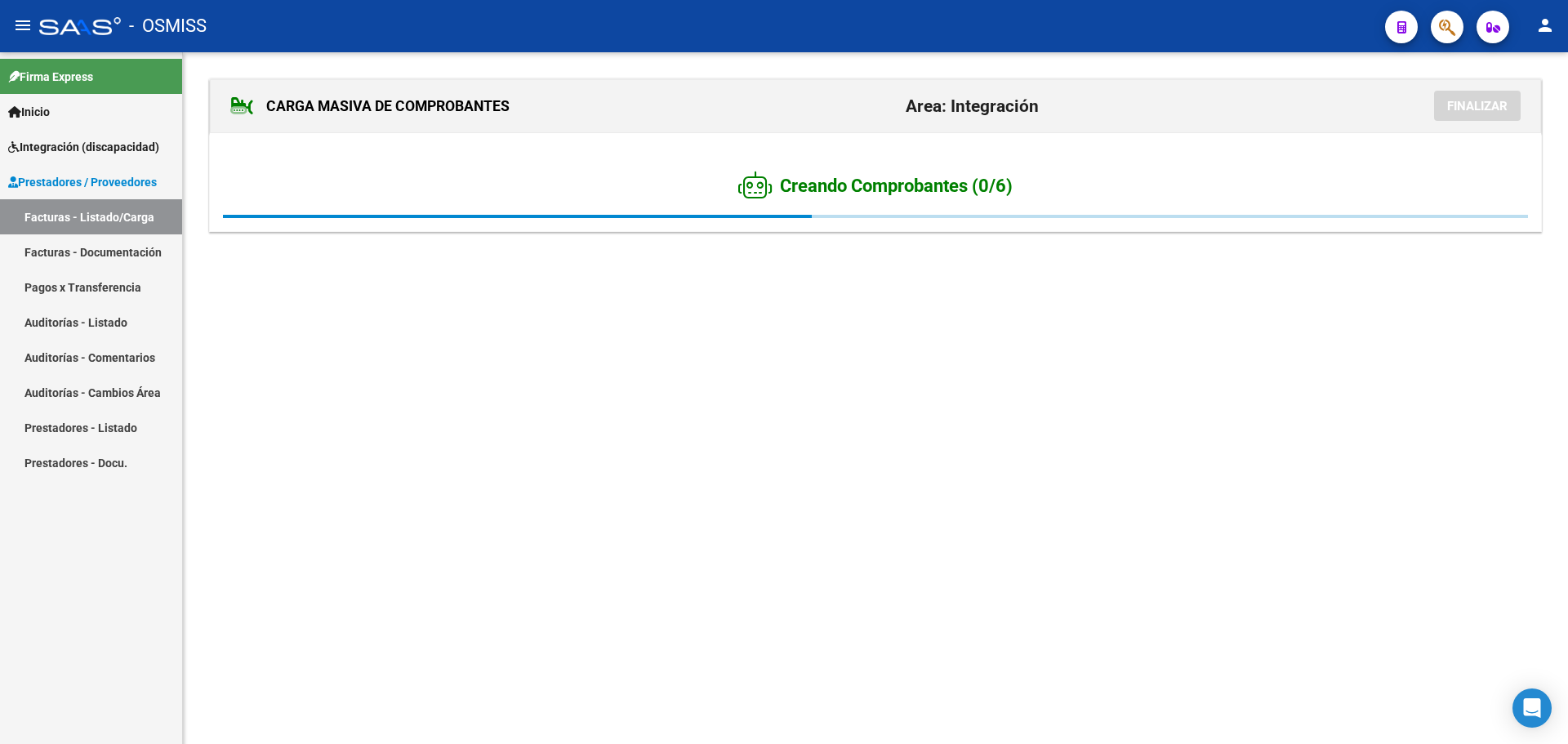
scroll to position [0, 0]
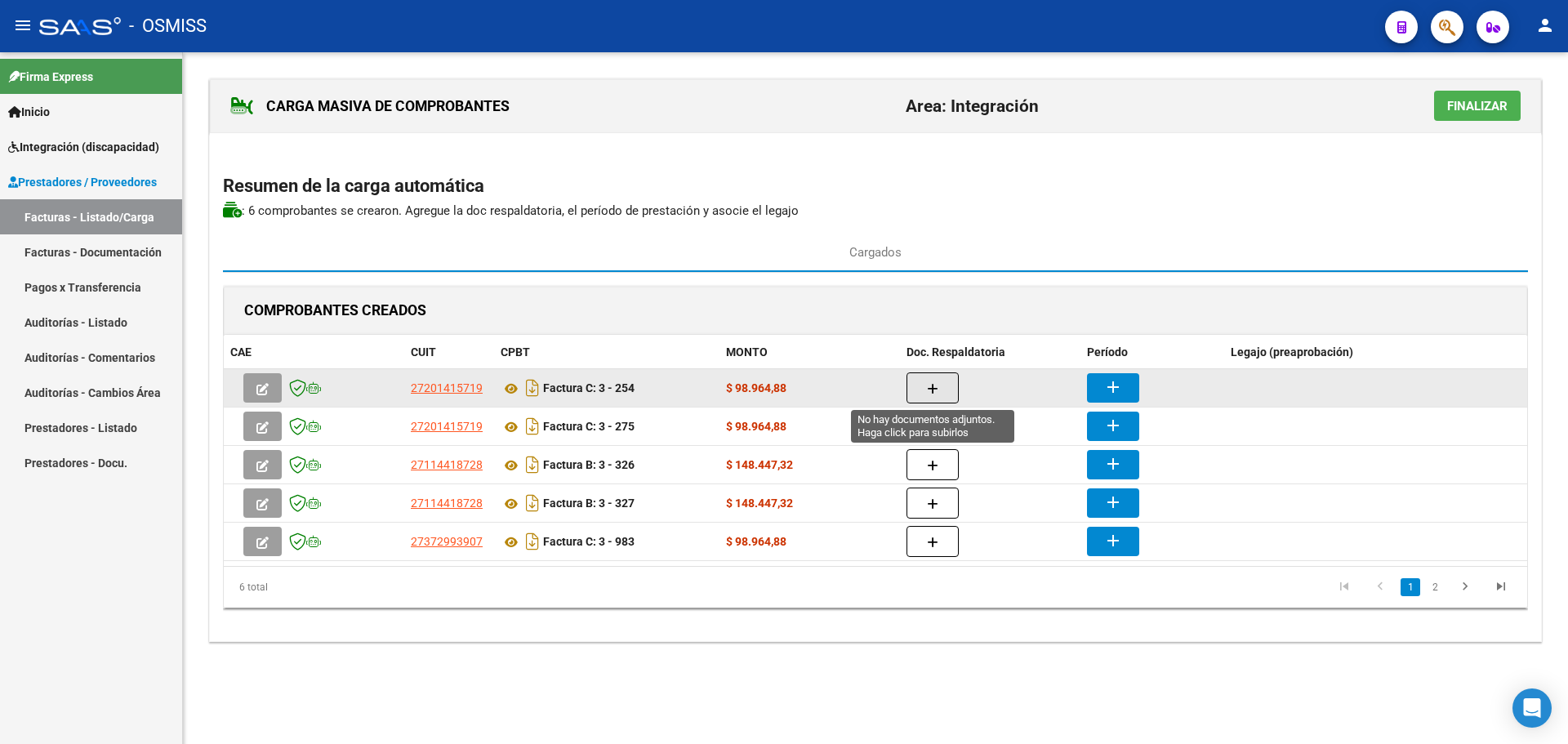
click at [932, 381] on span "button" at bounding box center [933, 388] width 12 height 15
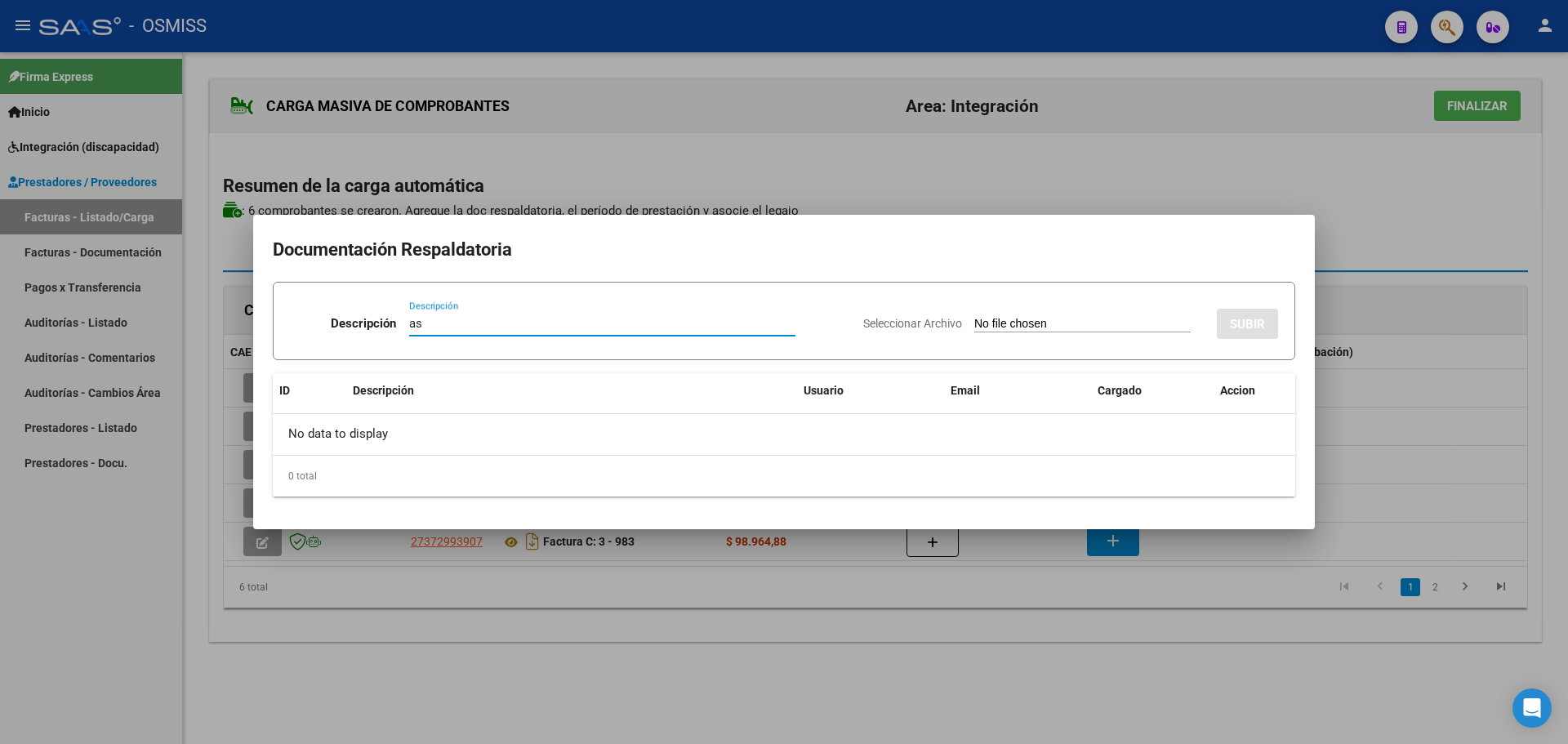
type input "as"
click at [991, 329] on input "Seleccionar Archivo" at bounding box center [1082, 324] width 217 height 16
type input "C:\fakepath\[PERSON_NAME][DATE].pdf"
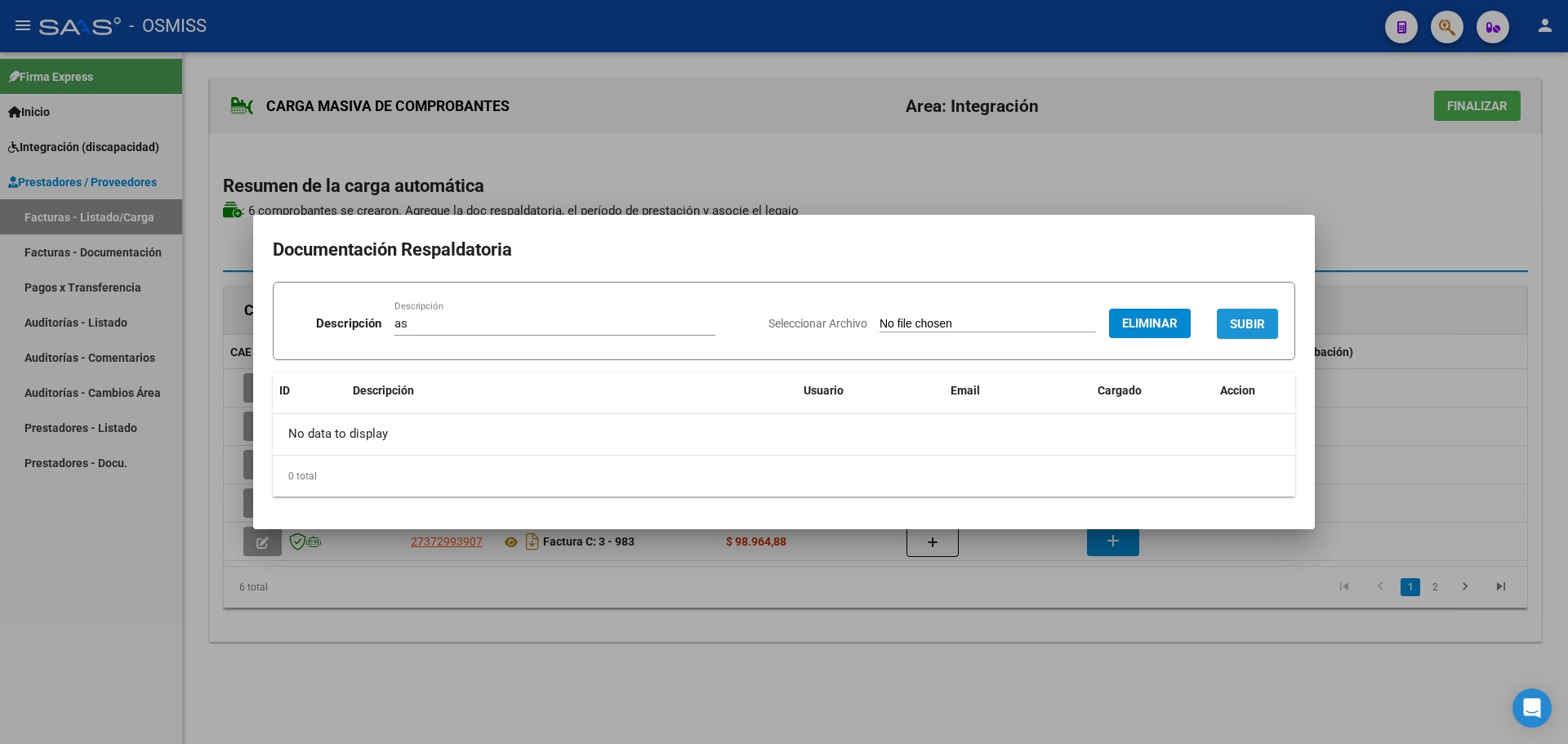
click at [1251, 317] on span "SUBIR" at bounding box center [1247, 324] width 35 height 15
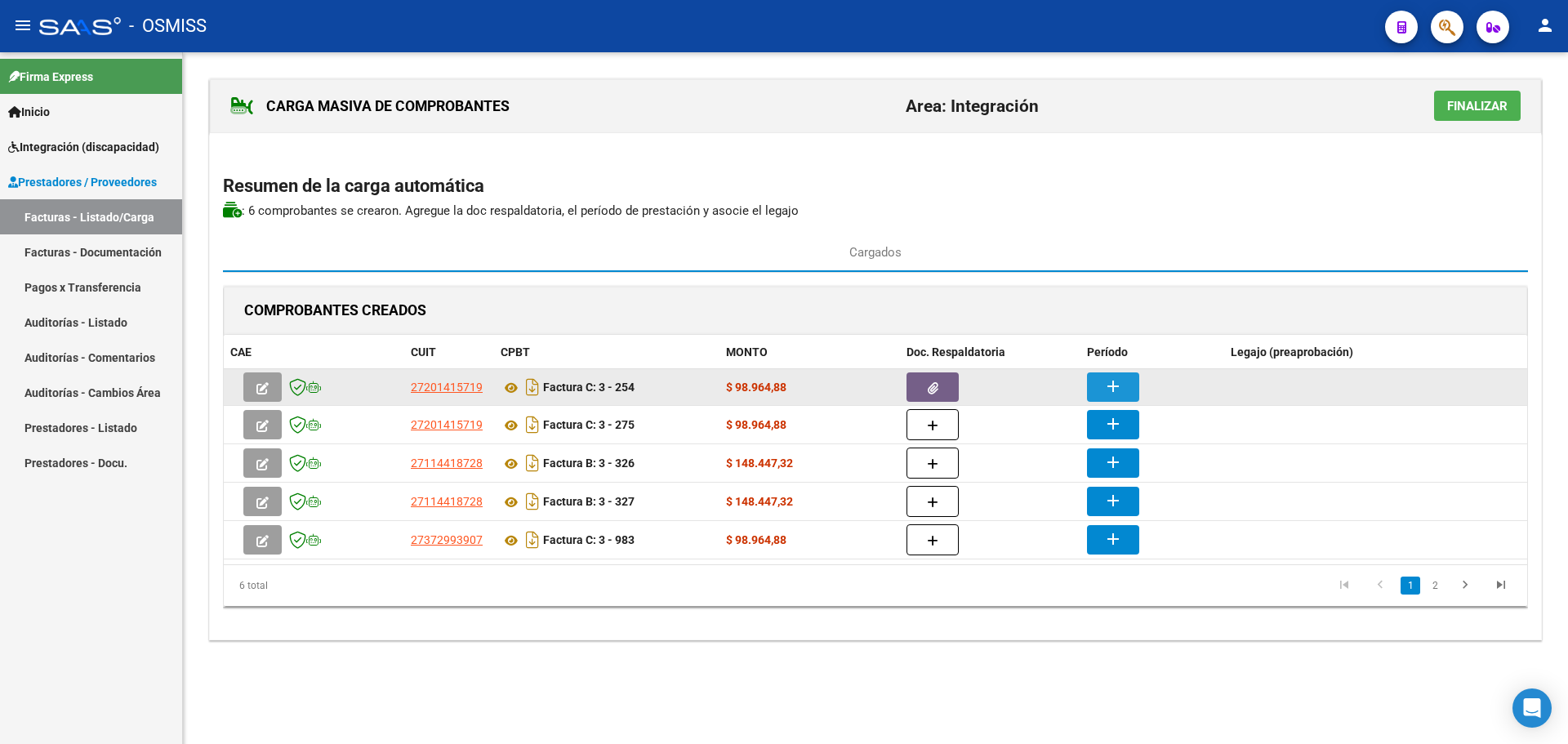
click at [1109, 385] on mat-icon "add" at bounding box center [1114, 386] width 20 height 20
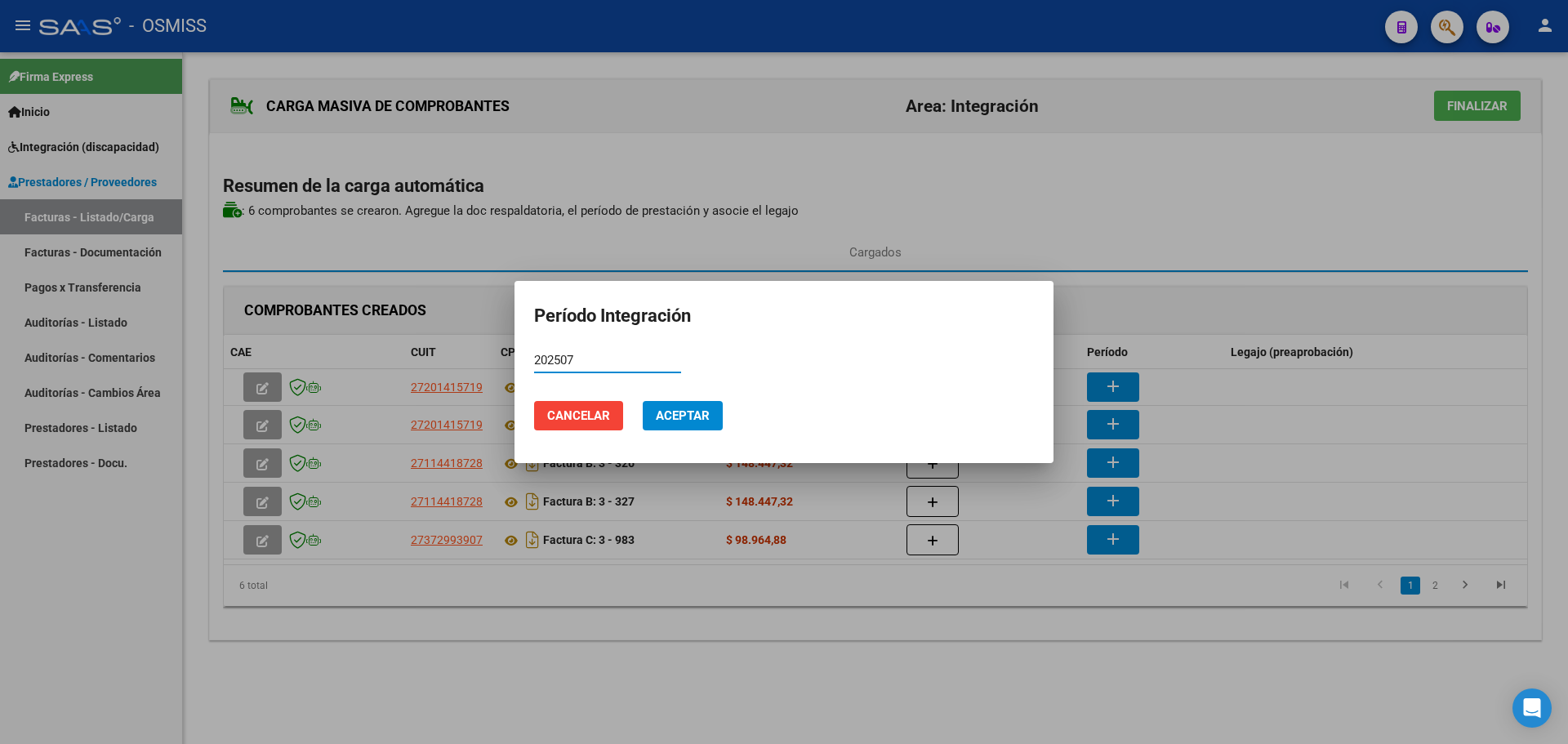
type input "202507"
click at [692, 415] on span "Aceptar" at bounding box center [683, 415] width 54 height 15
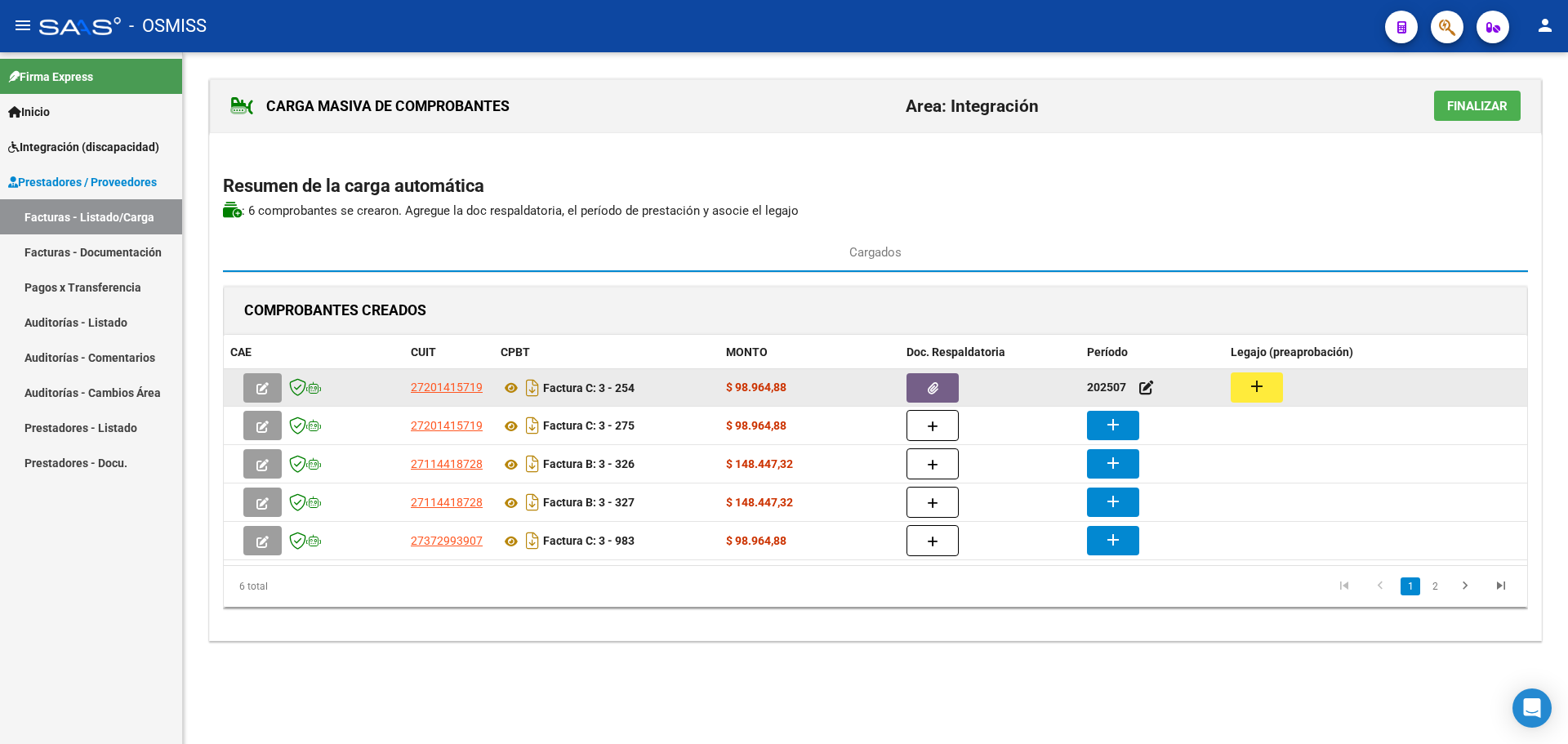
click at [1269, 386] on button "add" at bounding box center [1256, 387] width 52 height 30
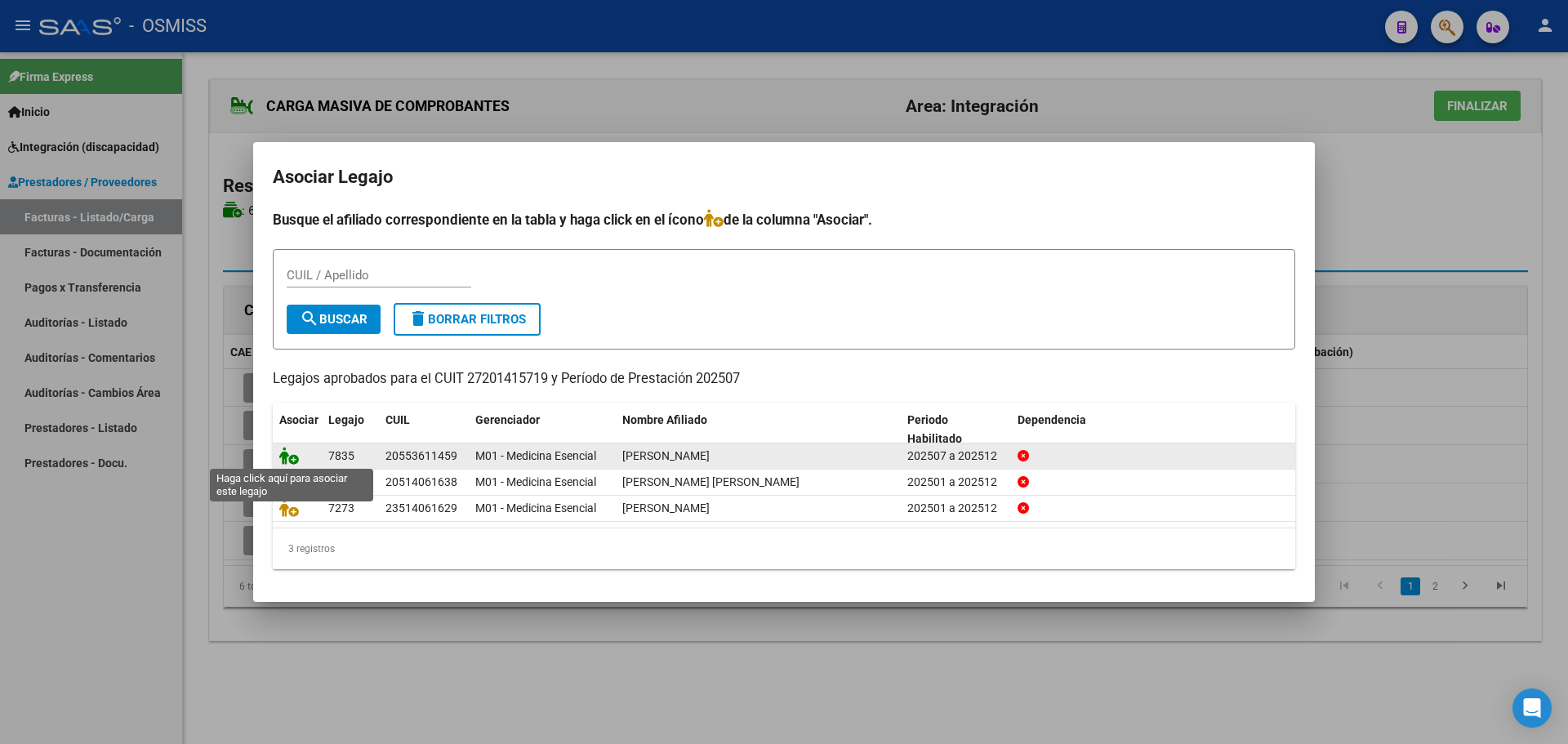
click at [294, 456] on icon at bounding box center [289, 456] width 20 height 18
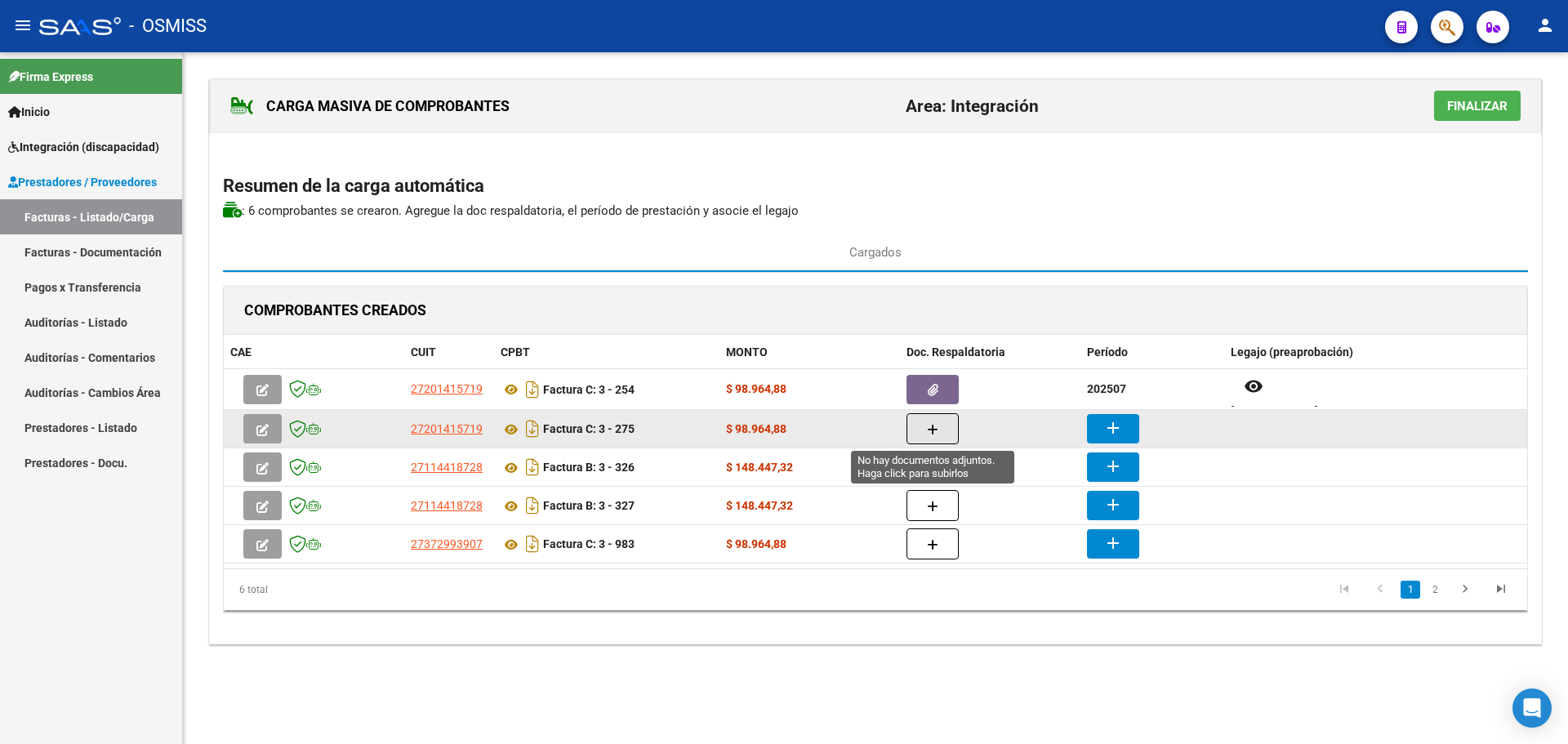
click at [925, 431] on button "button" at bounding box center [932, 428] width 52 height 31
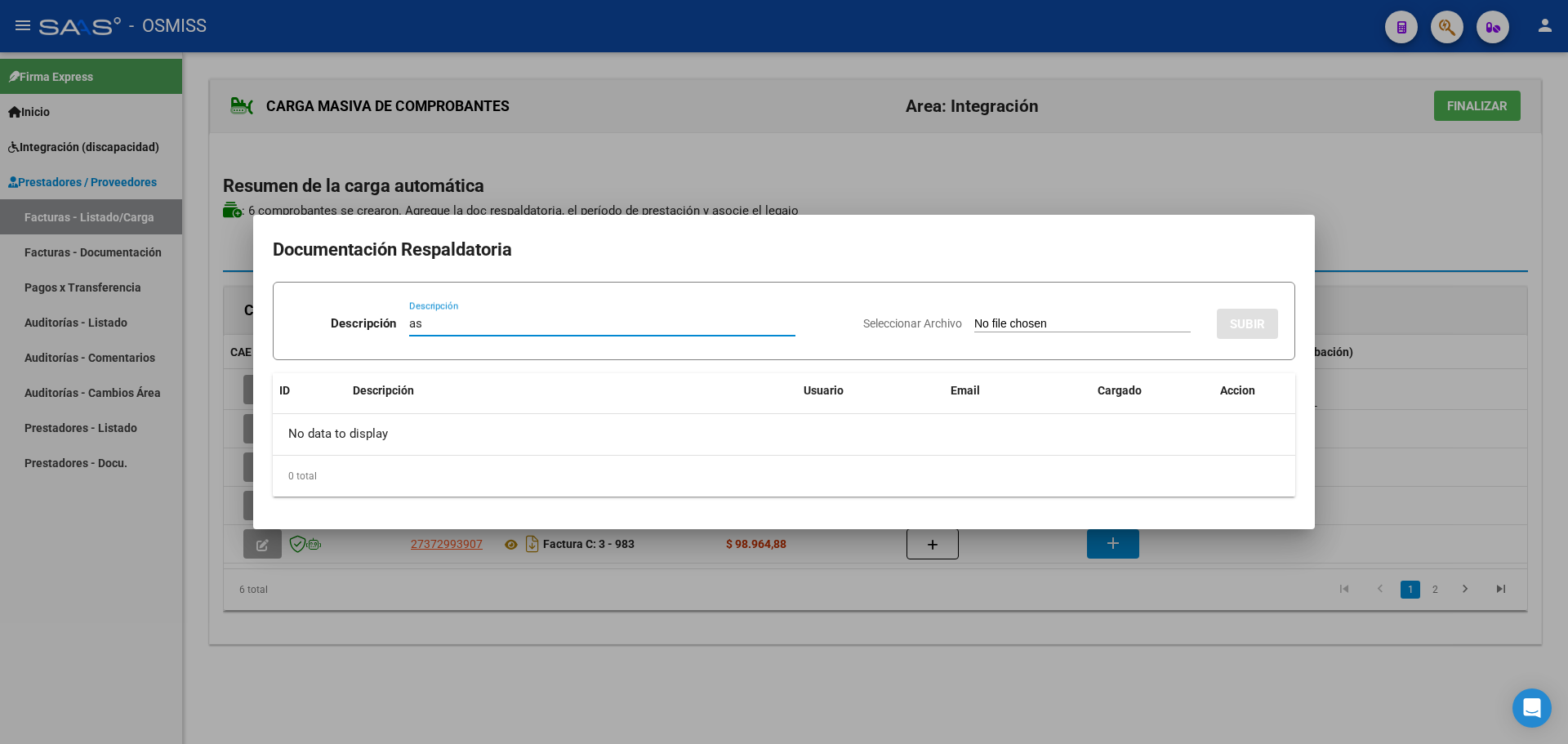
type input "as"
click at [990, 325] on input "Seleccionar Archivo" at bounding box center [1082, 324] width 217 height 16
type input "C:\fakepath\Doc [PERSON_NAME] [DATE].pdf"
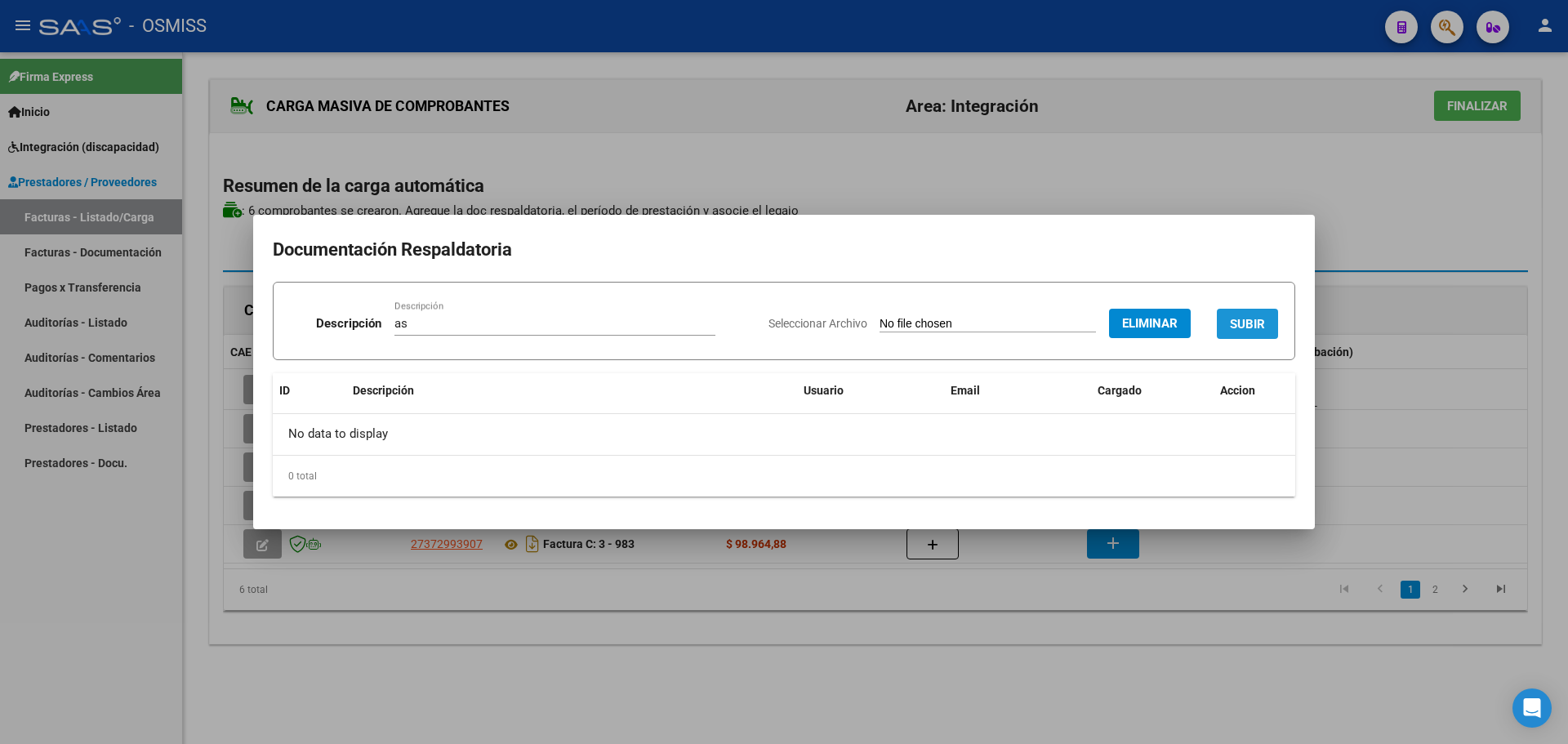
click at [1240, 325] on span "SUBIR" at bounding box center [1247, 324] width 35 height 15
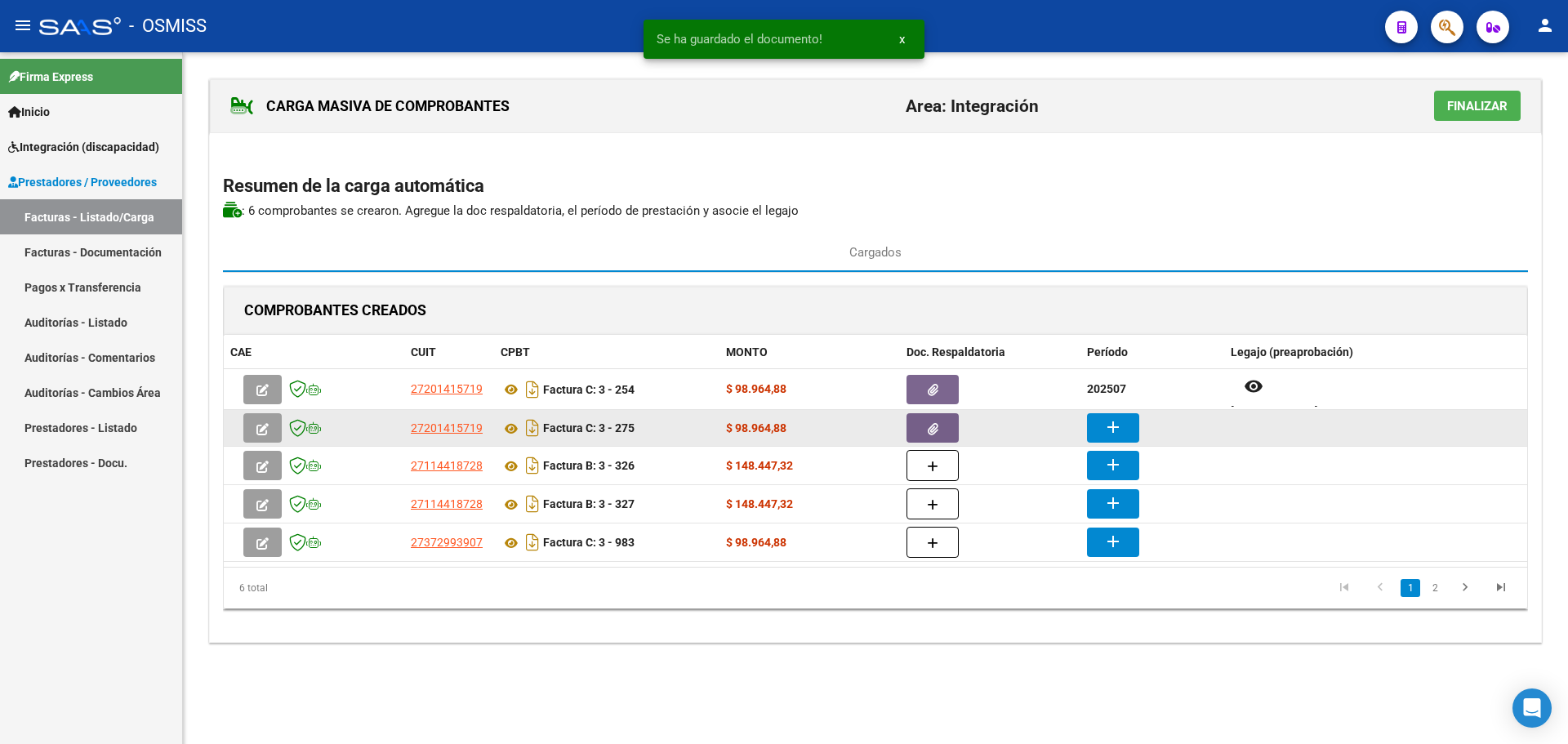
click at [1112, 433] on mat-icon "add" at bounding box center [1114, 427] width 20 height 20
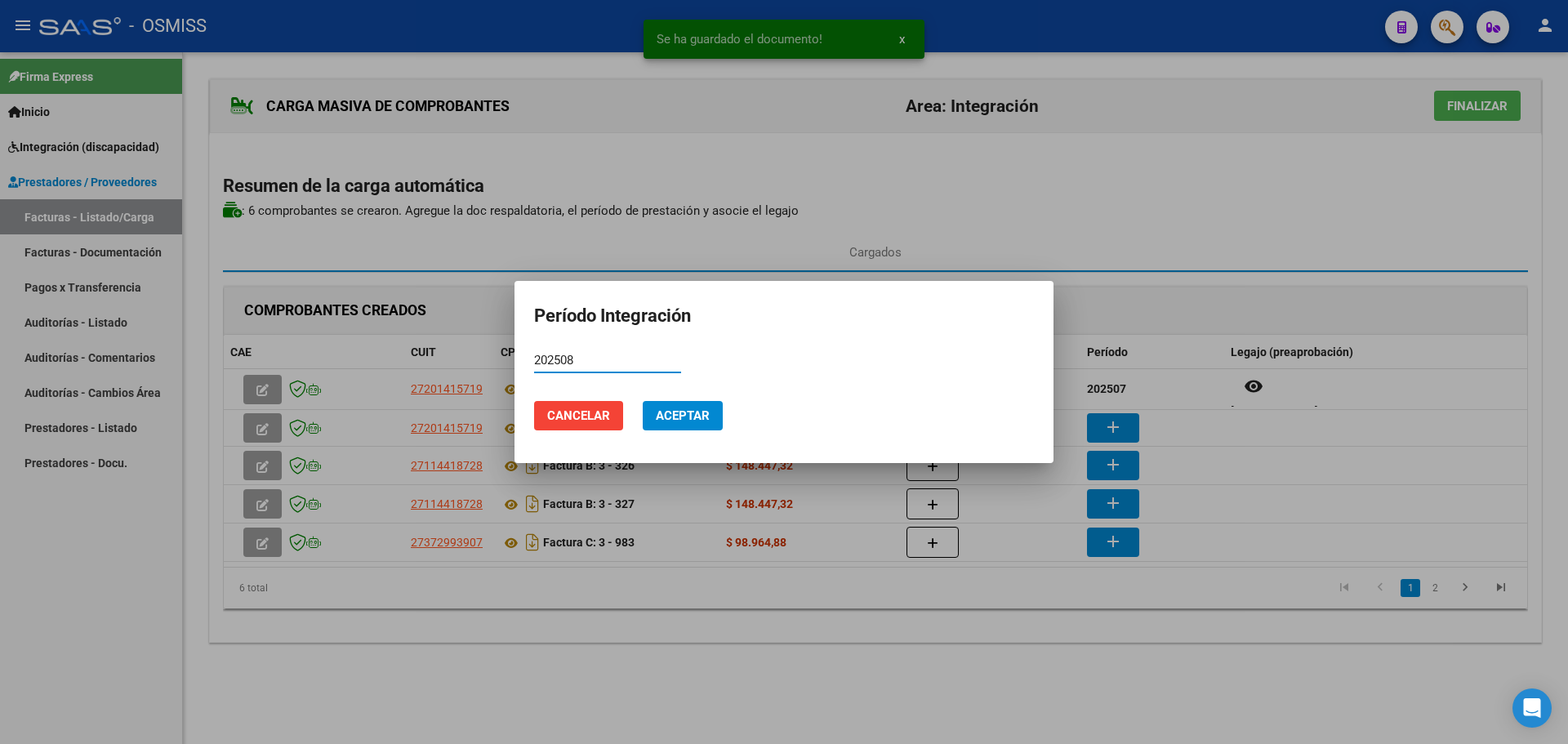
type input "202508"
click at [705, 412] on span "Aceptar" at bounding box center [683, 415] width 54 height 15
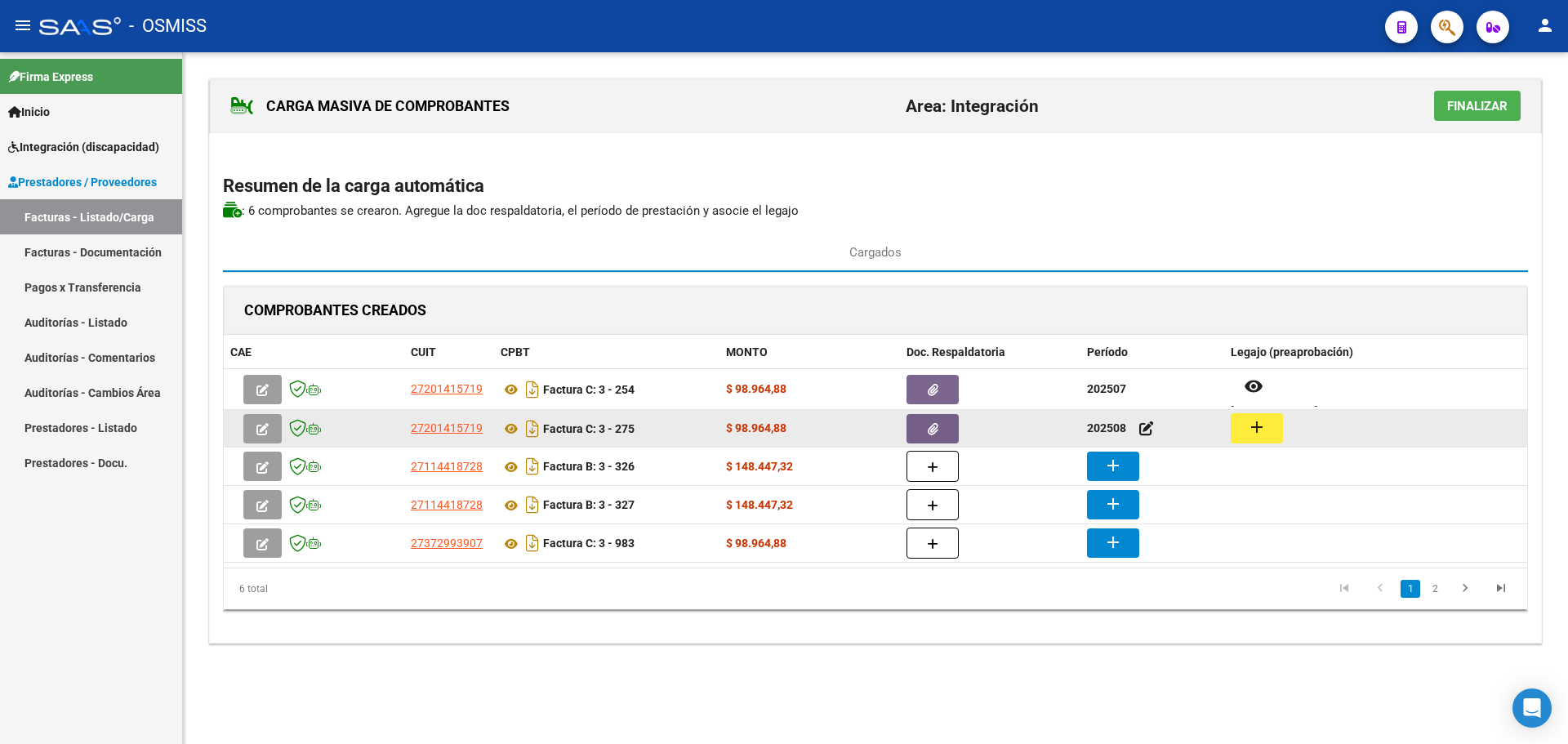
click at [1259, 423] on mat-icon "add" at bounding box center [1257, 427] width 20 height 20
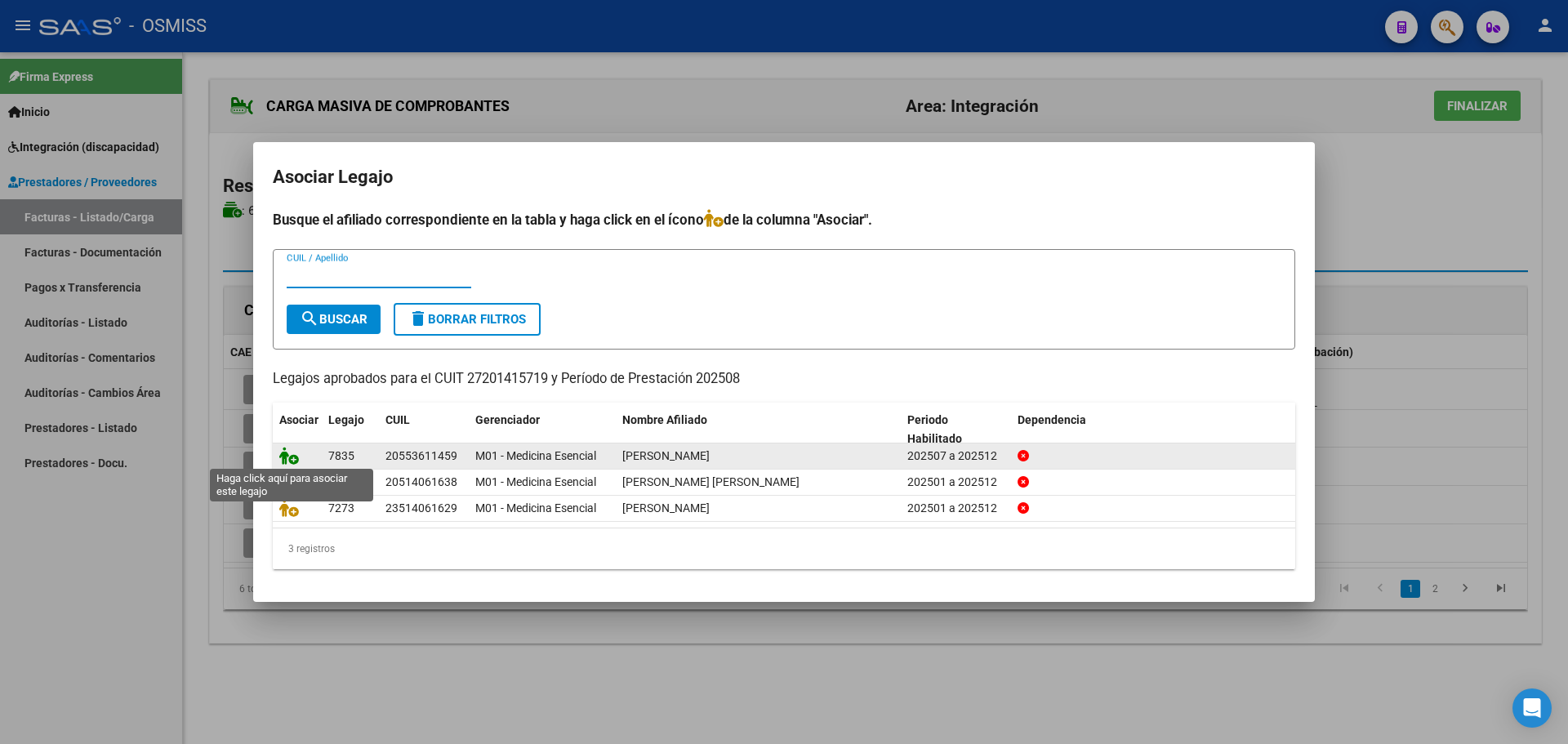
click at [290, 451] on icon at bounding box center [289, 456] width 20 height 18
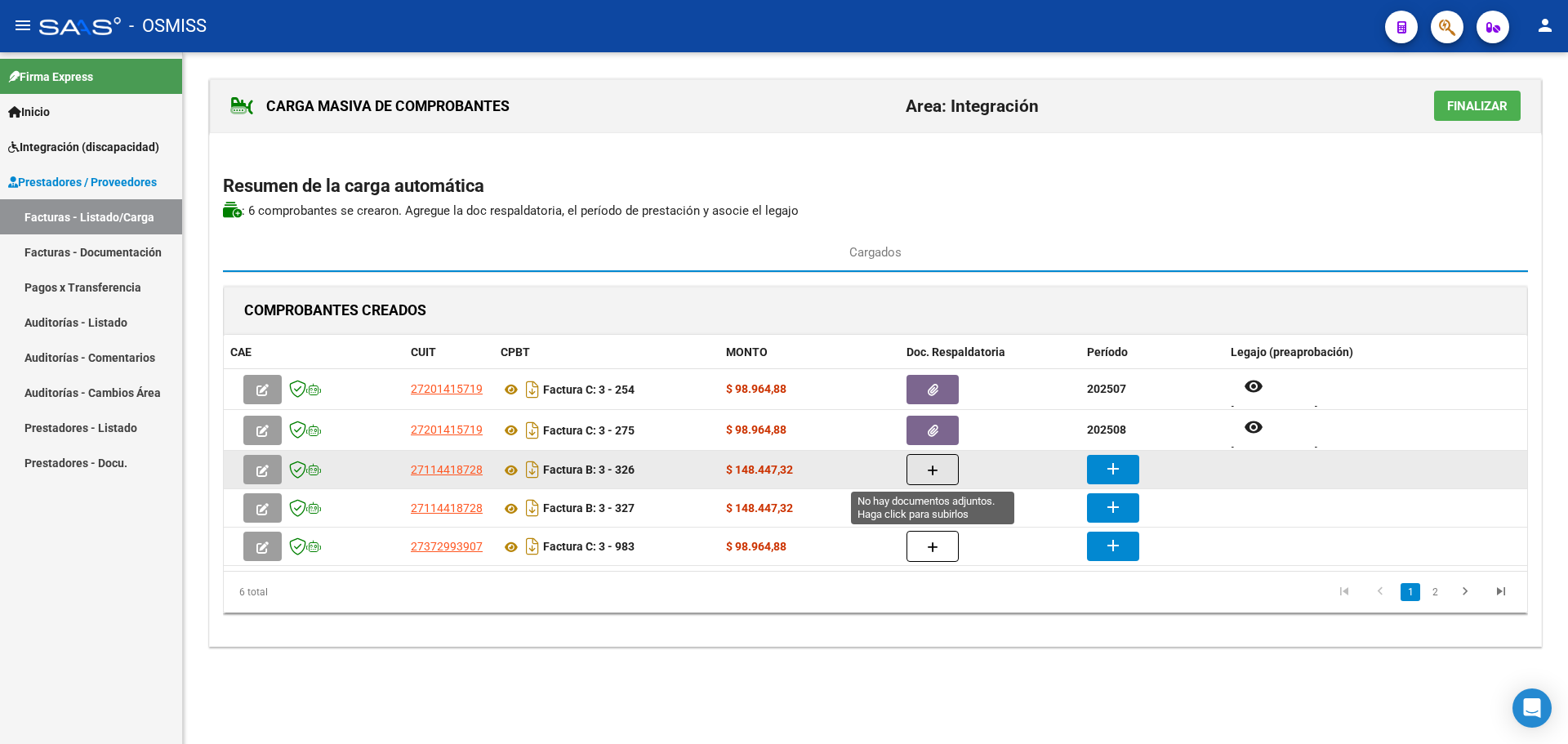
click at [926, 476] on button "button" at bounding box center [932, 470] width 52 height 31
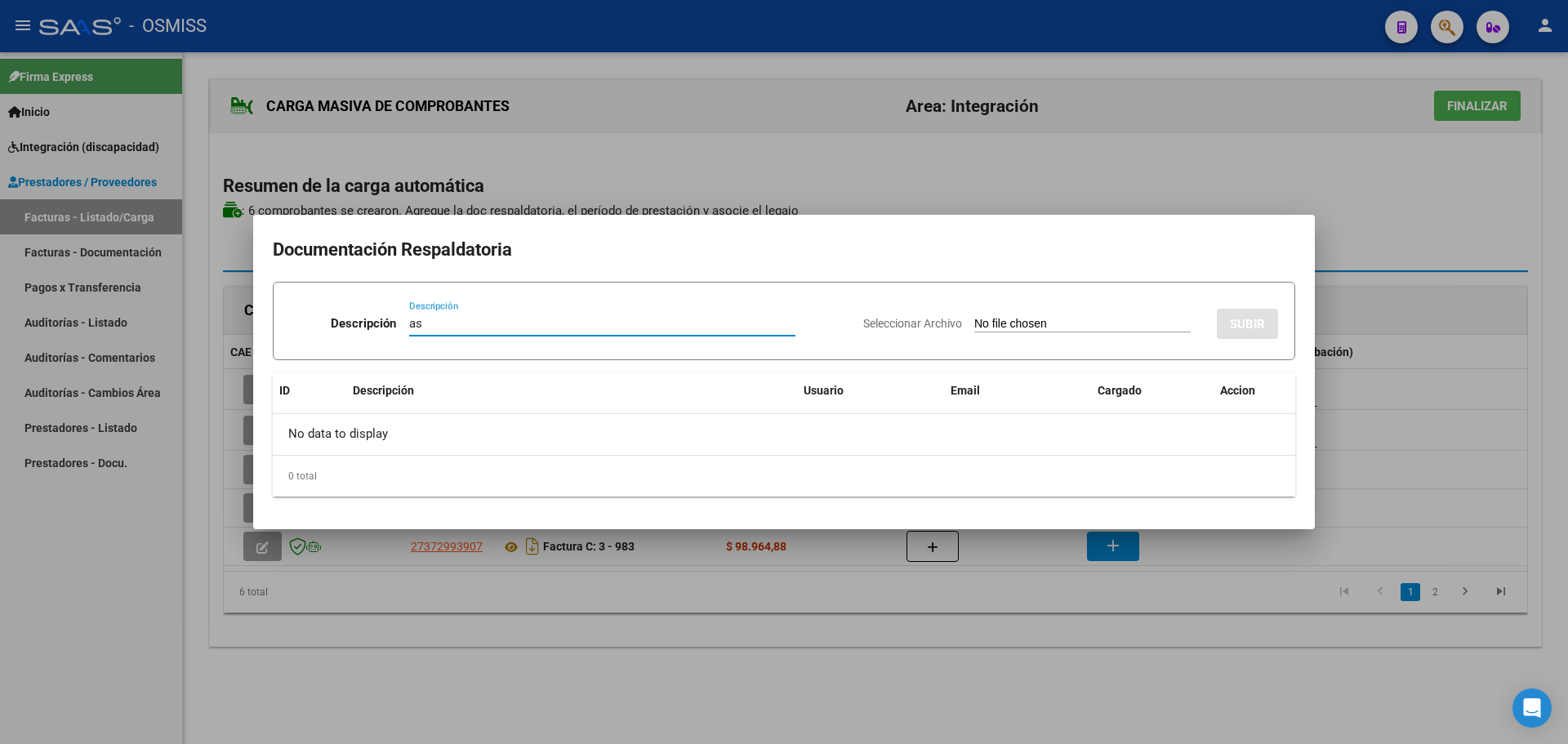
type input "as"
click at [1028, 329] on input "Seleccionar Archivo" at bounding box center [1082, 324] width 217 height 16
type input "C:\fakepath\asistencia julio.pdf"
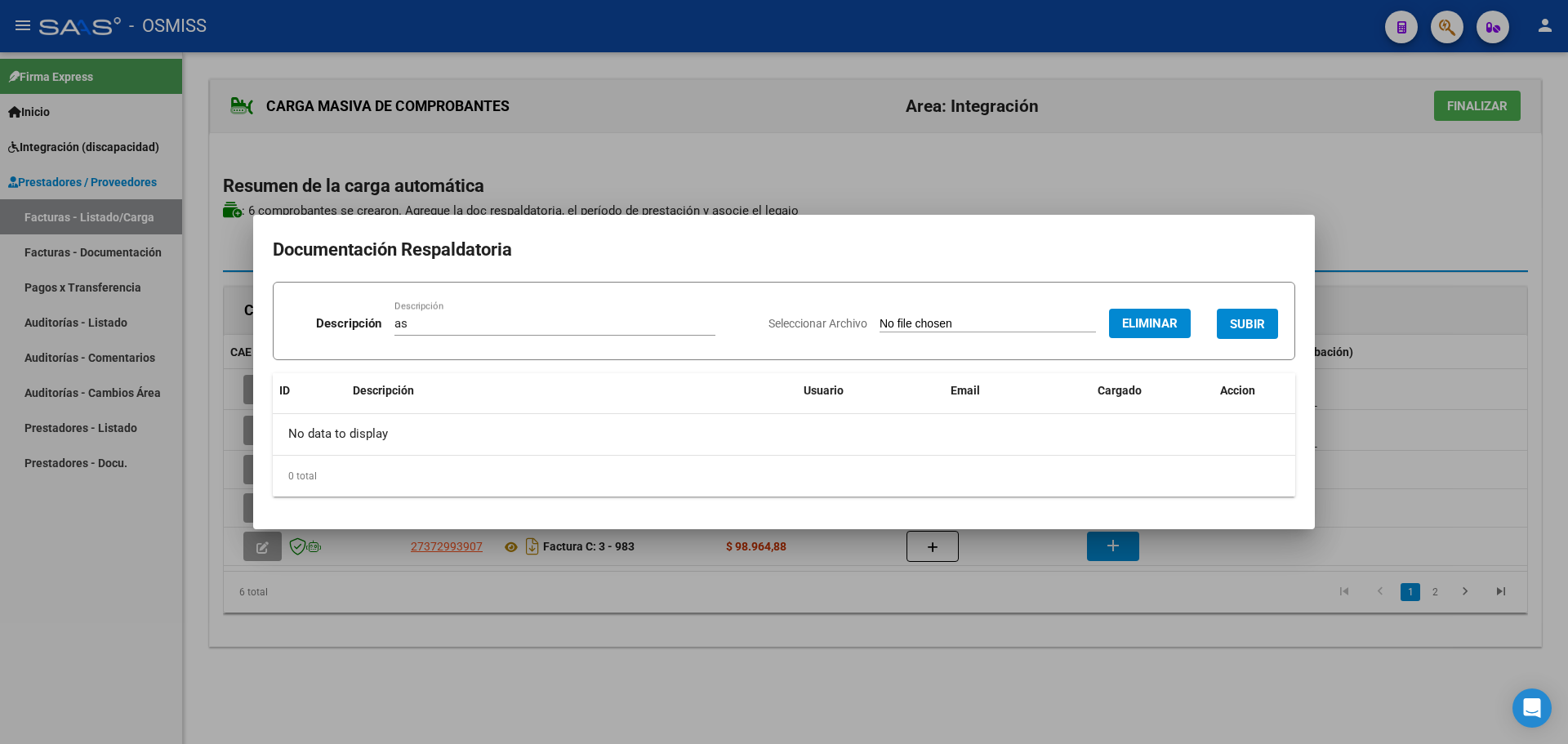
drag, startPoint x: 1245, startPoint y: 325, endPoint x: 1232, endPoint y: 325, distance: 13.0
click at [1243, 325] on span "SUBIR" at bounding box center [1247, 324] width 35 height 15
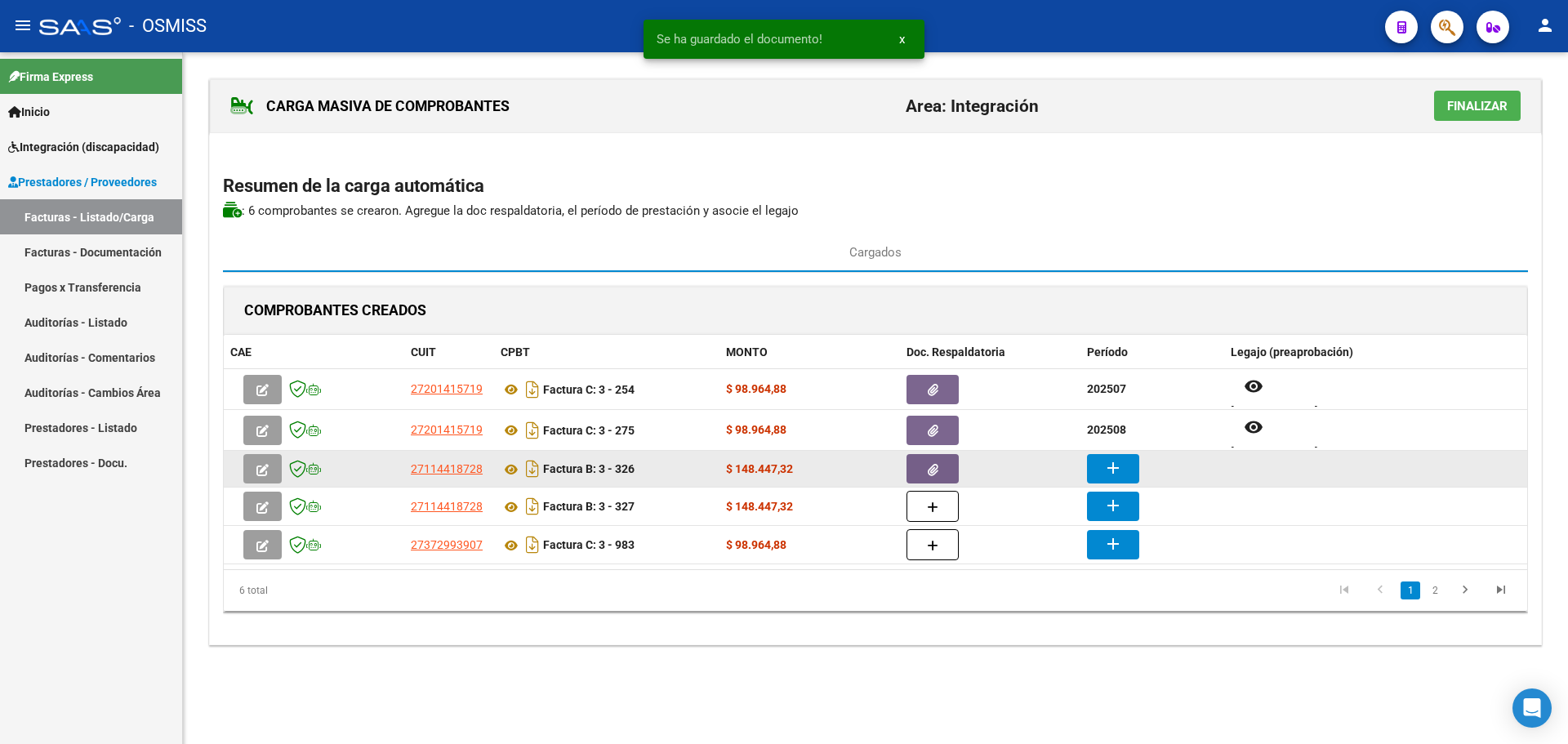
click at [1113, 468] on mat-icon "add" at bounding box center [1114, 468] width 20 height 20
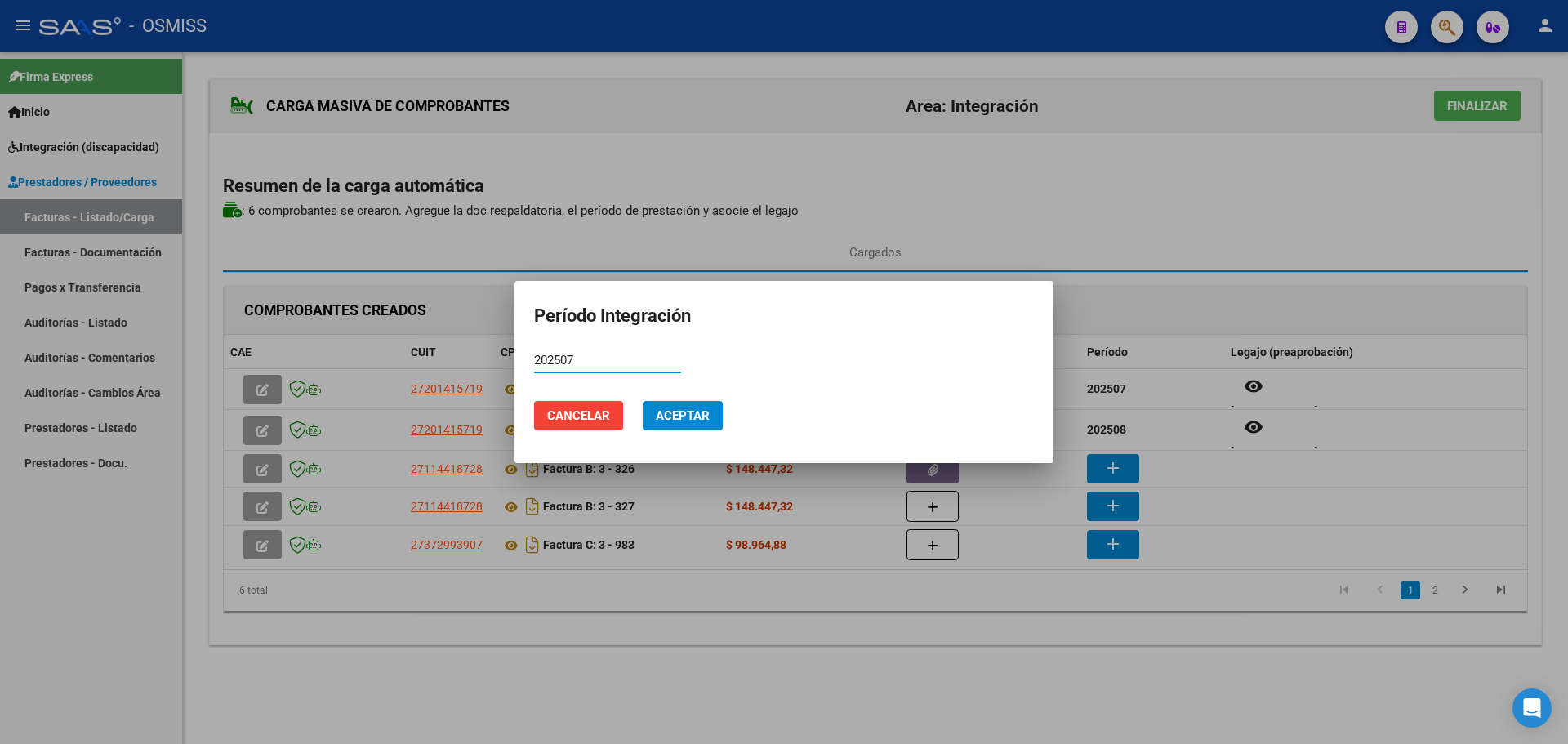
type input "202507"
click at [693, 421] on span "Aceptar" at bounding box center [683, 415] width 54 height 15
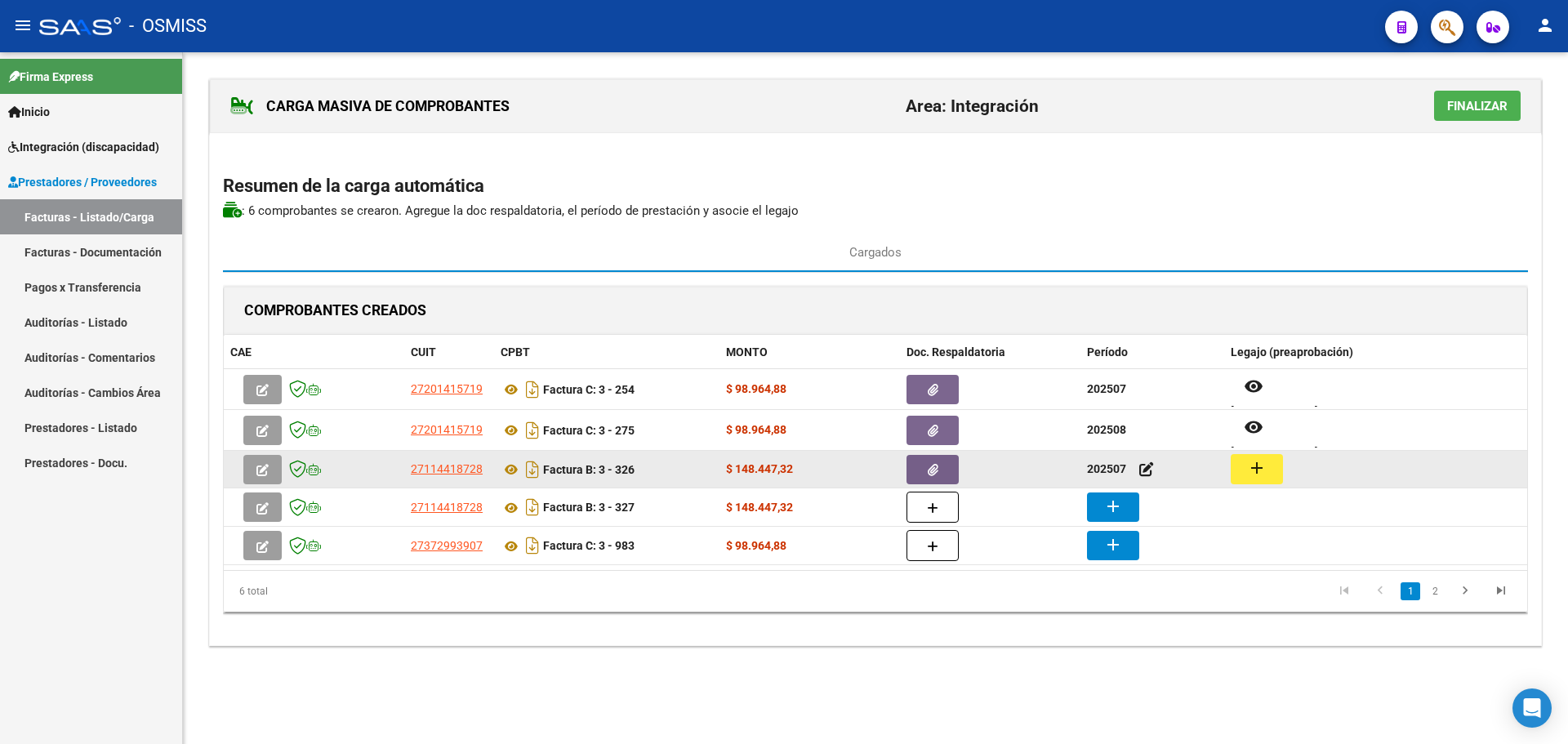
click at [1261, 474] on mat-icon "add" at bounding box center [1257, 468] width 20 height 20
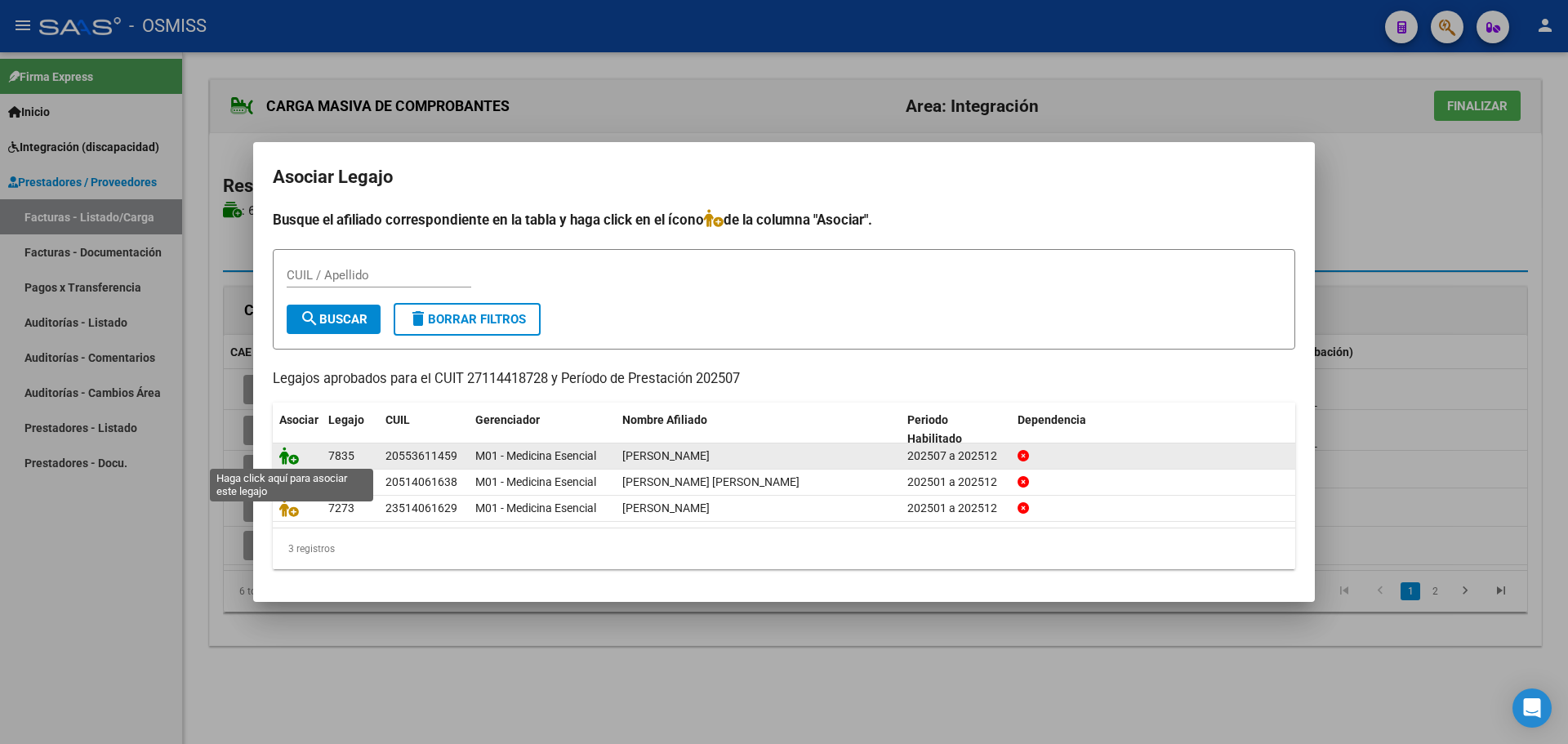
click at [293, 456] on icon at bounding box center [289, 456] width 20 height 18
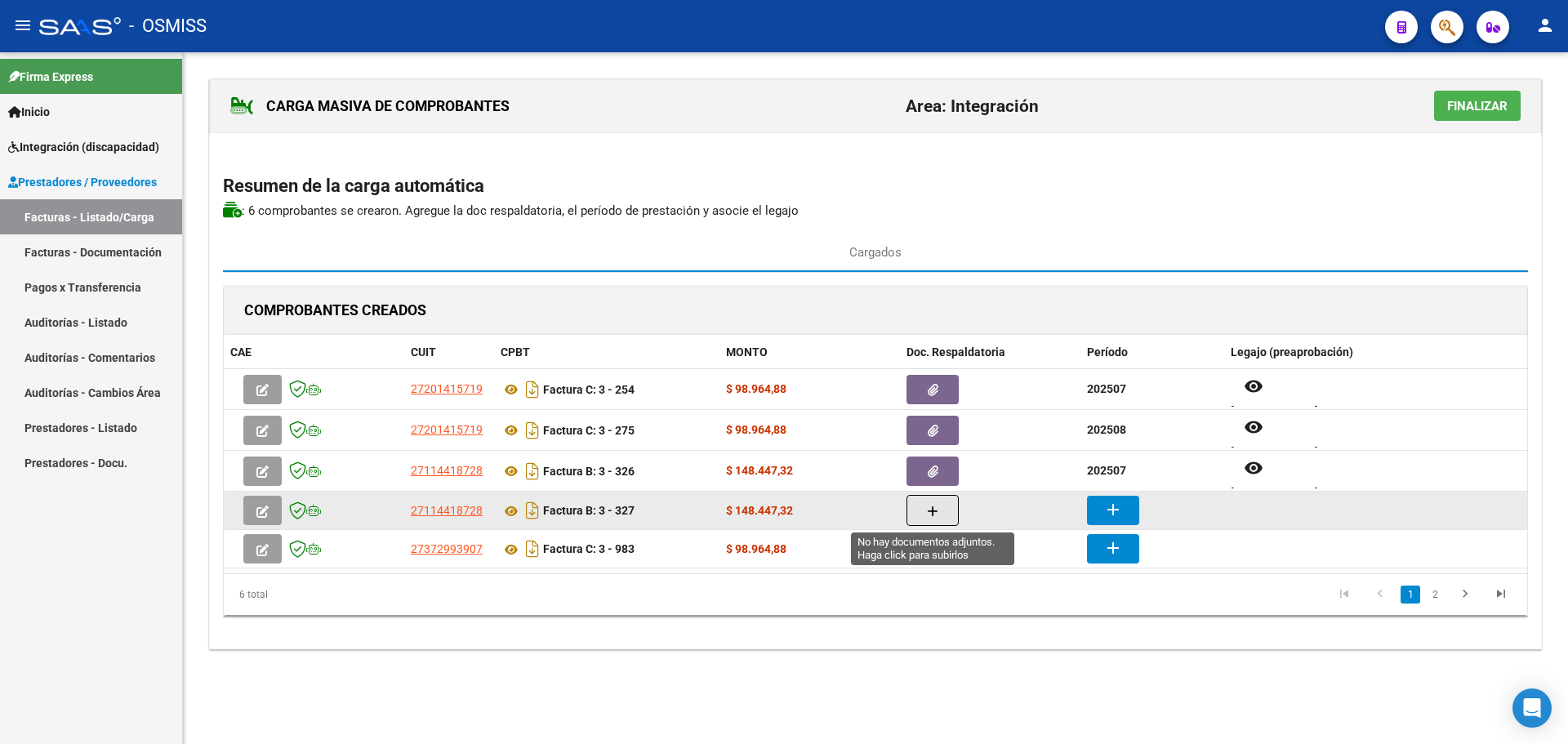
click at [911, 516] on button "button" at bounding box center [932, 510] width 52 height 31
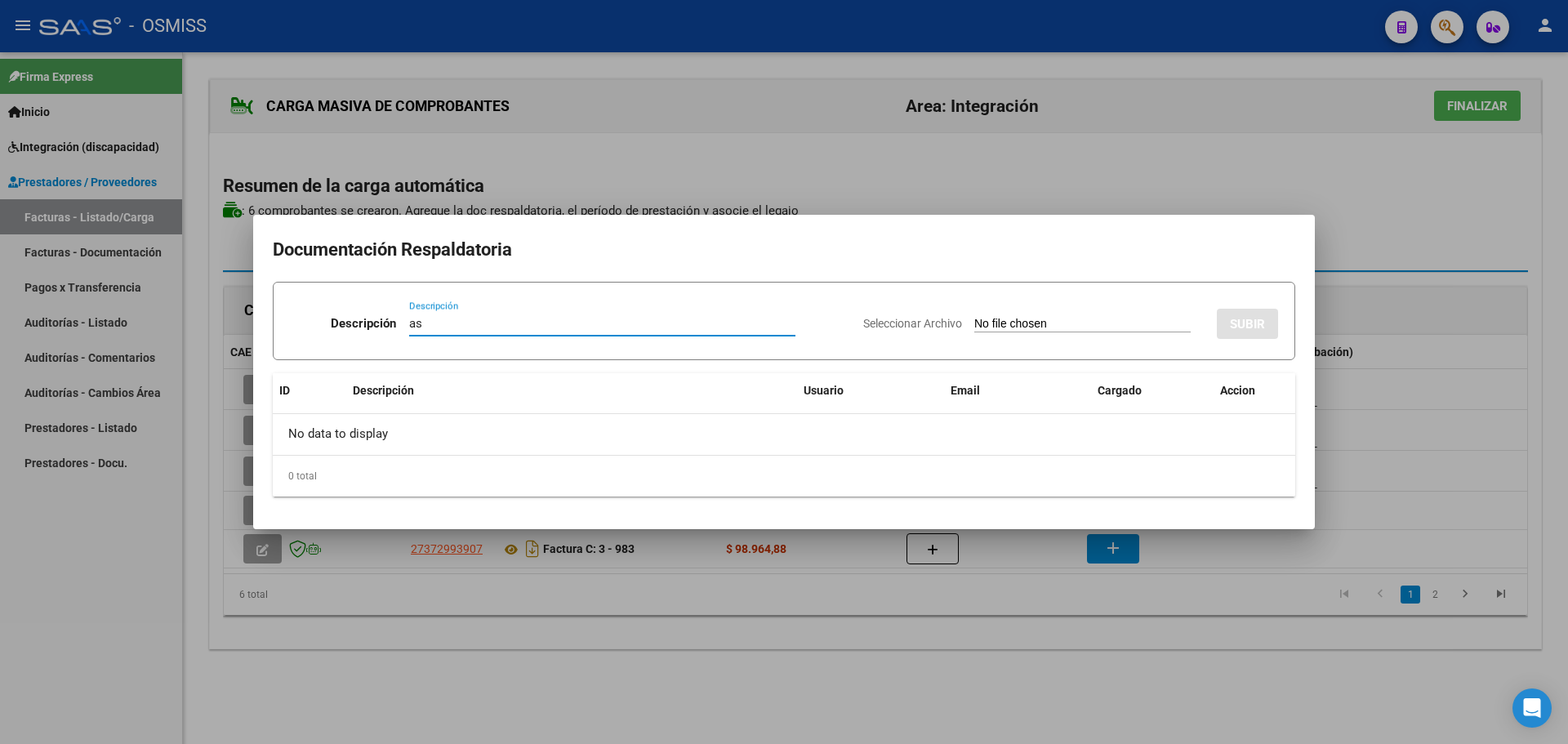
type input "as"
click at [998, 325] on input "Seleccionar Archivo" at bounding box center [1082, 324] width 217 height 16
type input "C:\fakepath\asistencia agosto.pdf"
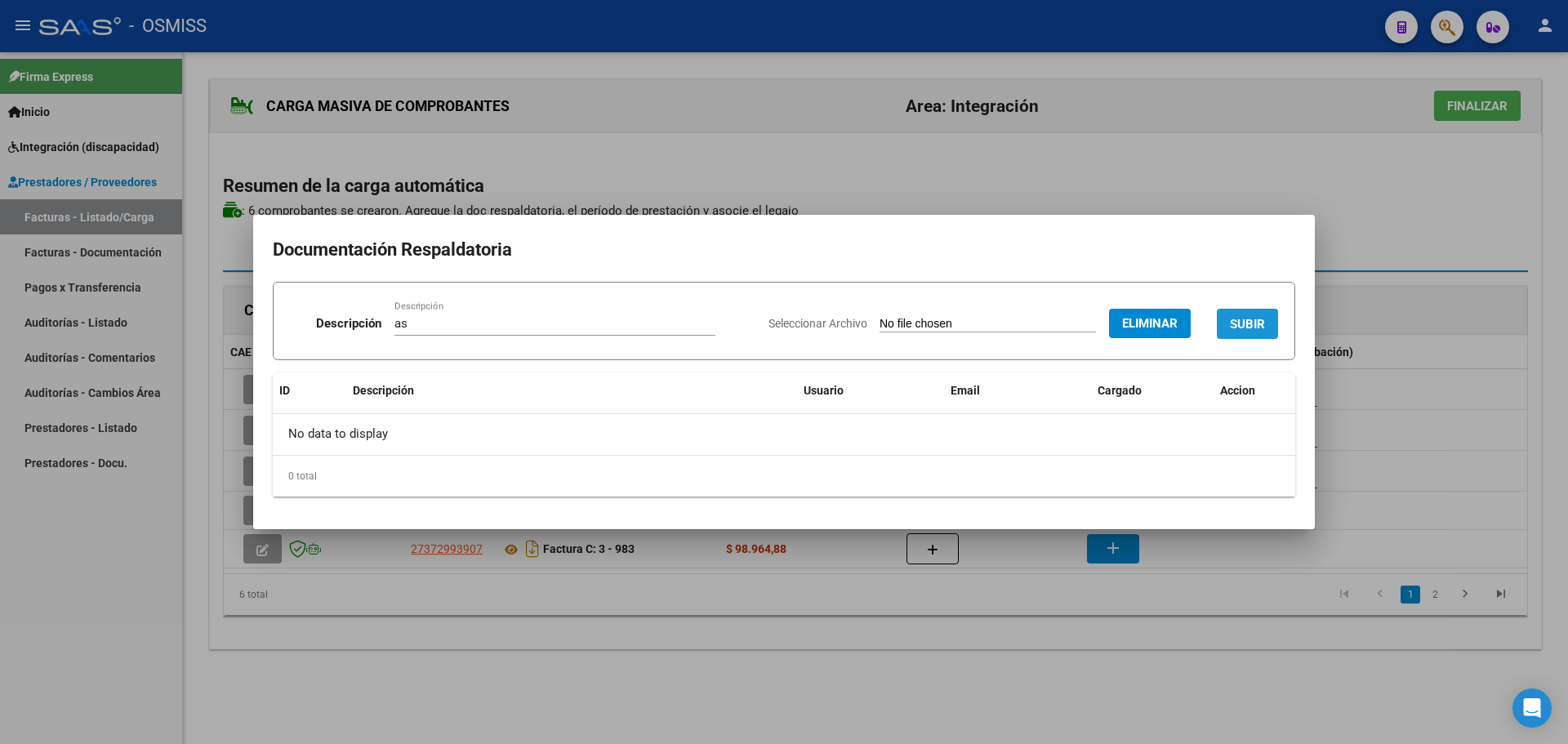
click at [1254, 322] on span "SUBIR" at bounding box center [1247, 324] width 35 height 15
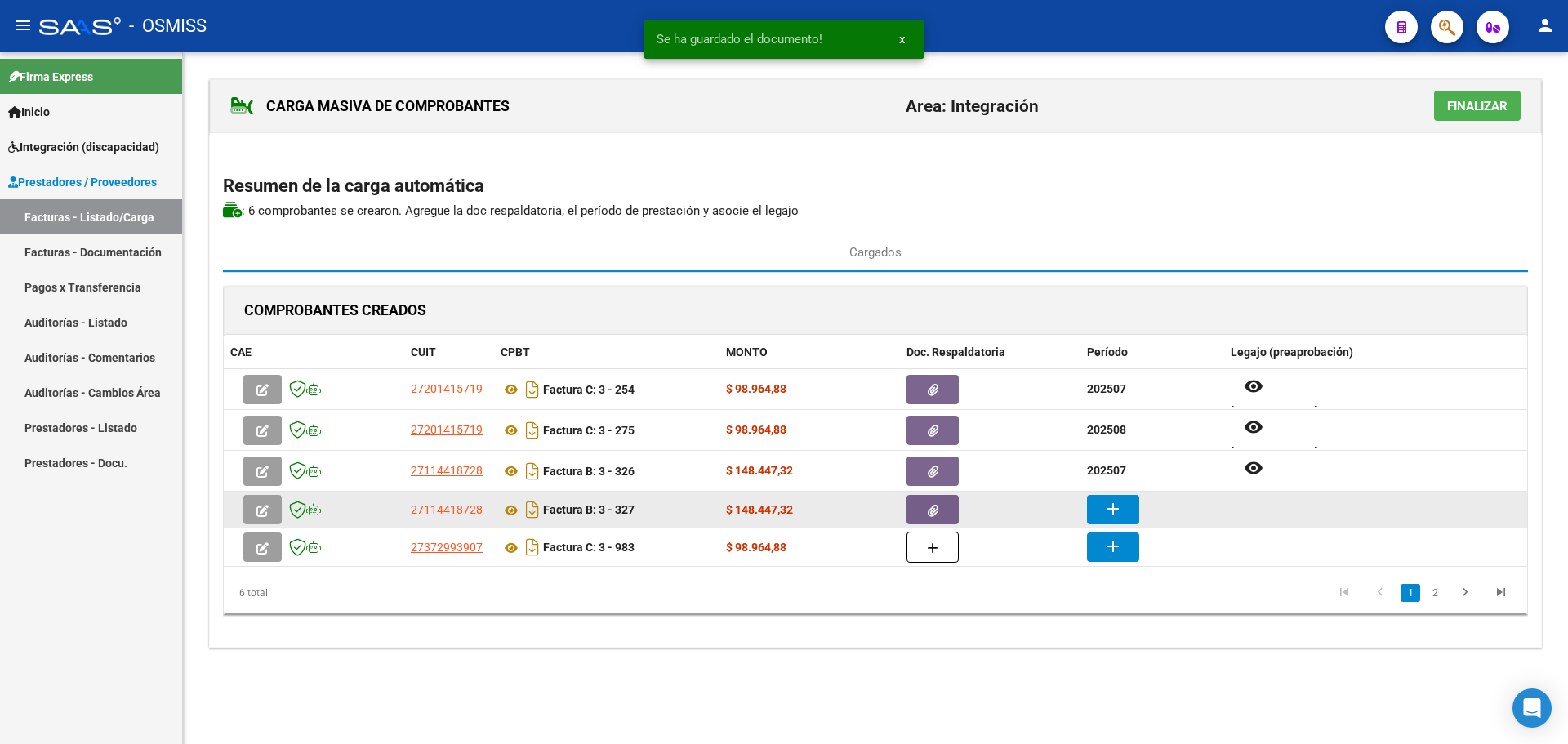
click at [1114, 512] on mat-icon "add" at bounding box center [1114, 508] width 20 height 20
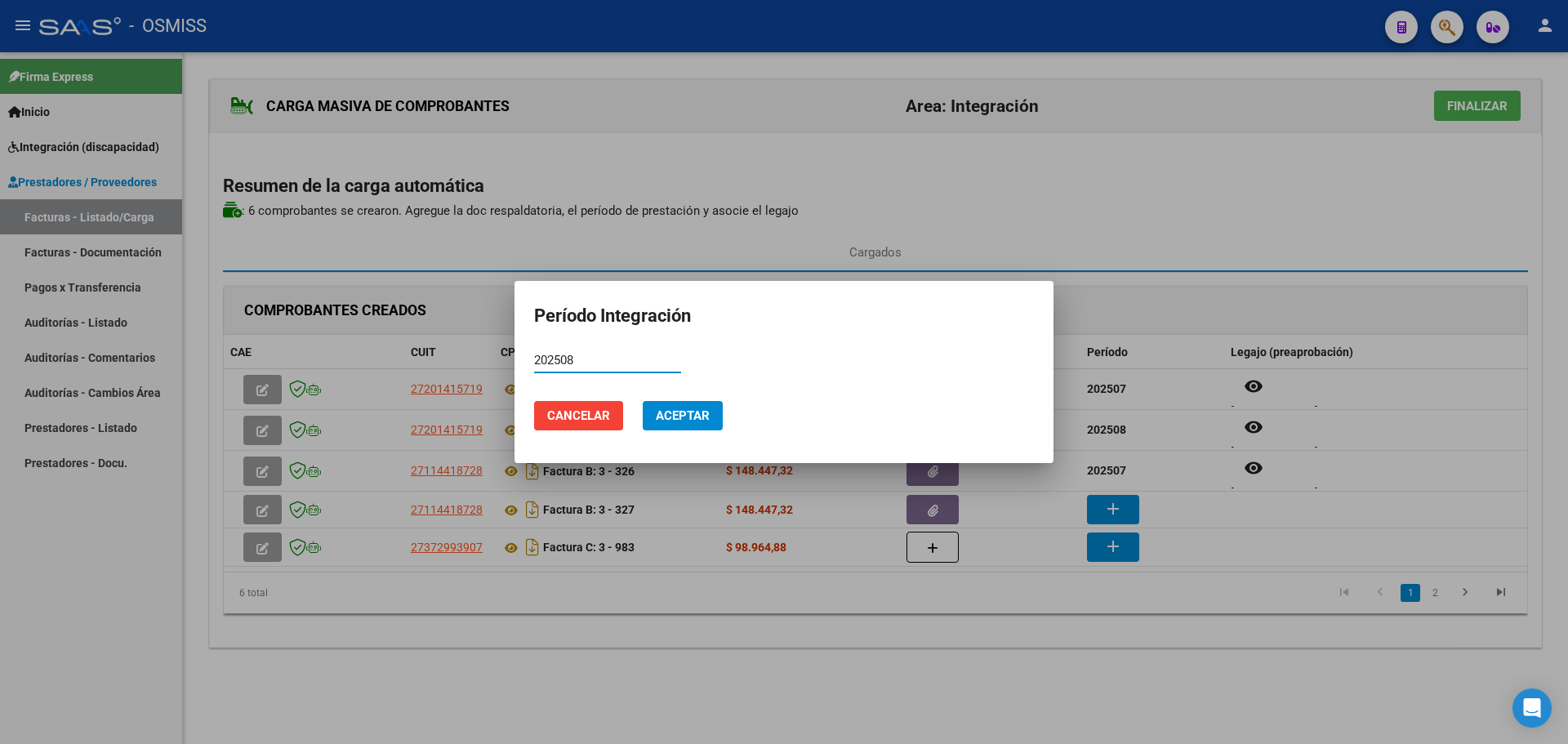
type input "202508"
click at [674, 401] on mat-dialog-actions "Cancelar Aceptar" at bounding box center [784, 415] width 500 height 55
click at [678, 423] on button "Aceptar" at bounding box center [683, 415] width 80 height 30
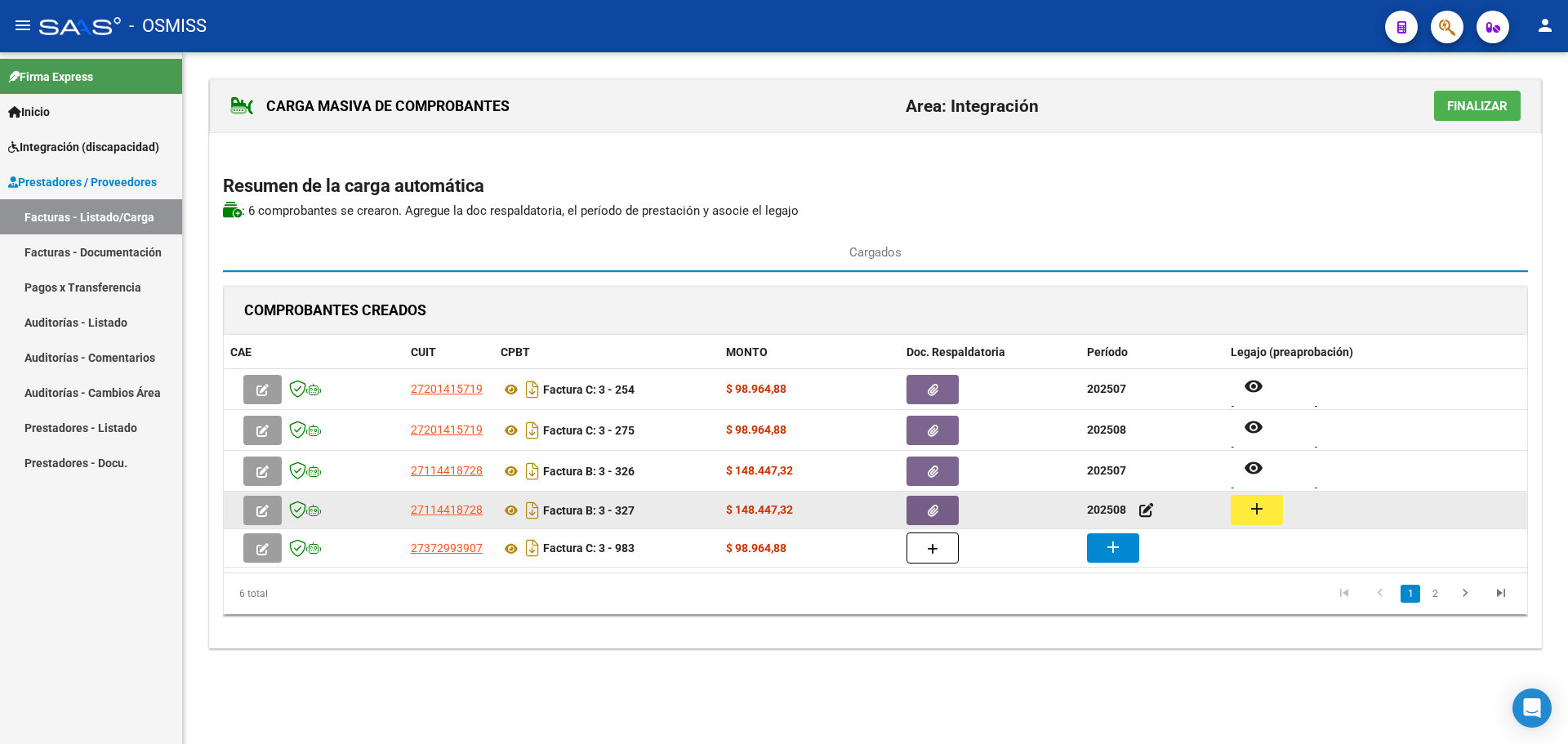
click at [1265, 509] on mat-icon "add" at bounding box center [1257, 508] width 20 height 20
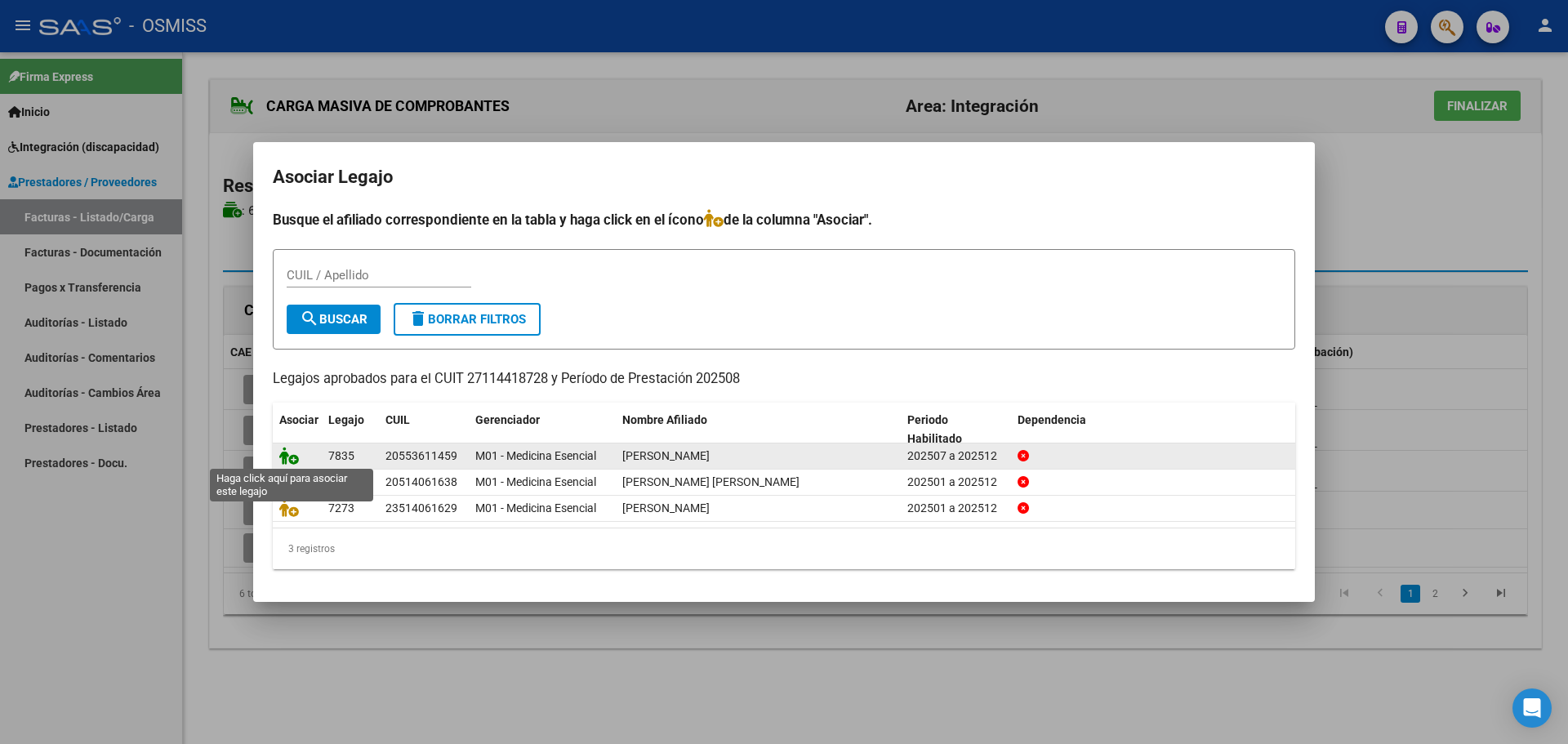
click at [288, 452] on icon at bounding box center [289, 456] width 20 height 18
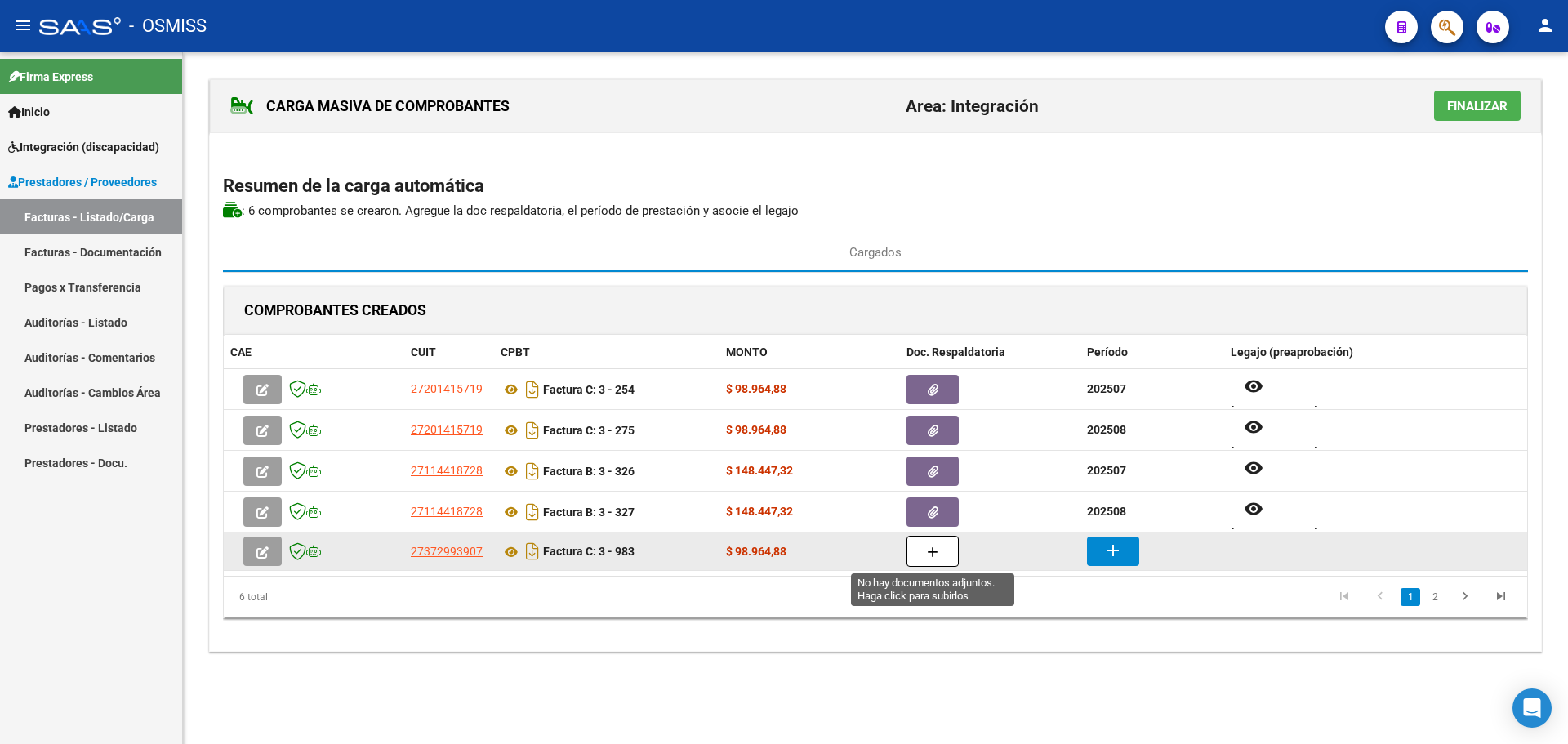
click at [924, 550] on button "button" at bounding box center [932, 551] width 52 height 31
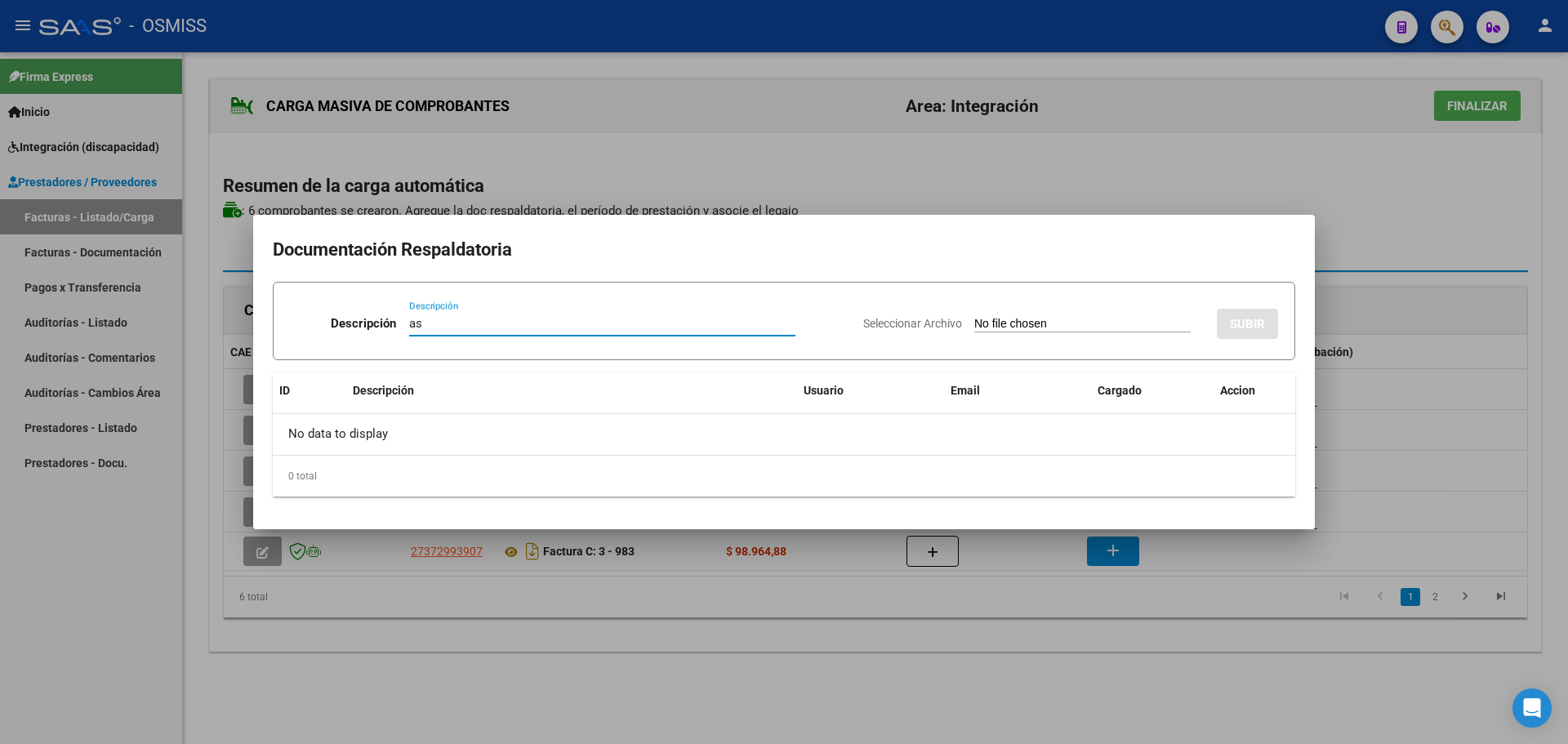
type input "as"
click at [1002, 327] on input "Seleccionar Archivo" at bounding box center [1082, 324] width 217 height 16
type input "C:\fakepath\27372993907_011_00003_00000983.pdf"
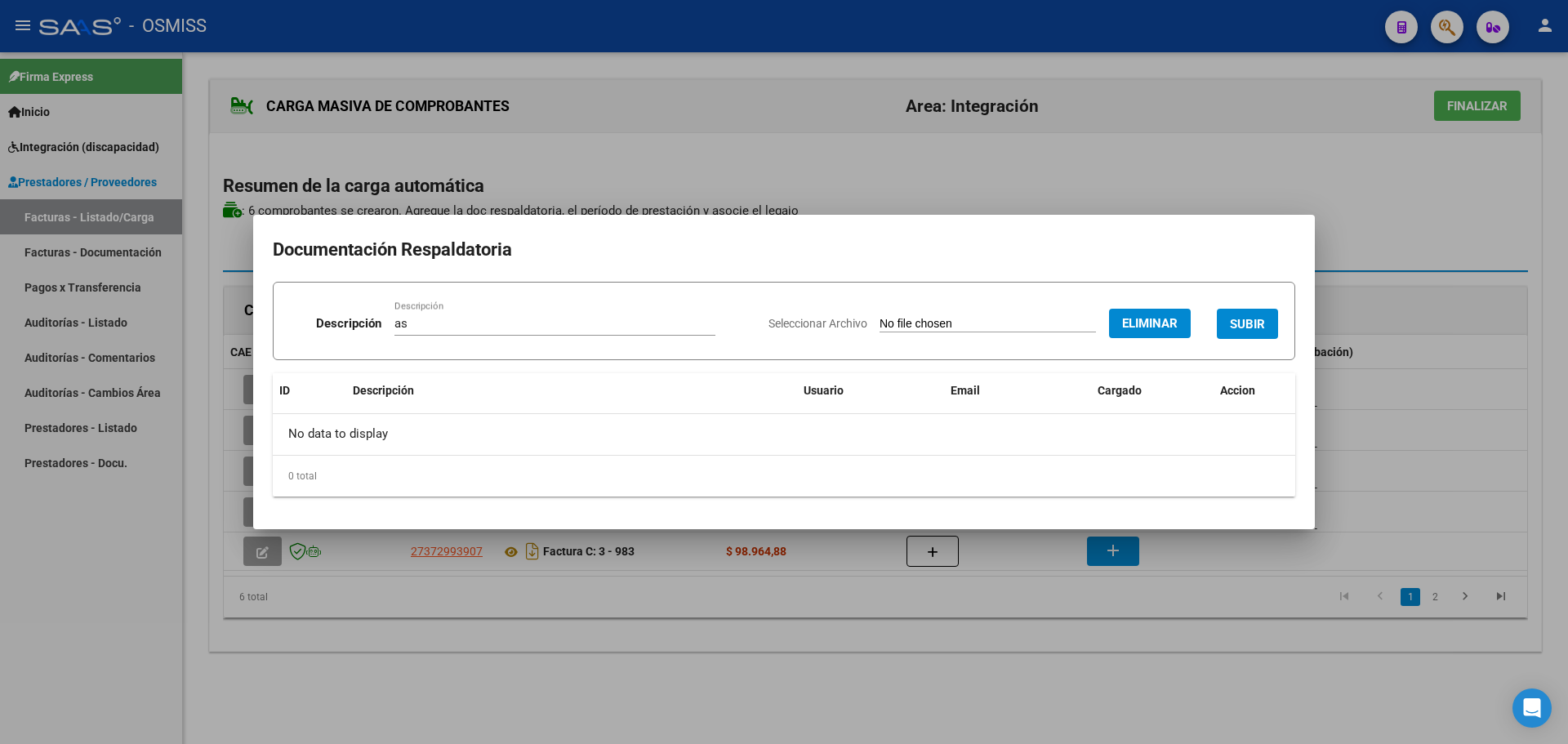
click at [1144, 313] on button "Eliminar" at bounding box center [1149, 324] width 82 height 30
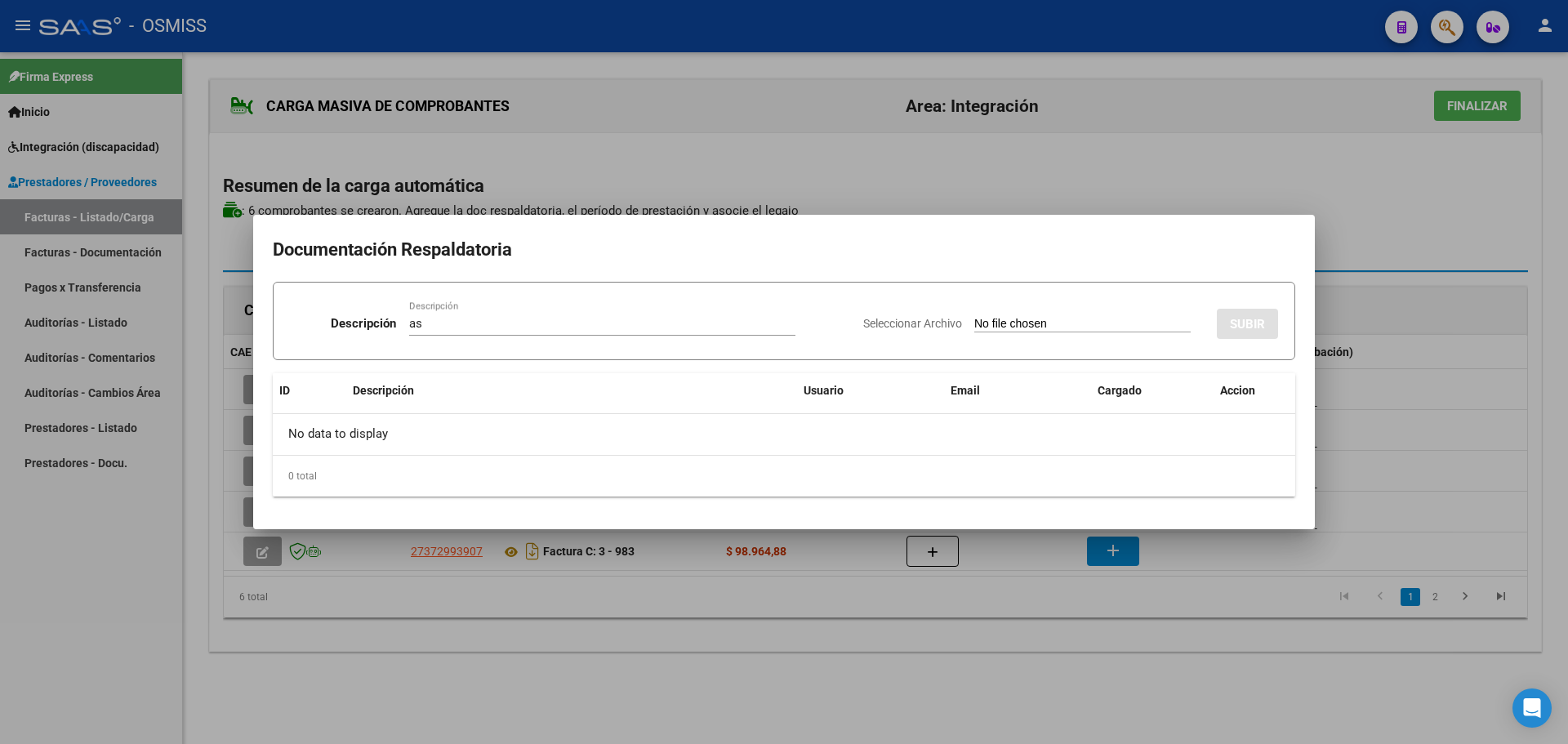
click at [974, 325] on input "Seleccionar Archivo" at bounding box center [1082, 324] width 217 height 16
type input "C:\fakepath\PLANILLA [PERSON_NAME].pdf"
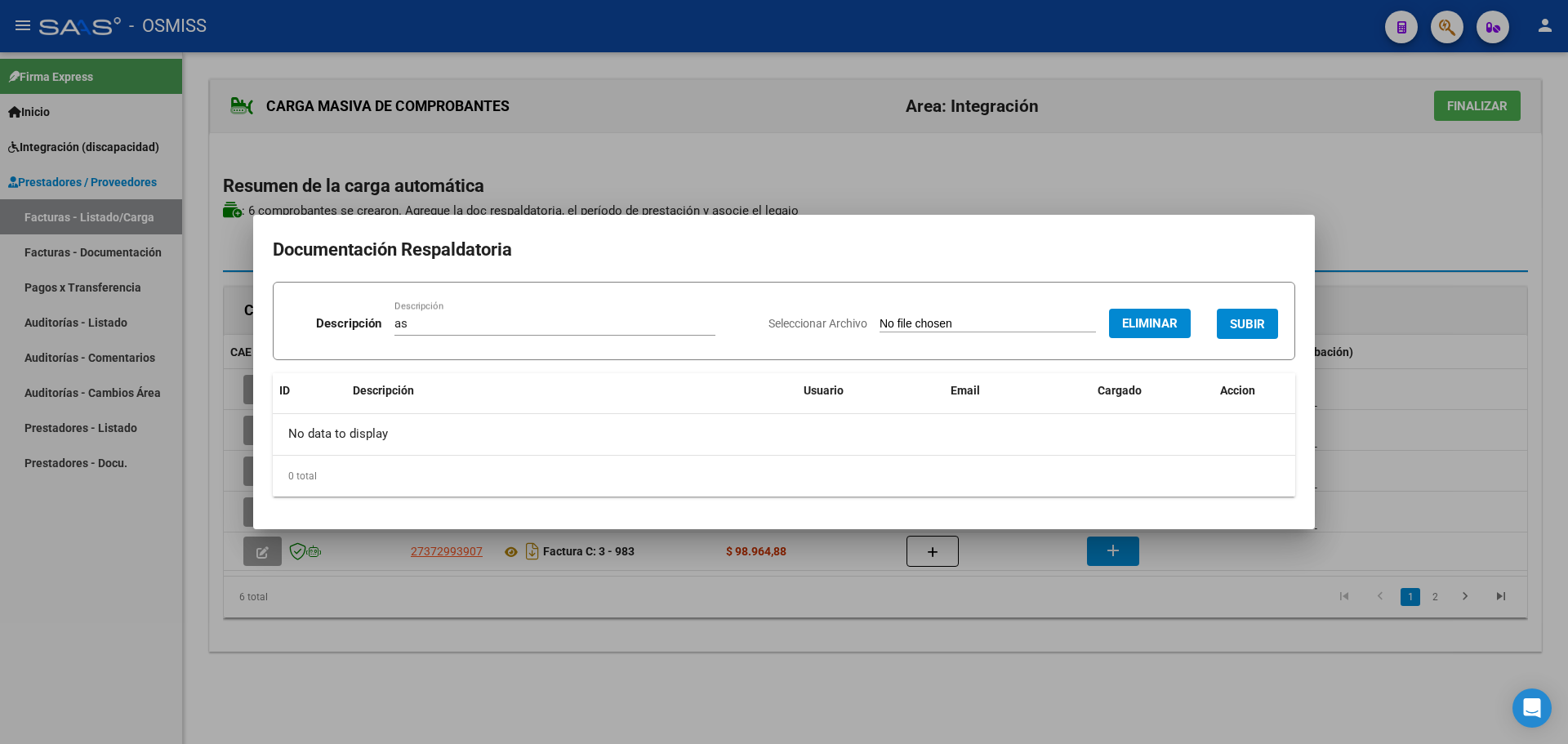
click at [1256, 320] on span "SUBIR" at bounding box center [1247, 324] width 35 height 15
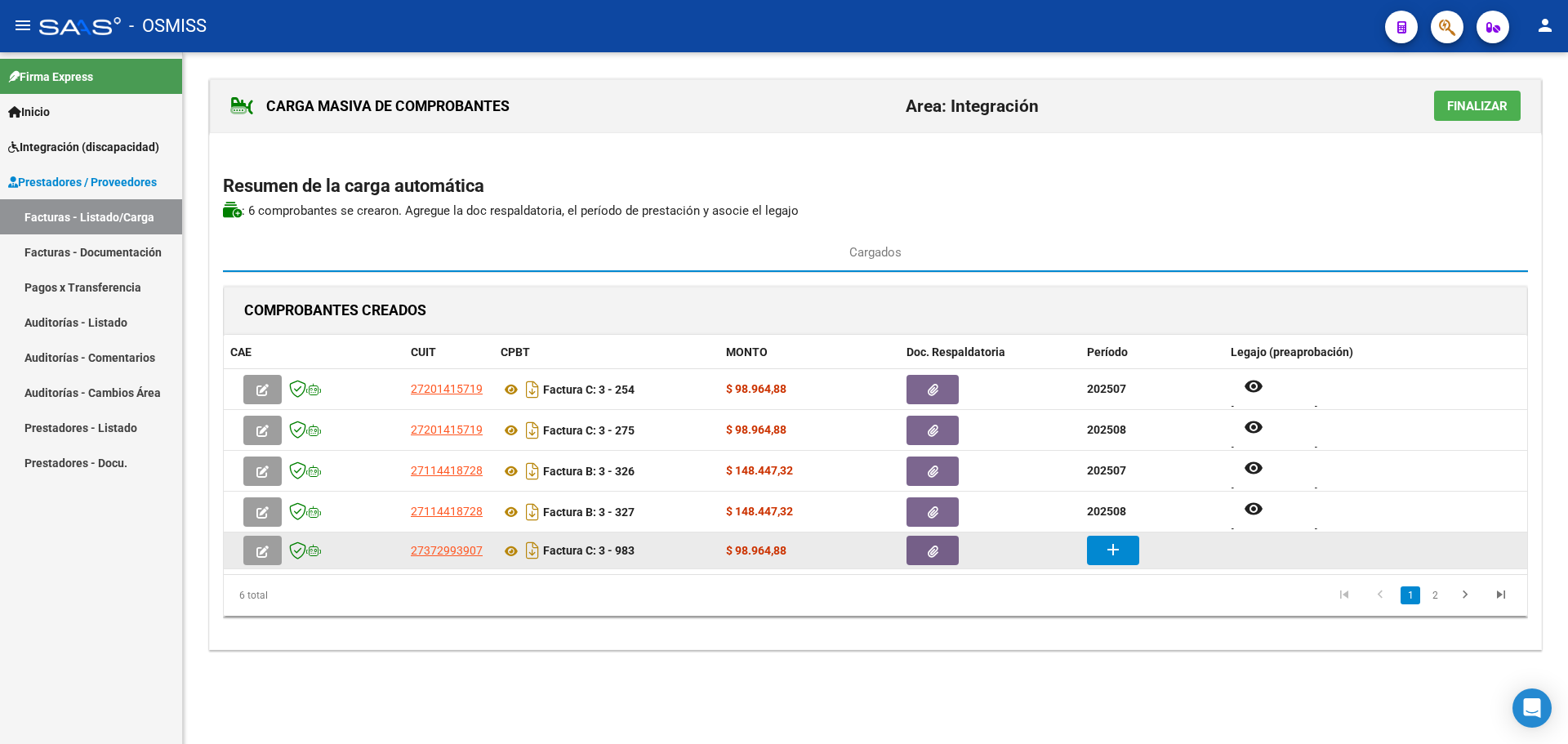
click at [1113, 555] on mat-icon "add" at bounding box center [1114, 550] width 20 height 20
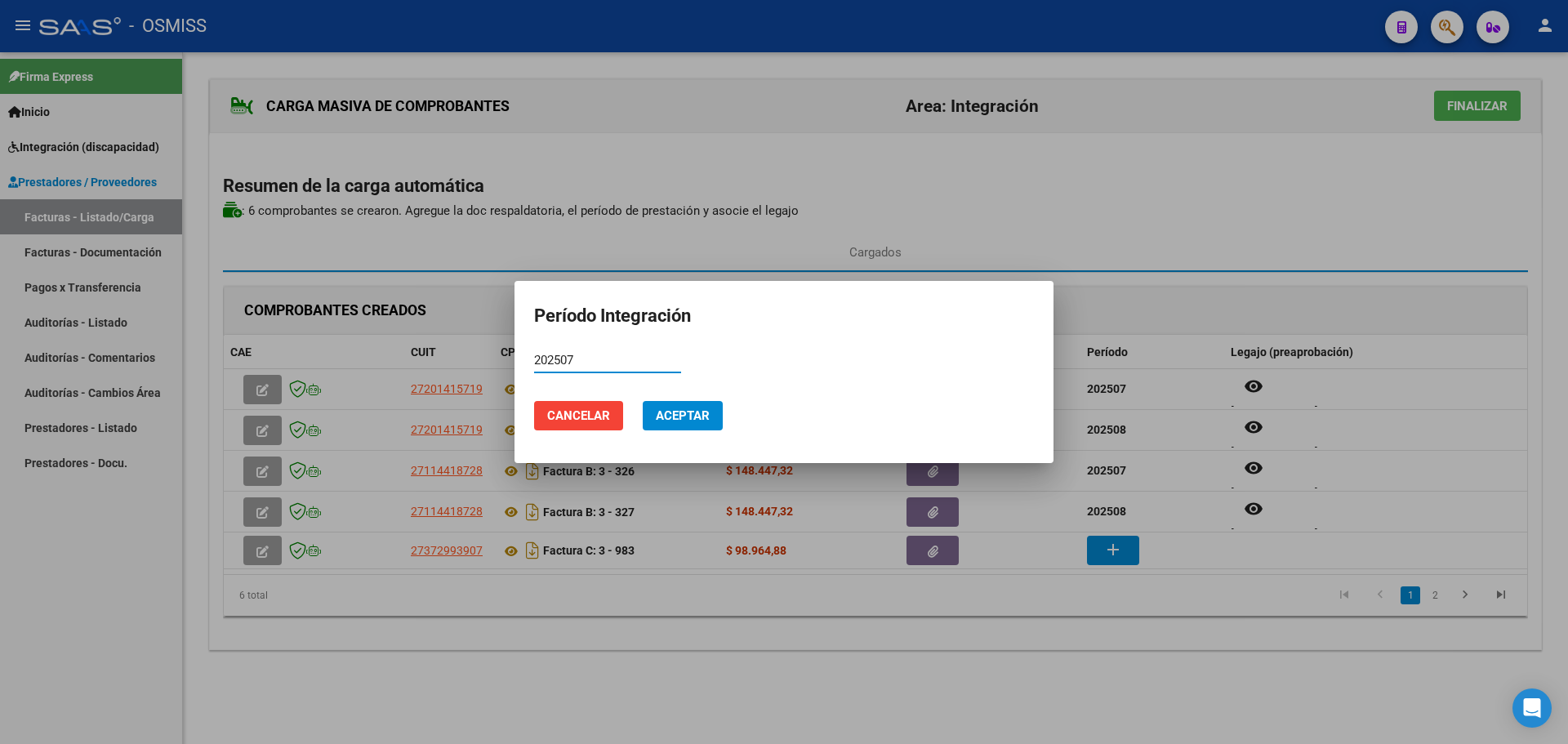
type input "202507"
click at [681, 408] on span "Aceptar" at bounding box center [683, 415] width 54 height 15
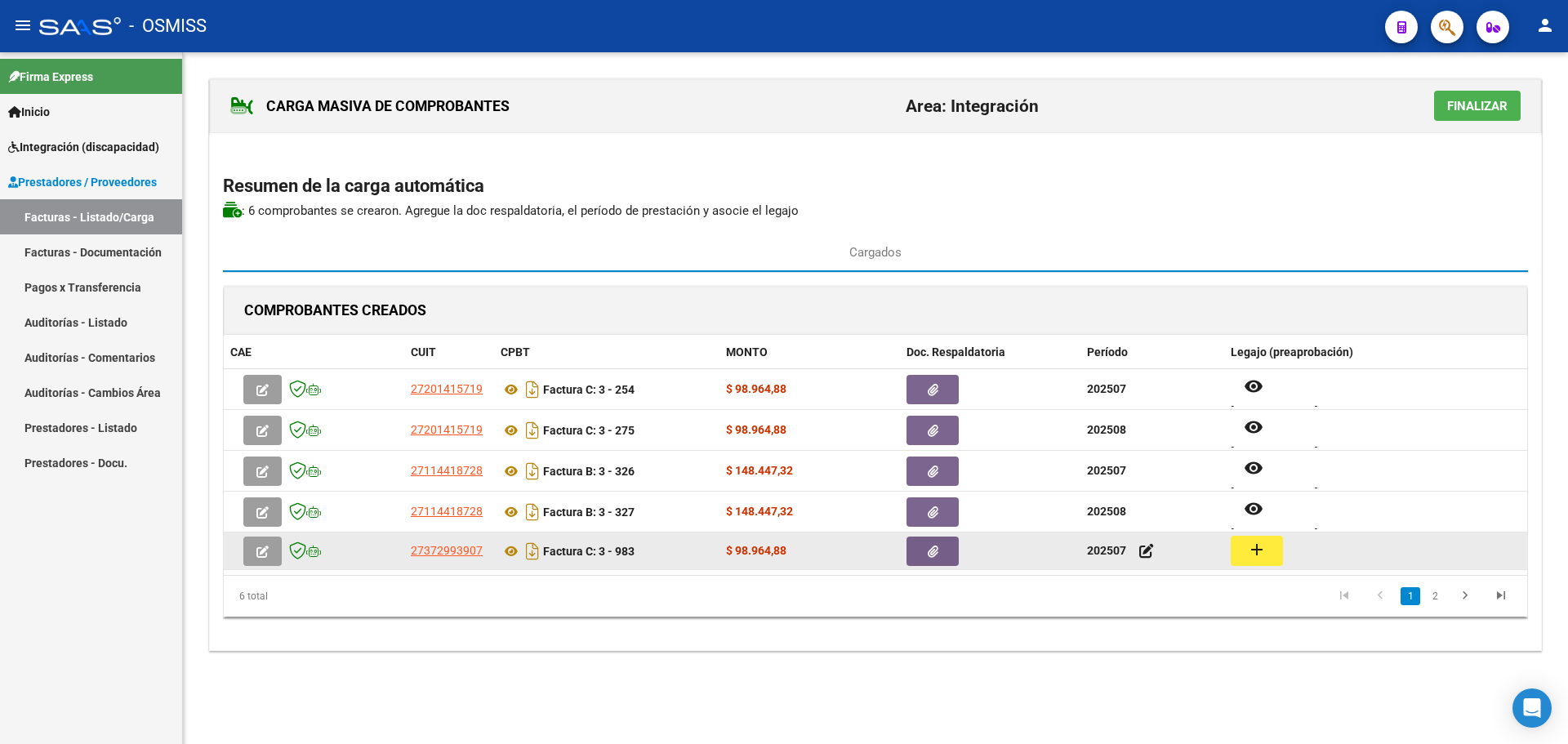
click at [1256, 559] on mat-icon "add" at bounding box center [1257, 550] width 20 height 20
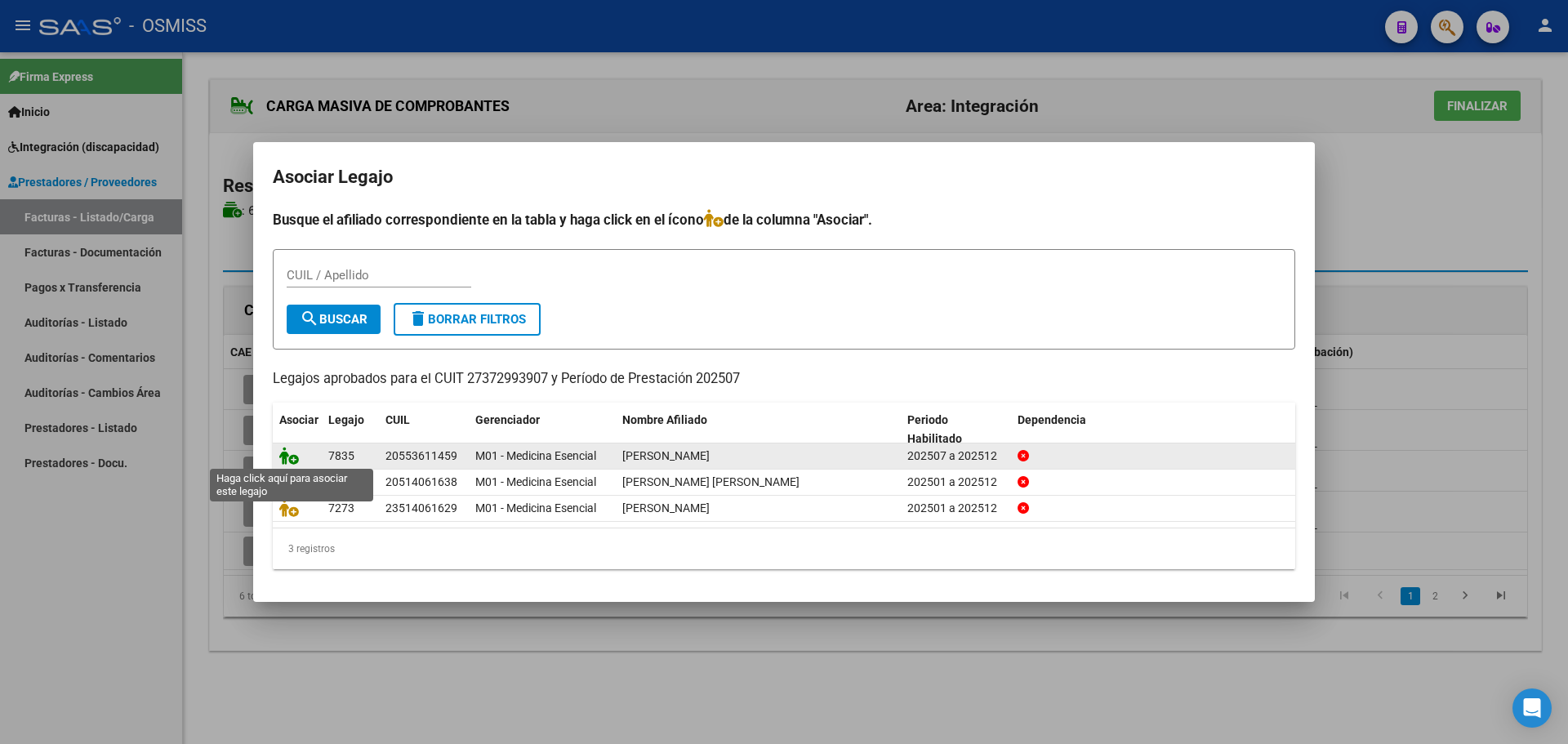
click at [285, 458] on icon at bounding box center [289, 456] width 20 height 18
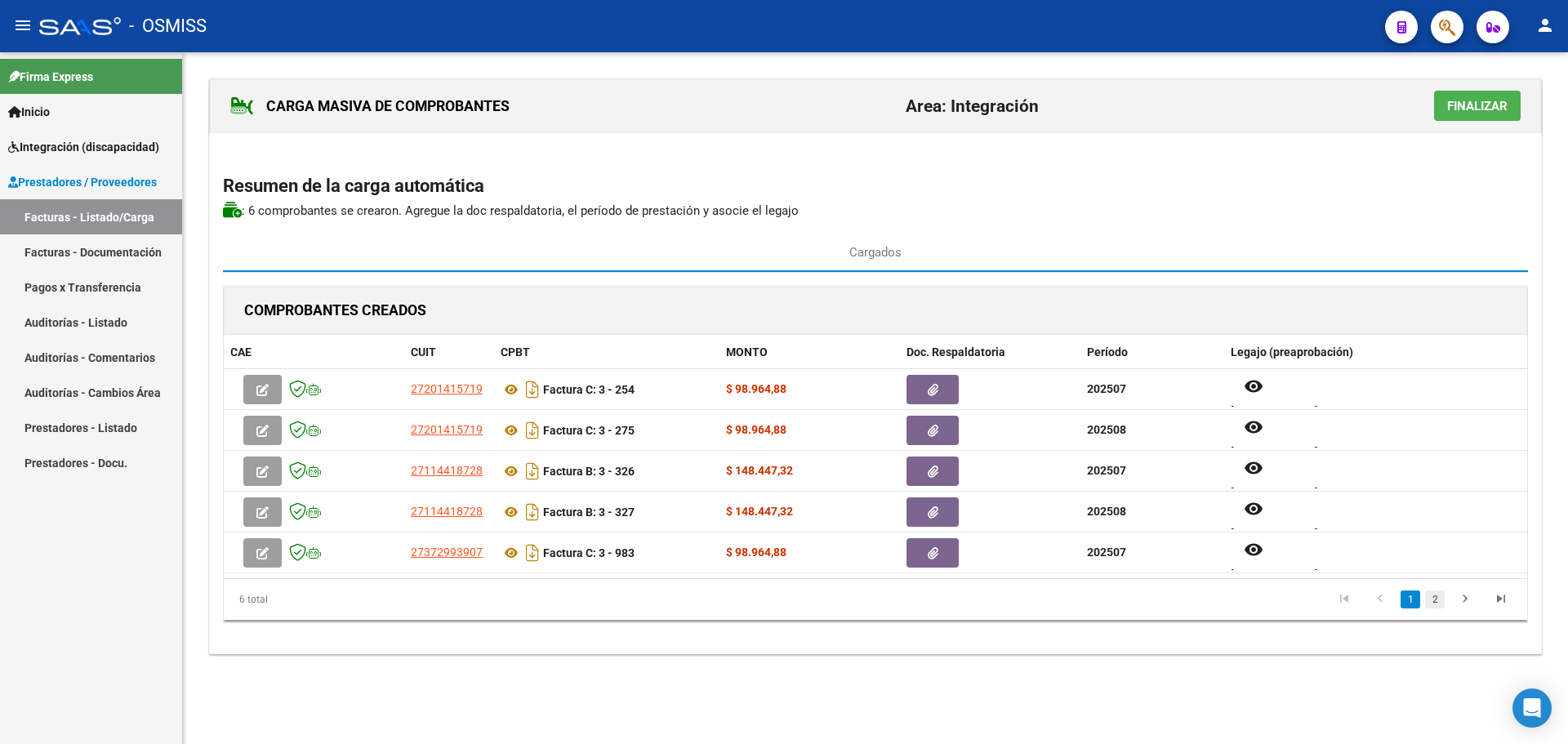
click at [1441, 600] on link "2" at bounding box center [1435, 599] width 20 height 18
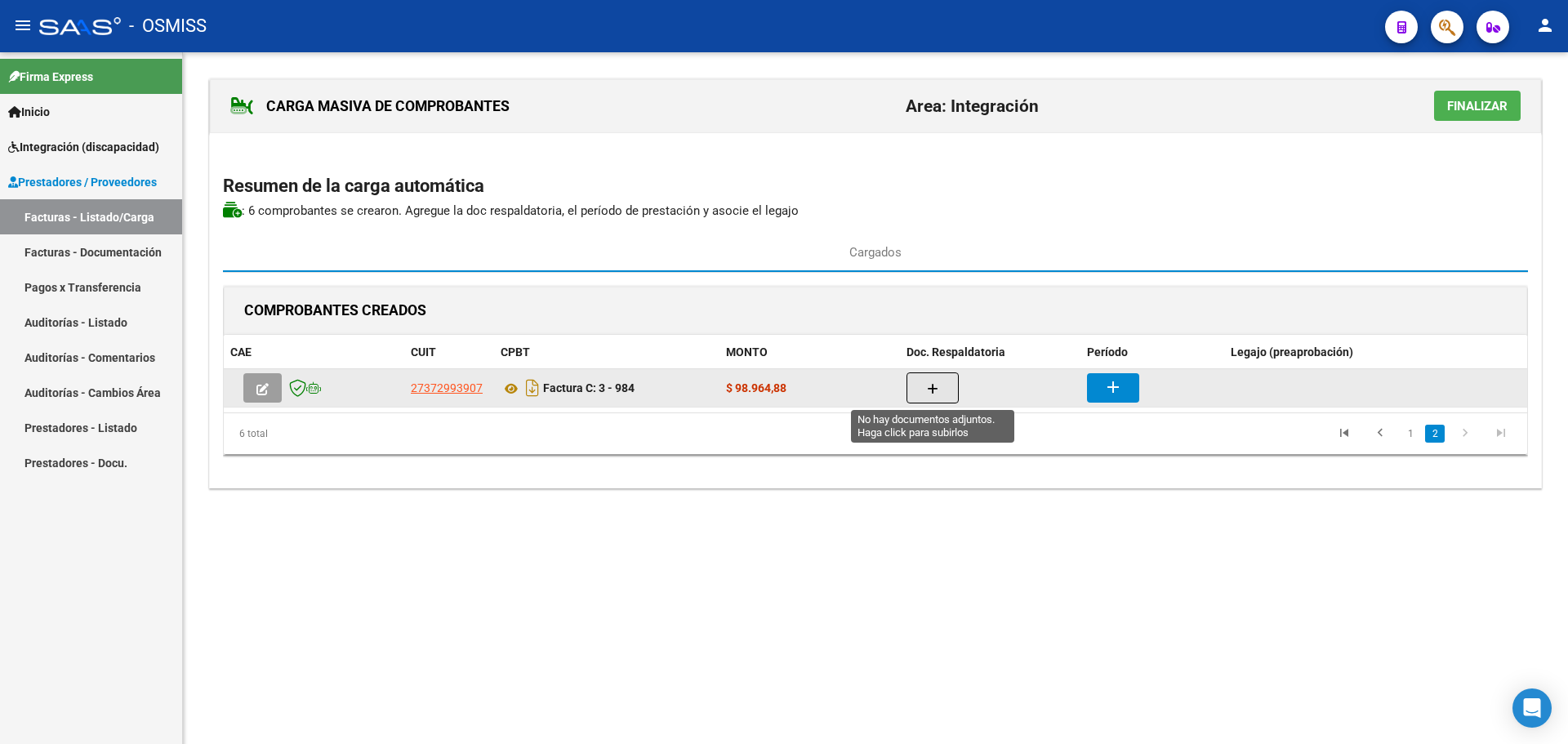
click at [927, 390] on button "button" at bounding box center [932, 388] width 52 height 31
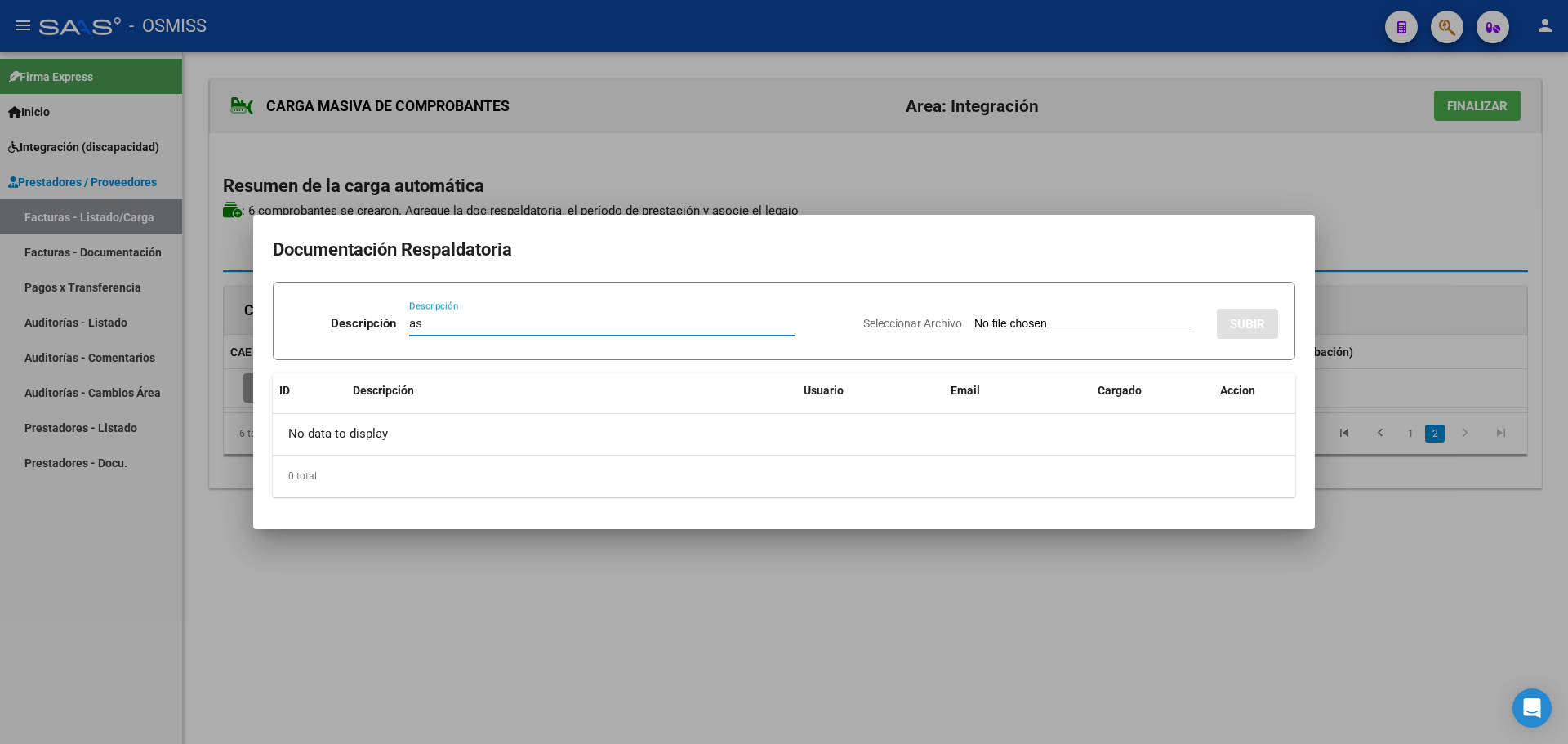
type input "as"
click at [1044, 321] on input "Seleccionar Archivo" at bounding box center [1082, 324] width 217 height 16
type input "C:\fakepath\PLANILLA DE ASISTENCIA AGOSTO [PERSON_NAME].pdf"
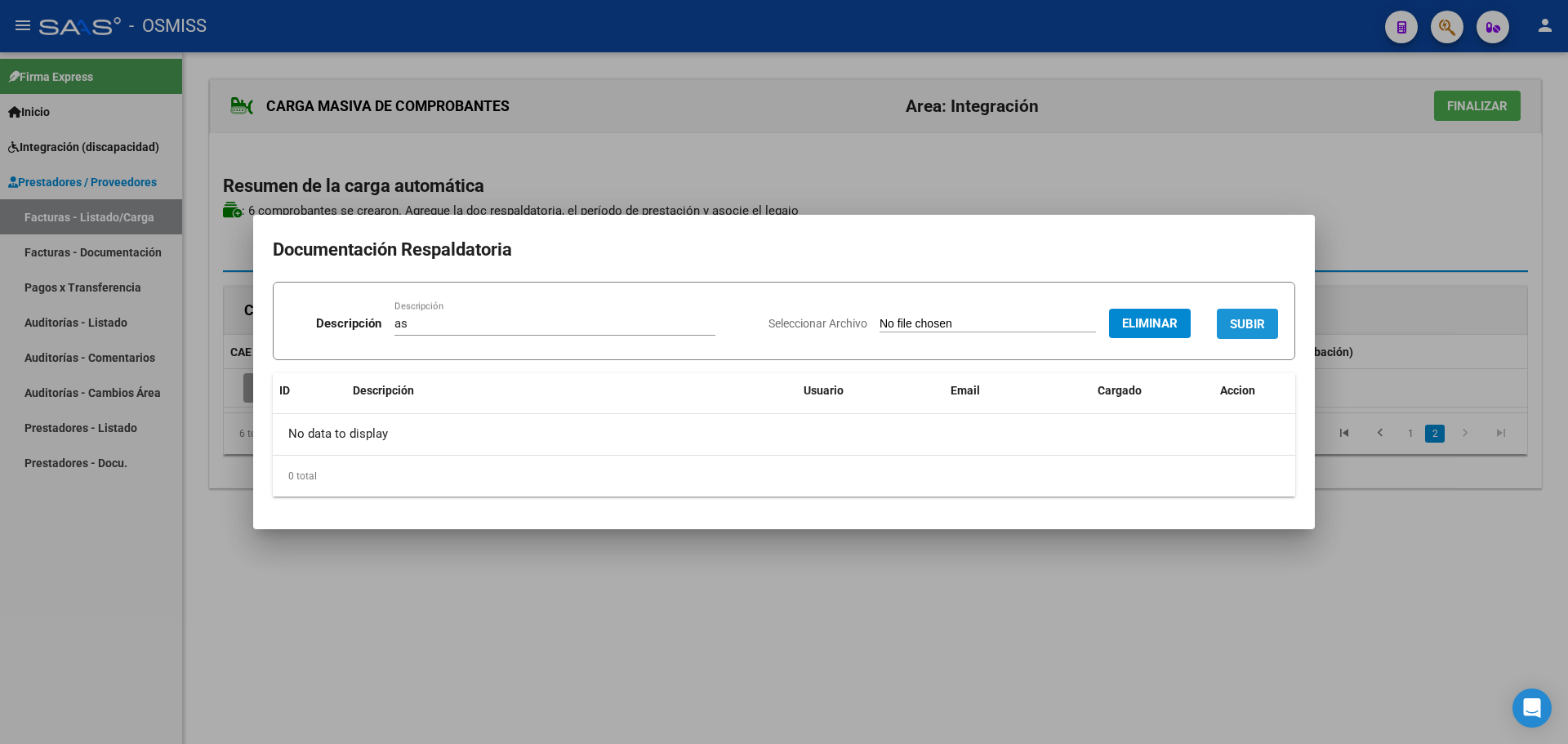
click at [1259, 322] on span "SUBIR" at bounding box center [1247, 324] width 35 height 15
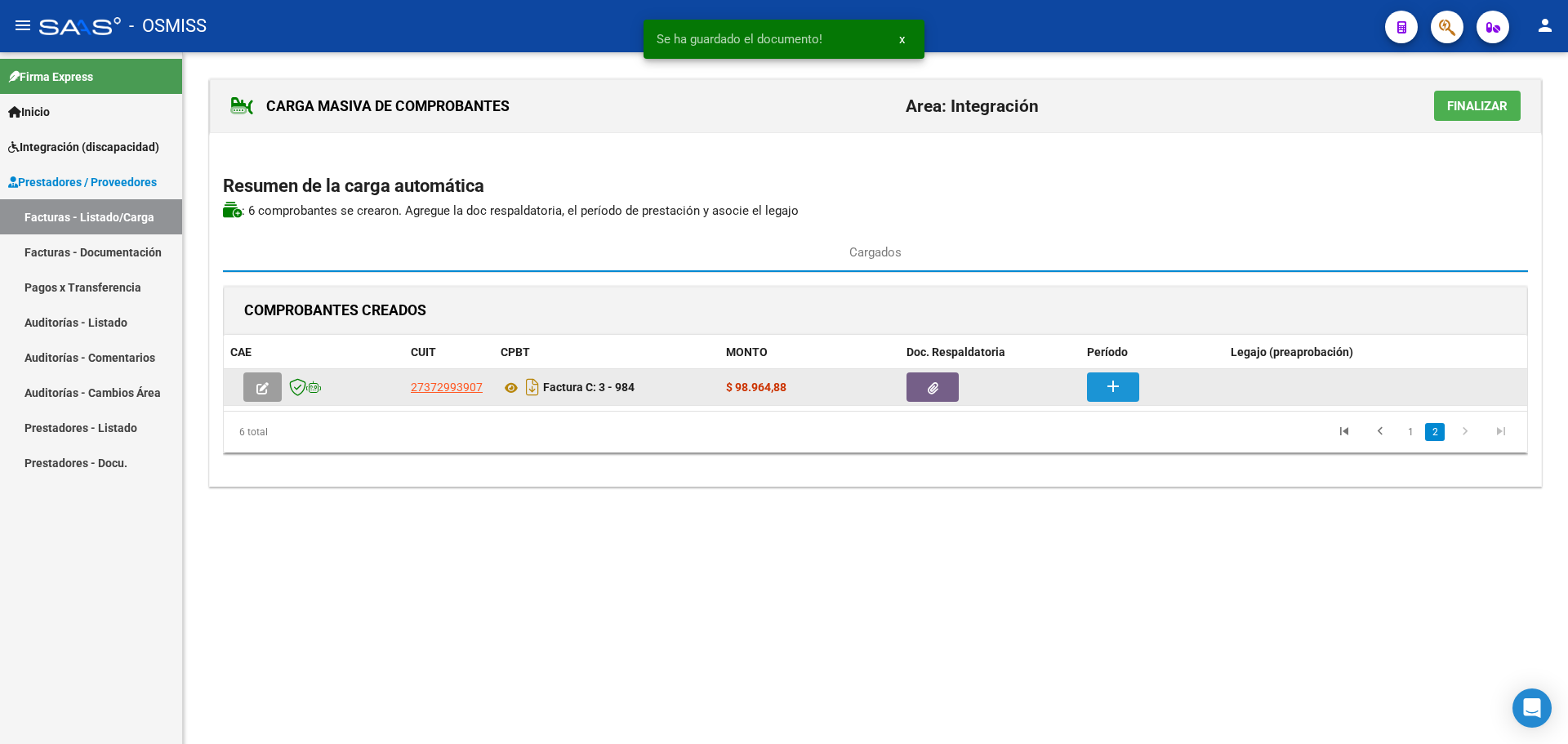
click at [1096, 386] on button "add" at bounding box center [1113, 387] width 52 height 30
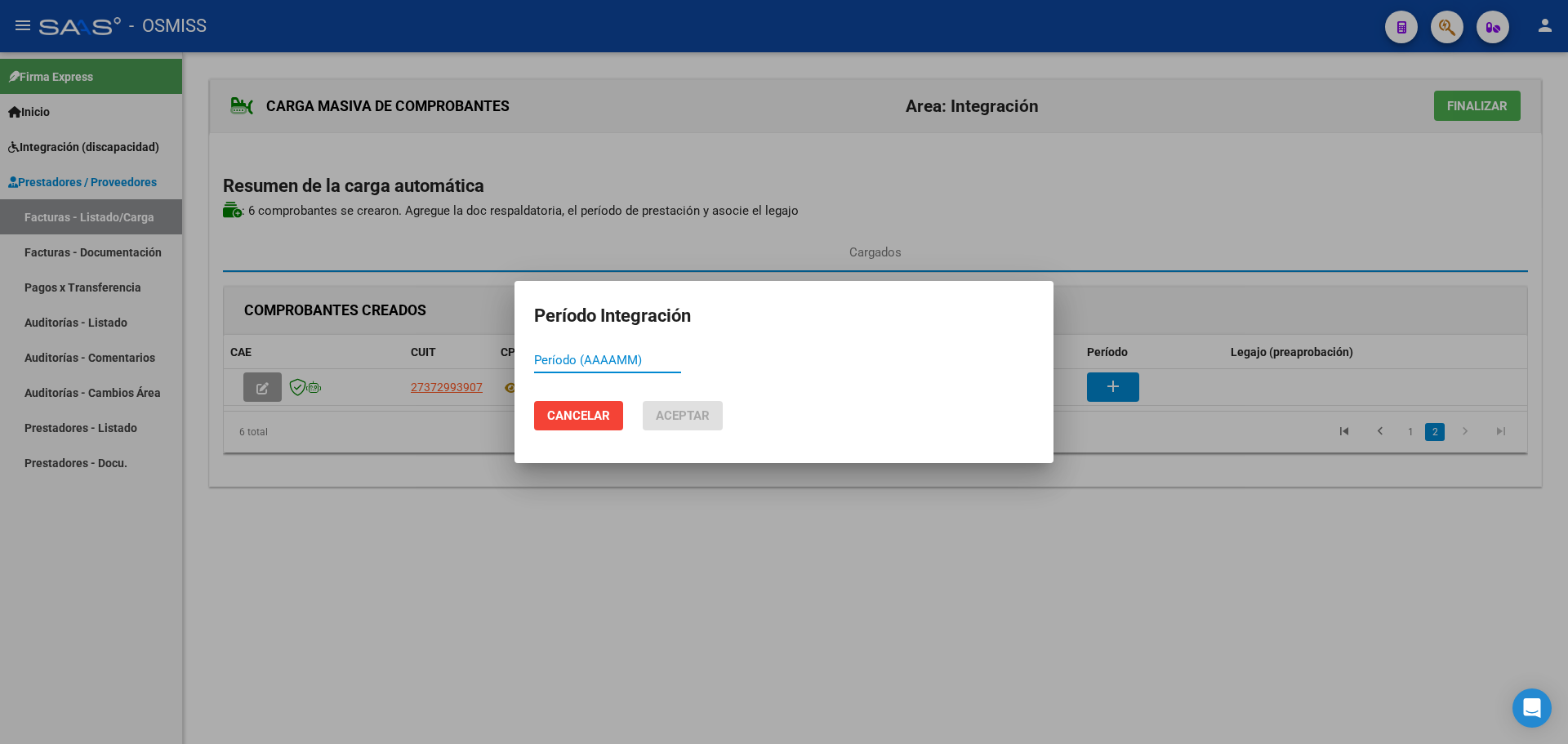
paste input "202508"
type input "202508"
click at [670, 412] on span "Aceptar" at bounding box center [683, 415] width 54 height 15
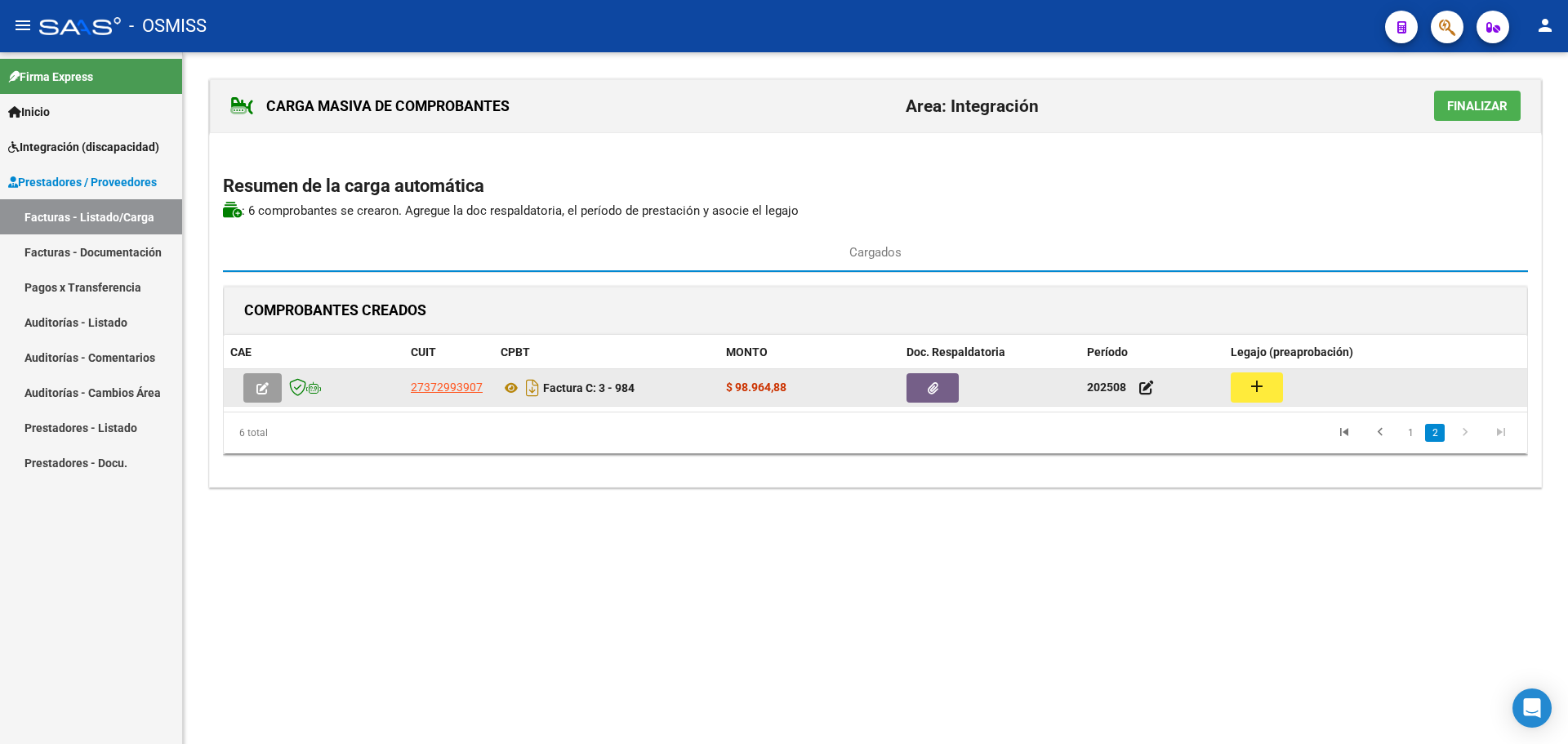
click at [1263, 392] on mat-icon "add" at bounding box center [1257, 386] width 20 height 20
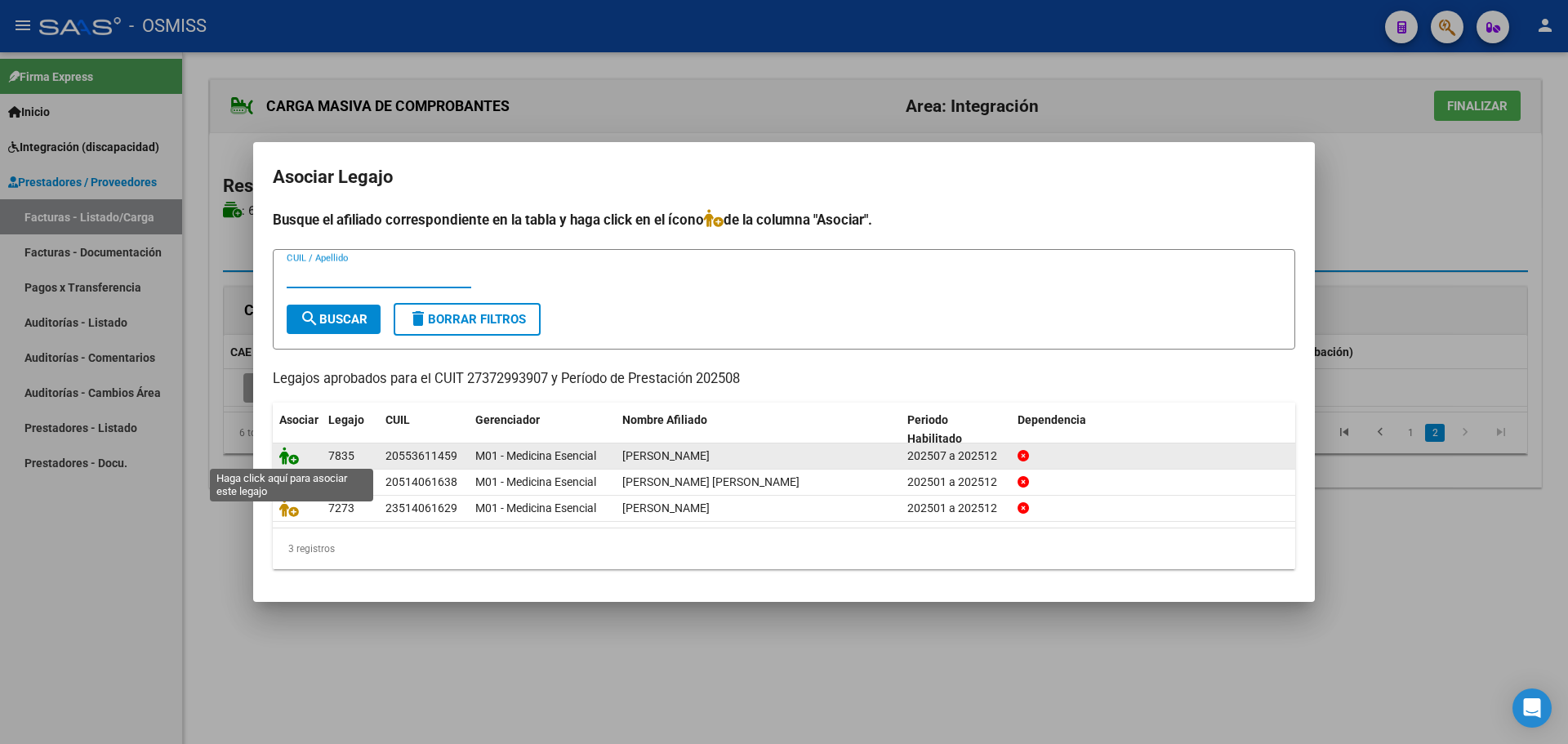
click at [293, 449] on icon at bounding box center [289, 456] width 20 height 18
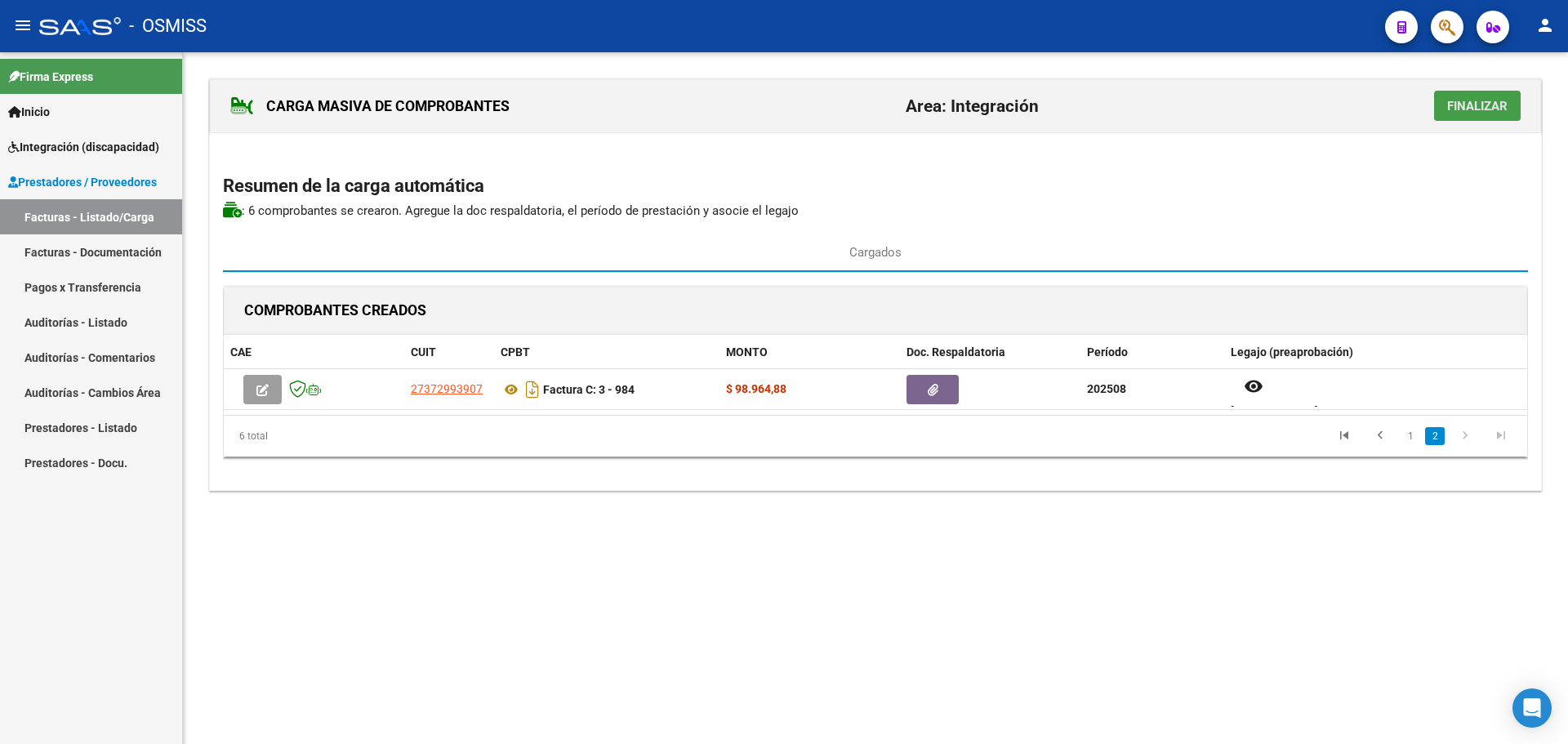
click at [1480, 103] on span "Finalizar" at bounding box center [1477, 106] width 60 height 15
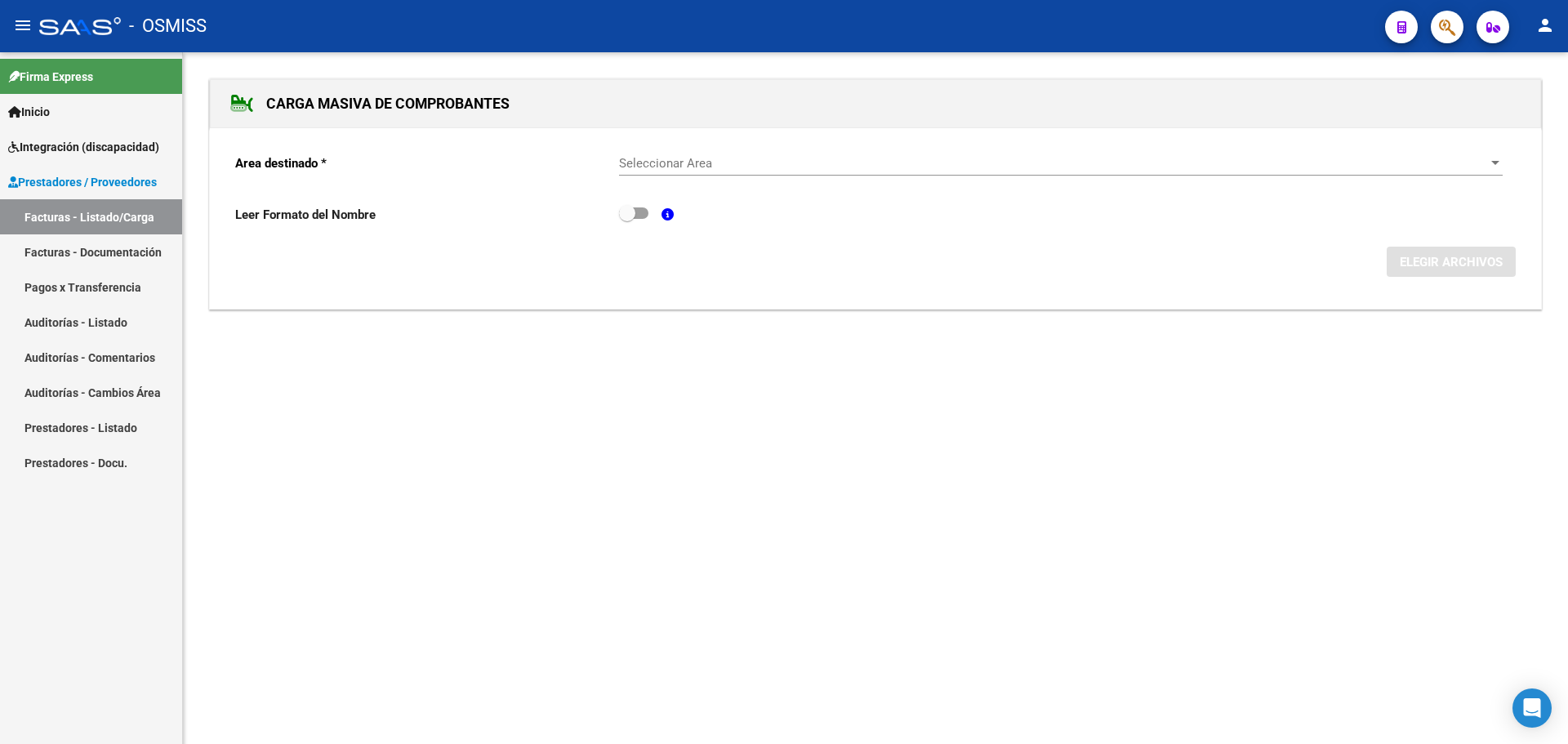
drag, startPoint x: 1491, startPoint y: 157, endPoint x: 1481, endPoint y: 156, distance: 10.0
click at [1481, 156] on div "Seleccionar Area" at bounding box center [1061, 163] width 884 height 15
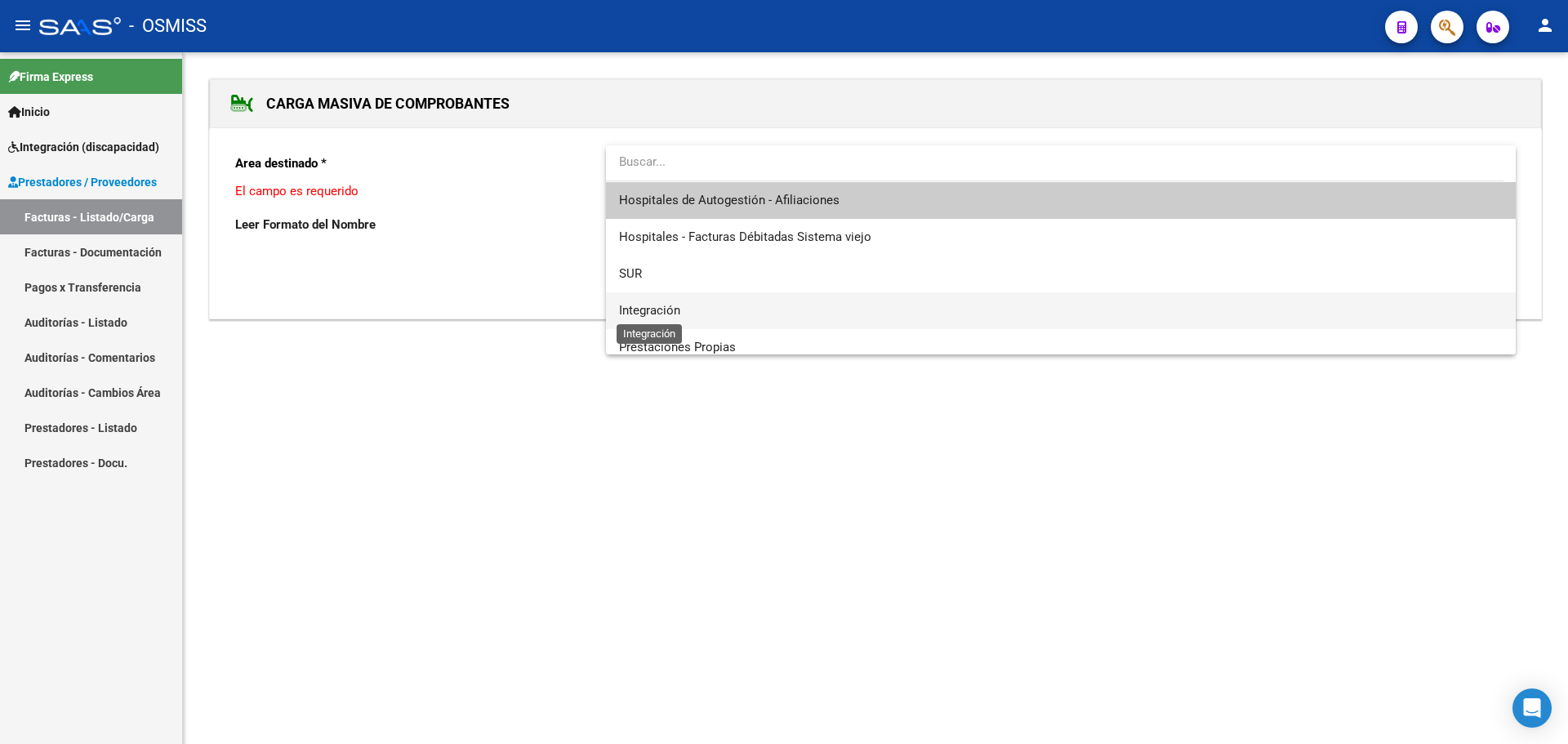
click at [664, 307] on span "Integración" at bounding box center [650, 311] width 61 height 15
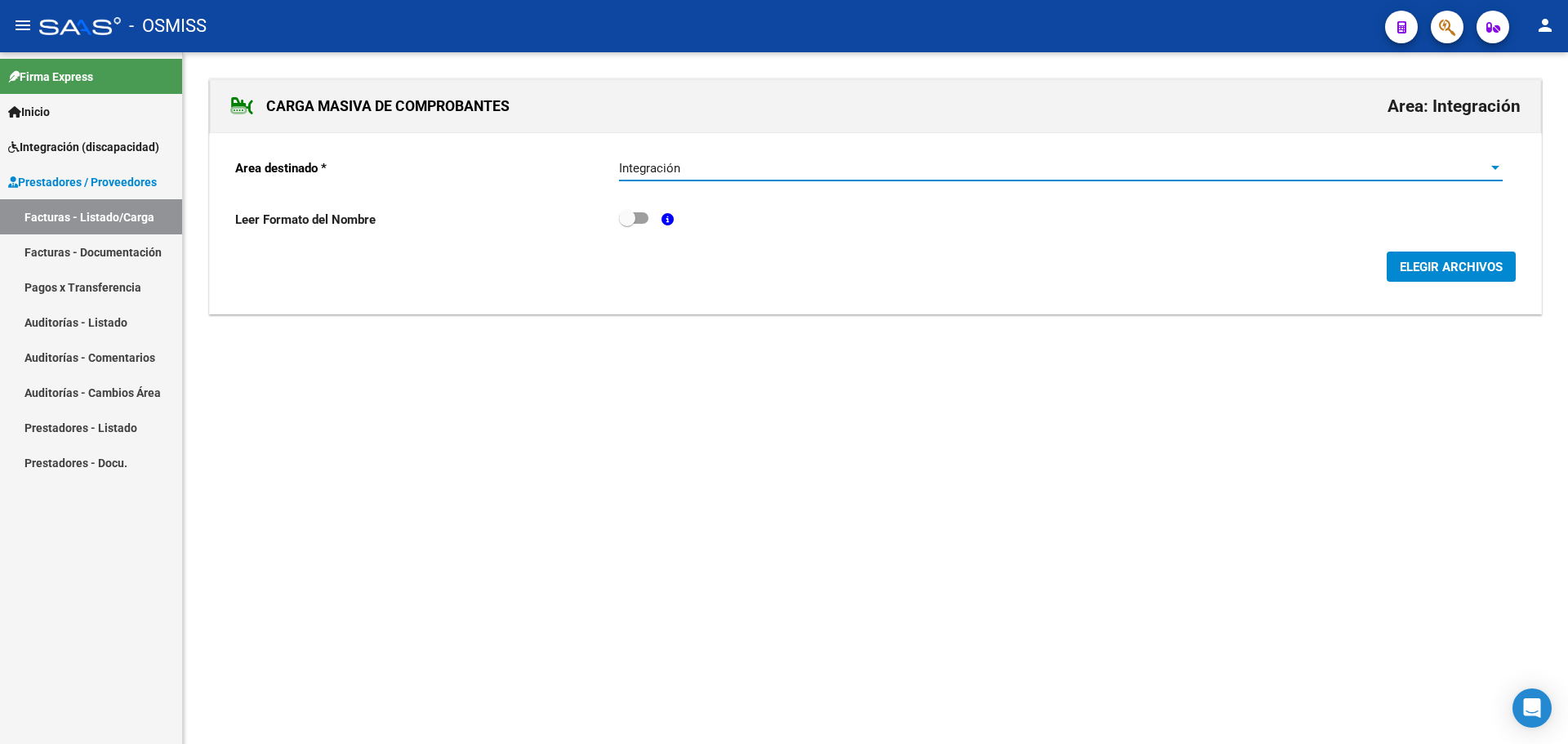
click at [1438, 263] on span "ELEGIR ARCHIVOS" at bounding box center [1451, 267] width 103 height 15
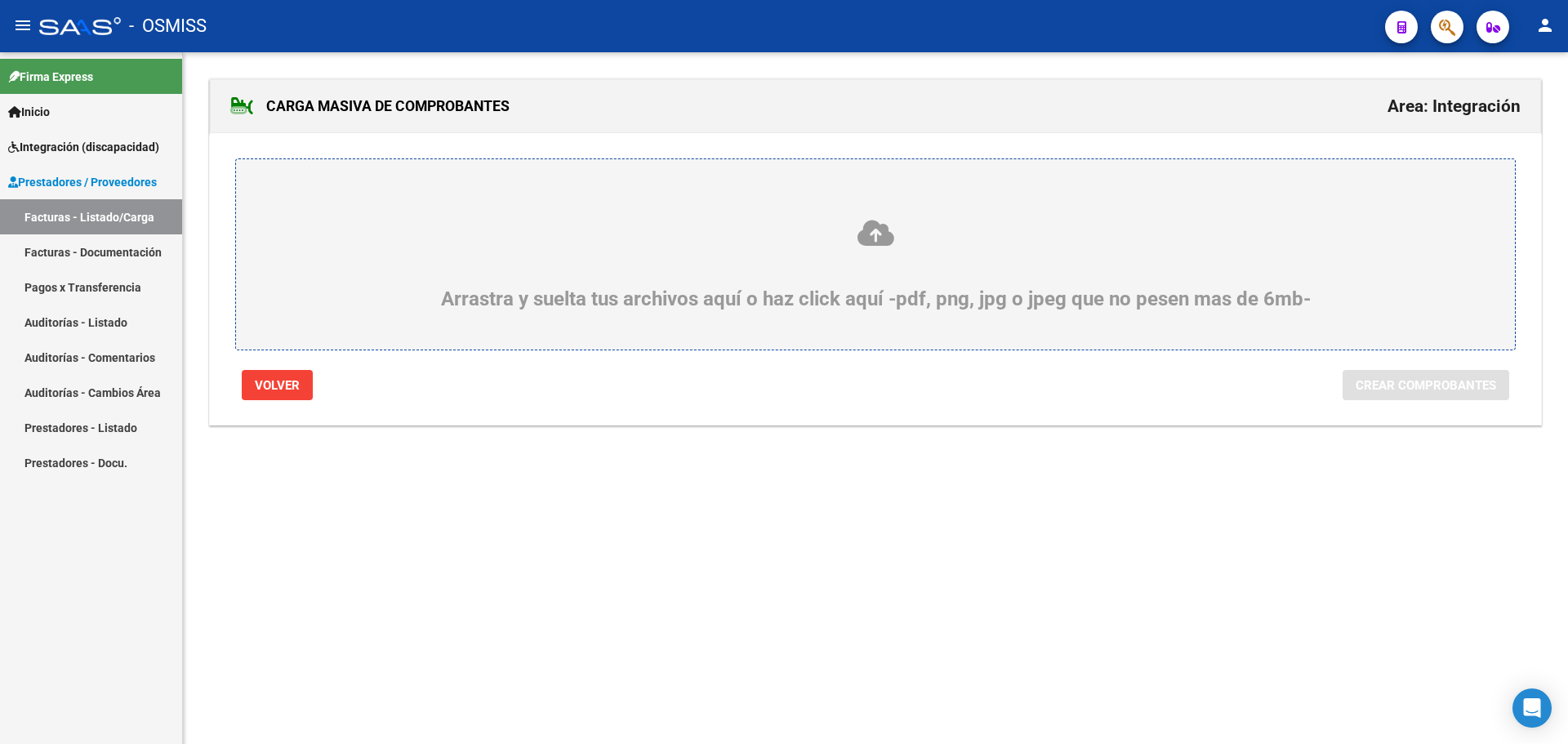
click at [451, 302] on div "Arrastra y suelta tus archivos aquí o haz click aquí -pdf, png, jpg o jpeg que …" at bounding box center [876, 264] width 1200 height 92
click at [0, 0] on input "Arrastra y suelta tus archivos aquí o haz click aquí -pdf, png, jpg o jpeg que …" at bounding box center [0, 0] width 0 height 0
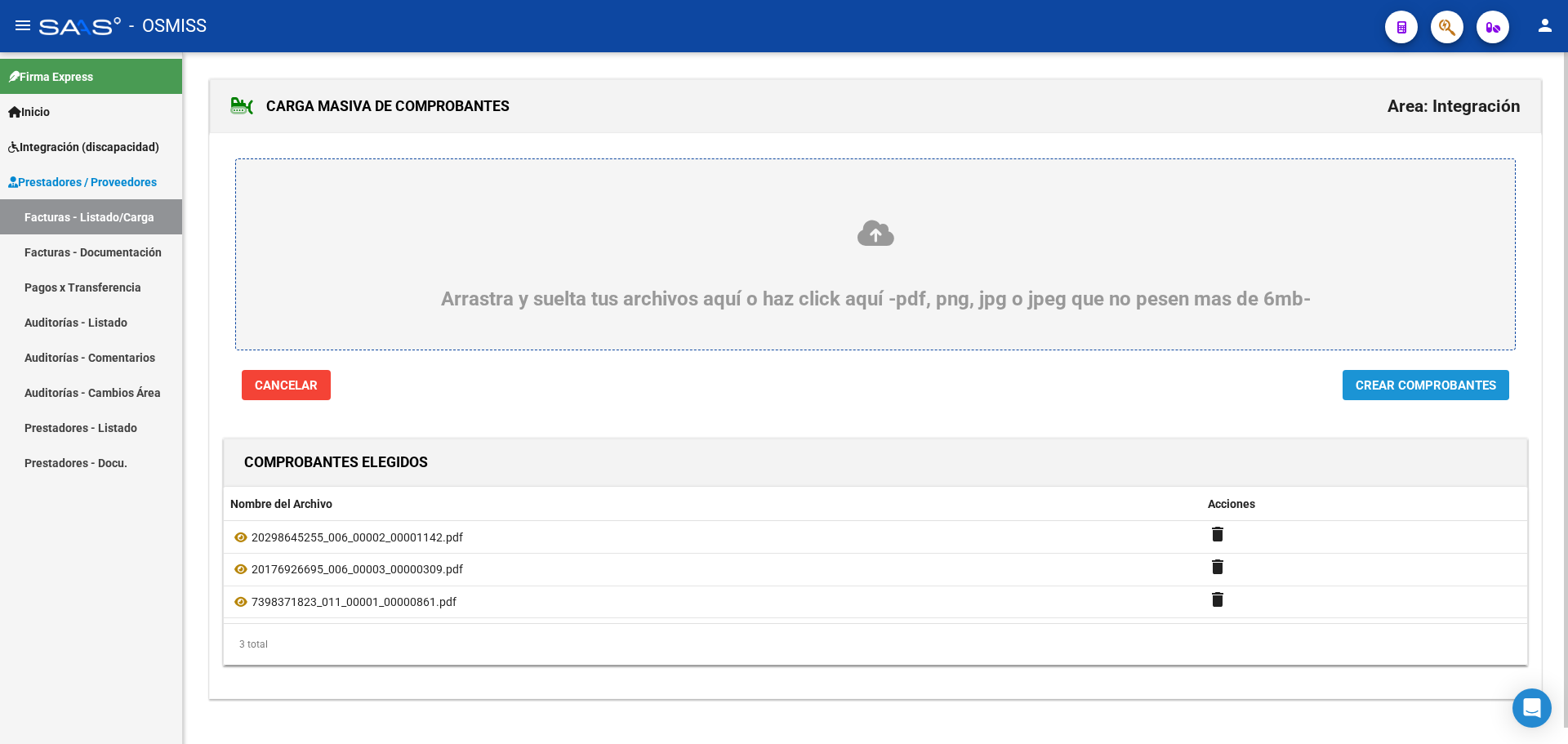
click at [1406, 383] on span "Crear Comprobantes" at bounding box center [1426, 386] width 140 height 15
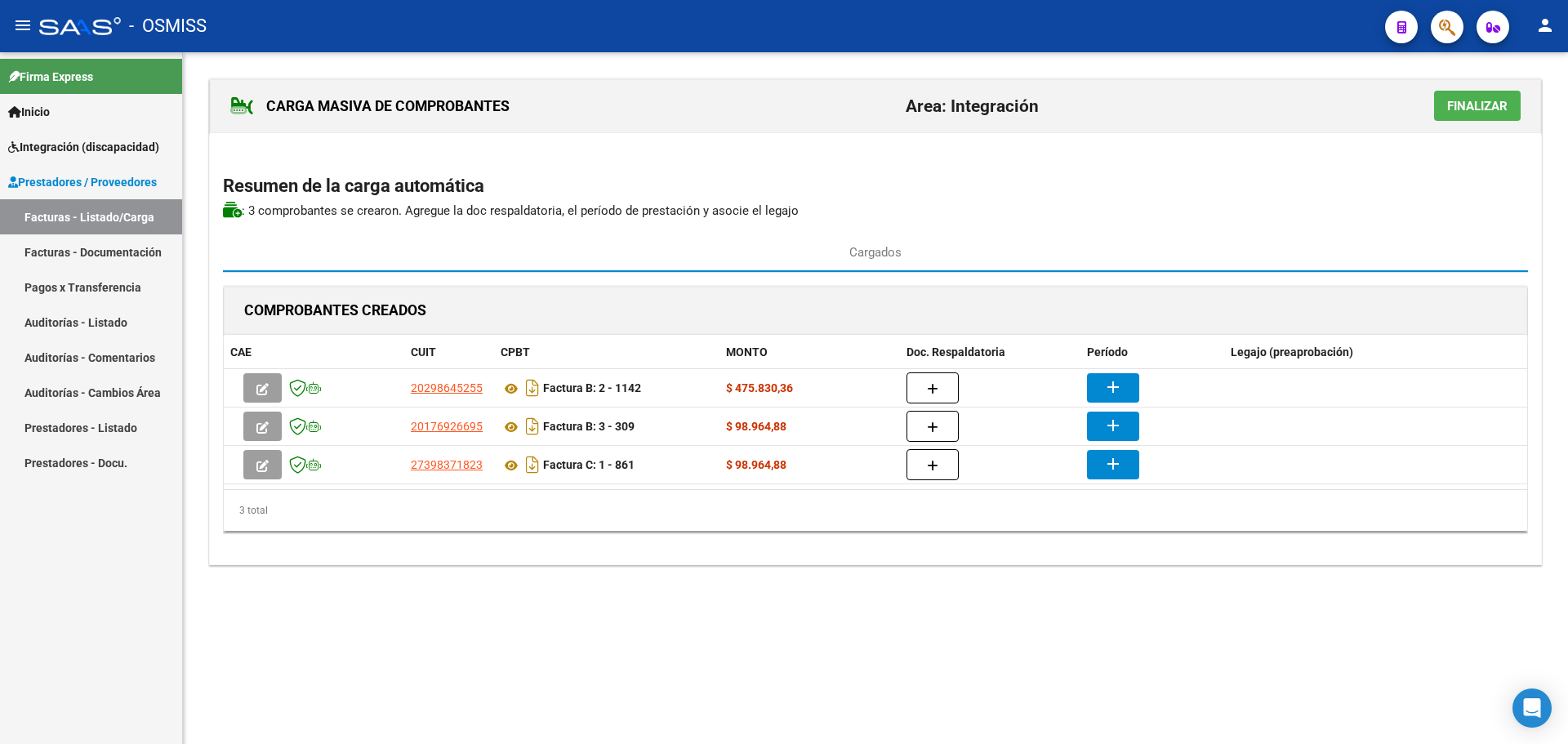
click at [1483, 105] on span "Finalizar" at bounding box center [1477, 106] width 60 height 15
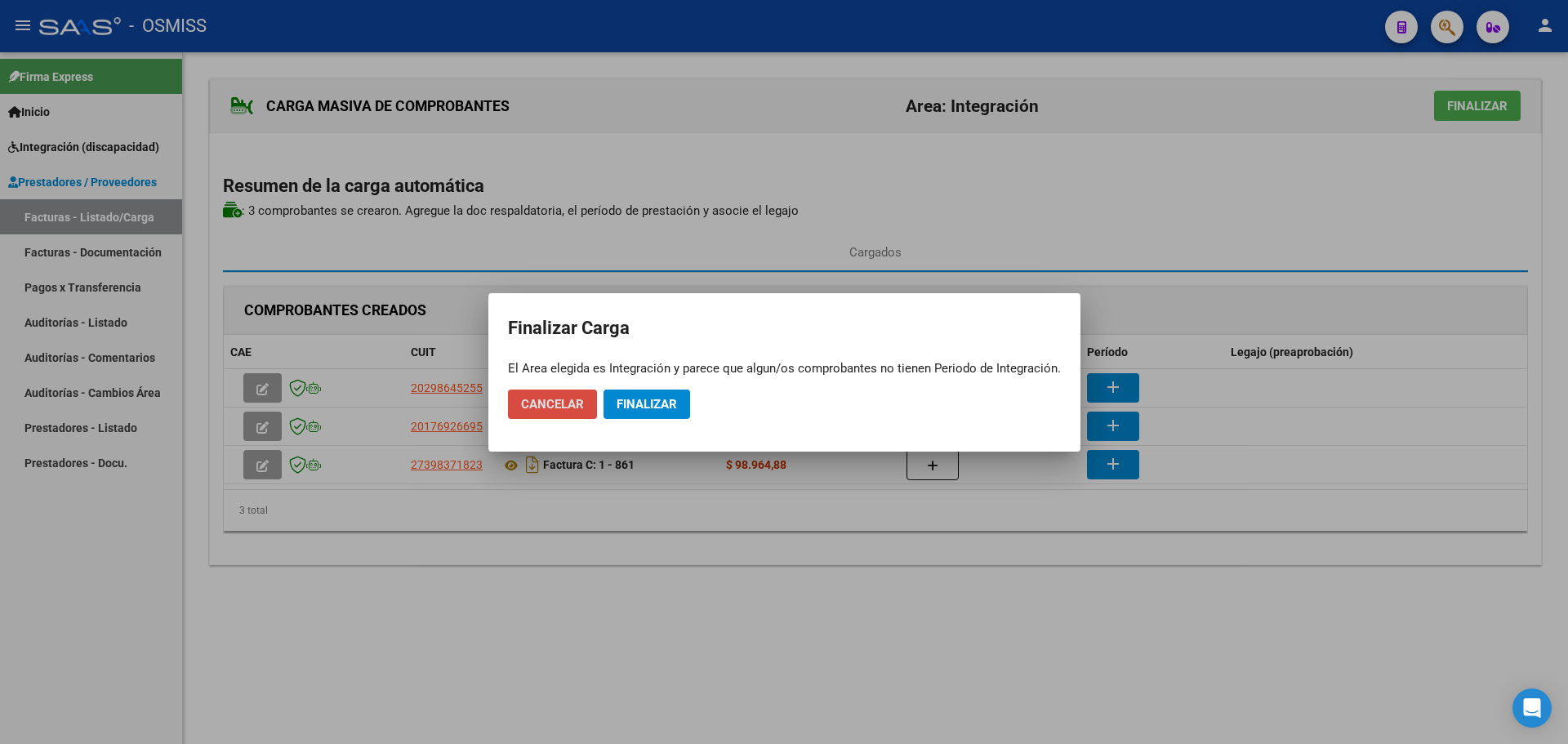
click at [566, 400] on span "Cancelar" at bounding box center [552, 405] width 63 height 15
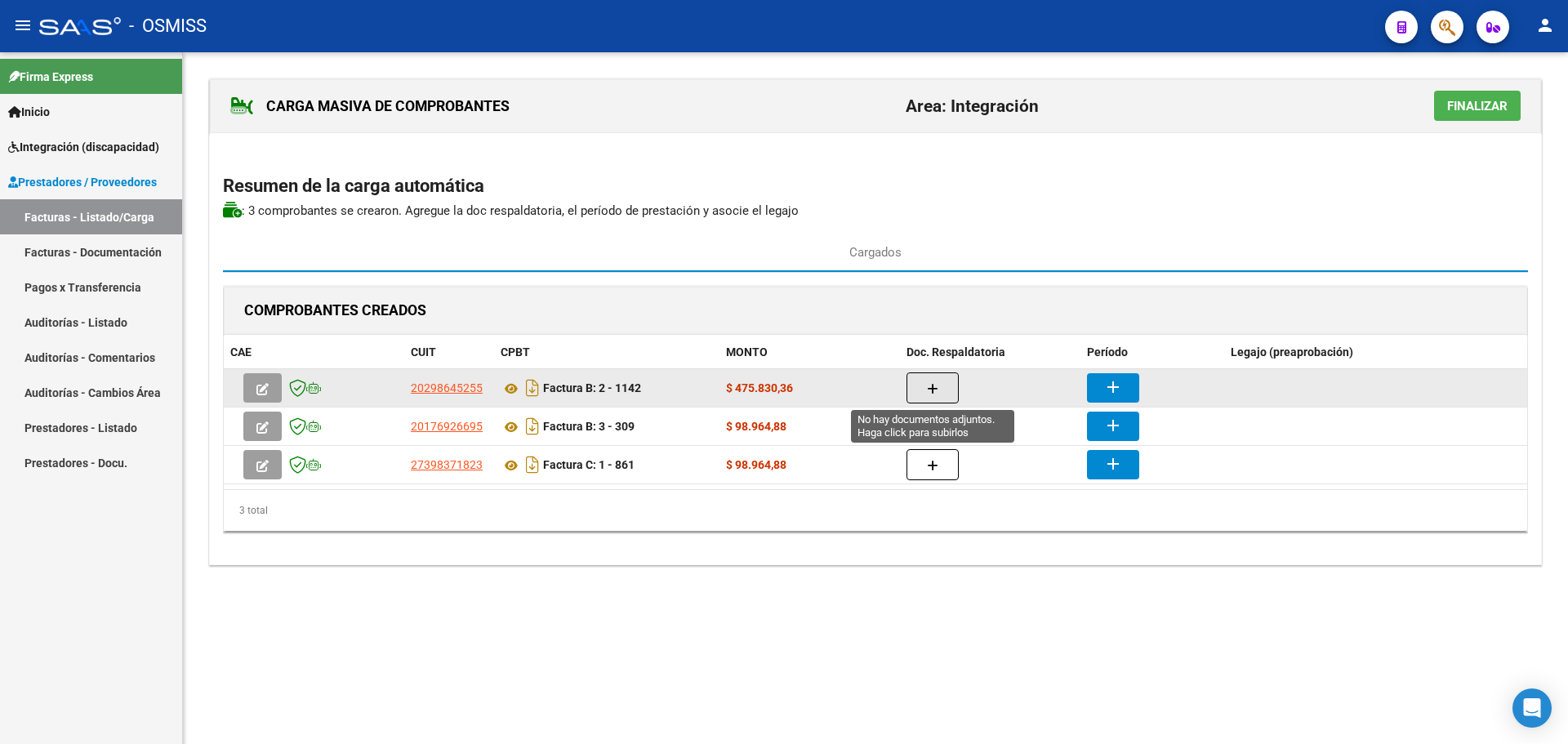
click at [934, 391] on icon "button" at bounding box center [933, 389] width 12 height 12
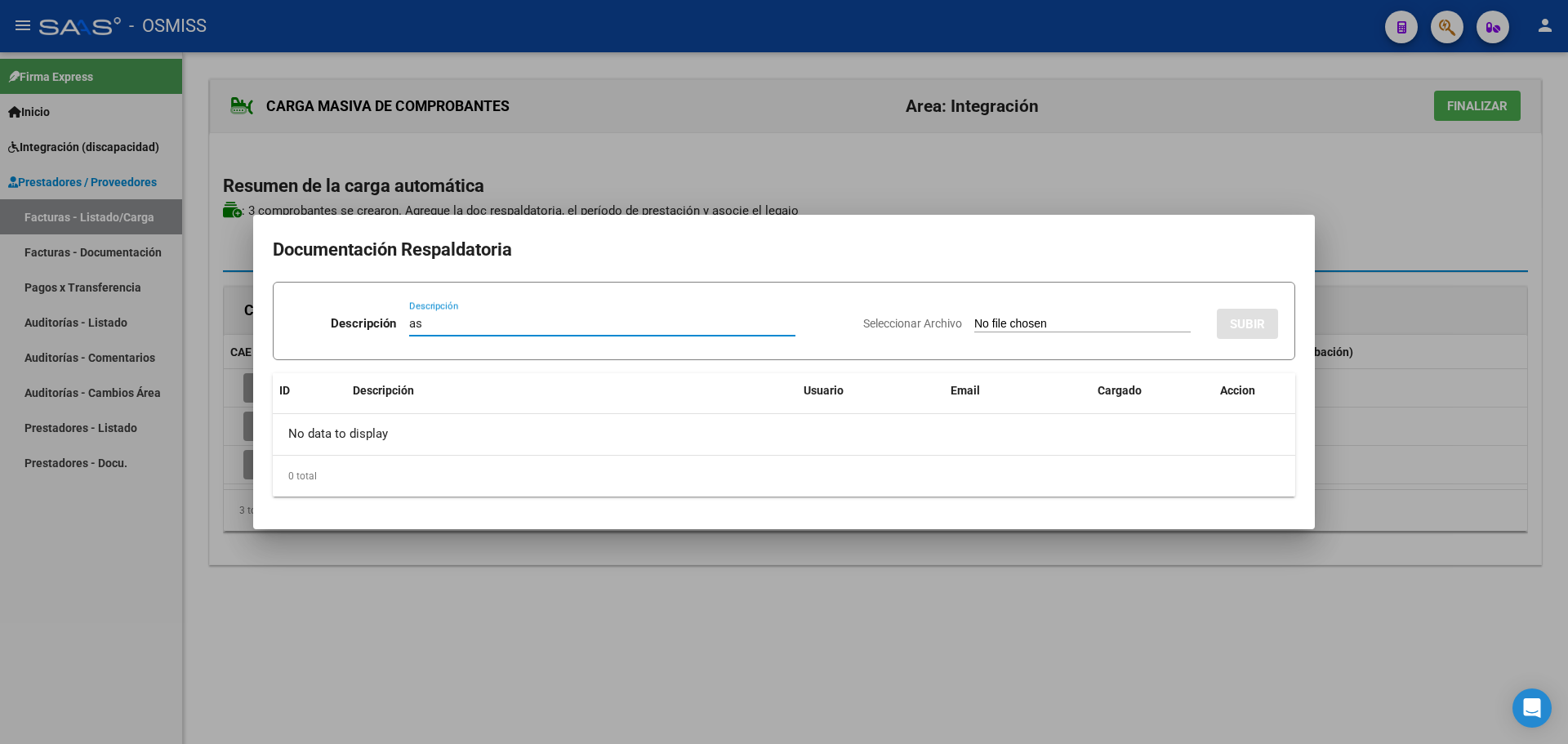
type input "as"
click at [1066, 324] on input "Seleccionar Archivo" at bounding box center [1082, 324] width 217 height 16
type input "C:\fakepath\SAIE PLANILLA.pdf"
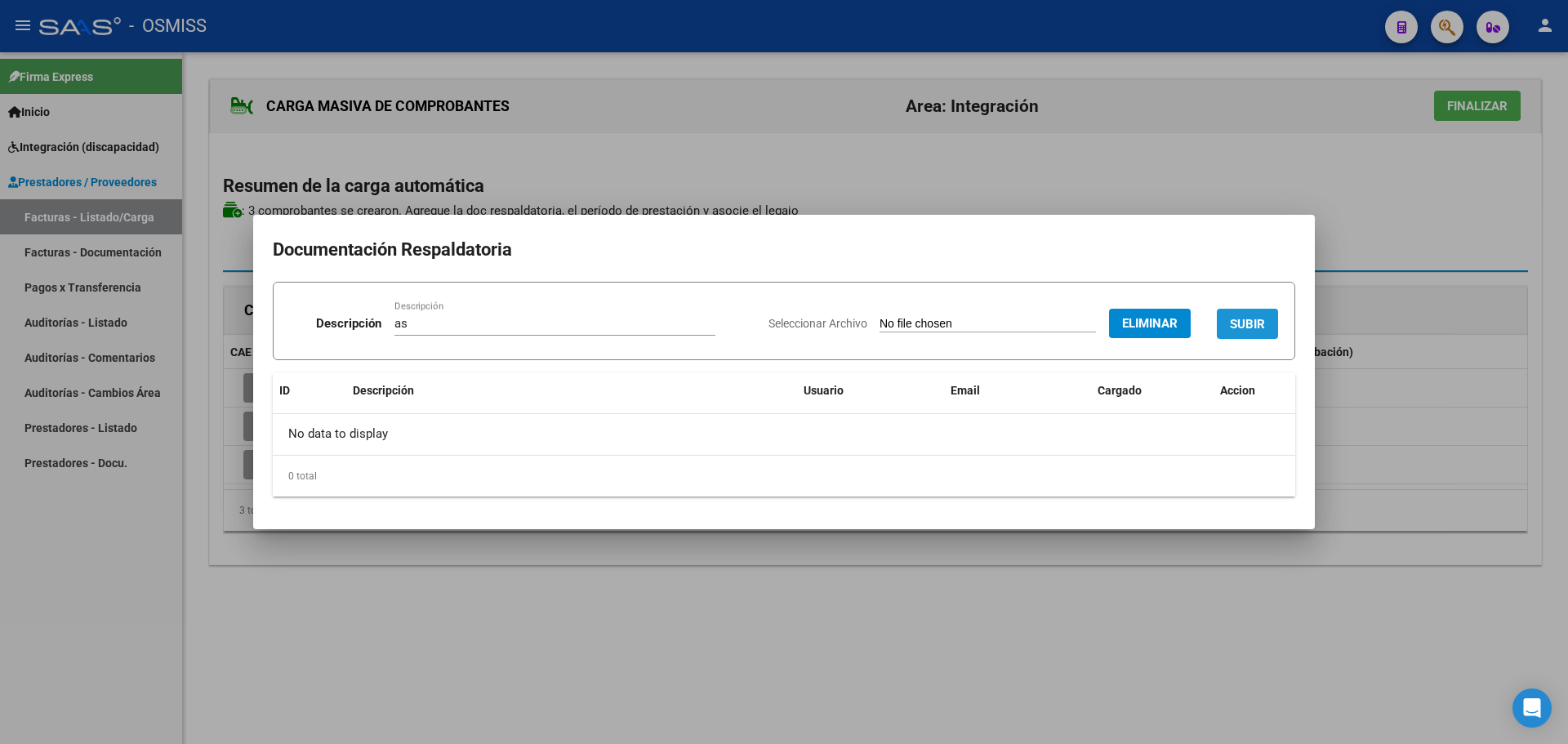
click at [1253, 321] on span "SUBIR" at bounding box center [1247, 324] width 35 height 15
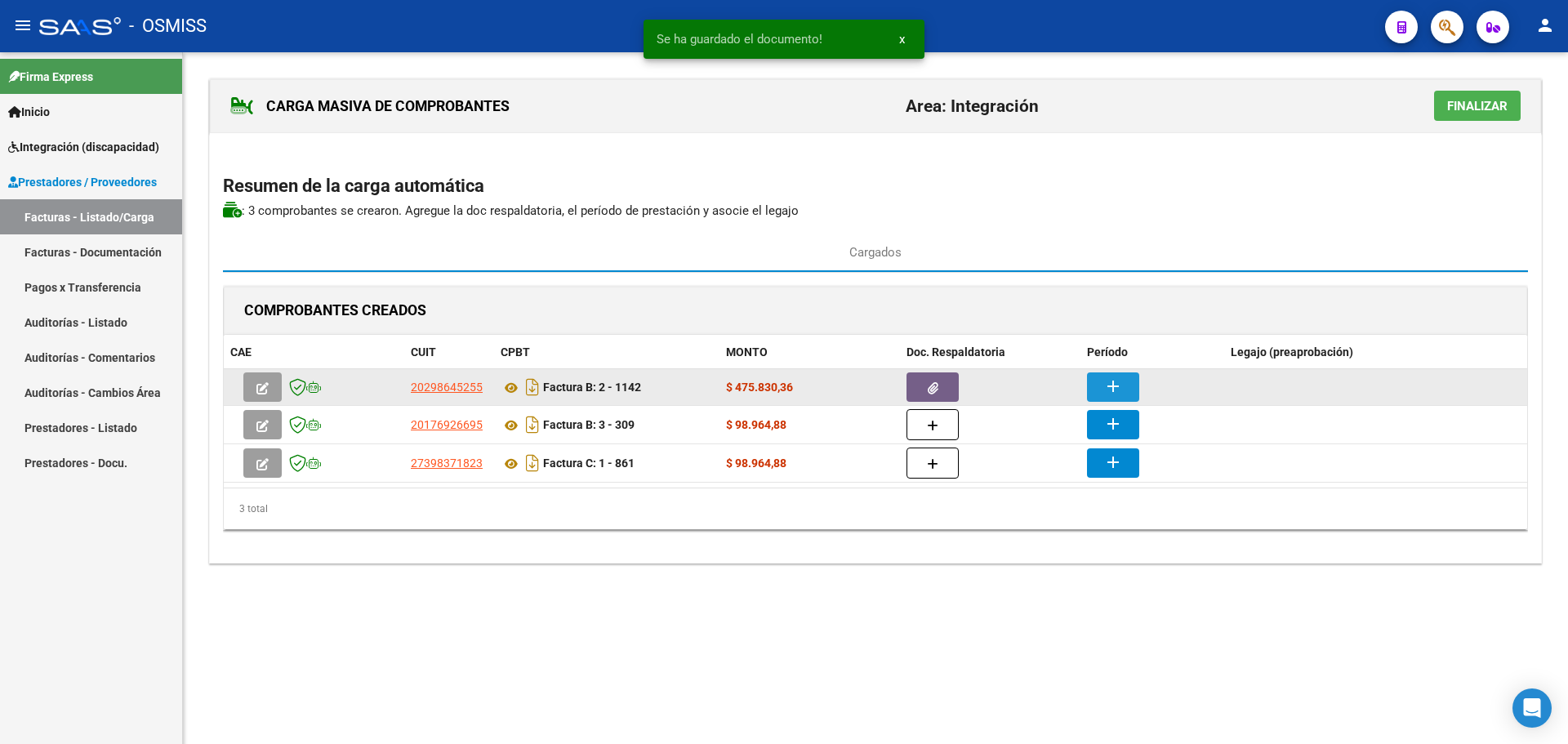
click at [1110, 381] on mat-icon "add" at bounding box center [1114, 386] width 20 height 20
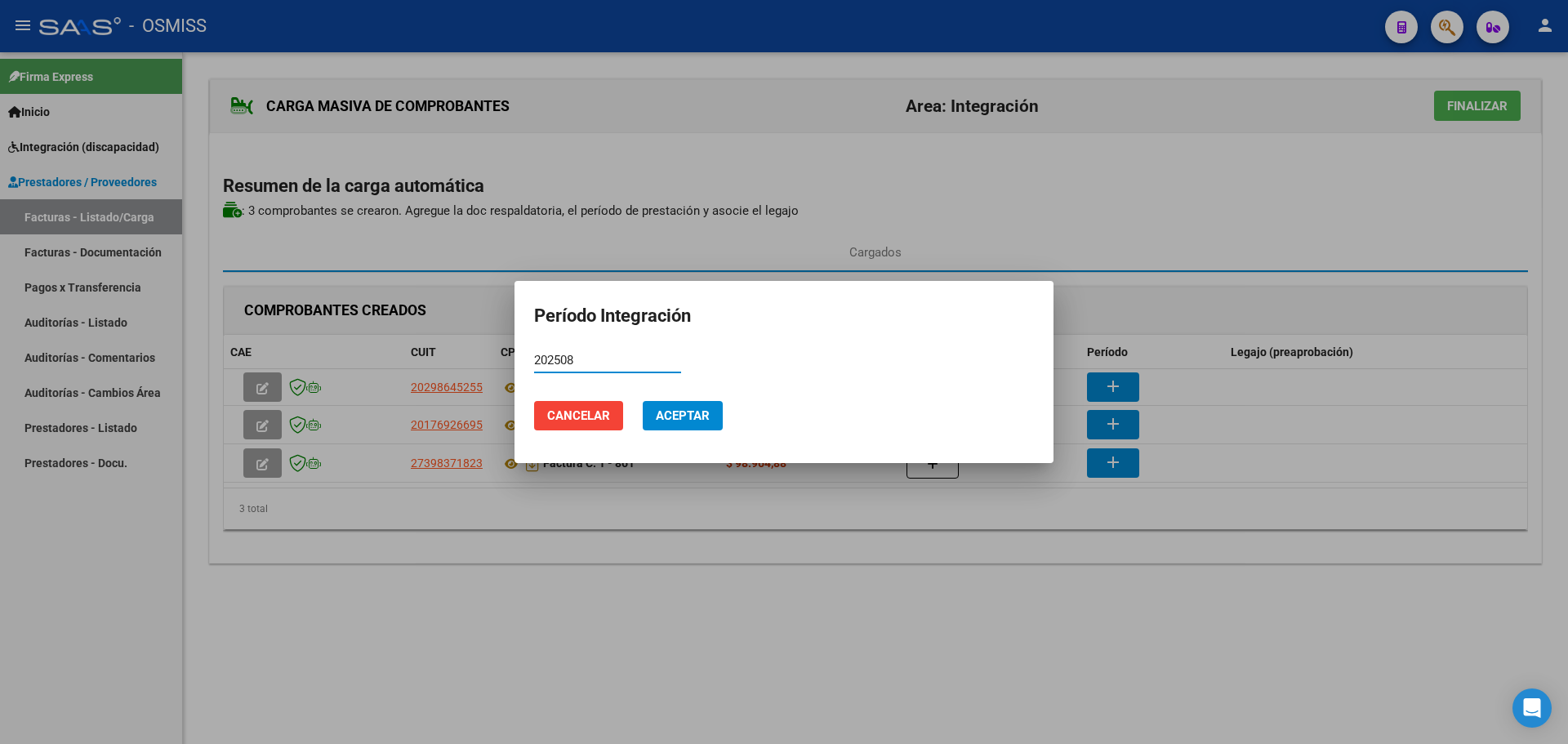
type input "202508"
click at [678, 409] on span "Aceptar" at bounding box center [683, 415] width 54 height 15
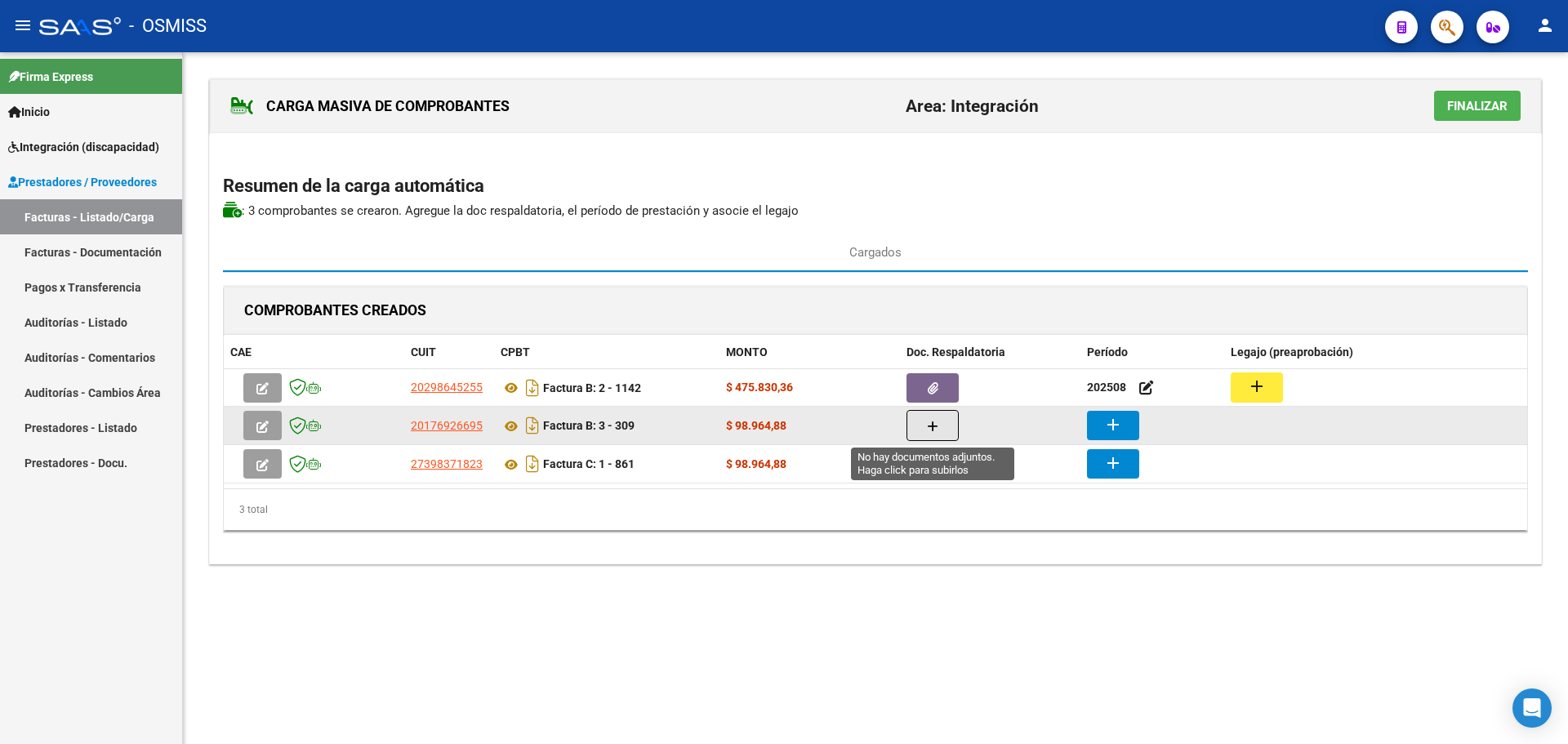
click at [941, 423] on button "button" at bounding box center [932, 425] width 52 height 31
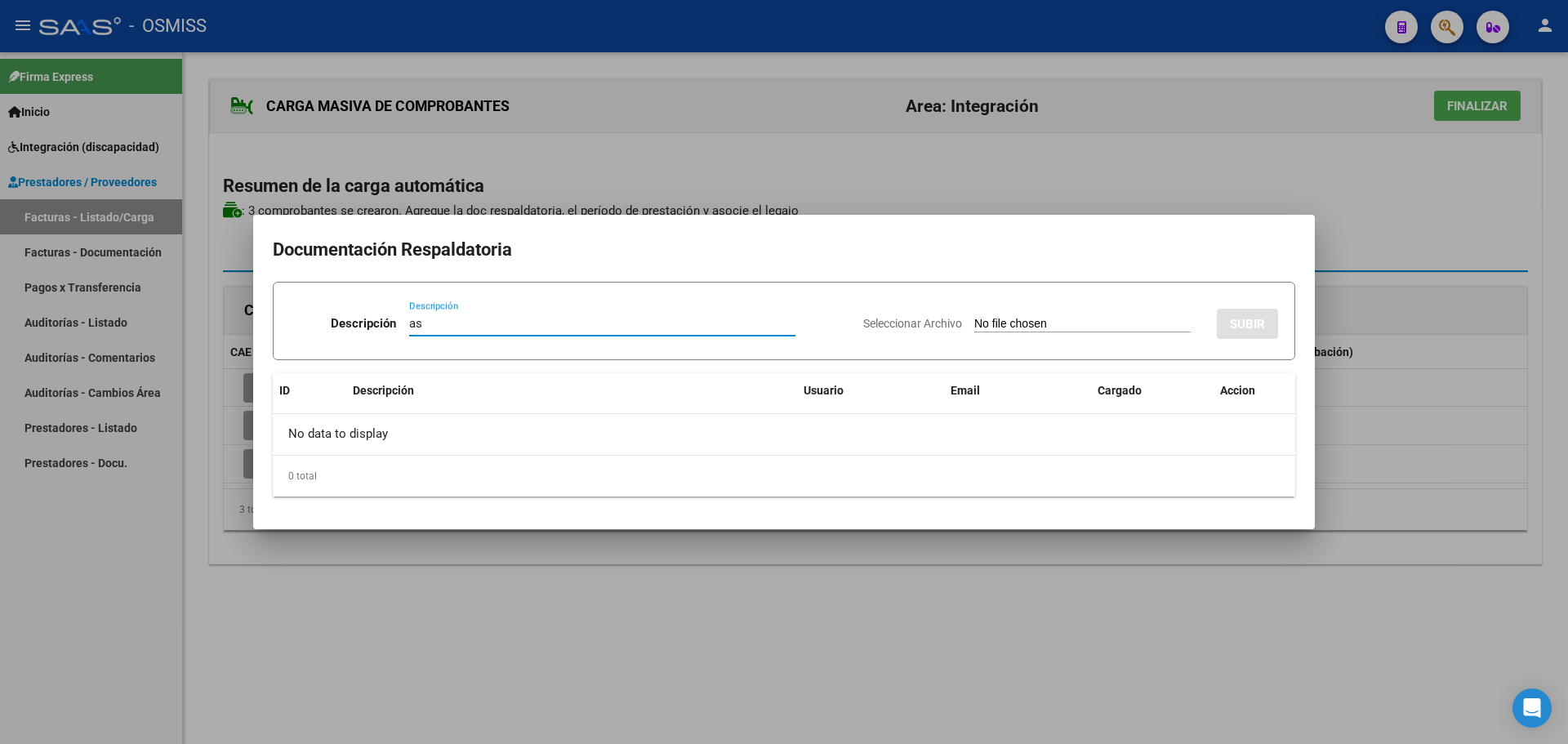
type input "as"
click at [974, 318] on input "Seleccionar Archivo" at bounding box center [1082, 324] width 217 height 16
type input "C:\fakepath\202508 [PERSON_NAME].pdf"
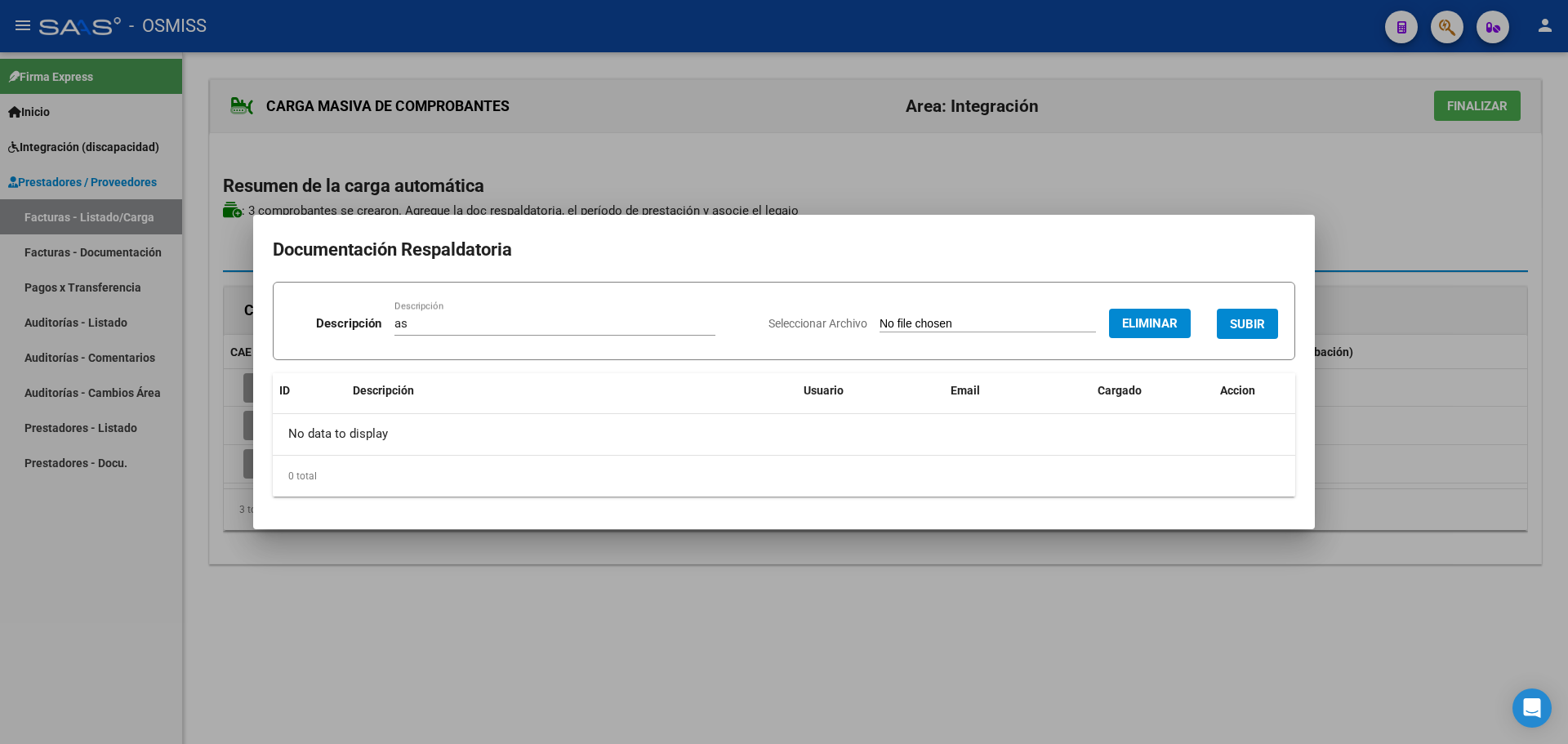
click at [1244, 325] on span "SUBIR" at bounding box center [1247, 324] width 35 height 15
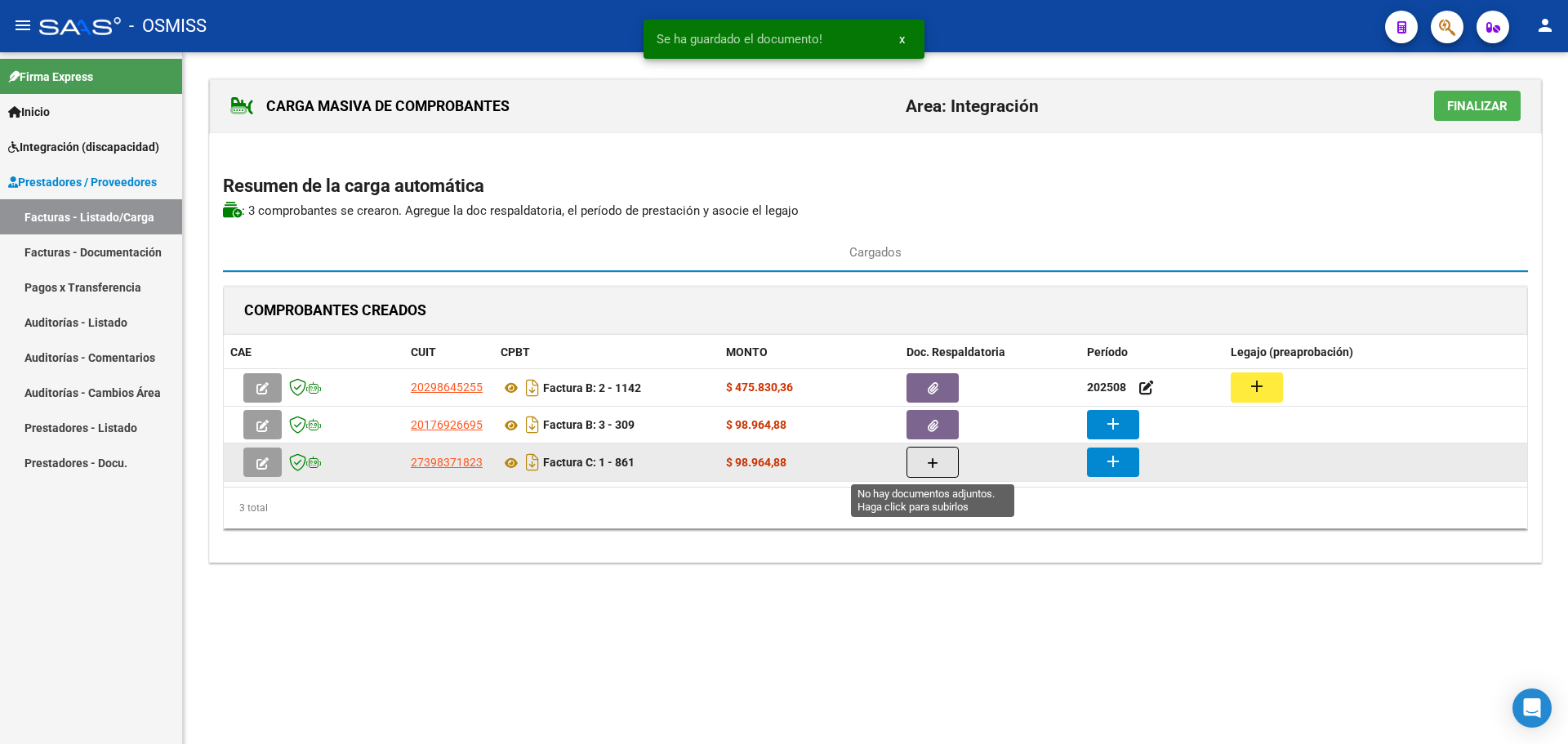
click at [921, 466] on button "button" at bounding box center [932, 462] width 52 height 31
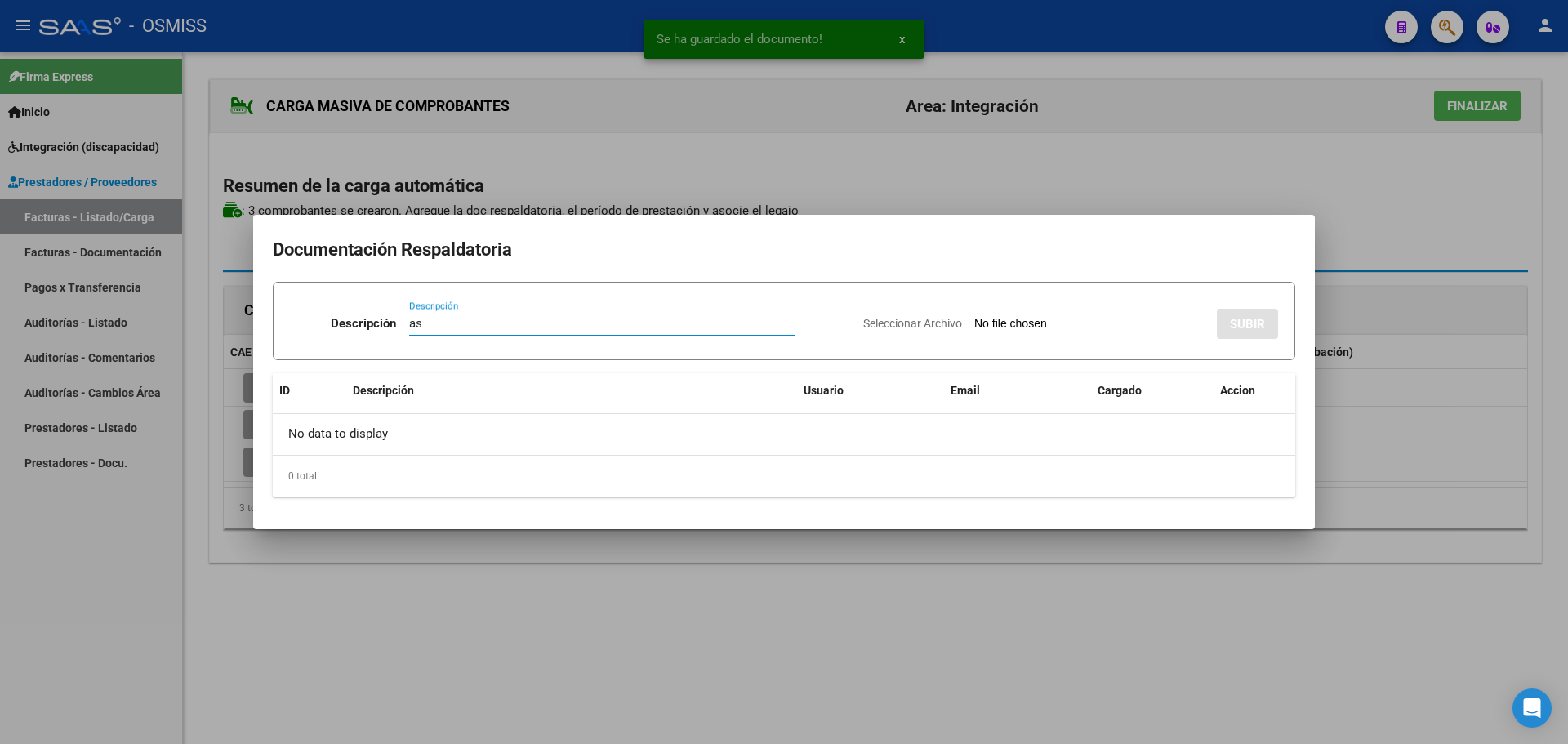
type input "as"
click at [1007, 319] on input "Seleccionar Archivo" at bounding box center [1082, 324] width 217 height 16
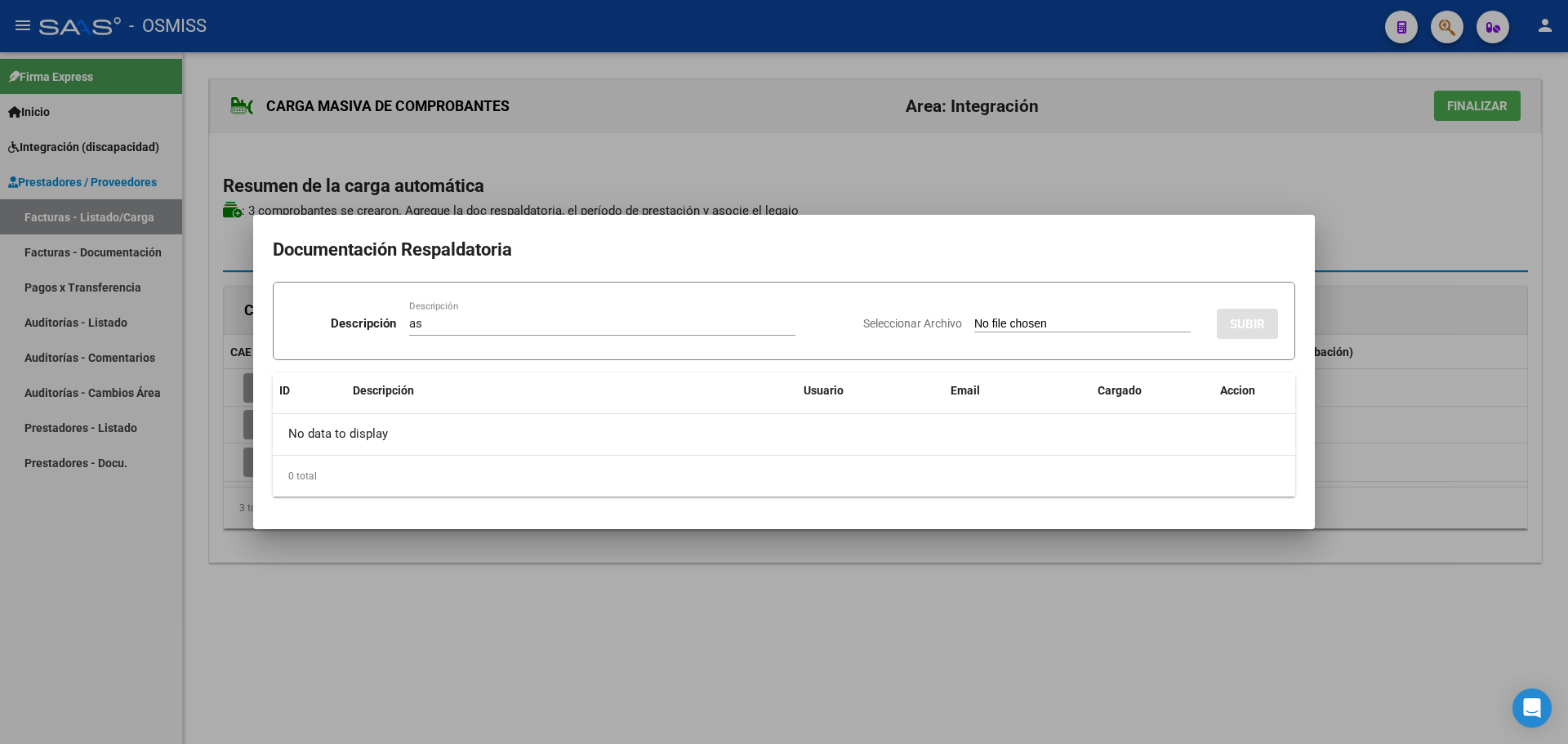
type input "C:\fakepath\PSP PLANILLA.pdf"
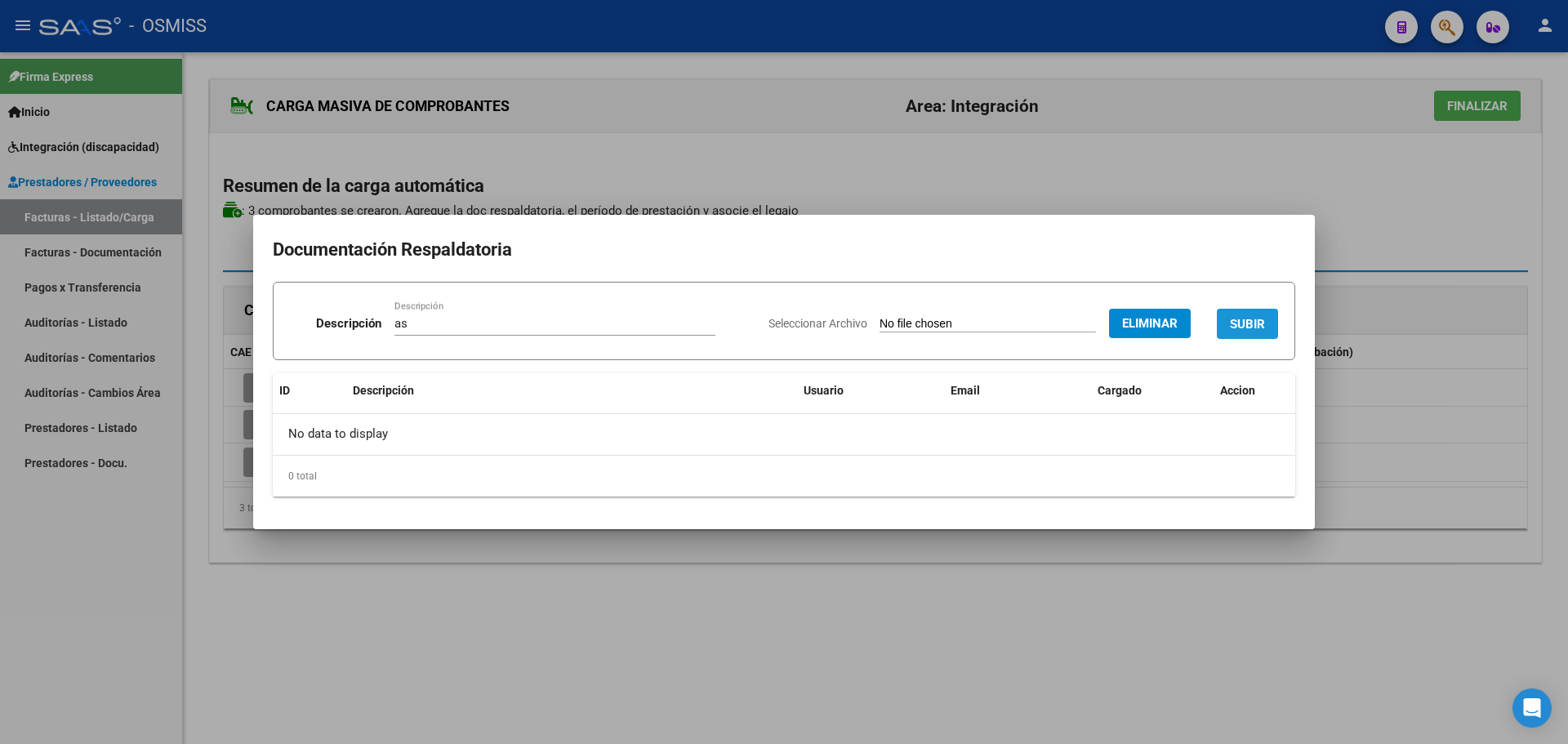
click at [1248, 326] on span "SUBIR" at bounding box center [1247, 324] width 35 height 15
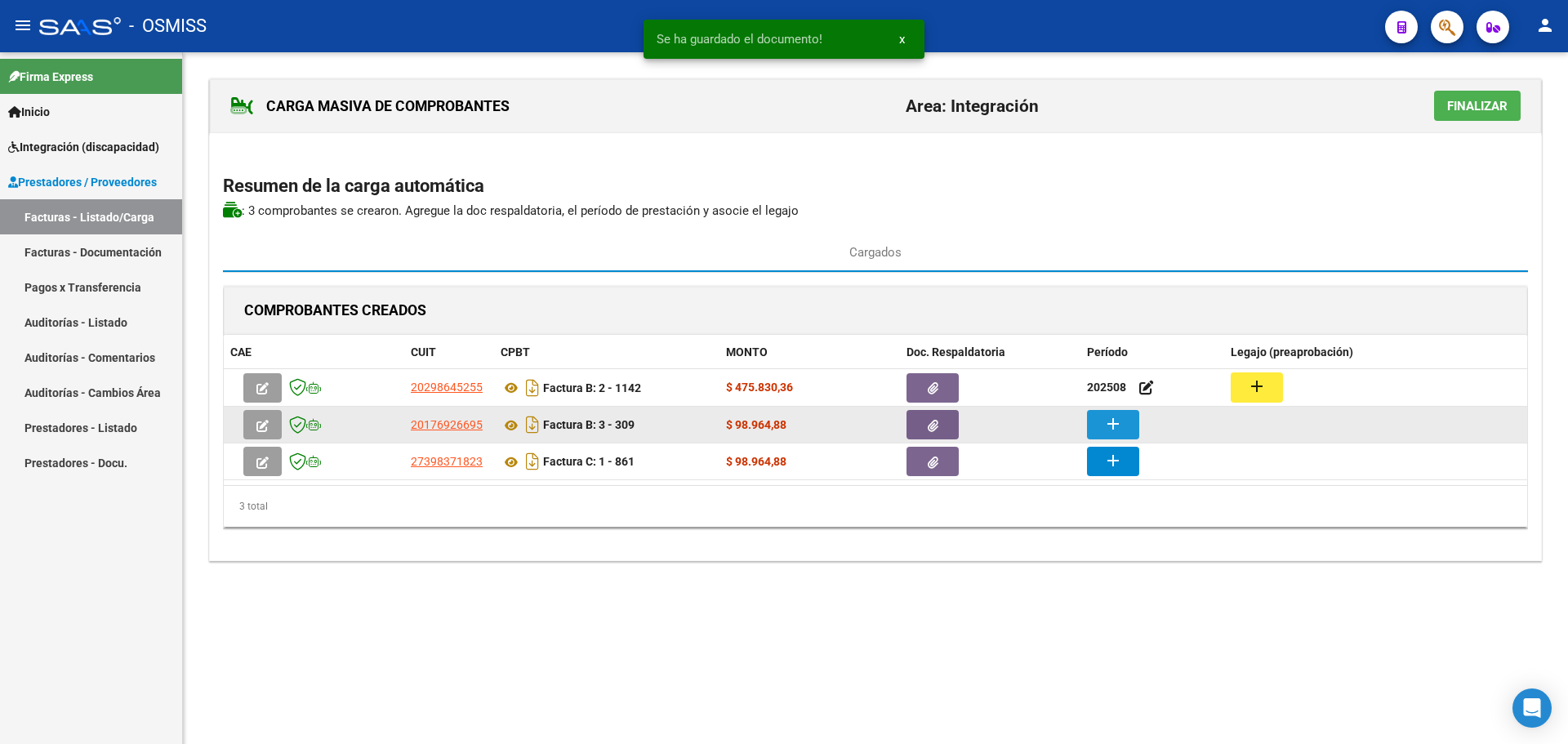
click at [1106, 423] on mat-icon "add" at bounding box center [1114, 423] width 20 height 20
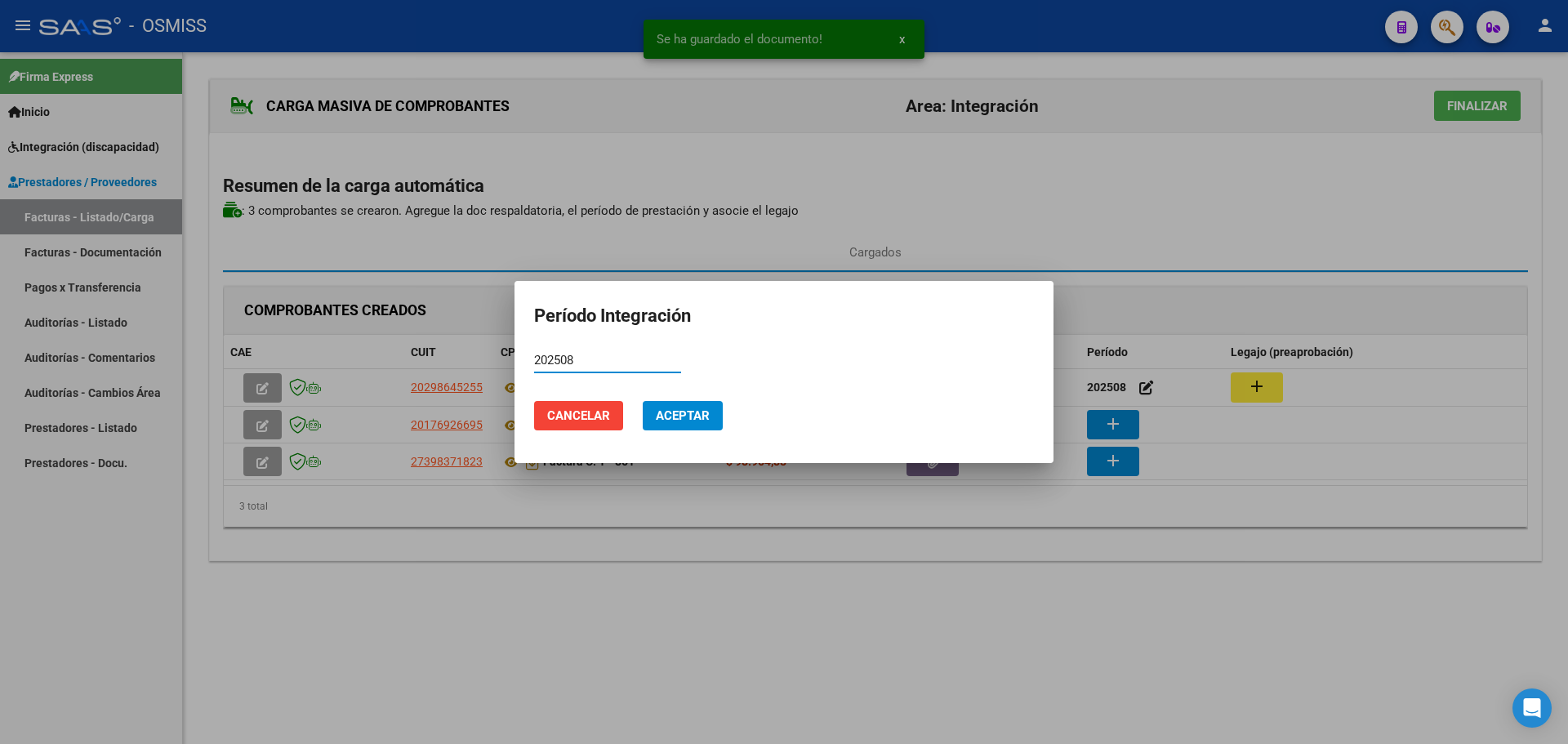
type input "202508"
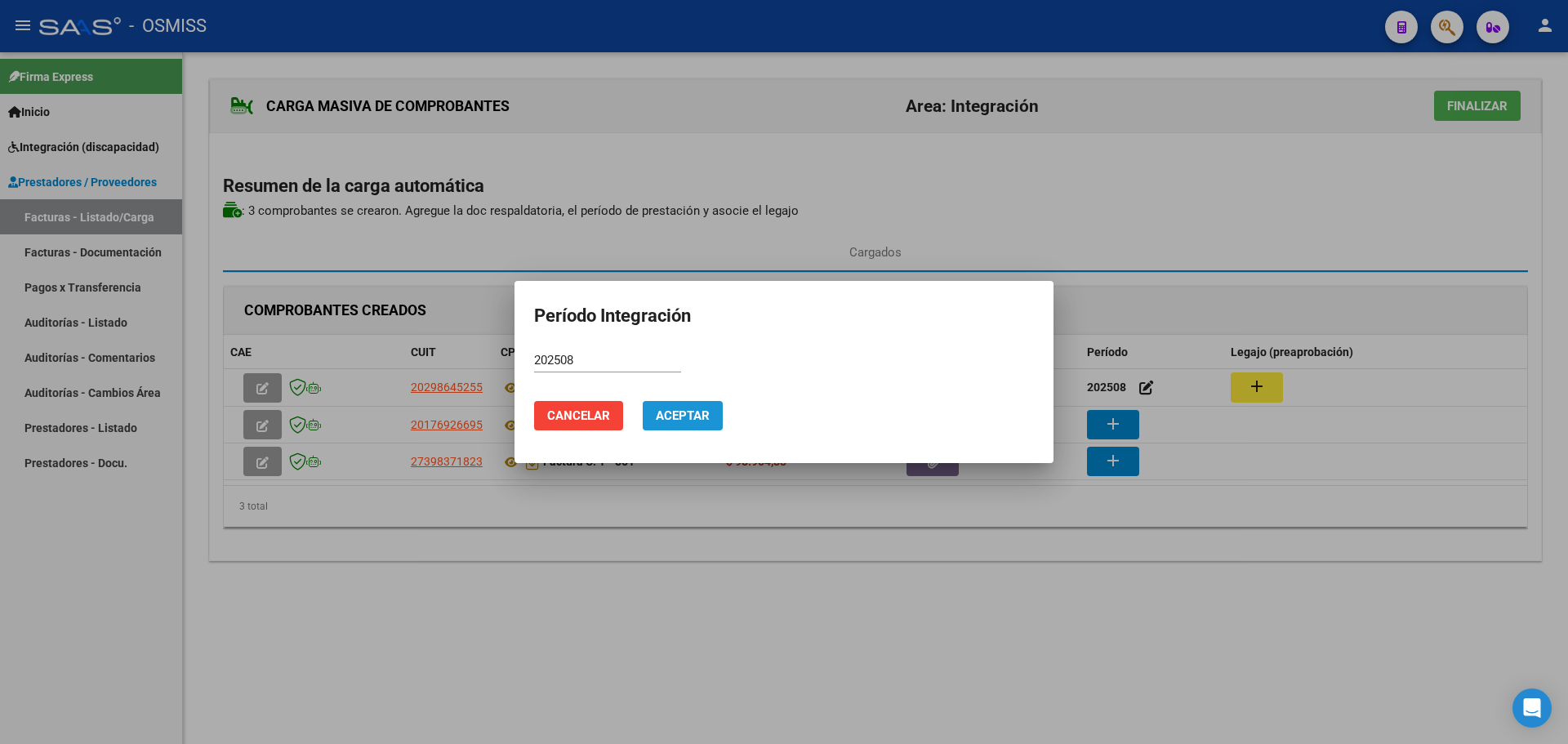
click at [677, 420] on span "Aceptar" at bounding box center [683, 415] width 54 height 15
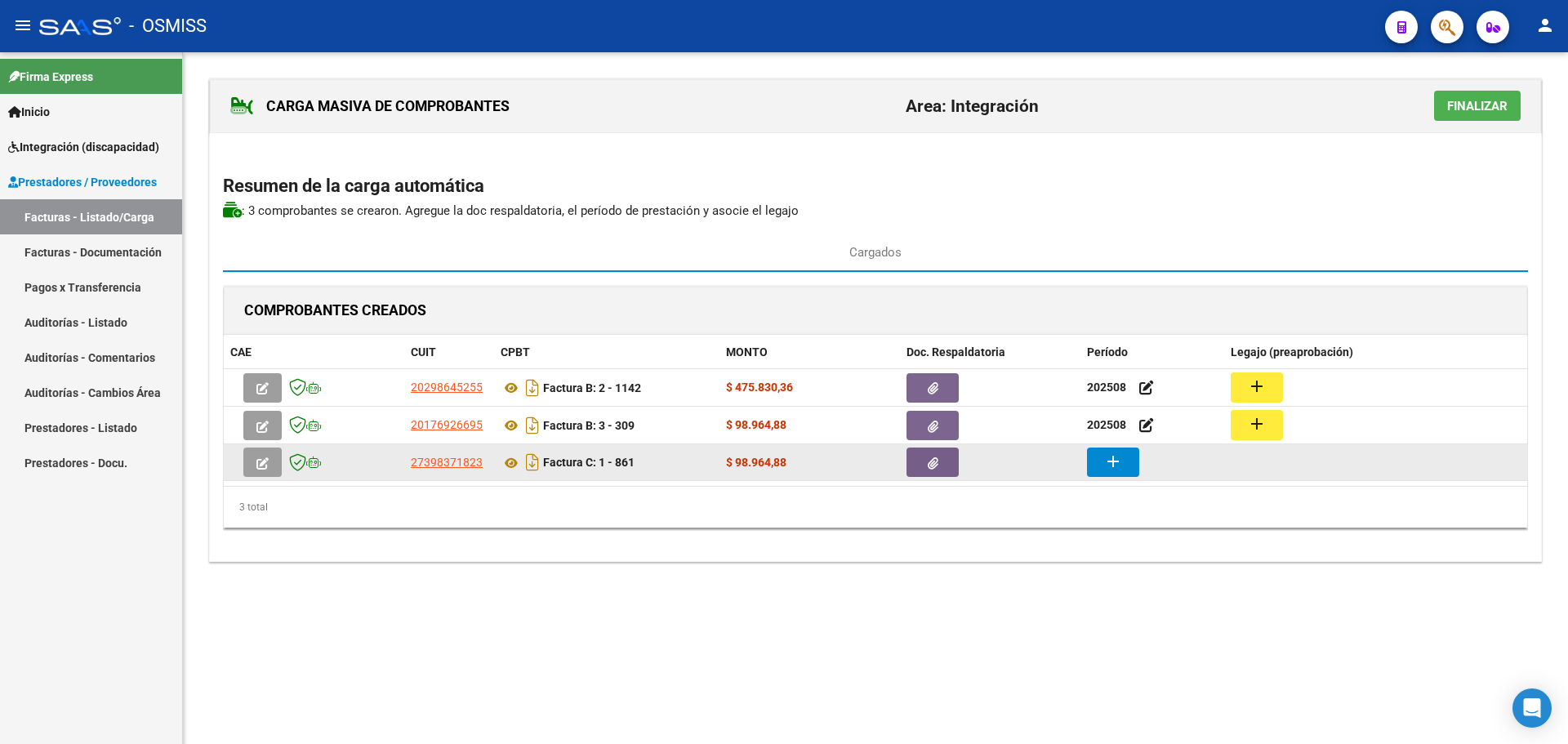
click at [1120, 468] on mat-icon "add" at bounding box center [1114, 461] width 20 height 20
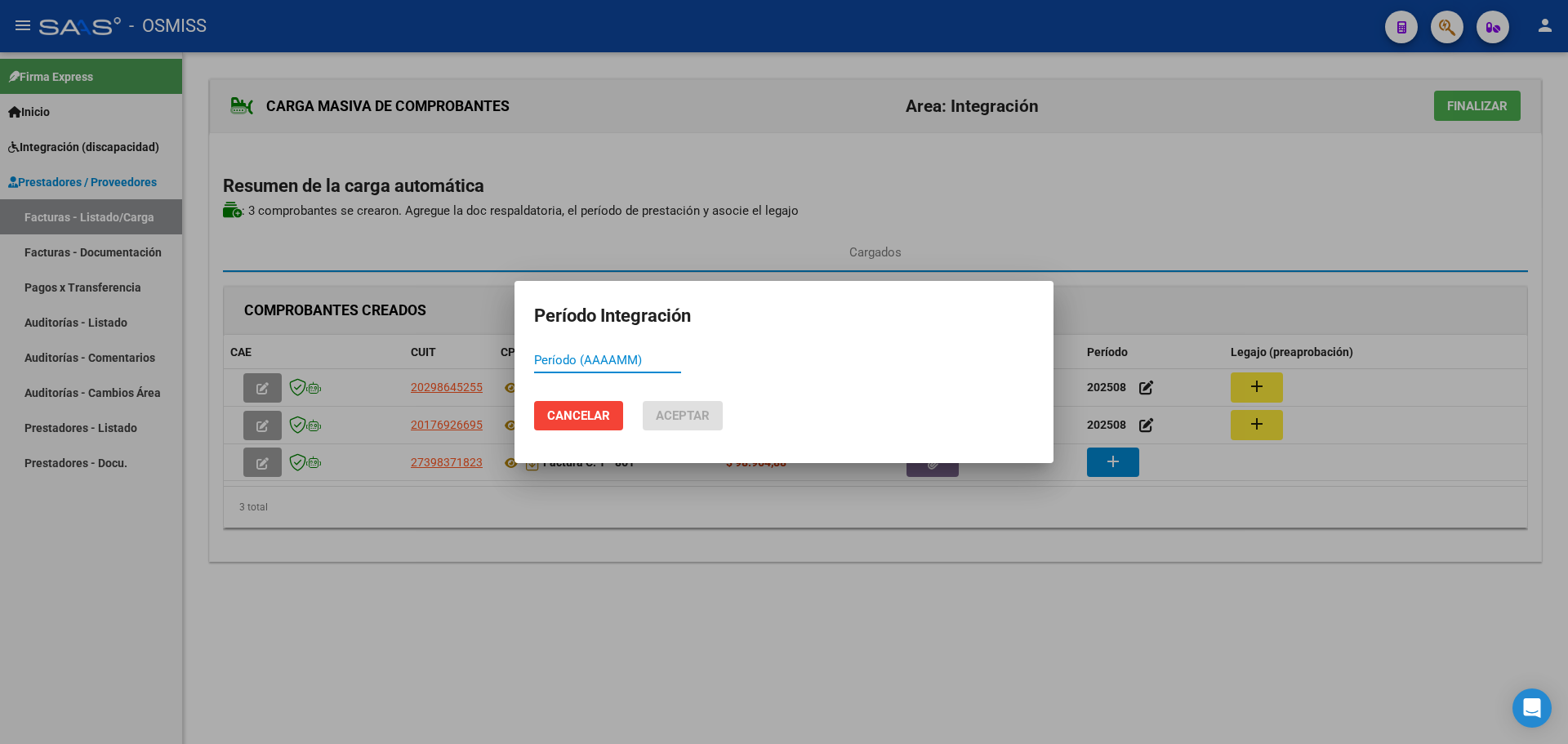
paste input "202508"
type input "202508"
click at [669, 408] on span "Aceptar" at bounding box center [683, 415] width 54 height 15
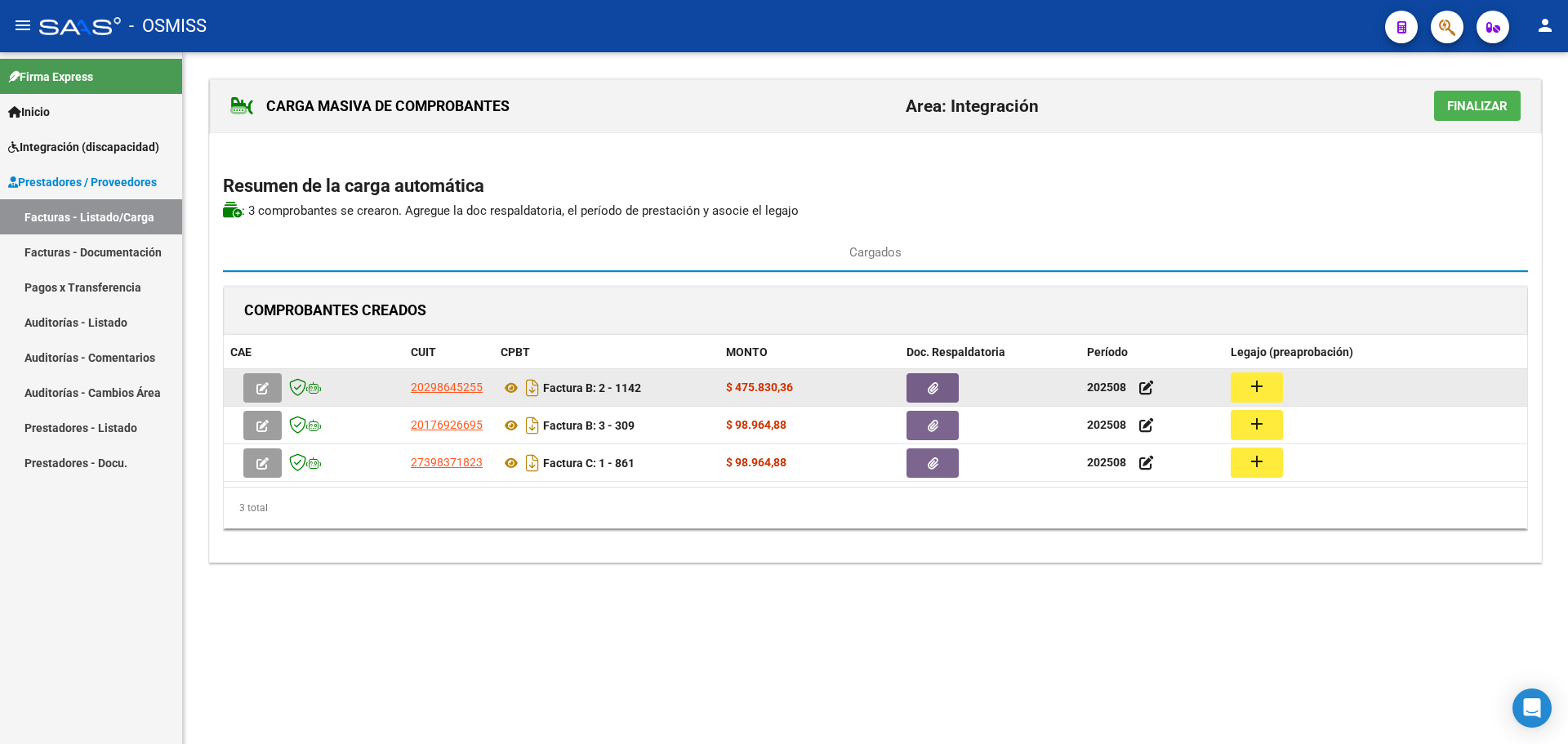
click at [1267, 394] on button "add" at bounding box center [1256, 387] width 52 height 30
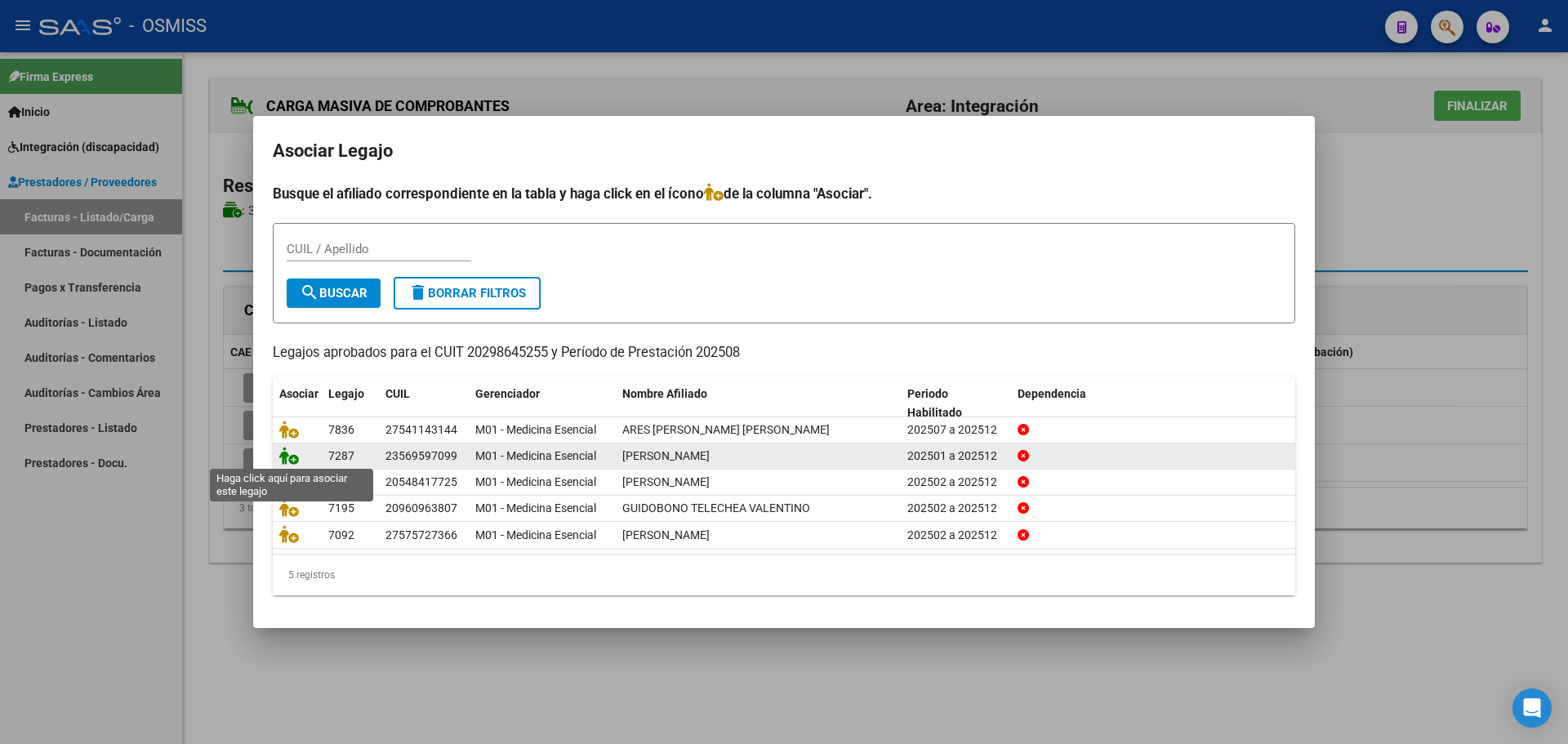
click at [288, 454] on icon at bounding box center [289, 456] width 20 height 18
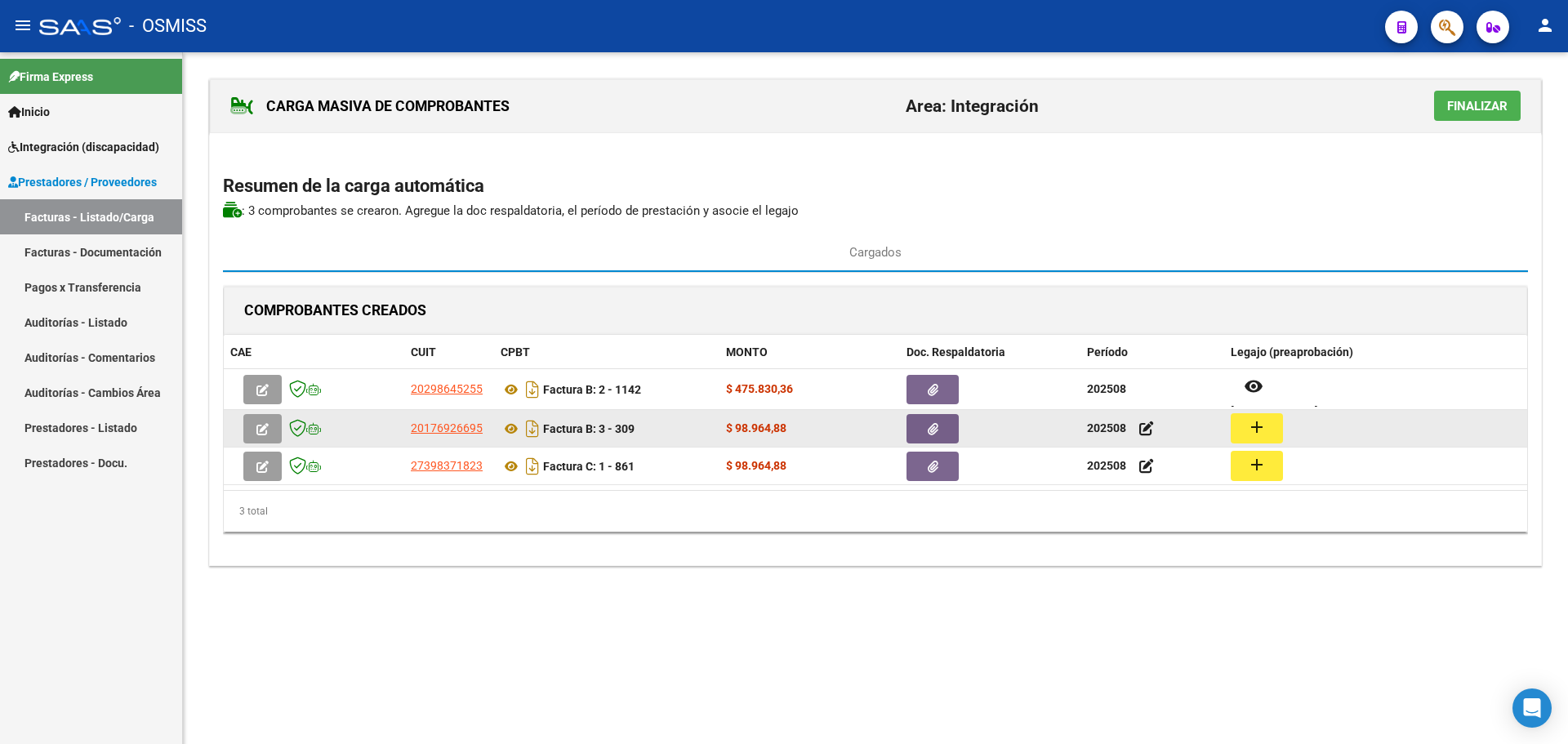
click at [1265, 427] on mat-icon "add" at bounding box center [1257, 427] width 20 height 20
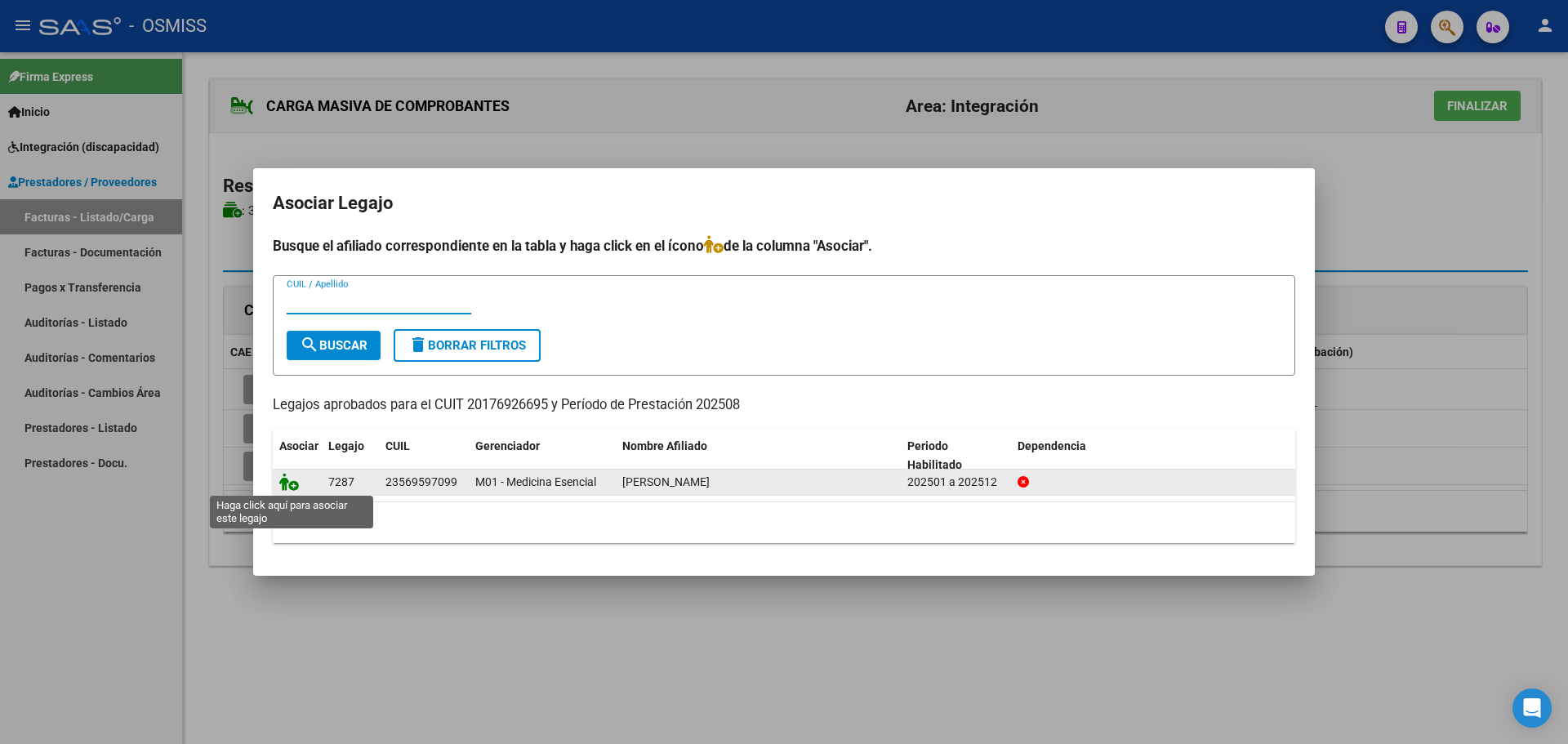
click at [293, 481] on icon at bounding box center [289, 482] width 20 height 18
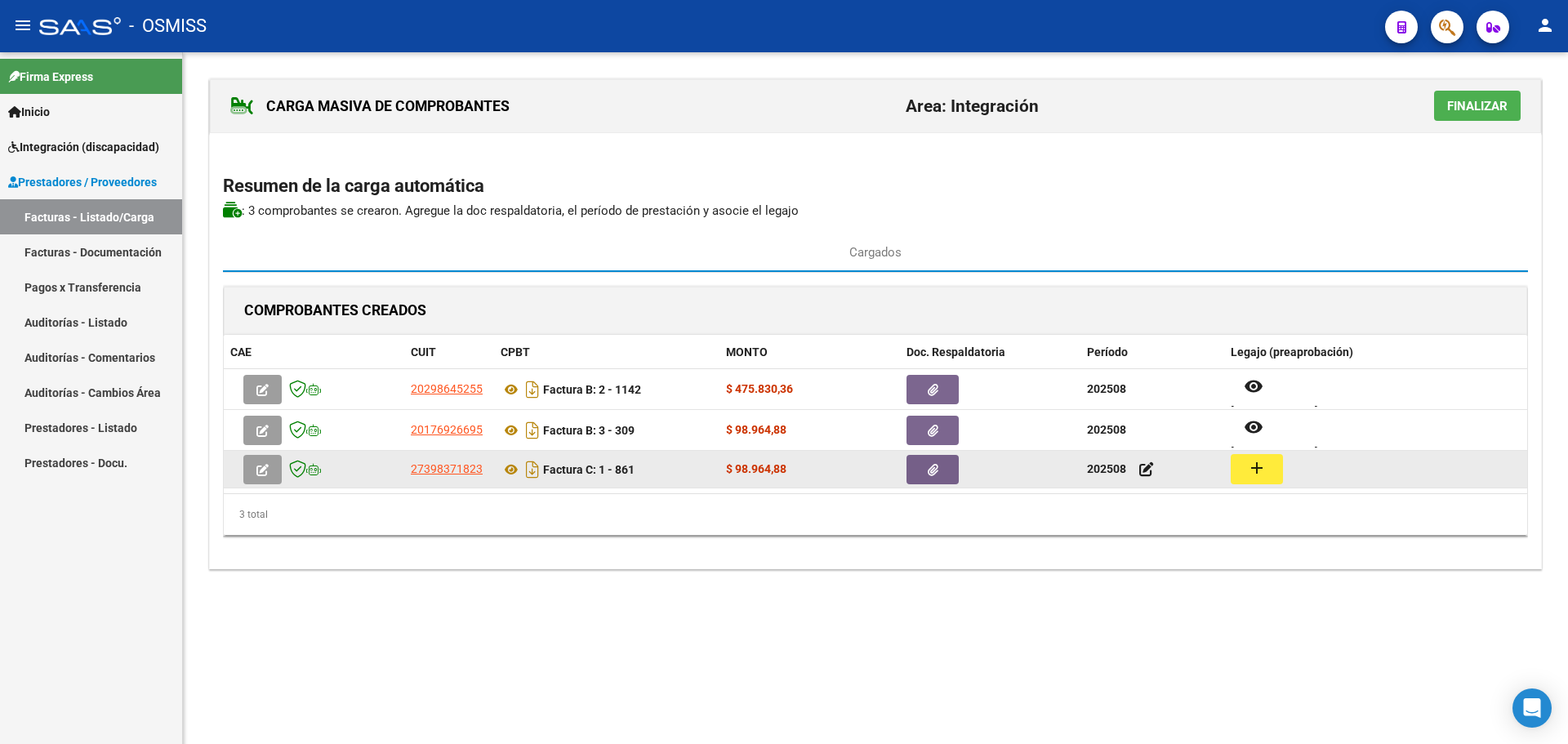
click at [1271, 474] on button "add" at bounding box center [1256, 469] width 52 height 30
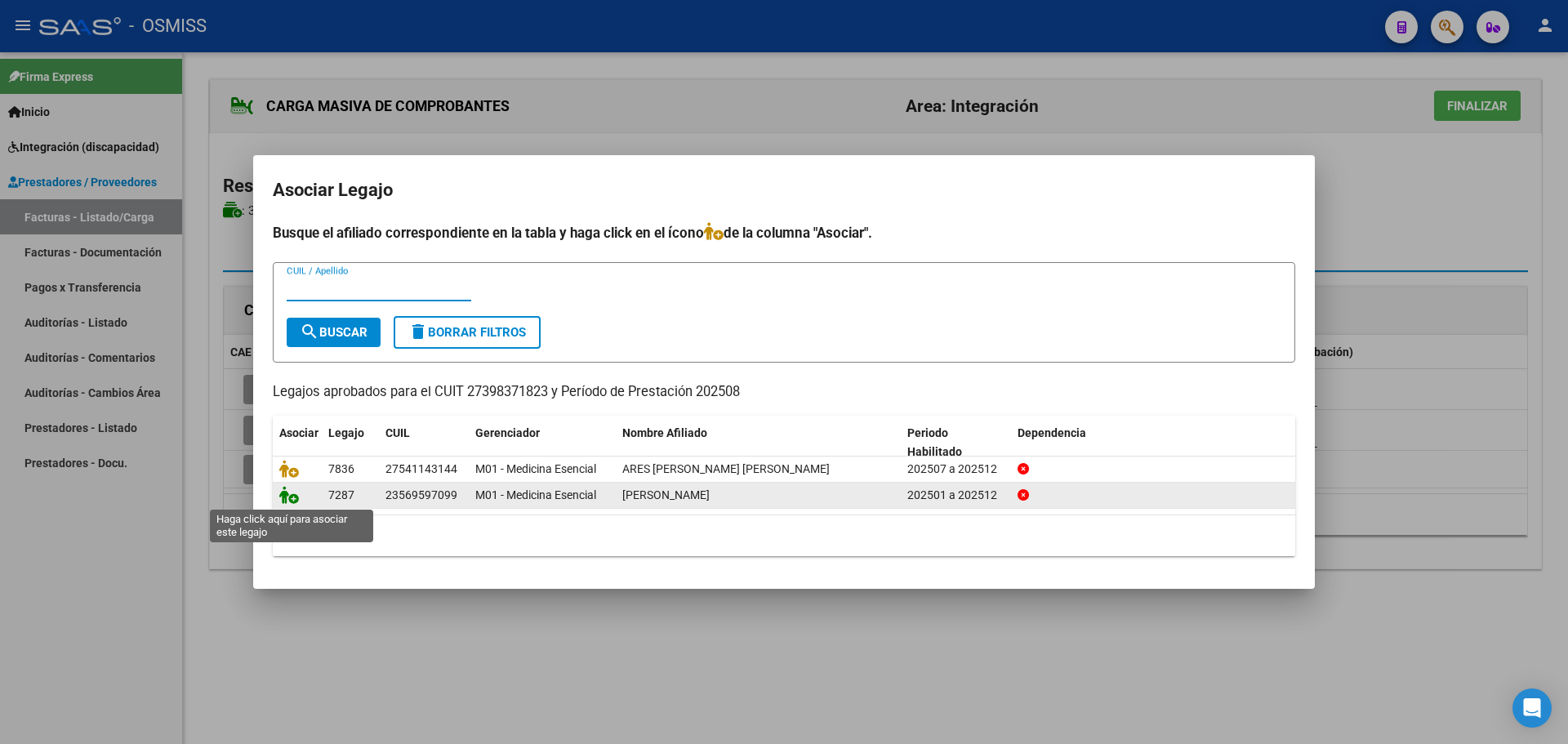
click at [286, 492] on icon at bounding box center [289, 495] width 20 height 18
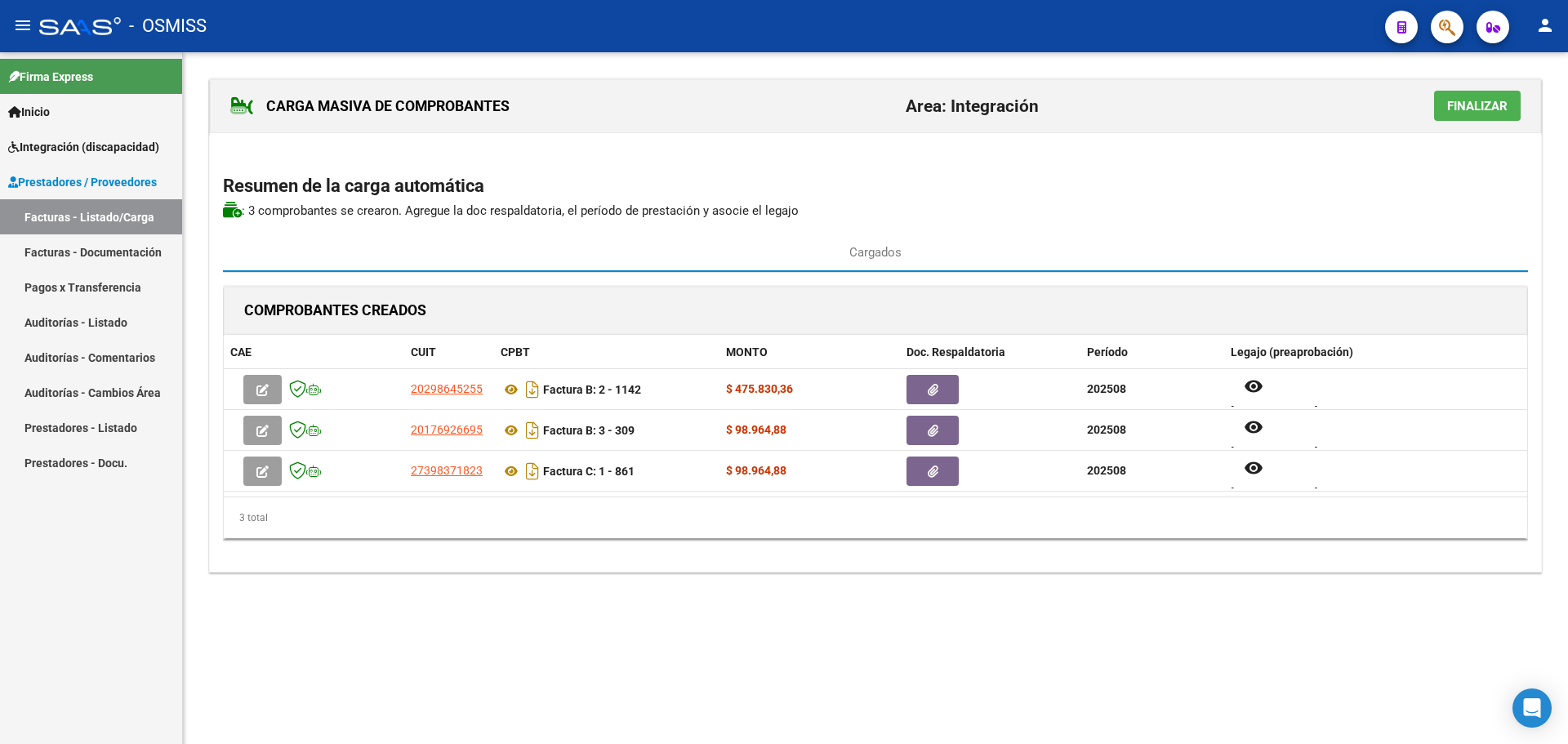
click at [1462, 105] on span "Finalizar" at bounding box center [1477, 106] width 60 height 15
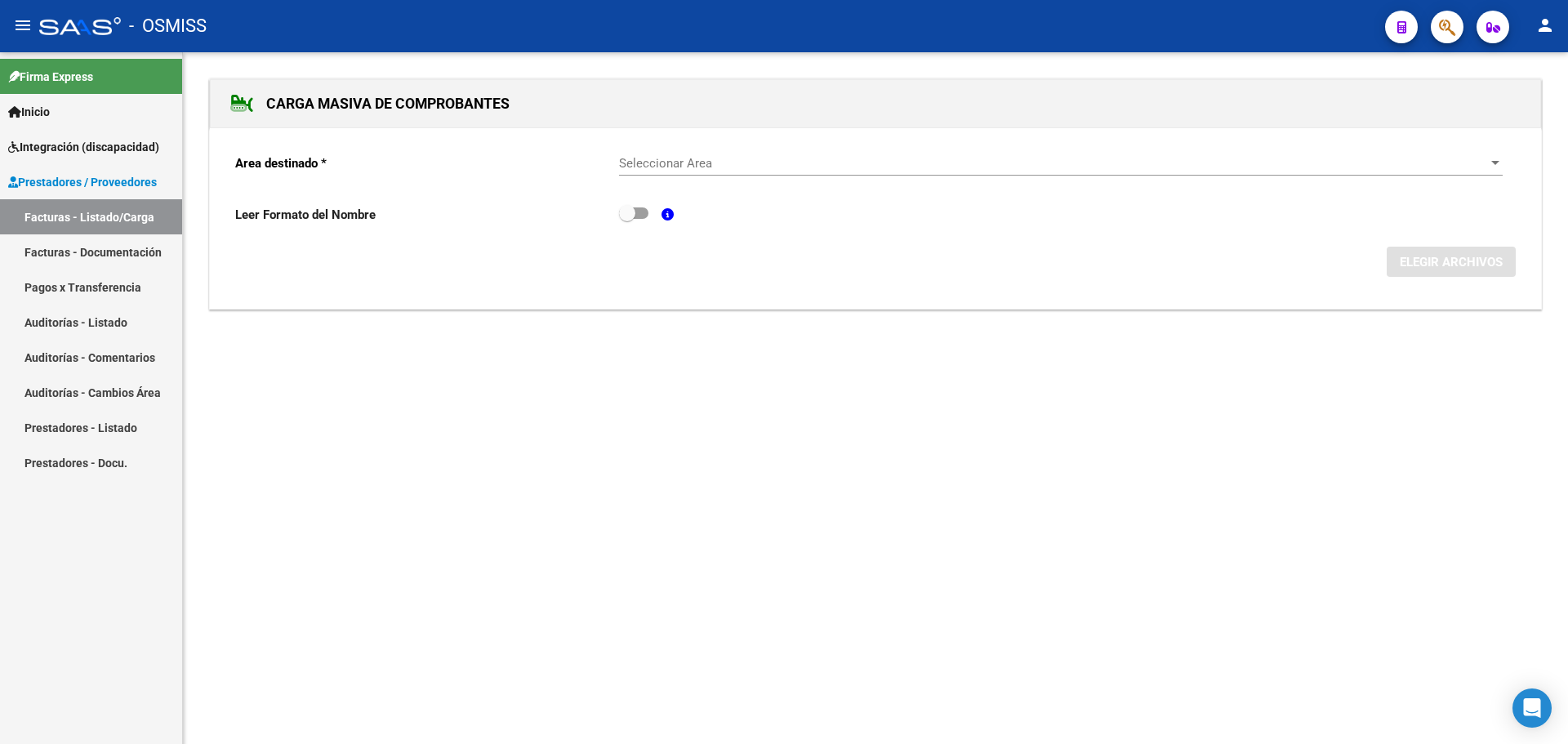
click at [1492, 156] on div "Seleccionar Area" at bounding box center [1061, 163] width 884 height 15
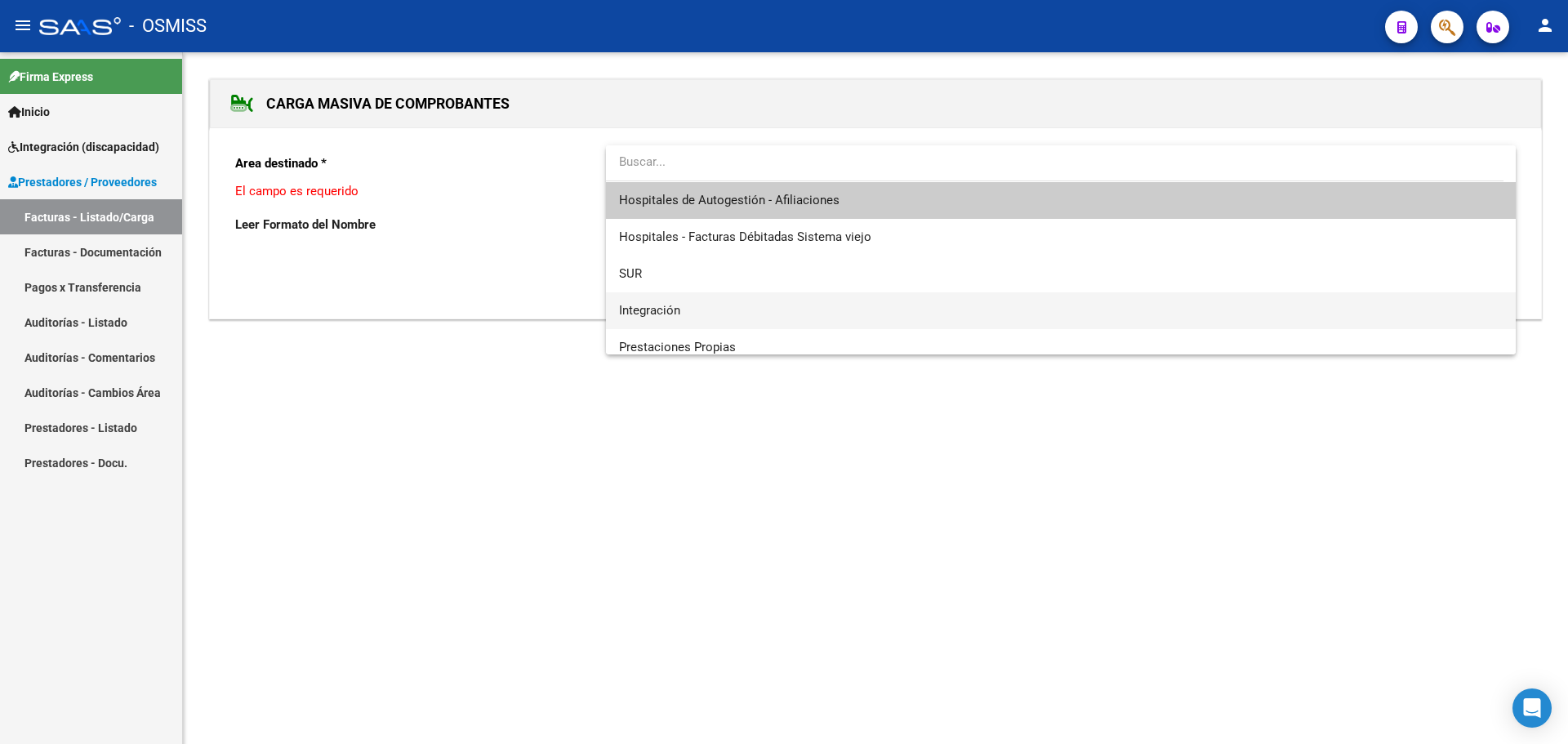
click at [819, 307] on span "Integración" at bounding box center [1061, 311] width 884 height 37
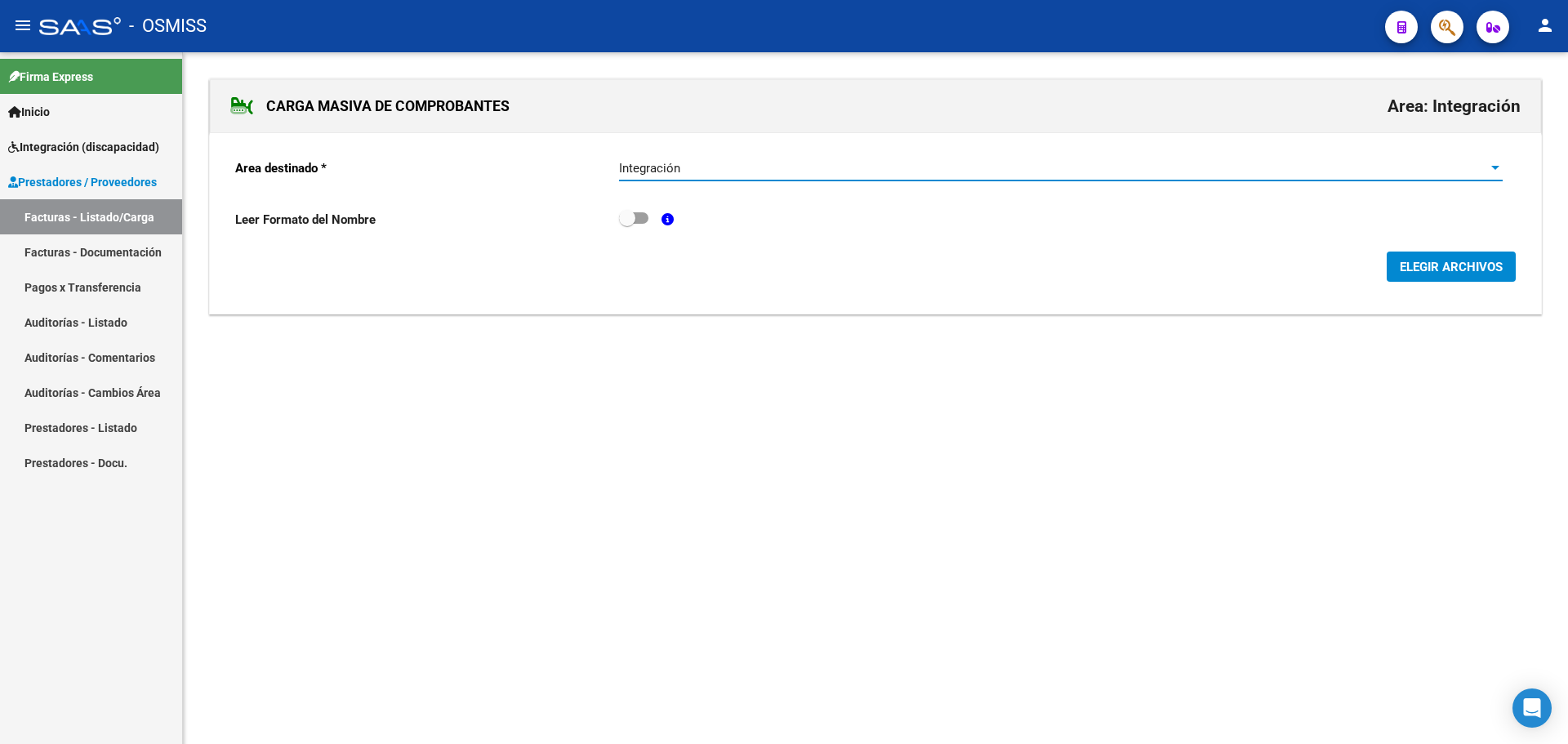
click at [1425, 264] on span "ELEGIR ARCHIVOS" at bounding box center [1451, 267] width 103 height 15
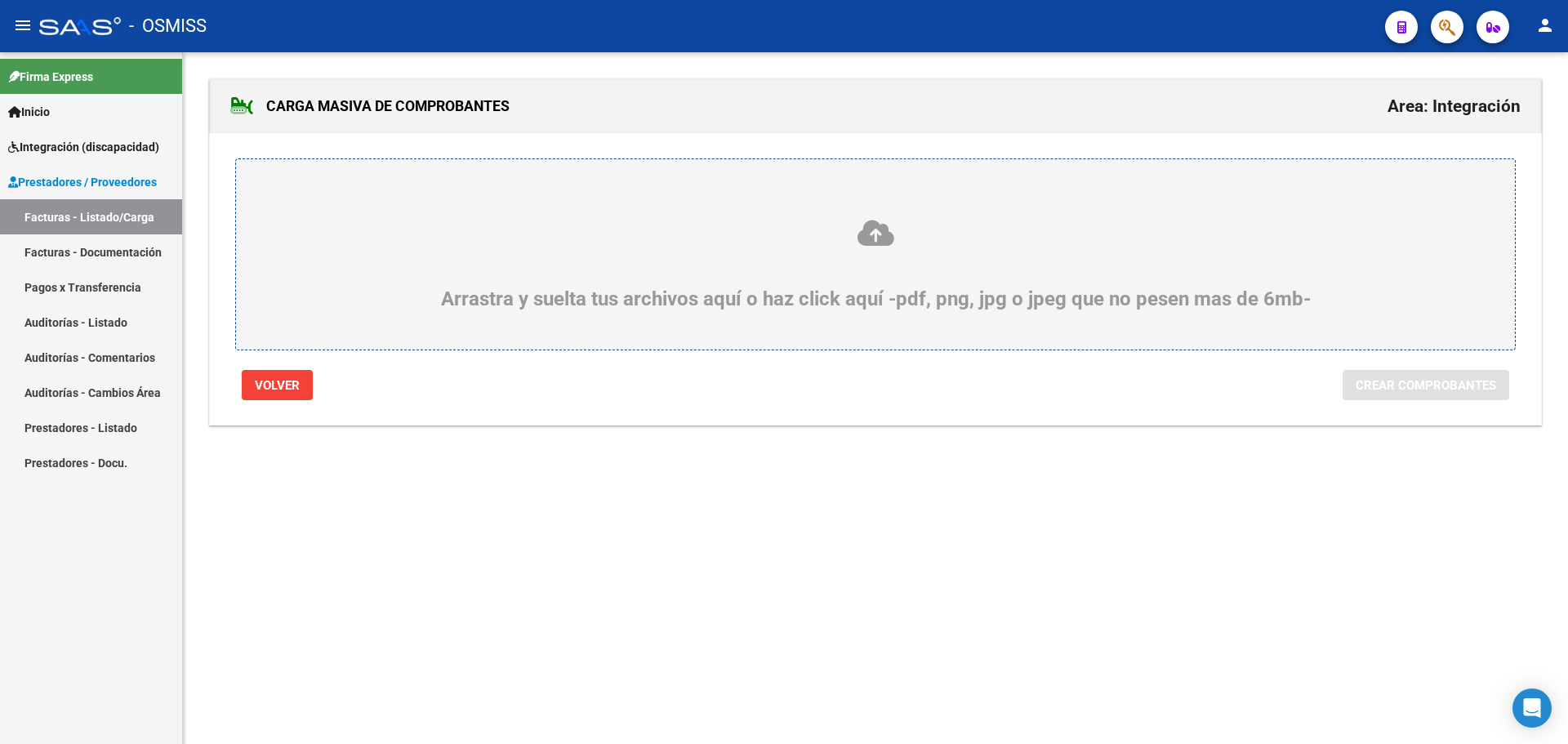
click at [607, 289] on div "Arrastra y suelta tus archivos aquí o haz click aquí -pdf, png, jpg o jpeg que …" at bounding box center [876, 264] width 1200 height 92
click at [0, 0] on input "Arrastra y suelta tus archivos aquí o haz click aquí -pdf, png, jpg o jpeg que …" at bounding box center [0, 0] width 0 height 0
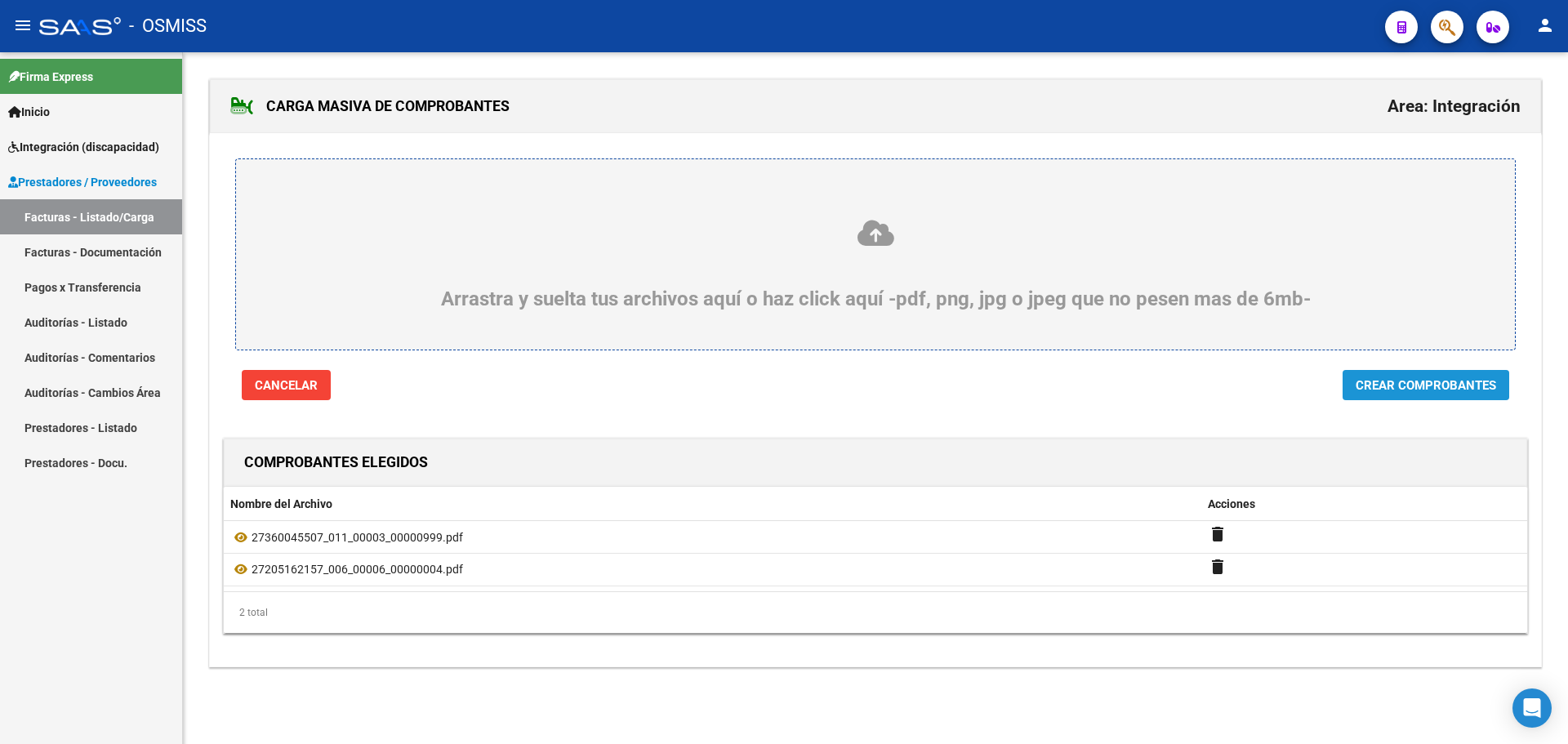
click at [1425, 386] on span "Crear Comprobantes" at bounding box center [1426, 386] width 140 height 15
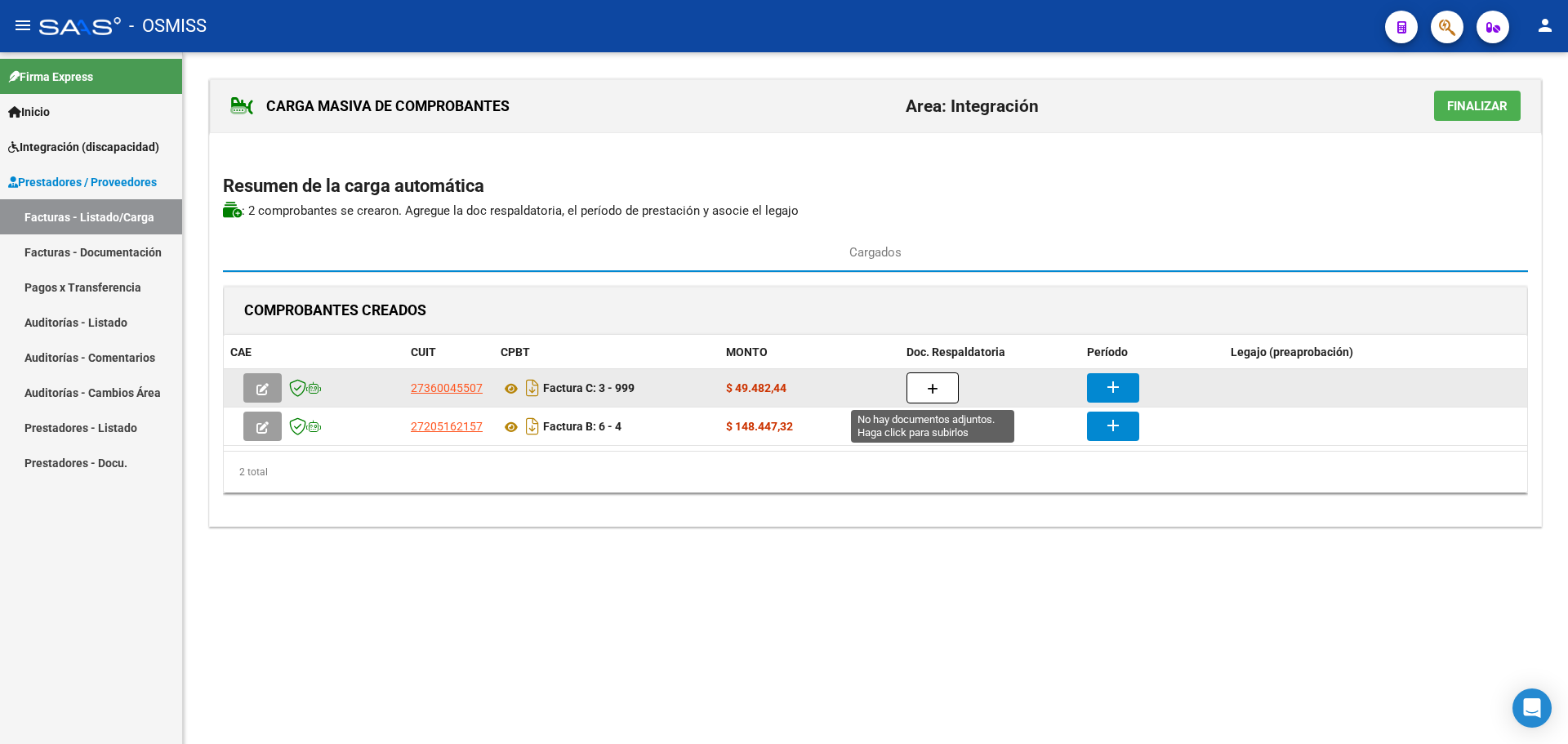
click at [920, 387] on button "button" at bounding box center [932, 388] width 52 height 31
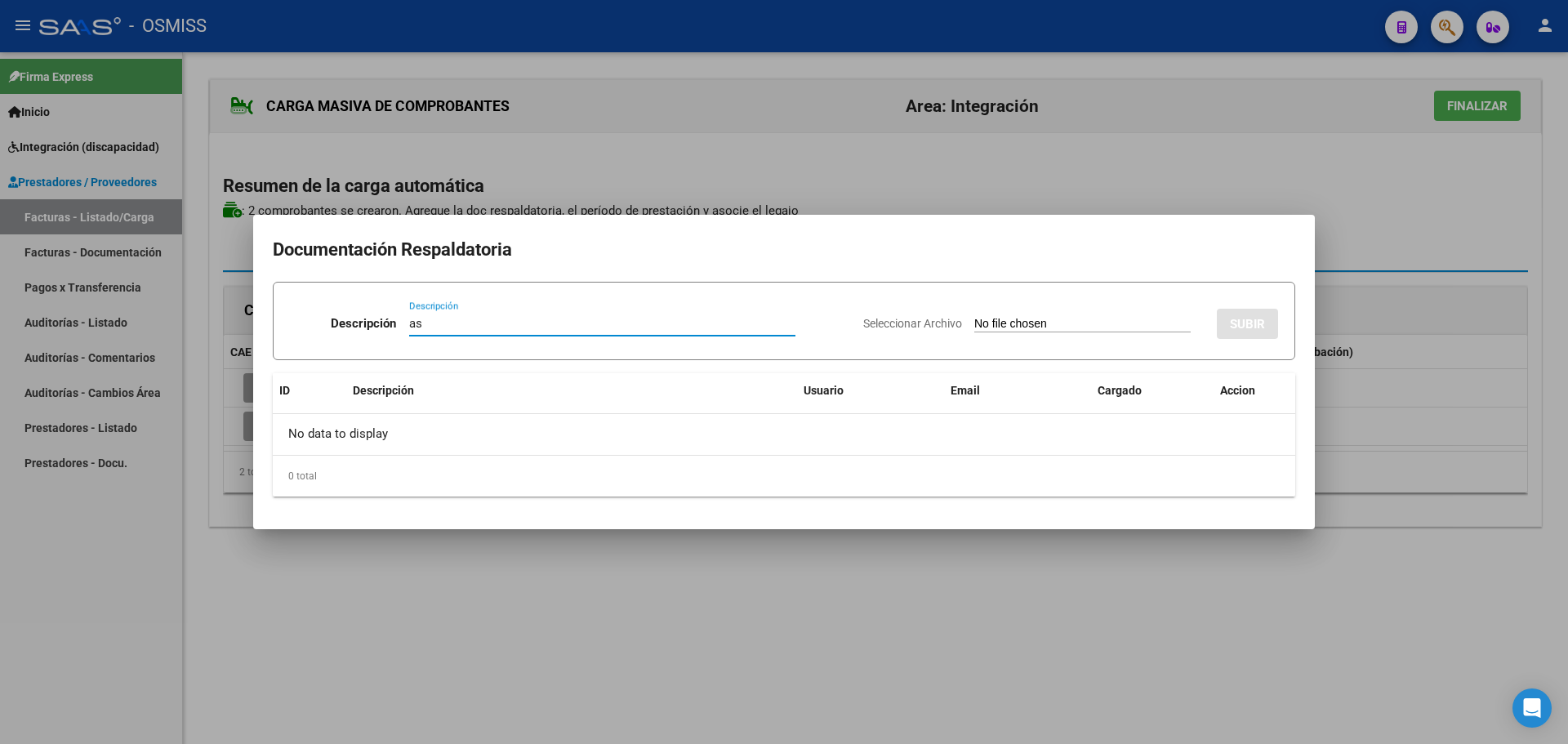
type input "as"
click at [1068, 321] on input "Seleccionar Archivo" at bounding box center [1082, 324] width 217 height 16
type input "C:\fakepath\Asistencia [PERSON_NAME].pdf"
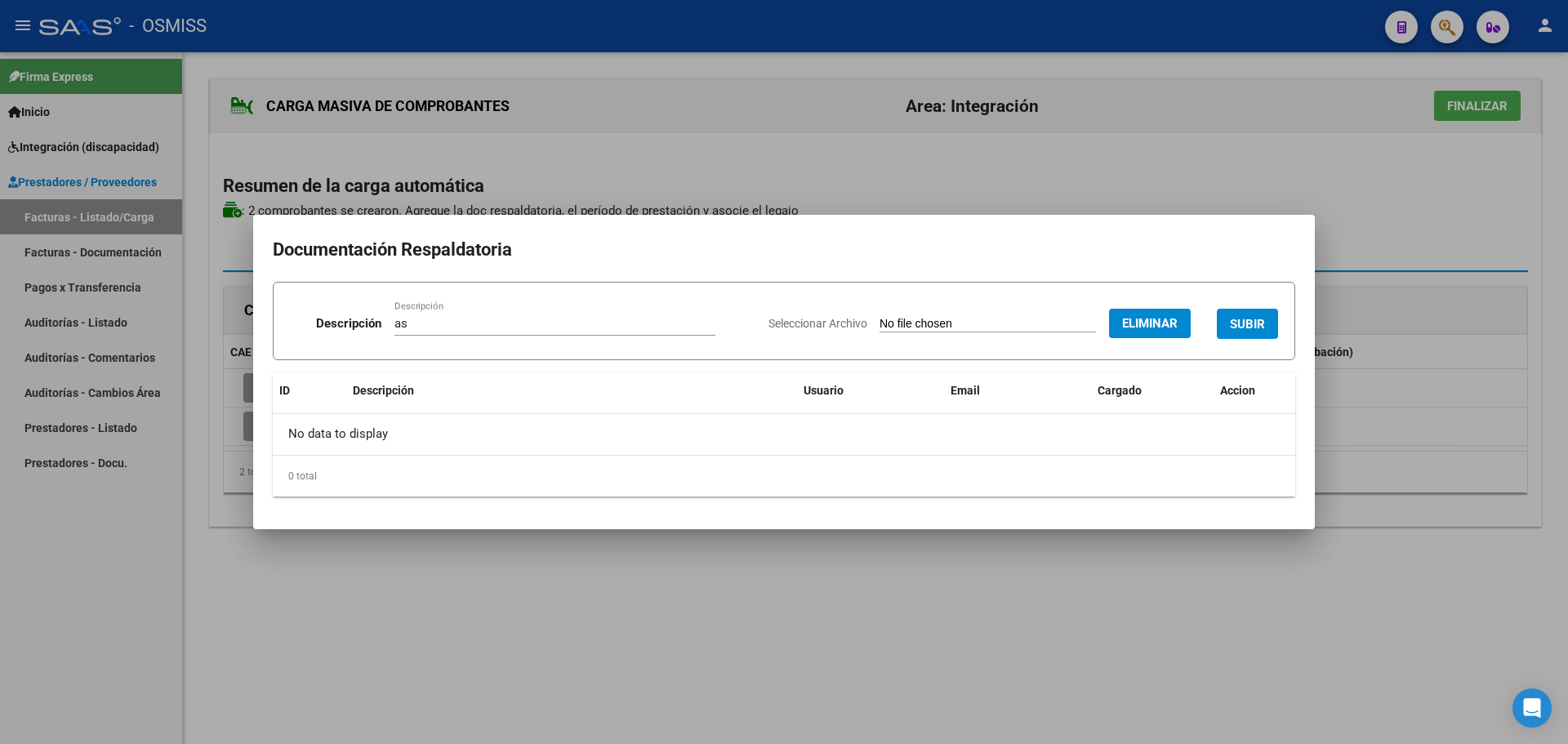
click at [1242, 320] on span "SUBIR" at bounding box center [1247, 324] width 35 height 15
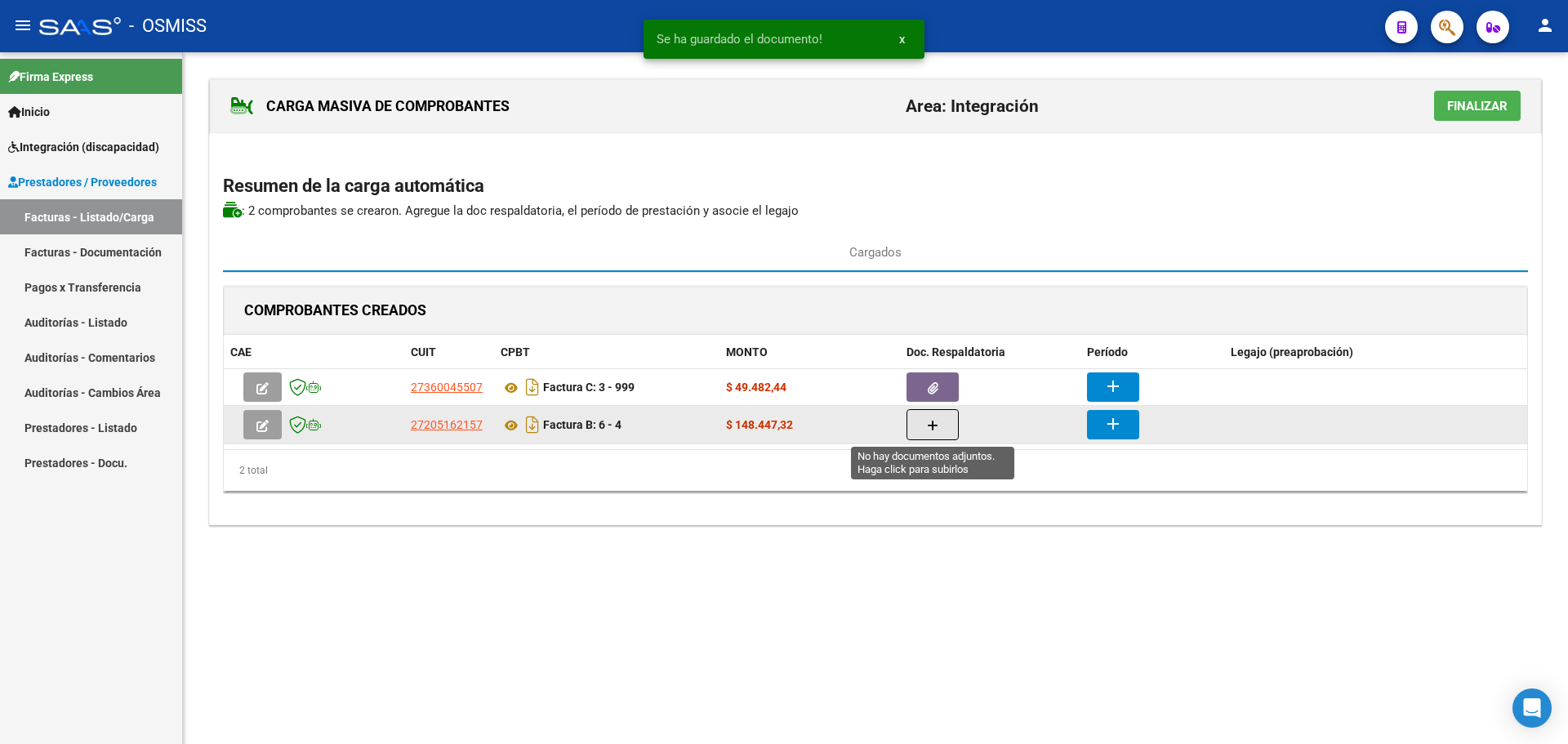
click at [920, 419] on button "button" at bounding box center [932, 424] width 52 height 31
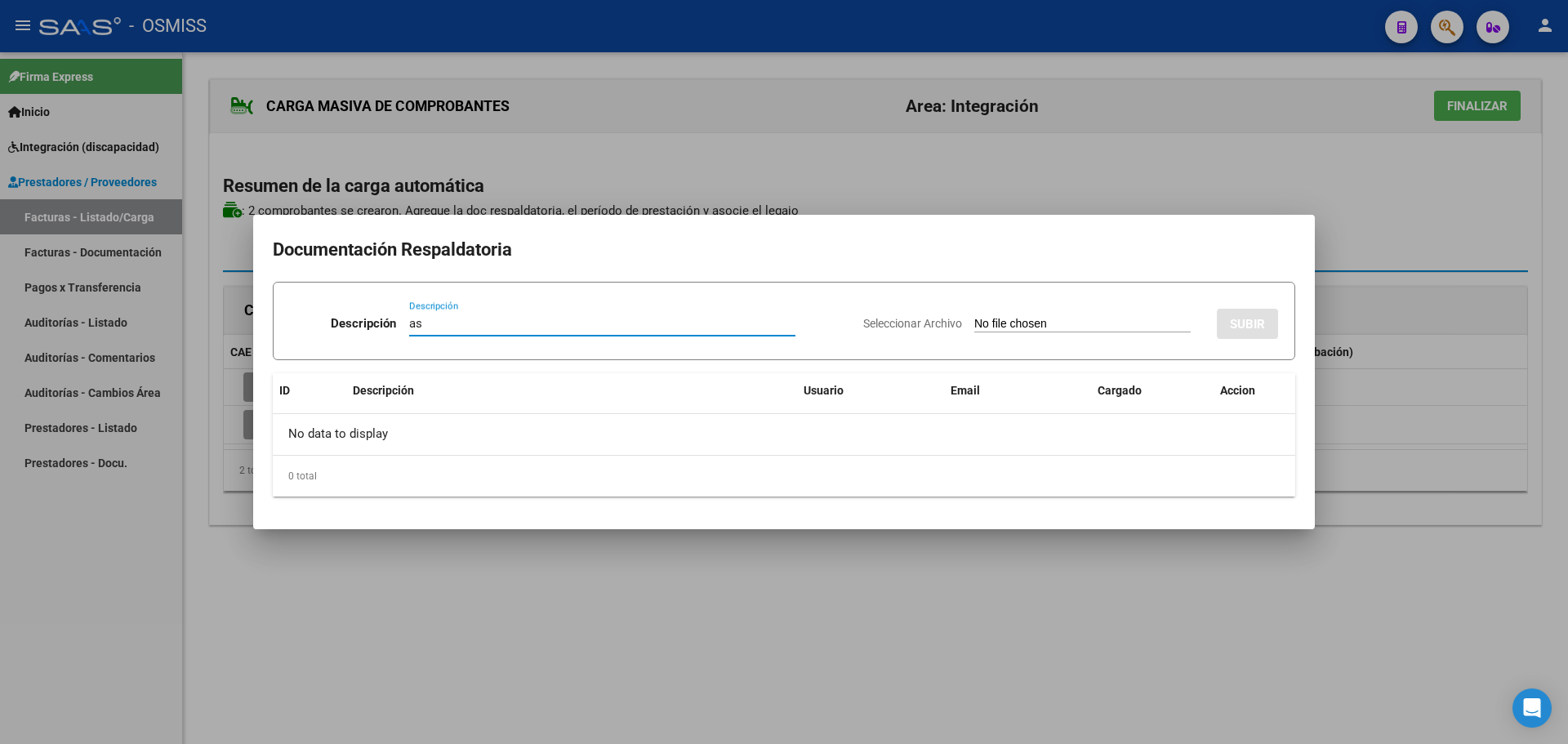
type input "as"
click at [999, 326] on input "Seleccionar Archivo" at bounding box center [1082, 324] width 217 height 16
type input "C:\fakepath\Asistencia agosto.pdf"
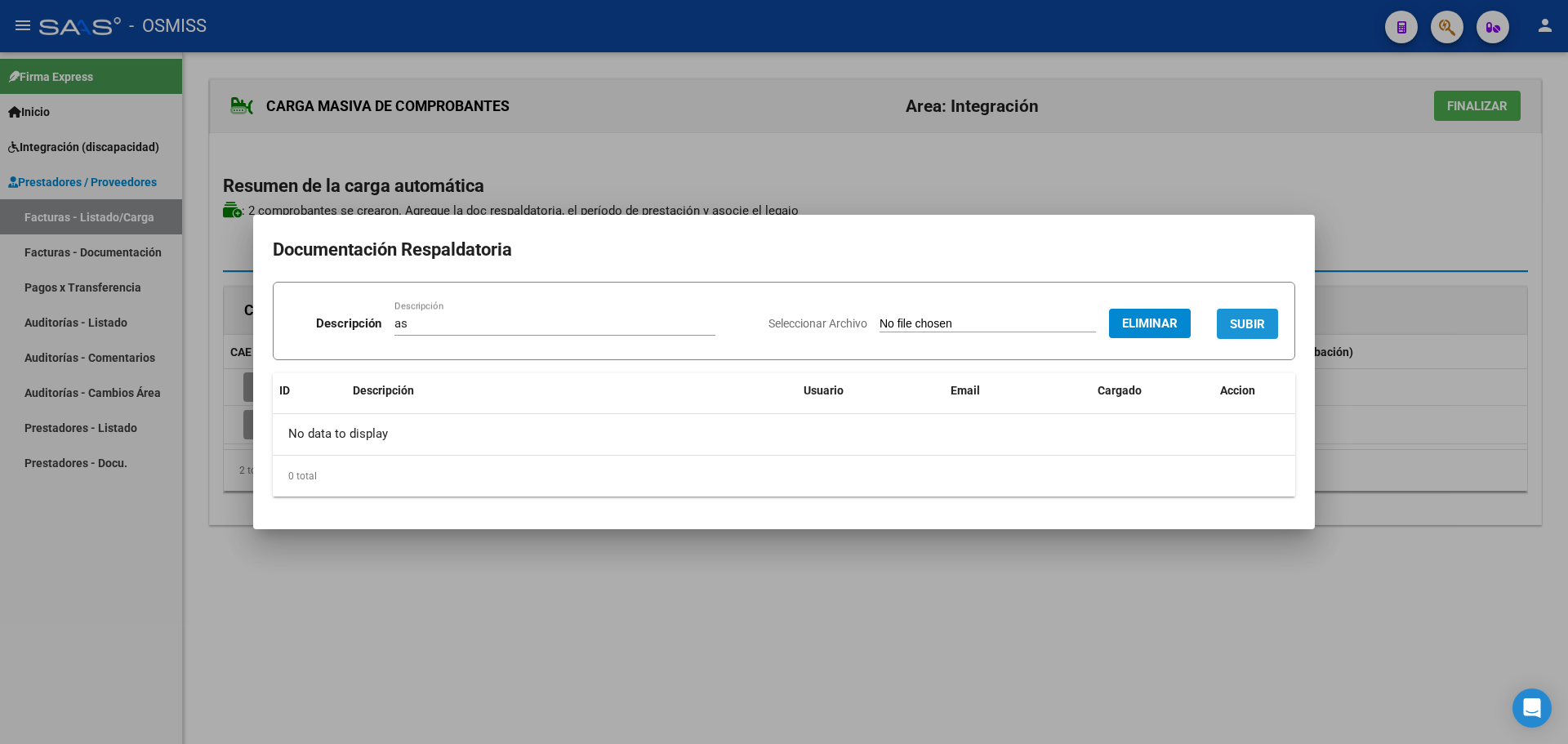
click at [1251, 328] on span "SUBIR" at bounding box center [1247, 324] width 35 height 15
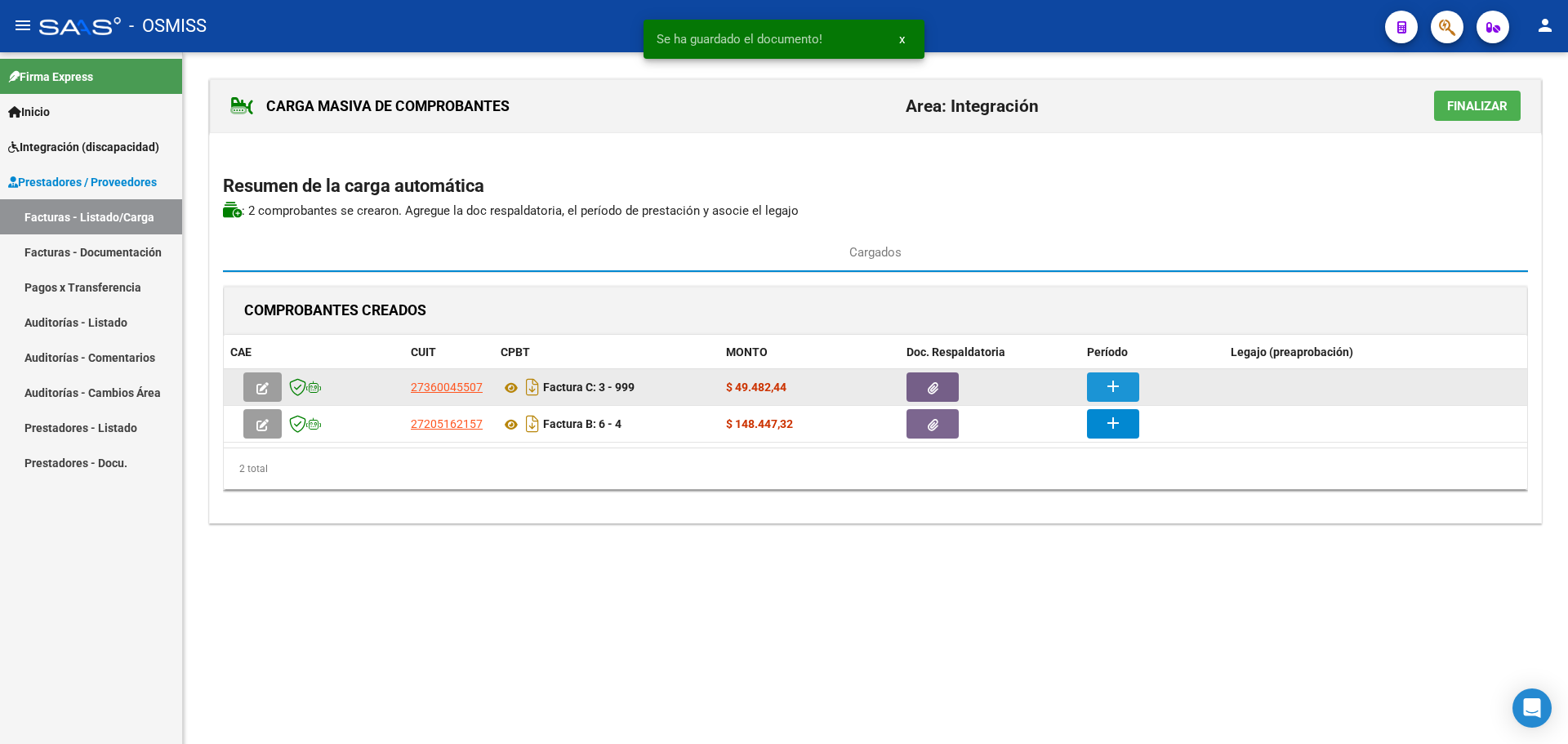
click at [1105, 382] on mat-icon "add" at bounding box center [1114, 386] width 20 height 20
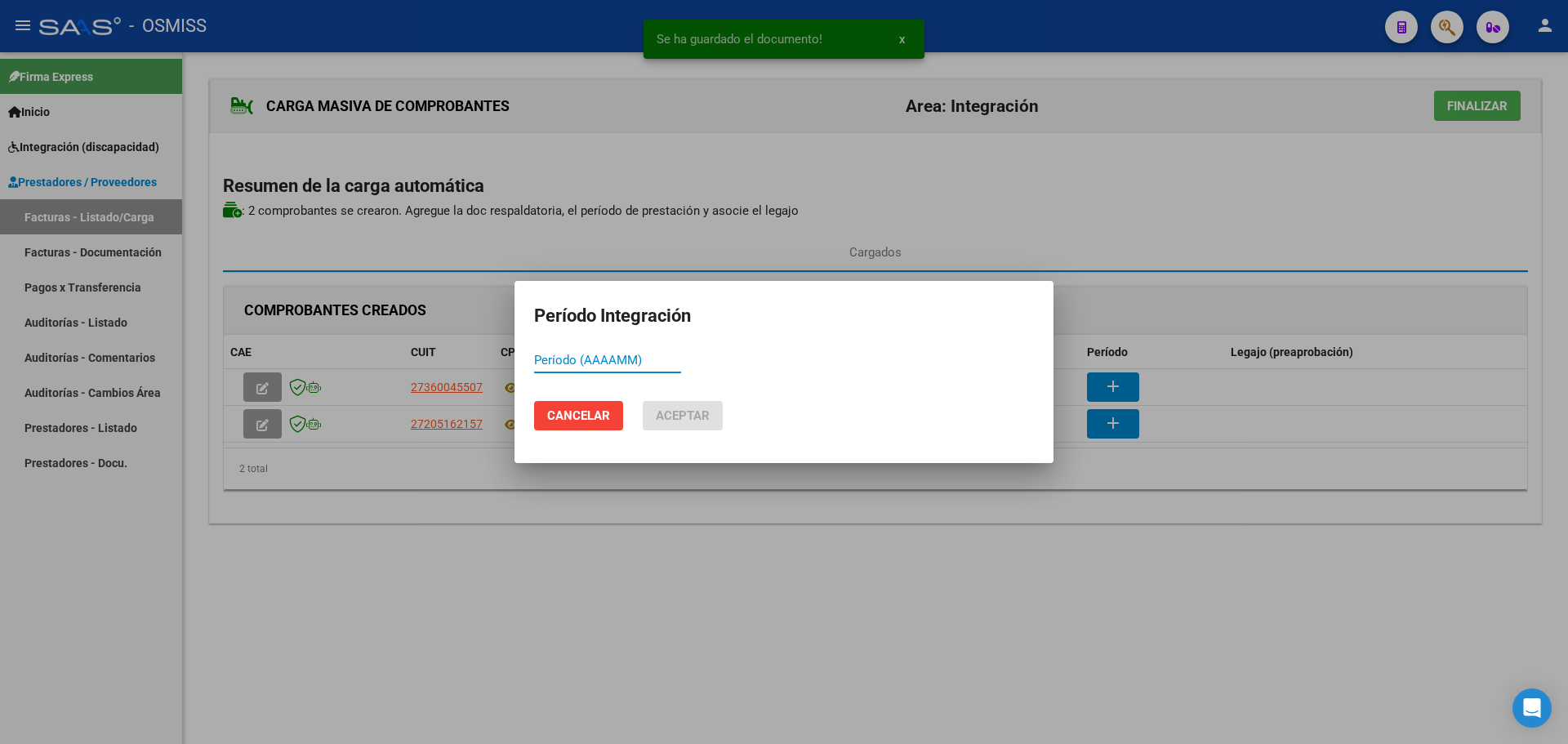
paste input "202508"
type input "202508"
click at [696, 416] on span "Aceptar" at bounding box center [683, 415] width 54 height 15
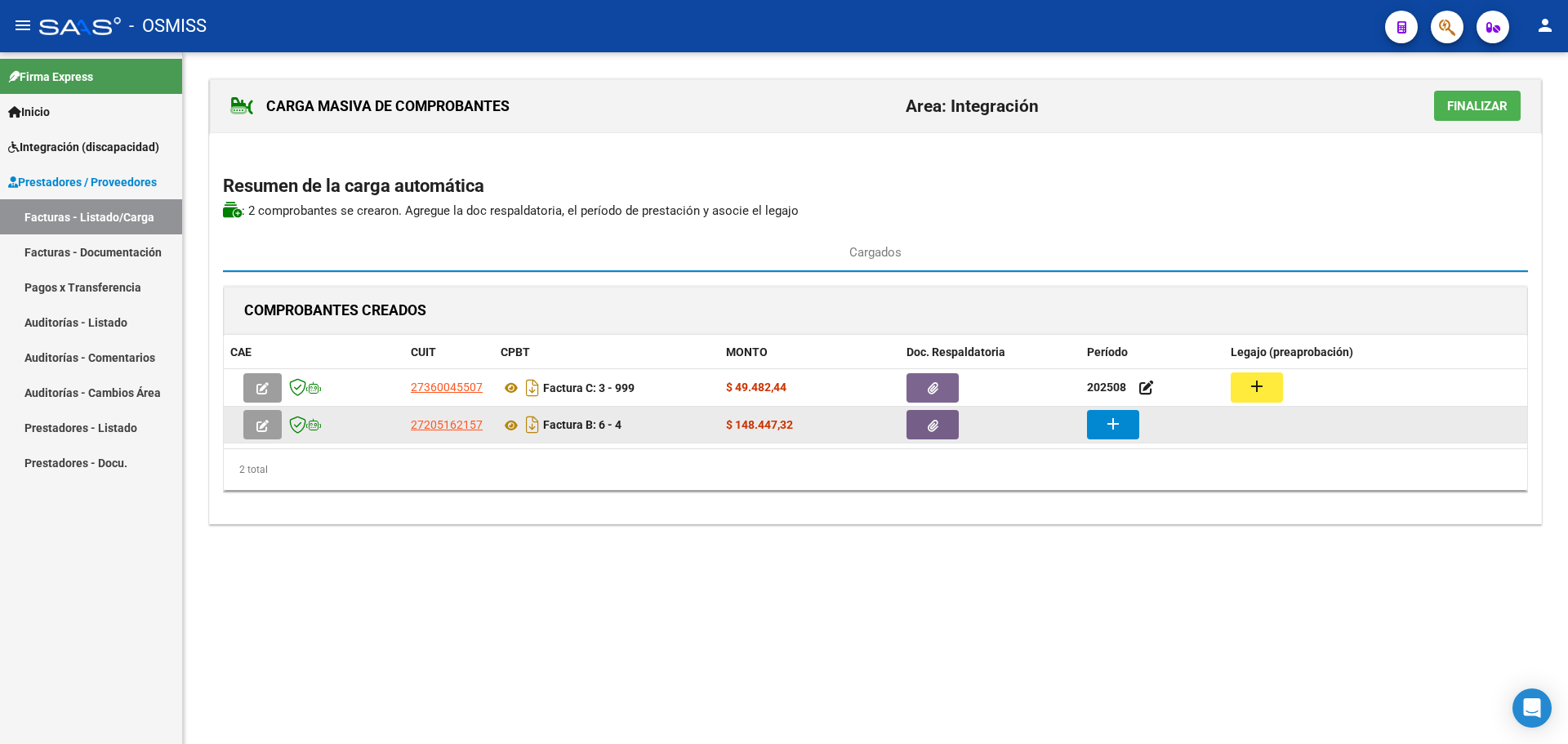
click at [1125, 428] on button "add" at bounding box center [1113, 424] width 52 height 30
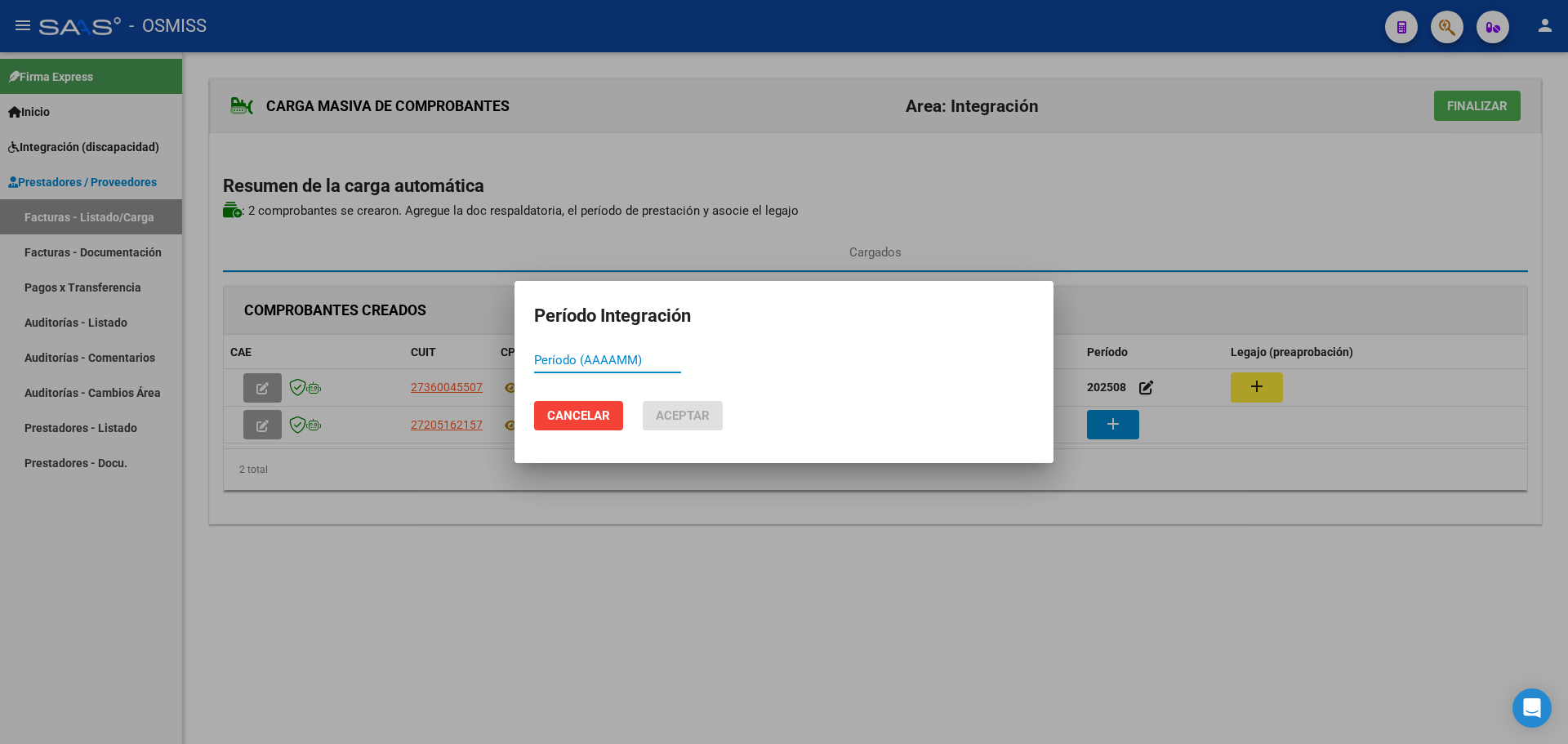
paste input "202508"
type input "202508"
click at [700, 425] on button "Aceptar" at bounding box center [683, 415] width 80 height 30
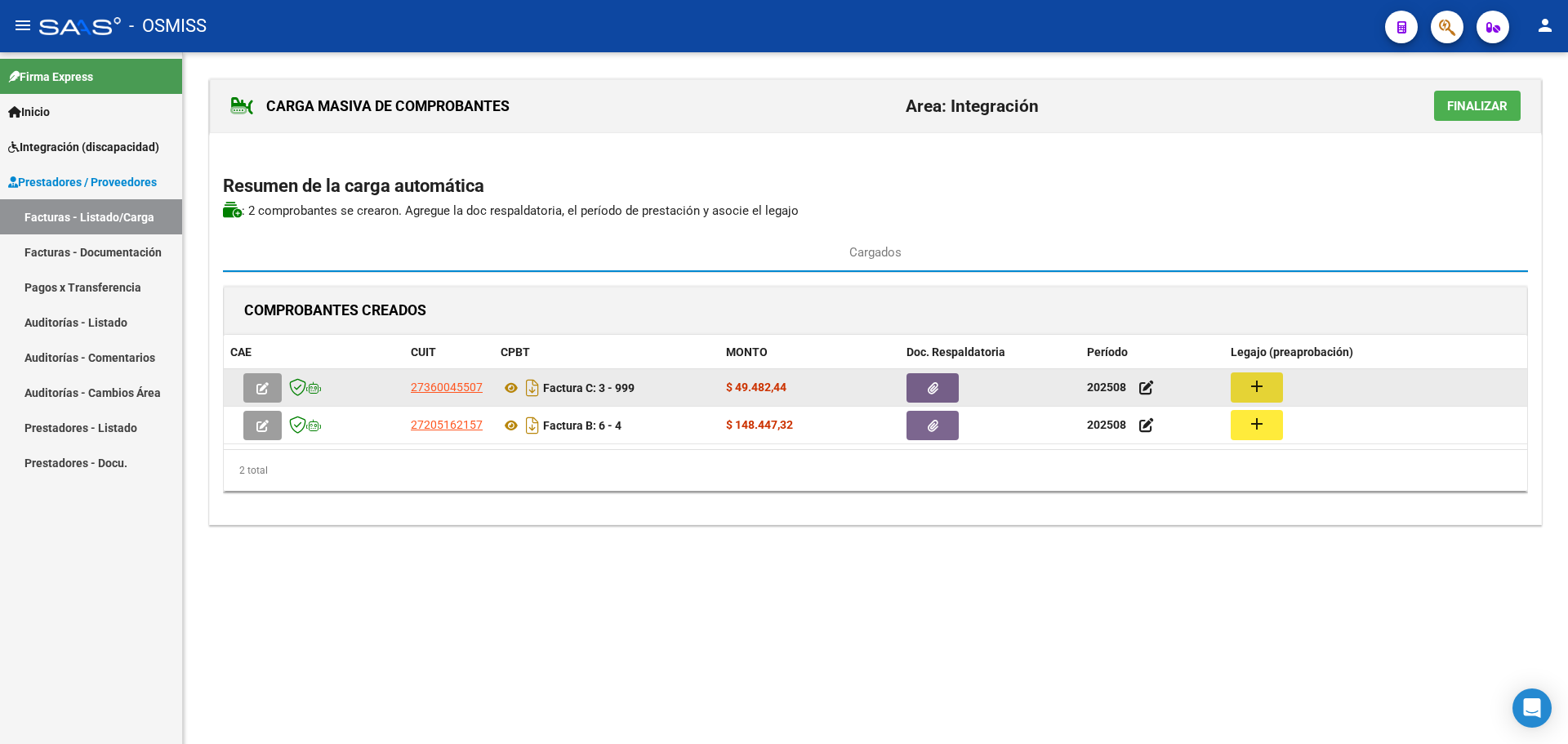
click at [1254, 387] on mat-icon "add" at bounding box center [1257, 386] width 20 height 20
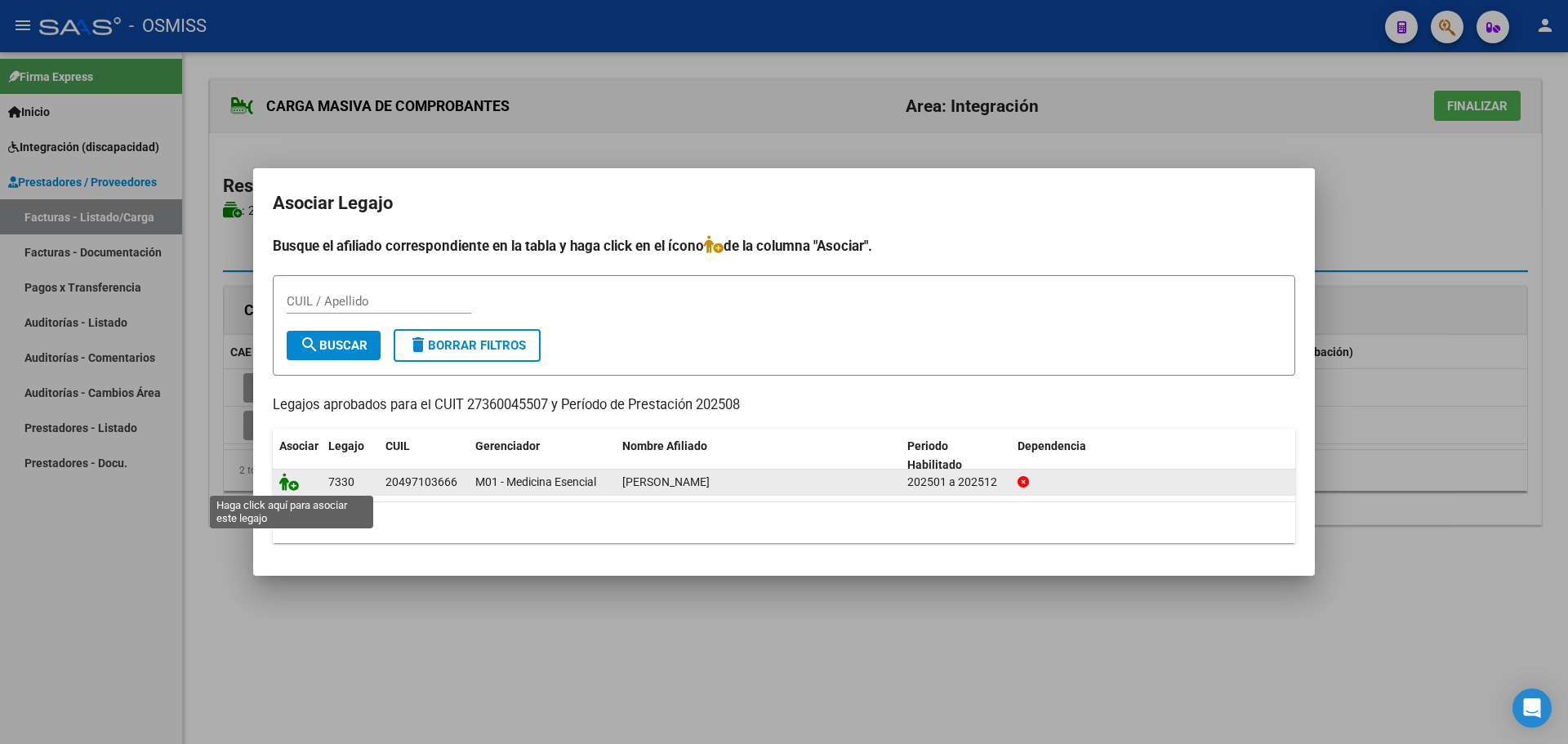
click at [287, 484] on icon at bounding box center [289, 482] width 20 height 18
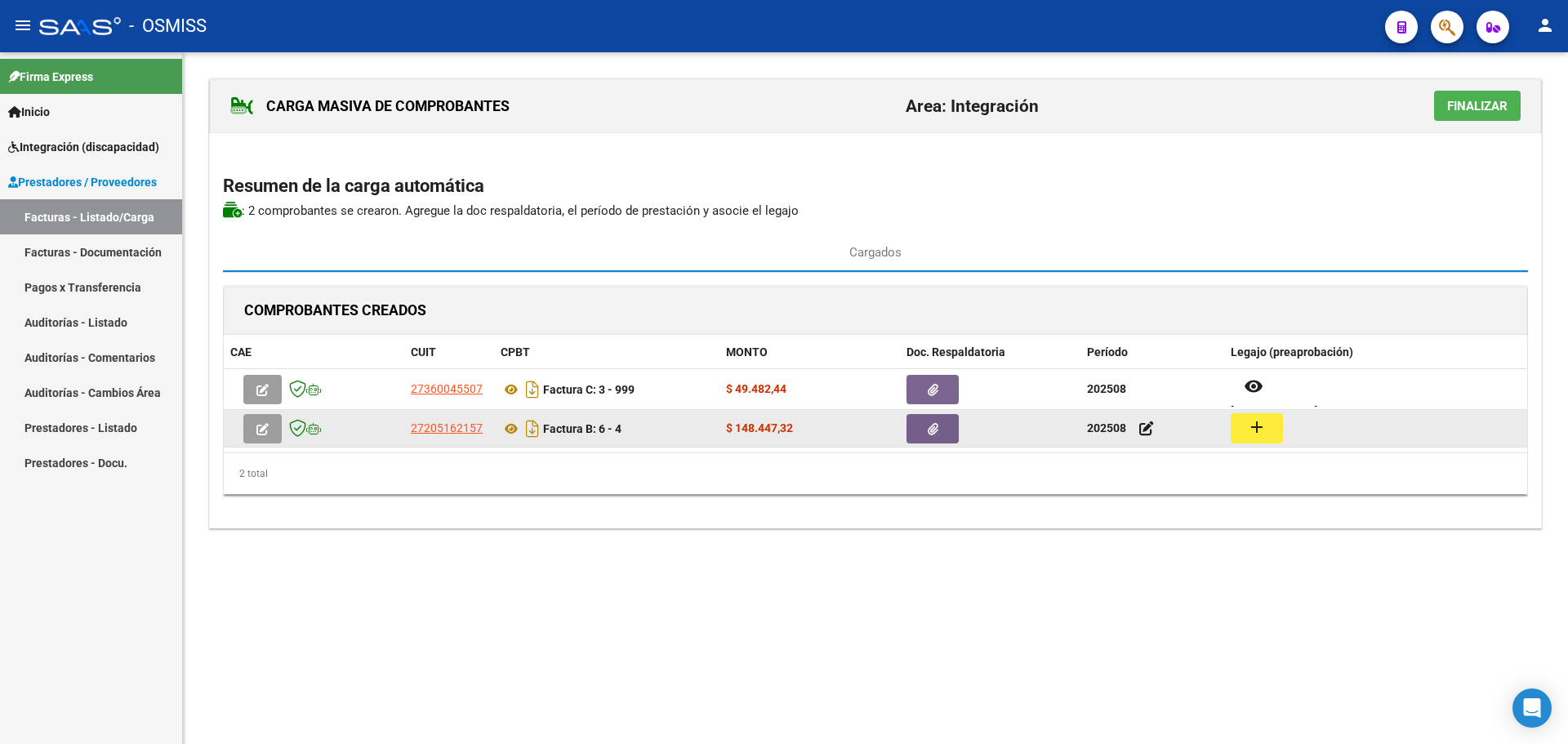
click at [1248, 429] on mat-icon "add" at bounding box center [1257, 427] width 20 height 20
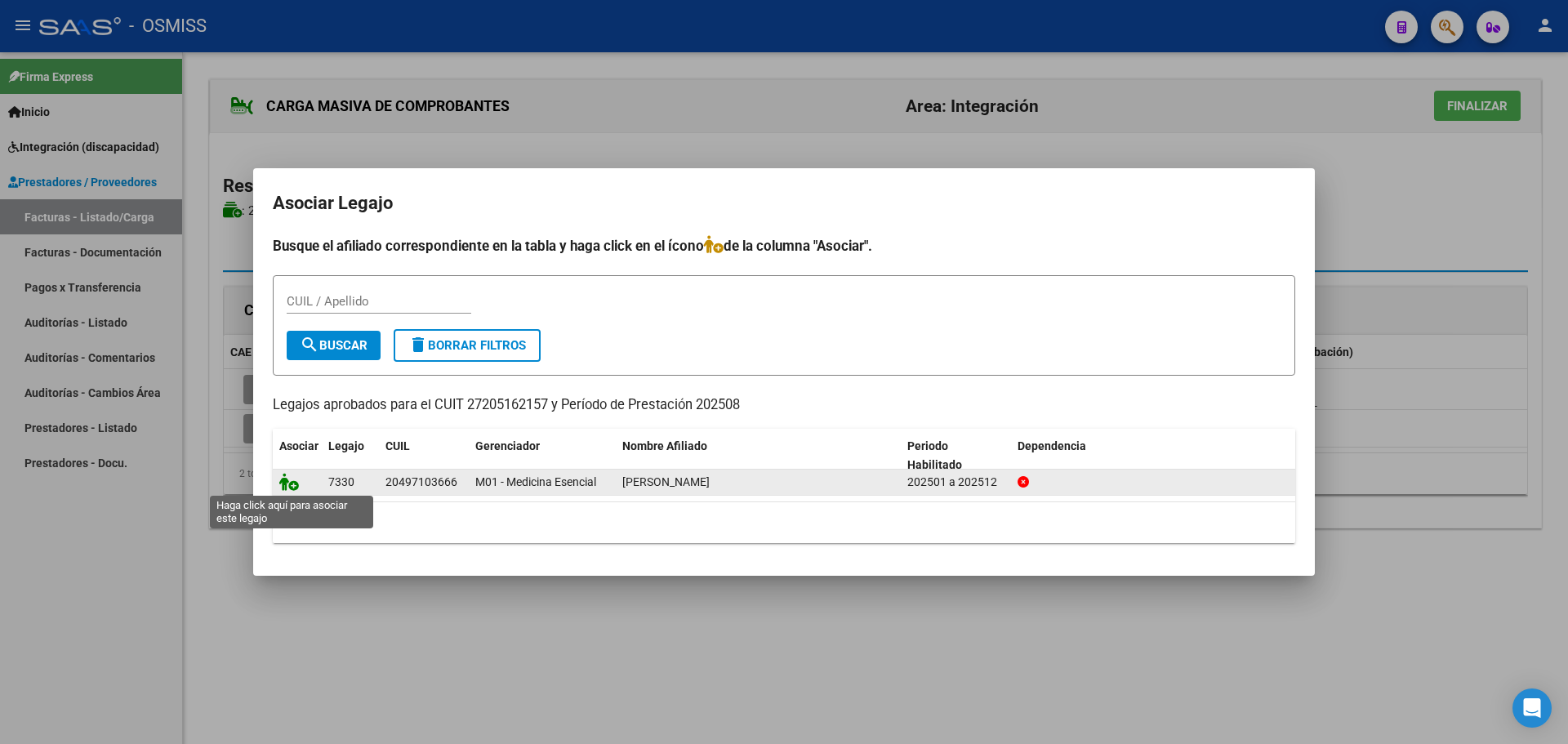
click at [294, 484] on icon at bounding box center [289, 482] width 20 height 18
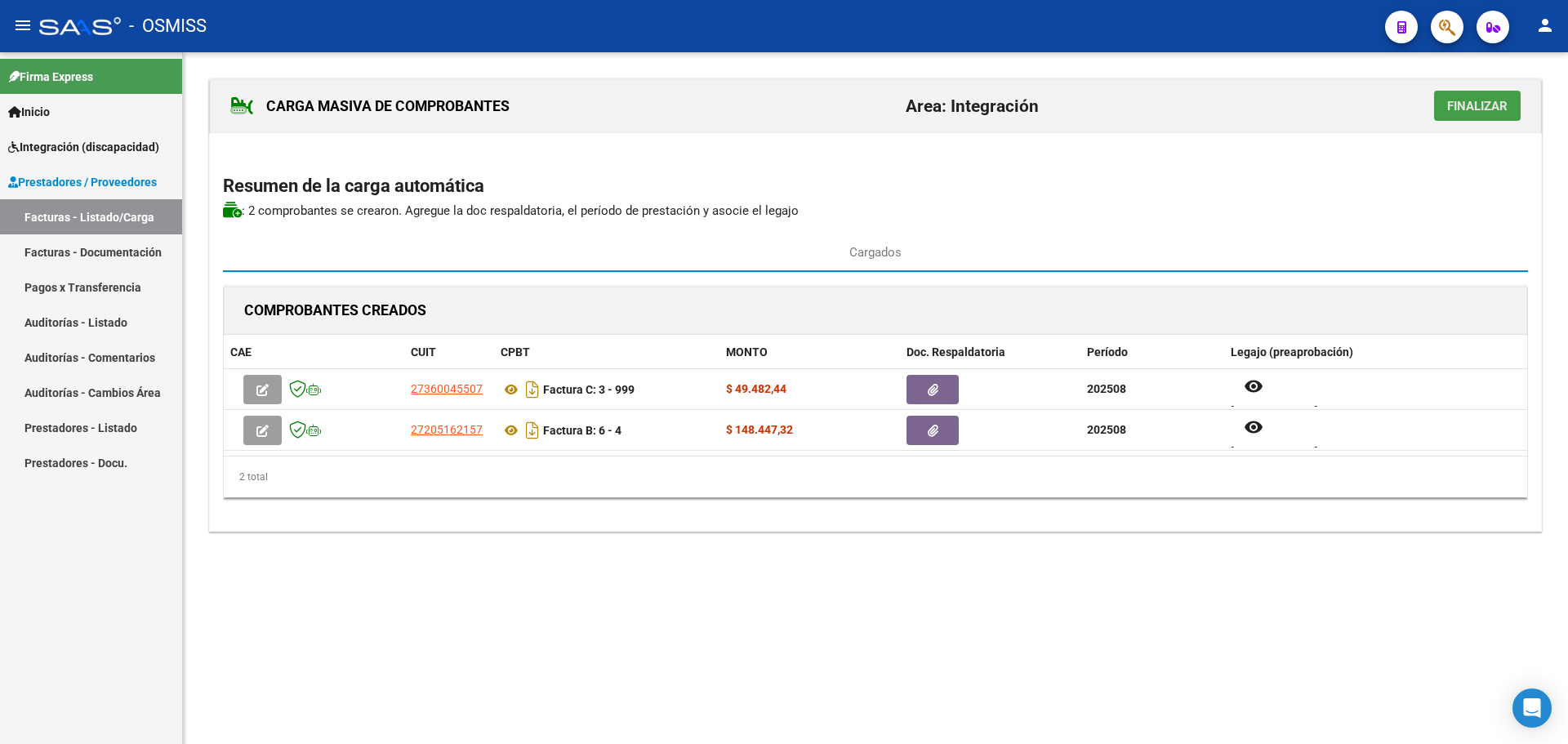
click at [1500, 101] on span "Finalizar" at bounding box center [1477, 106] width 60 height 15
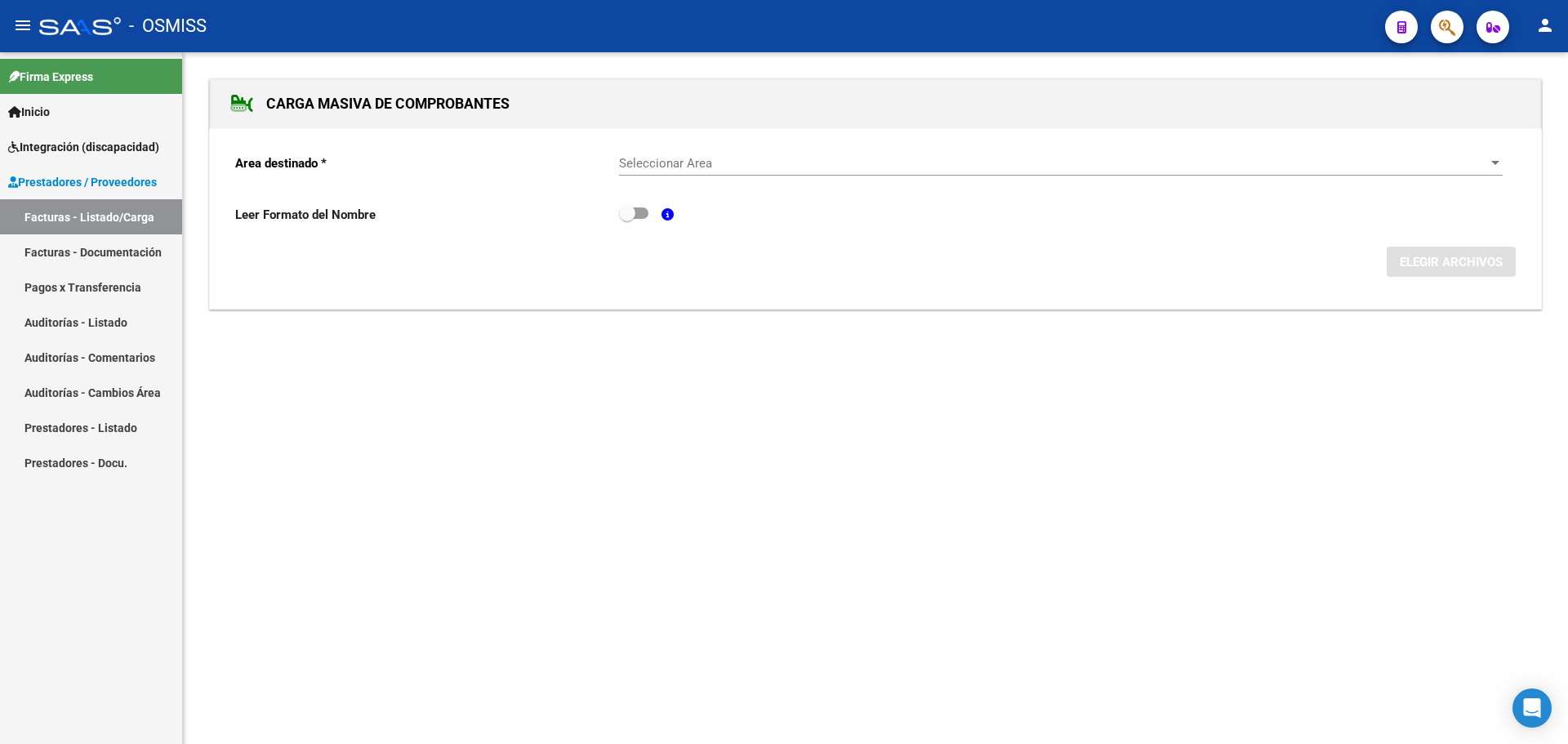
click at [1446, 147] on div "Seleccionar Area Seleccionar Area" at bounding box center [1061, 157] width 884 height 35
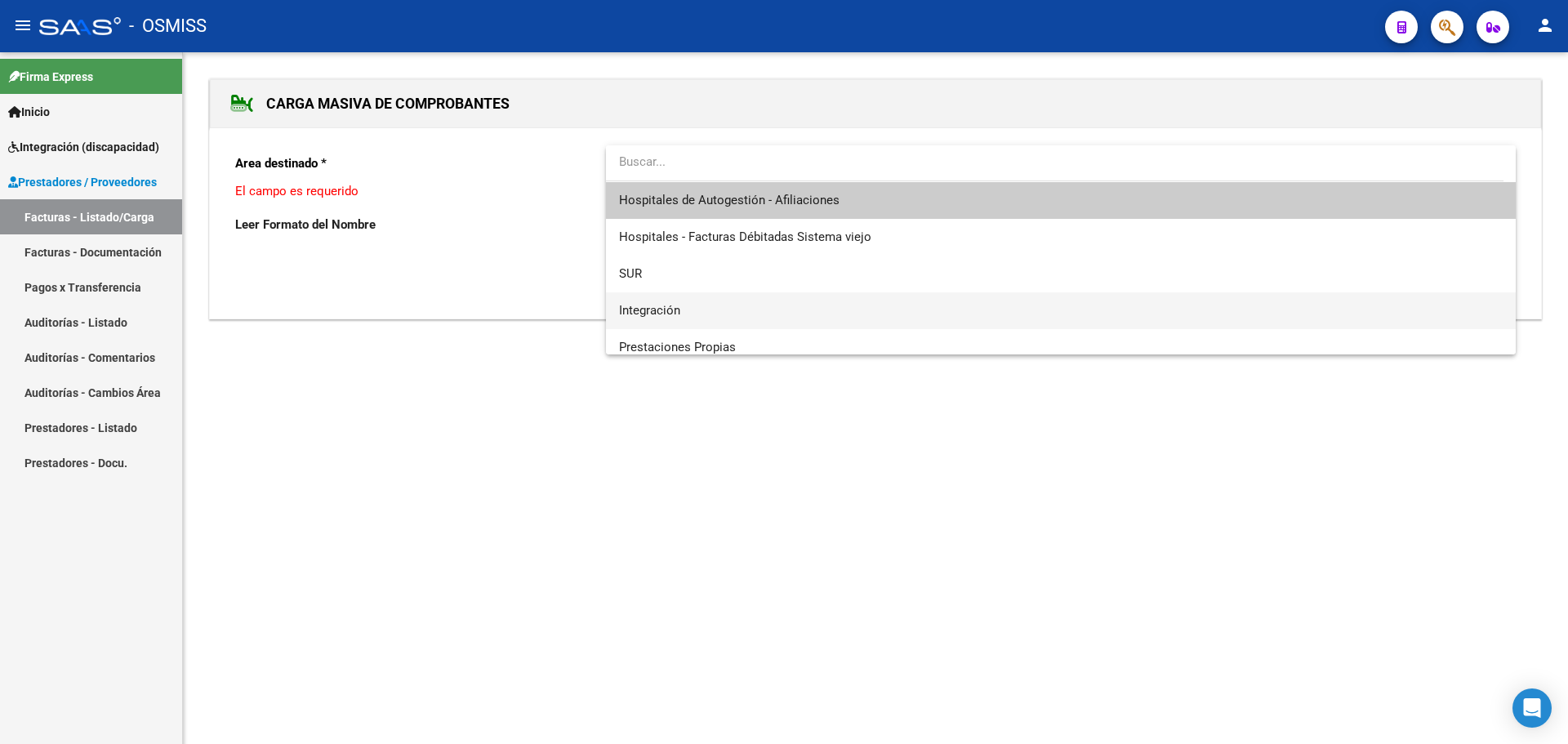
click at [707, 306] on span "Integración" at bounding box center [1061, 311] width 884 height 37
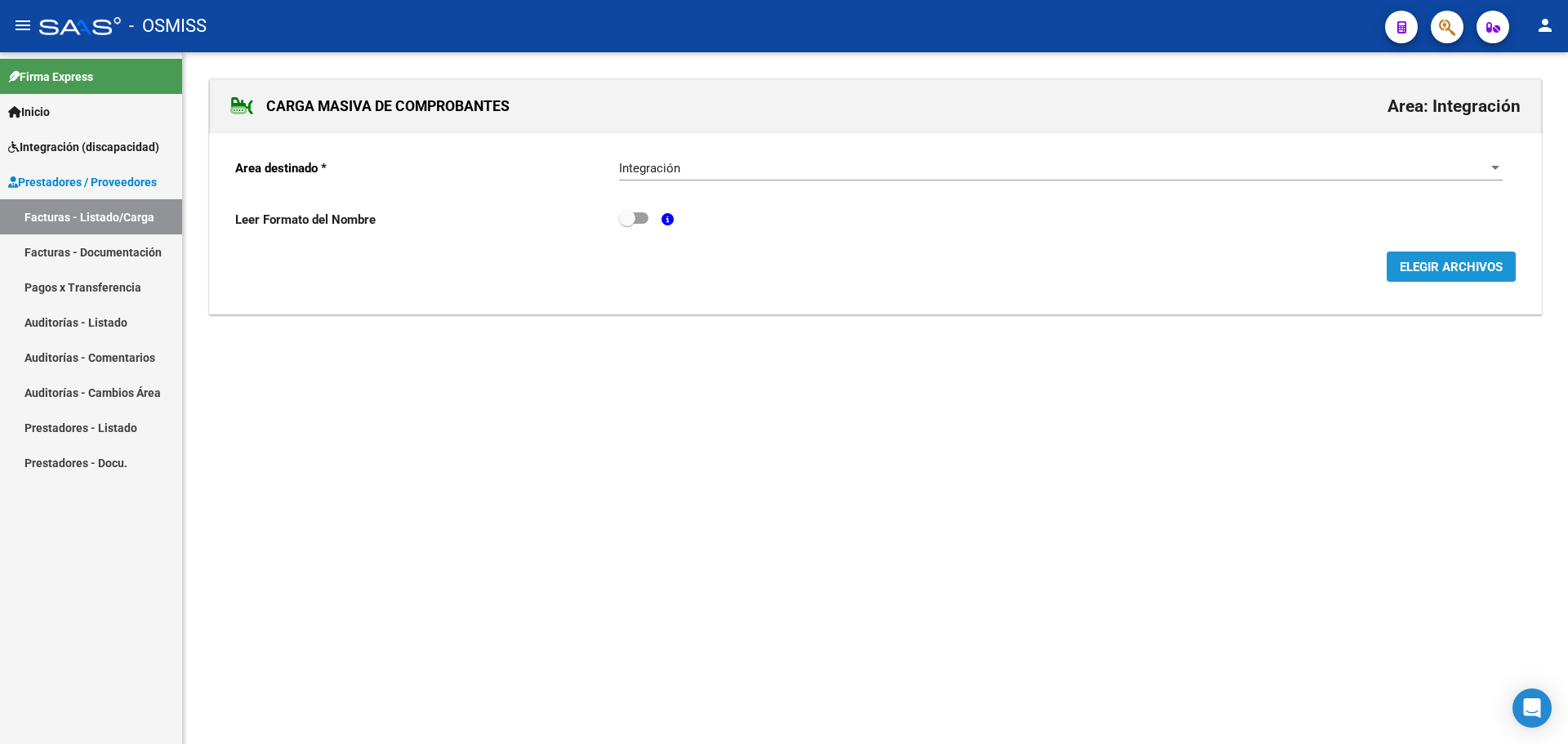
click at [1477, 264] on span "ELEGIR ARCHIVOS" at bounding box center [1451, 267] width 103 height 15
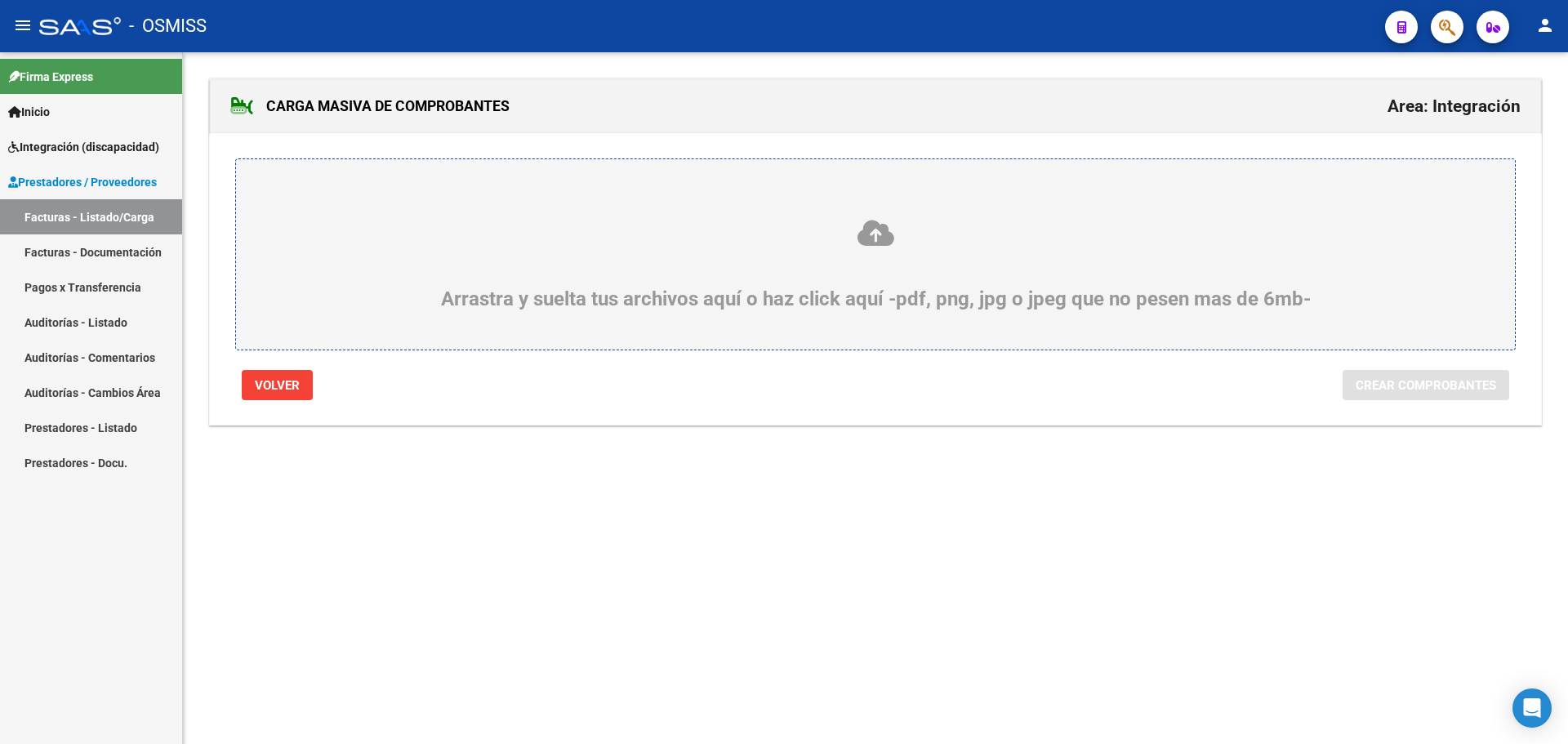
click at [387, 264] on div "Arrastra y suelta tus archivos aquí o haz click aquí -pdf, png, jpg o jpeg que …" at bounding box center [876, 264] width 1200 height 92
click at [0, 0] on input "Arrastra y suelta tus archivos aquí o haz click aquí -pdf, png, jpg o jpeg que …" at bounding box center [0, 0] width 0 height 0
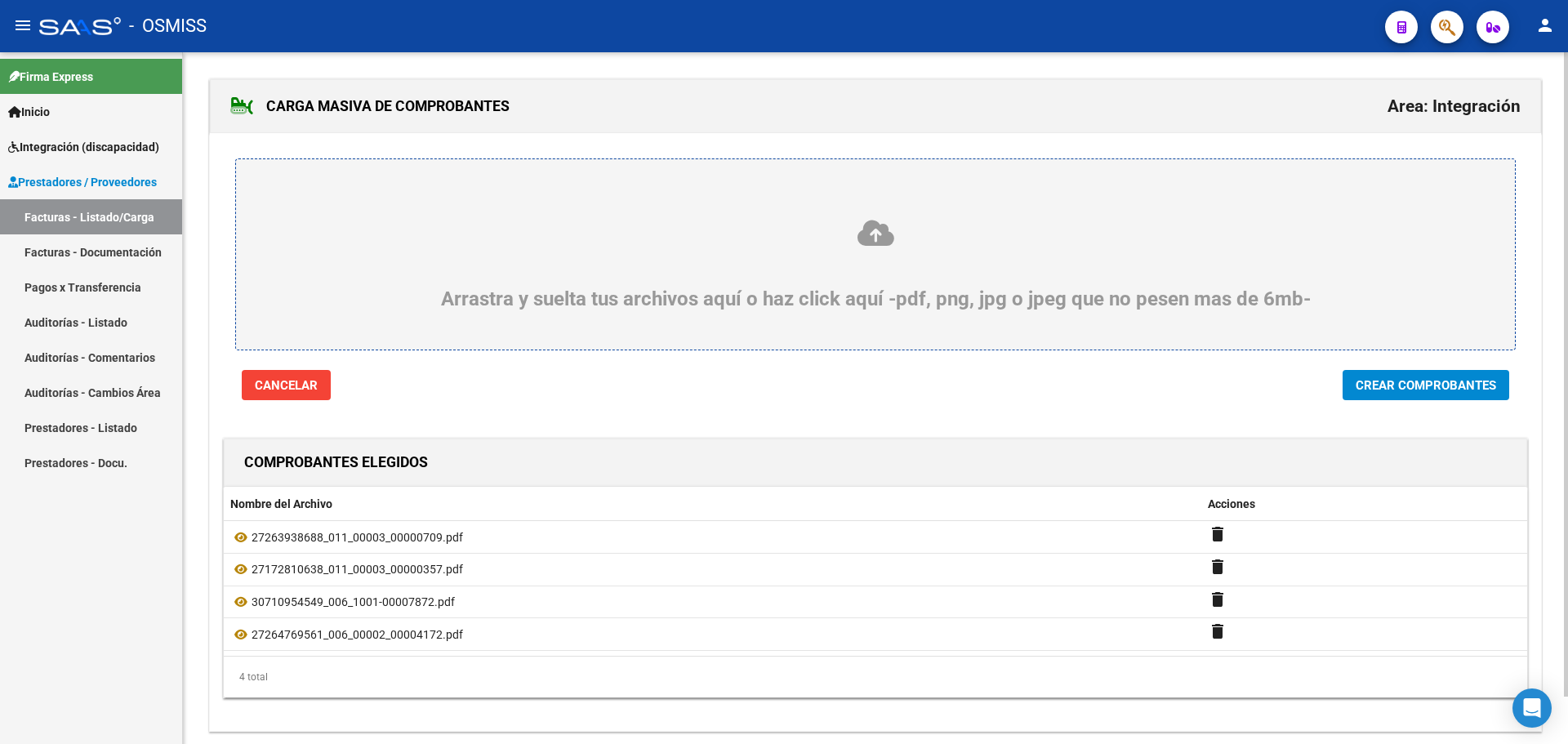
click at [1446, 389] on span "Crear Comprobantes" at bounding box center [1426, 386] width 140 height 15
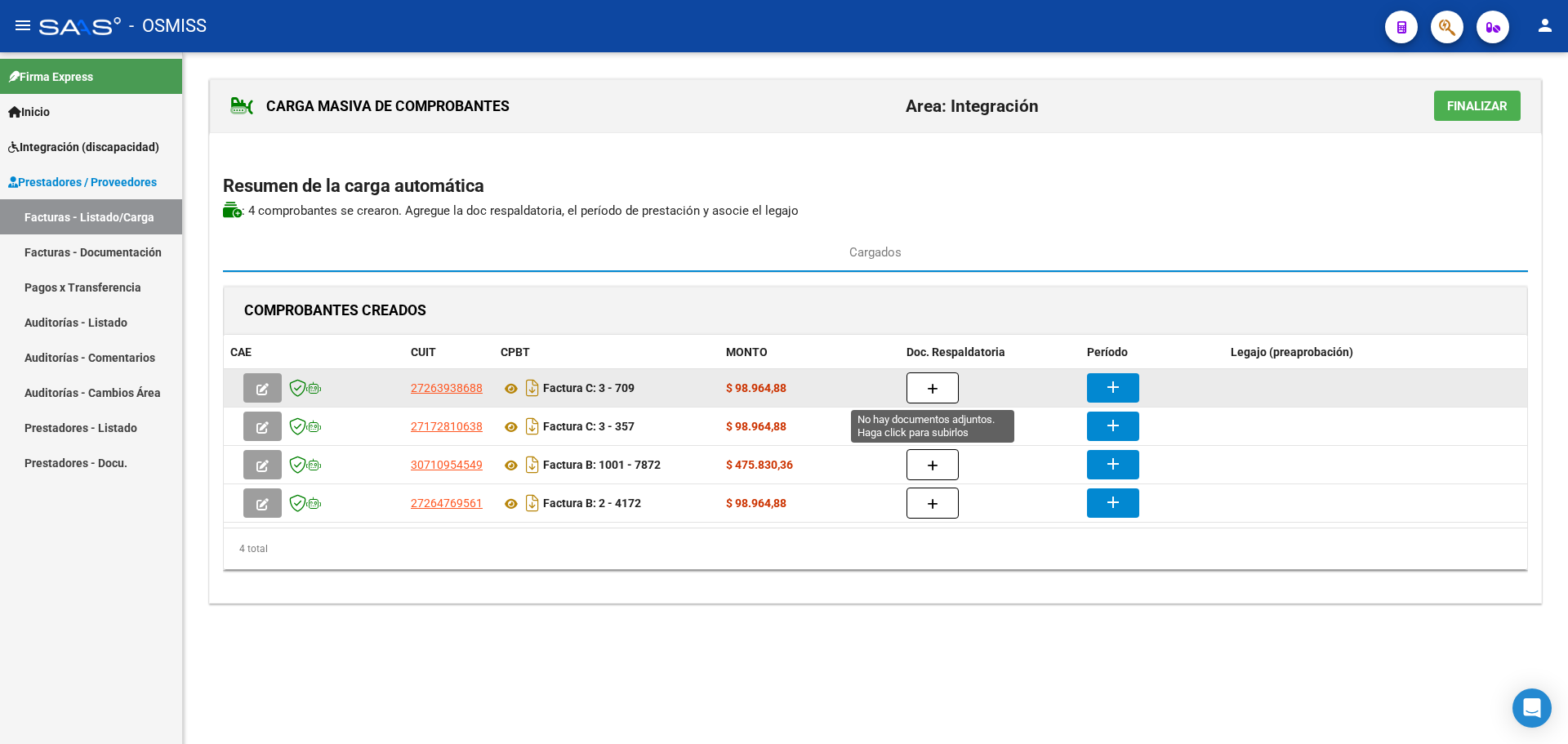
click at [928, 389] on icon "button" at bounding box center [933, 389] width 12 height 12
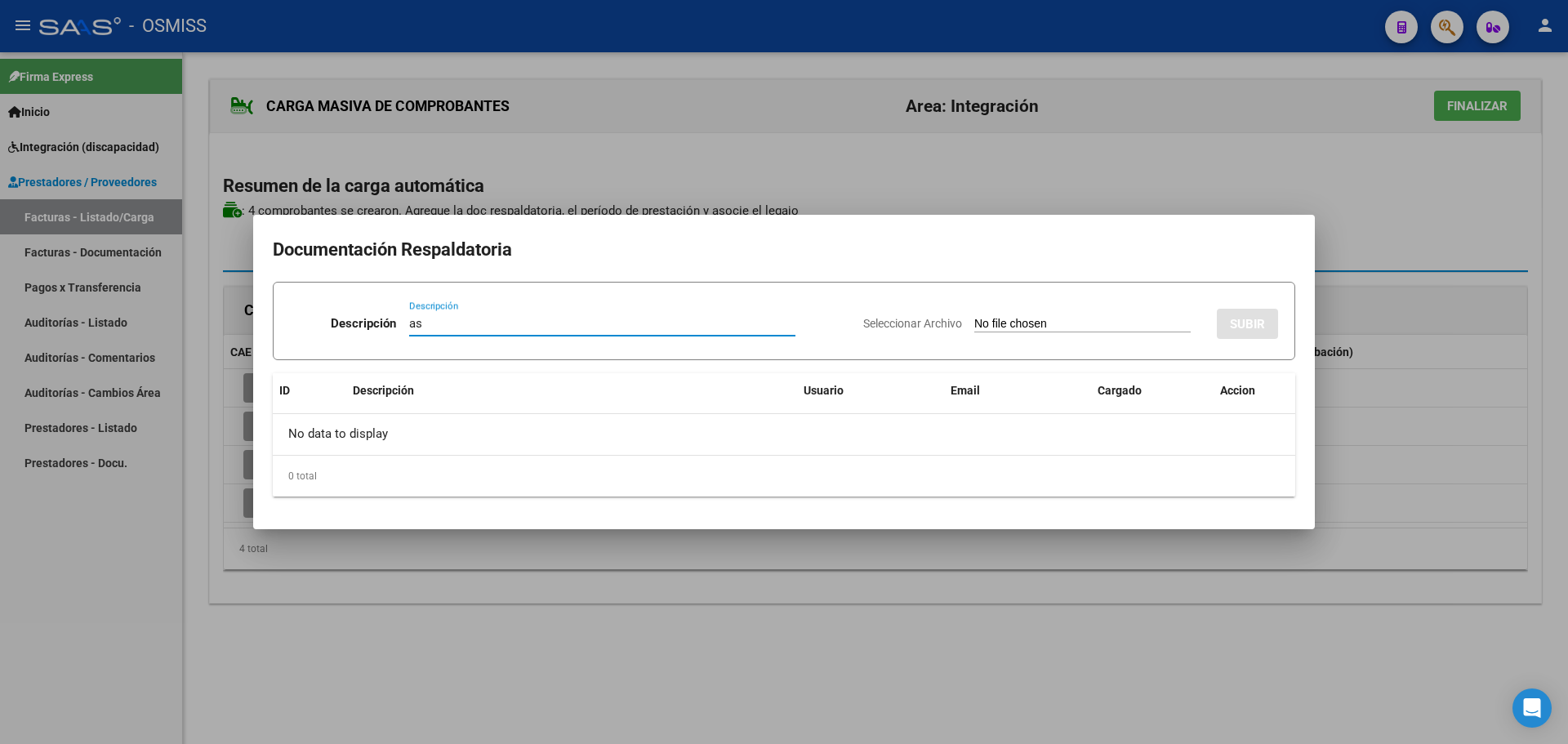
type input "as"
click at [1070, 324] on input "Seleccionar Archivo" at bounding box center [1082, 324] width 217 height 16
type input "C:\fakepath\[PERSON_NAME] Agosto.pdf"
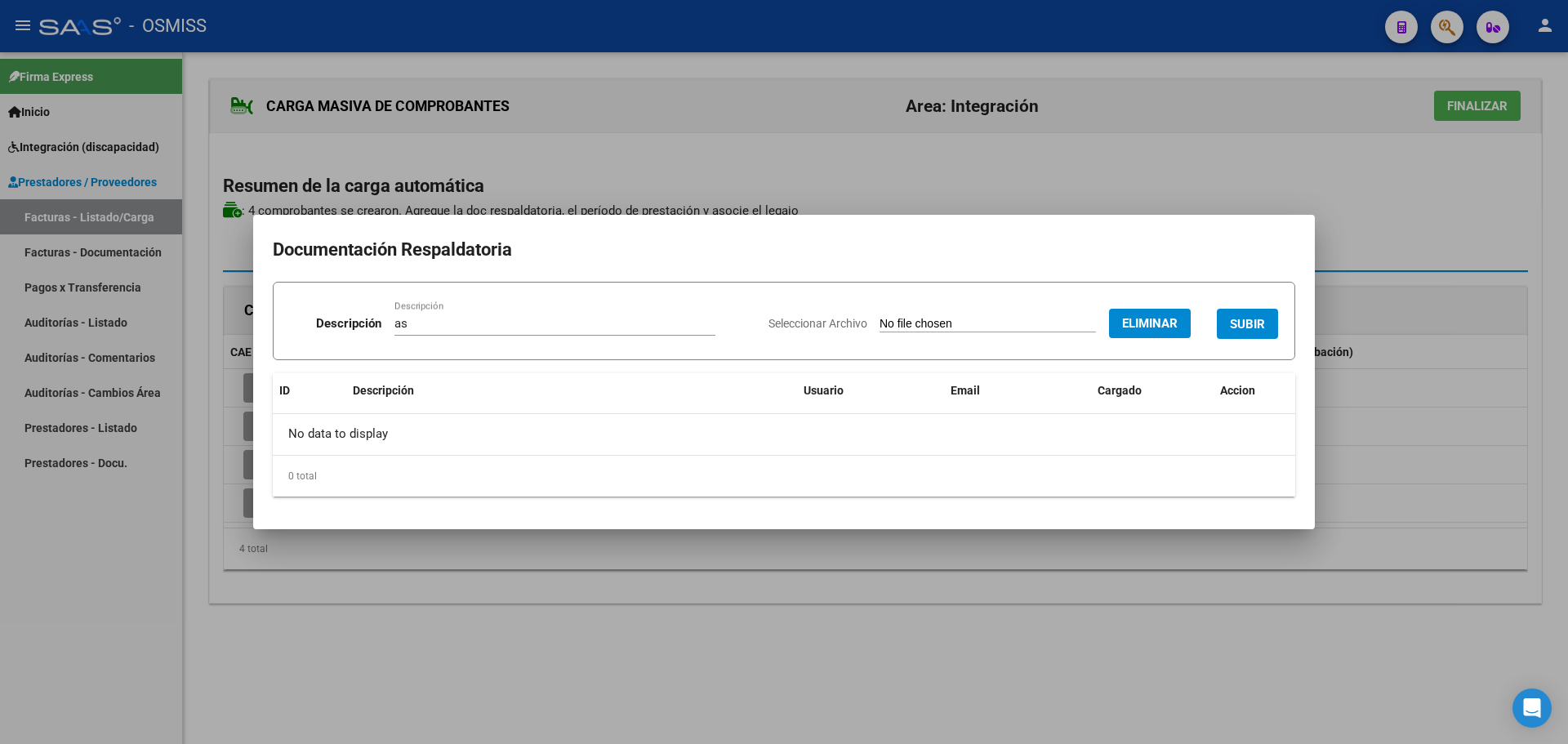
click at [1252, 320] on span "SUBIR" at bounding box center [1247, 324] width 35 height 15
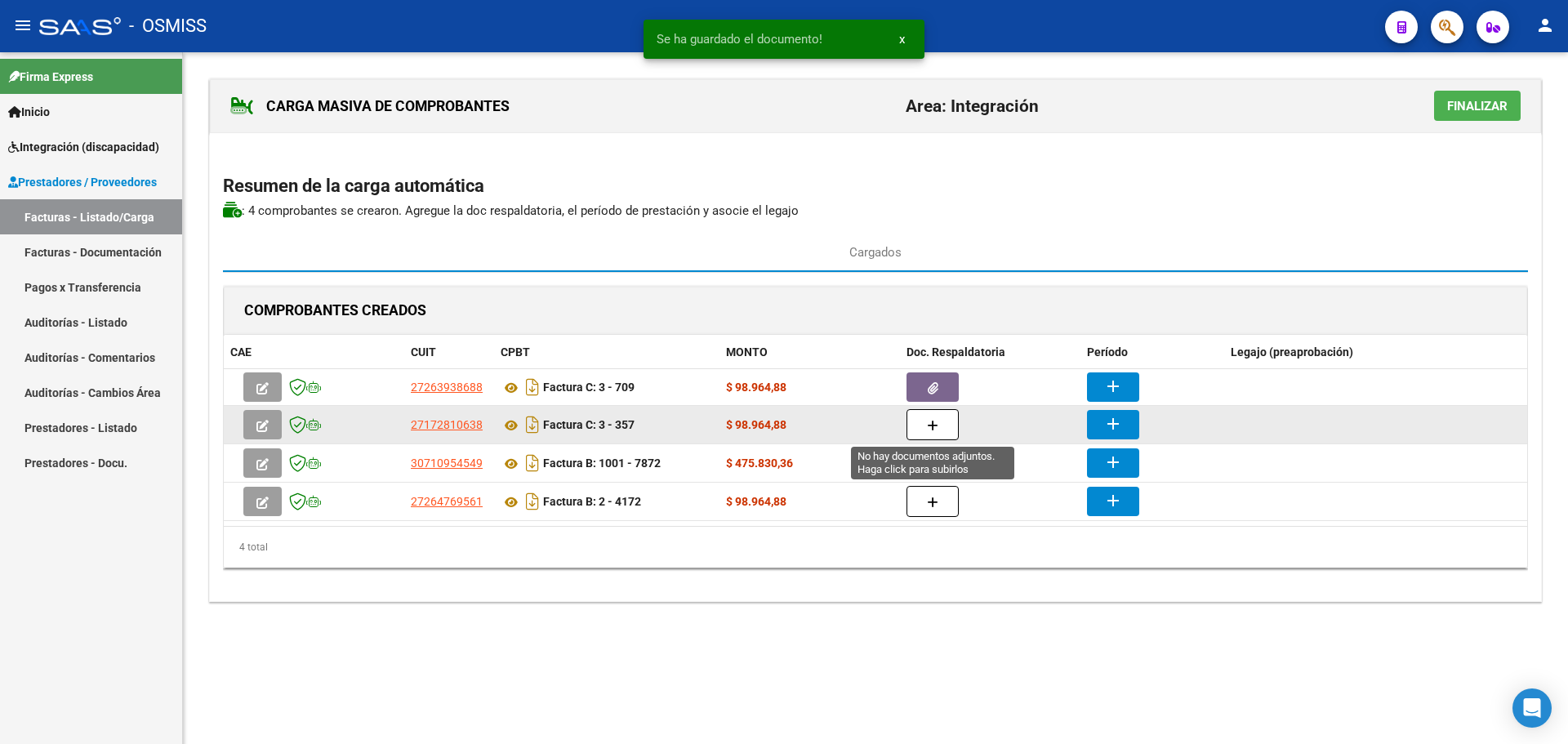
click at [936, 420] on icon "button" at bounding box center [933, 425] width 12 height 12
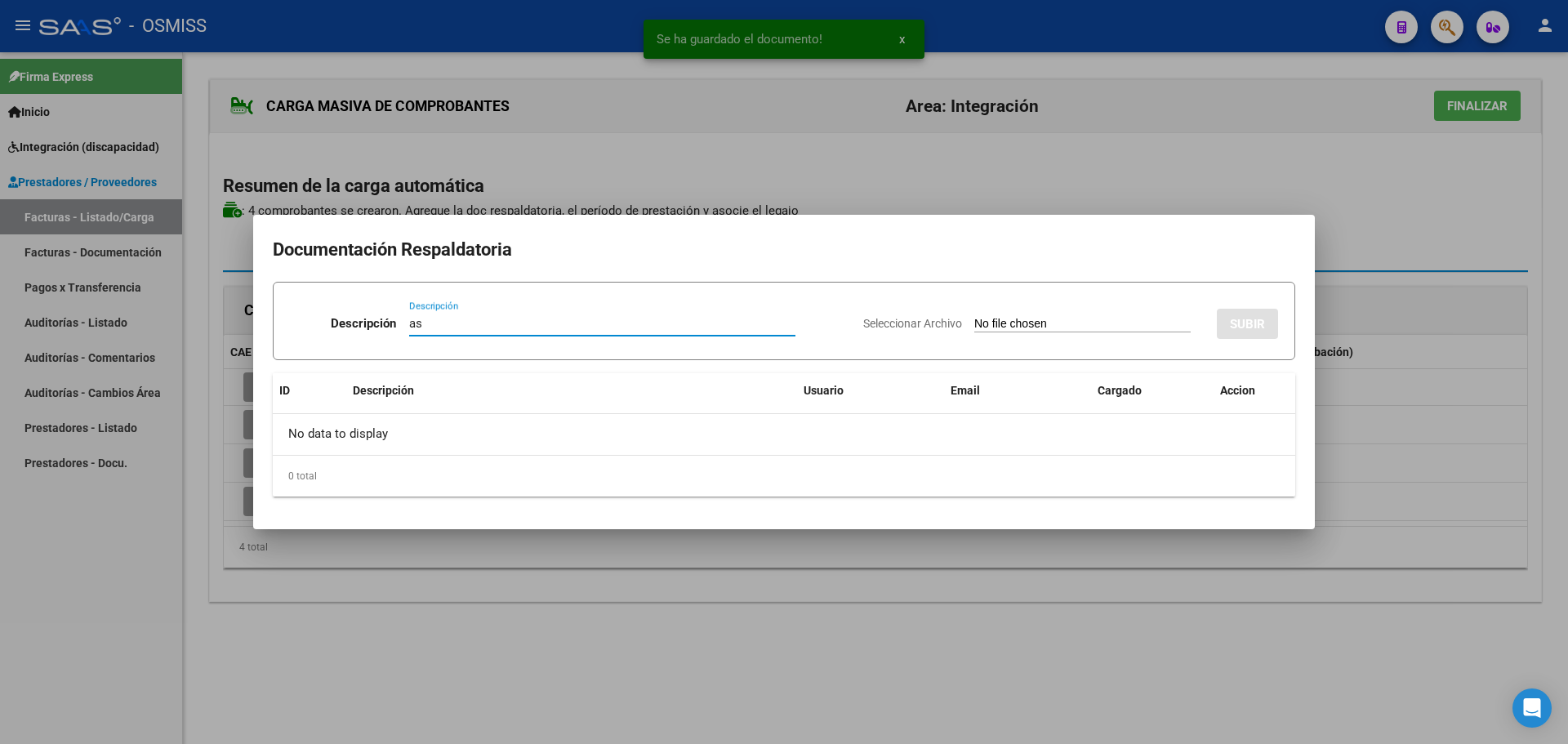
type input "as"
click at [1040, 326] on input "Seleccionar Archivo" at bounding box center [1082, 324] width 217 height 16
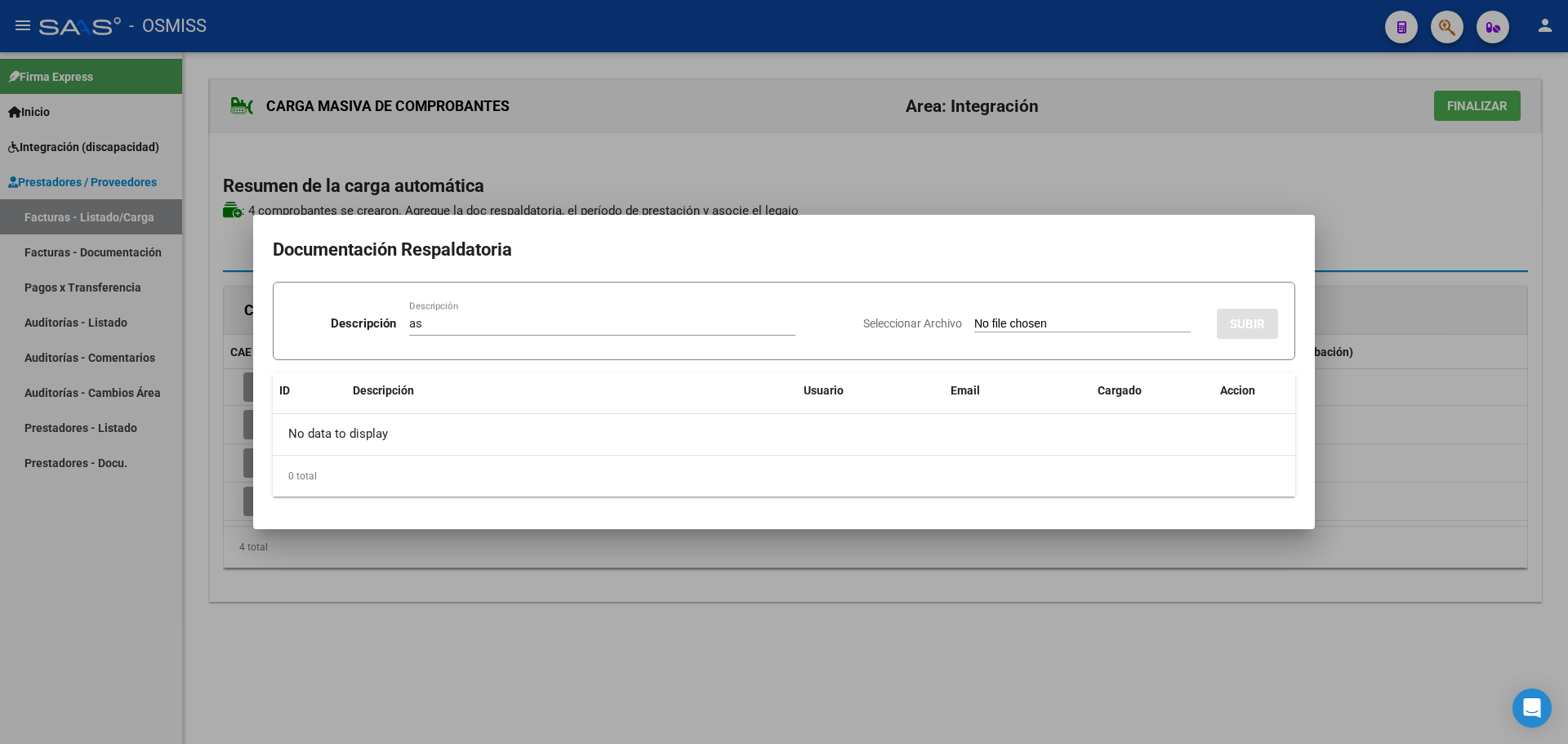
type input "C:\fakepath\[PERSON_NAME] - AGO.pdf"
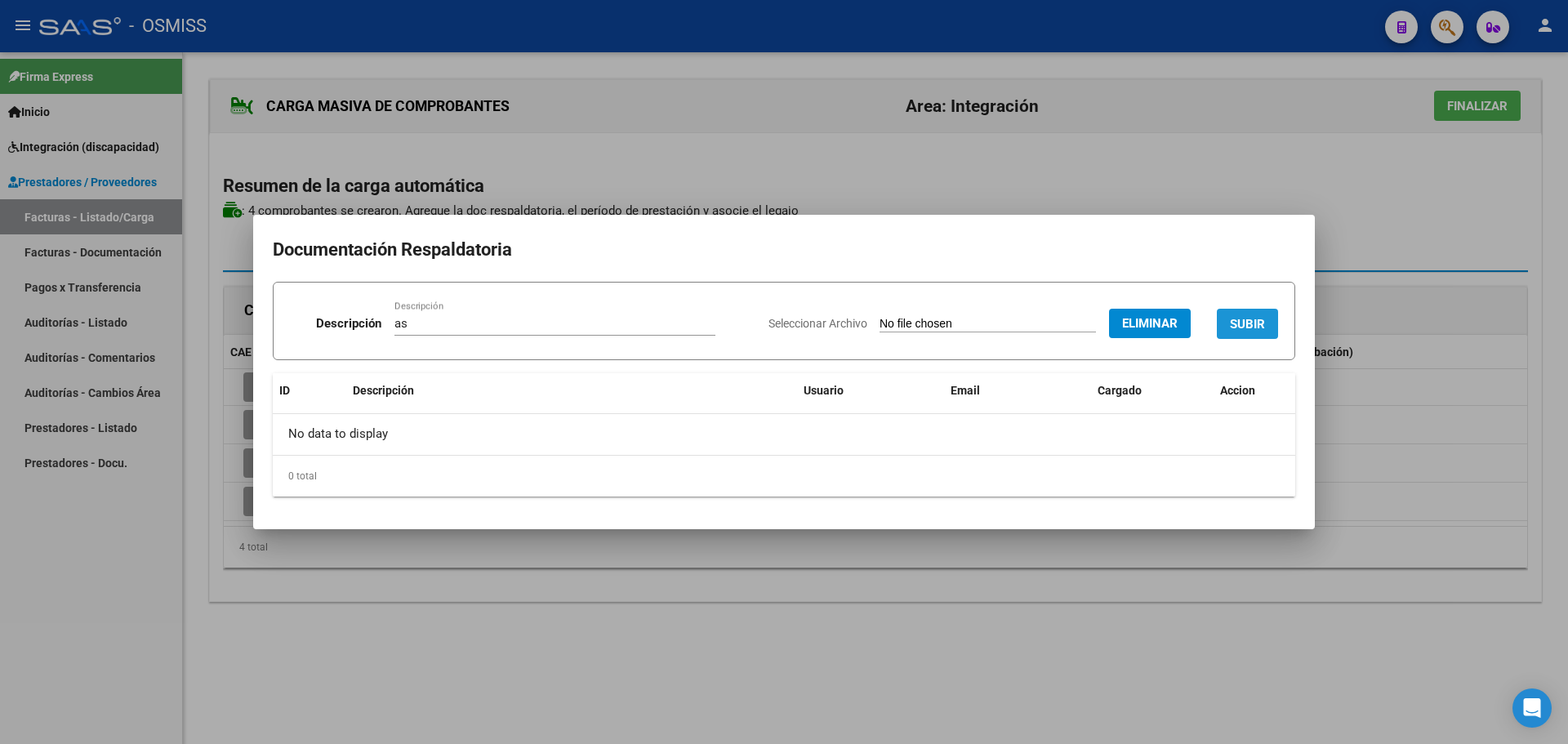
click at [1232, 330] on span "SUBIR" at bounding box center [1247, 324] width 35 height 15
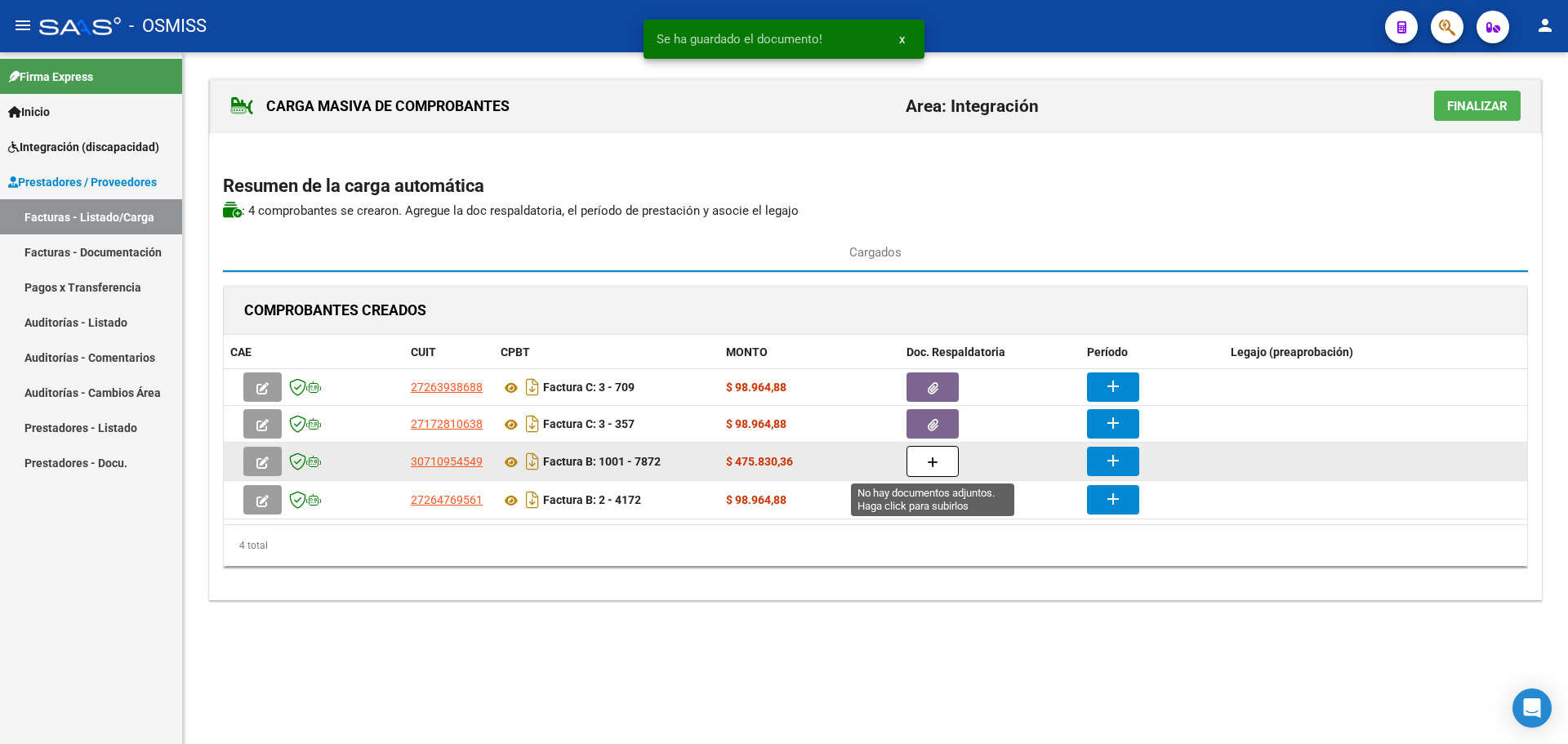
click at [944, 465] on button "button" at bounding box center [932, 461] width 52 height 31
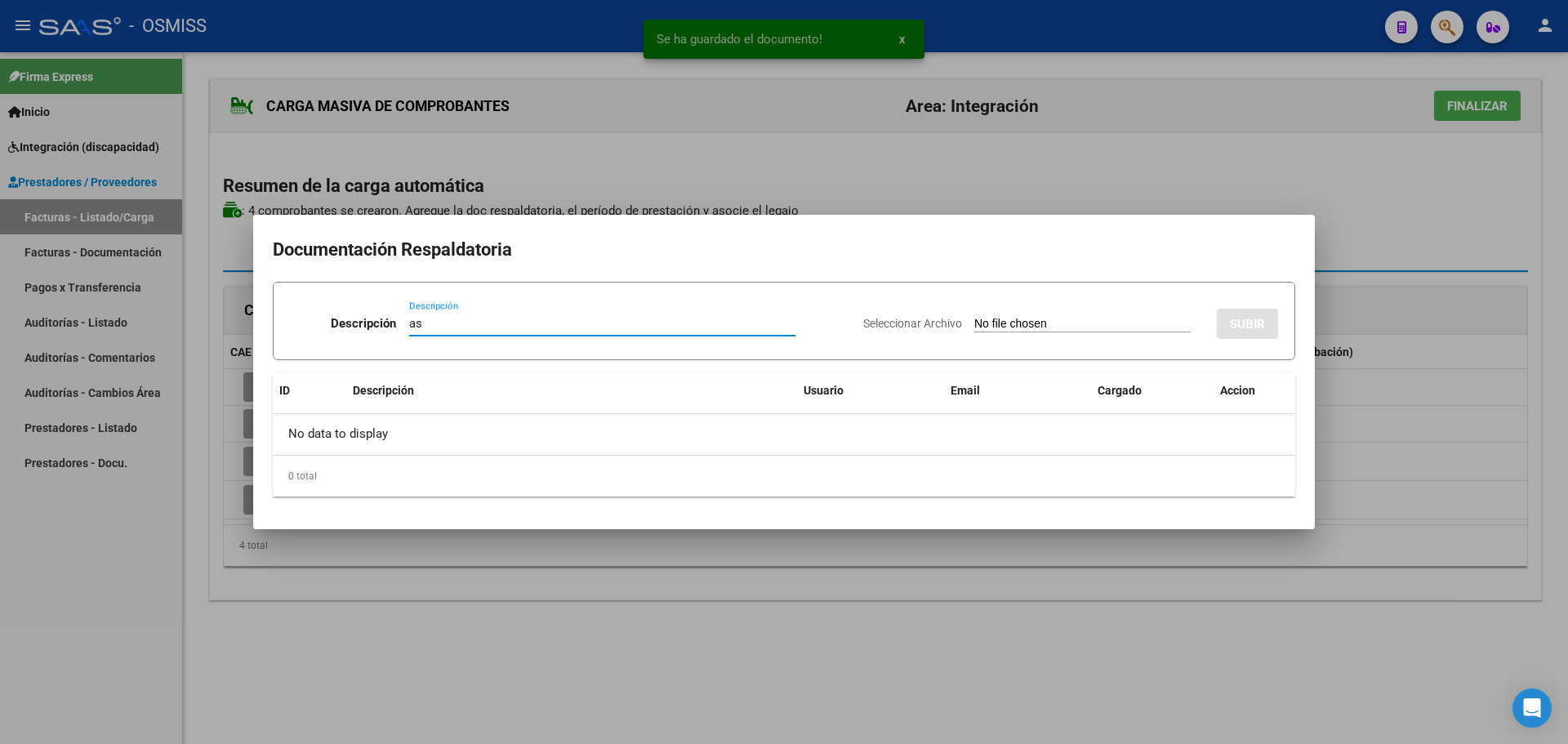
type input "as"
click at [1017, 328] on input "Seleccionar Archivo" at bounding box center [1082, 324] width 217 height 16
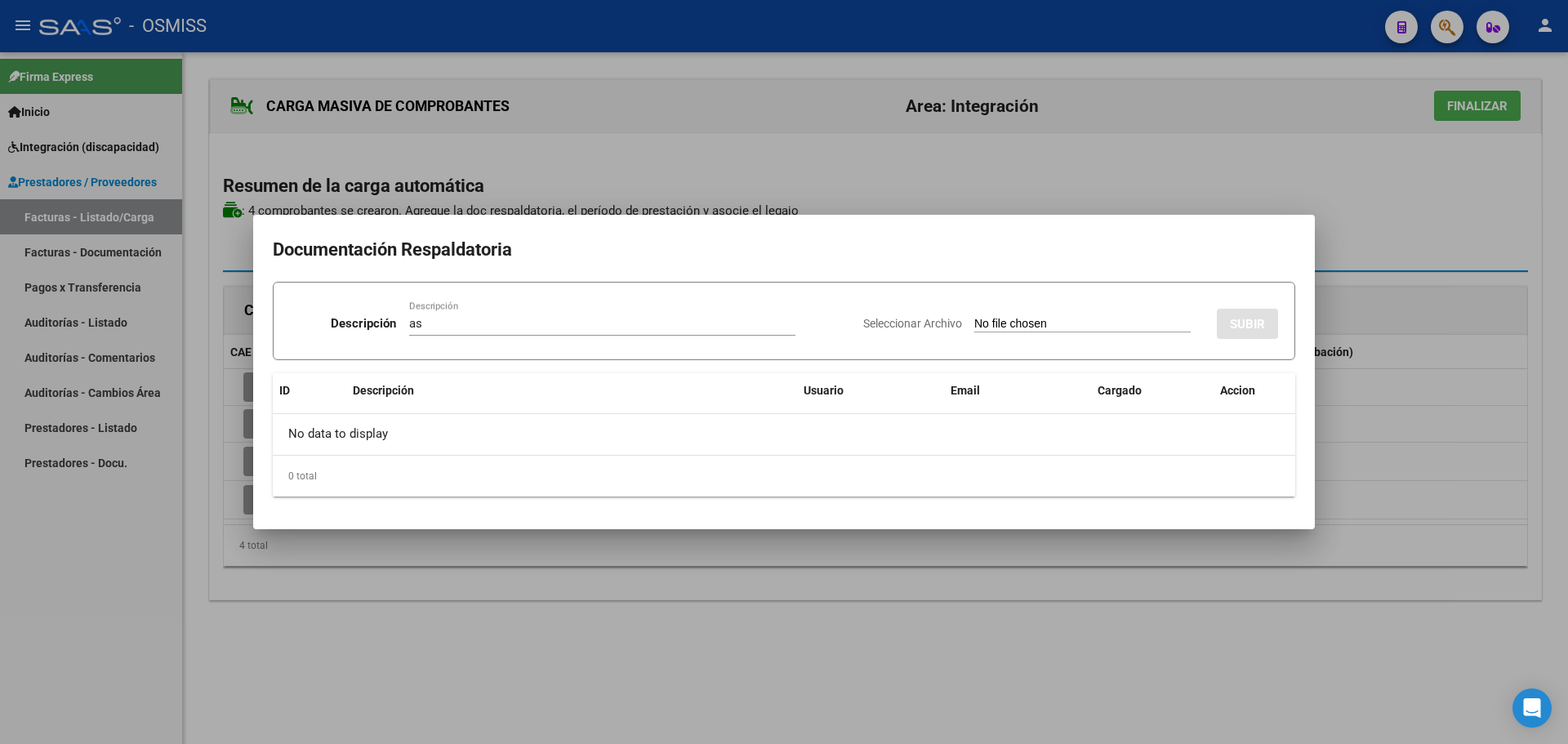
type input "C:\fakepath\asist ago.pdf"
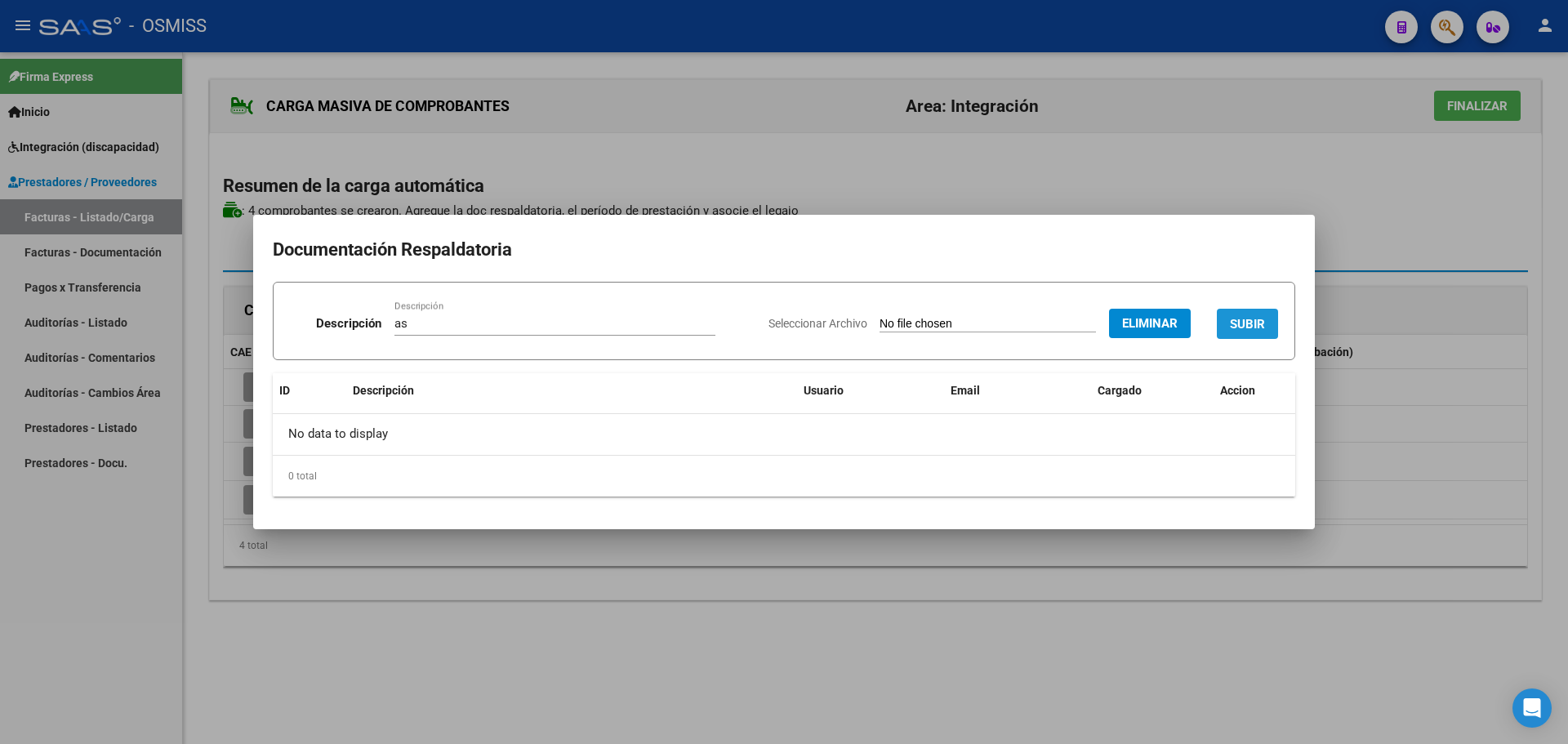
click at [1253, 321] on span "SUBIR" at bounding box center [1247, 324] width 35 height 15
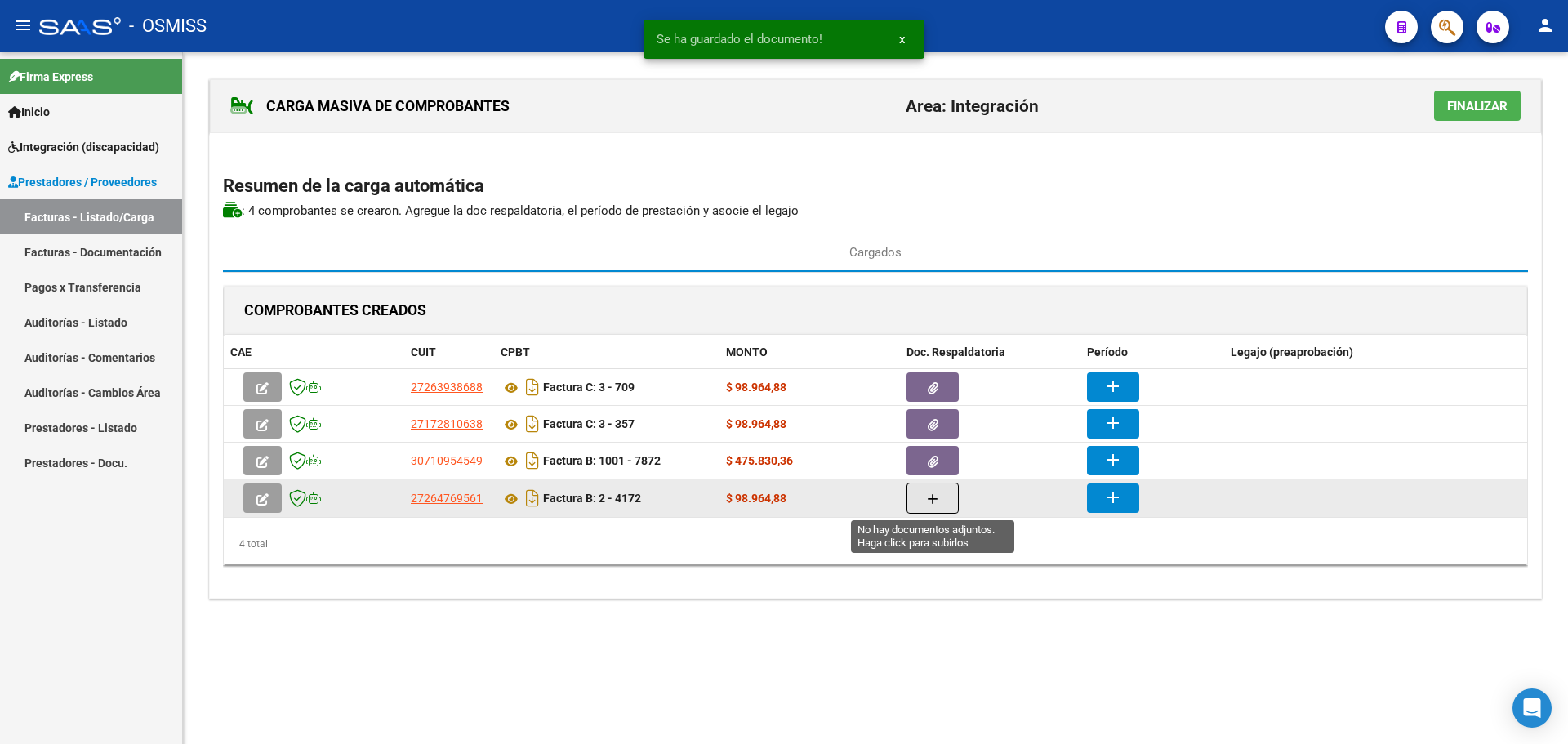
click at [925, 491] on button "button" at bounding box center [932, 498] width 52 height 31
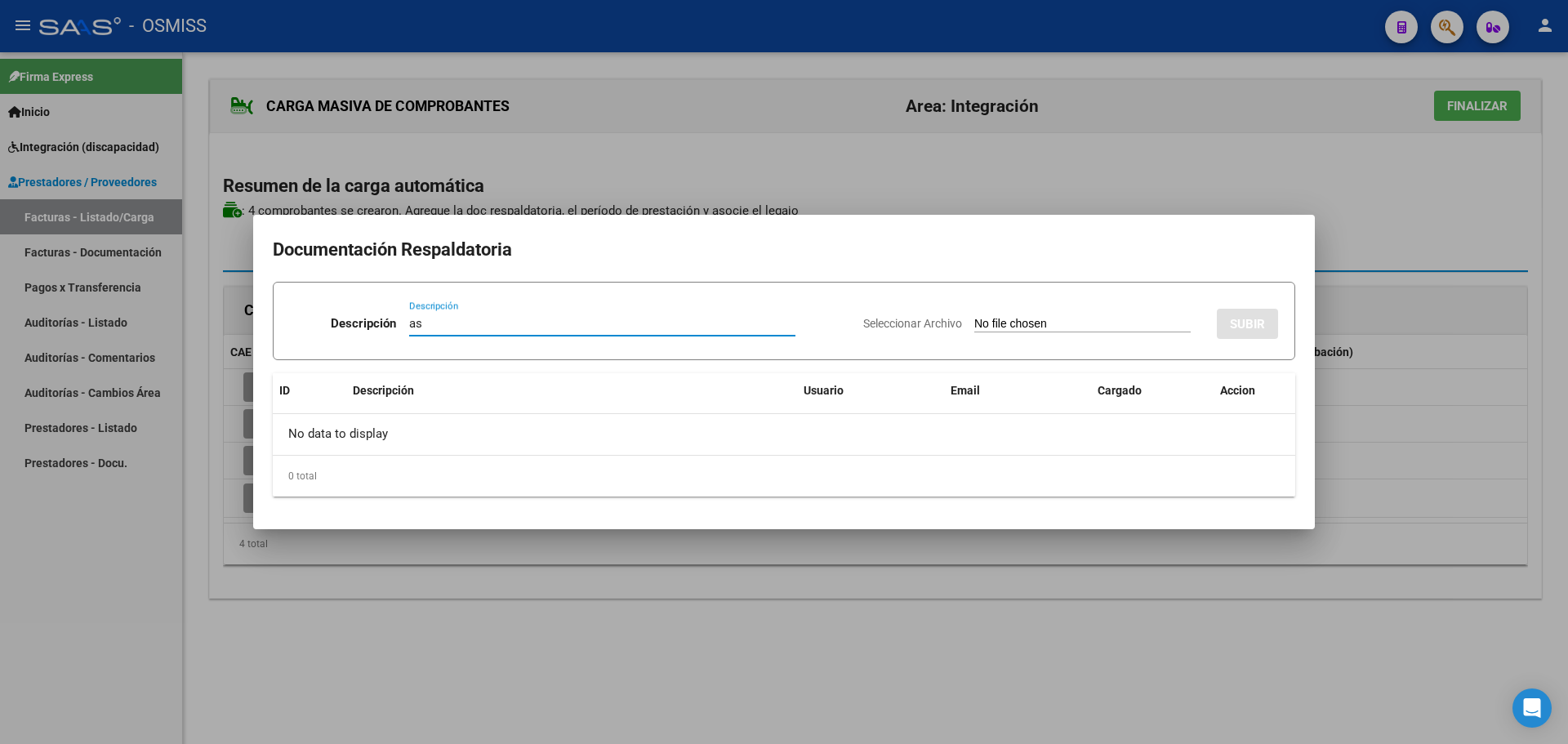
type input "as"
click at [993, 321] on input "Seleccionar Archivo" at bounding box center [1082, 324] width 217 height 16
type input "C:\fakepath\[PERSON_NAME] - AGO.pdf"
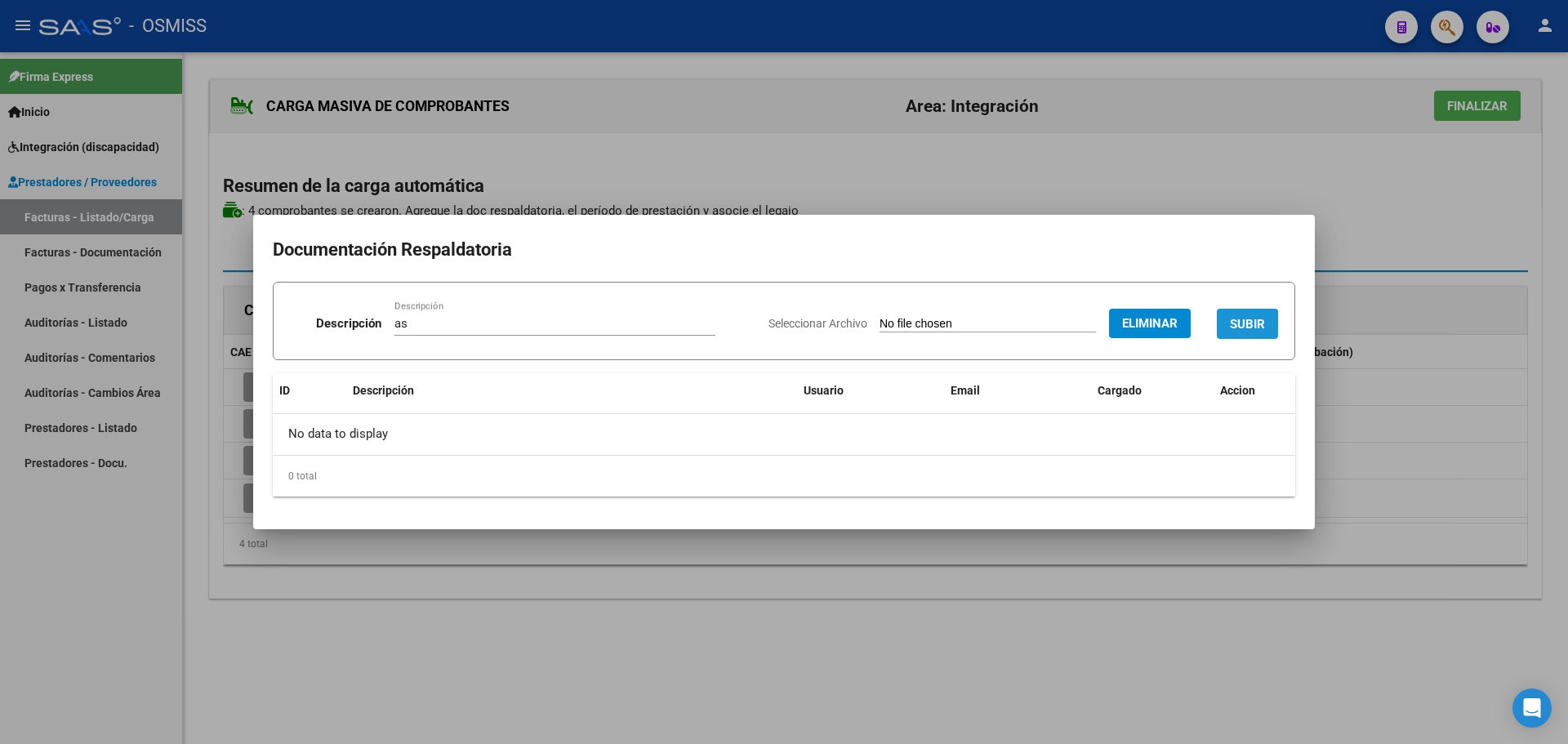
click at [1261, 322] on span "SUBIR" at bounding box center [1247, 324] width 35 height 15
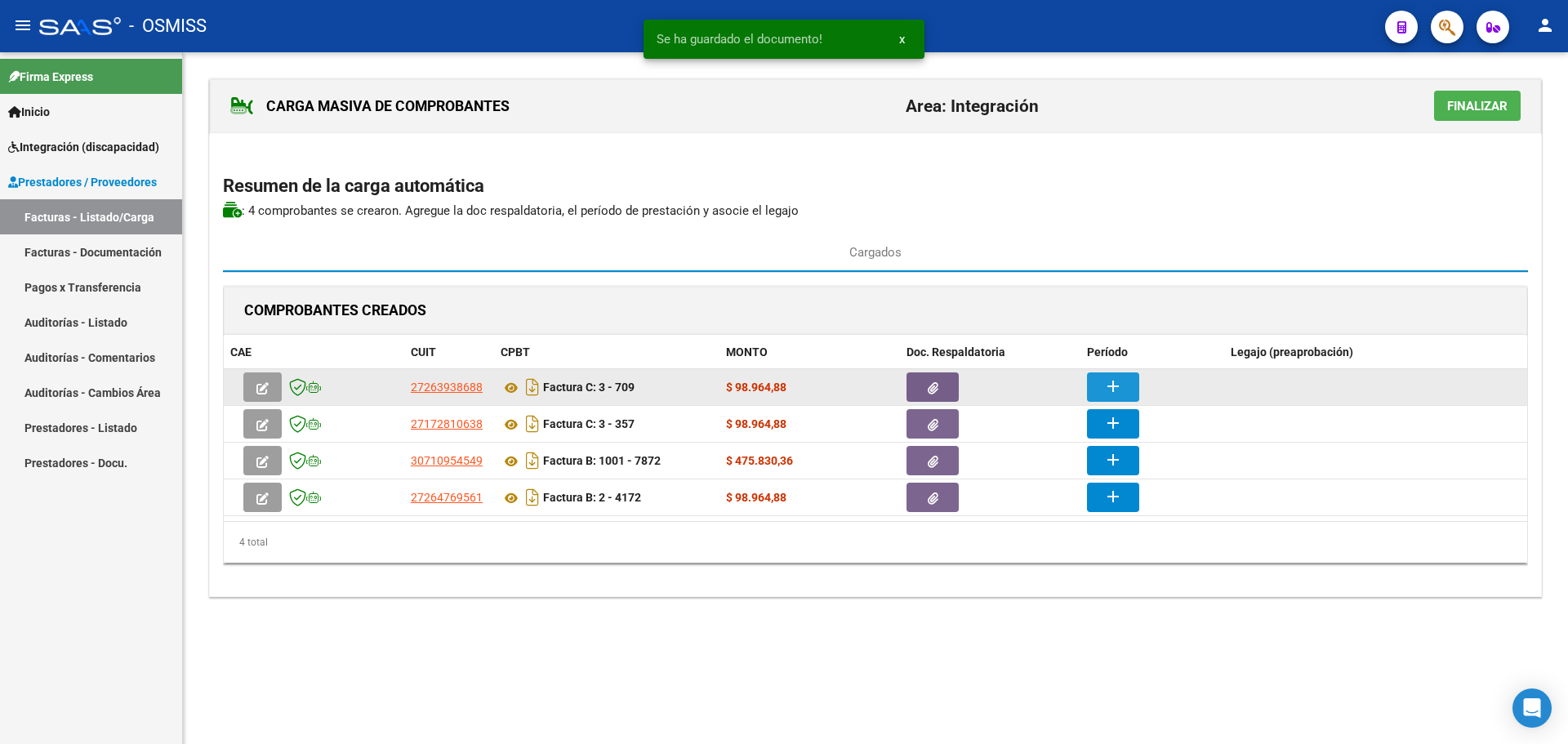
click at [1124, 380] on button "add" at bounding box center [1113, 387] width 52 height 30
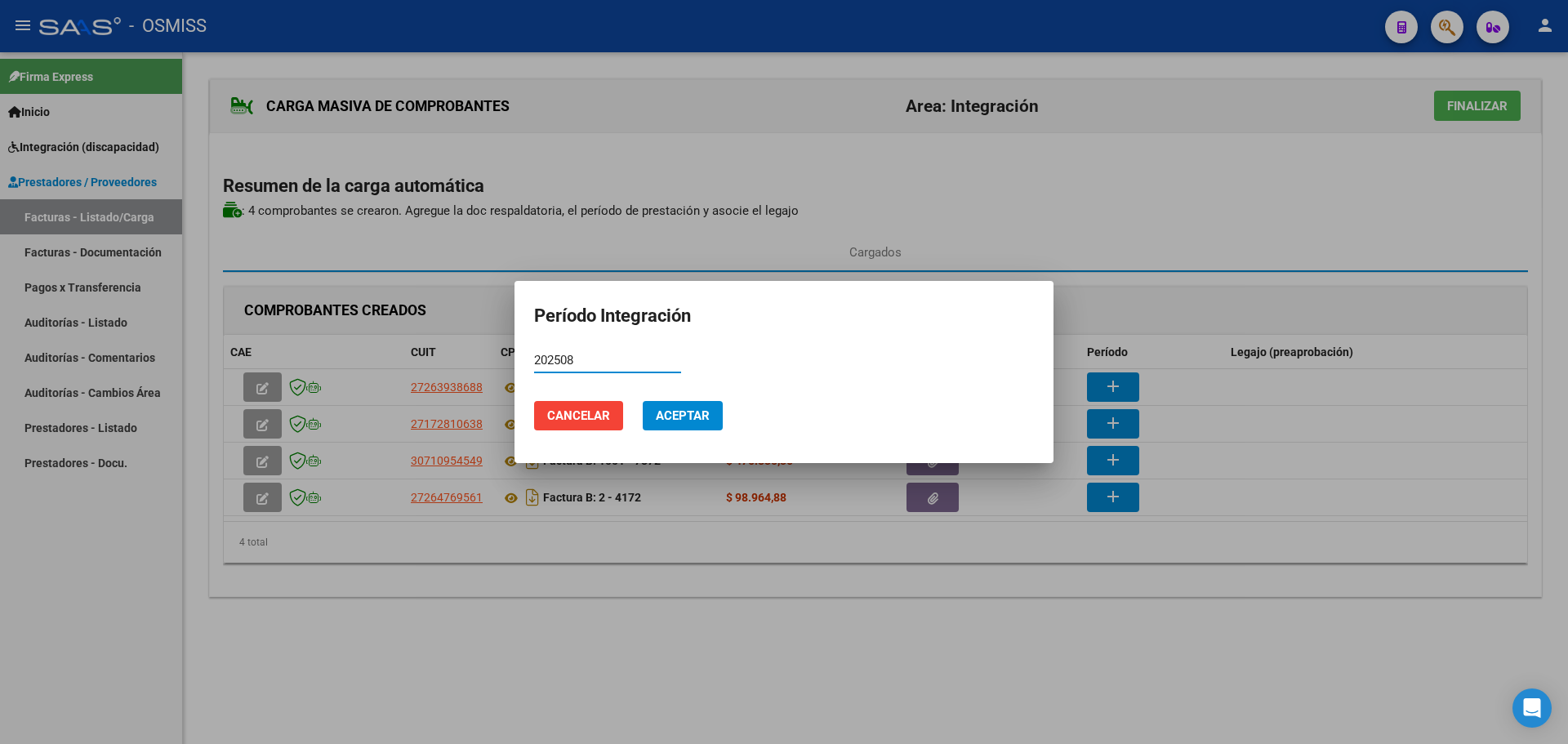
type input "202508"
click at [692, 413] on span "Aceptar" at bounding box center [683, 415] width 54 height 15
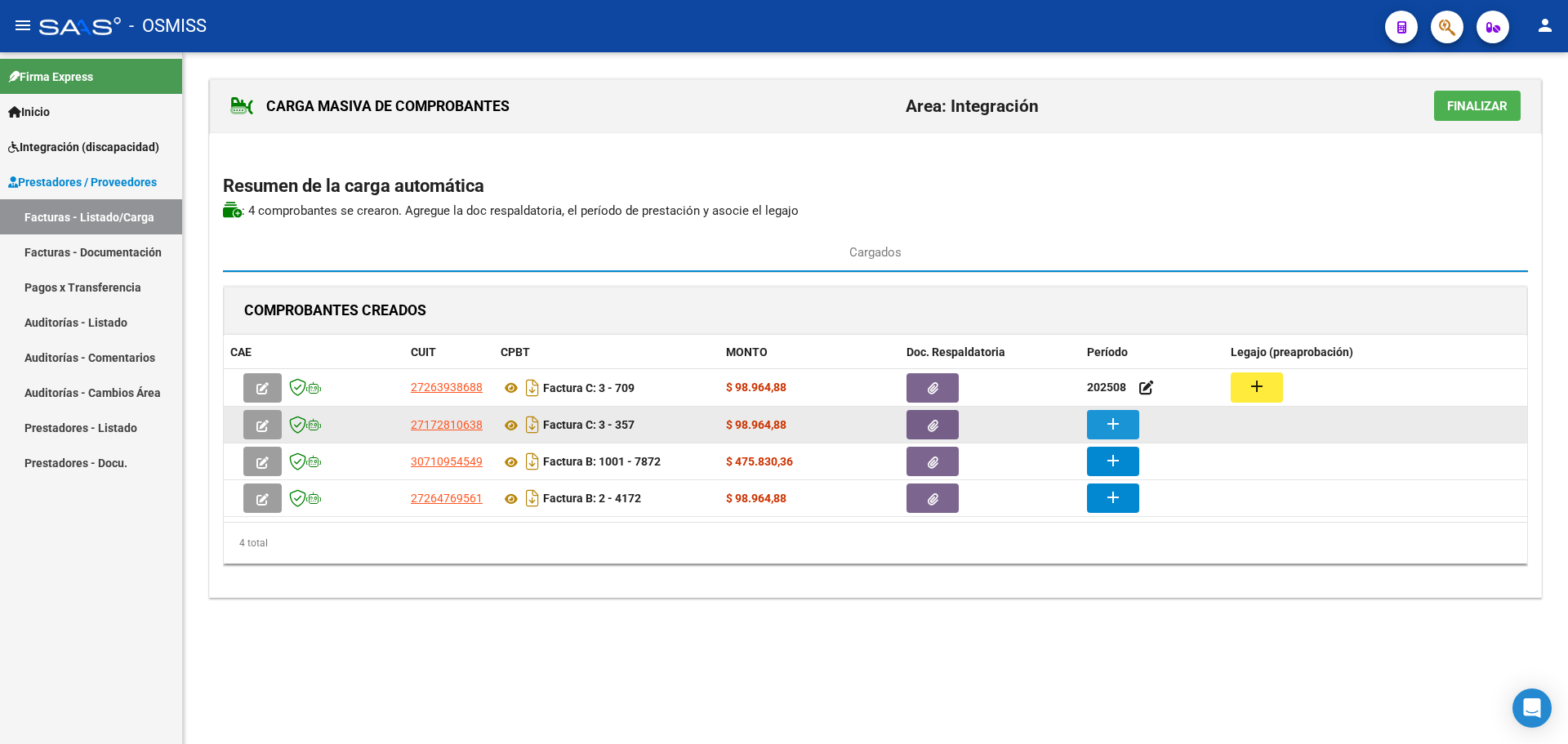
click at [1119, 425] on mat-icon "add" at bounding box center [1114, 423] width 20 height 20
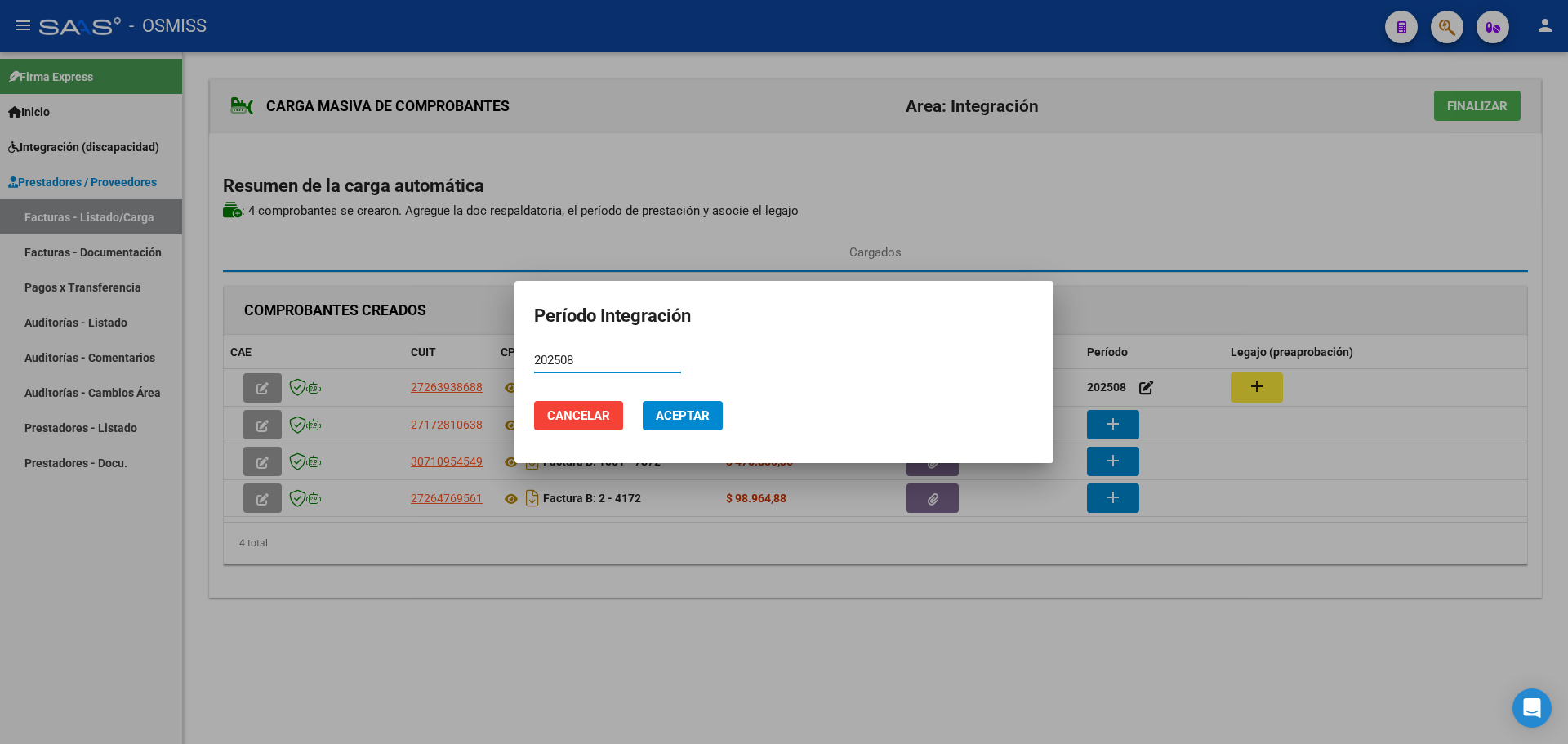
type input "202508"
click at [675, 419] on span "Aceptar" at bounding box center [683, 415] width 54 height 15
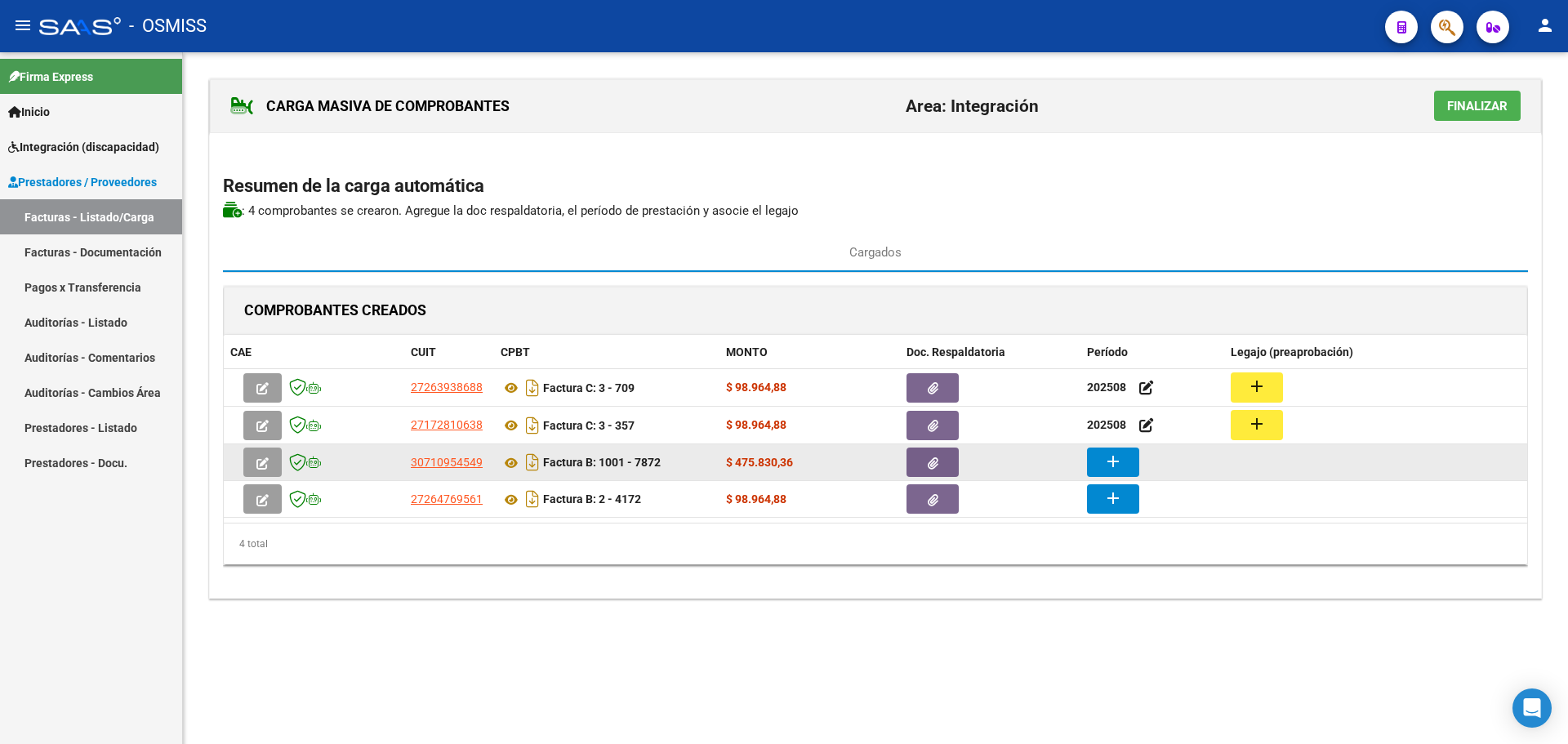
click at [1103, 466] on button "add" at bounding box center [1113, 462] width 52 height 30
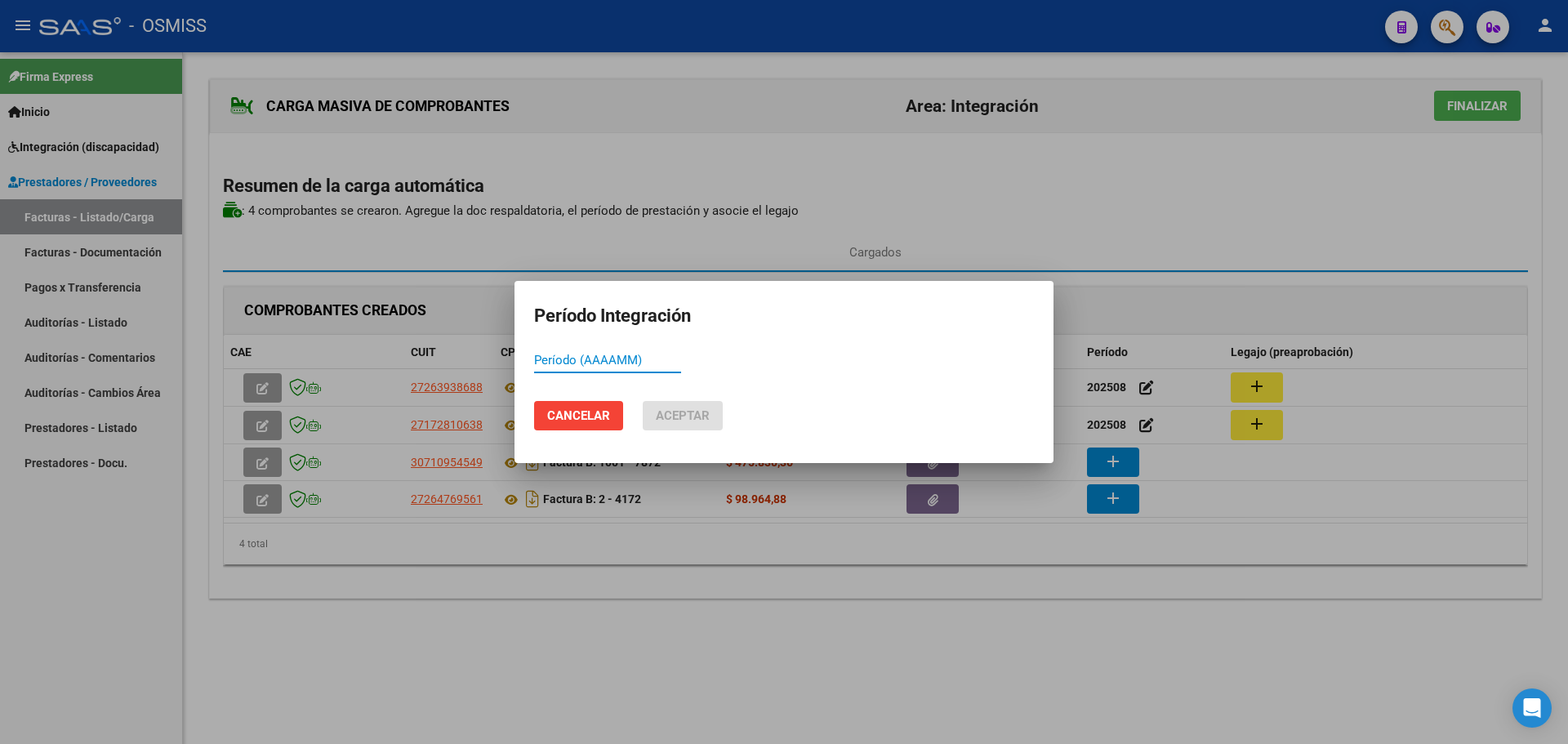
paste input "202508"
type input "202508"
click at [679, 414] on span "Aceptar" at bounding box center [683, 415] width 54 height 15
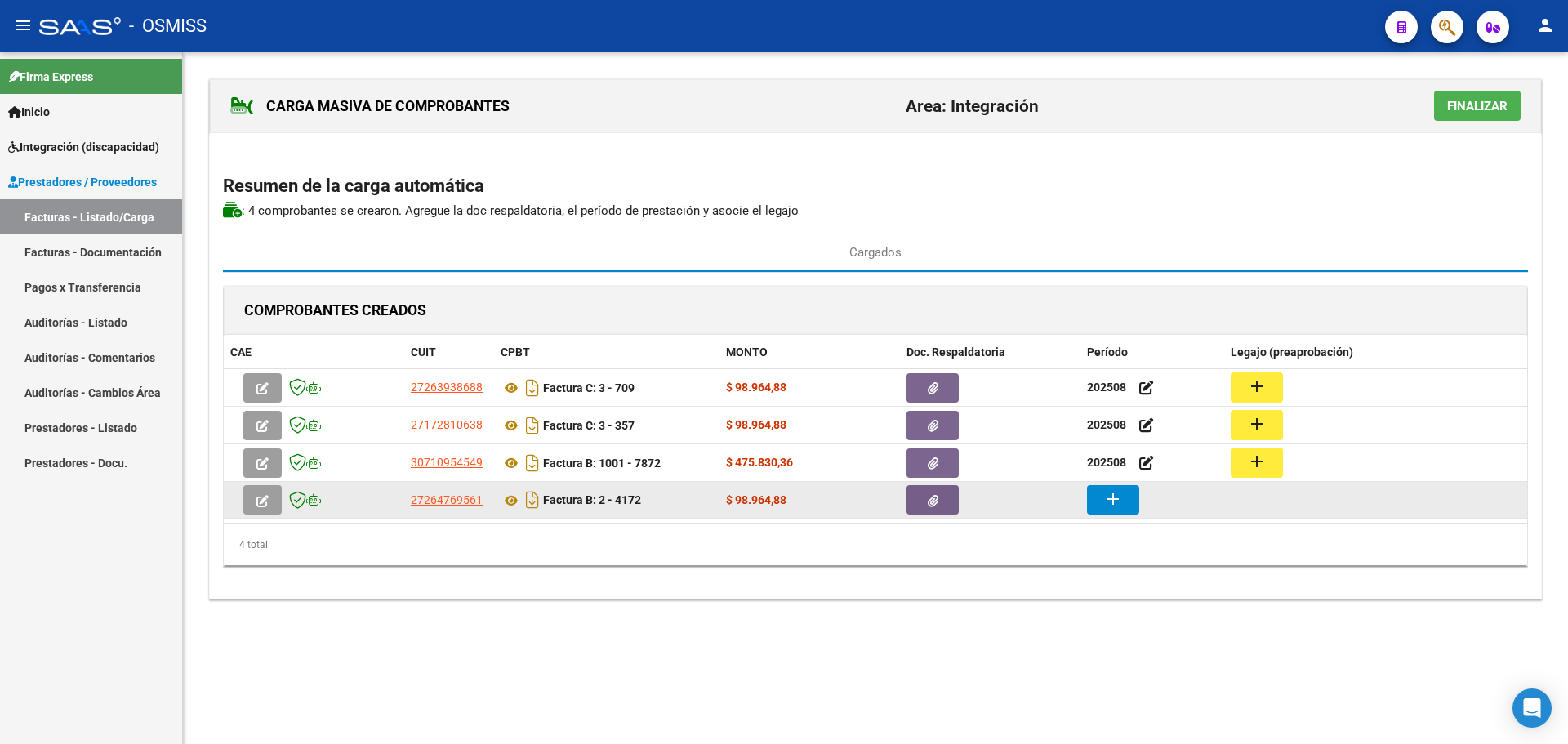
click at [1114, 504] on mat-icon "add" at bounding box center [1114, 498] width 20 height 20
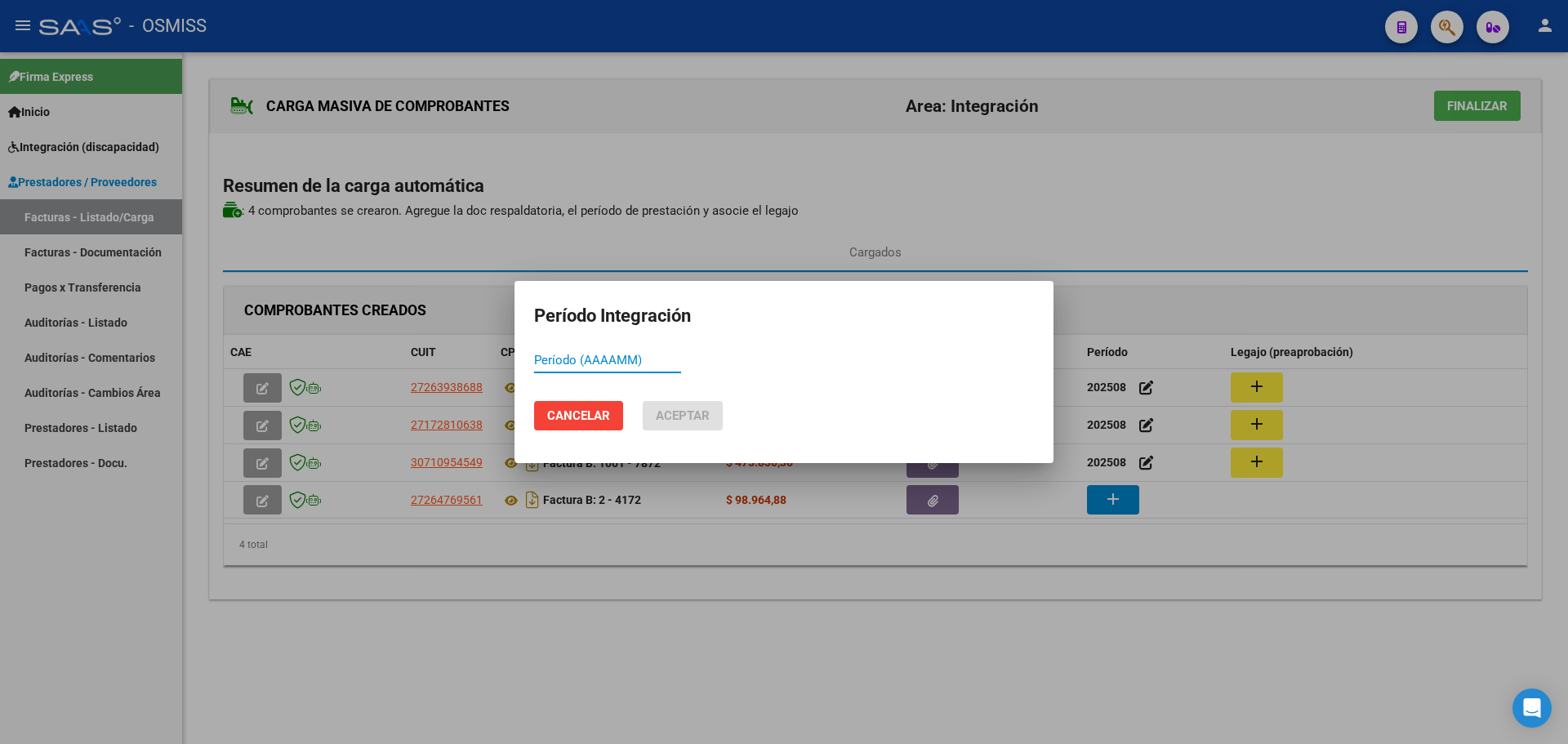
paste input "202508"
type input "202508"
click at [685, 414] on span "Aceptar" at bounding box center [683, 415] width 54 height 15
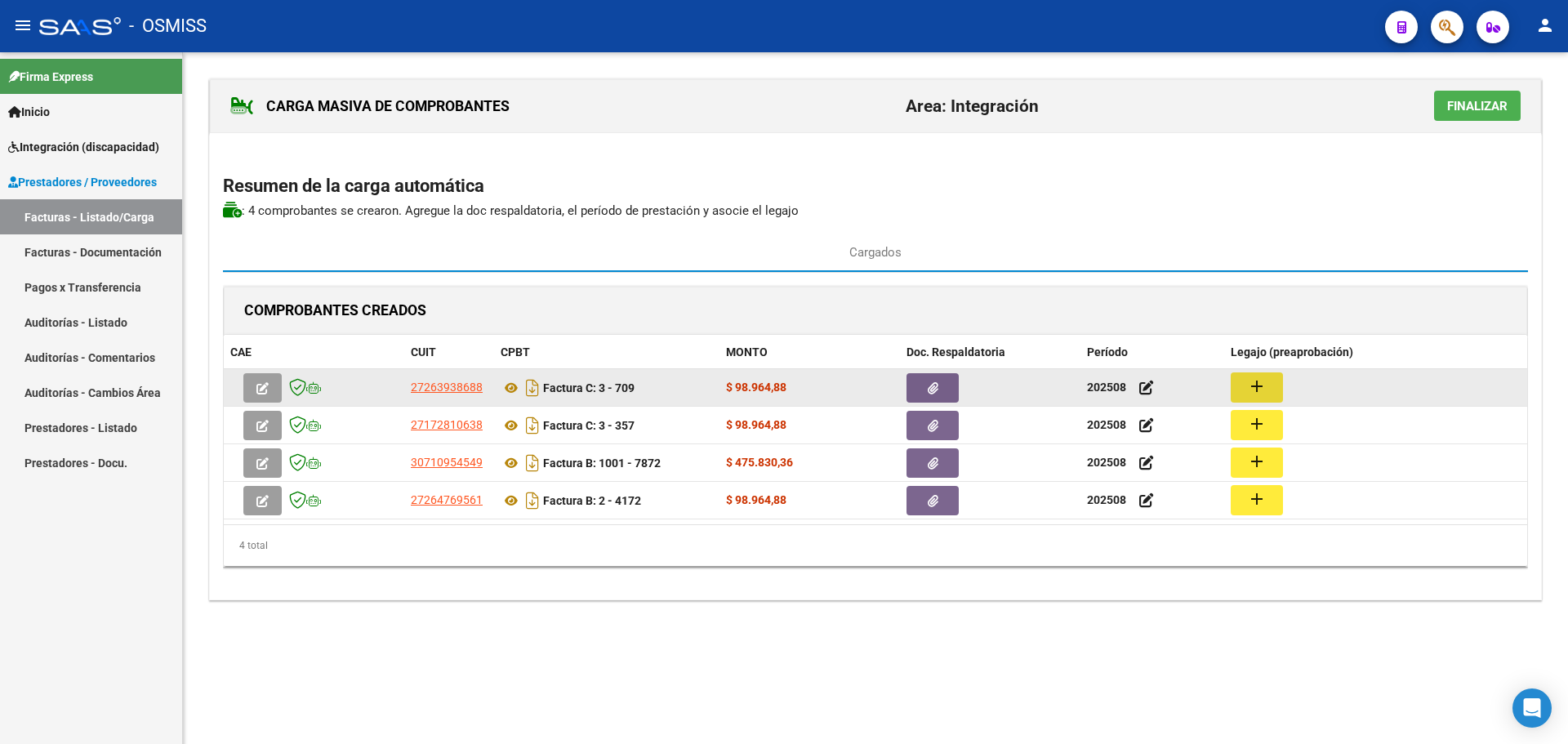
click at [1277, 391] on button "add" at bounding box center [1256, 387] width 52 height 30
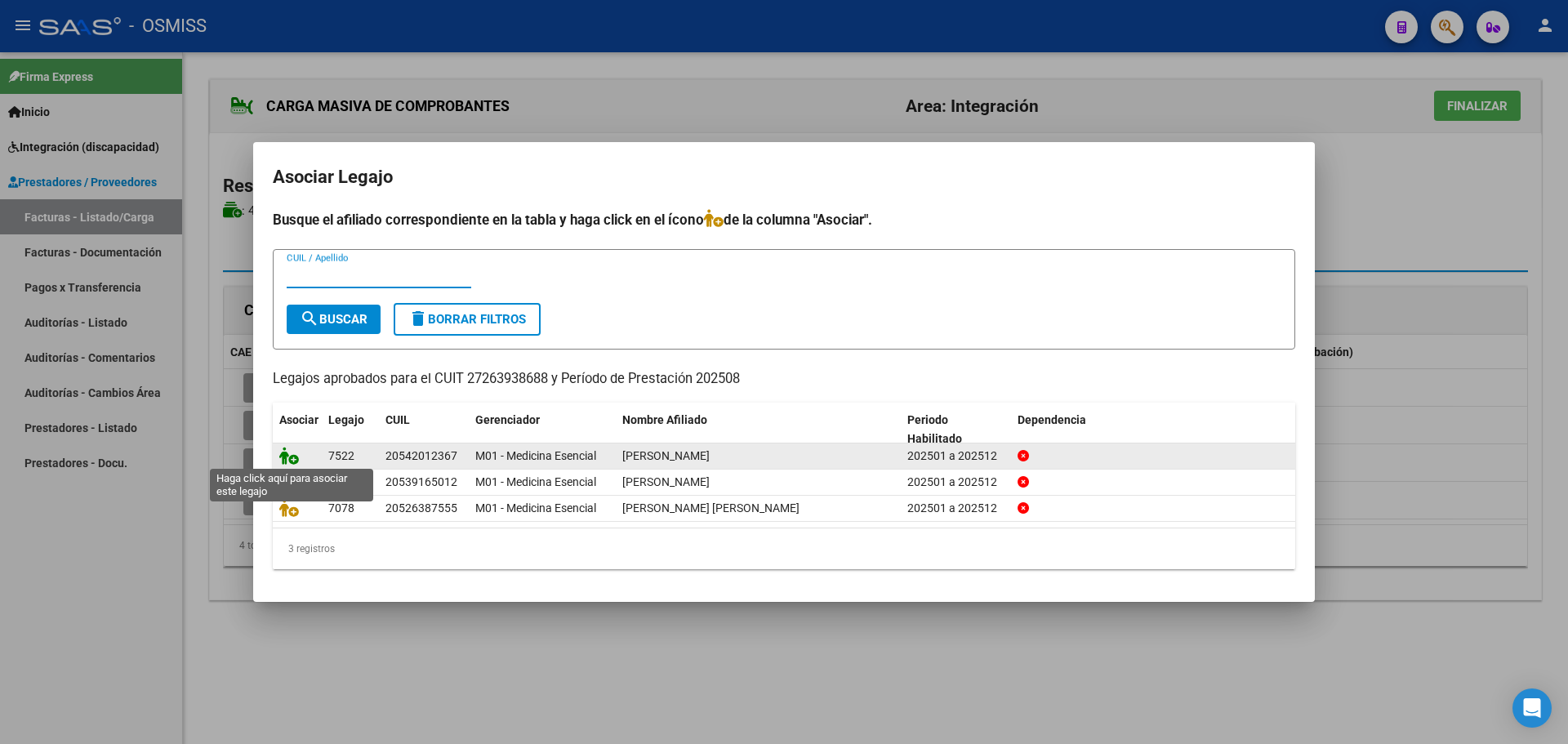
click at [284, 455] on icon at bounding box center [289, 456] width 20 height 18
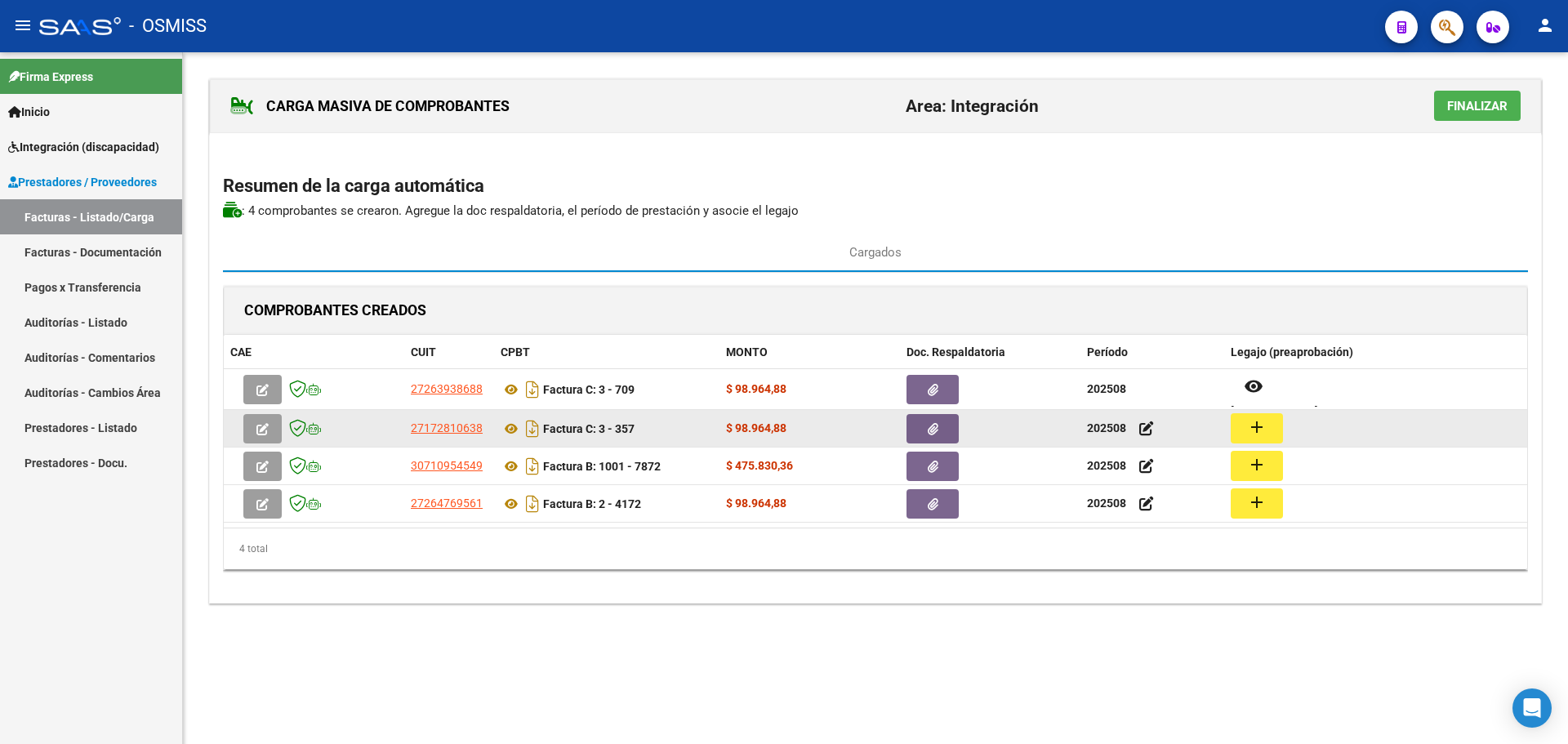
click at [1251, 427] on mat-icon "add" at bounding box center [1257, 427] width 20 height 20
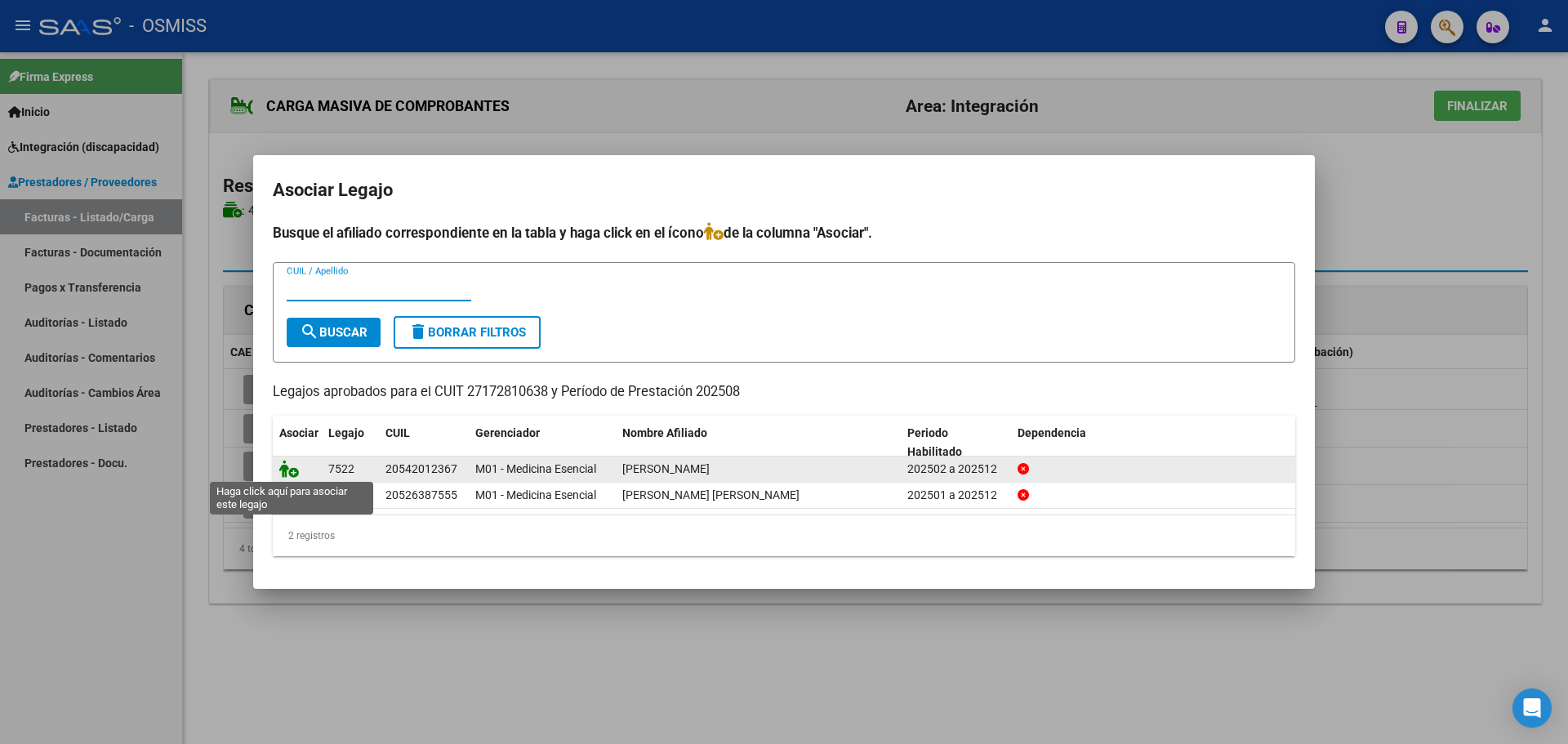
click at [293, 468] on icon at bounding box center [289, 469] width 20 height 18
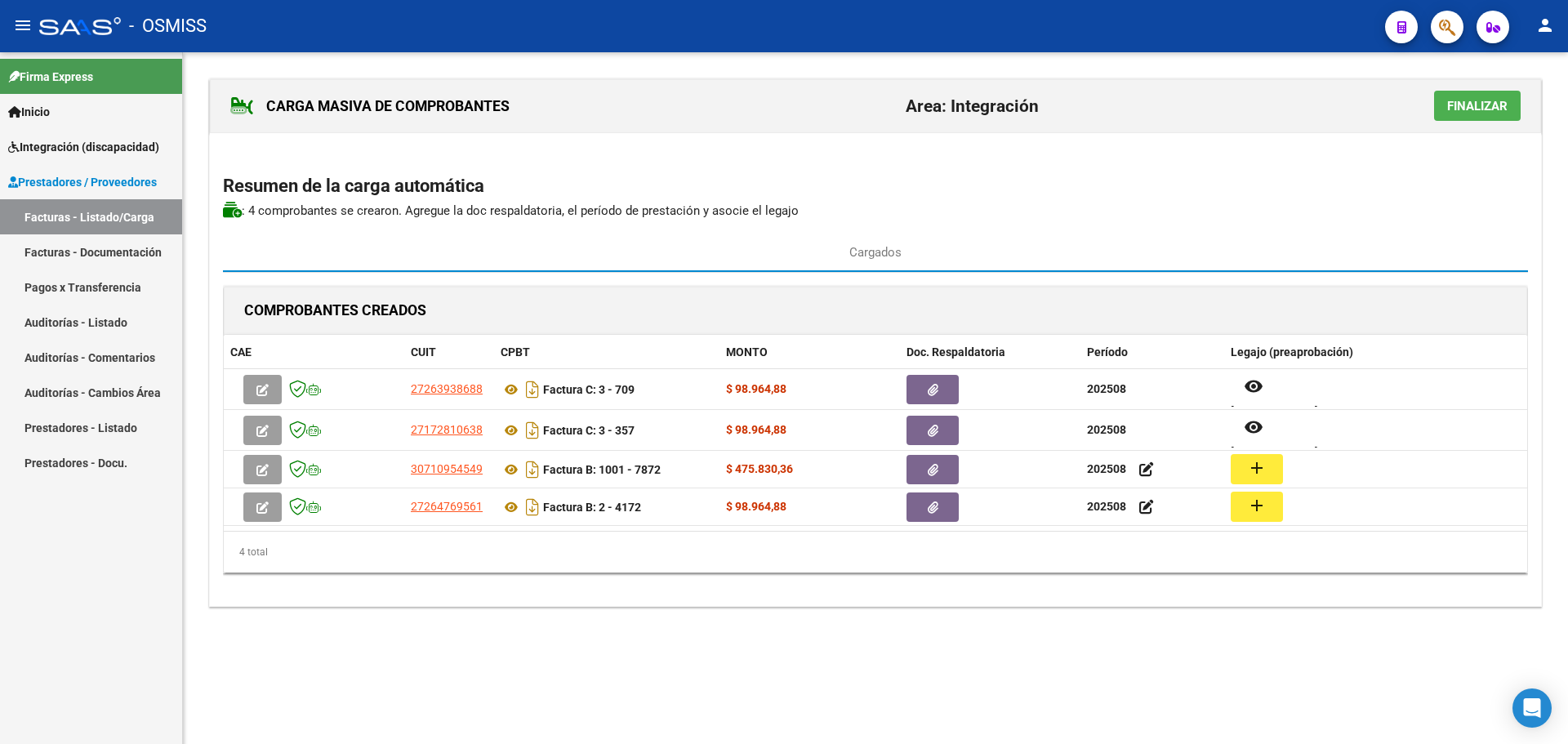
click at [1255, 468] on mat-icon "add" at bounding box center [1257, 468] width 20 height 20
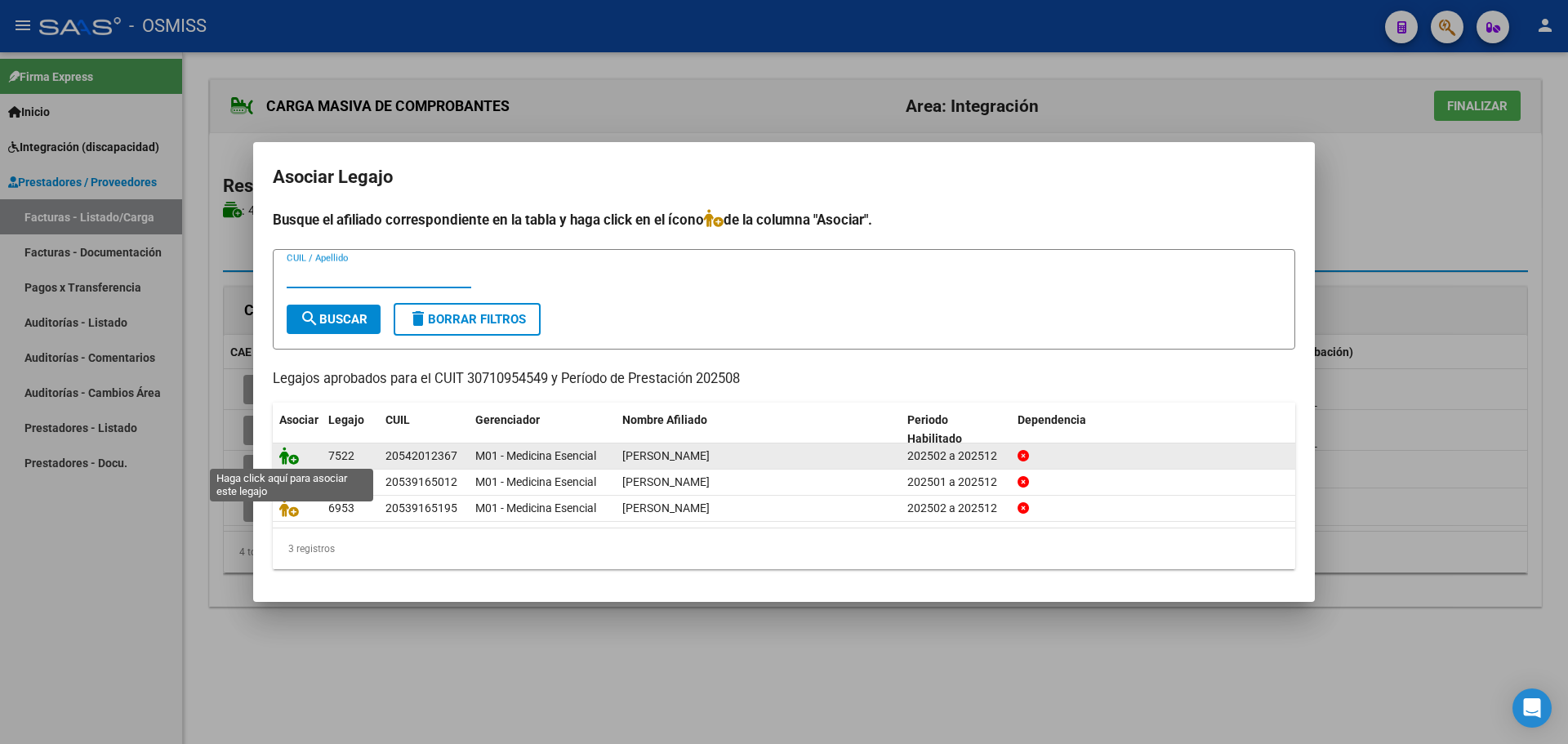
click at [283, 454] on icon at bounding box center [289, 456] width 20 height 18
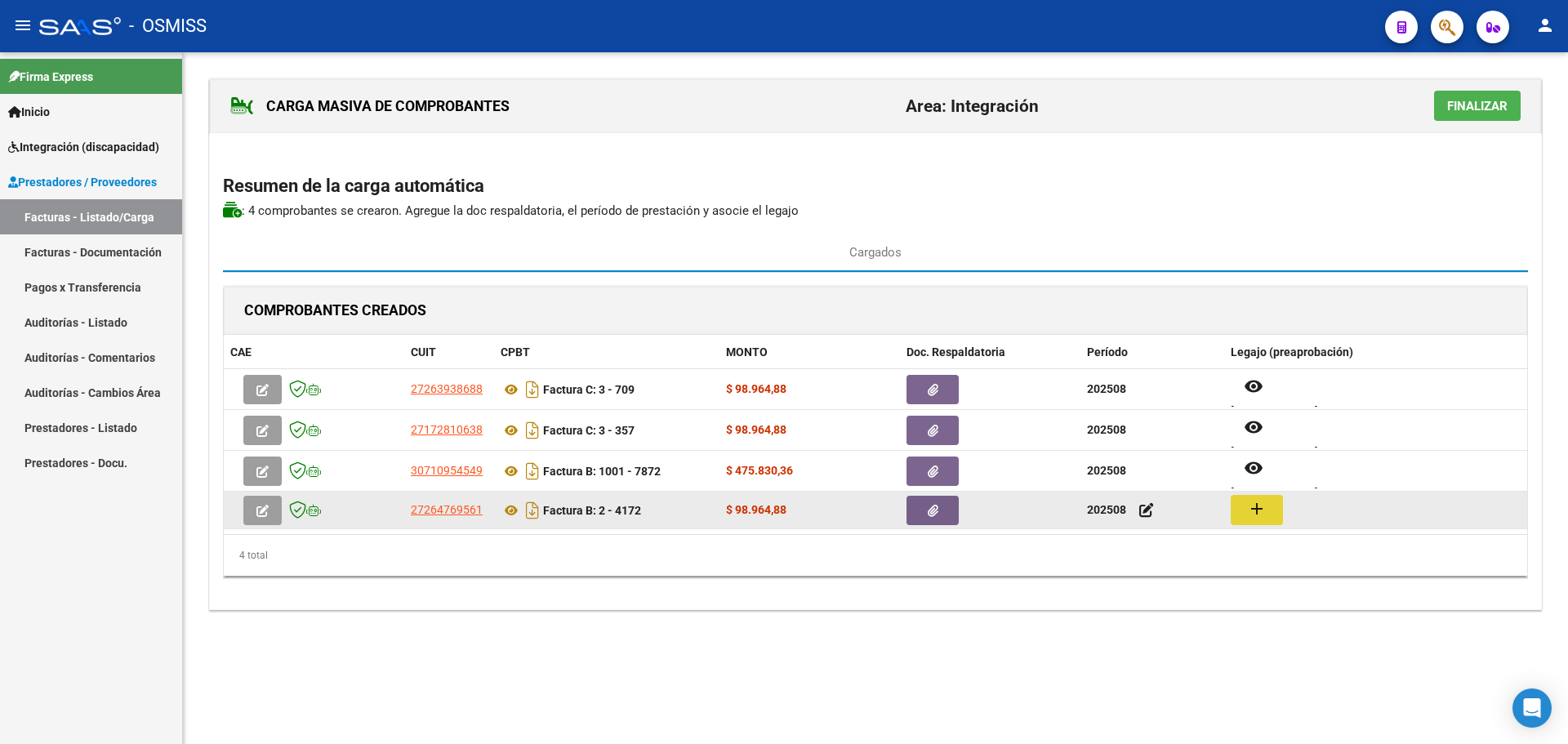
click at [1242, 510] on button "add" at bounding box center [1256, 509] width 52 height 30
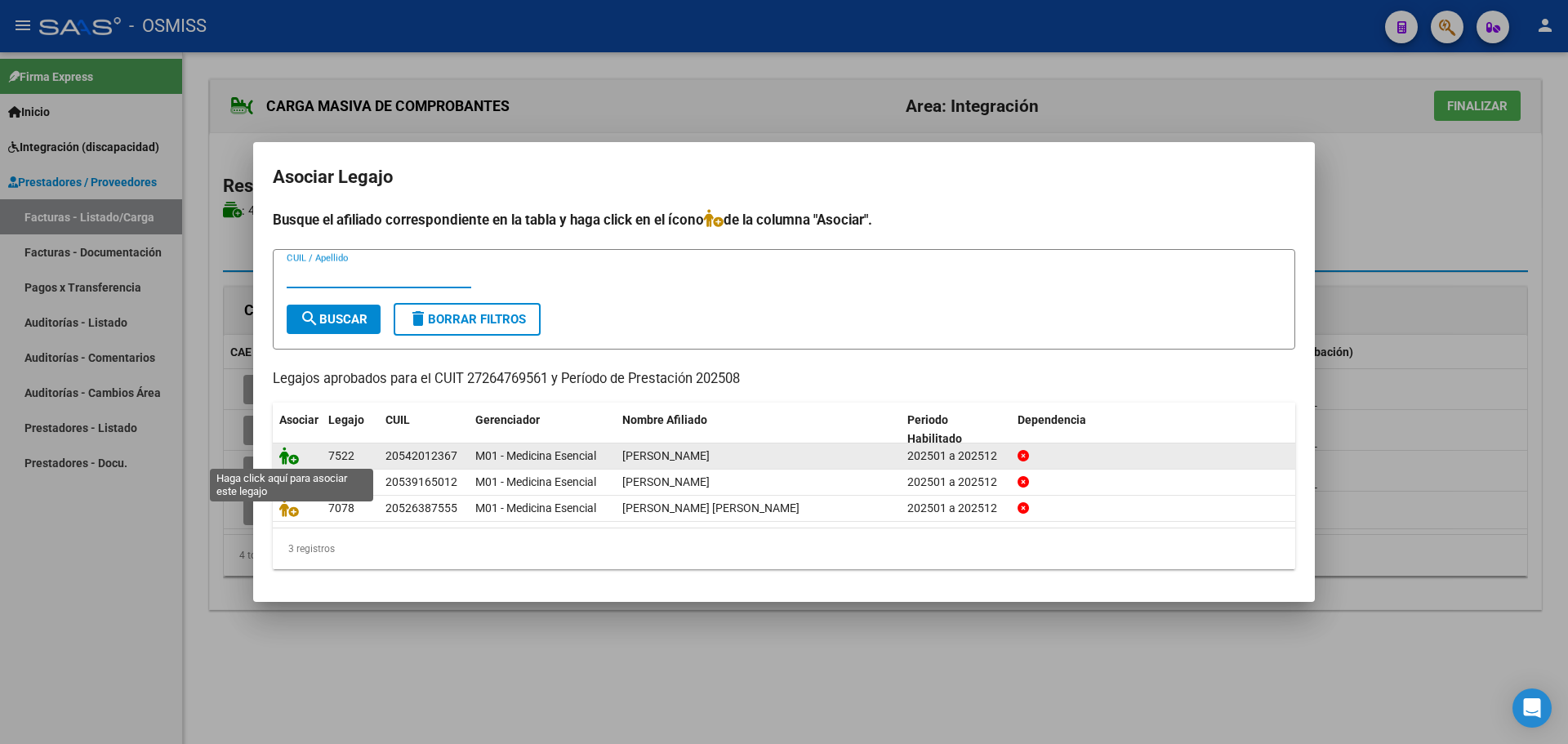
click at [288, 449] on icon at bounding box center [289, 456] width 20 height 18
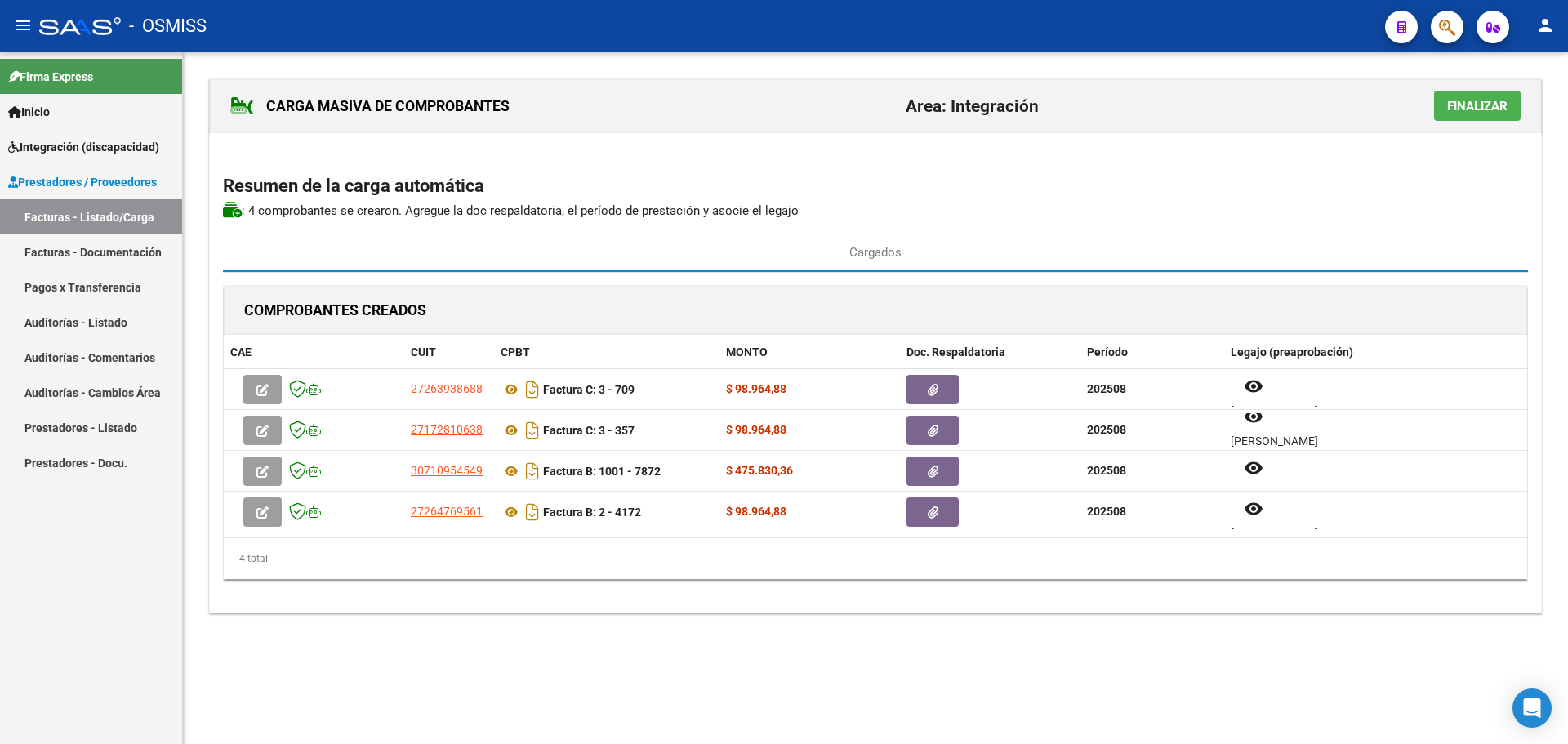
scroll to position [13, 0]
click at [1485, 100] on span "Finalizar" at bounding box center [1477, 106] width 60 height 15
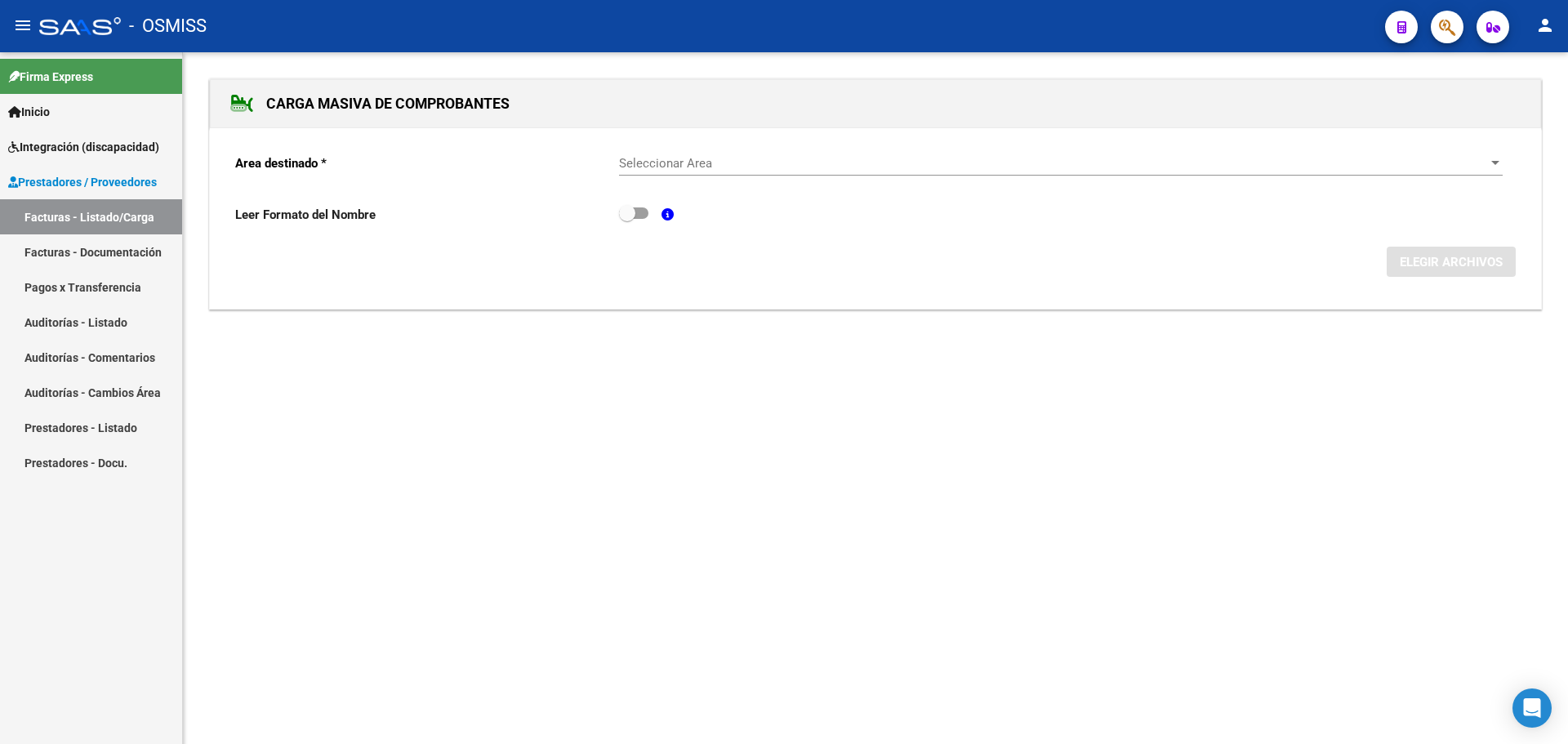
click at [1506, 154] on form "Area destinado * Seleccionar Area Seleccionar Area Leer Formato del Nombre ELEG…" at bounding box center [876, 208] width 1281 height 137
click at [1493, 157] on div at bounding box center [1495, 163] width 15 height 13
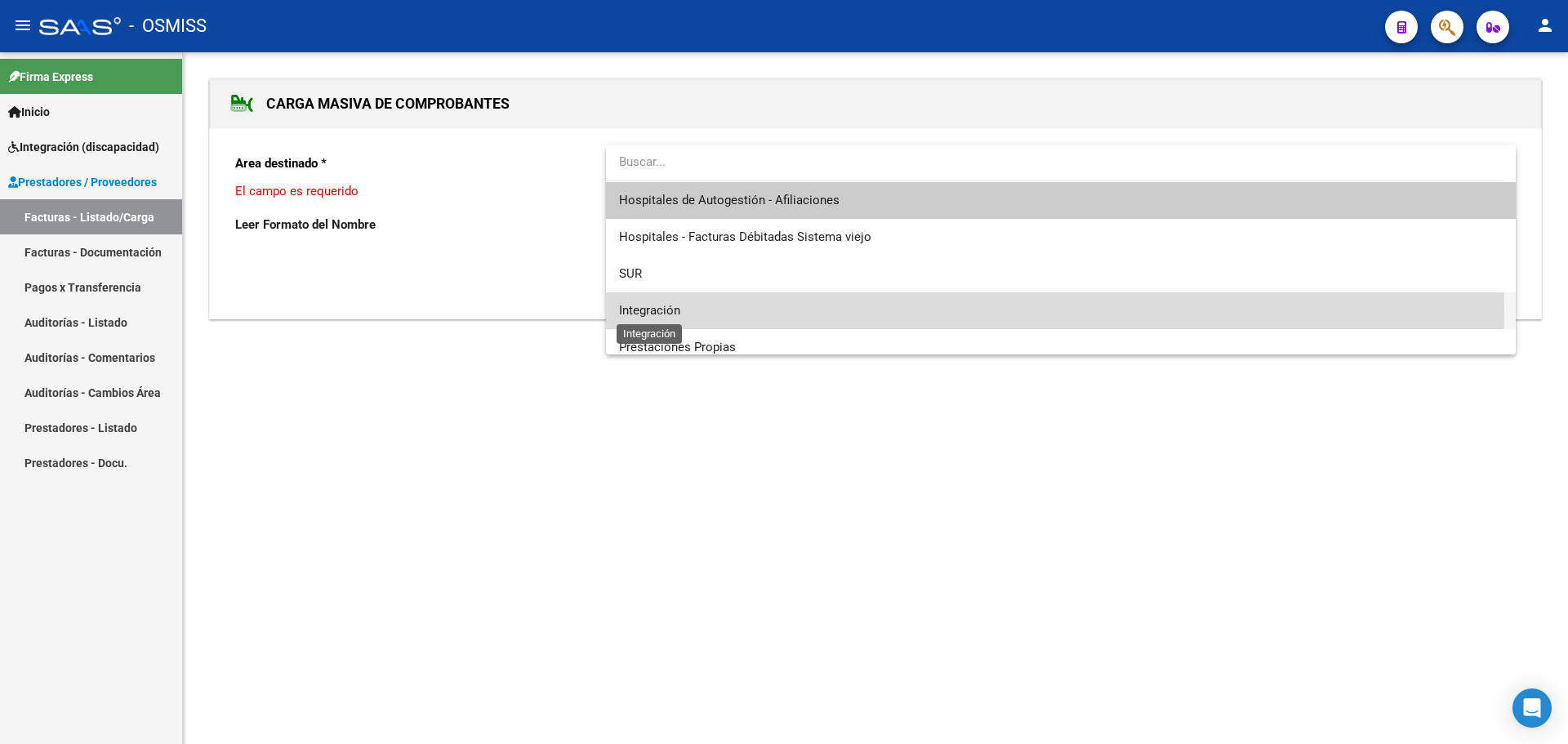
click at [644, 307] on span "Integración" at bounding box center [650, 311] width 61 height 15
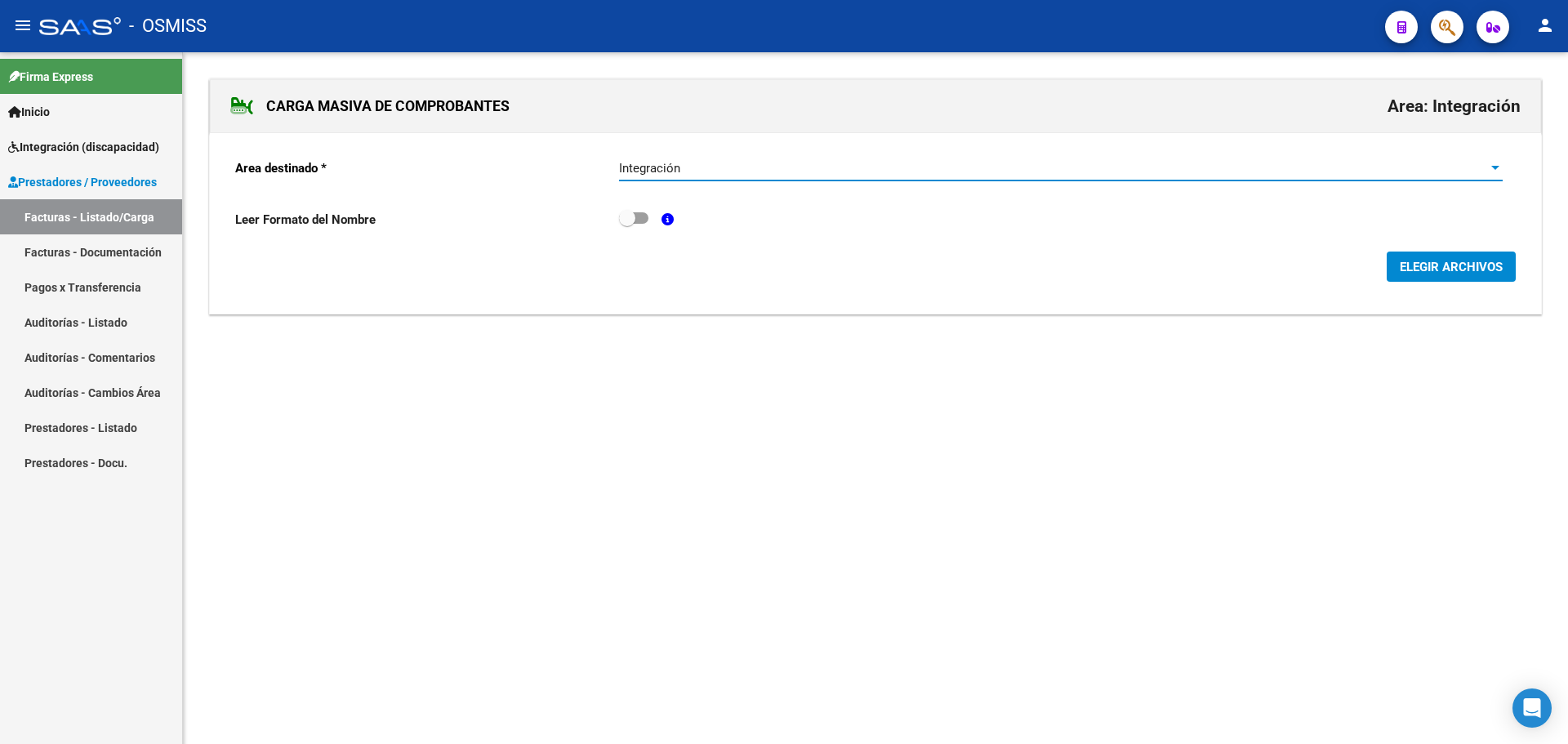
click at [1468, 278] on button "ELEGIR ARCHIVOS" at bounding box center [1451, 266] width 129 height 30
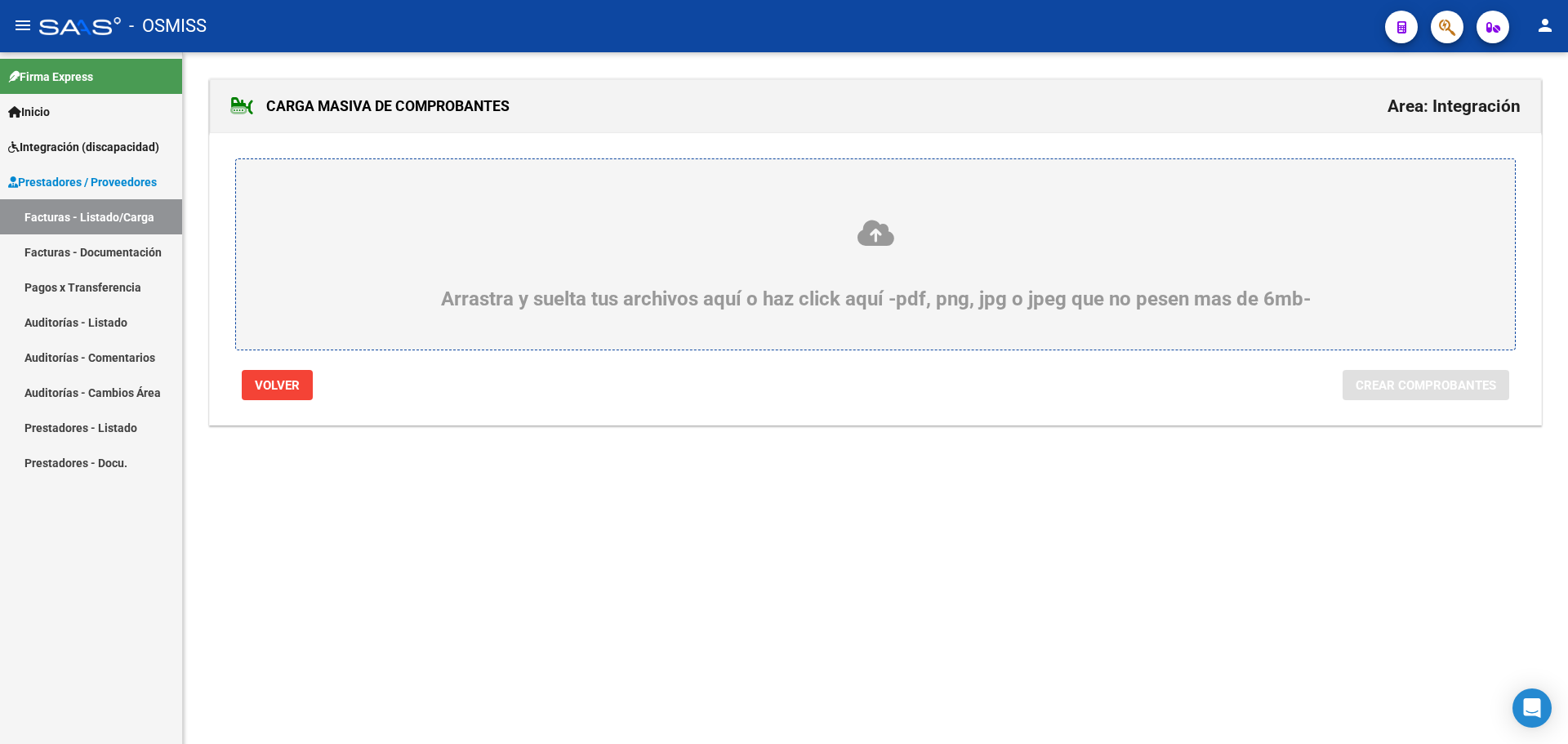
click at [460, 297] on div "Arrastra y suelta tus archivos aquí o haz click aquí -pdf, png, jpg o jpeg que …" at bounding box center [876, 264] width 1200 height 92
click at [0, 0] on input "Arrastra y suelta tus archivos aquí o haz click aquí -pdf, png, jpg o jpeg que …" at bounding box center [0, 0] width 0 height 0
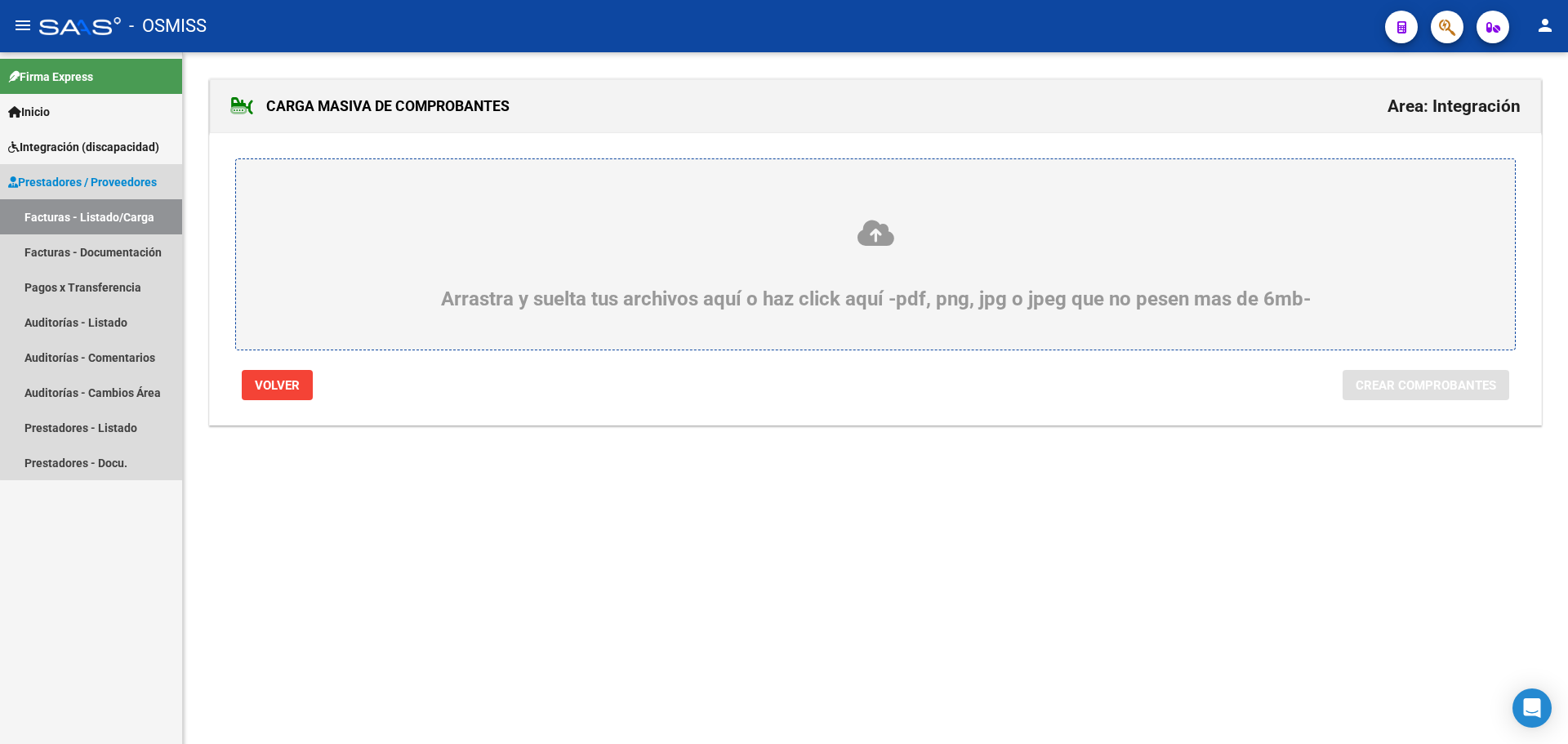
click at [110, 218] on link "Facturas - Listado/Carga" at bounding box center [91, 217] width 182 height 35
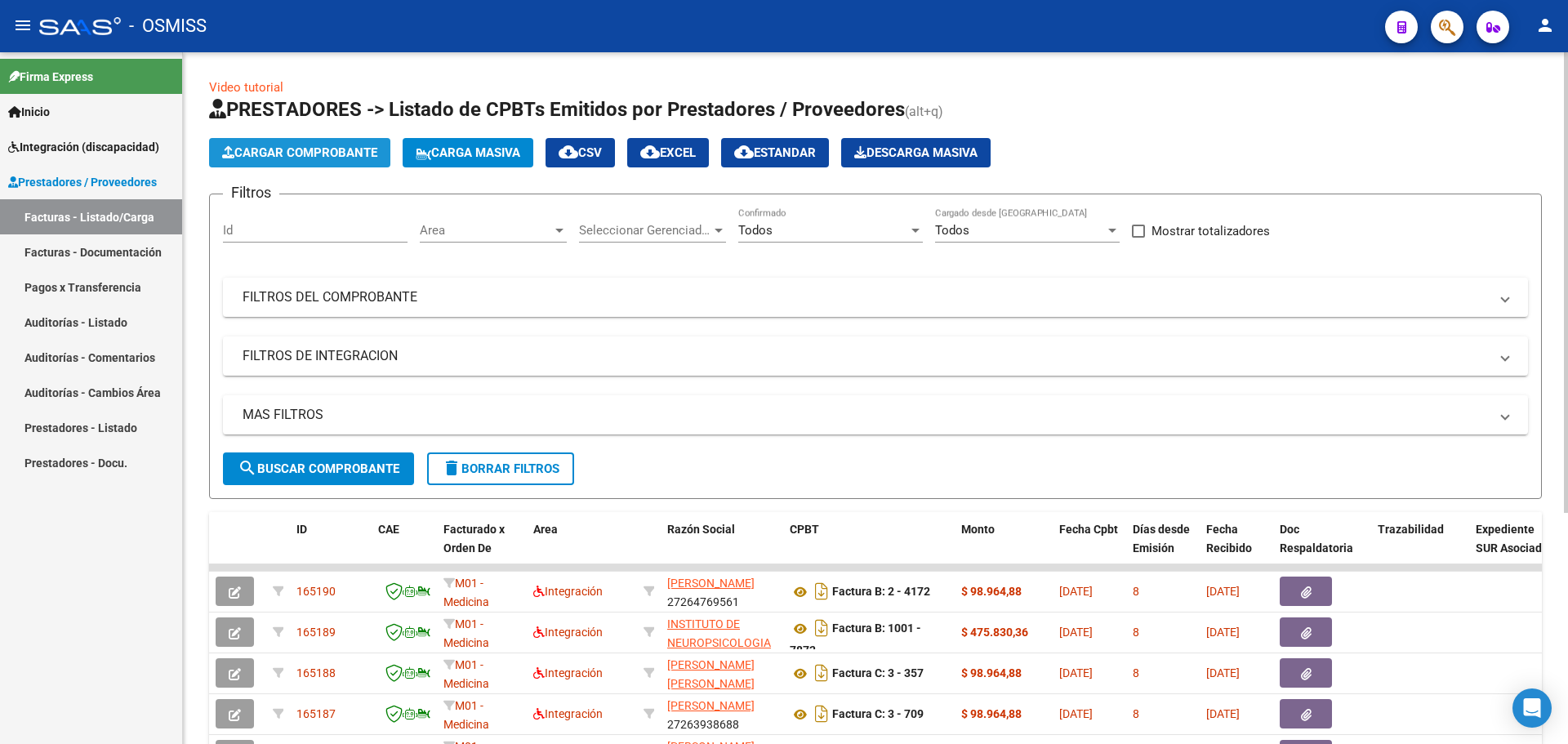
click at [336, 143] on button "Cargar Comprobante" at bounding box center [300, 152] width 181 height 30
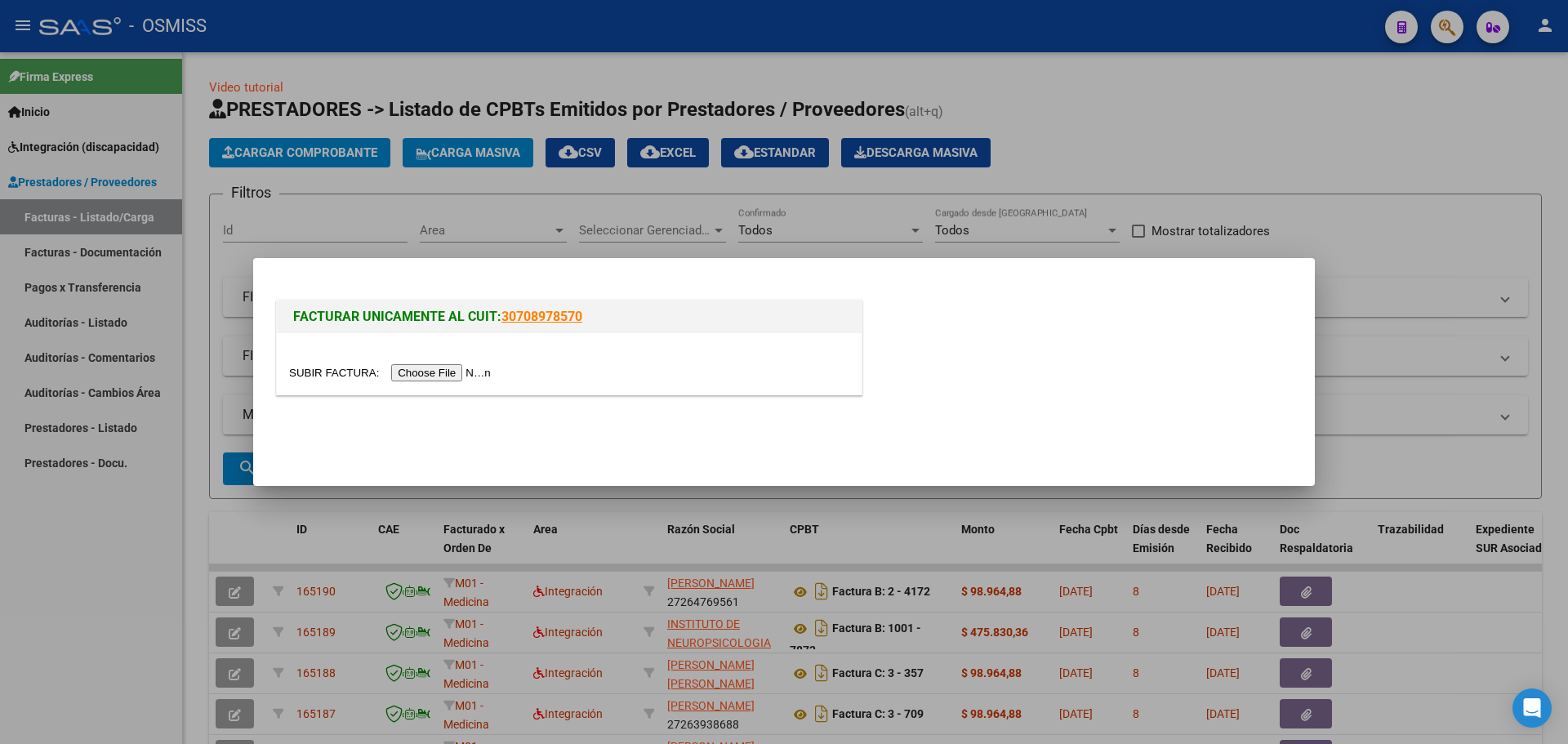
click at [454, 373] on input "file" at bounding box center [392, 372] width 207 height 17
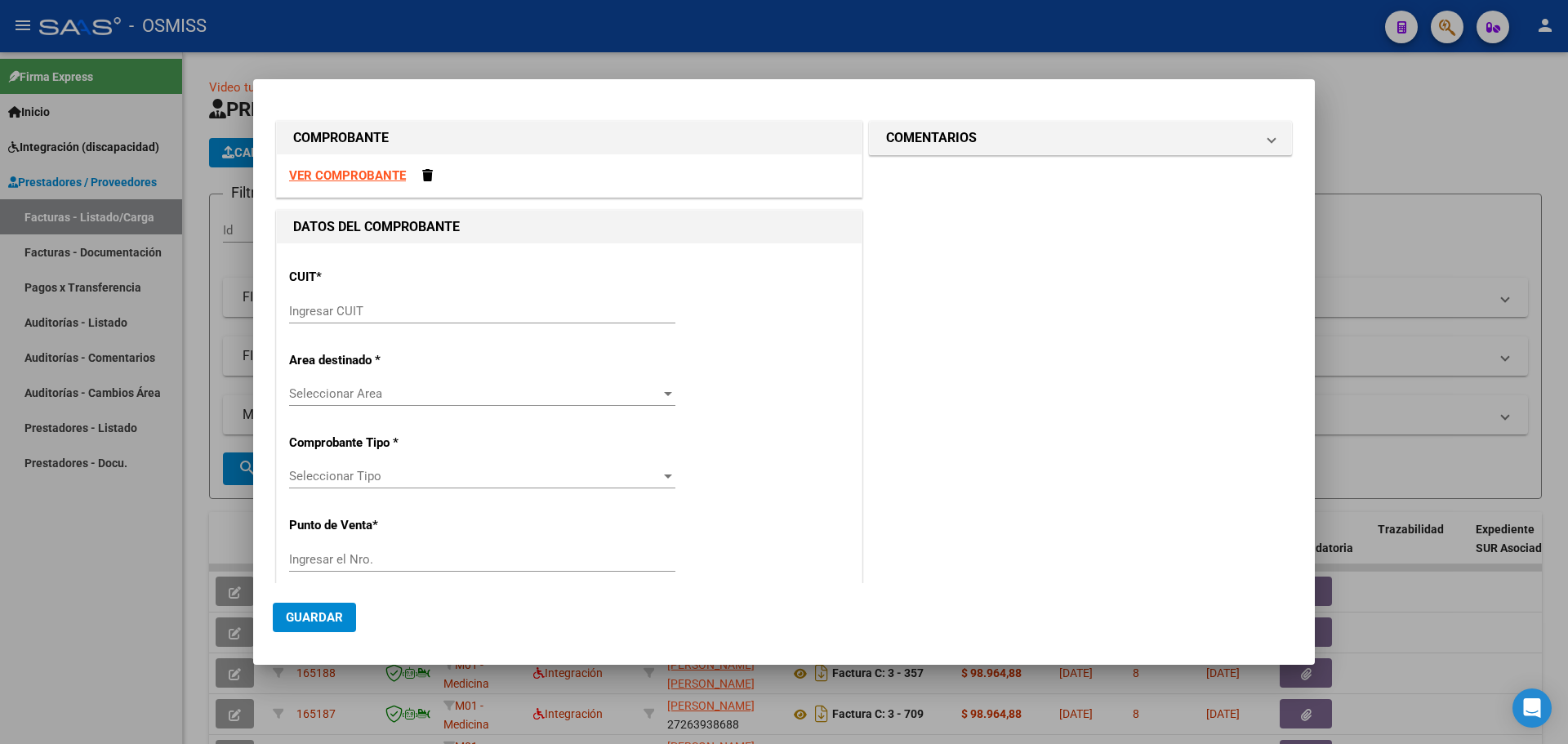
click at [331, 316] on input "Ingresar CUIT" at bounding box center [482, 311] width 387 height 15
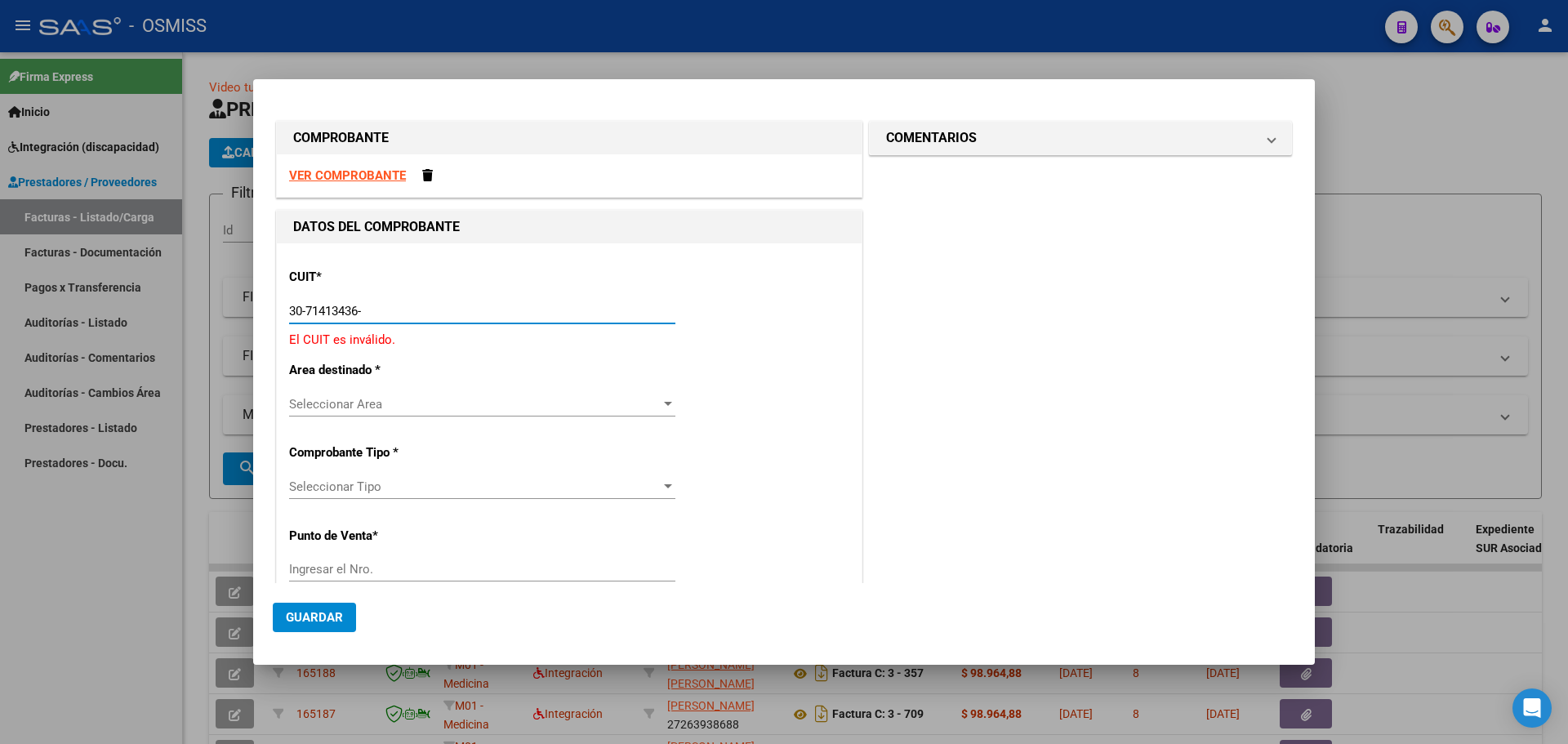
type input "30-71413436-8"
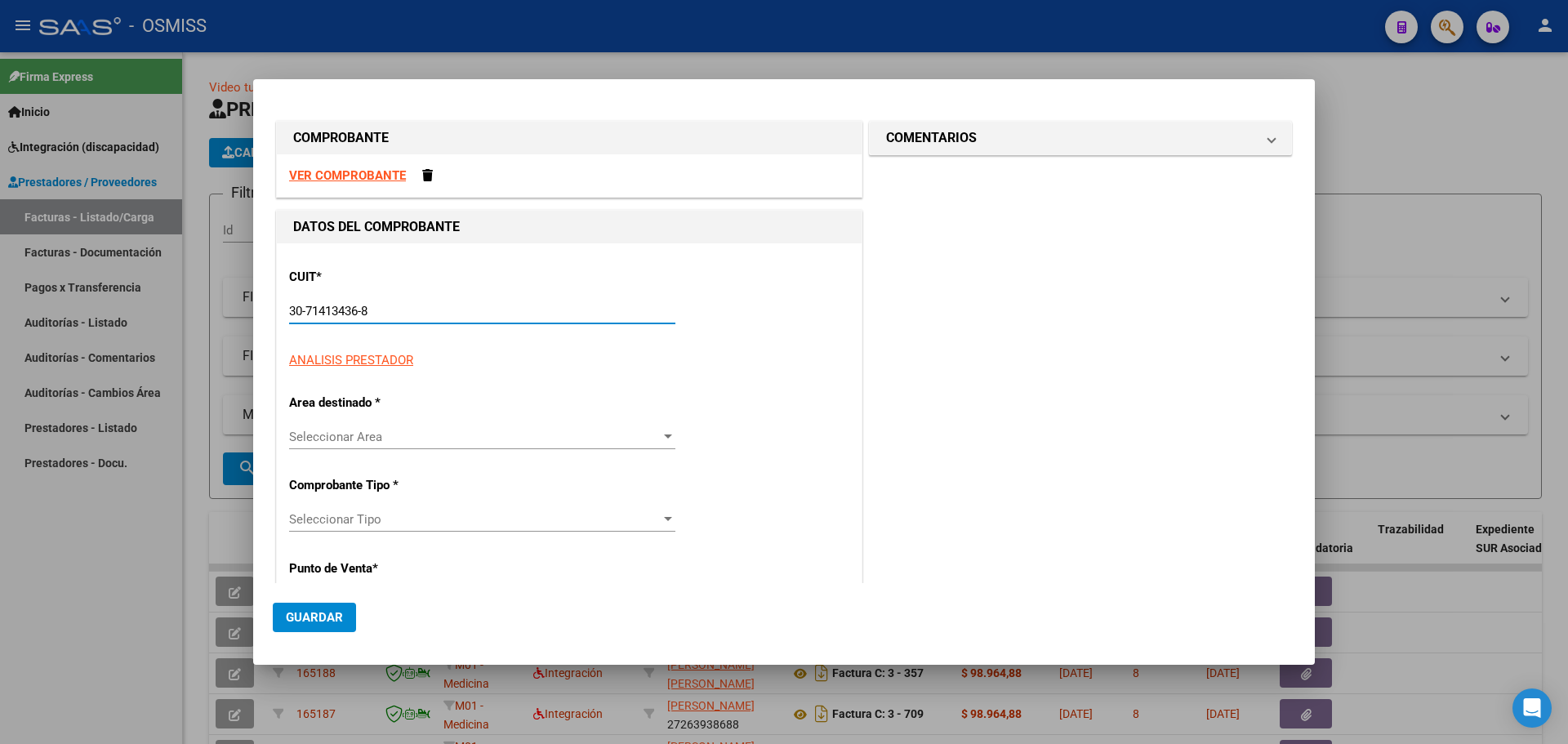
type input "5"
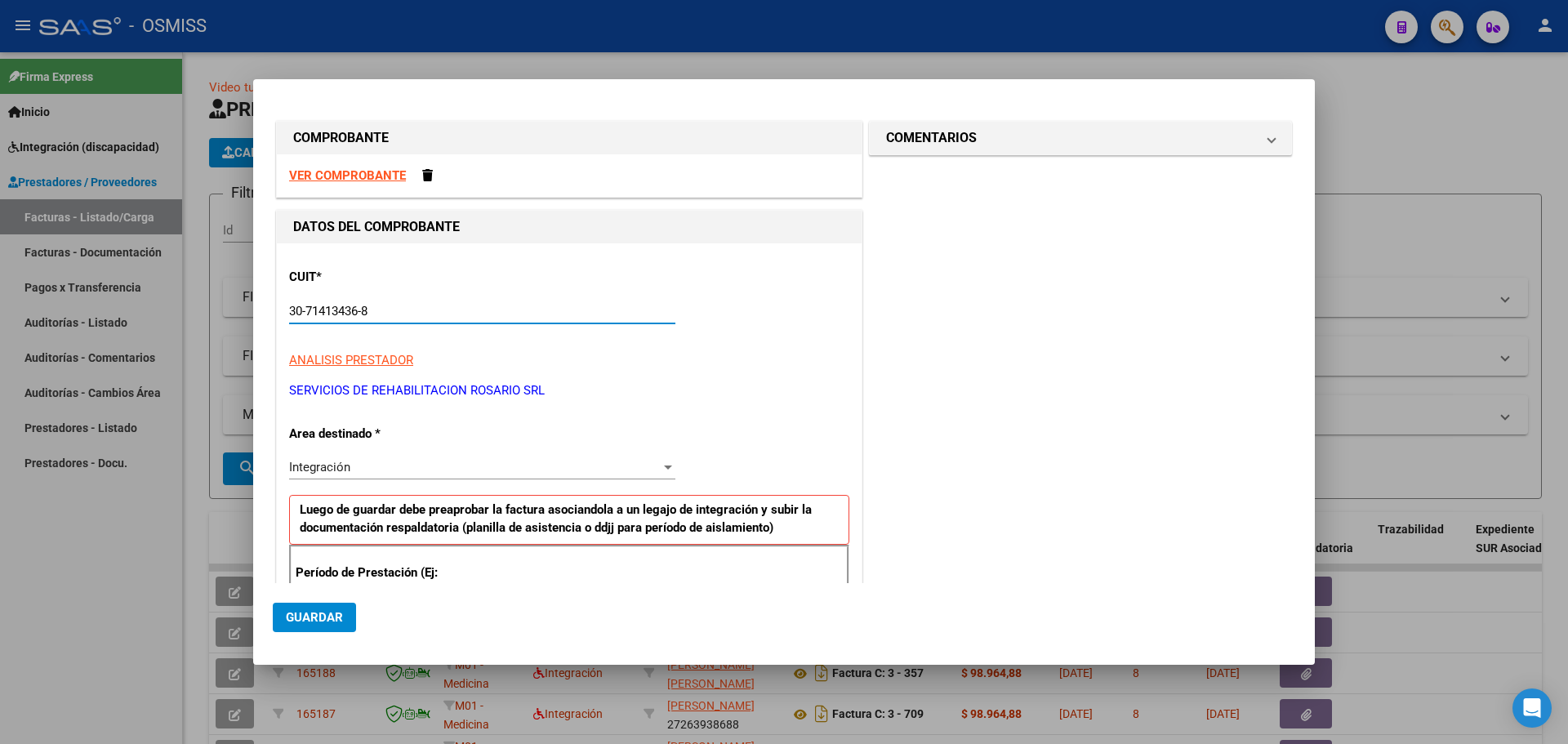
scroll to position [163, 0]
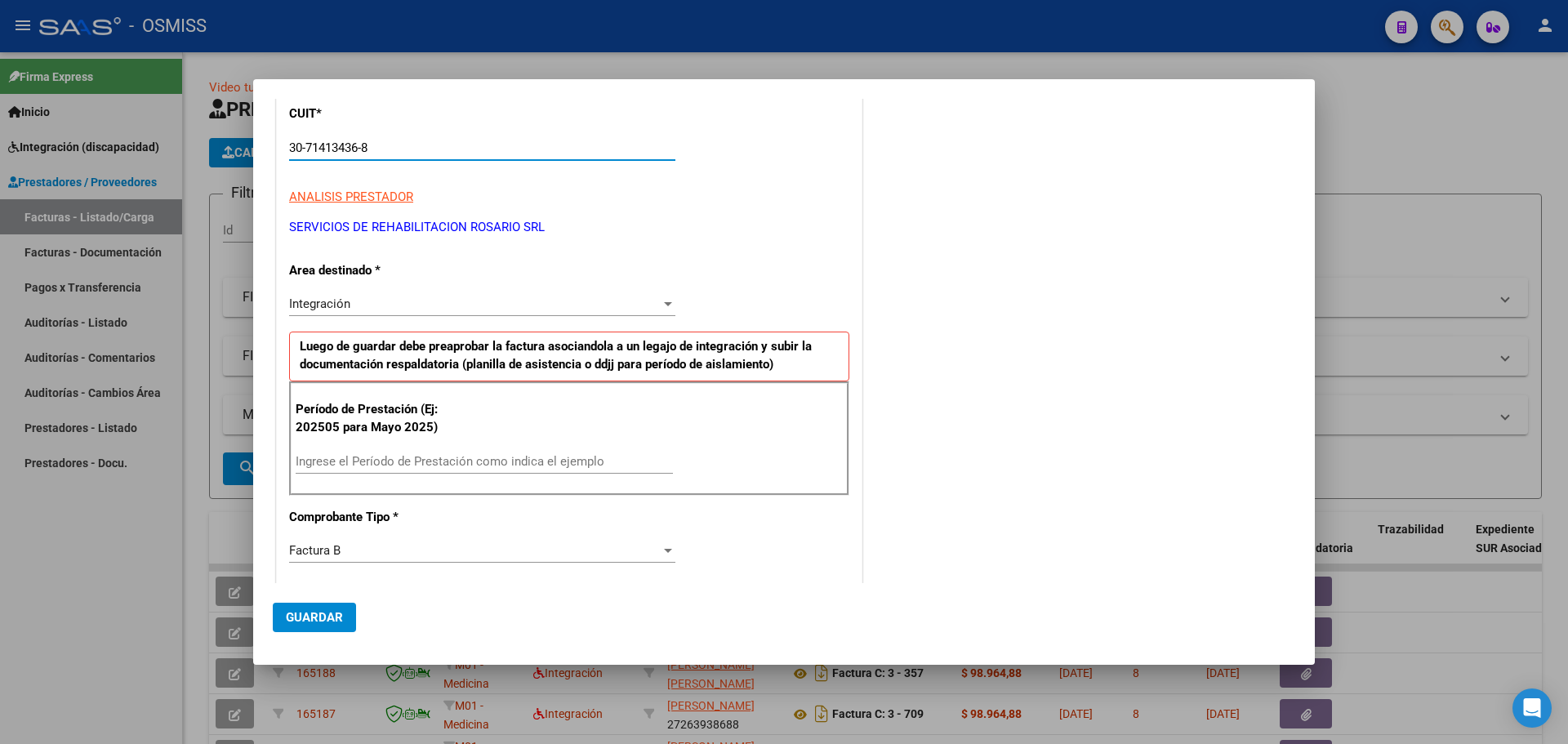
type input "30-71413436-8"
click at [397, 467] on input "Ingrese el Período de Prestación como indica el ejemplo" at bounding box center [485, 461] width 378 height 15
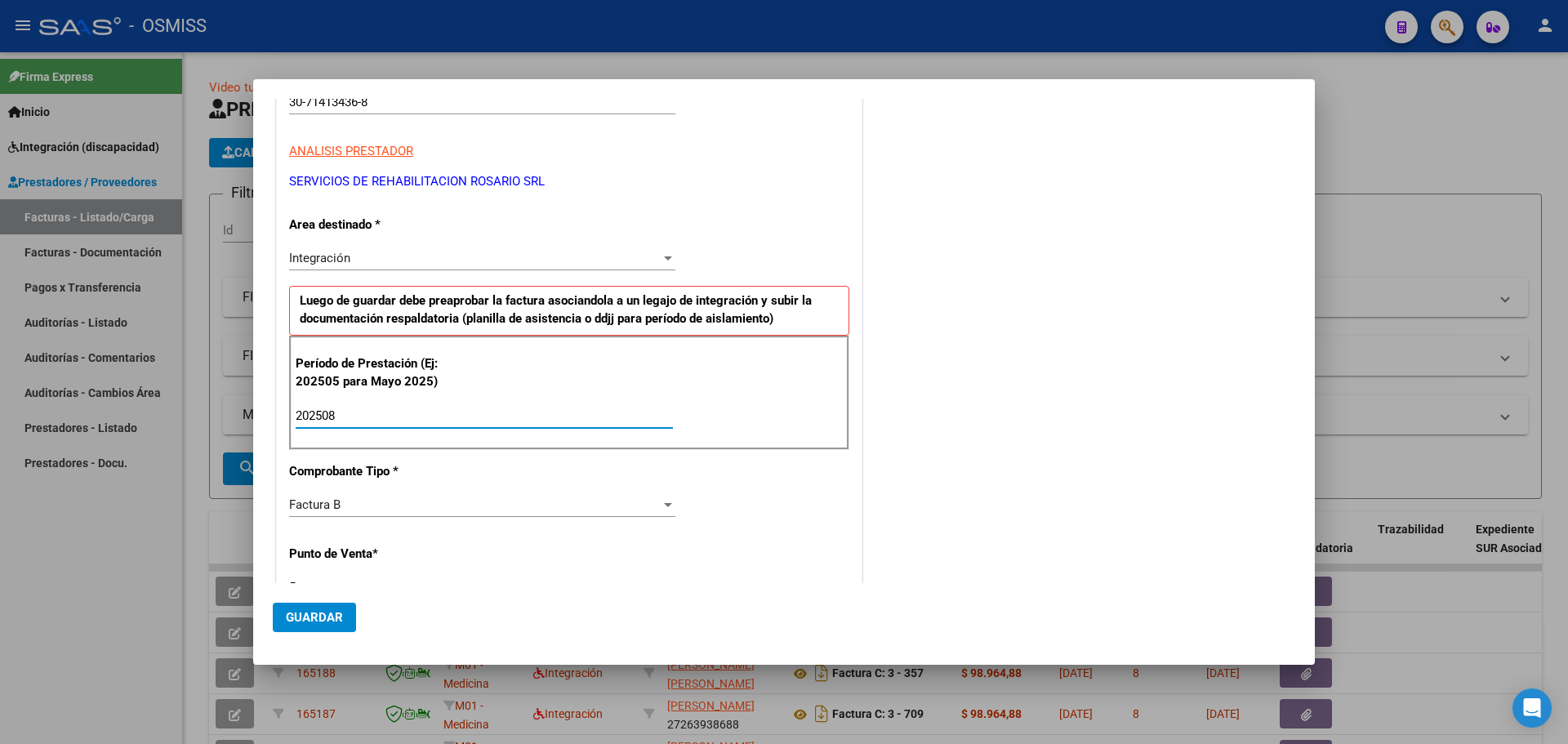
scroll to position [408, 0]
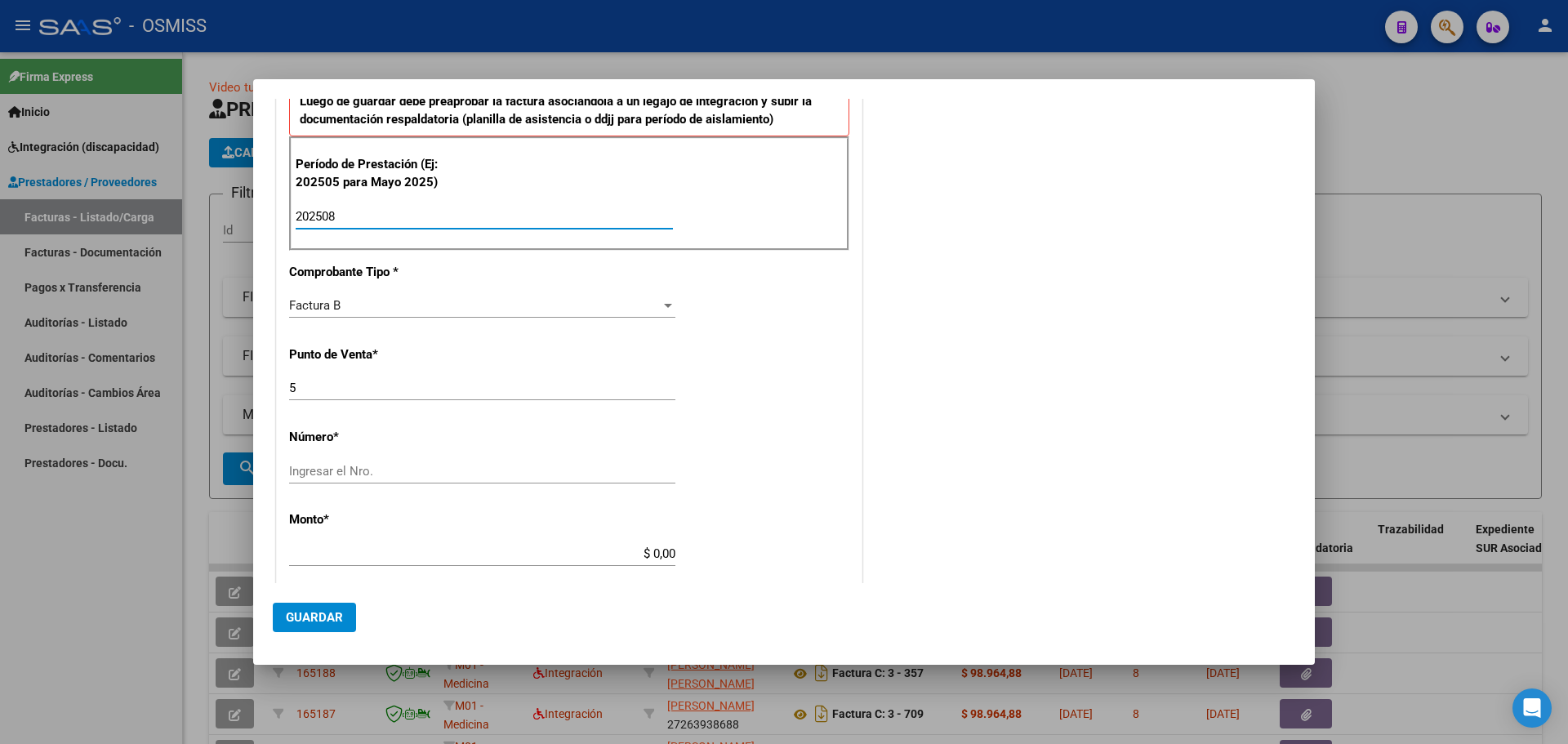
type input "202508"
click at [408, 475] on input "Ingresar el Nro." at bounding box center [482, 471] width 387 height 15
type input "1924"
drag, startPoint x: 587, startPoint y: 571, endPoint x: 608, endPoint y: 553, distance: 27.7
click at [596, 562] on div "$ 0,00 Ingresar el monto" at bounding box center [482, 561] width 387 height 40
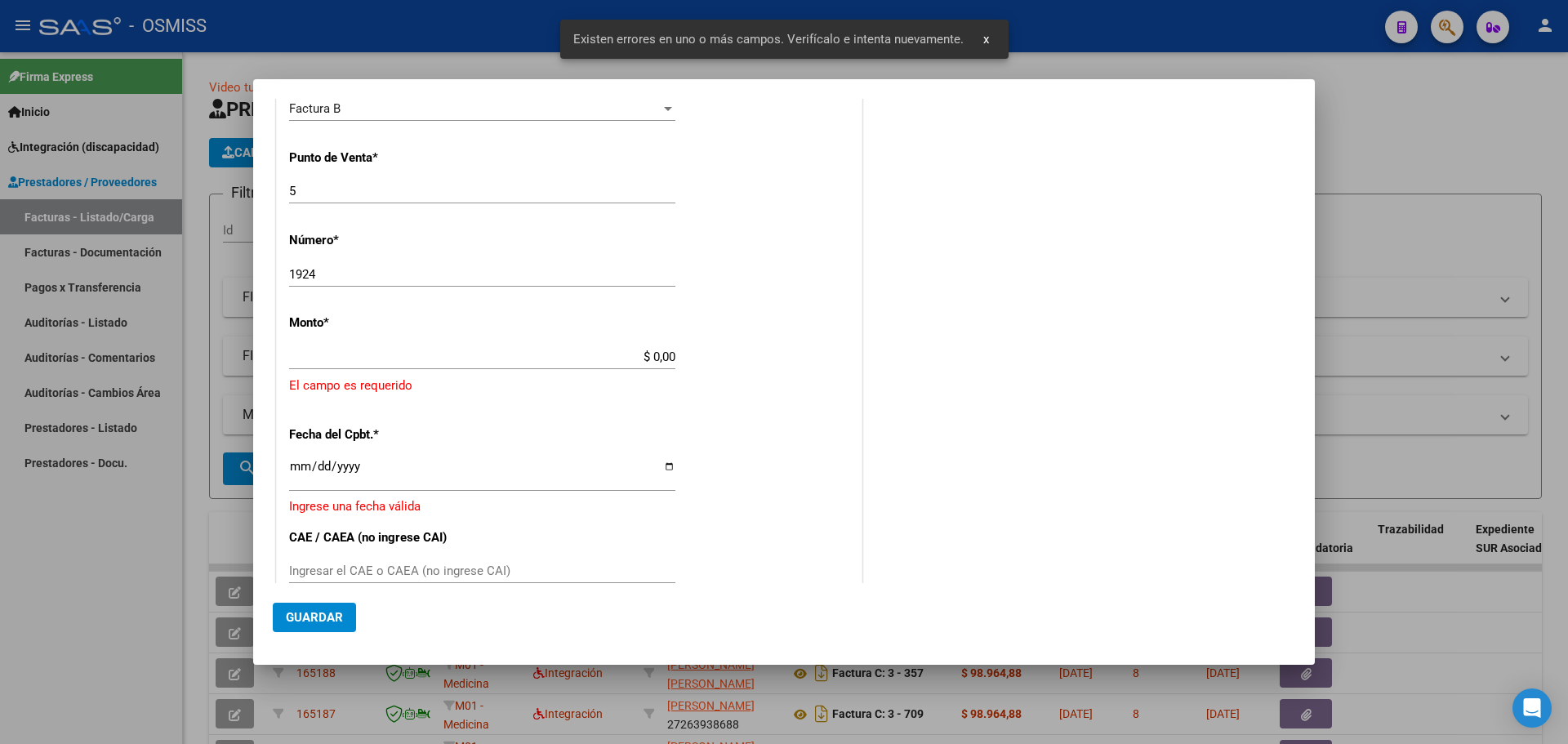
scroll to position [613, 0]
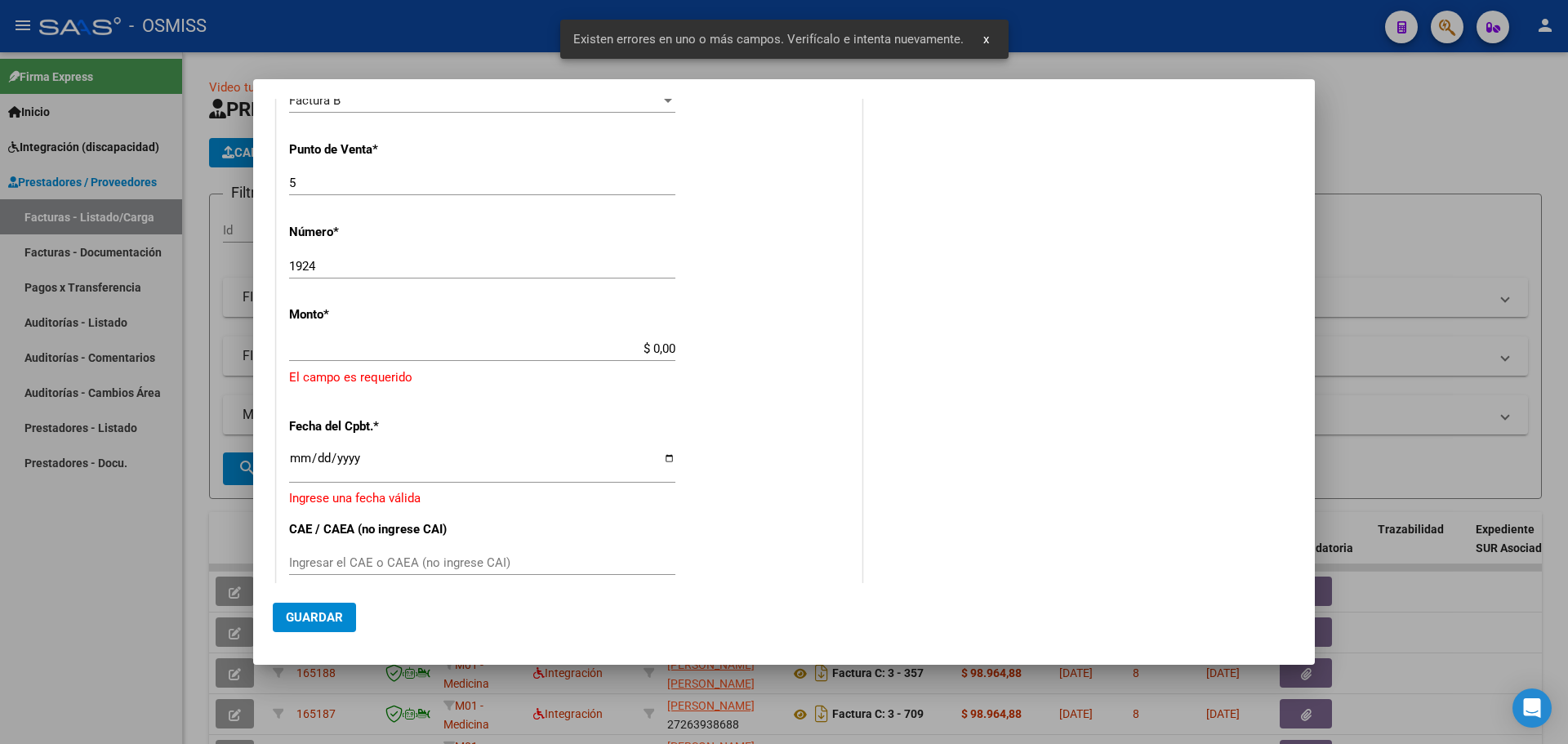
drag, startPoint x: 608, startPoint y: 552, endPoint x: 775, endPoint y: 556, distance: 167.0
click at [775, 556] on div "CUIT * 30-71413436-8 Ingresar CUIT ANALISIS PRESTADOR SERVICIOS DE REHABILITACI…" at bounding box center [569, 264] width 584 height 1267
drag, startPoint x: 630, startPoint y: 350, endPoint x: 725, endPoint y: 344, distance: 95.2
click at [725, 344] on div "CUIT * 30-71413436-8 Ingresar CUIT ANALISIS PRESTADOR SERVICIOS DE REHABILITACI…" at bounding box center [569, 264] width 584 height 1267
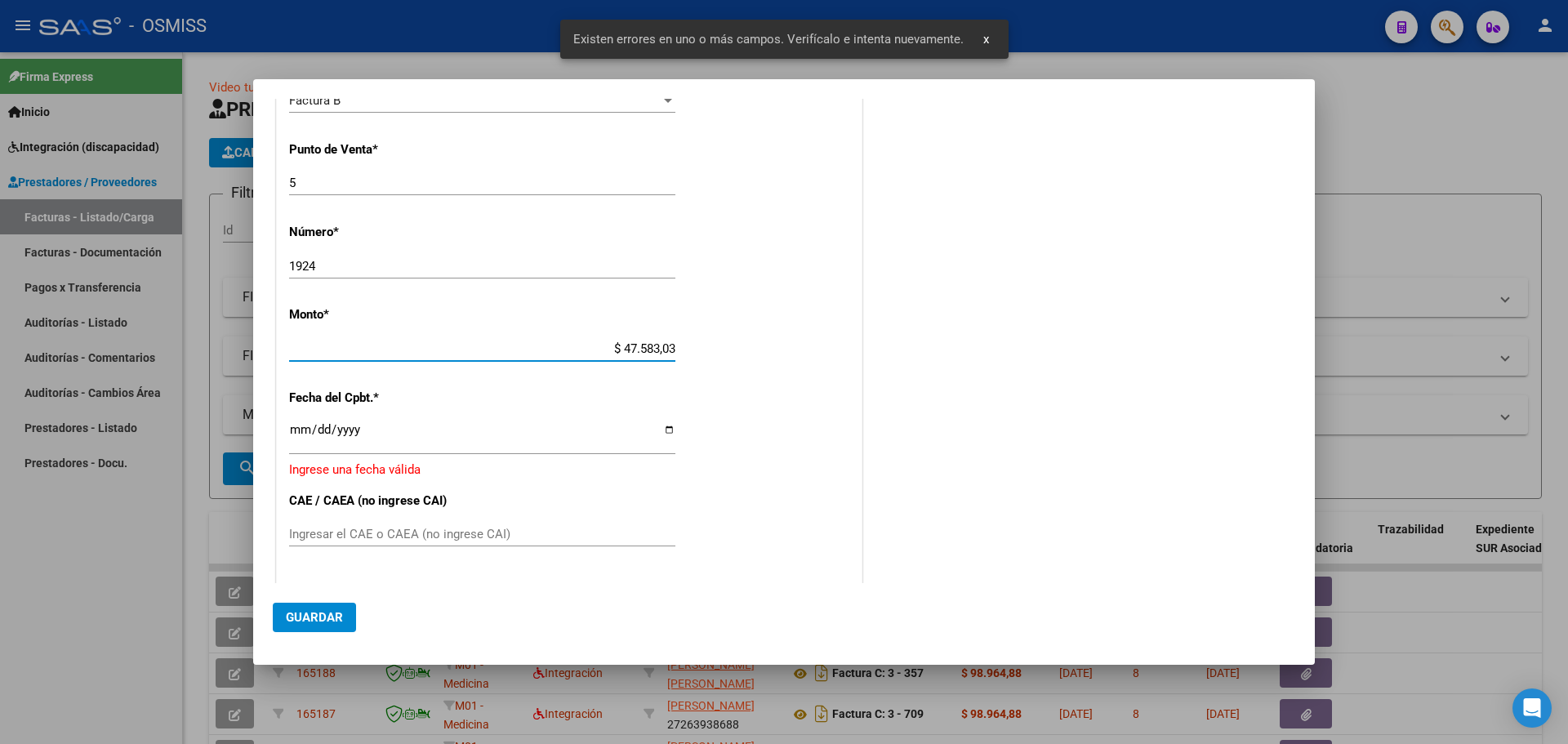
type input "$ 475.830,36"
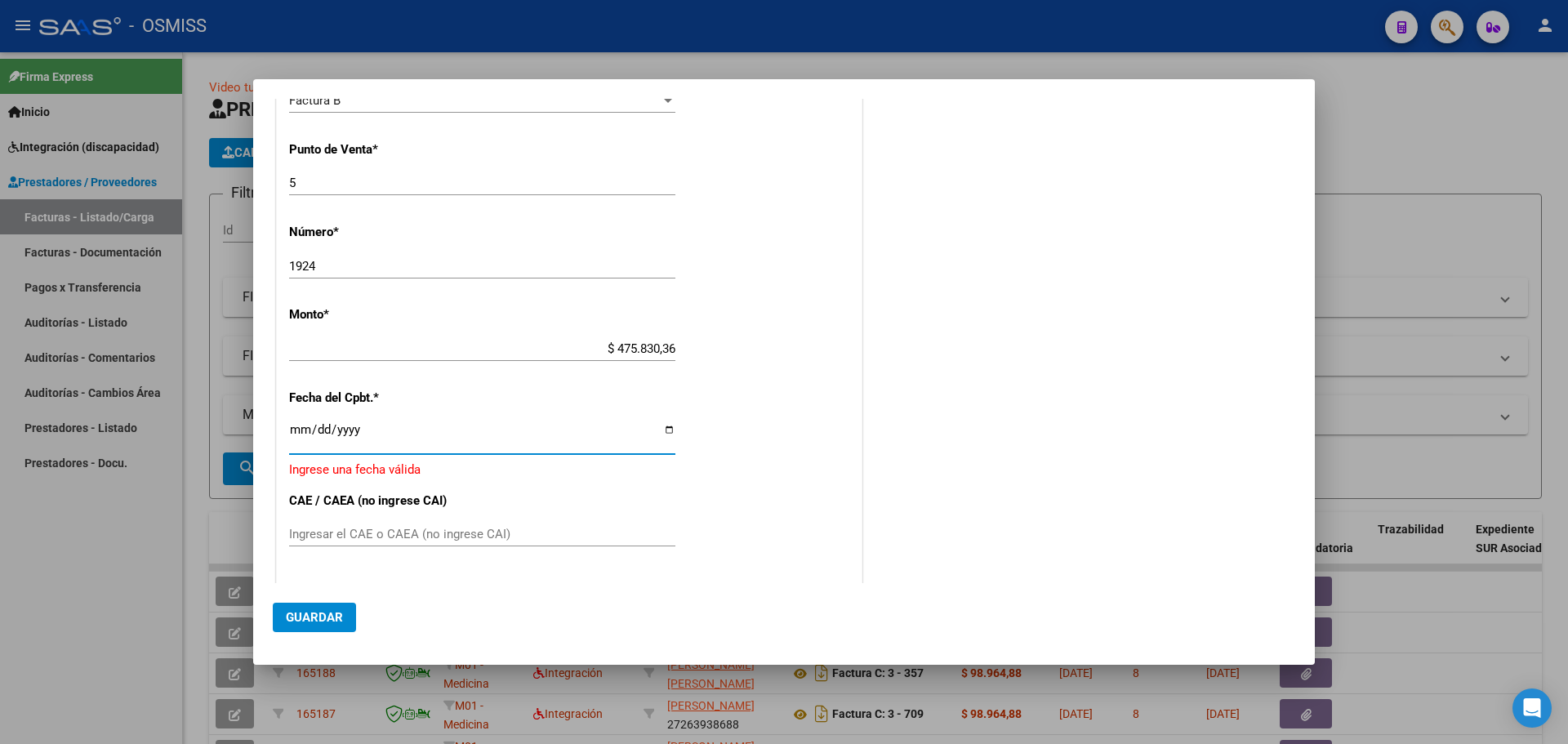
click at [669, 429] on input "Ingresar la fecha" at bounding box center [482, 436] width 387 height 26
type input "[DATE]"
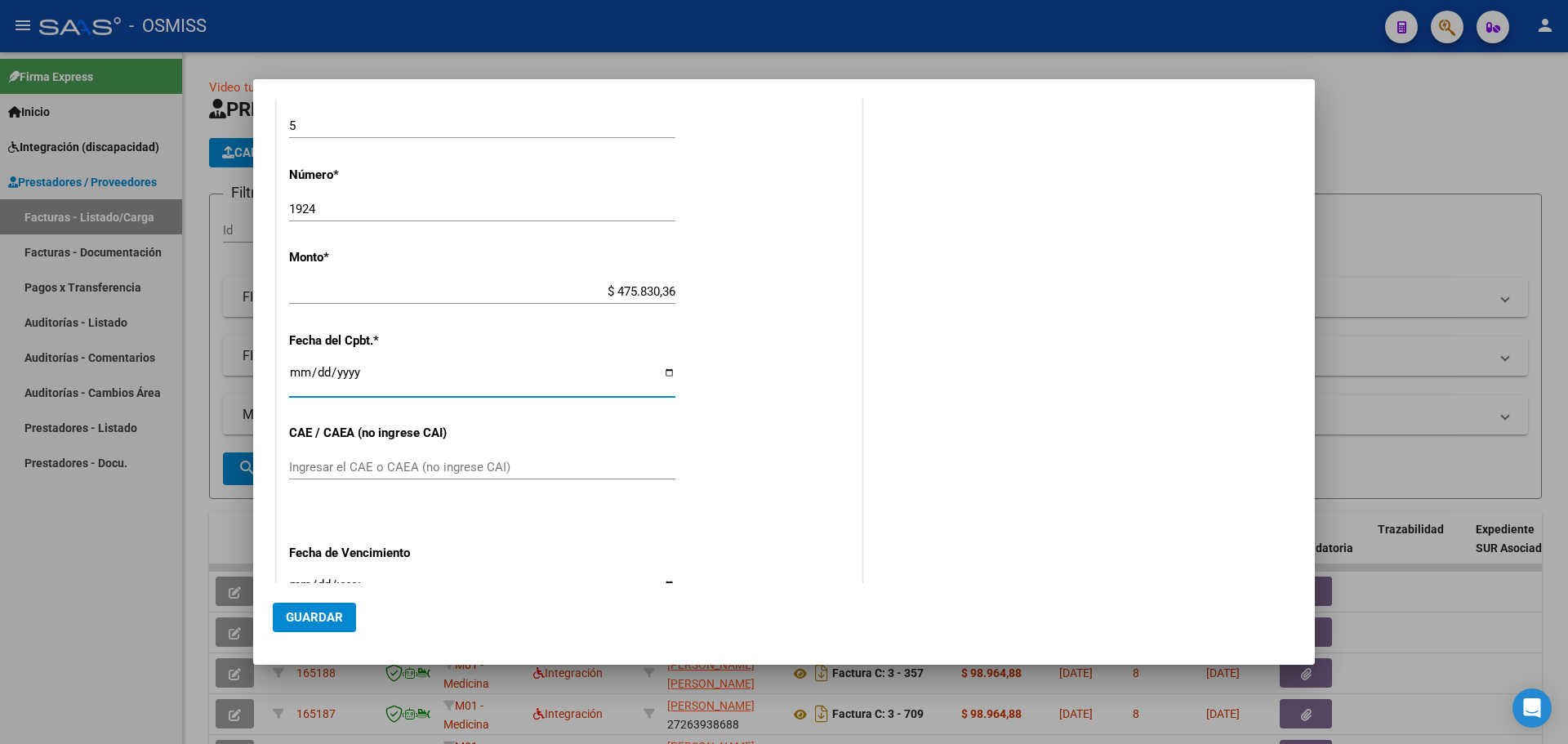
scroll to position [695, 0]
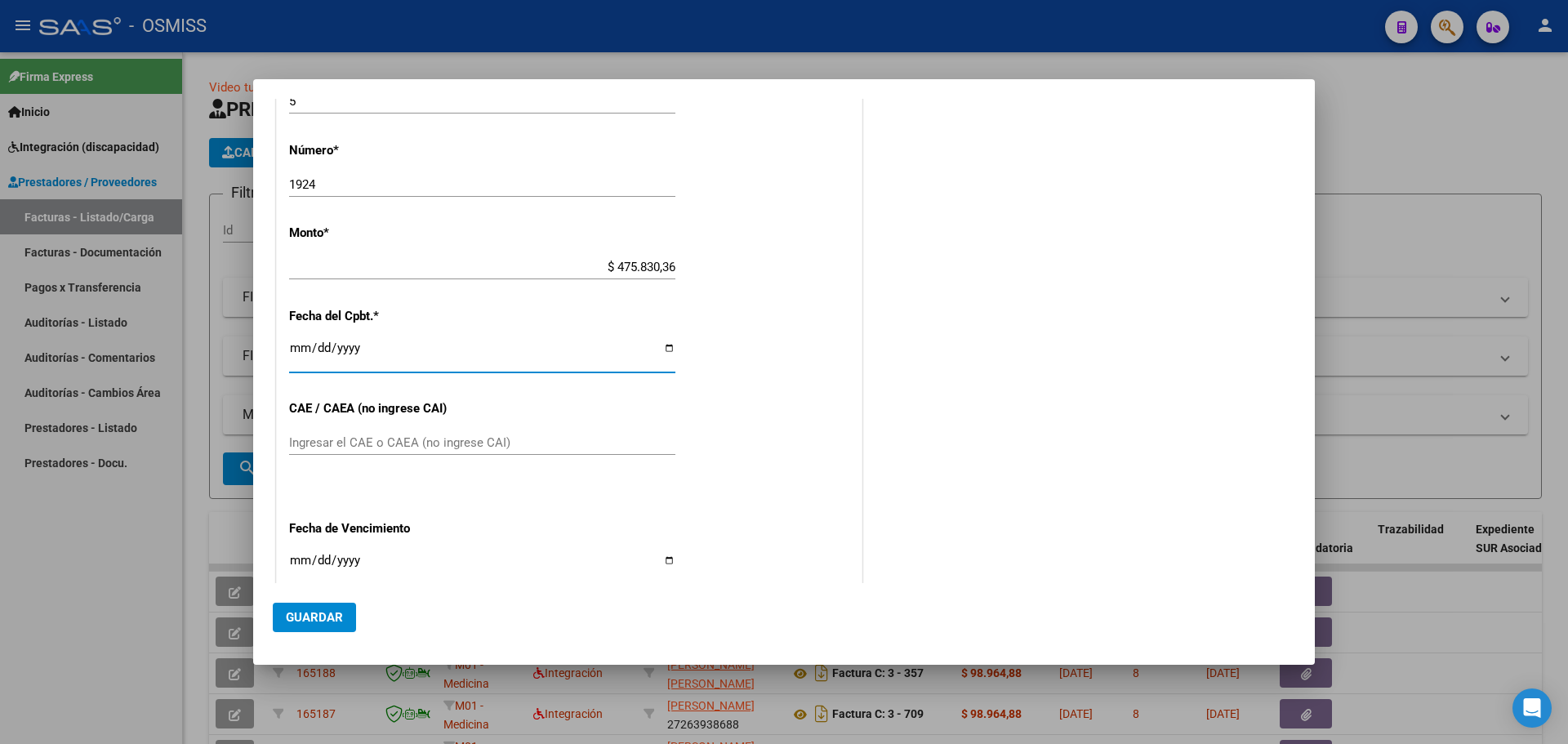
click at [329, 446] on input "Ingresar el CAE o CAEA (no ingrese CAI)" at bounding box center [482, 442] width 387 height 15
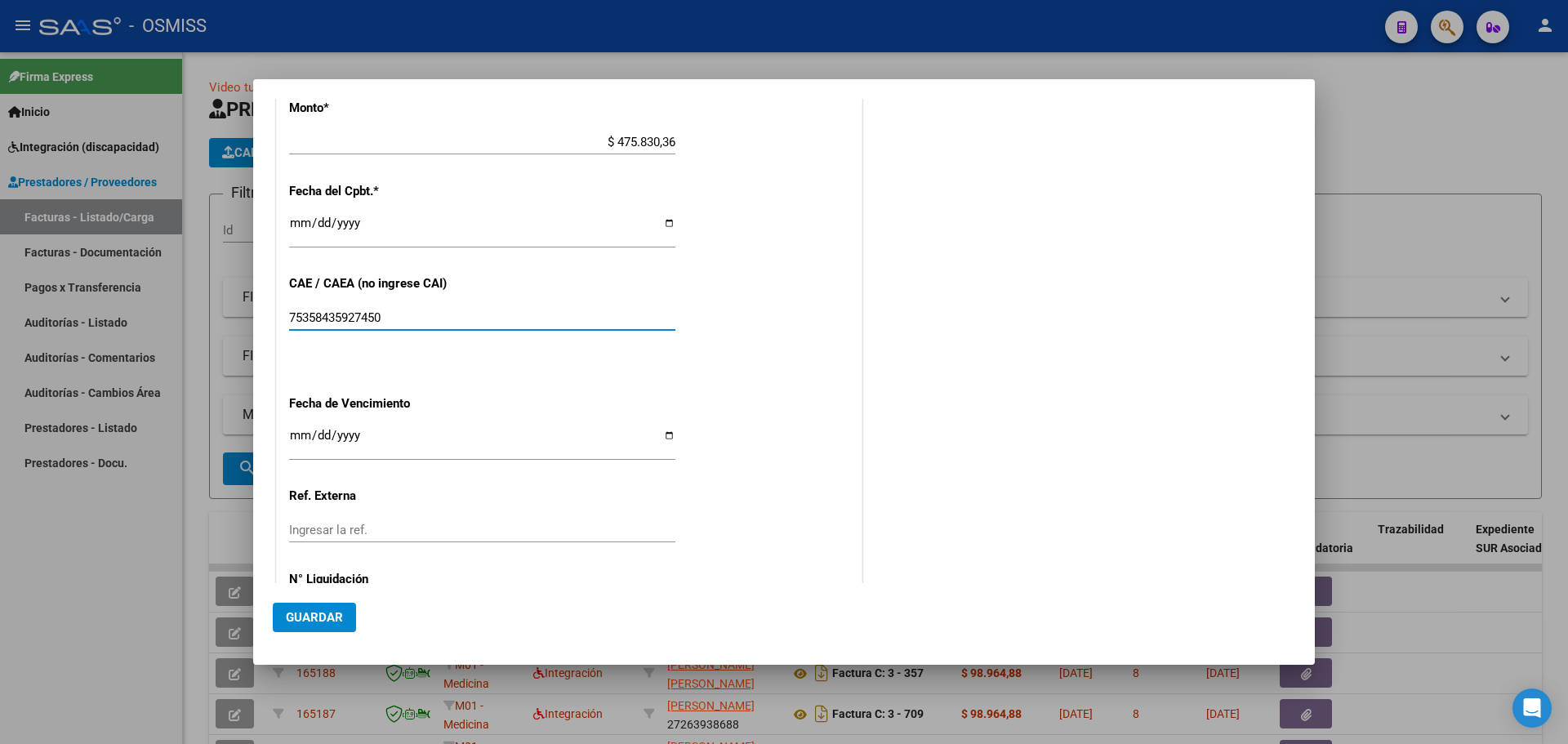
scroll to position [858, 0]
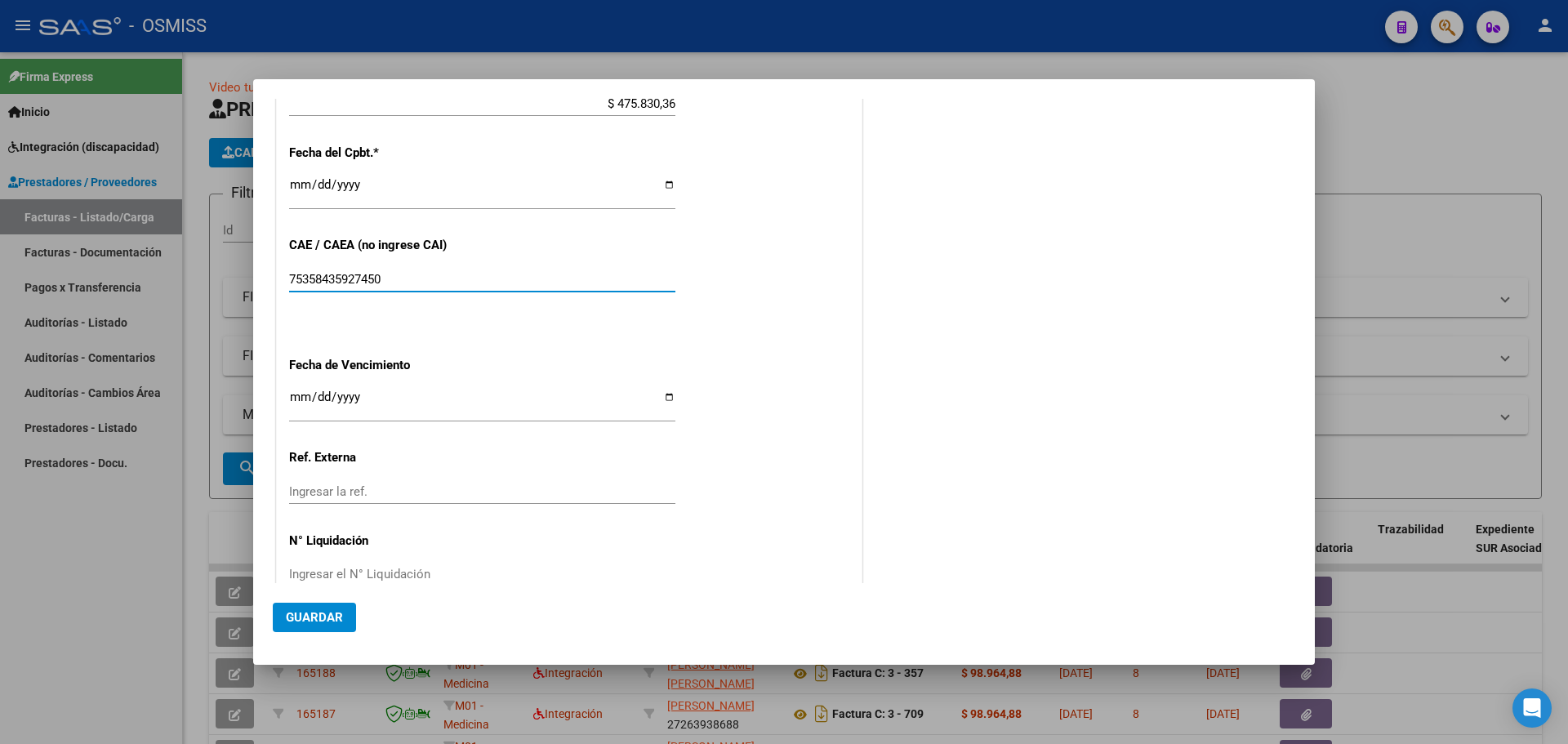
type input "75358435927450"
click at [659, 394] on input "Ingresar la fecha" at bounding box center [482, 404] width 387 height 26
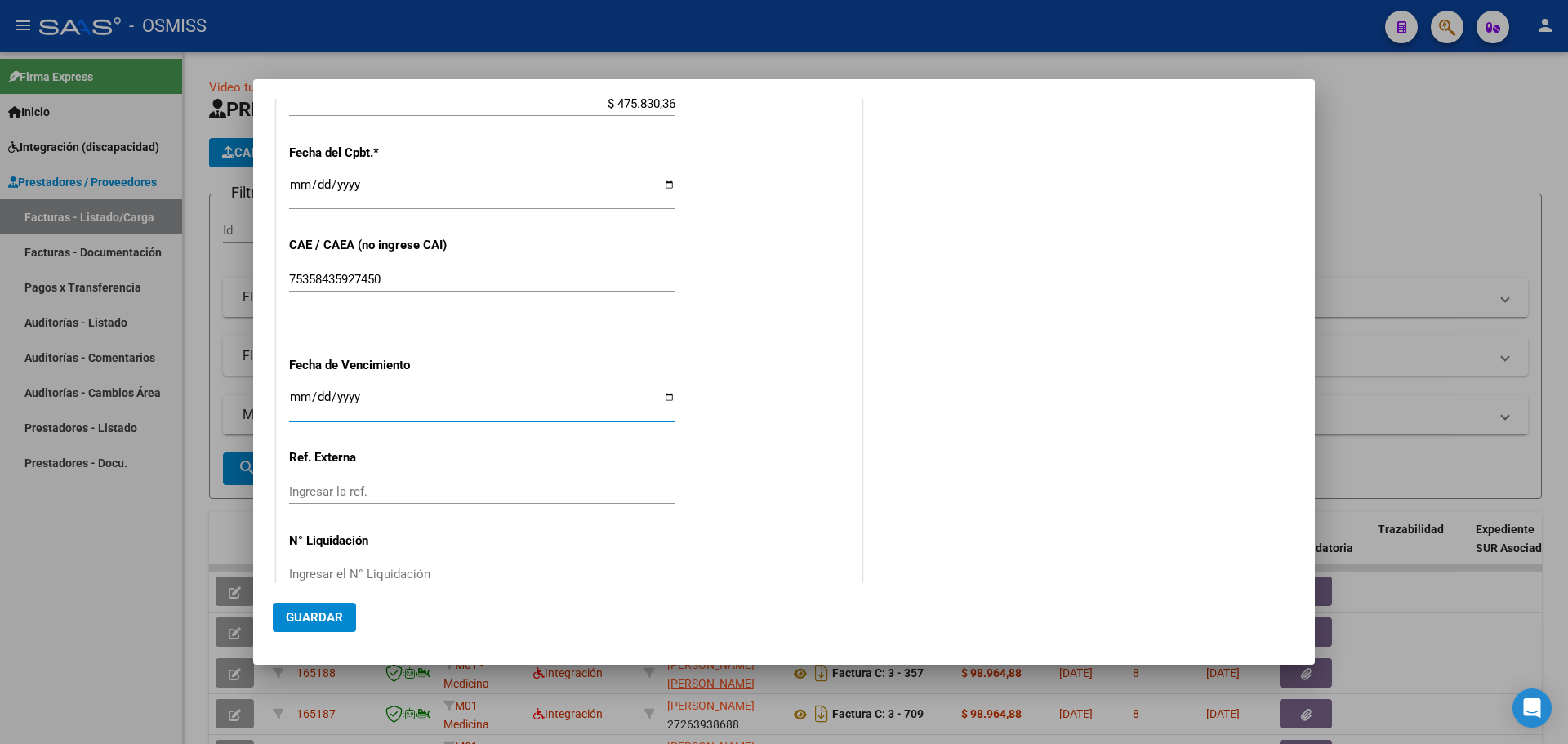
type input "[DATE]"
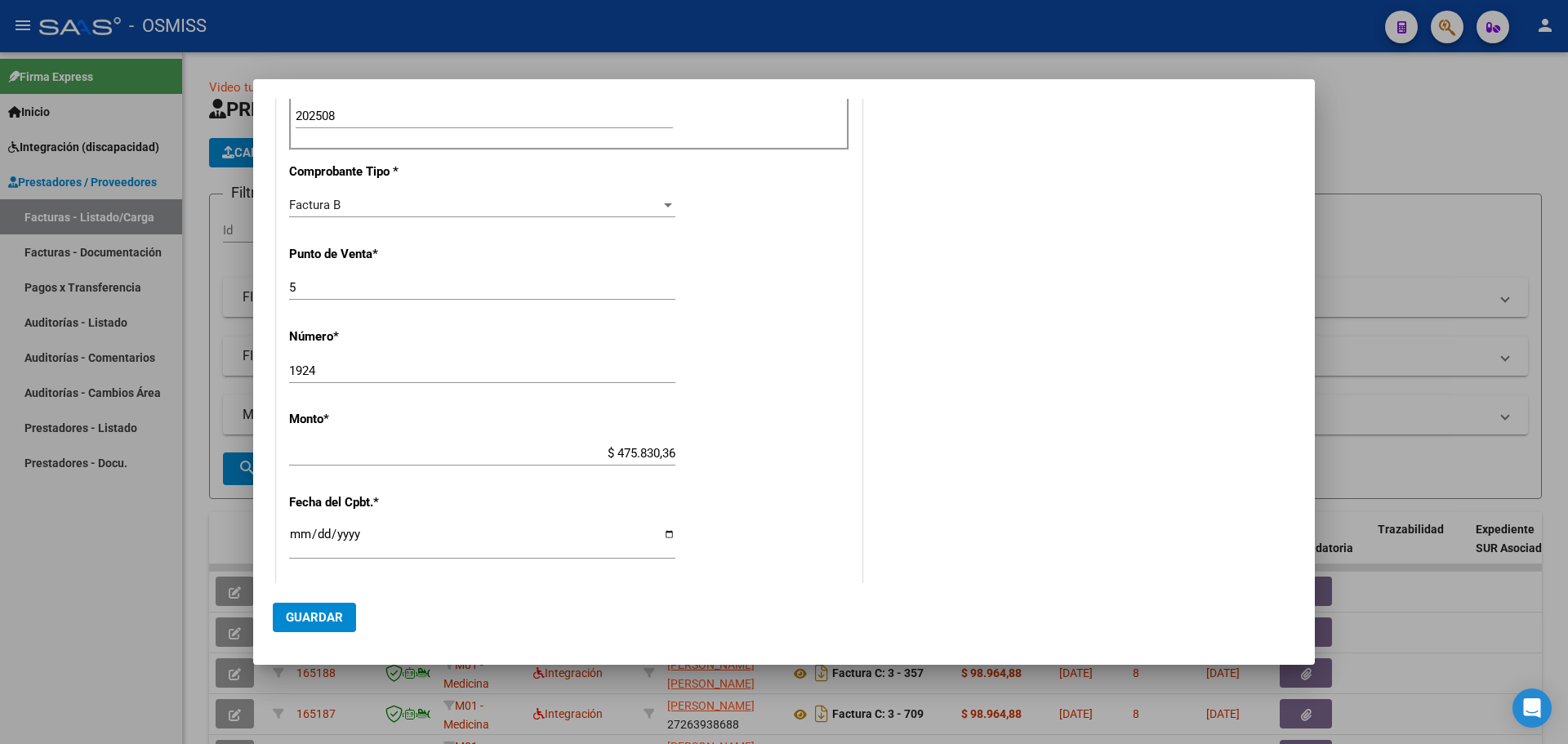
scroll to position [730, 0]
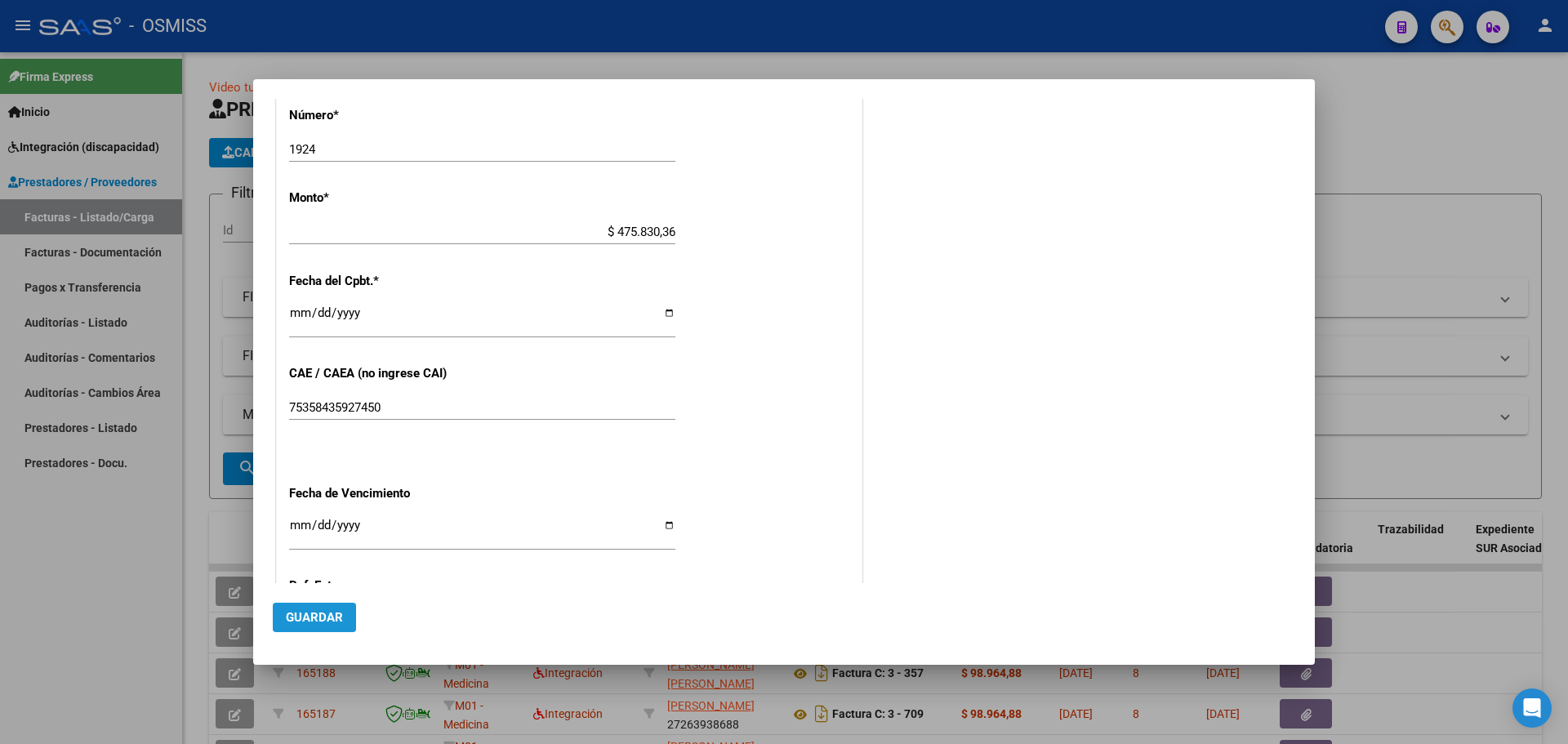
click at [308, 611] on span "Guardar" at bounding box center [314, 617] width 57 height 15
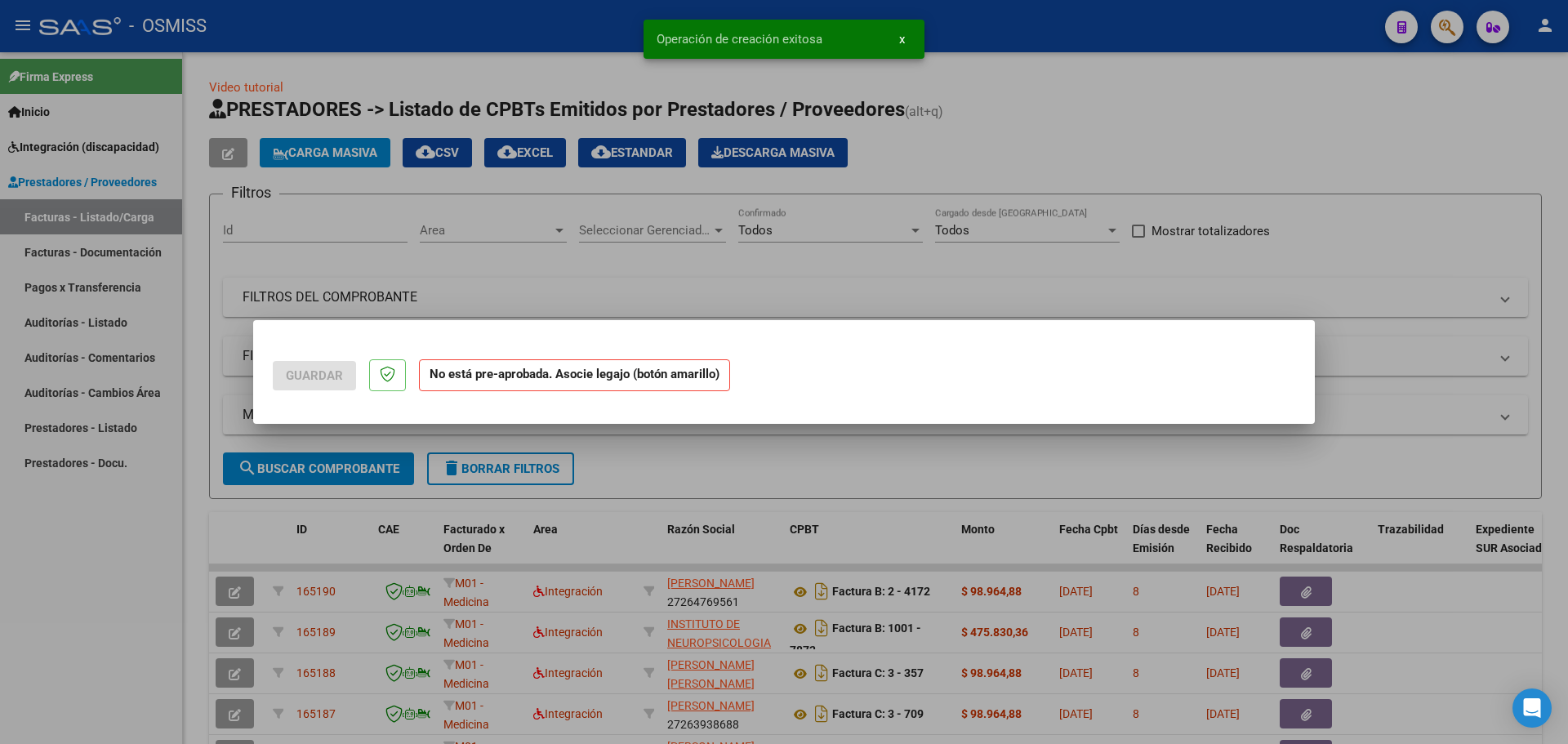
scroll to position [0, 0]
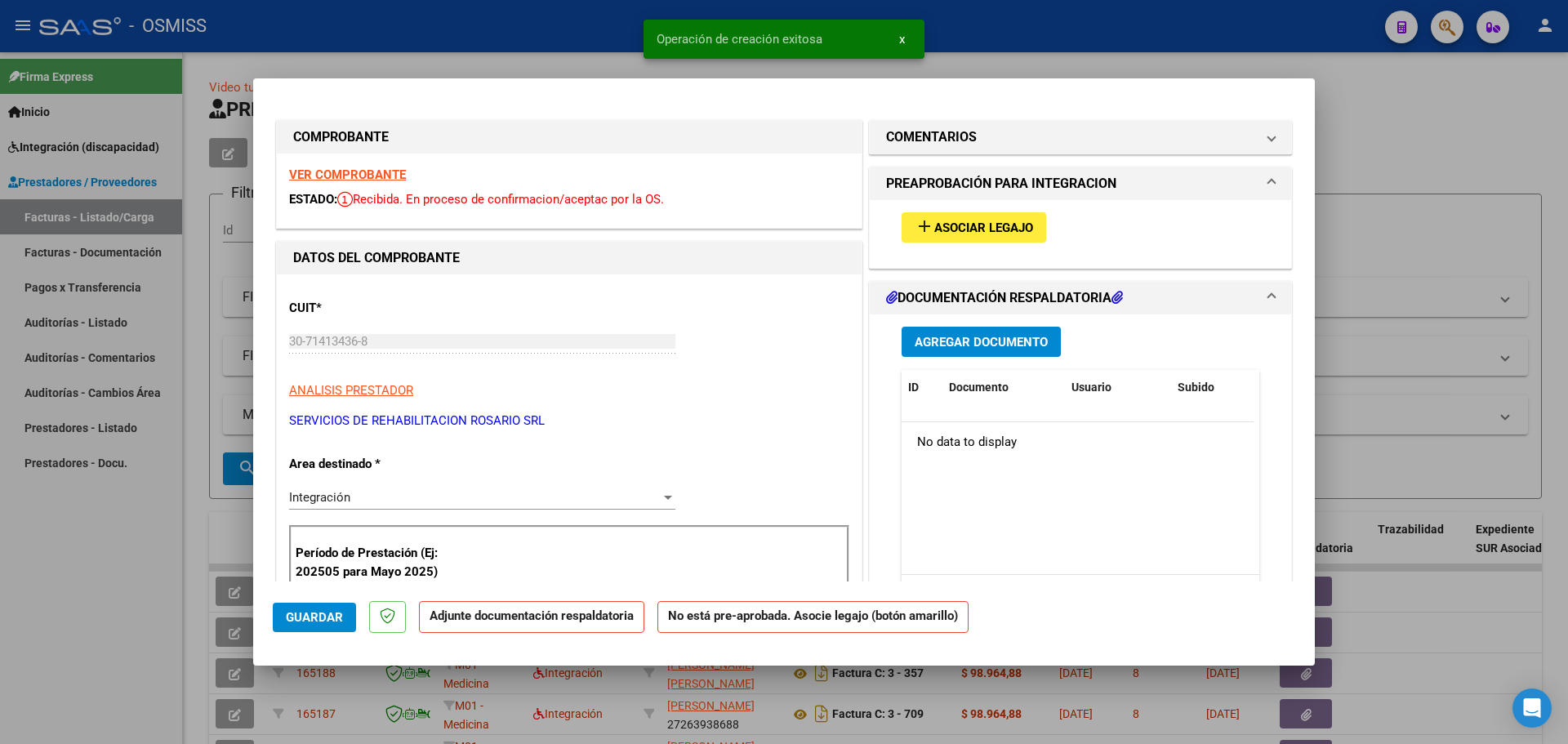
click at [954, 230] on span "Asociar Legajo" at bounding box center [984, 228] width 99 height 15
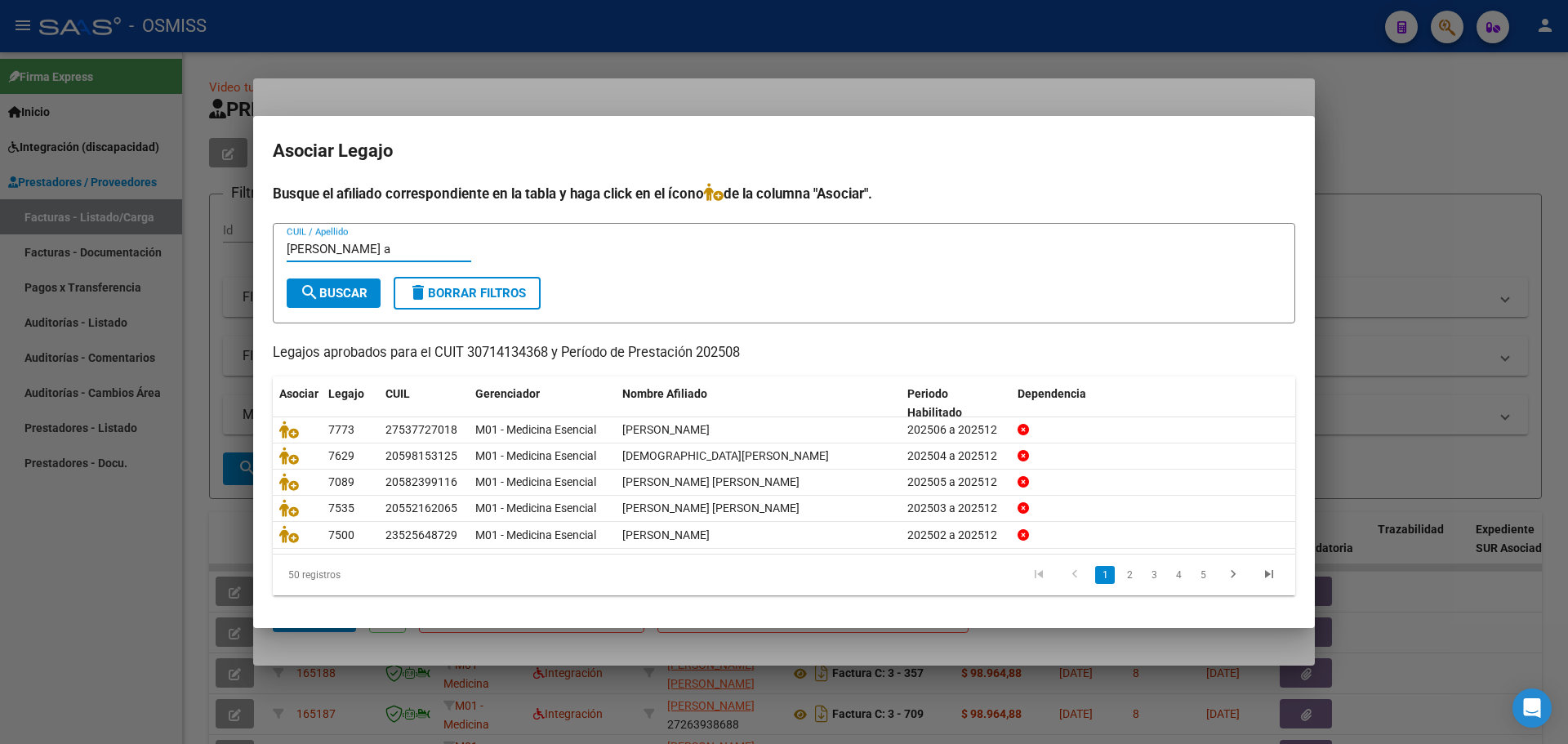
type input "[PERSON_NAME] a"
click at [337, 292] on span "search Buscar" at bounding box center [334, 293] width 68 height 15
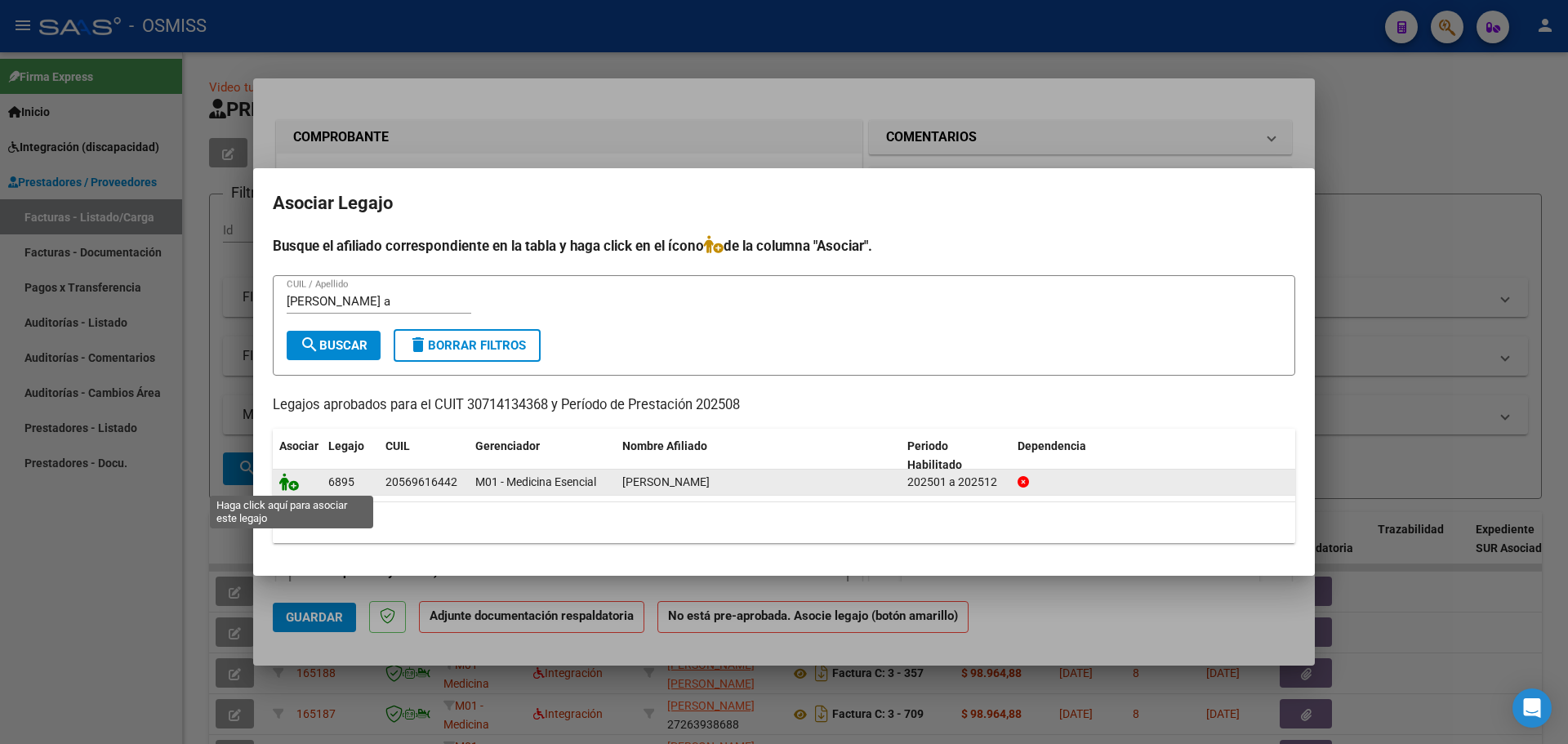
click at [279, 480] on icon at bounding box center [289, 482] width 20 height 18
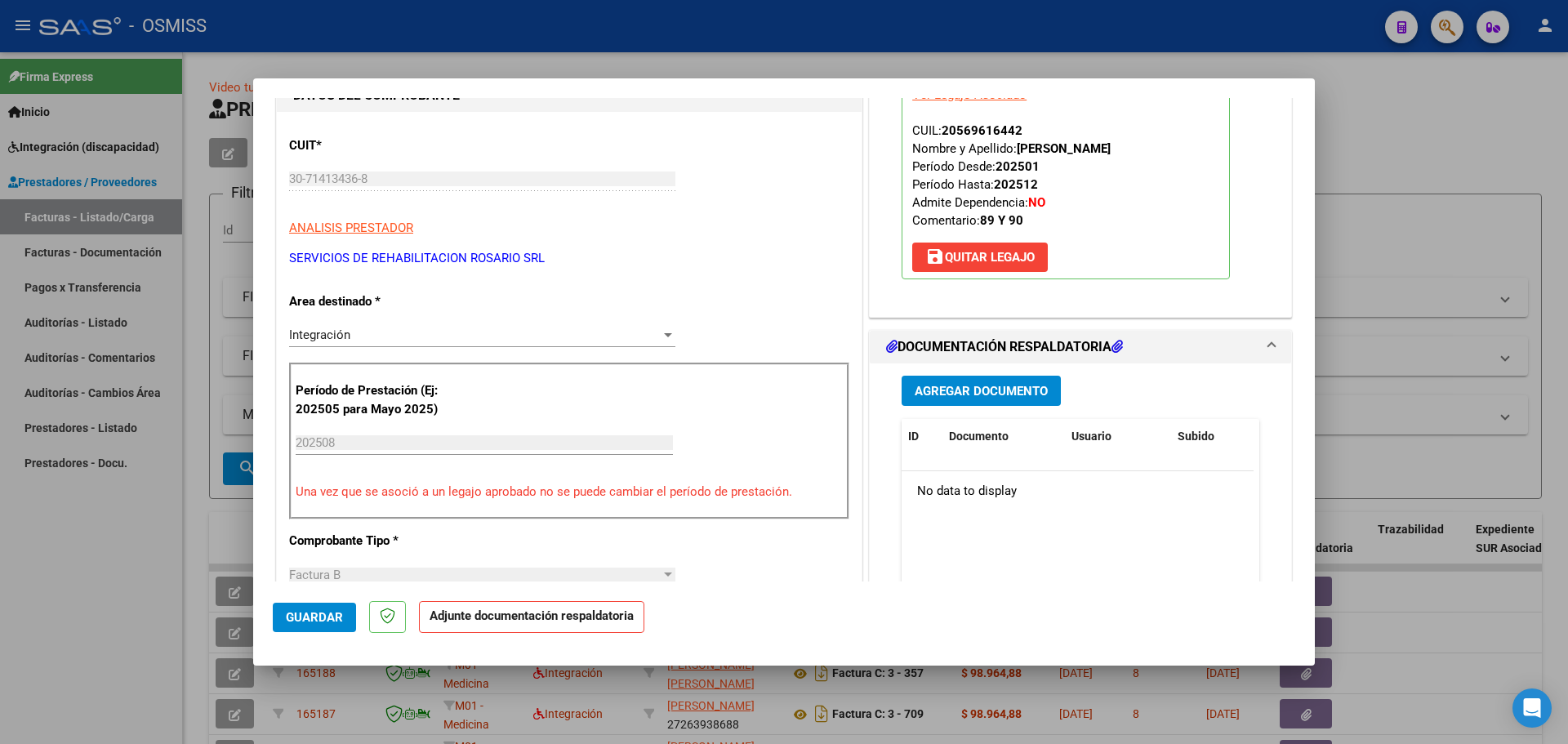
scroll to position [163, 0]
click at [998, 392] on span "Agregar Documento" at bounding box center [981, 391] width 133 height 15
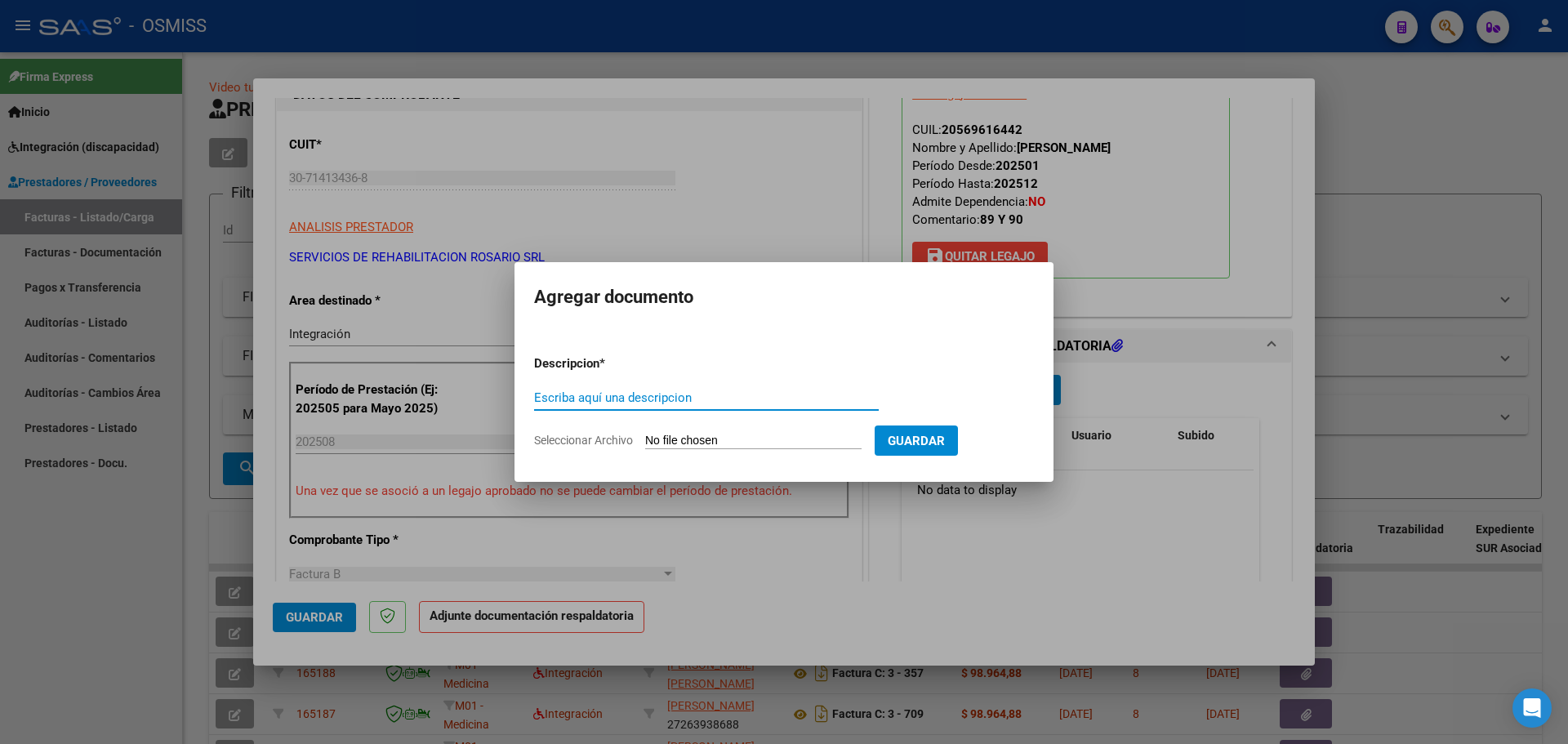
click at [684, 438] on input "Seleccionar Archivo" at bounding box center [753, 441] width 217 height 16
type input "C:\fakepath\[PERSON_NAME].pdf"
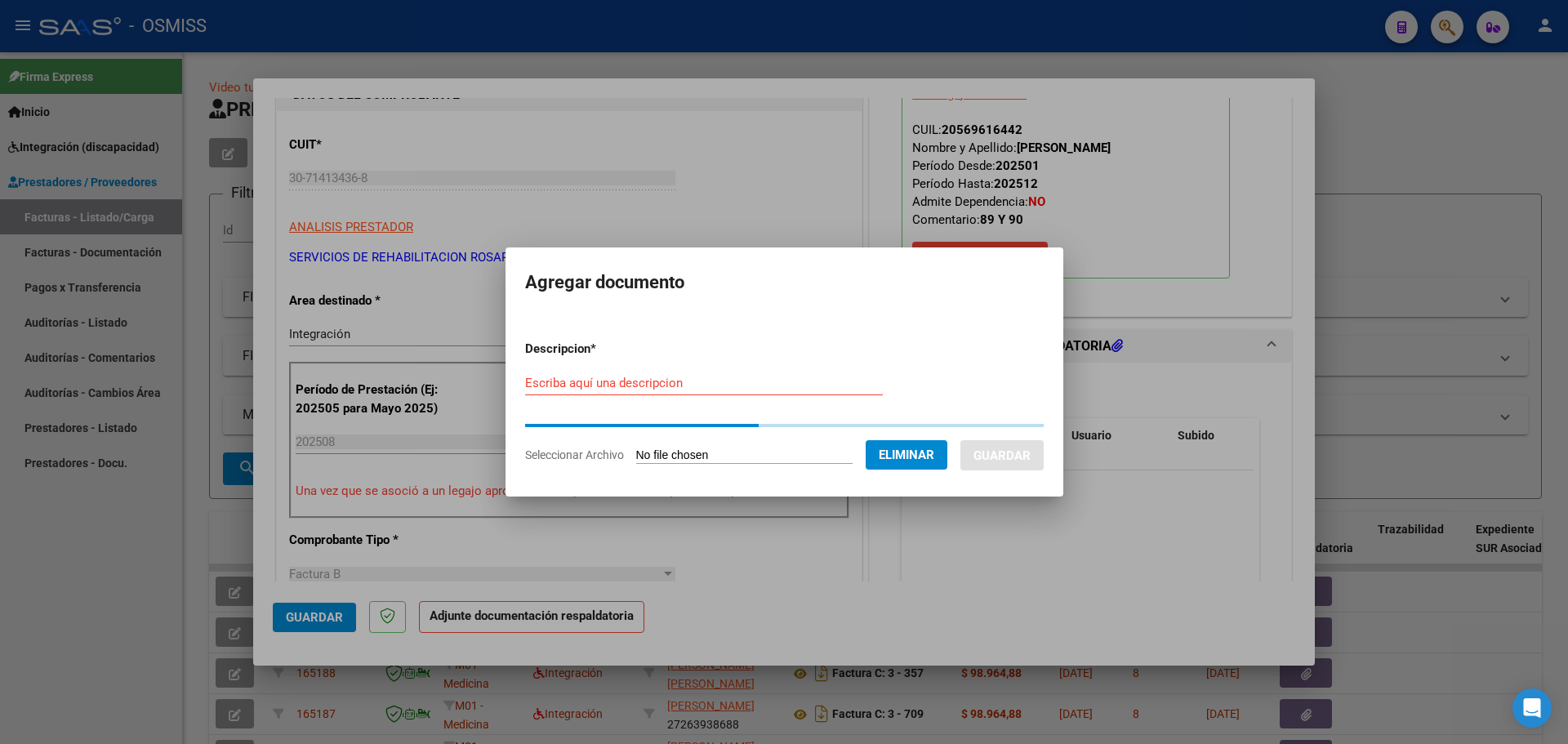
click at [580, 386] on div "Escriba aquí una descripcion" at bounding box center [704, 383] width 358 height 25
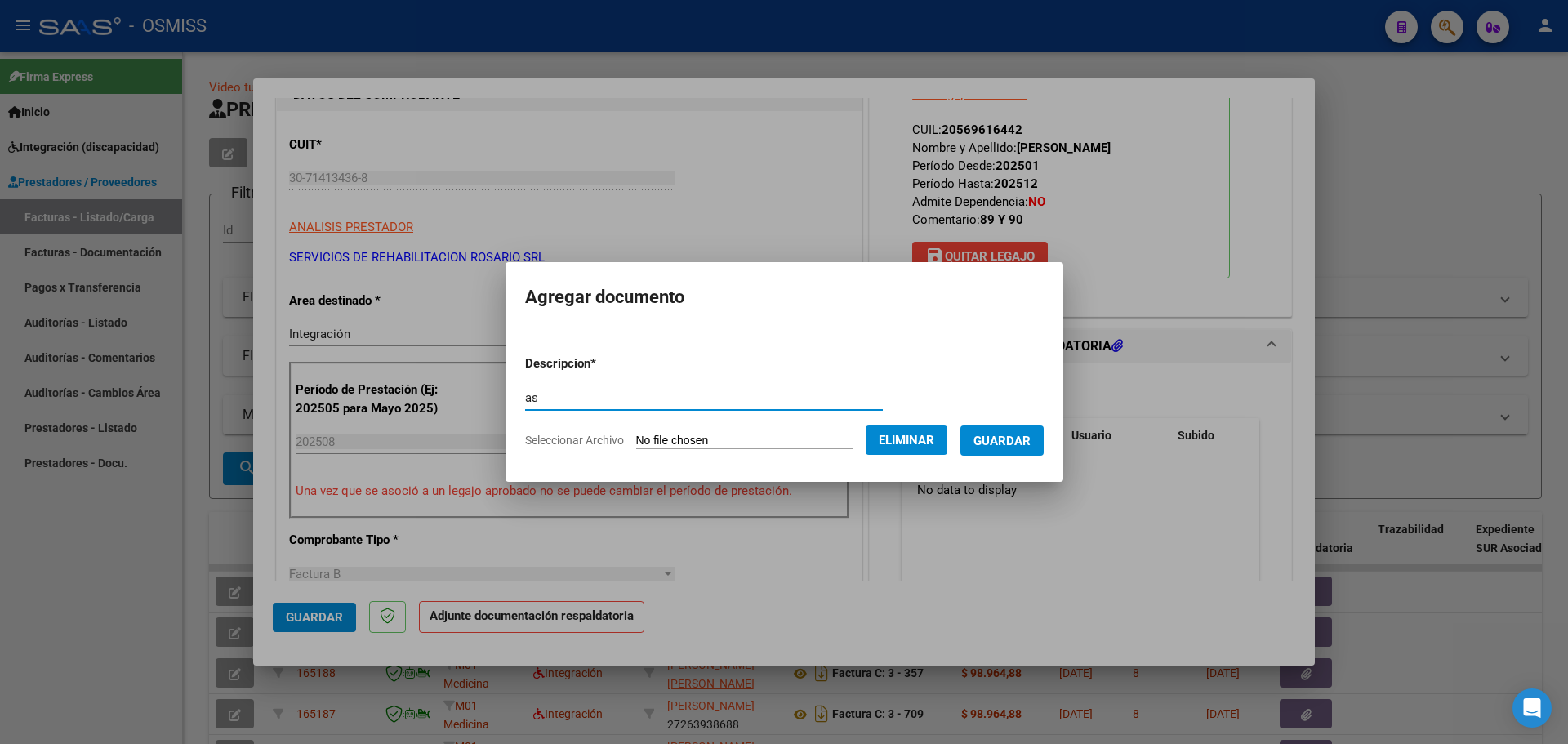
type input "as"
click at [1030, 440] on span "Guardar" at bounding box center [1002, 441] width 57 height 15
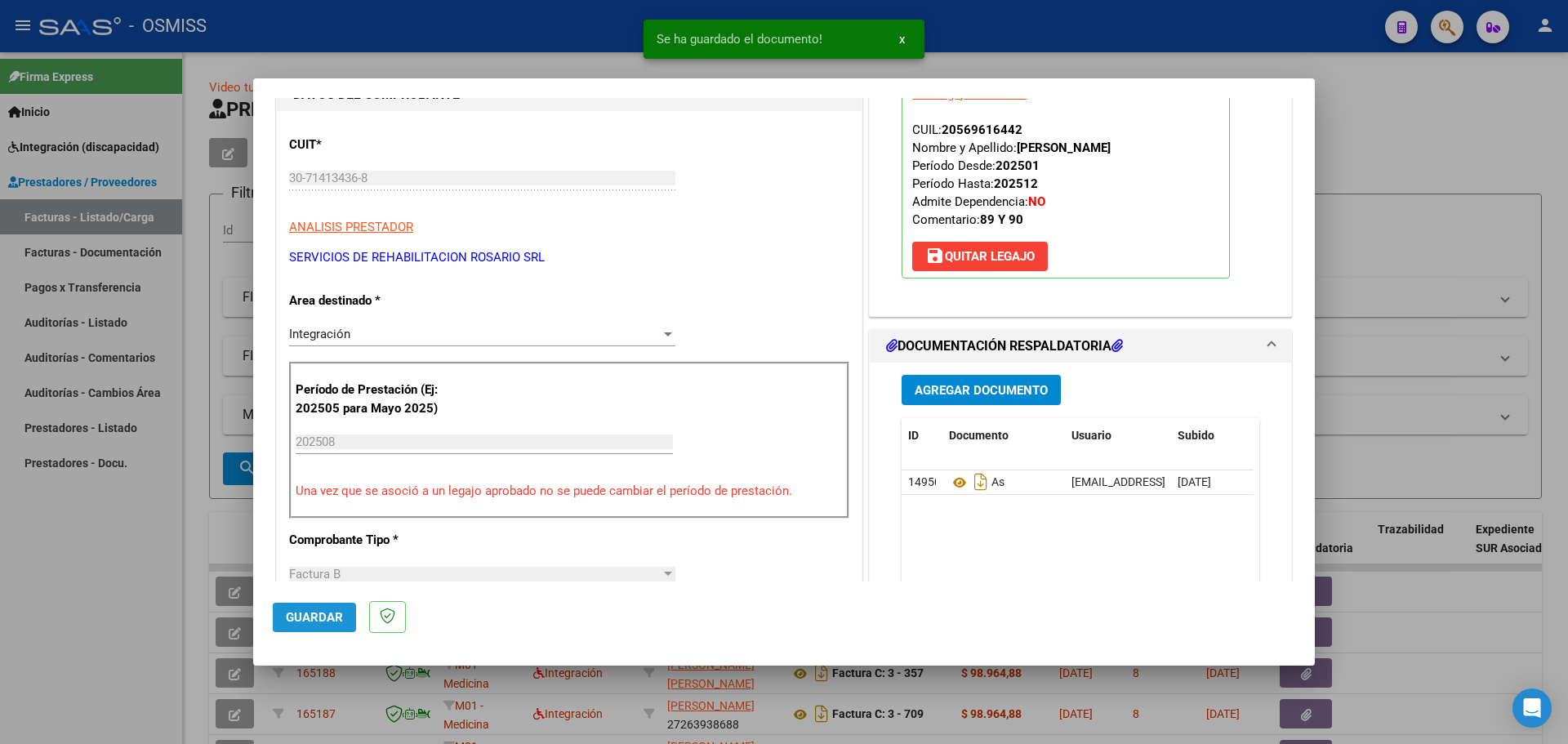
click at [329, 617] on span "Guardar" at bounding box center [314, 617] width 57 height 15
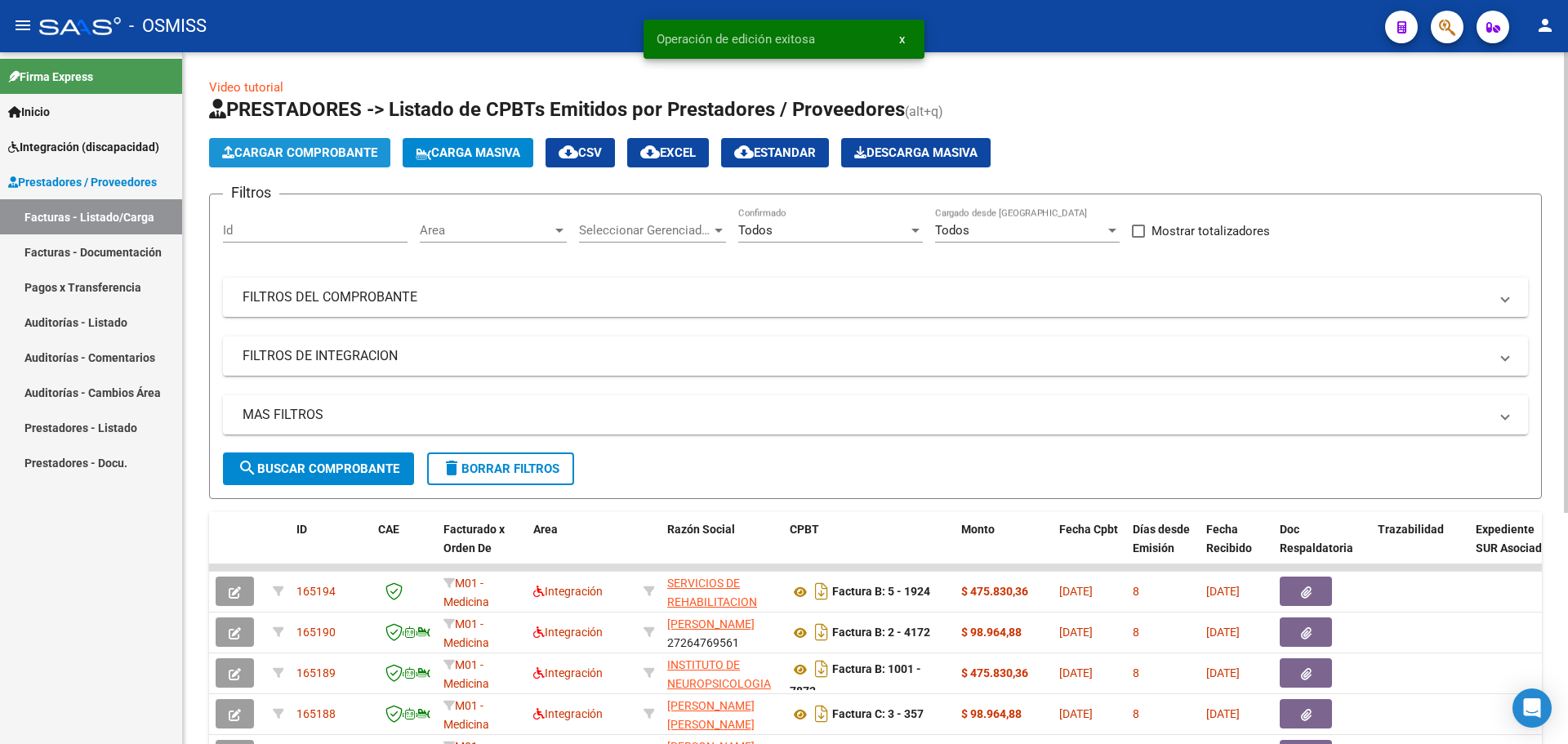
click at [317, 145] on span "Cargar Comprobante" at bounding box center [299, 152] width 155 height 15
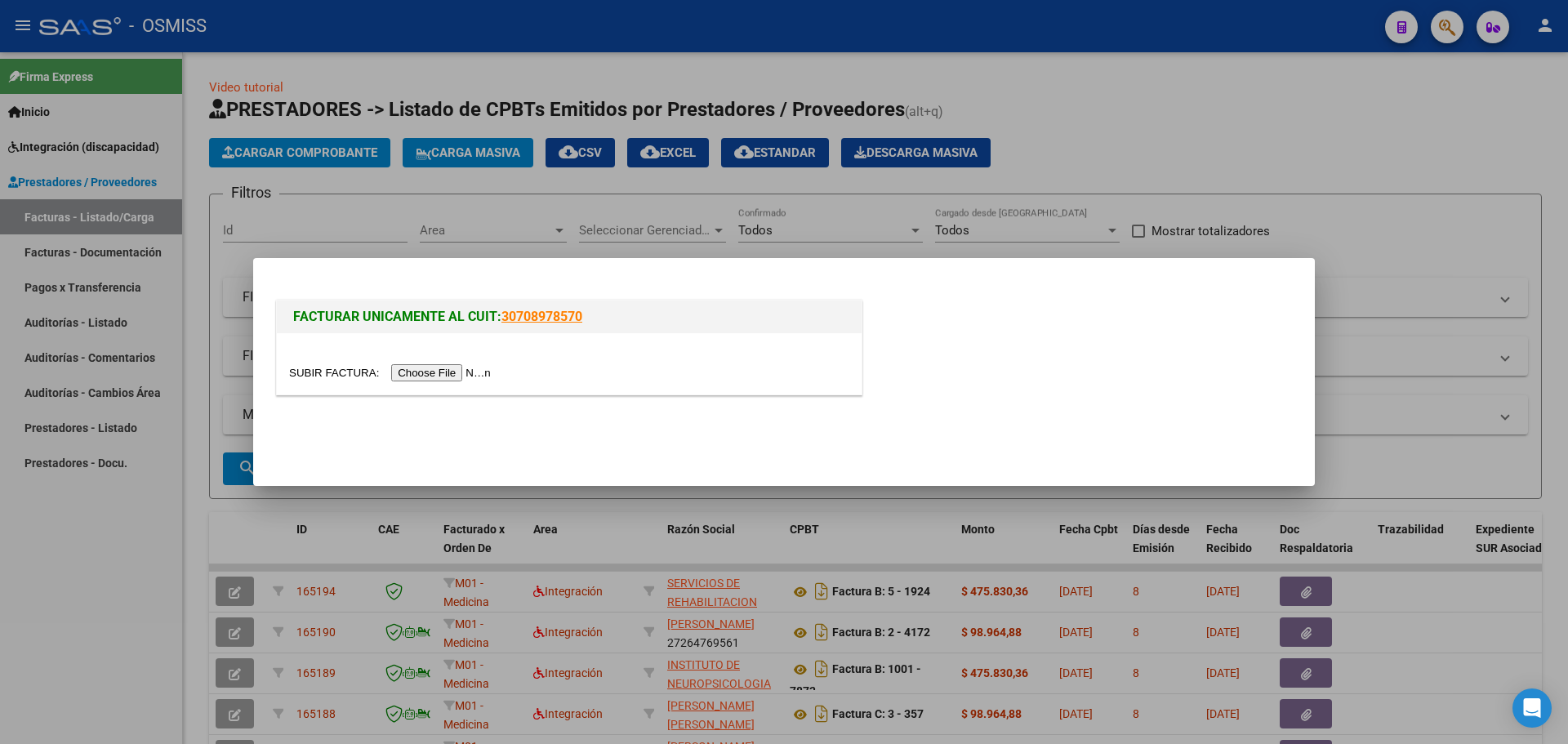
click at [458, 372] on input "file" at bounding box center [392, 372] width 207 height 17
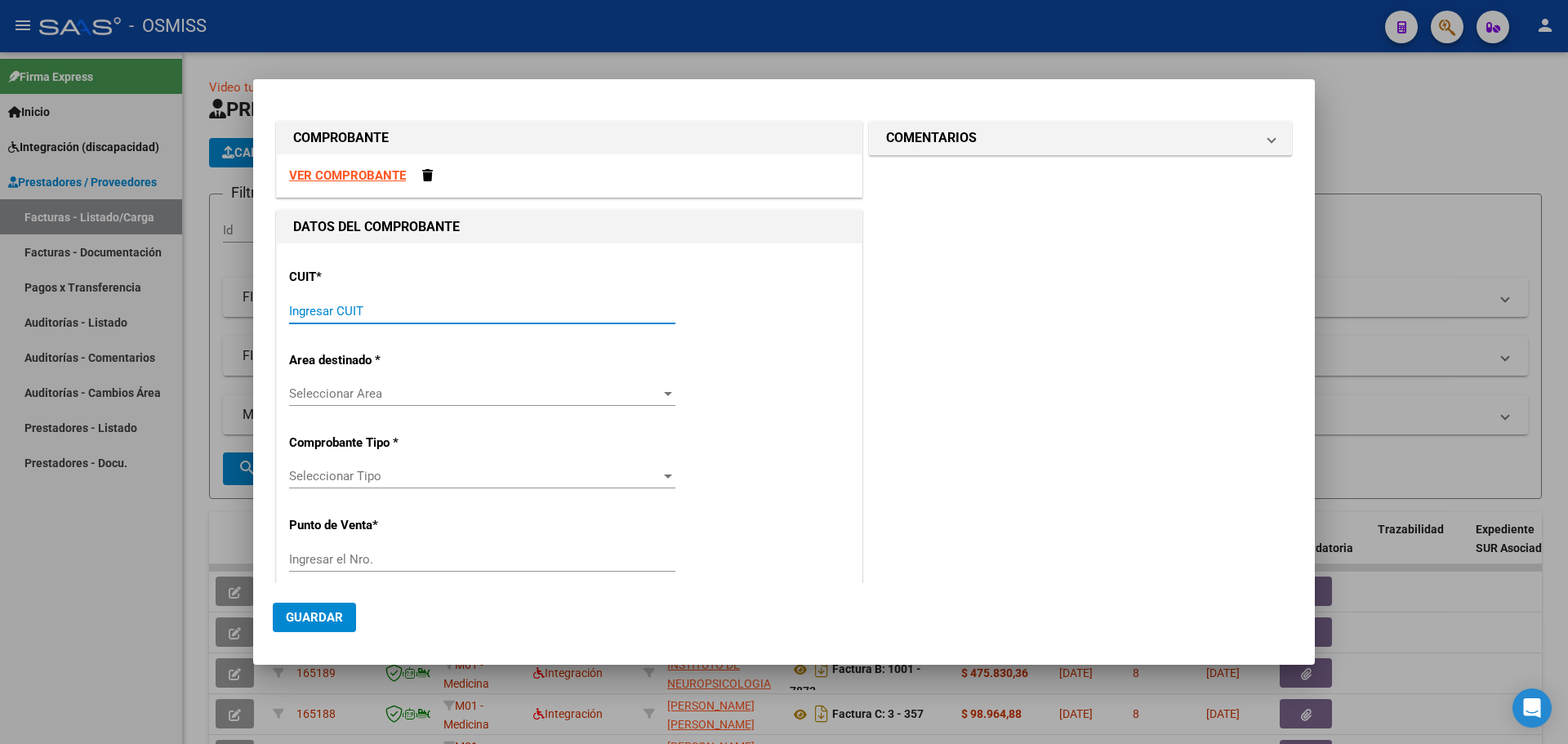
click at [384, 311] on input "Ingresar CUIT" at bounding box center [482, 311] width 387 height 15
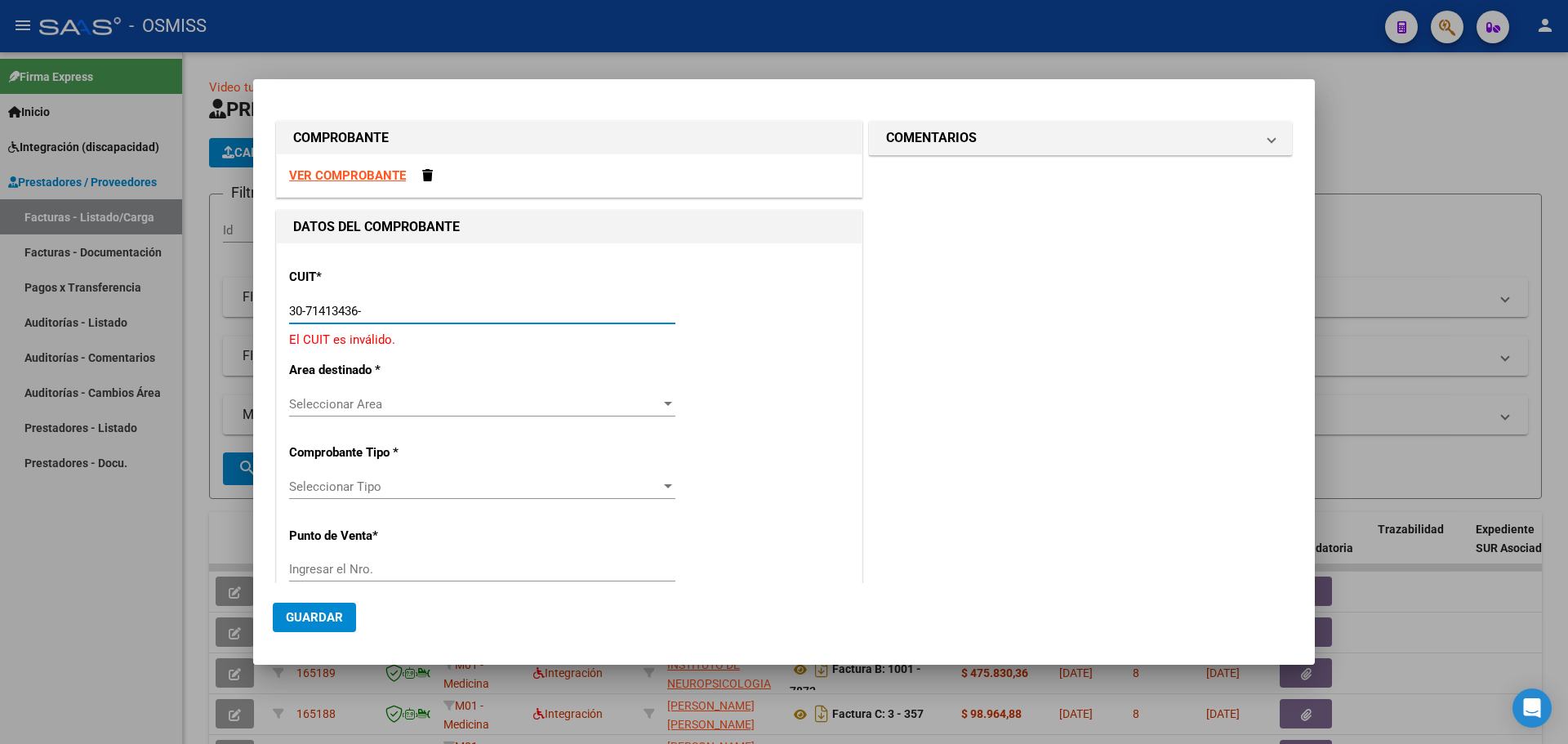
type input "30-71413436-8"
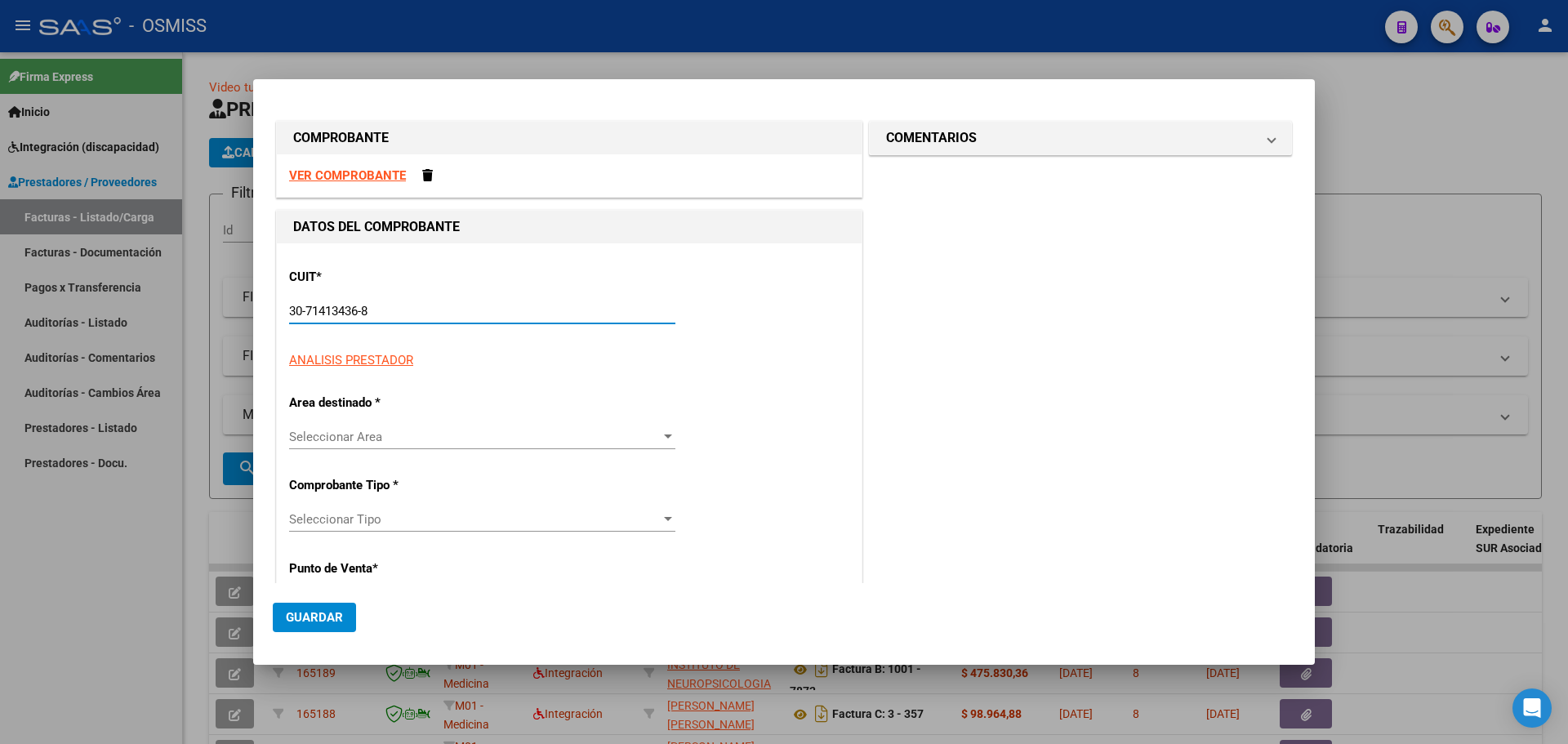
type input "5"
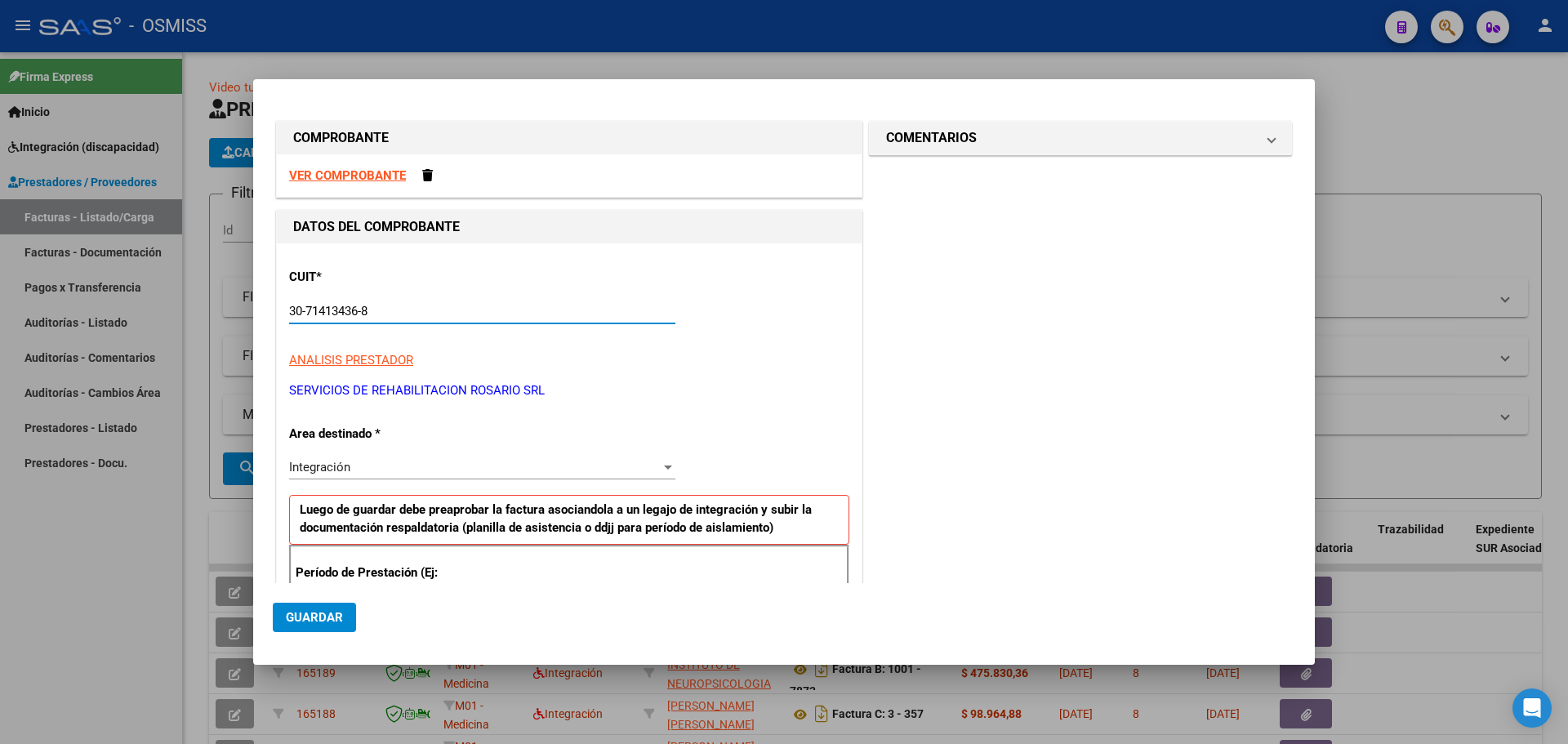
scroll to position [245, 0]
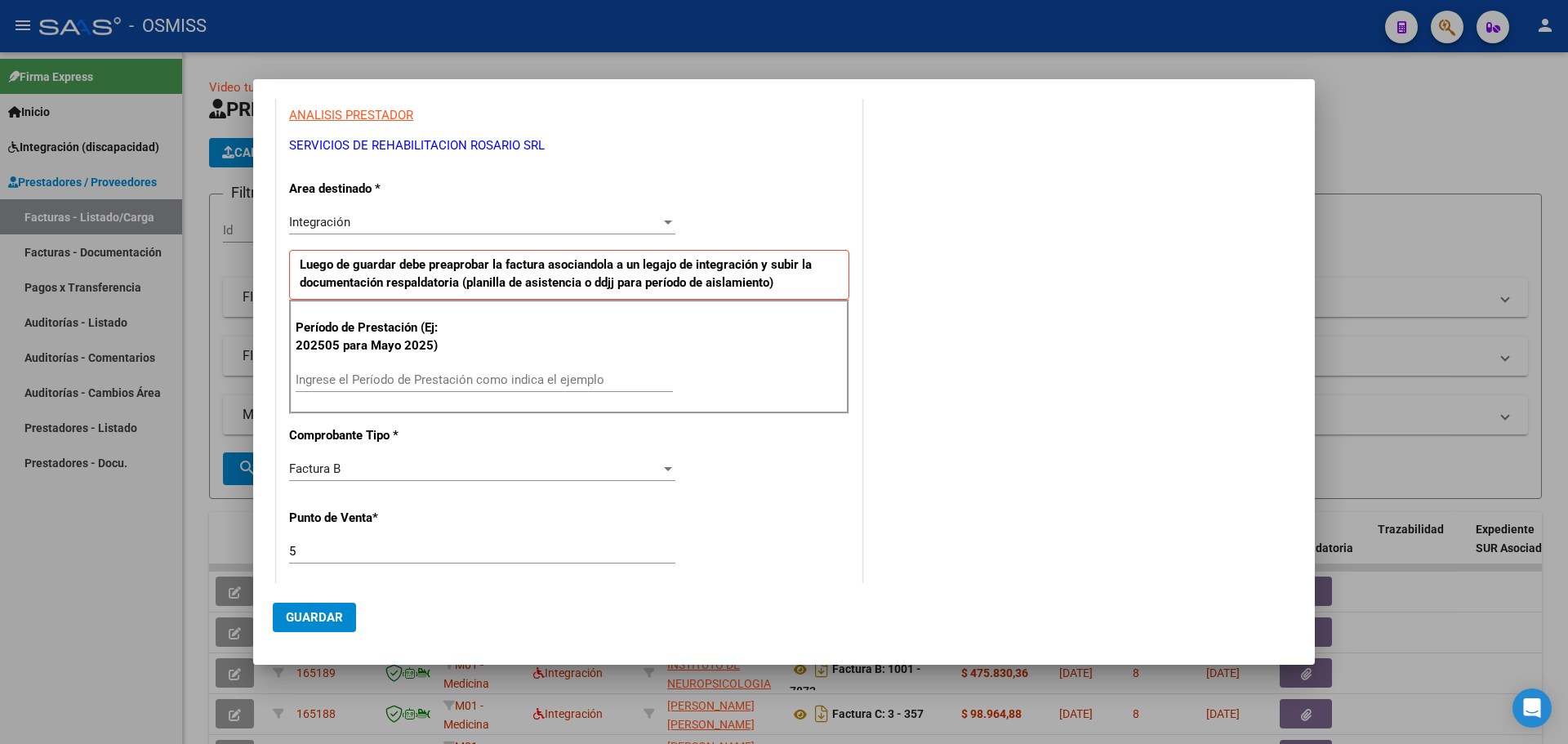
type input "30-71413436-8"
click at [428, 373] on input "Ingrese el Período de Prestación como indica el ejemplo" at bounding box center [485, 380] width 378 height 15
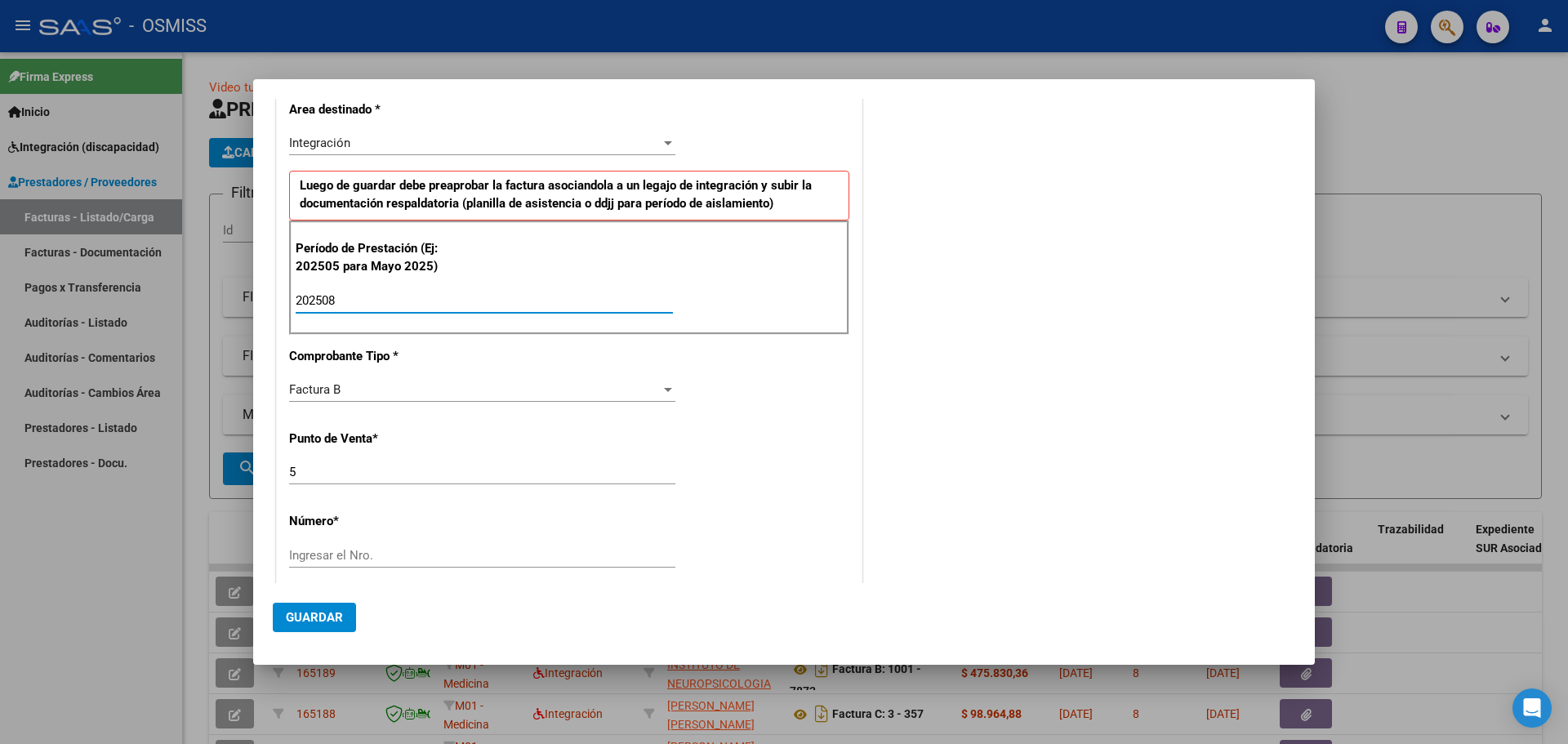
scroll to position [326, 0]
type input "202508"
drag, startPoint x: 303, startPoint y: 468, endPoint x: 280, endPoint y: 469, distance: 23.0
click at [282, 469] on div "CUIT * 30-71413436-8 Ingresar CUIT ANALISIS PRESTADOR SERVICIOS DE REHABILITACI…" at bounding box center [569, 531] width 584 height 1228
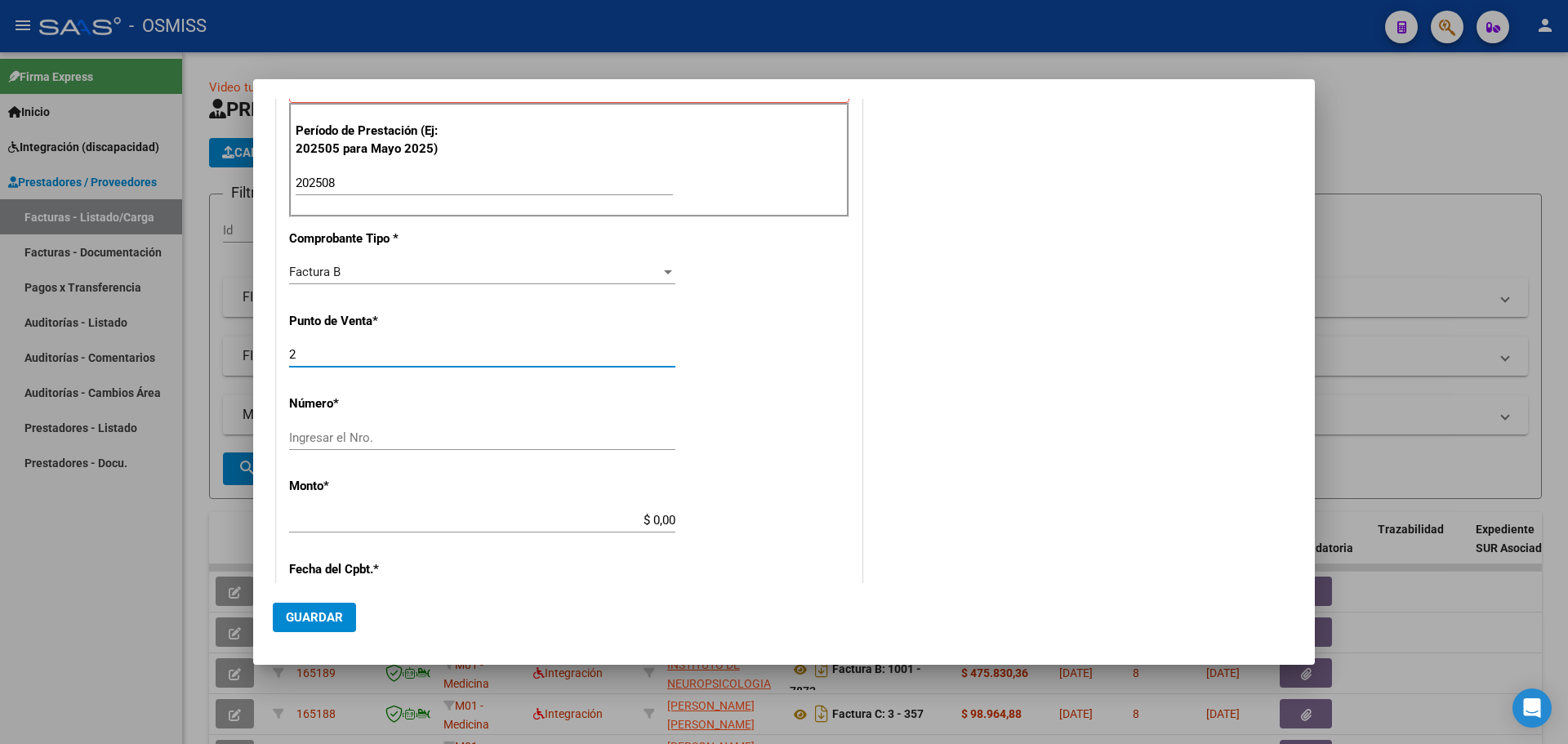
scroll to position [489, 0]
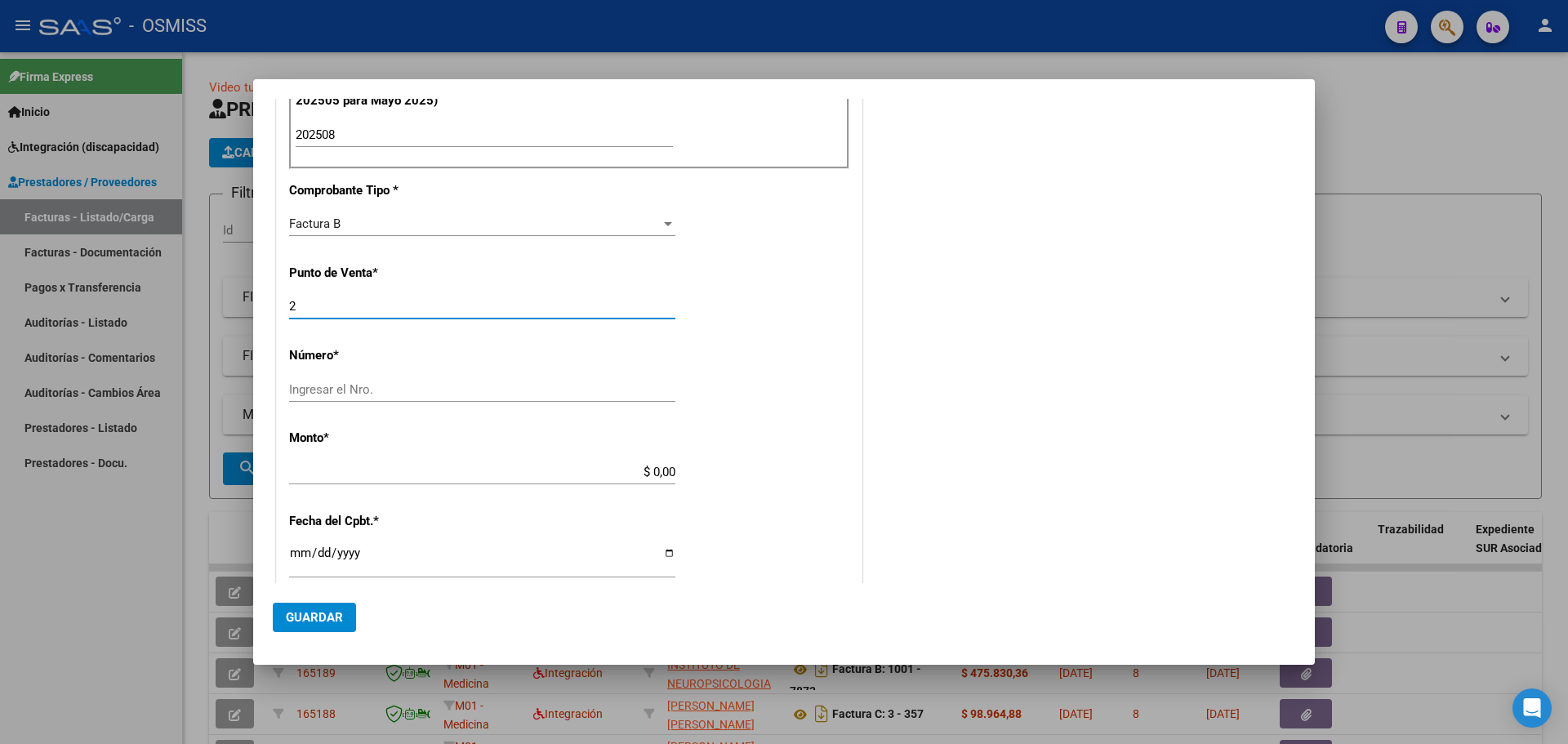
type input "2"
click at [319, 388] on input "Ingresar el Nro." at bounding box center [482, 390] width 387 height 15
type input "9129"
drag, startPoint x: 617, startPoint y: 464, endPoint x: 719, endPoint y: 464, distance: 102.0
click at [719, 464] on div "CUIT * 30-71413436-8 Ingresar CUIT ANALISIS PRESTADOR SERVICIOS DE REHABILITACI…" at bounding box center [569, 367] width 584 height 1228
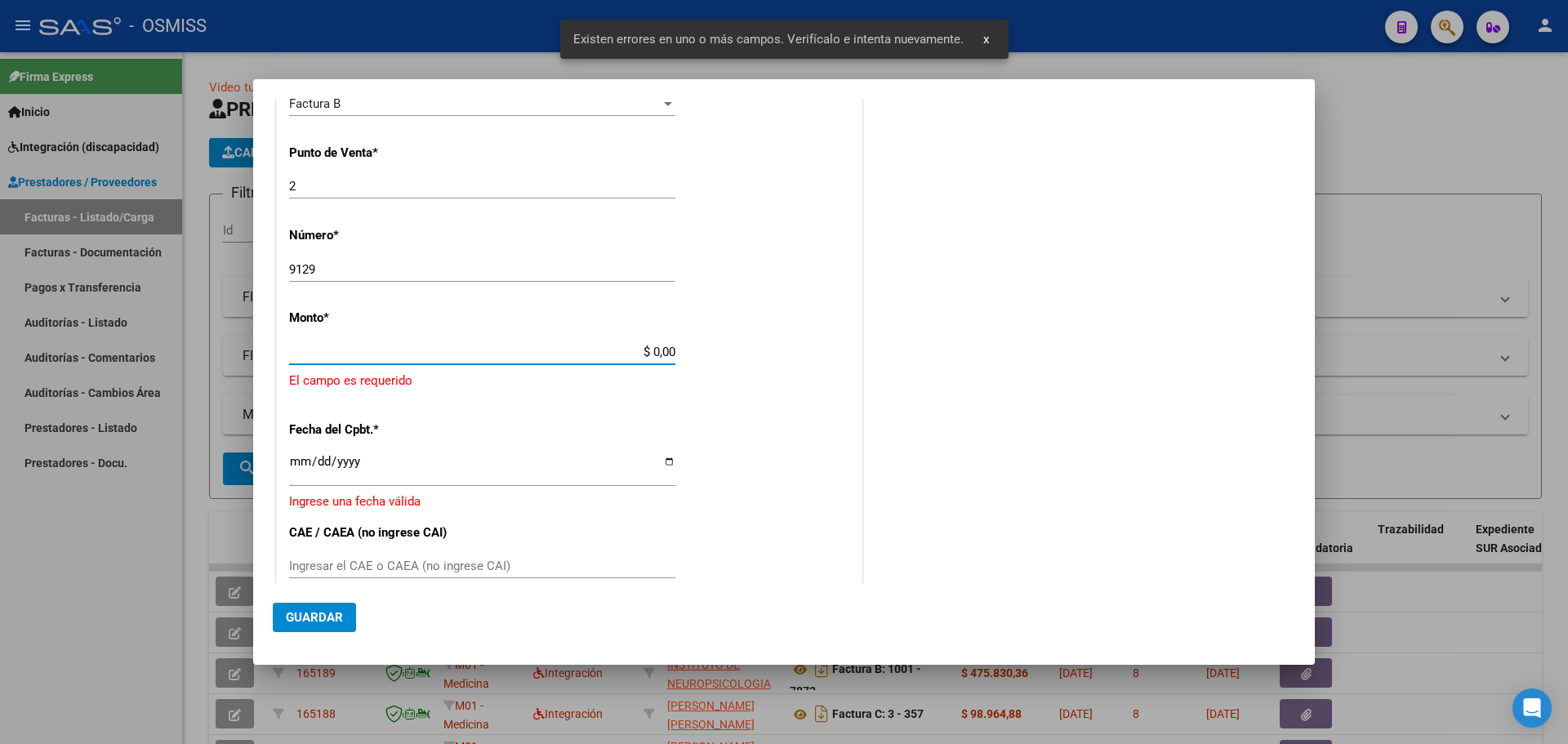
scroll to position [613, 0]
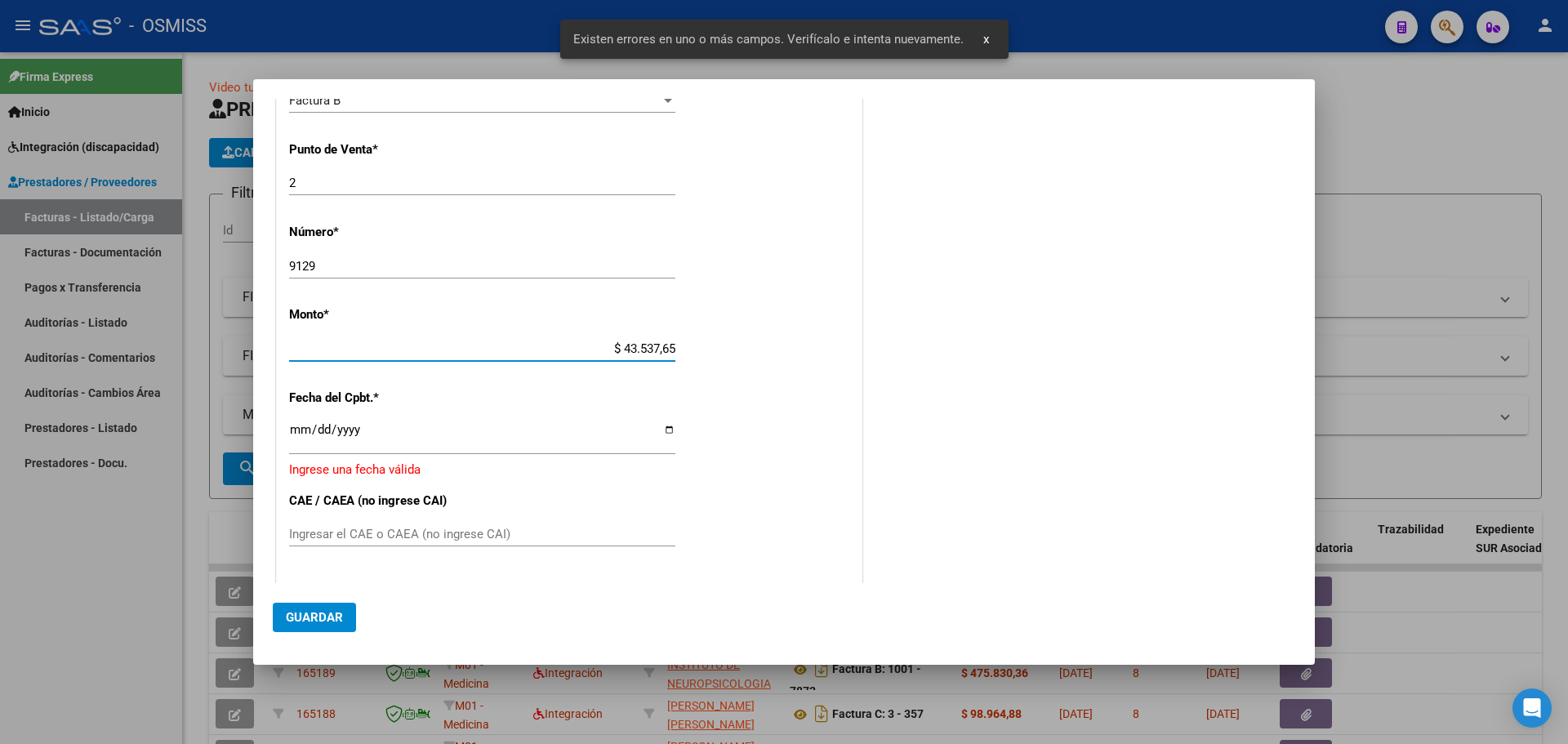
type input "$ 435.376,56"
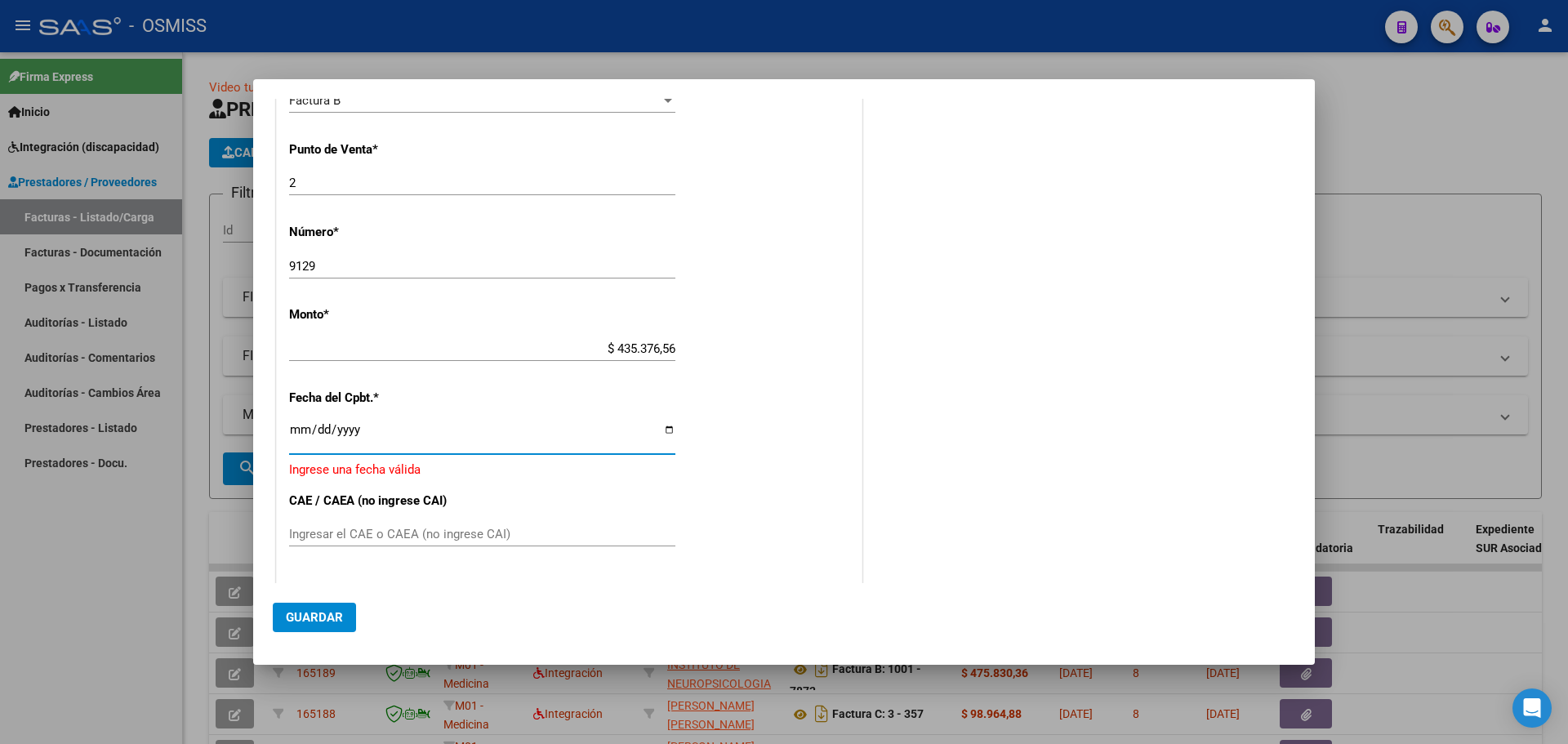
click at [663, 430] on input "Ingresar la fecha" at bounding box center [482, 436] width 387 height 26
type input "[DATE]"
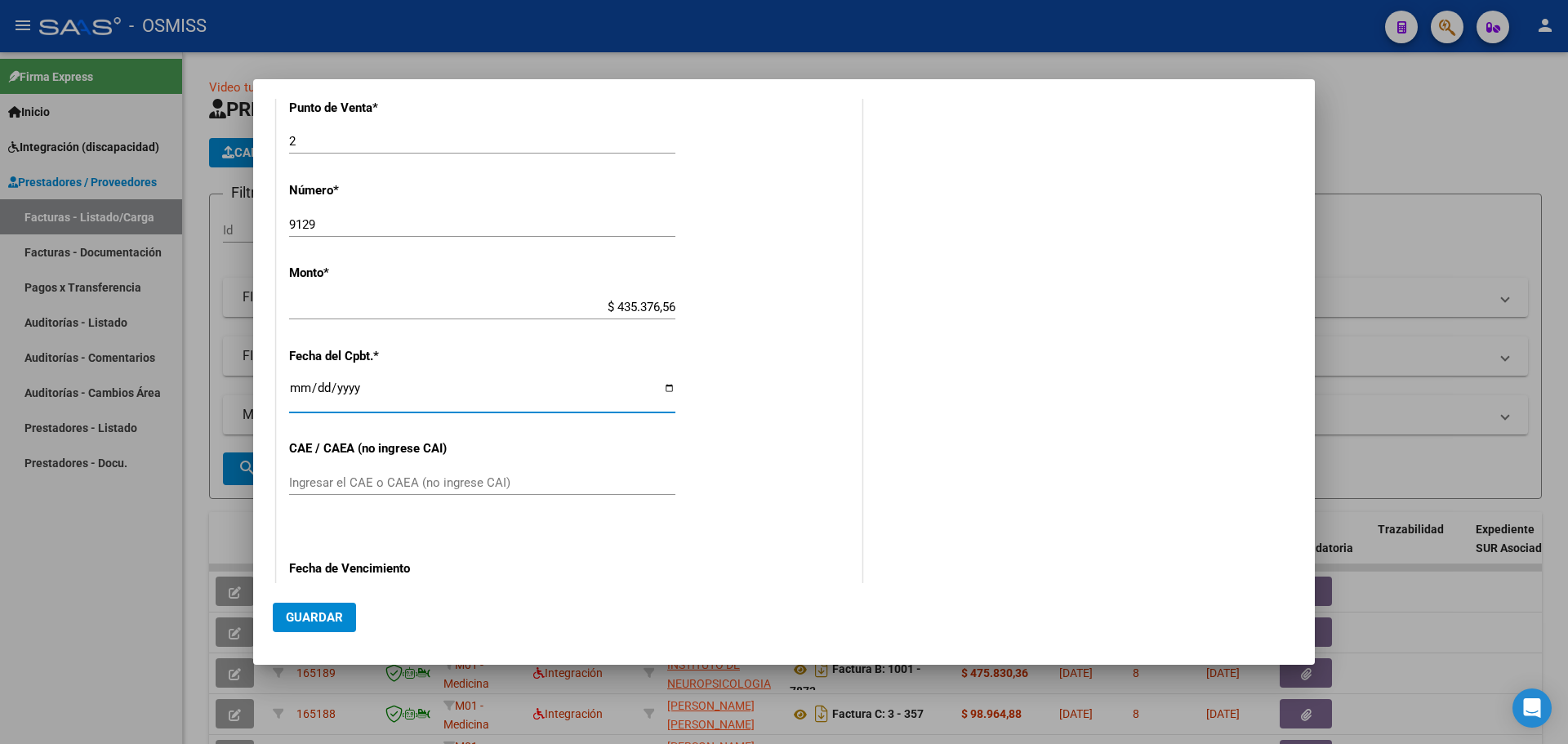
scroll to position [695, 0]
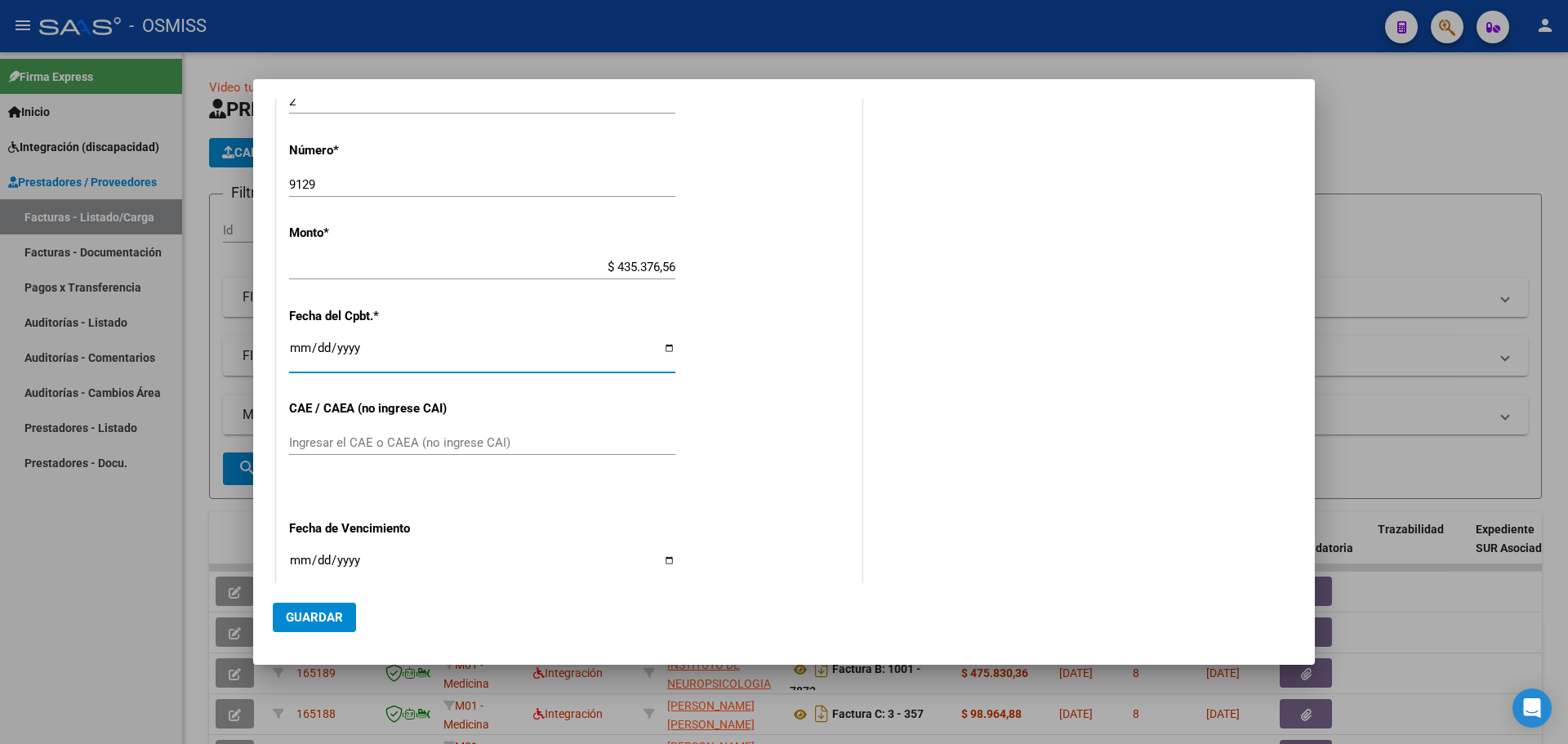
click at [326, 442] on input "Ingresar el CAE o CAEA (no ingrese CAI)" at bounding box center [482, 442] width 387 height 15
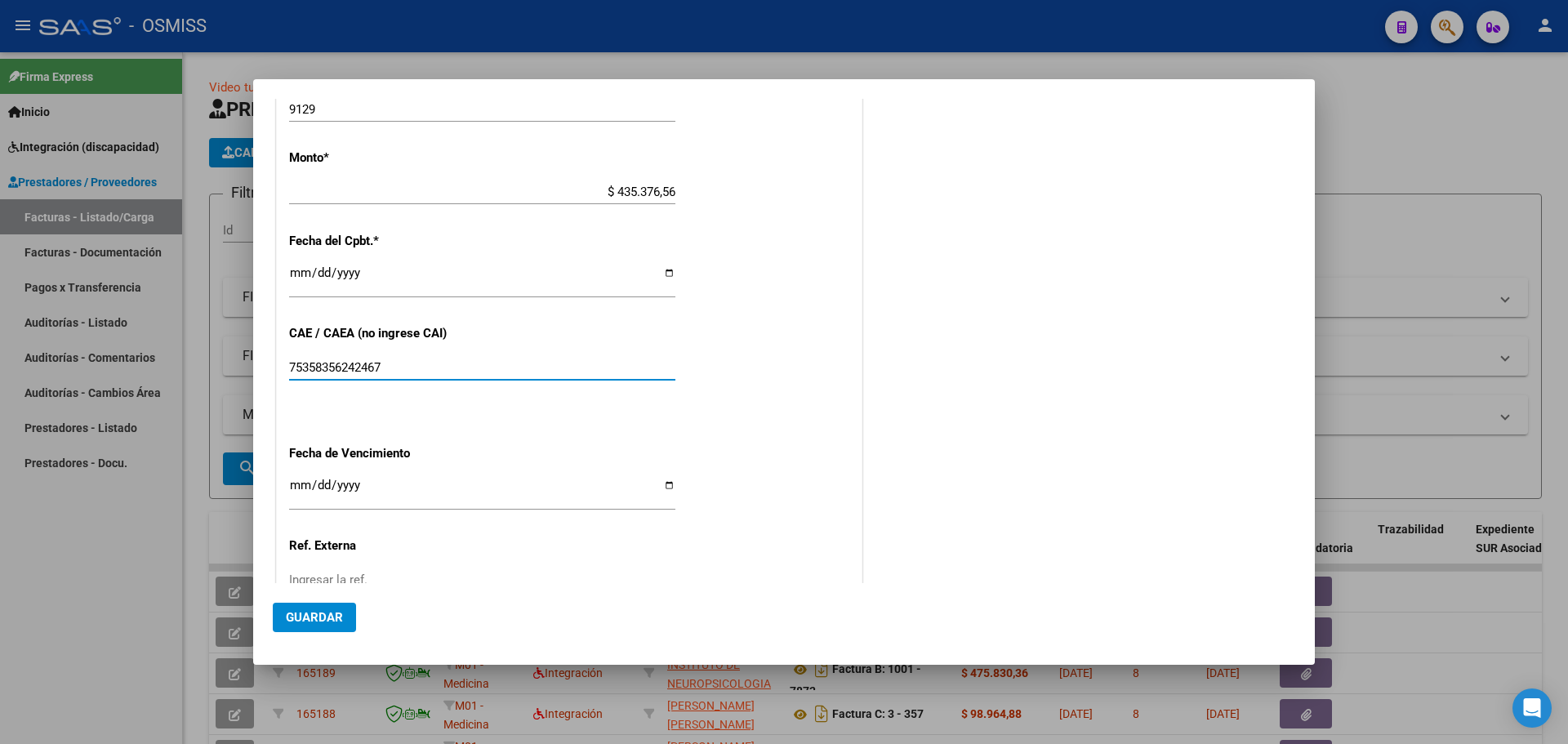
scroll to position [776, 0]
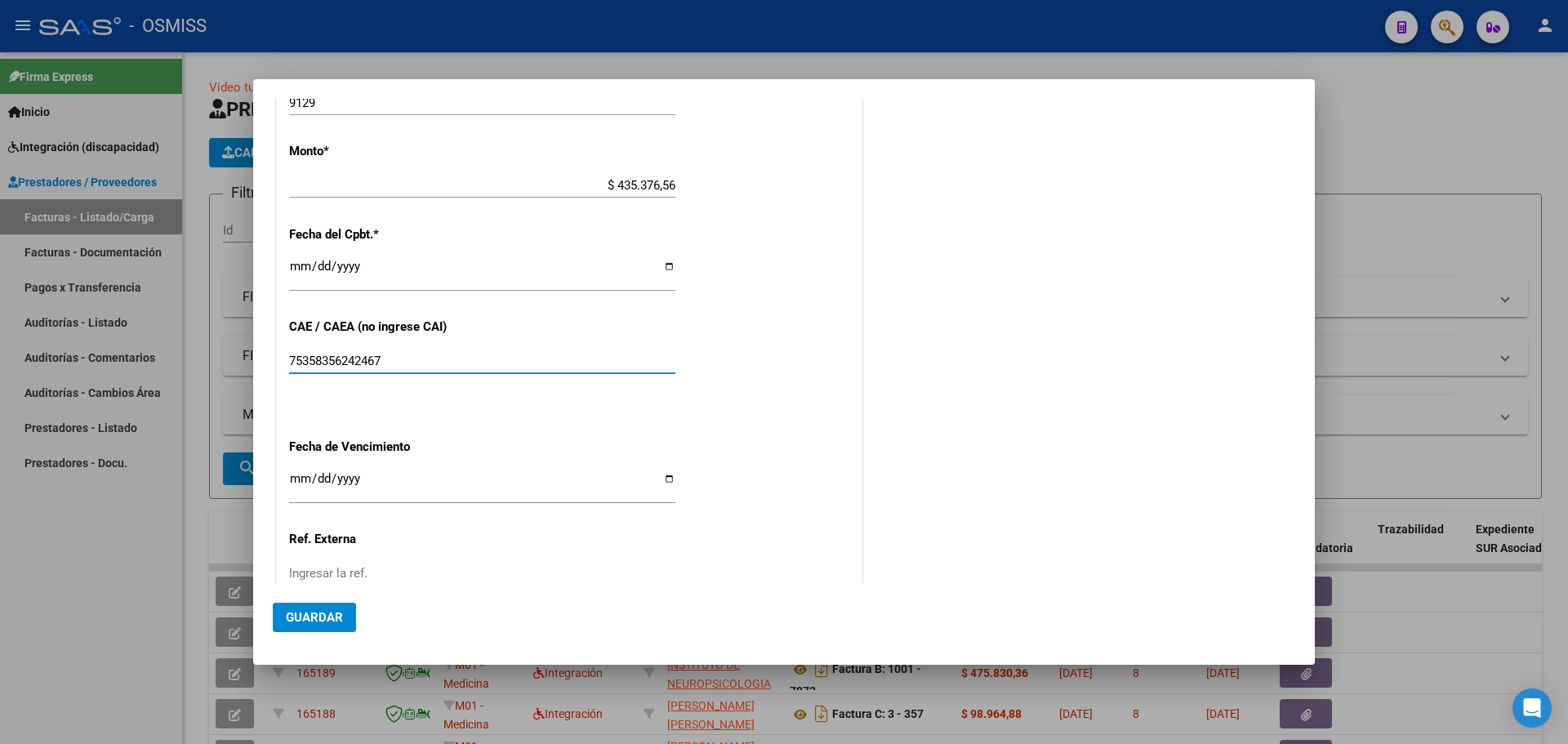
type input "75358356242467"
drag, startPoint x: 663, startPoint y: 476, endPoint x: 602, endPoint y: 470, distance: 61.3
click at [662, 475] on input "Ingresar la fecha" at bounding box center [482, 485] width 387 height 26
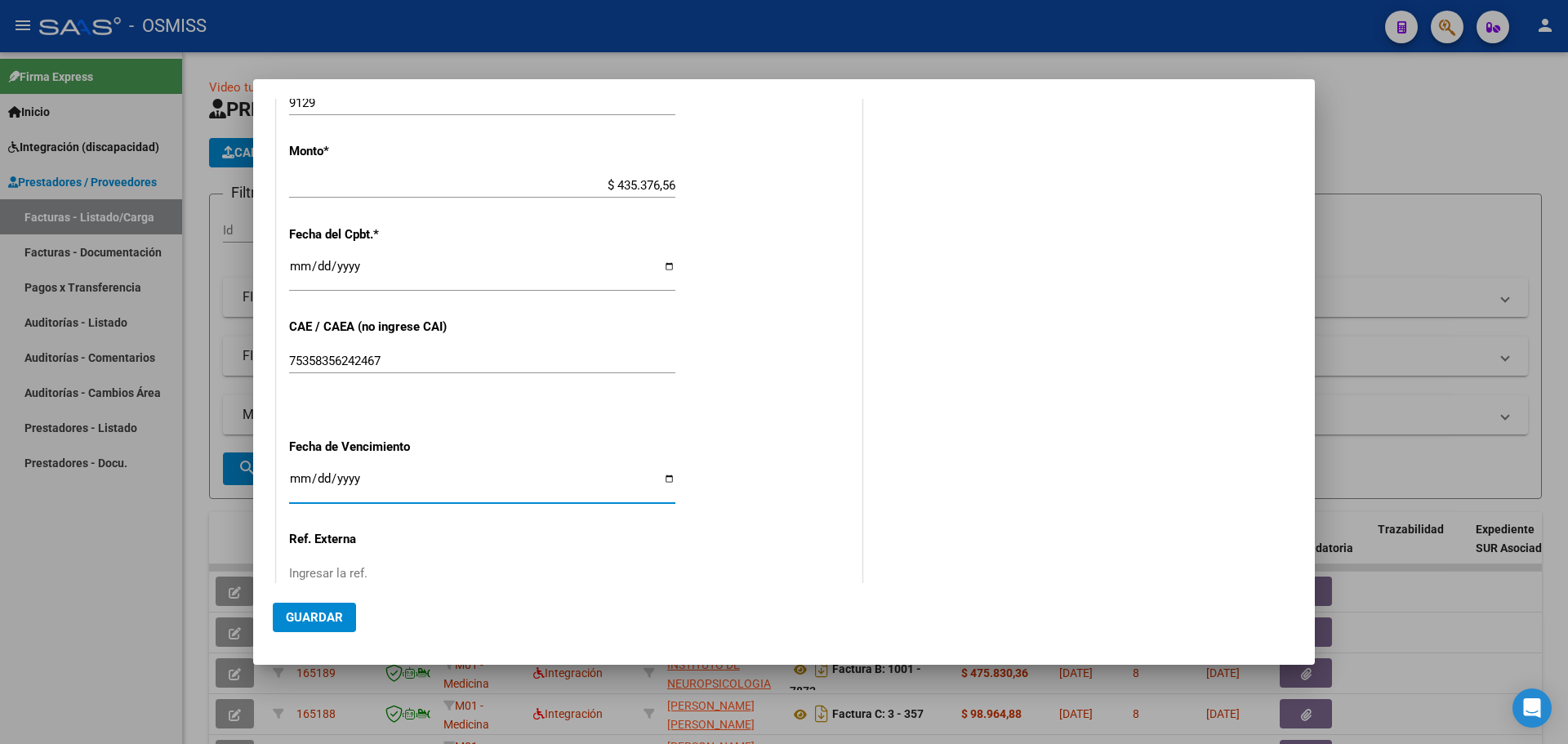
type input "[DATE]"
click at [303, 615] on span "Guardar" at bounding box center [314, 617] width 57 height 15
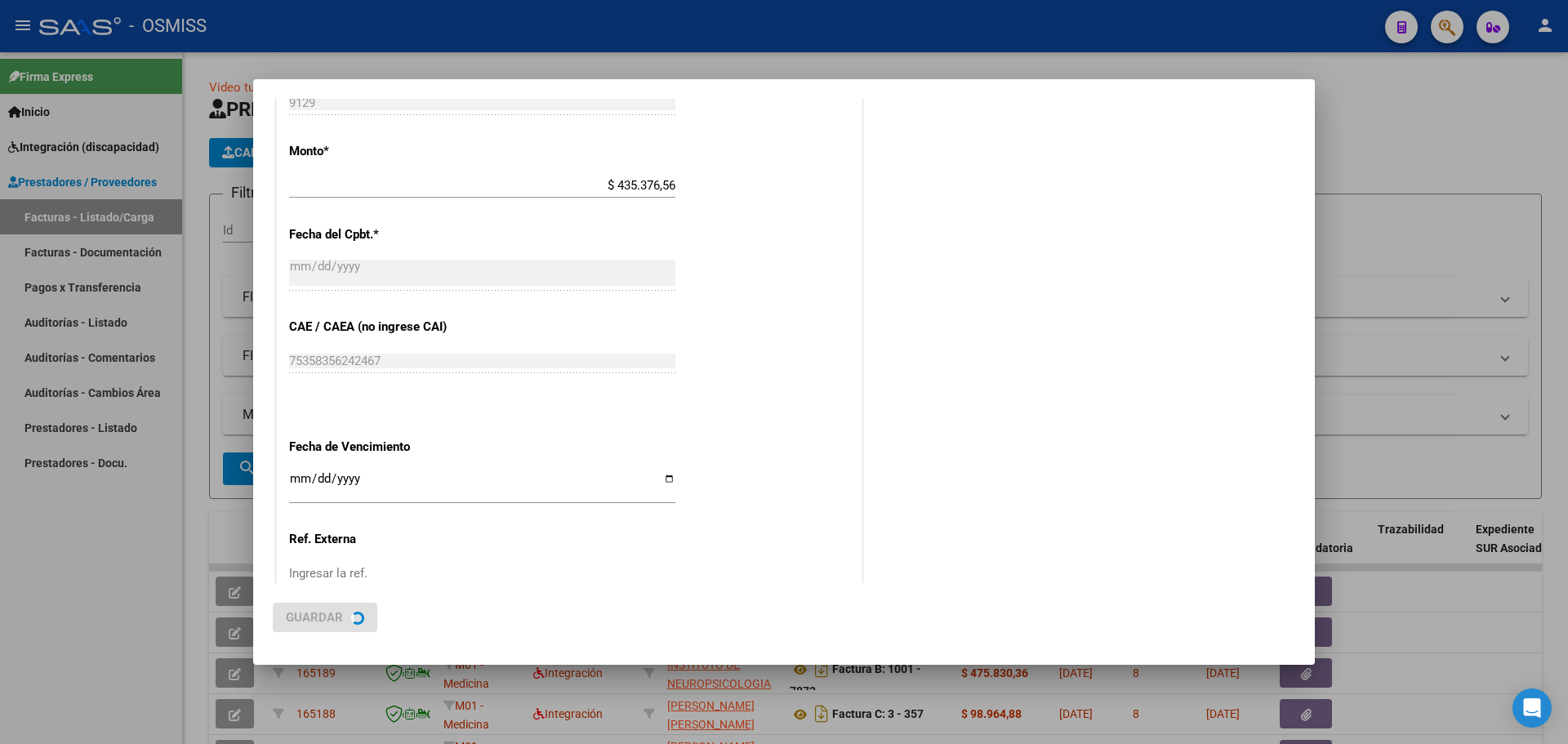
scroll to position [0, 0]
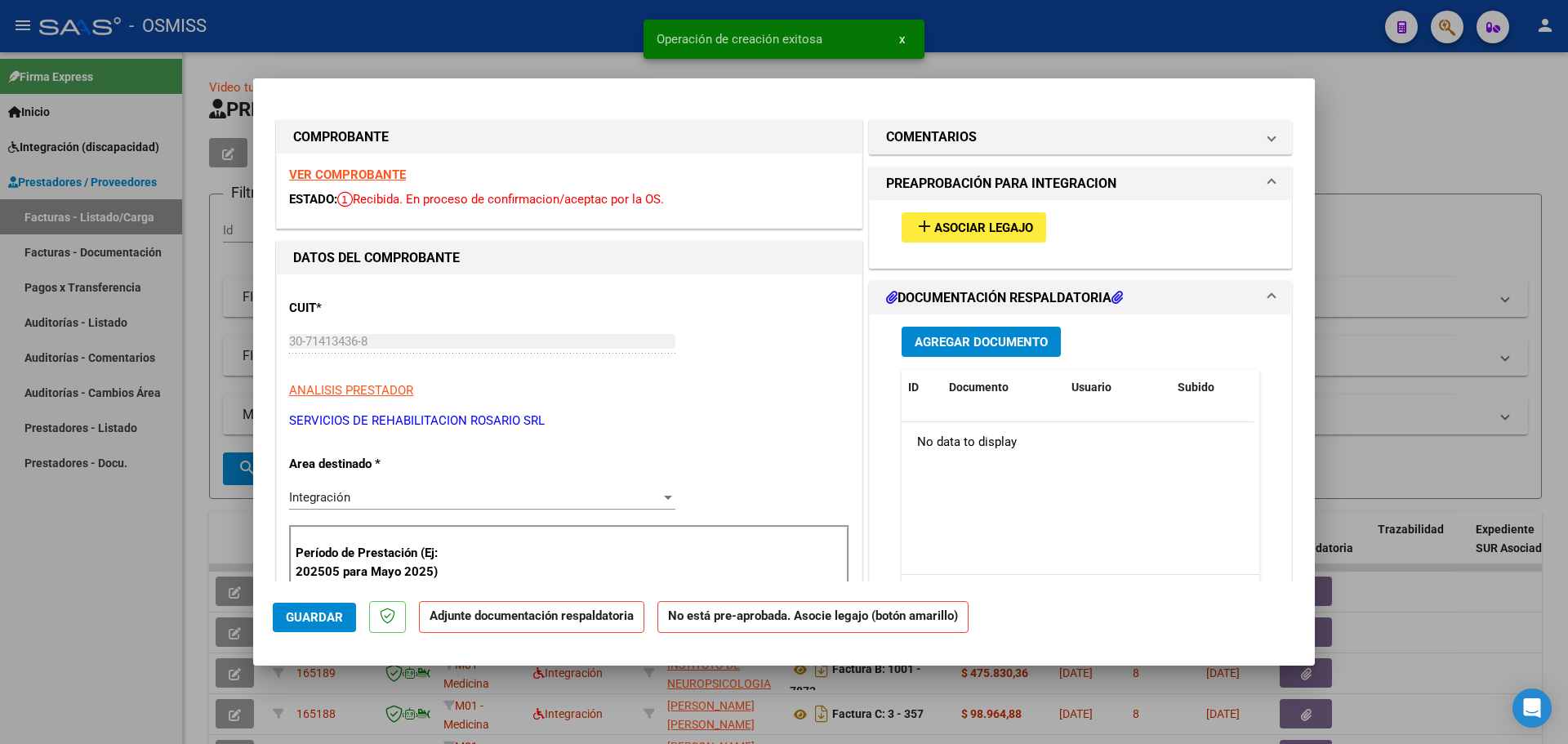
click at [976, 226] on span "Asociar Legajo" at bounding box center [984, 228] width 99 height 15
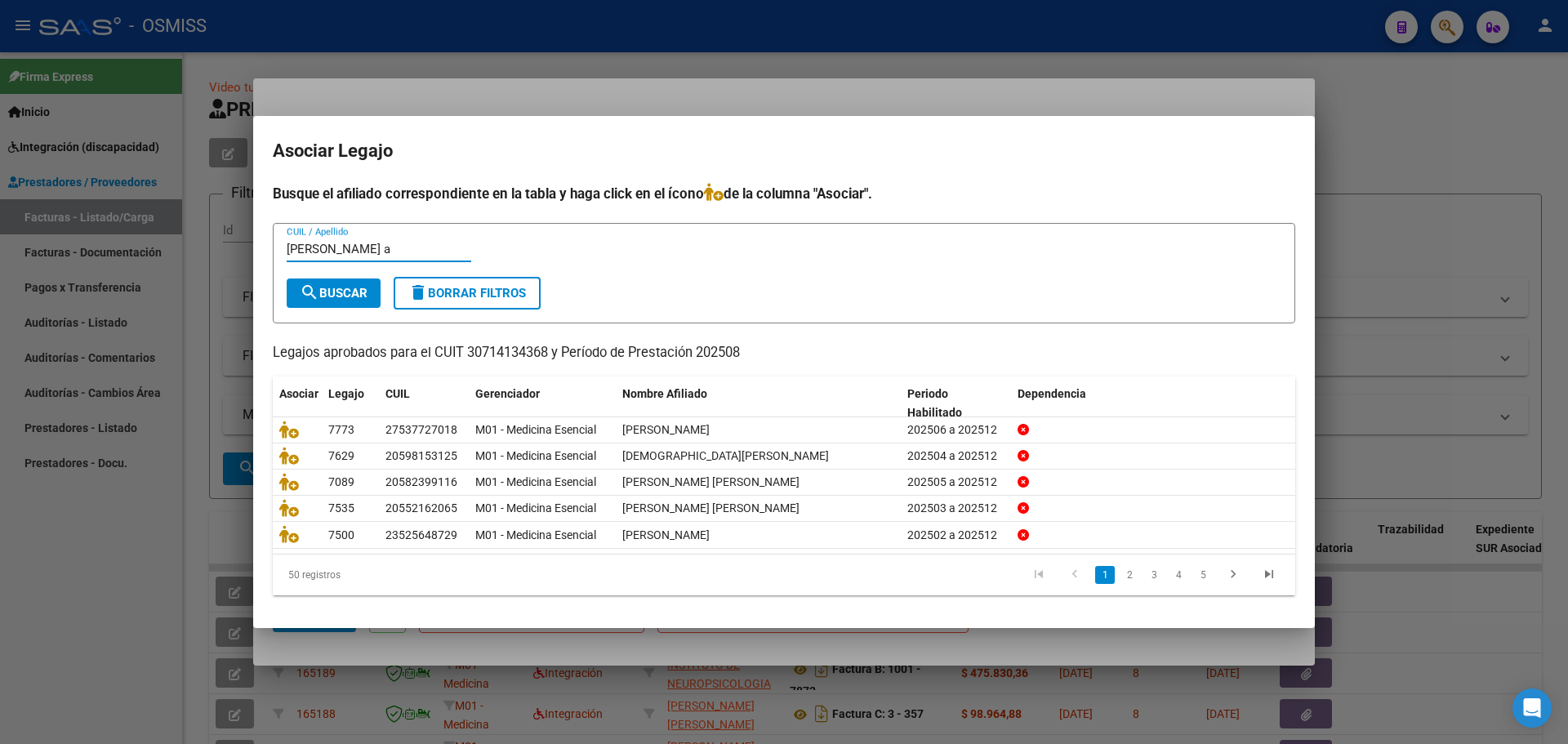
type input "[PERSON_NAME] a"
click at [359, 292] on span "search Buscar" at bounding box center [334, 293] width 68 height 15
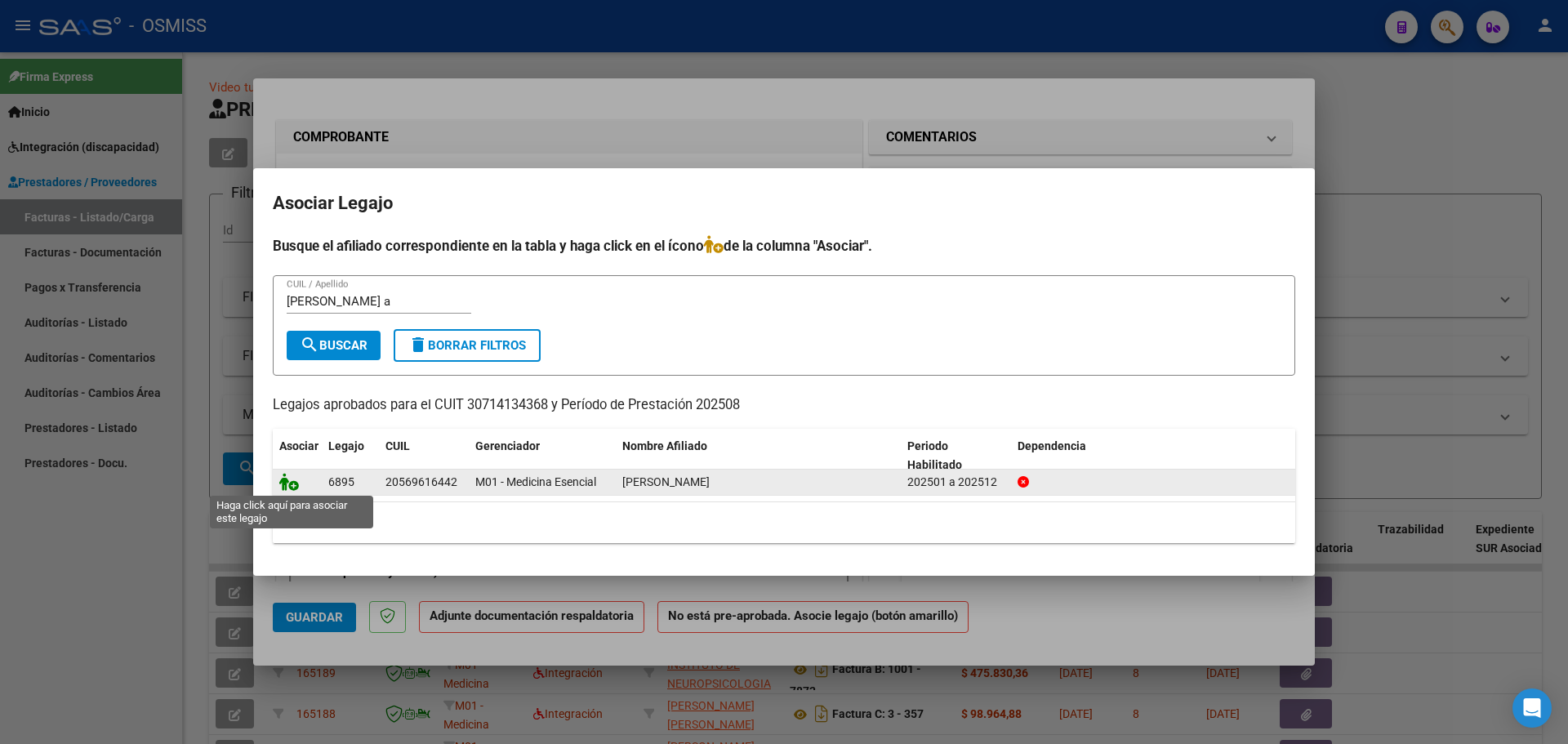
click at [284, 480] on icon at bounding box center [289, 482] width 20 height 18
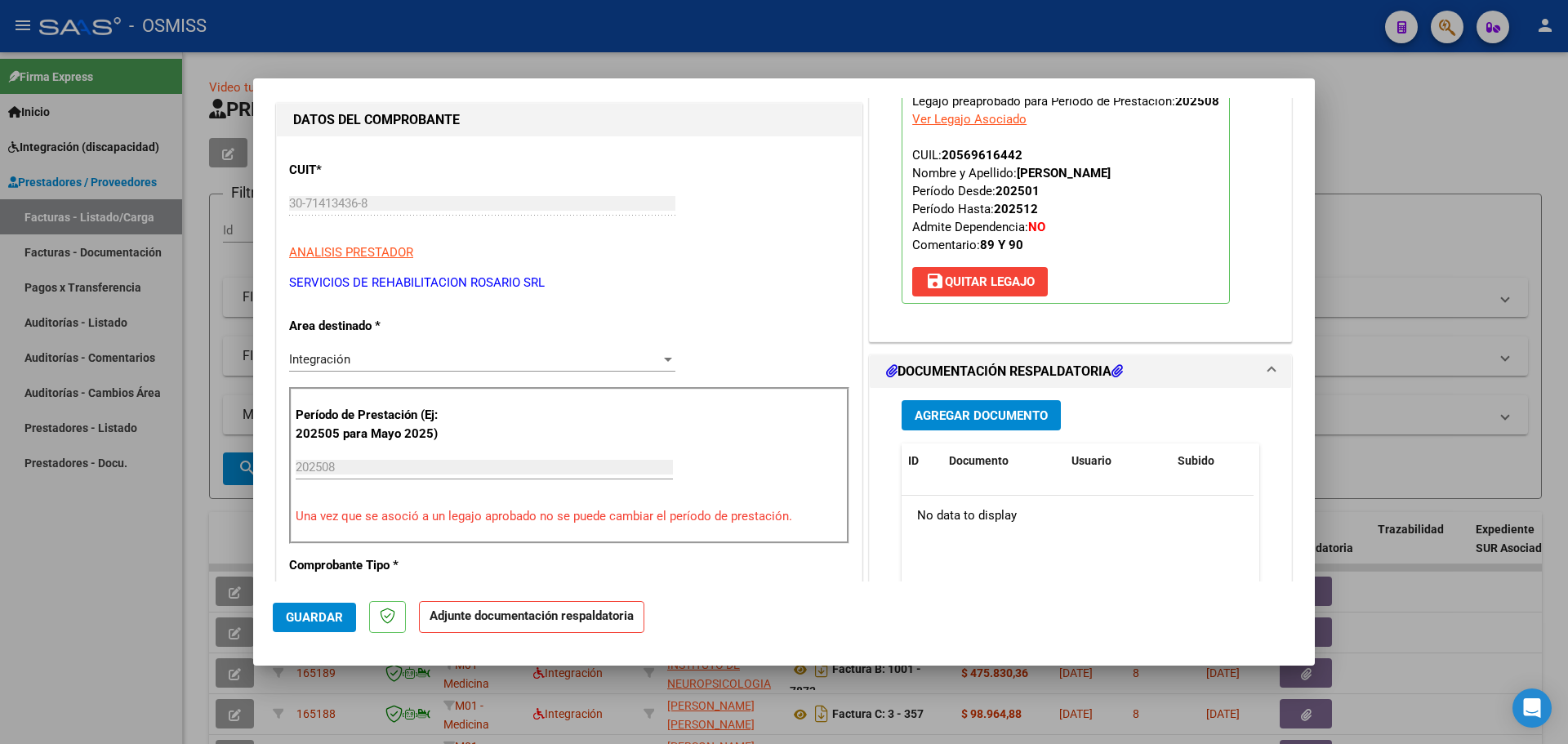
scroll to position [163, 0]
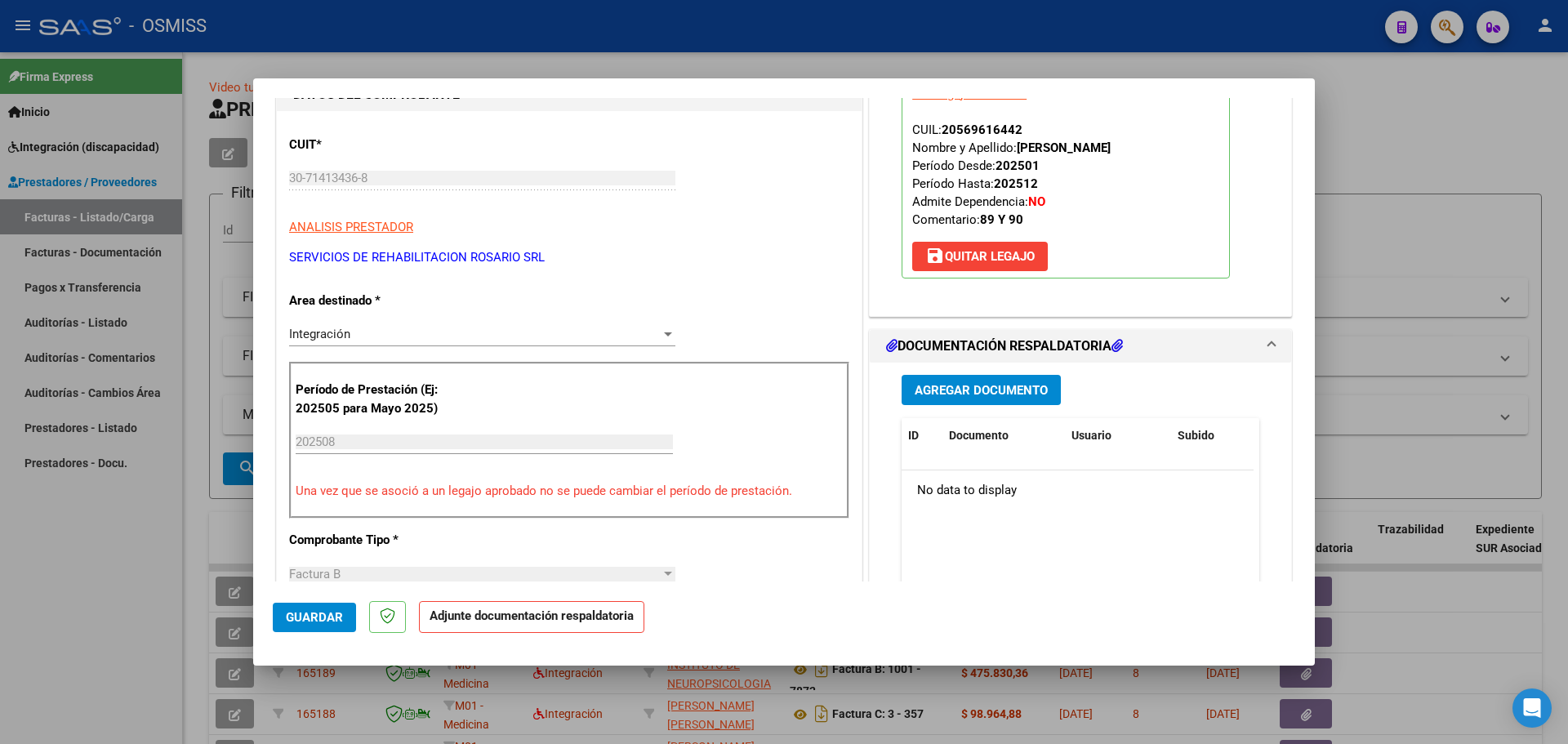
click at [991, 389] on span "Agregar Documento" at bounding box center [981, 391] width 133 height 15
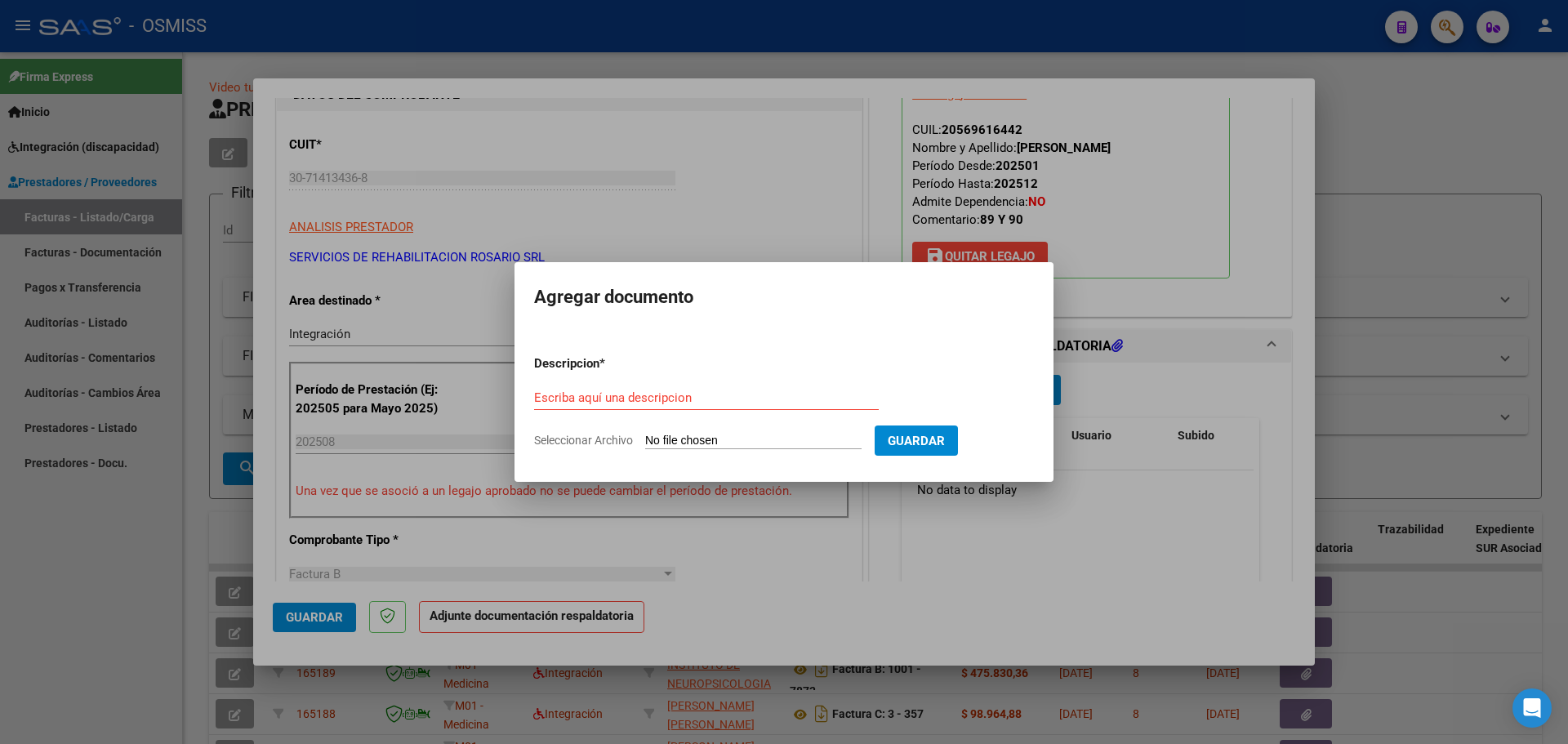
click at [739, 447] on input "Seleccionar Archivo" at bounding box center [753, 441] width 217 height 16
type input "C:\fakepath\[PERSON_NAME].pdf"
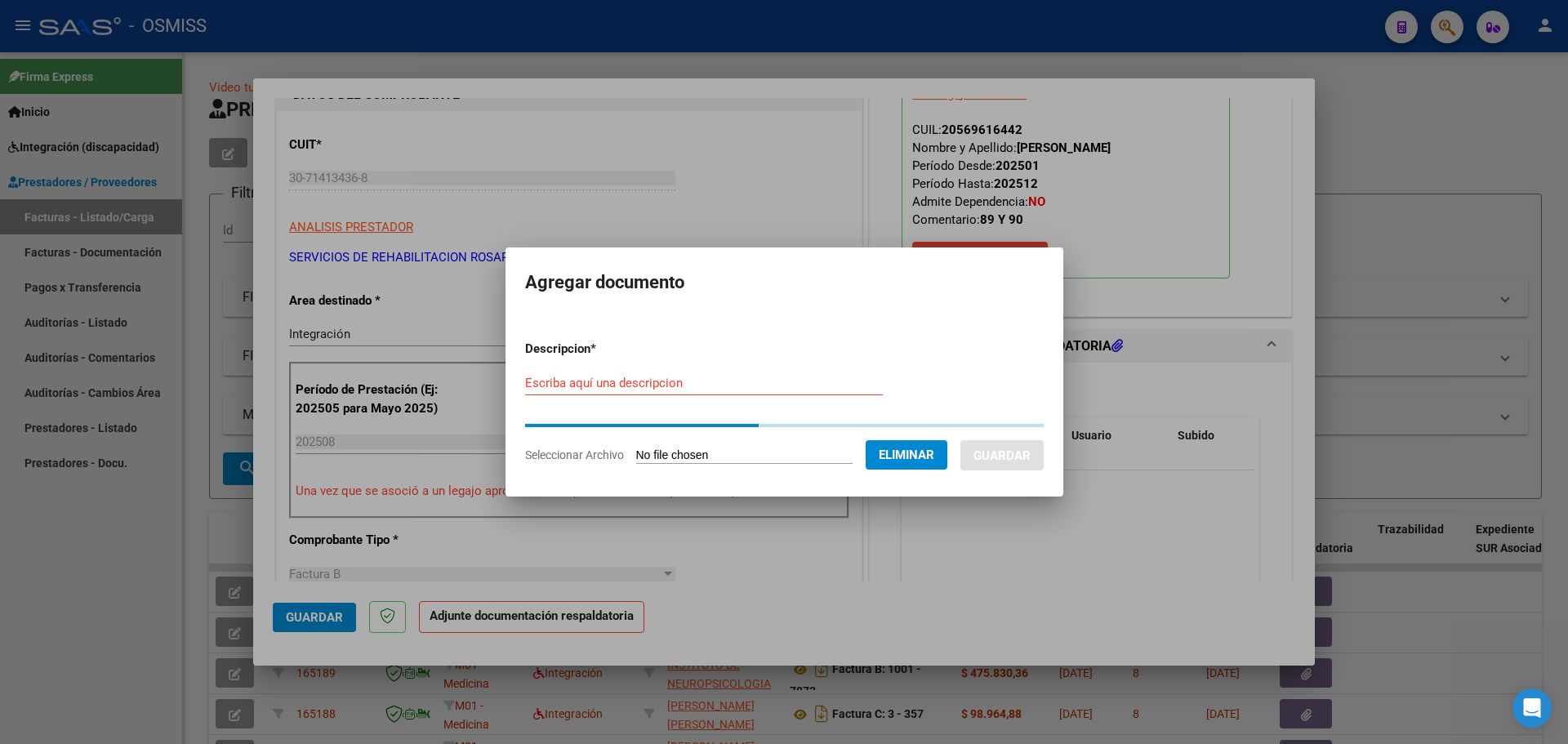
click at [544, 381] on input "Escriba aquí una descripcion" at bounding box center [704, 383] width 358 height 15
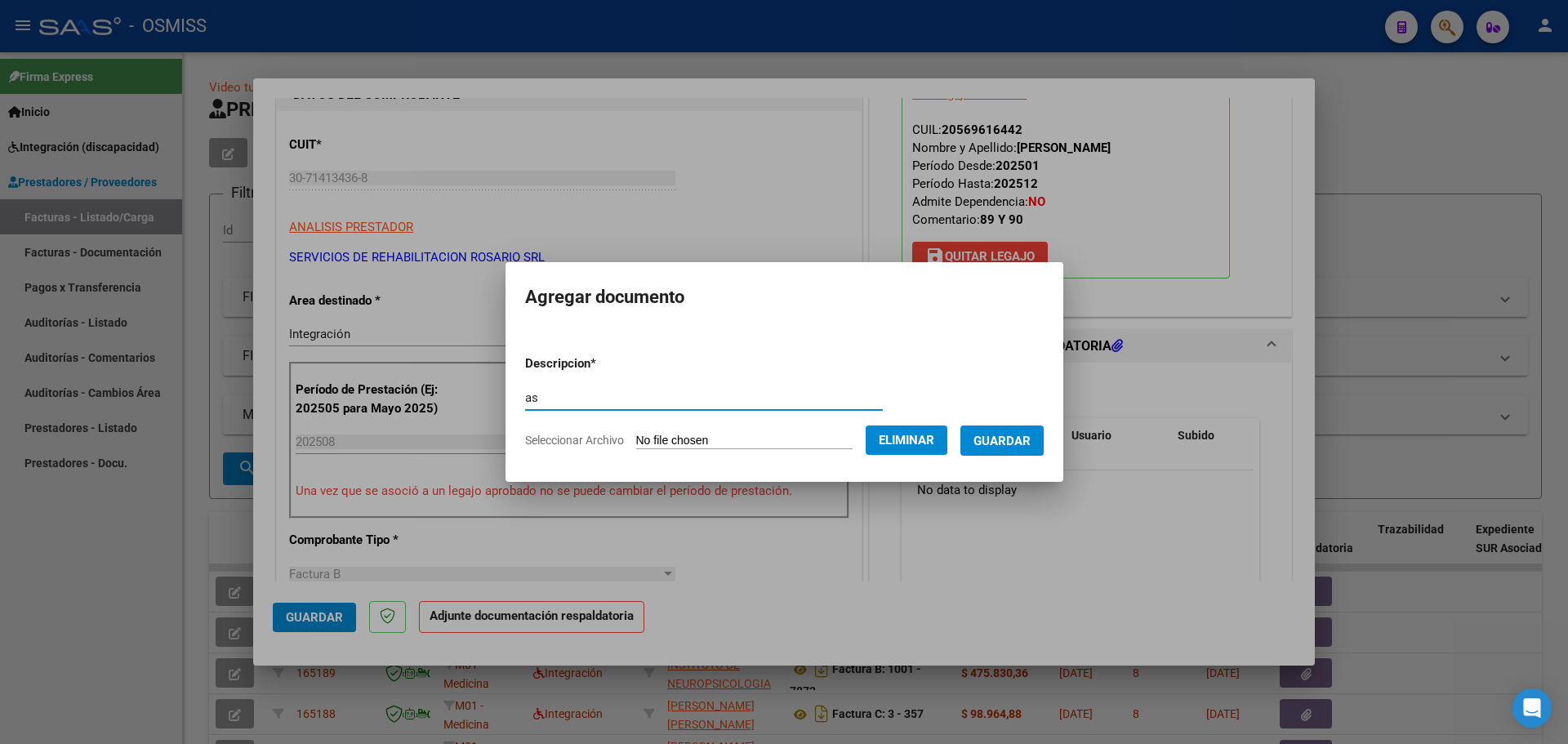
type input "as"
click at [1017, 436] on span "Guardar" at bounding box center [1002, 441] width 57 height 15
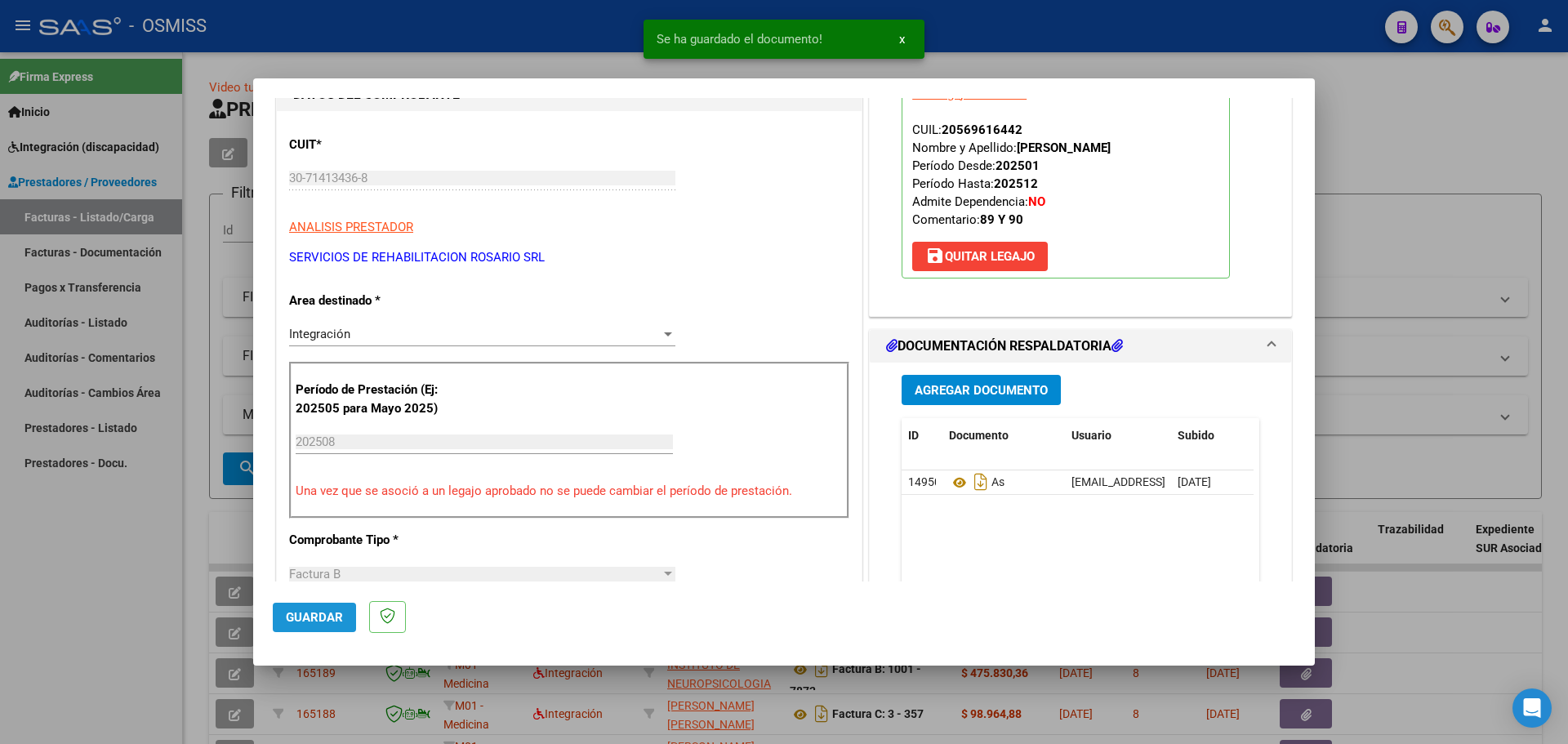
click at [317, 611] on span "Guardar" at bounding box center [314, 617] width 57 height 15
type input "$ 0,00"
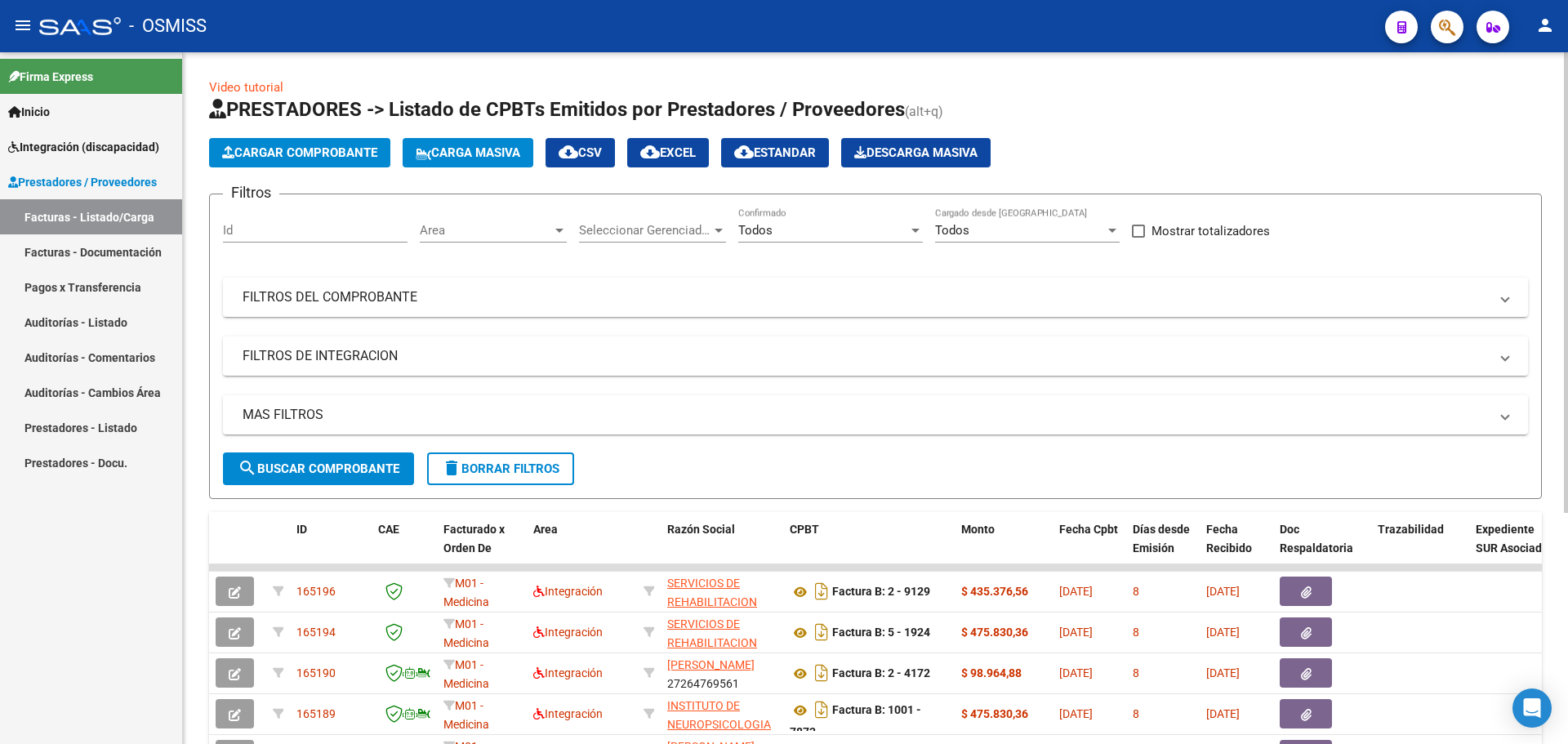
click at [268, 150] on span "Cargar Comprobante" at bounding box center [299, 152] width 155 height 15
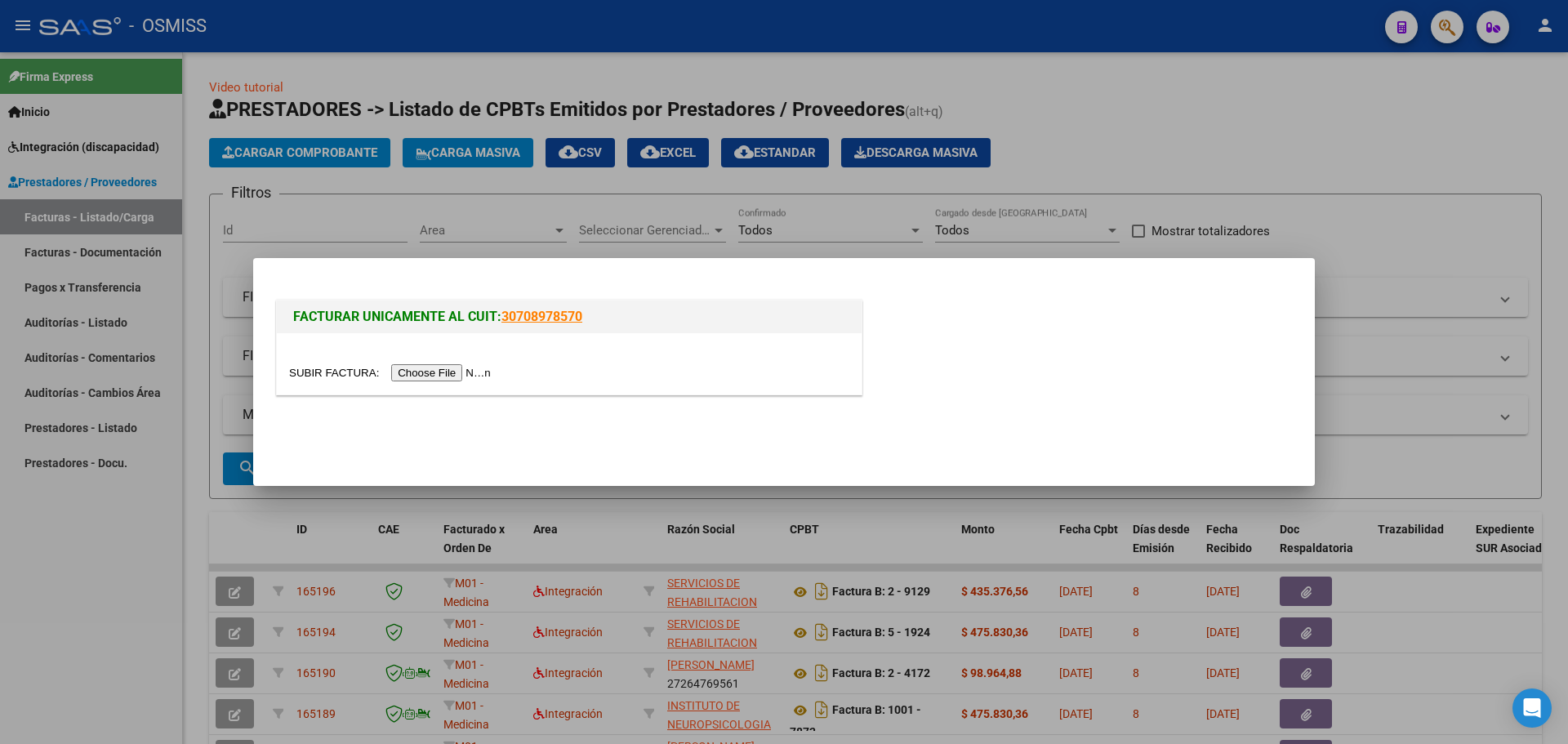
click at [448, 370] on input "file" at bounding box center [392, 372] width 207 height 17
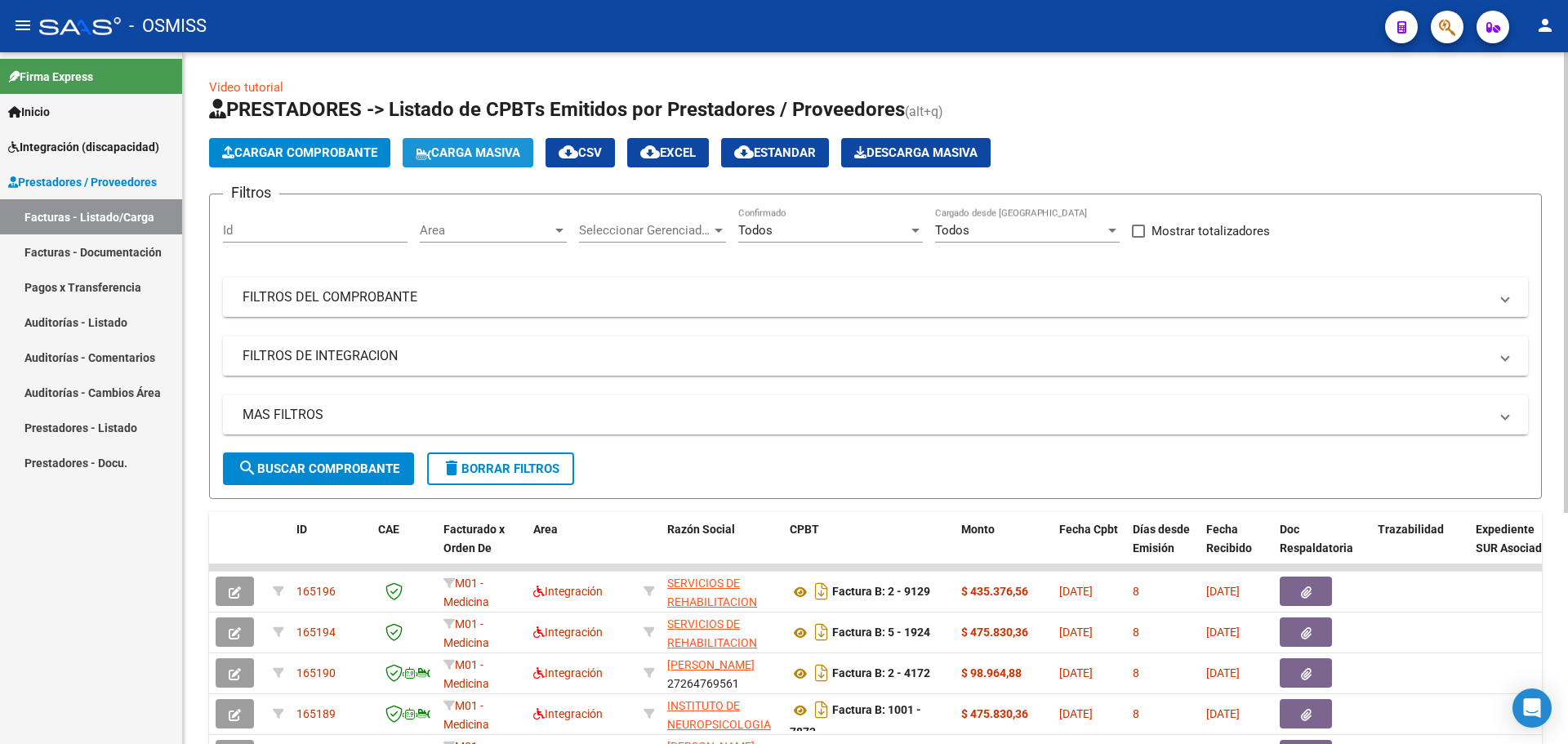
click at [492, 150] on span "Carga Masiva" at bounding box center [467, 152] width 105 height 15
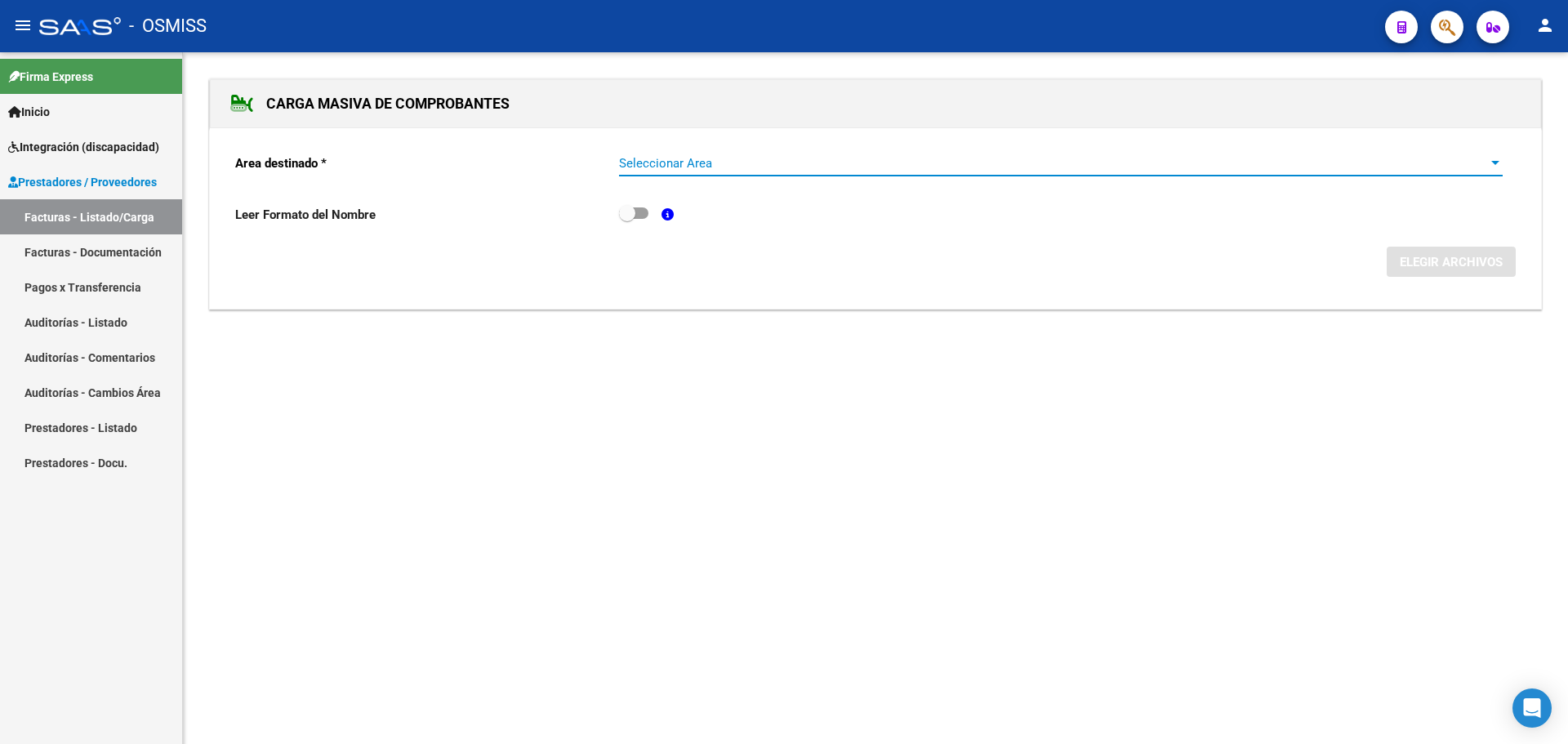
click at [1359, 157] on span "Seleccionar Area" at bounding box center [1054, 163] width 869 height 15
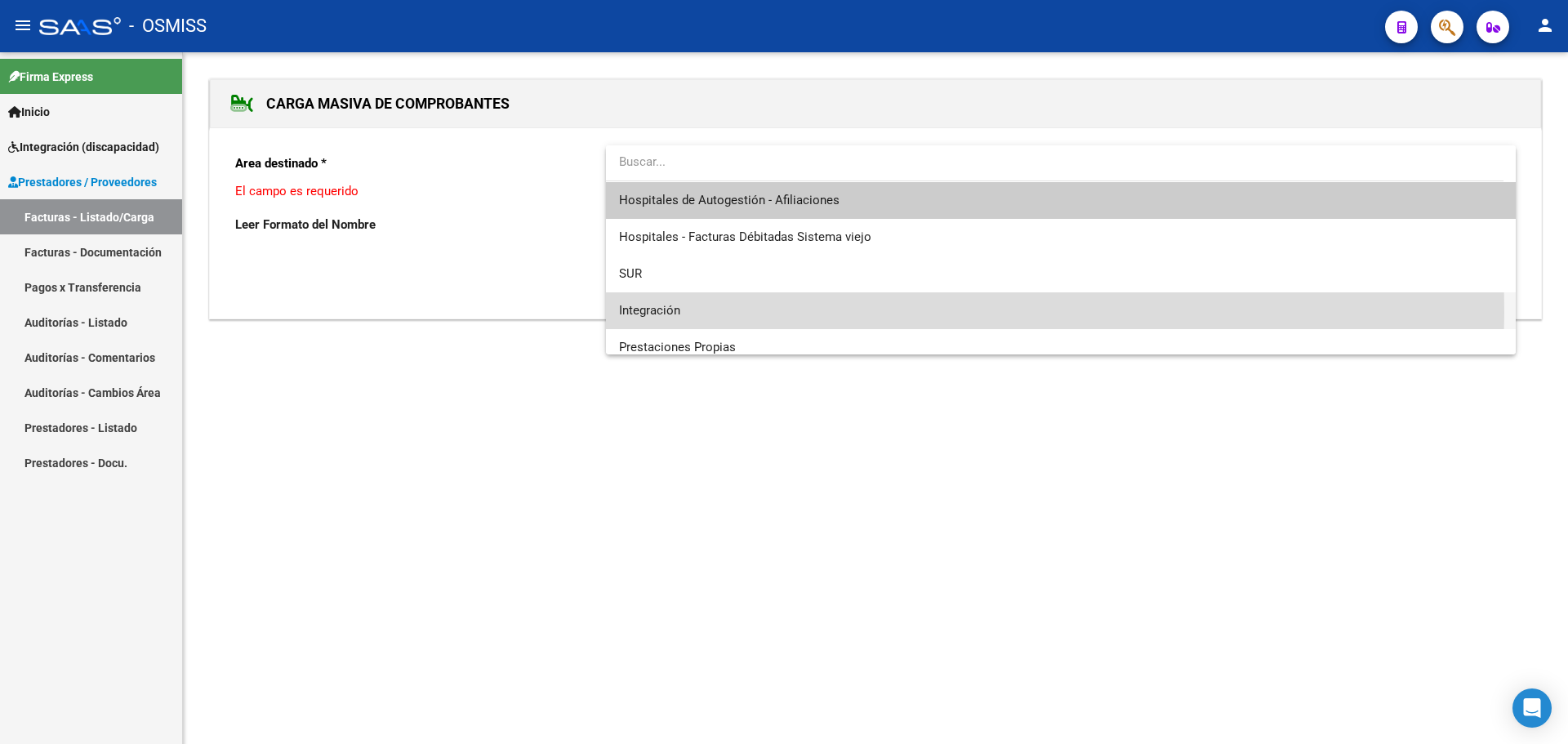
click at [733, 312] on span "Integración" at bounding box center [1061, 311] width 884 height 37
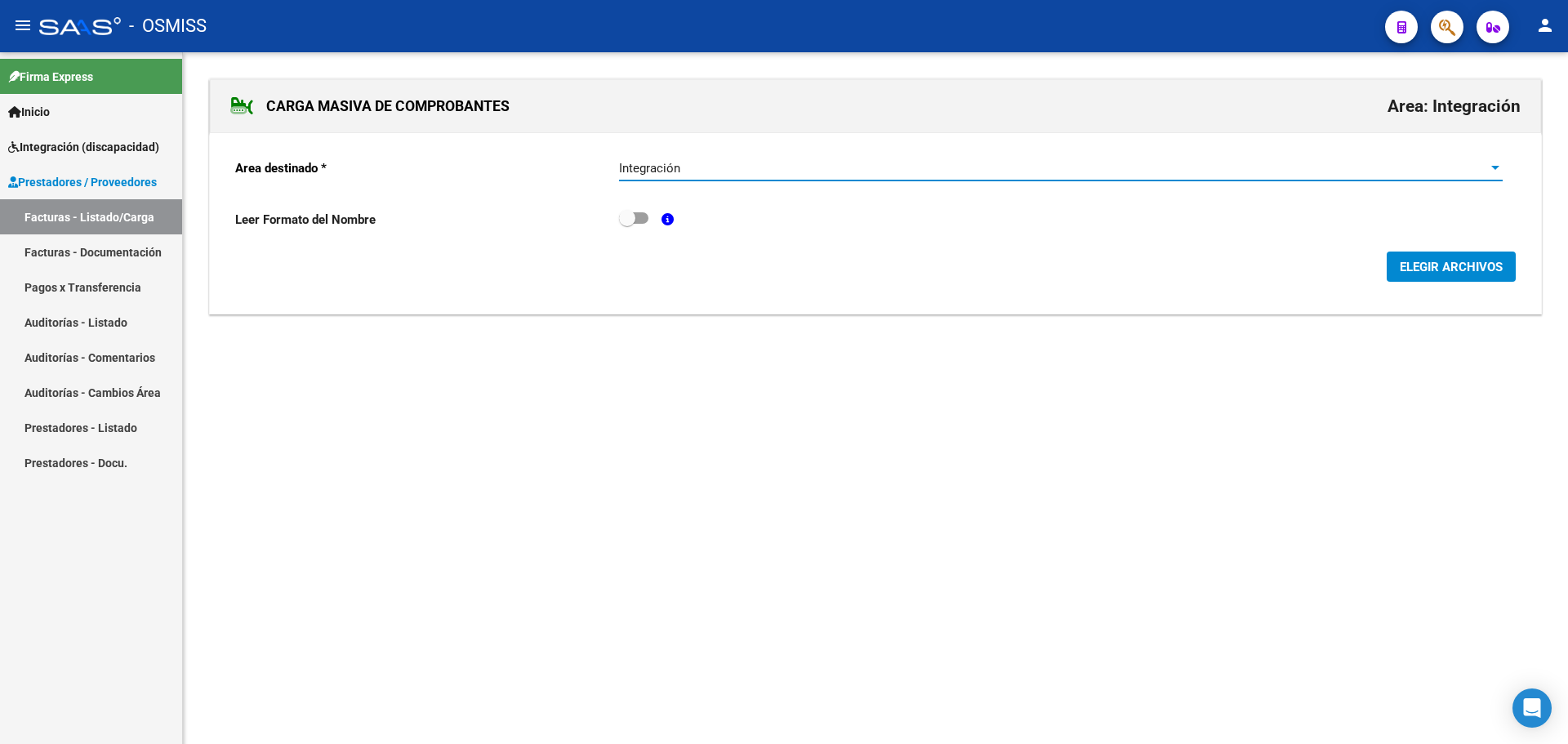
click at [1435, 266] on span "ELEGIR ARCHIVOS" at bounding box center [1451, 267] width 103 height 15
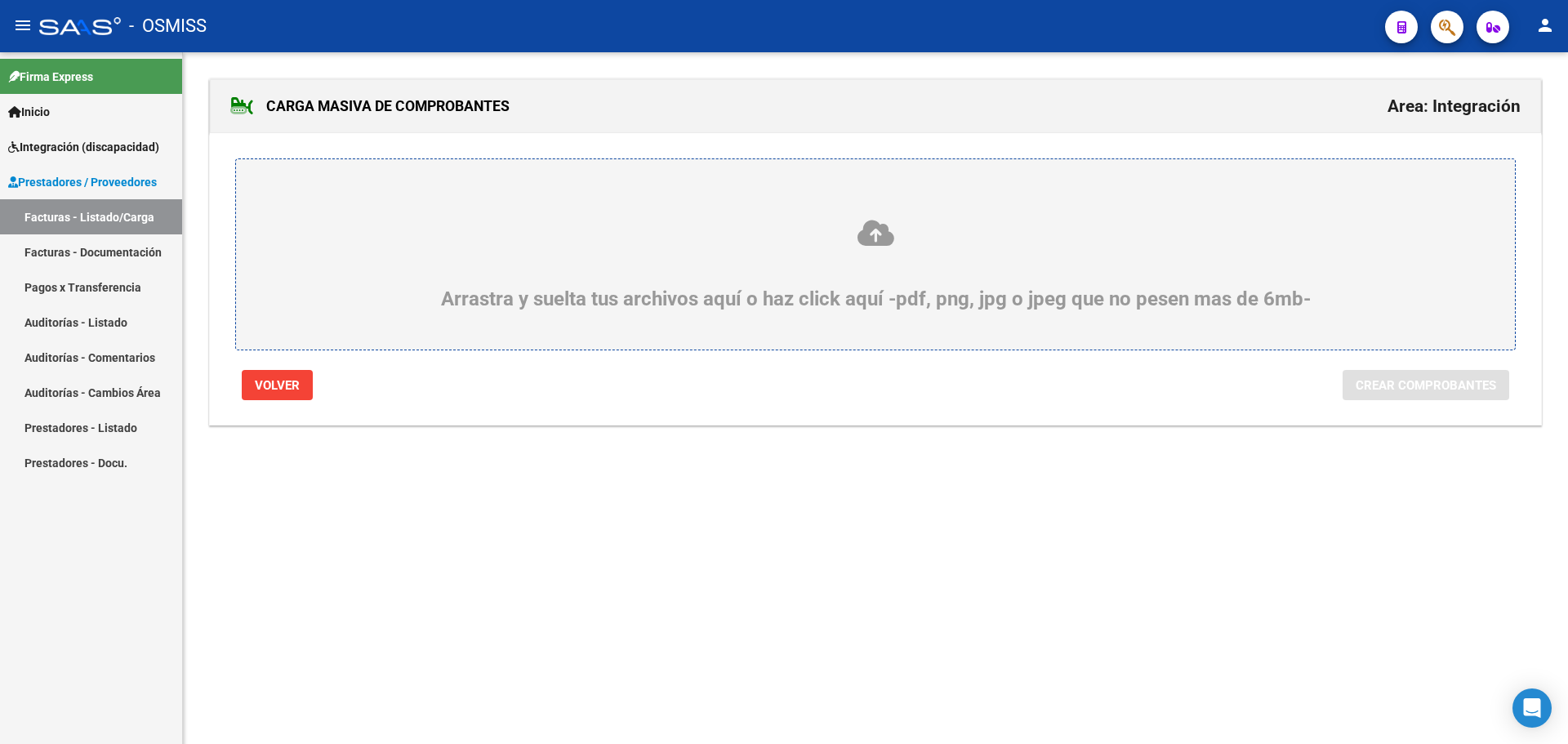
click at [470, 246] on icon at bounding box center [876, 233] width 1200 height 30
click at [0, 0] on input "Arrastra y suelta tus archivos aquí o haz click aquí -pdf, png, jpg o jpeg que …" at bounding box center [0, 0] width 0 height 0
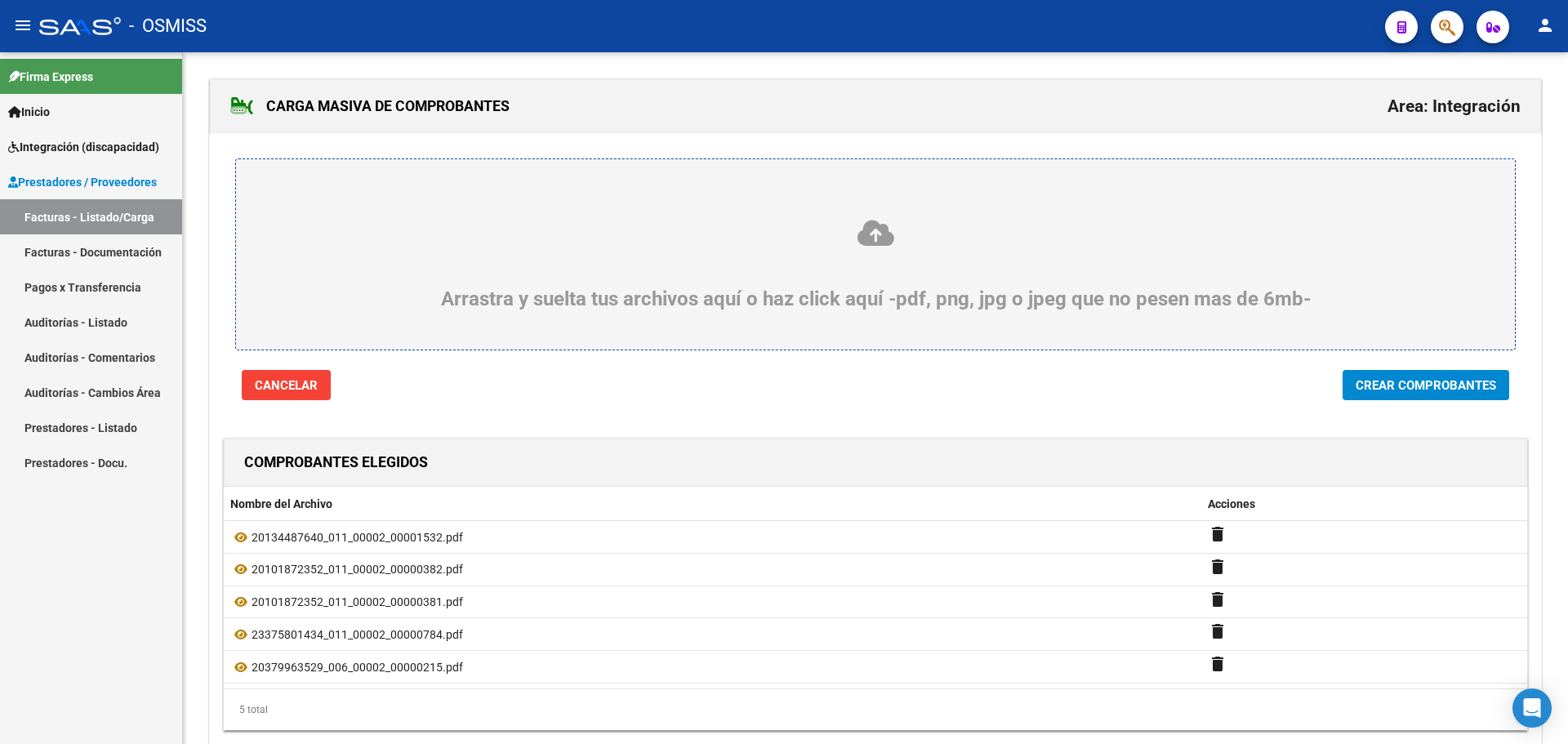
click at [1401, 394] on button "Crear Comprobantes" at bounding box center [1426, 385] width 167 height 30
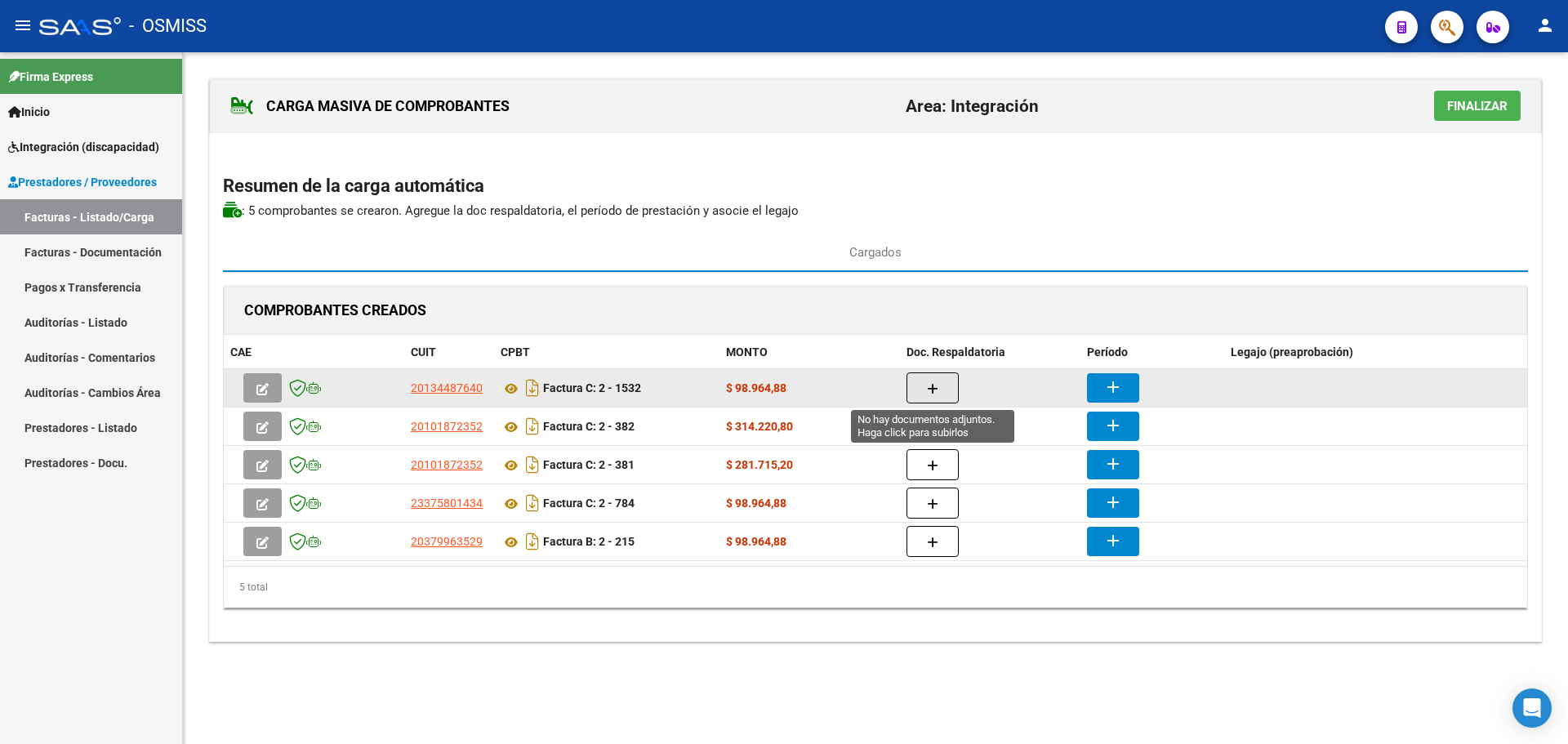
click at [941, 380] on button "button" at bounding box center [932, 388] width 52 height 31
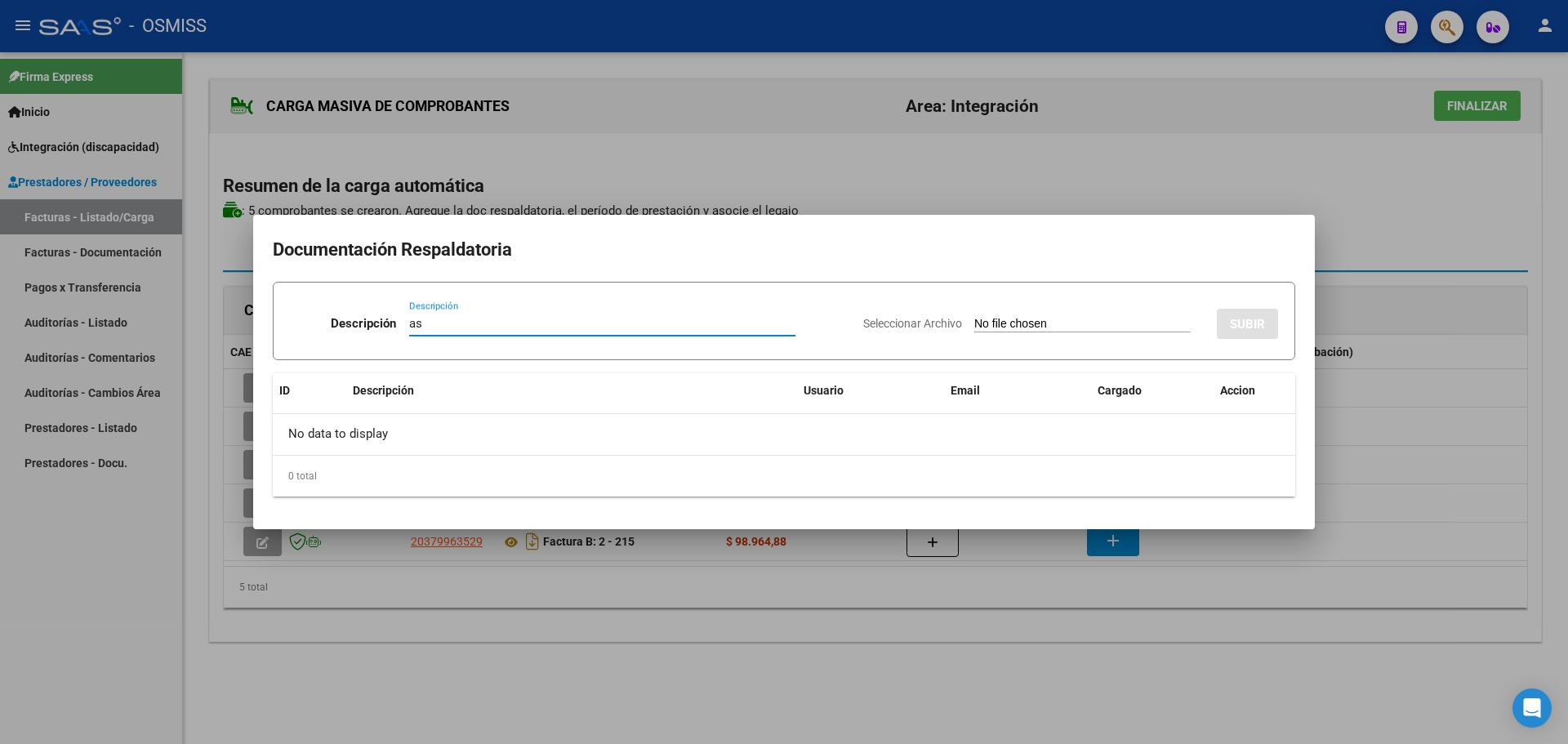
type input "as"
click at [980, 321] on input "Seleccionar Archivo" at bounding box center [1082, 324] width 217 height 16
type input "C:\fakepath\Doc SOSO Psico agosto.pdf"
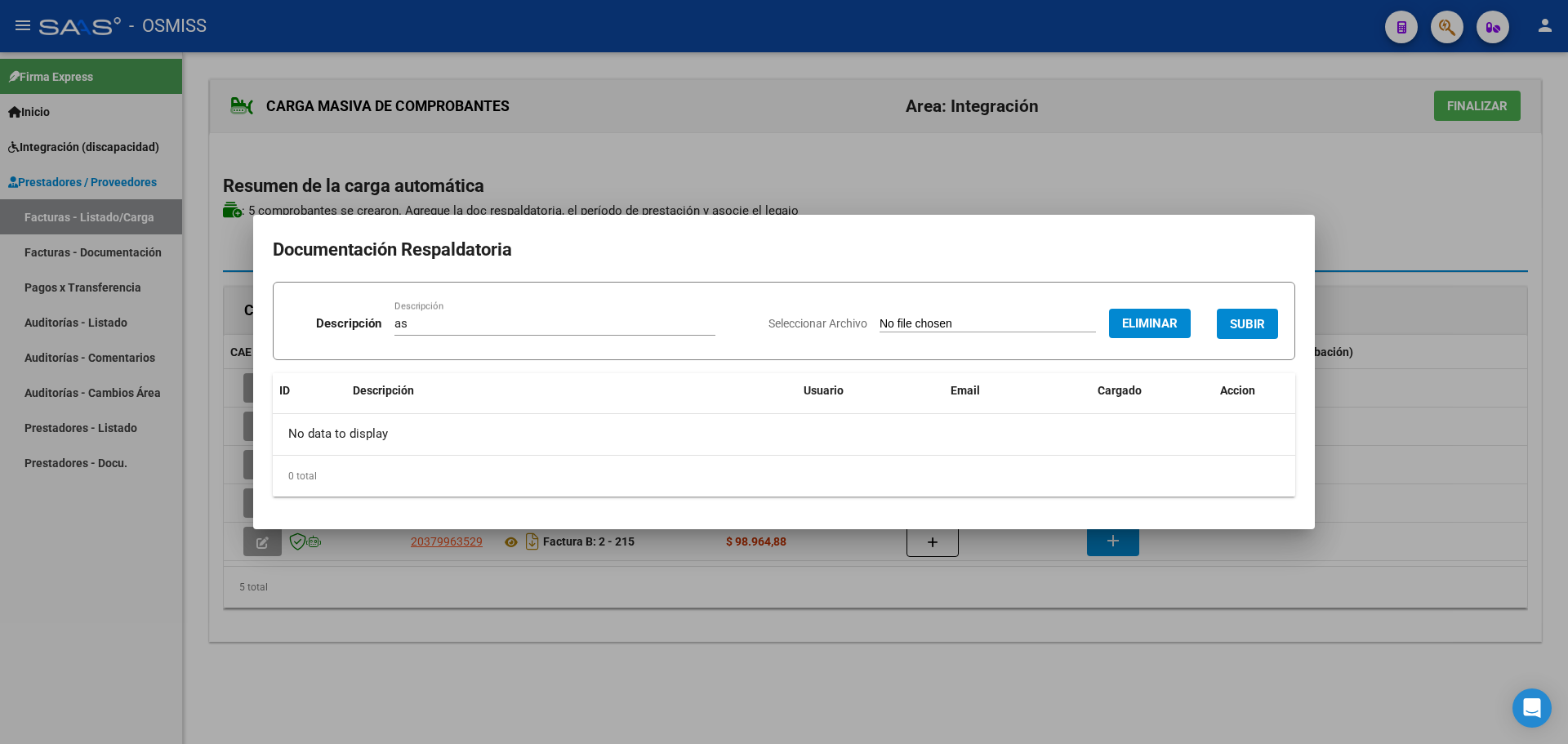
click at [1264, 329] on span "SUBIR" at bounding box center [1247, 324] width 35 height 15
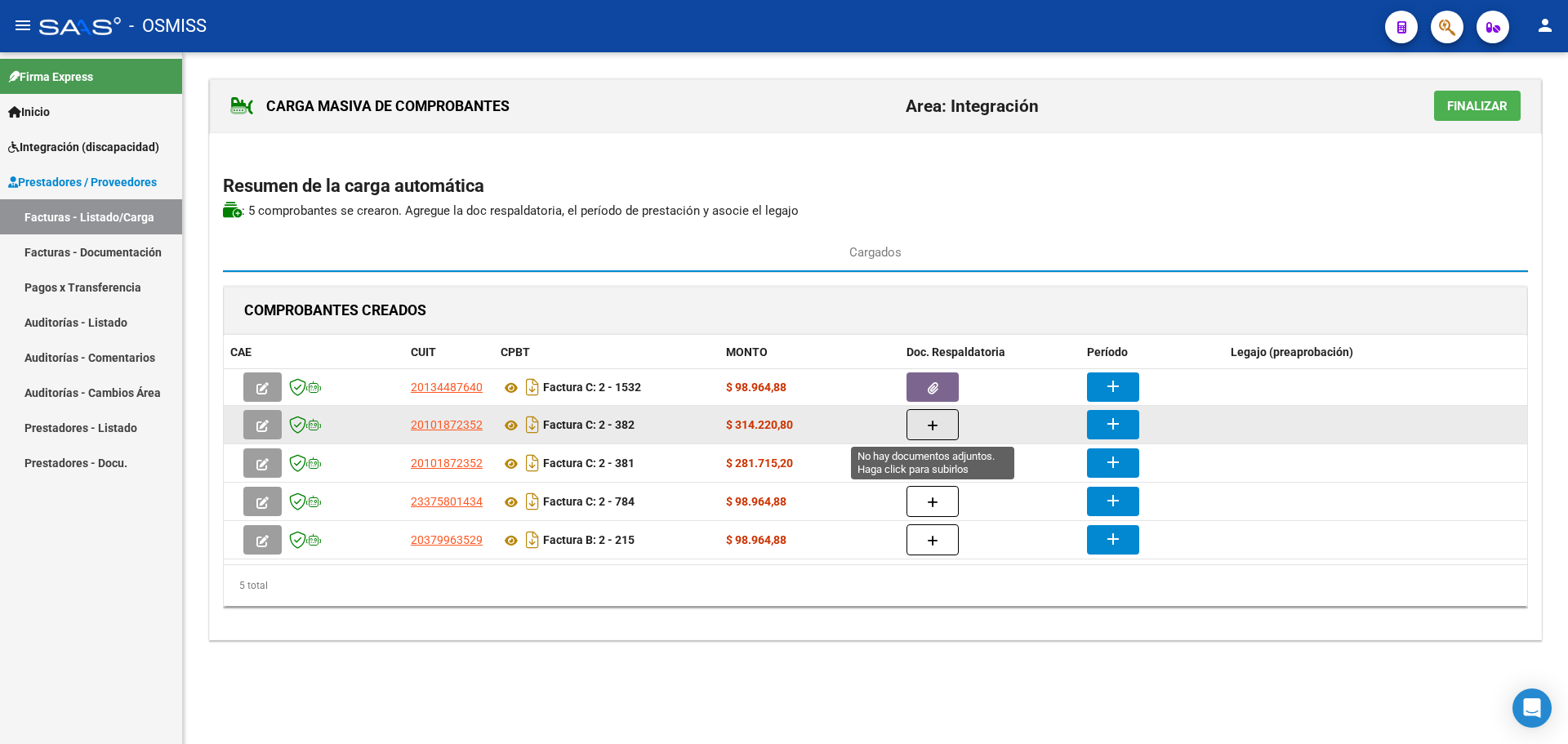
click at [937, 426] on icon "button" at bounding box center [933, 425] width 12 height 12
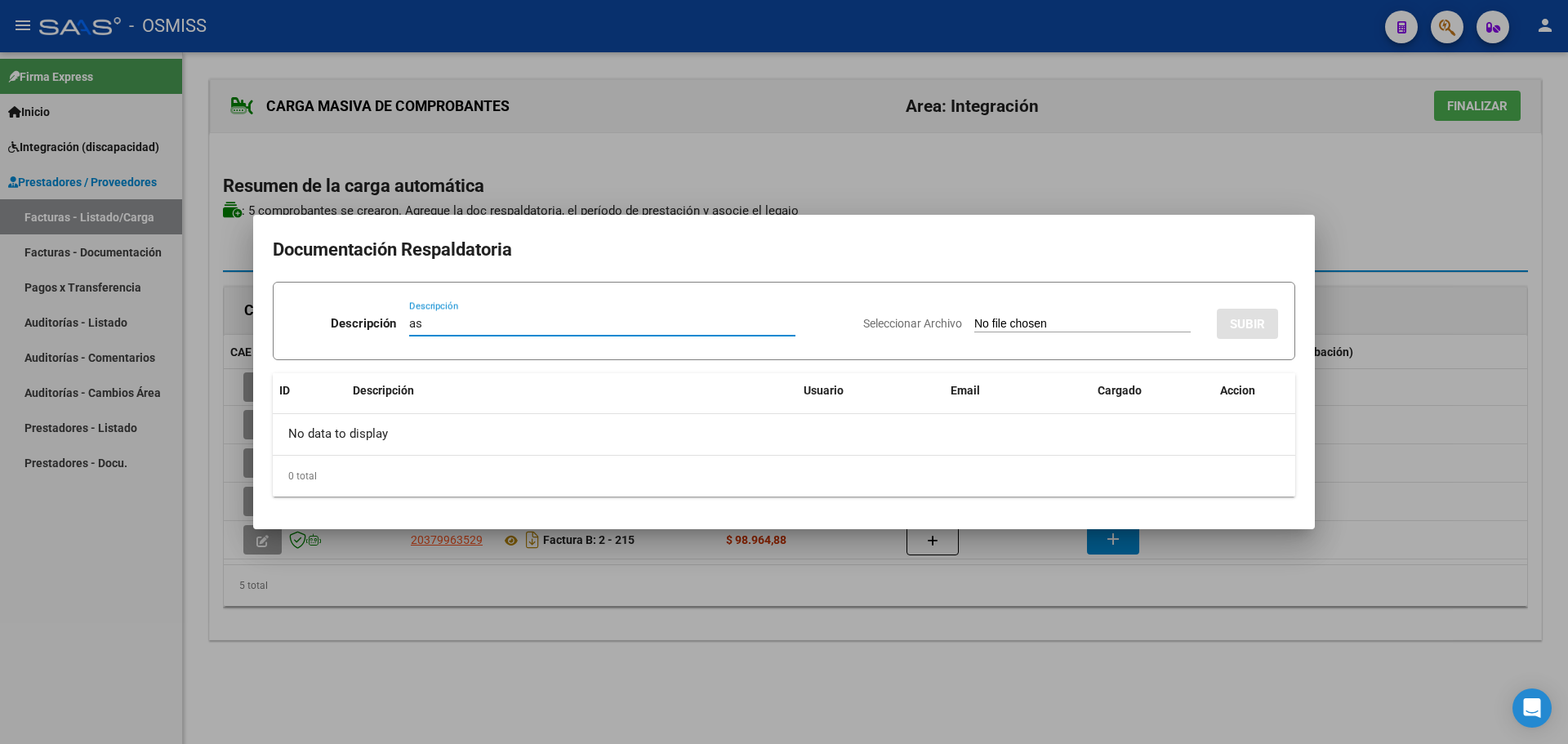
type input "as"
click at [986, 338] on div "Seleccionar Archivo SUBIR" at bounding box center [1070, 321] width 415 height 49
click at [1020, 327] on input "Seleccionar Archivo" at bounding box center [1082, 324] width 217 height 16
type input "C:\fakepath\MicaelaSoso Tratamientos Union.pdf"
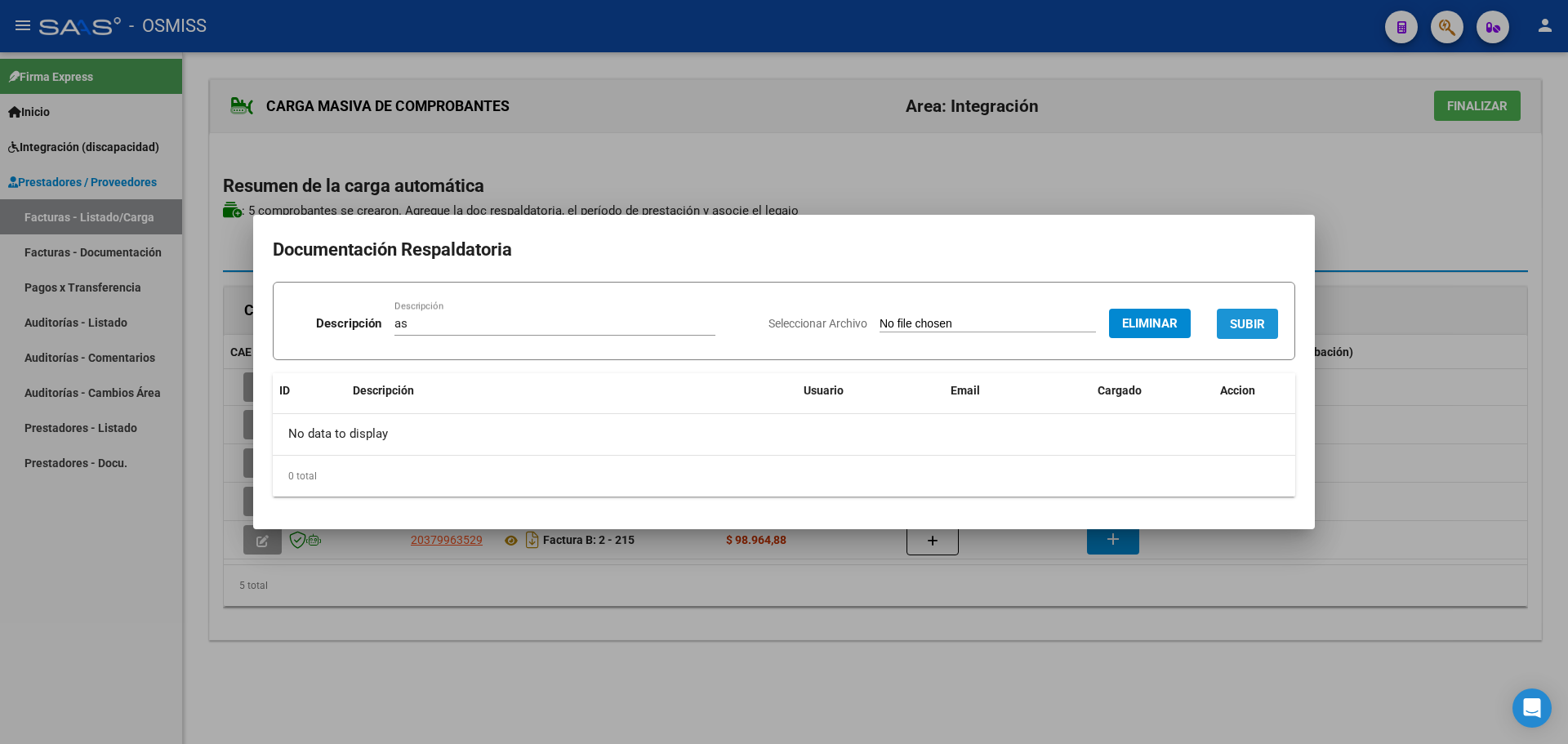
click at [1227, 330] on button "SUBIR" at bounding box center [1247, 324] width 61 height 30
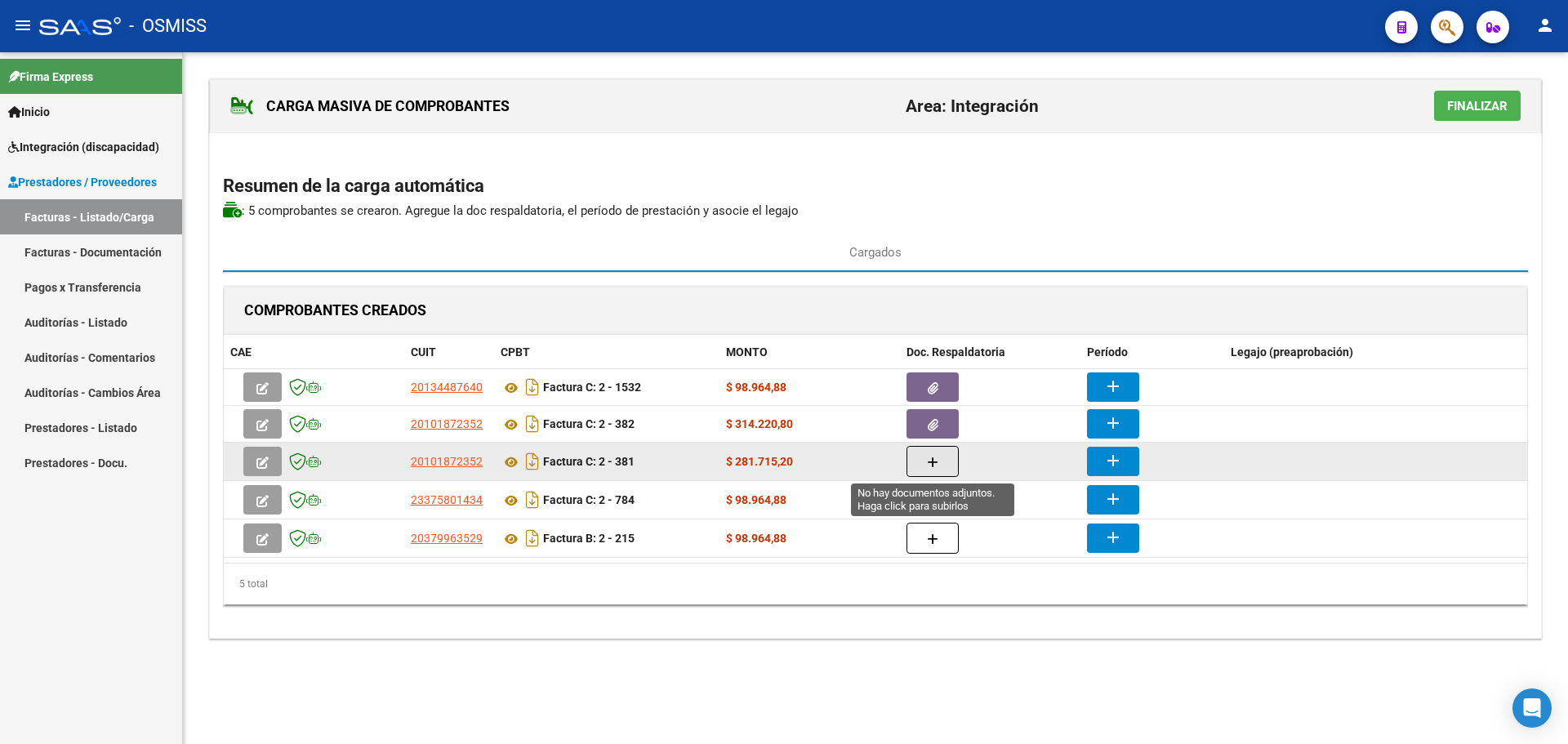
click at [924, 462] on button "button" at bounding box center [932, 461] width 52 height 31
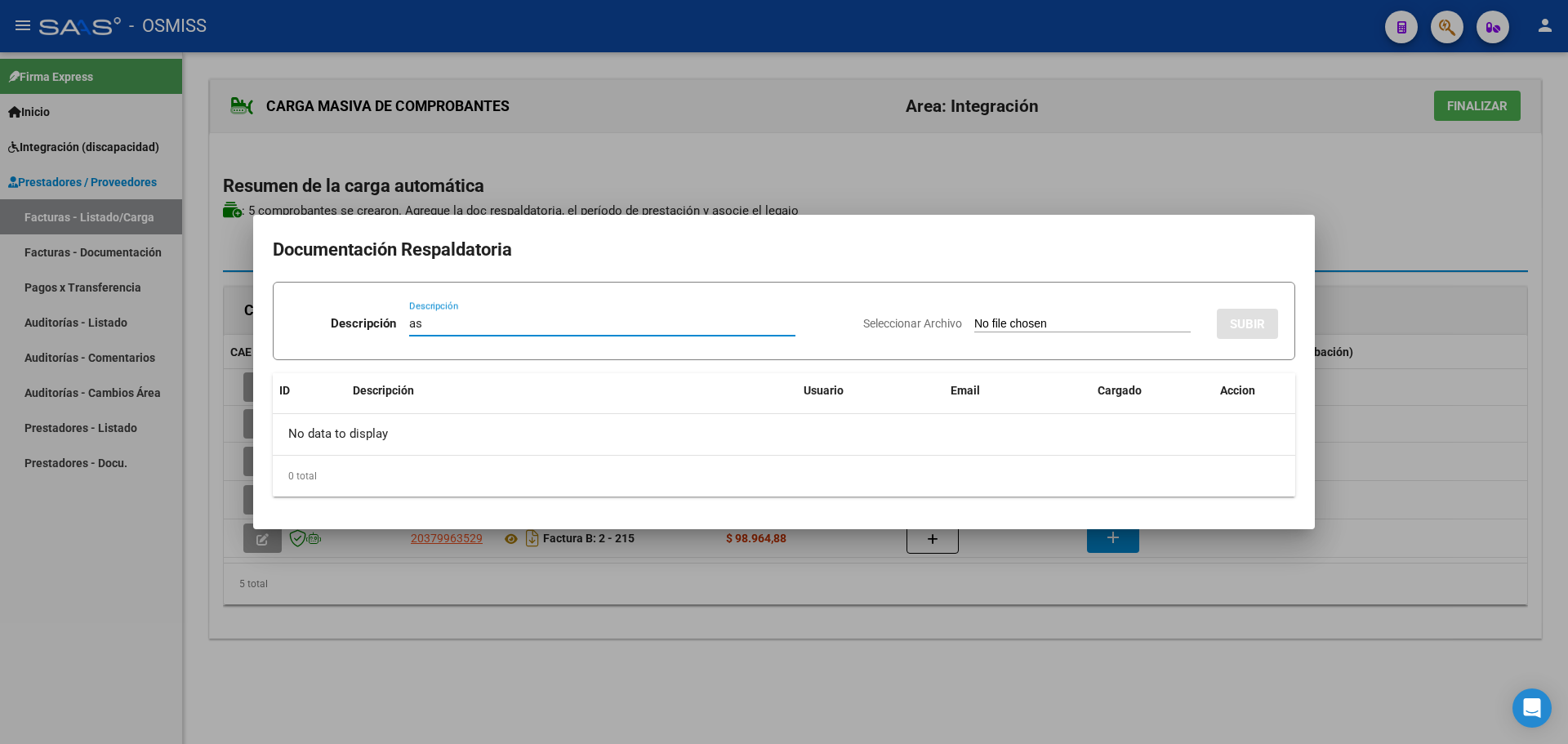
type input "as"
click at [985, 326] on input "Seleccionar Archivo" at bounding box center [1082, 324] width 217 height 16
type input "C:\fakepath\20101872352_011_00002_00000381.pdf"
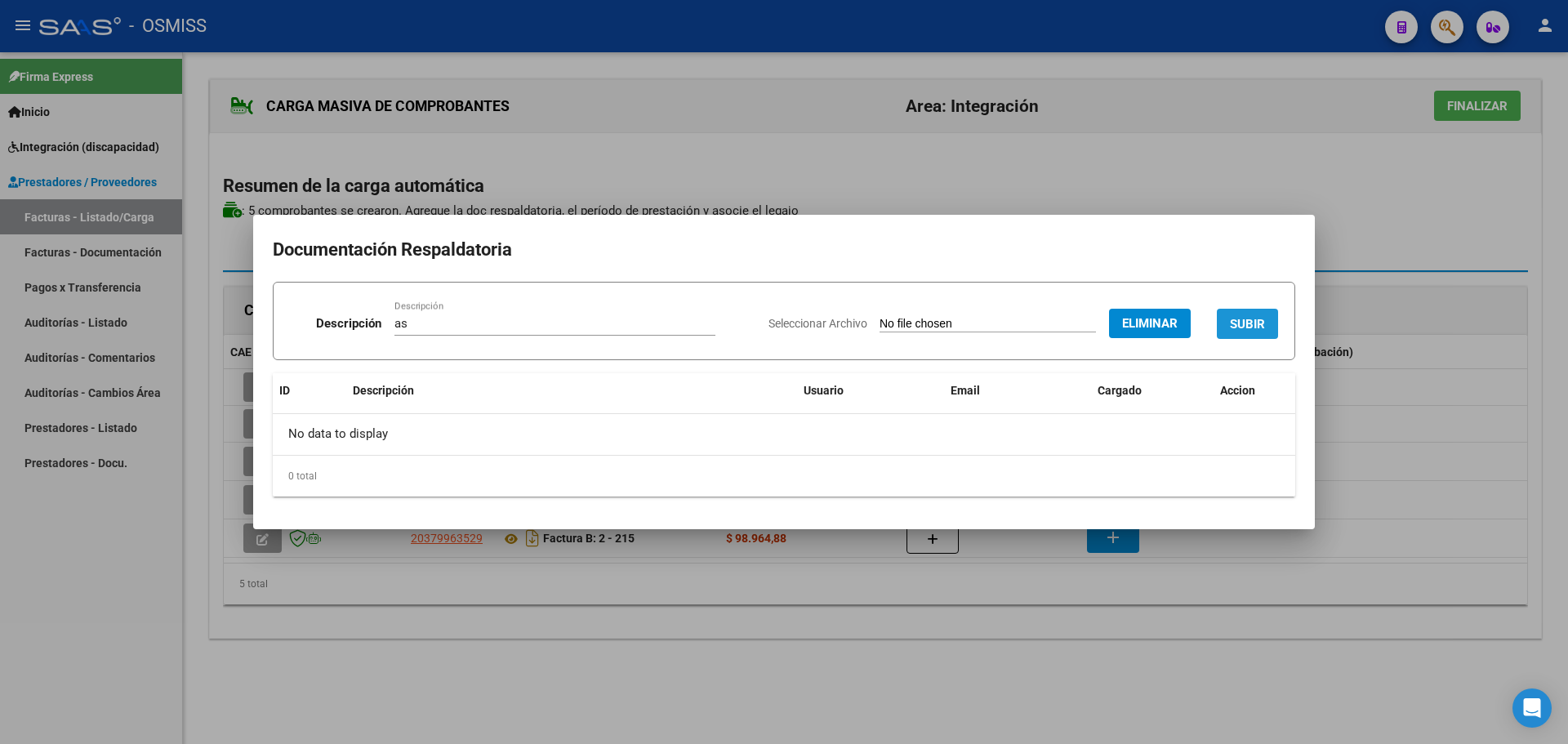
click at [1257, 326] on span "SUBIR" at bounding box center [1247, 324] width 35 height 15
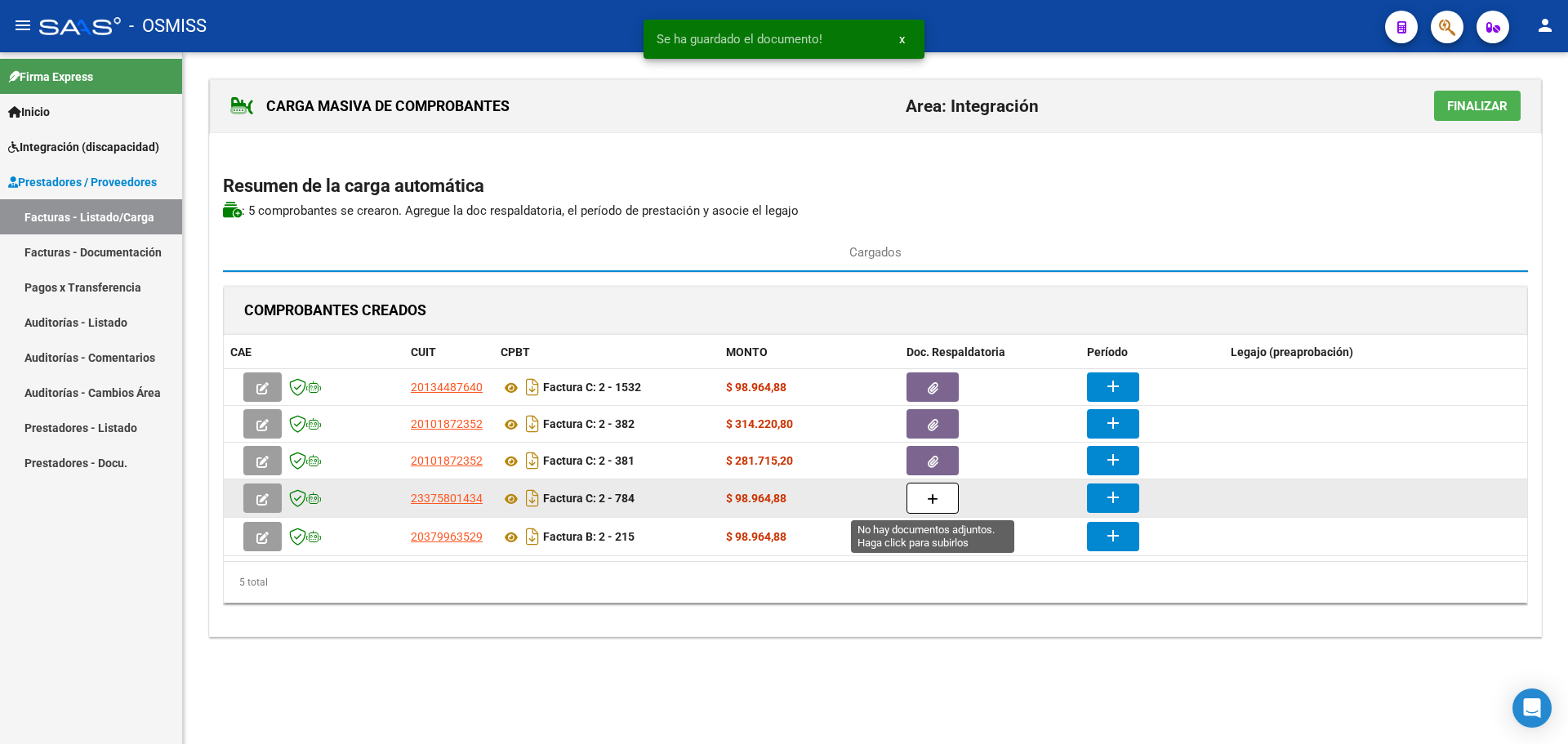
click at [936, 498] on icon "button" at bounding box center [933, 498] width 12 height 12
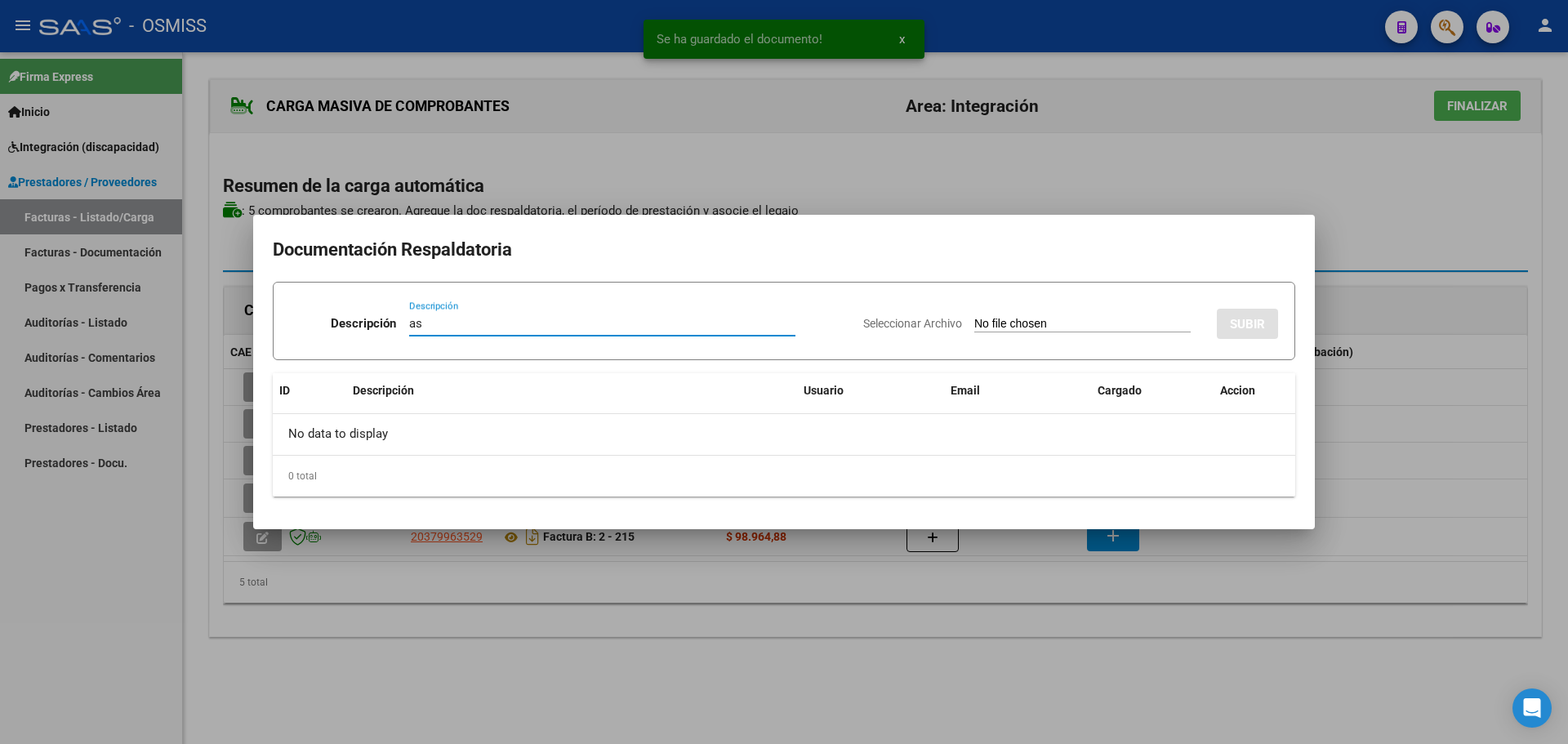
type input "as"
click at [1021, 329] on input "Seleccionar Archivo" at bounding box center [1082, 324] width 217 height 16
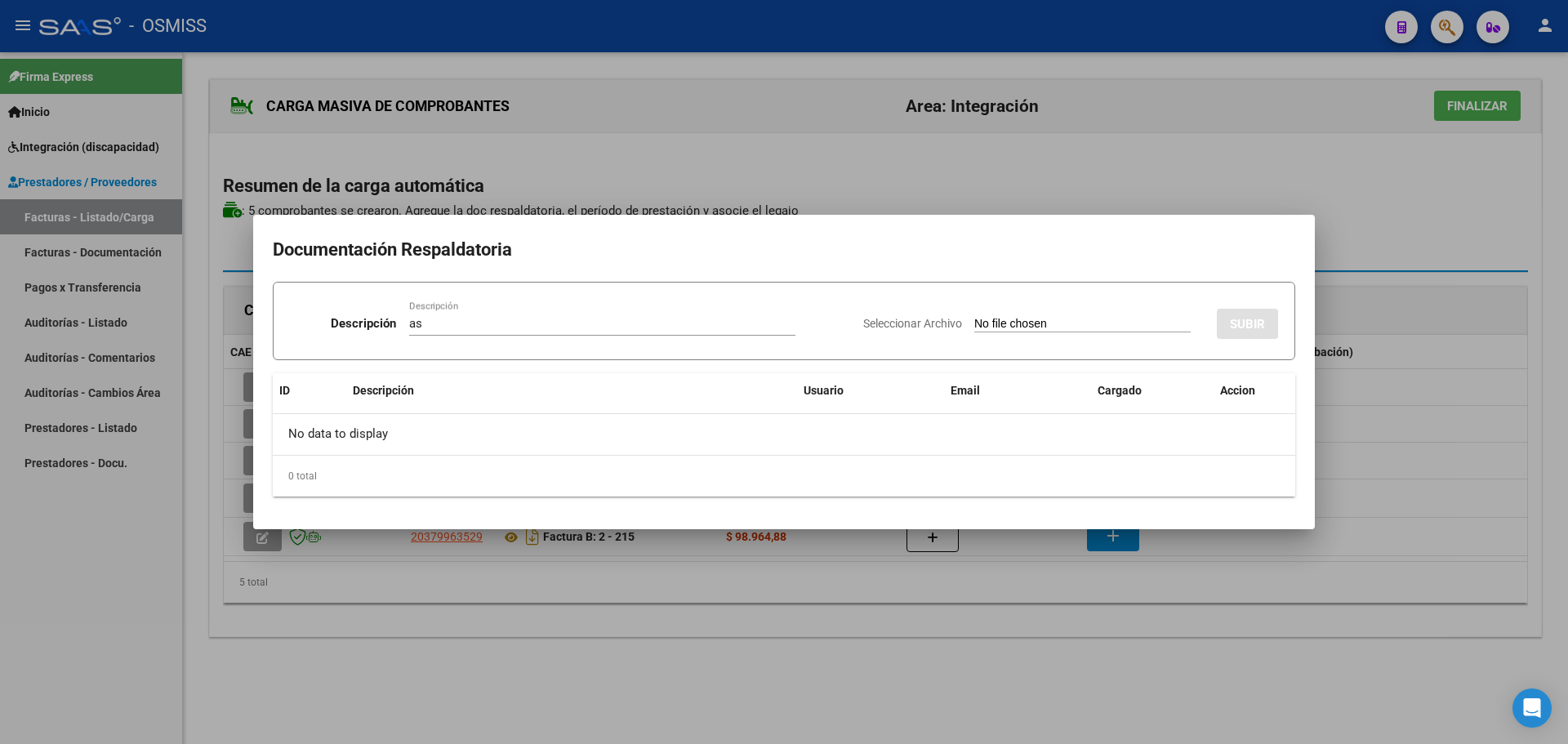
type input "C:\fakepath\Doc SOSO TO agosto.pdf"
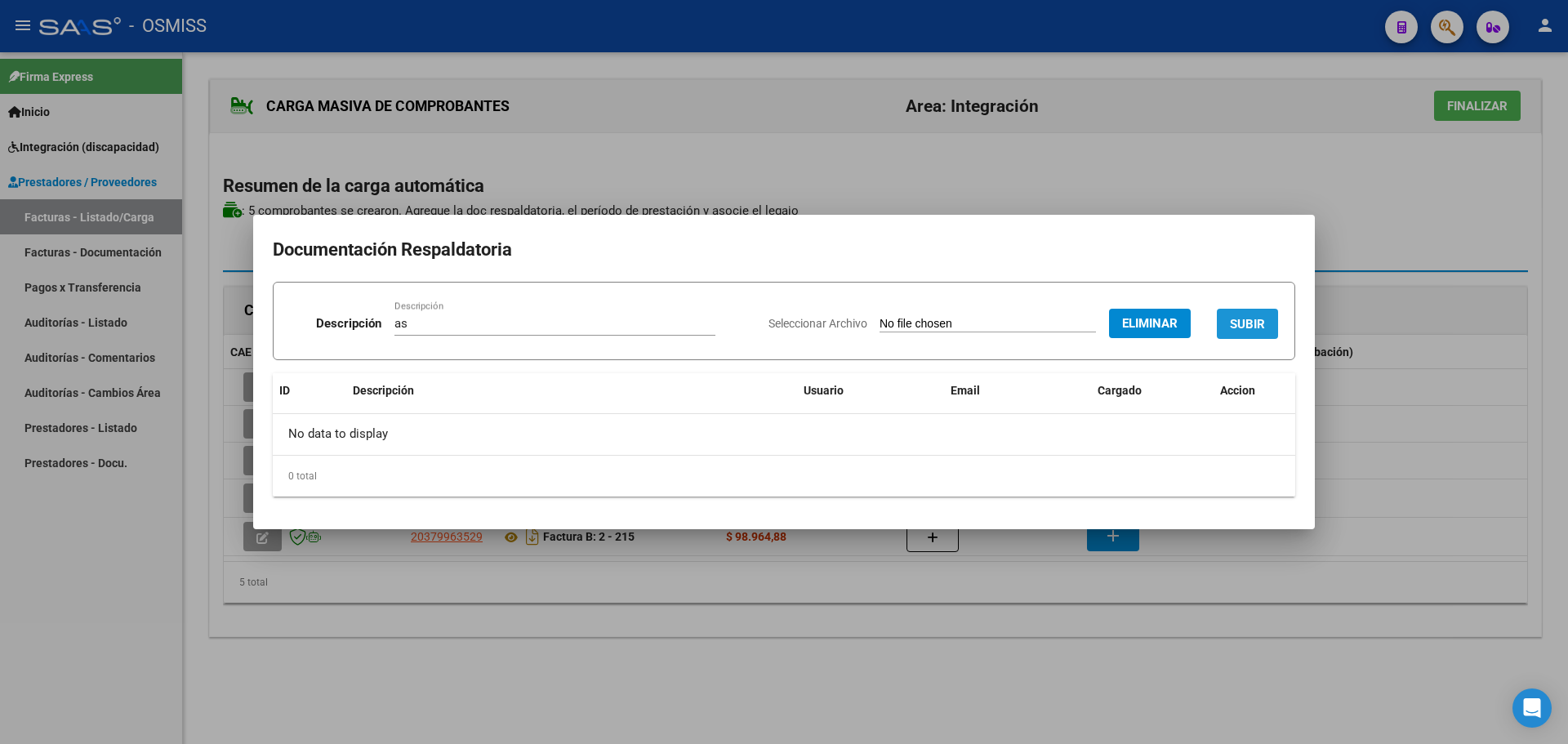
click at [1270, 319] on button "SUBIR" at bounding box center [1247, 324] width 61 height 30
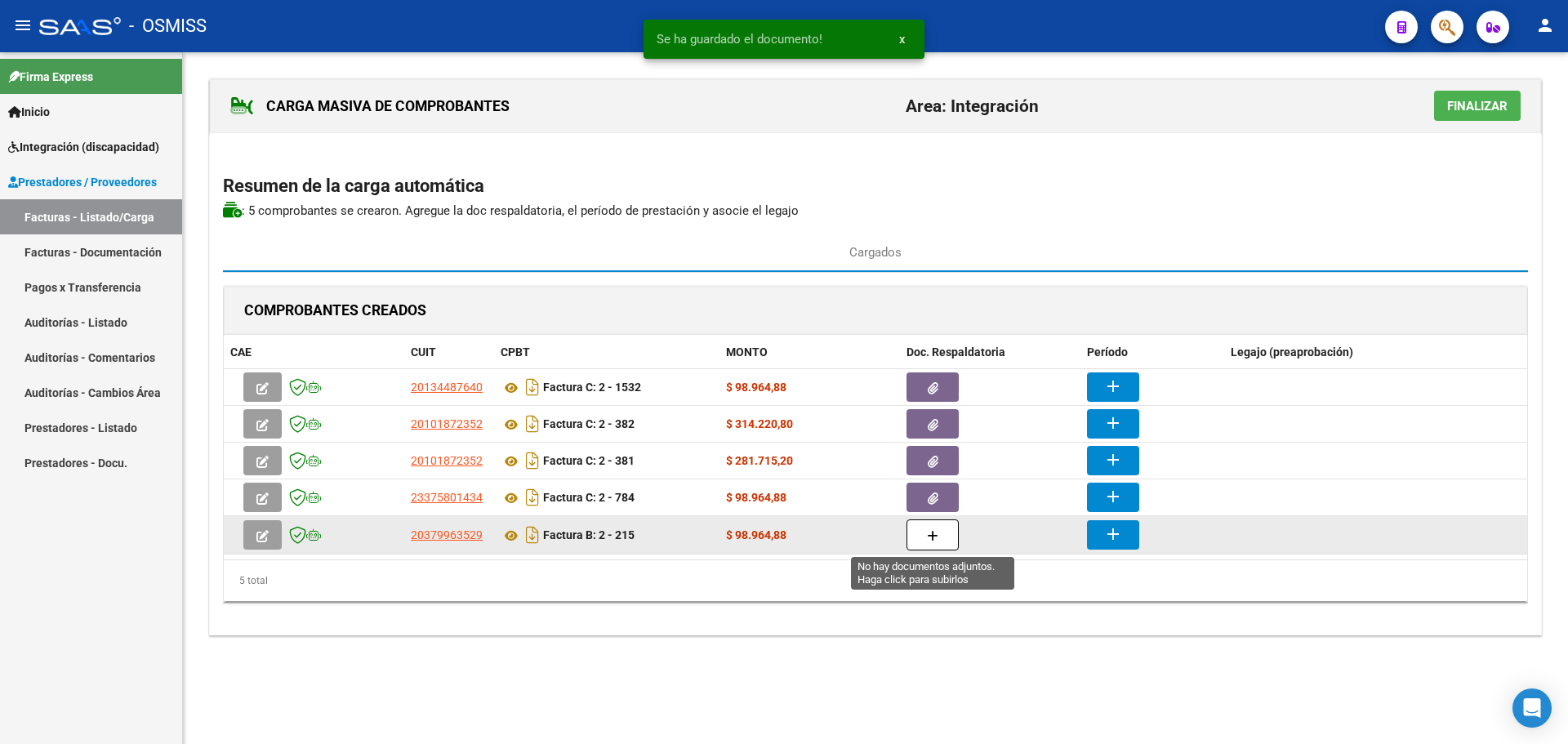
click at [936, 539] on icon "button" at bounding box center [933, 536] width 12 height 12
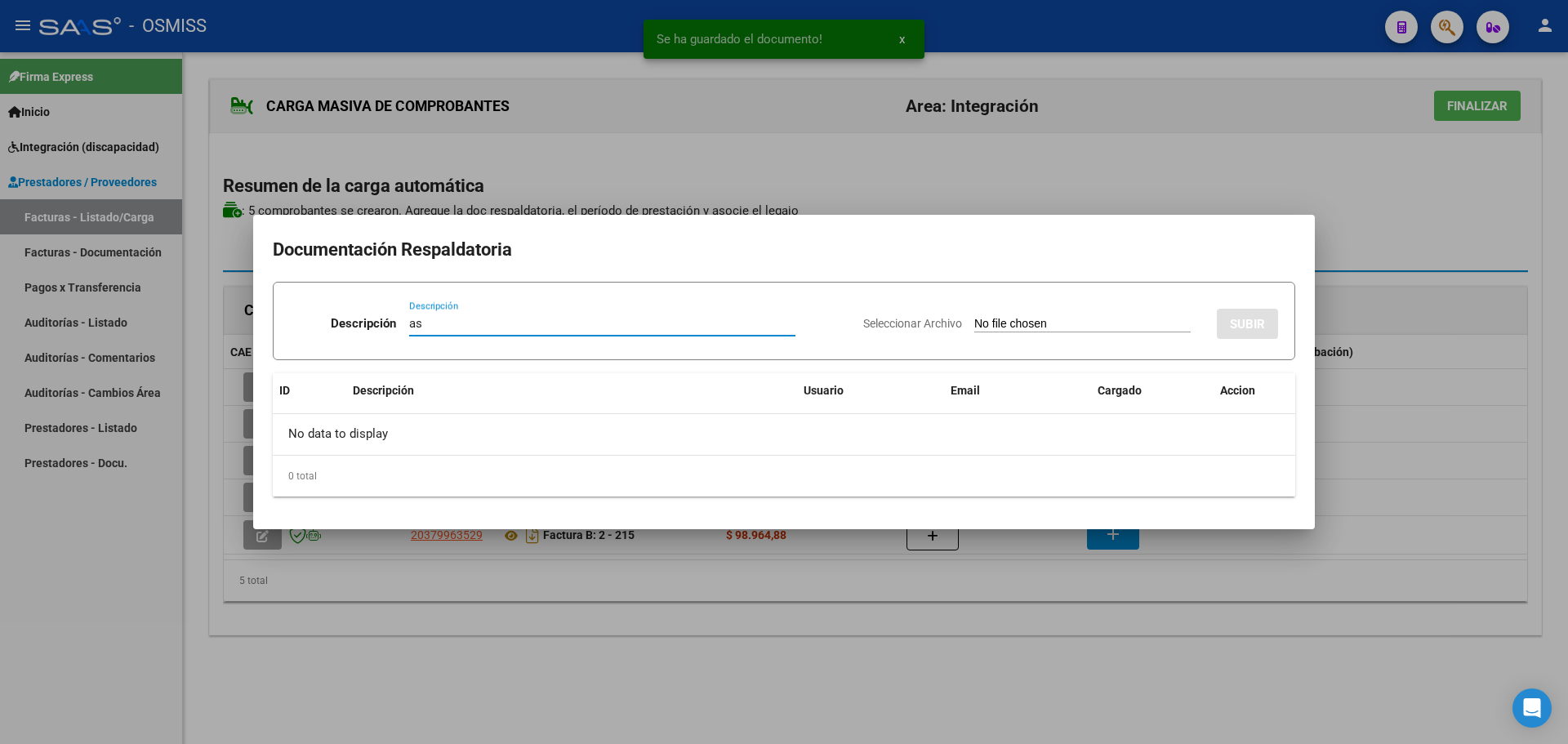
type input "as"
click at [1026, 330] on input "Seleccionar Archivo" at bounding box center [1082, 324] width 217 height 16
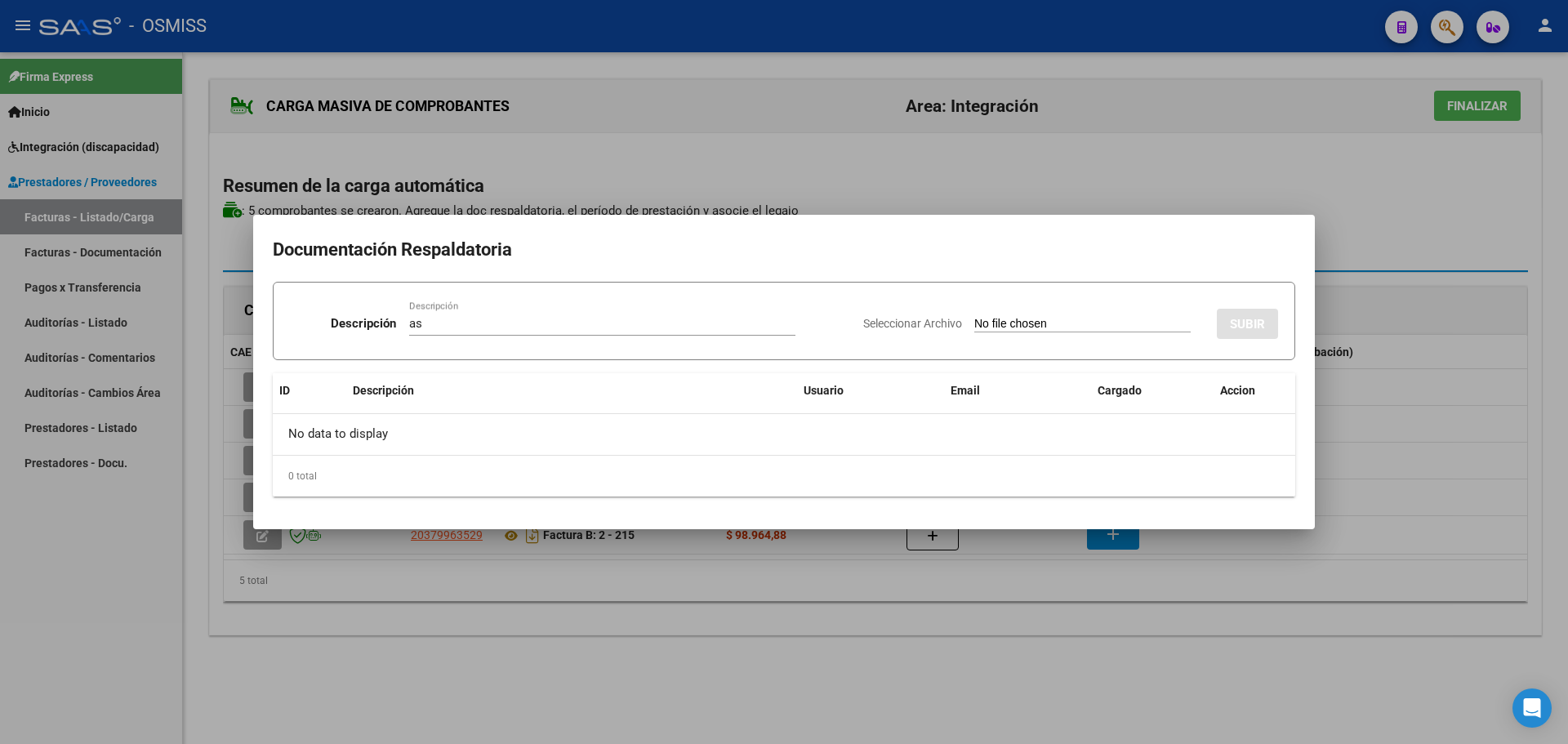
type input "C:\fakepath\Doc SOSO Fono agosto.pdf"
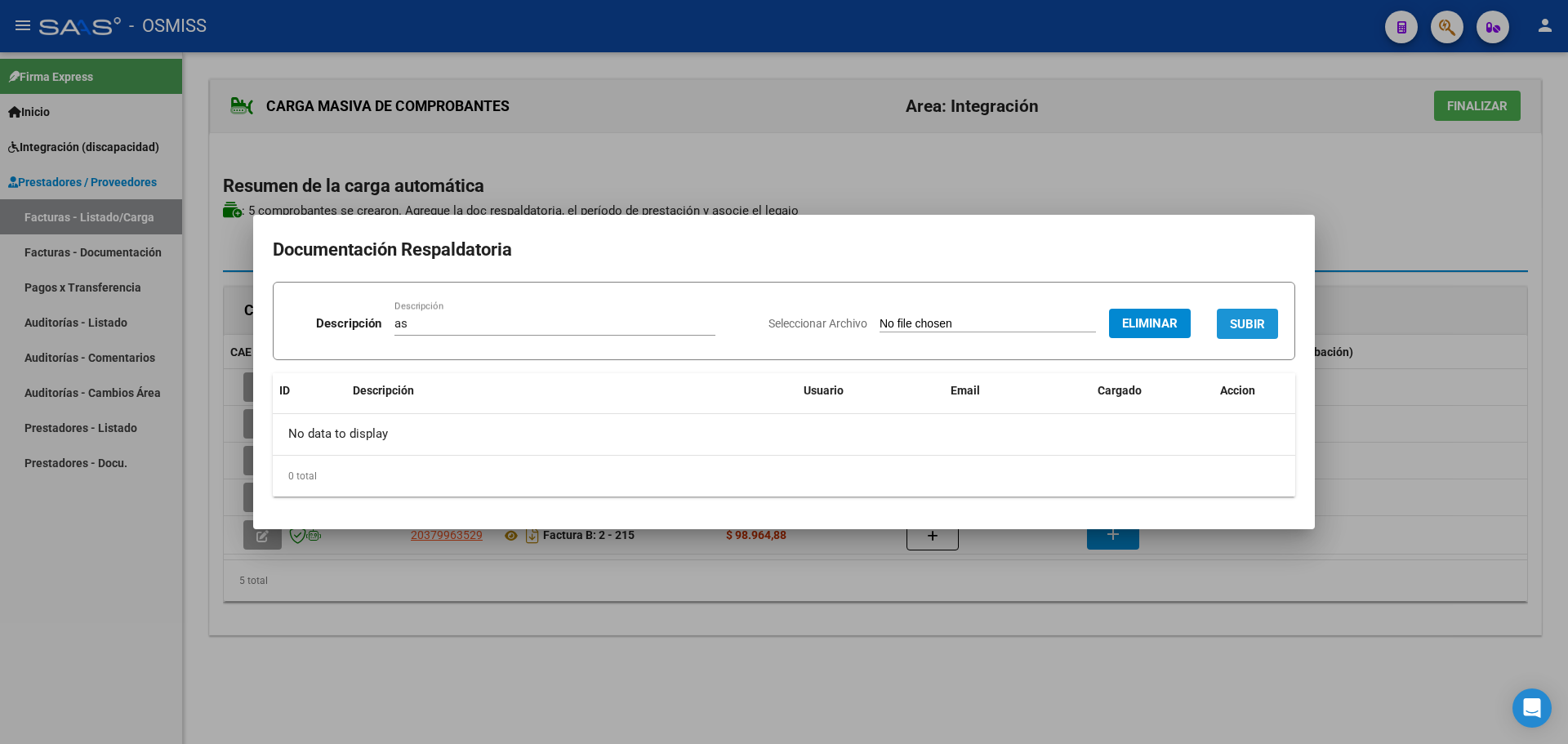
click at [1240, 335] on button "SUBIR" at bounding box center [1247, 324] width 61 height 30
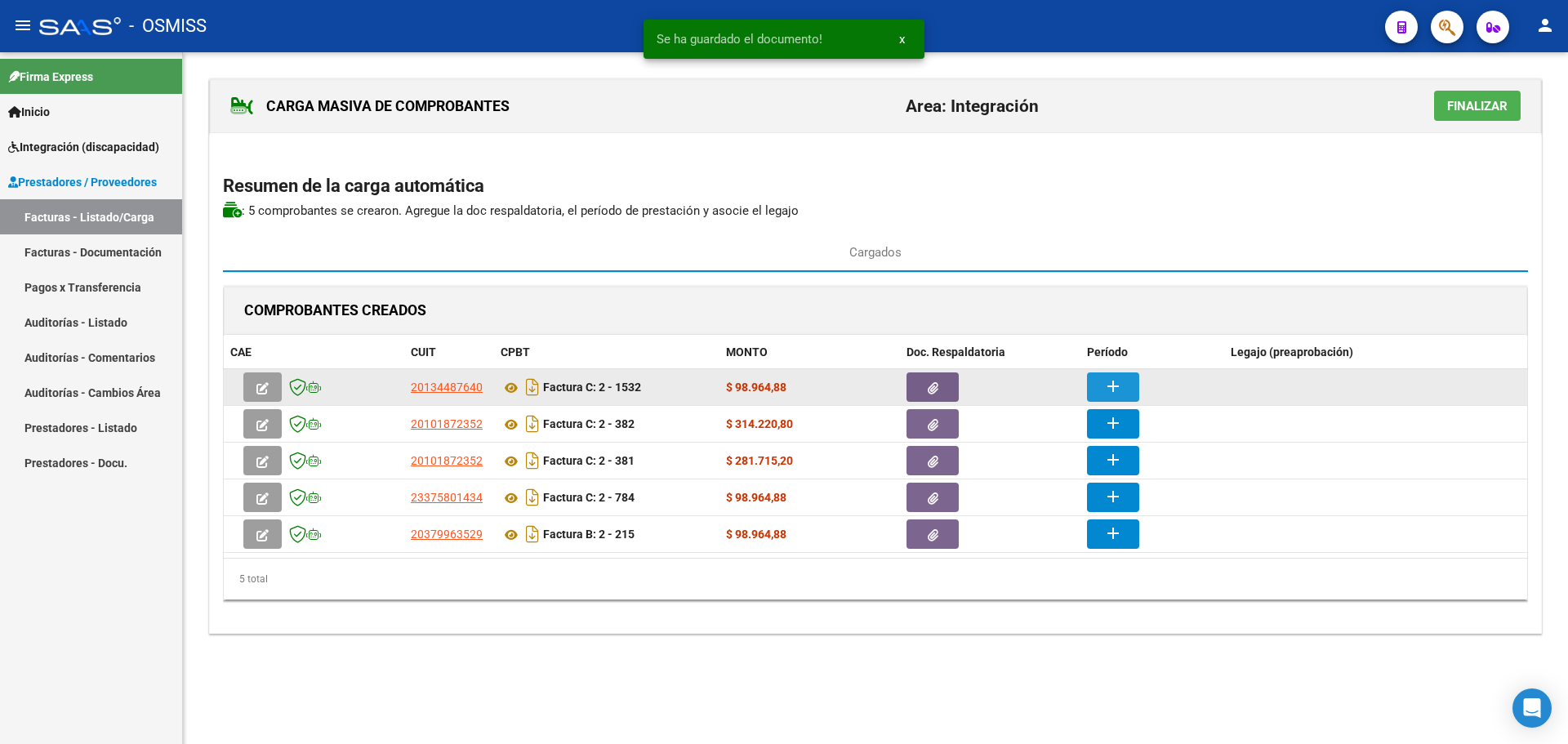
click at [1120, 381] on mat-icon "add" at bounding box center [1114, 386] width 20 height 20
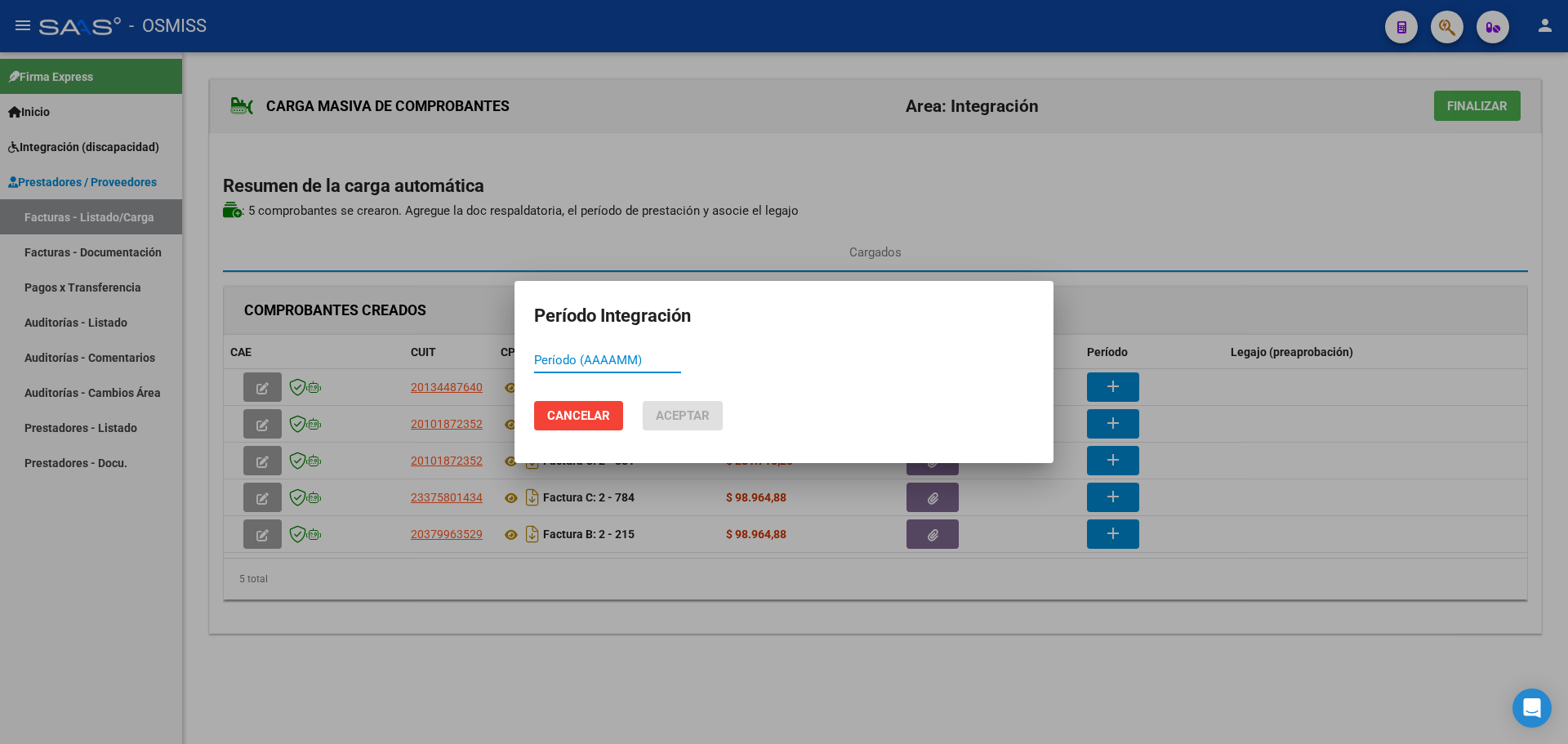
paste input "37"
type input "3"
type input "202508"
click at [674, 415] on span "Aceptar" at bounding box center [683, 415] width 54 height 15
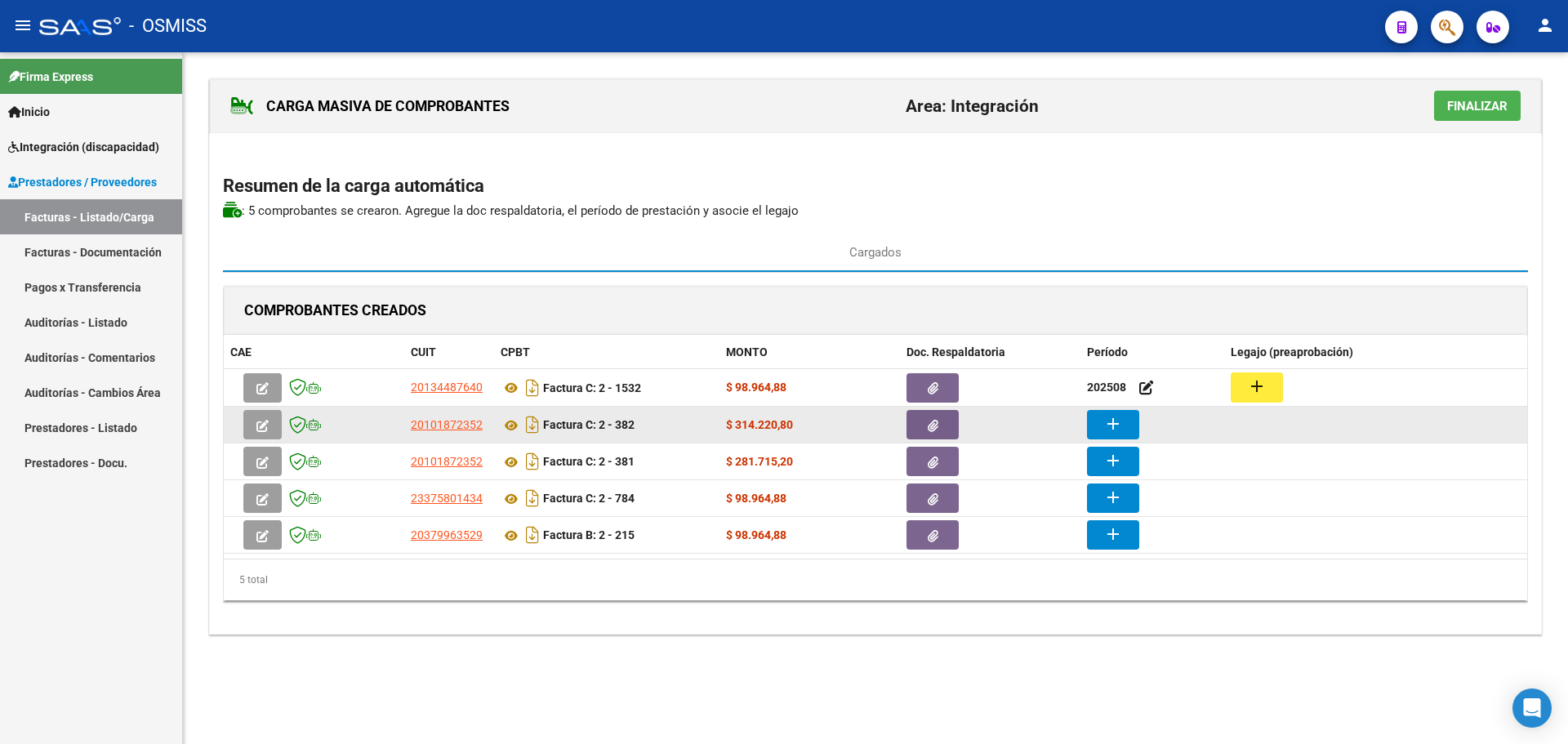
click at [1109, 419] on mat-icon "add" at bounding box center [1114, 423] width 20 height 20
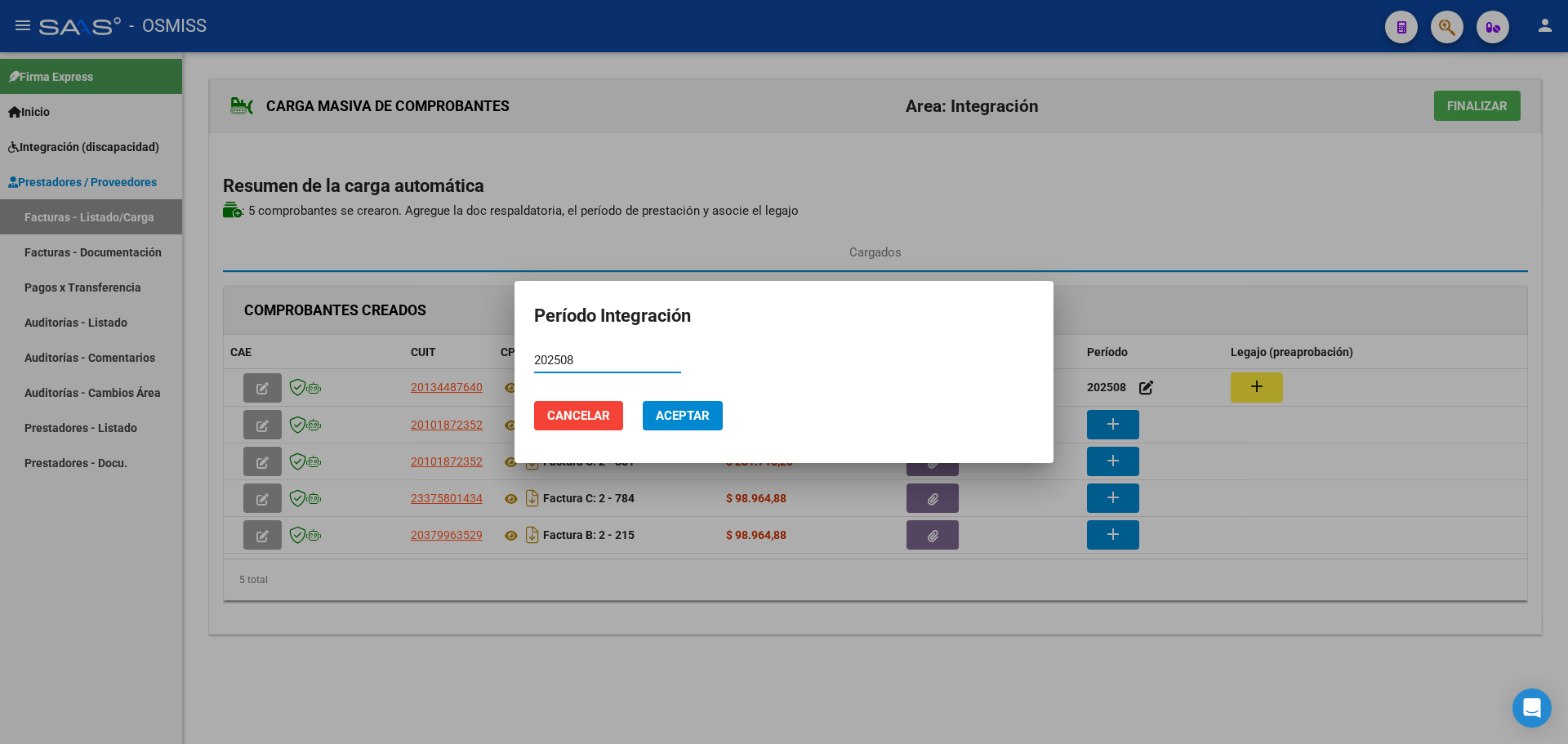
type input "202508"
click at [706, 420] on span "Aceptar" at bounding box center [683, 415] width 54 height 15
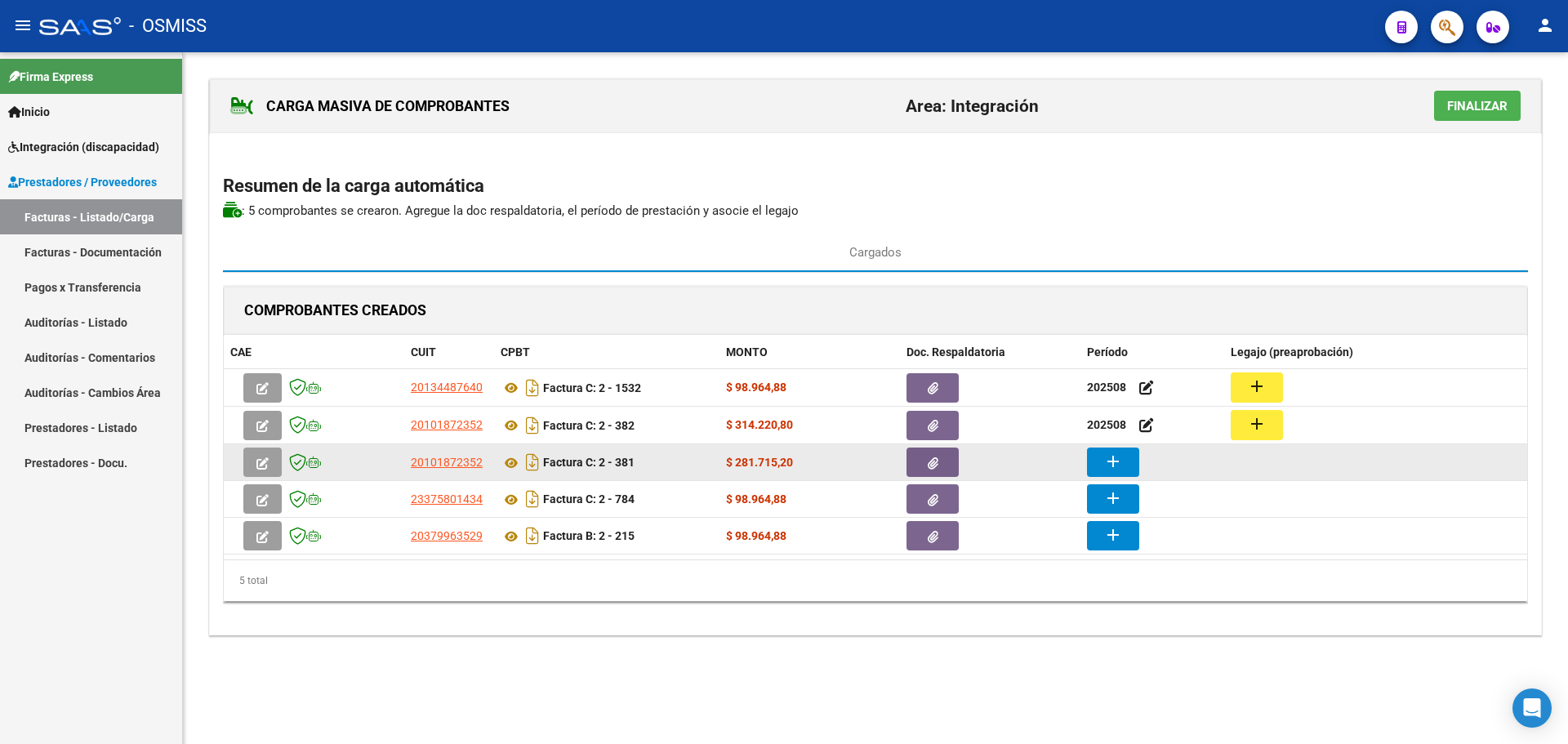
click at [1110, 466] on mat-icon "add" at bounding box center [1114, 461] width 20 height 20
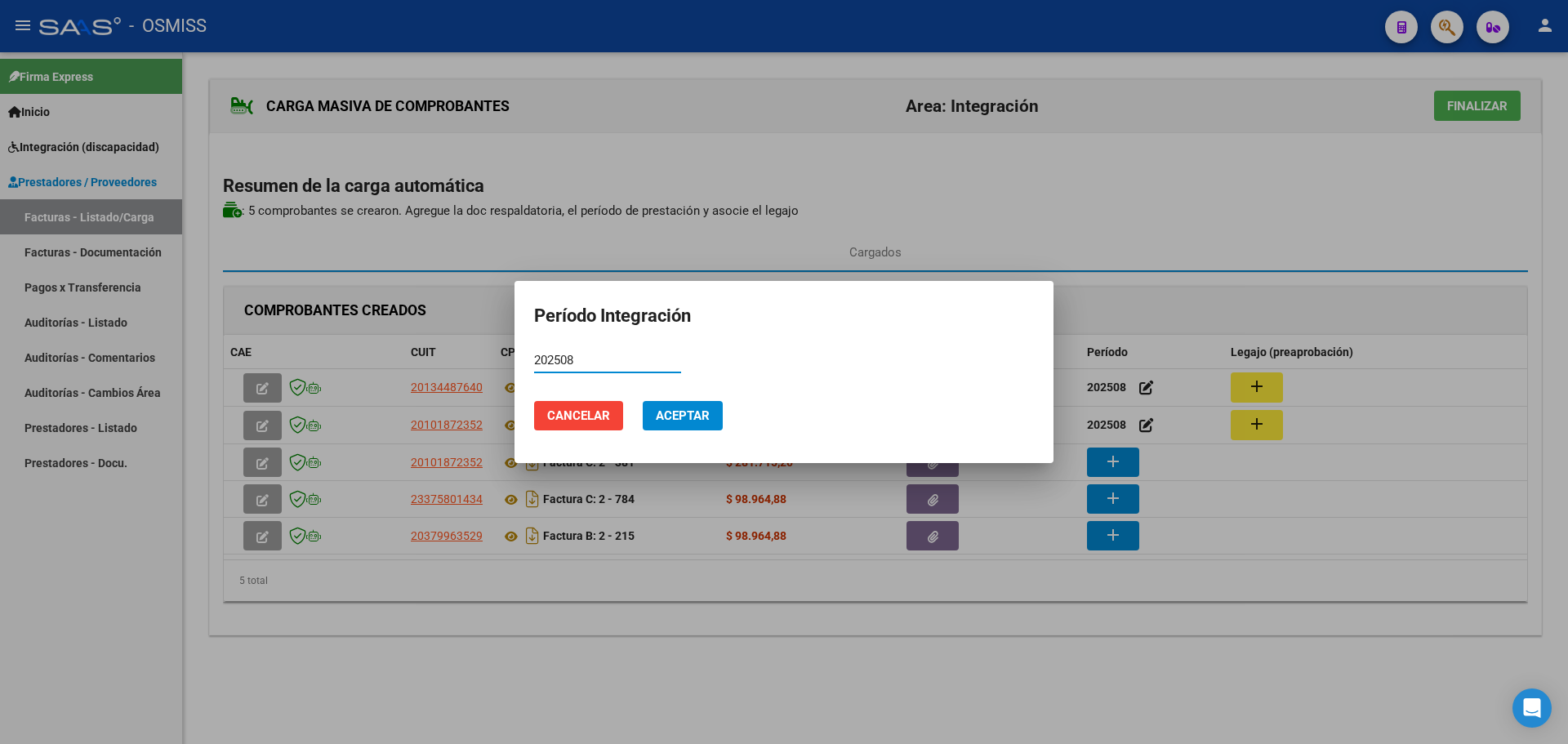
type input "202508"
click at [702, 419] on span "Aceptar" at bounding box center [683, 415] width 54 height 15
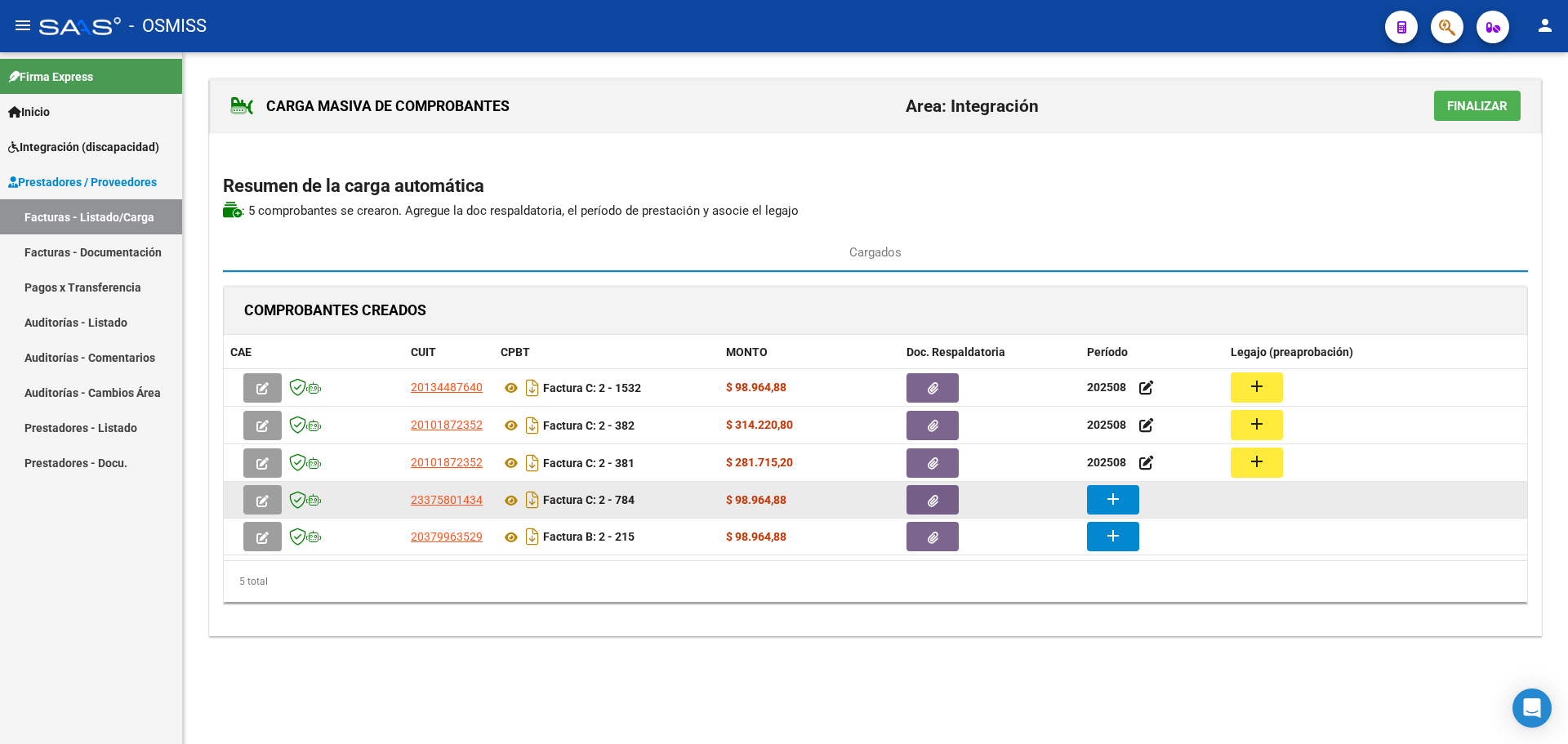
click at [1123, 498] on button "add" at bounding box center [1113, 500] width 52 height 30
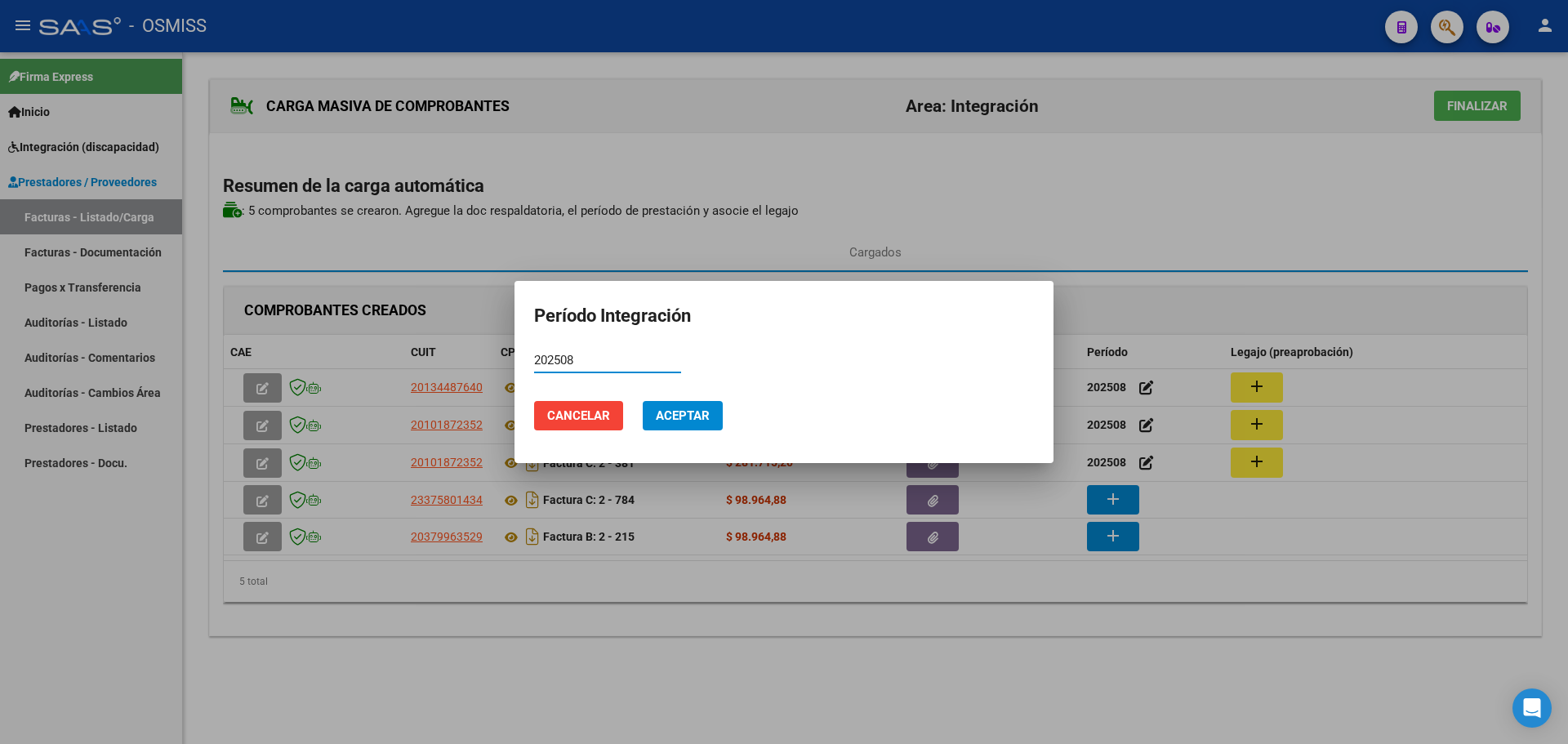
type input "202508"
click at [680, 423] on button "Aceptar" at bounding box center [683, 415] width 80 height 30
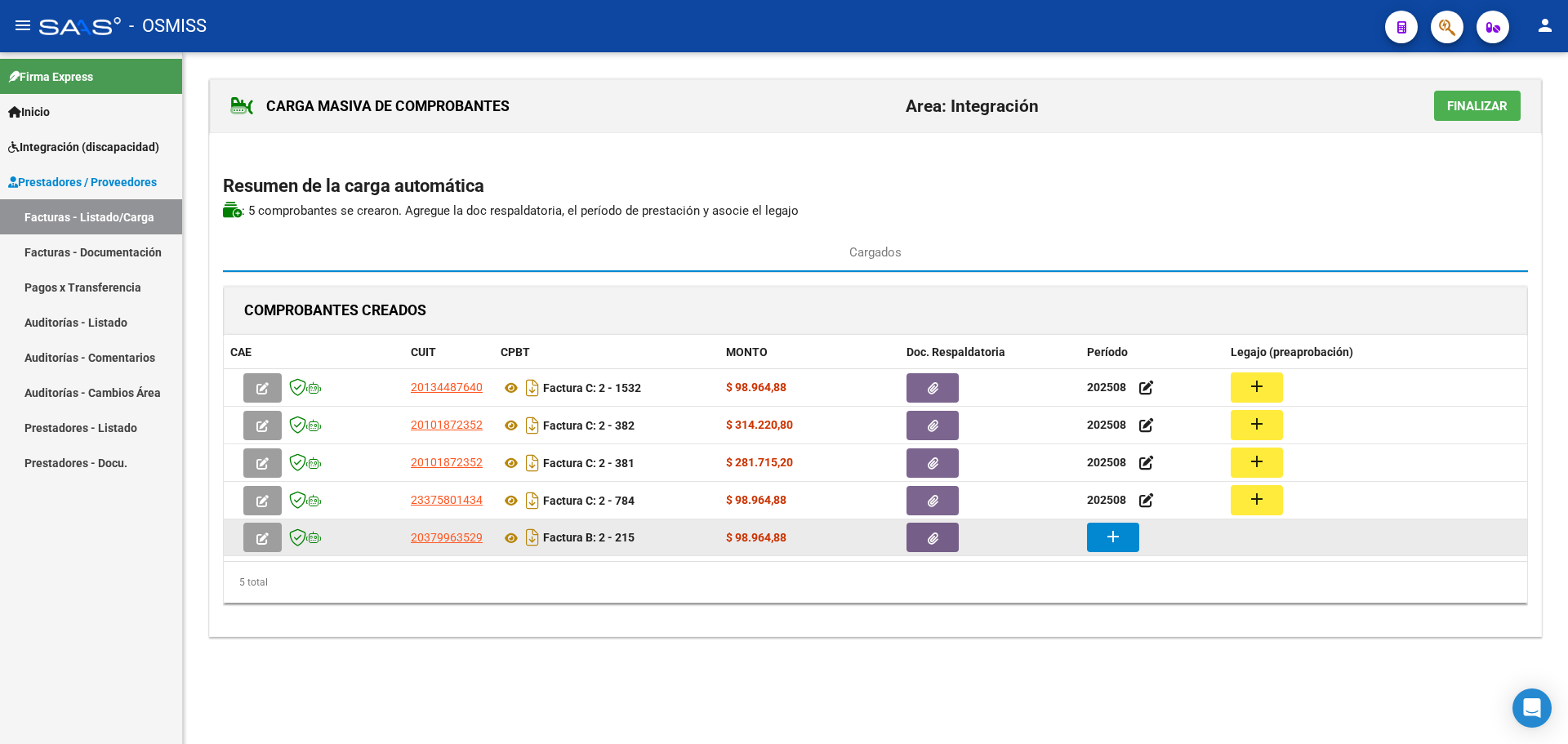
click at [1094, 544] on button "add" at bounding box center [1113, 537] width 52 height 30
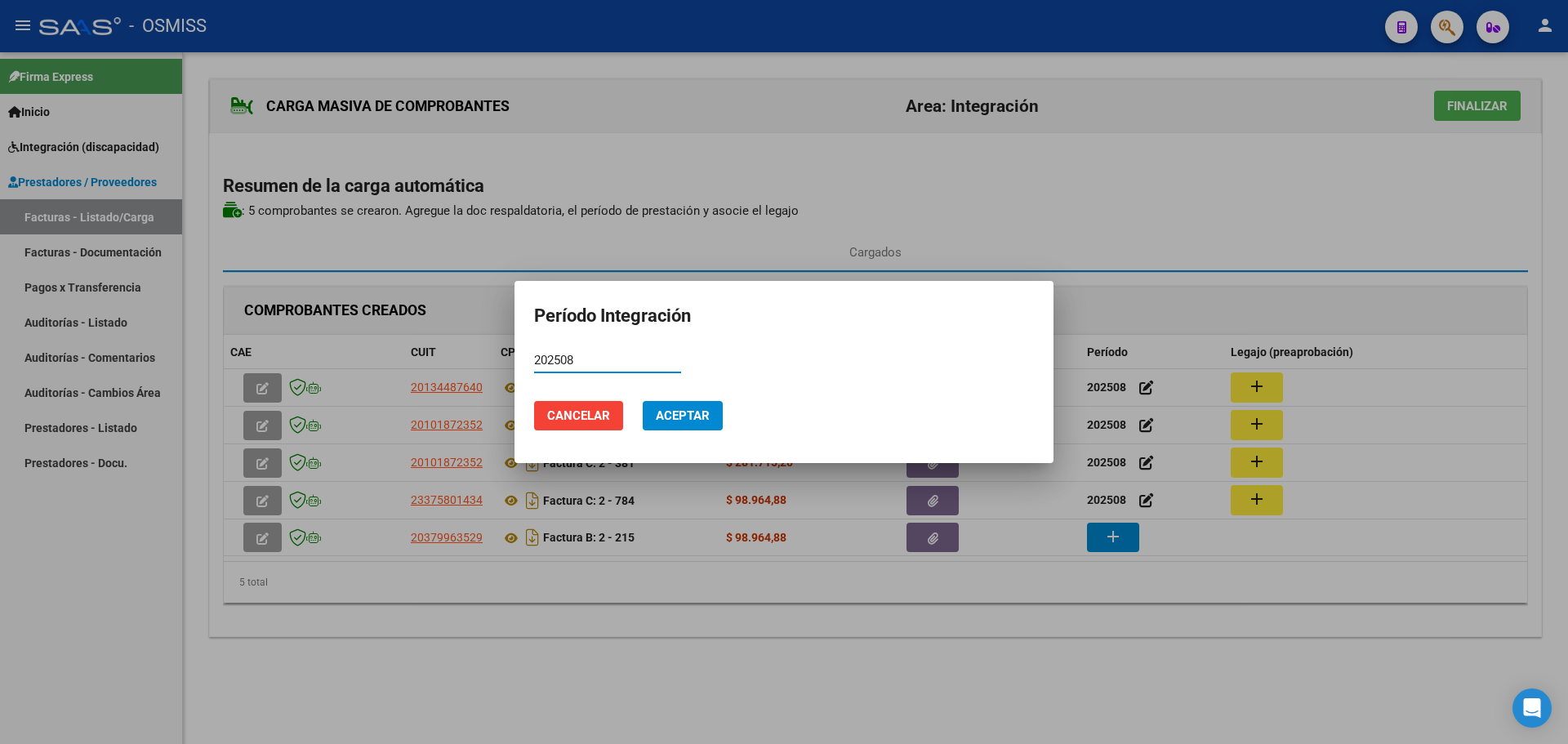
type input "202508"
click at [693, 416] on span "Aceptar" at bounding box center [683, 415] width 54 height 15
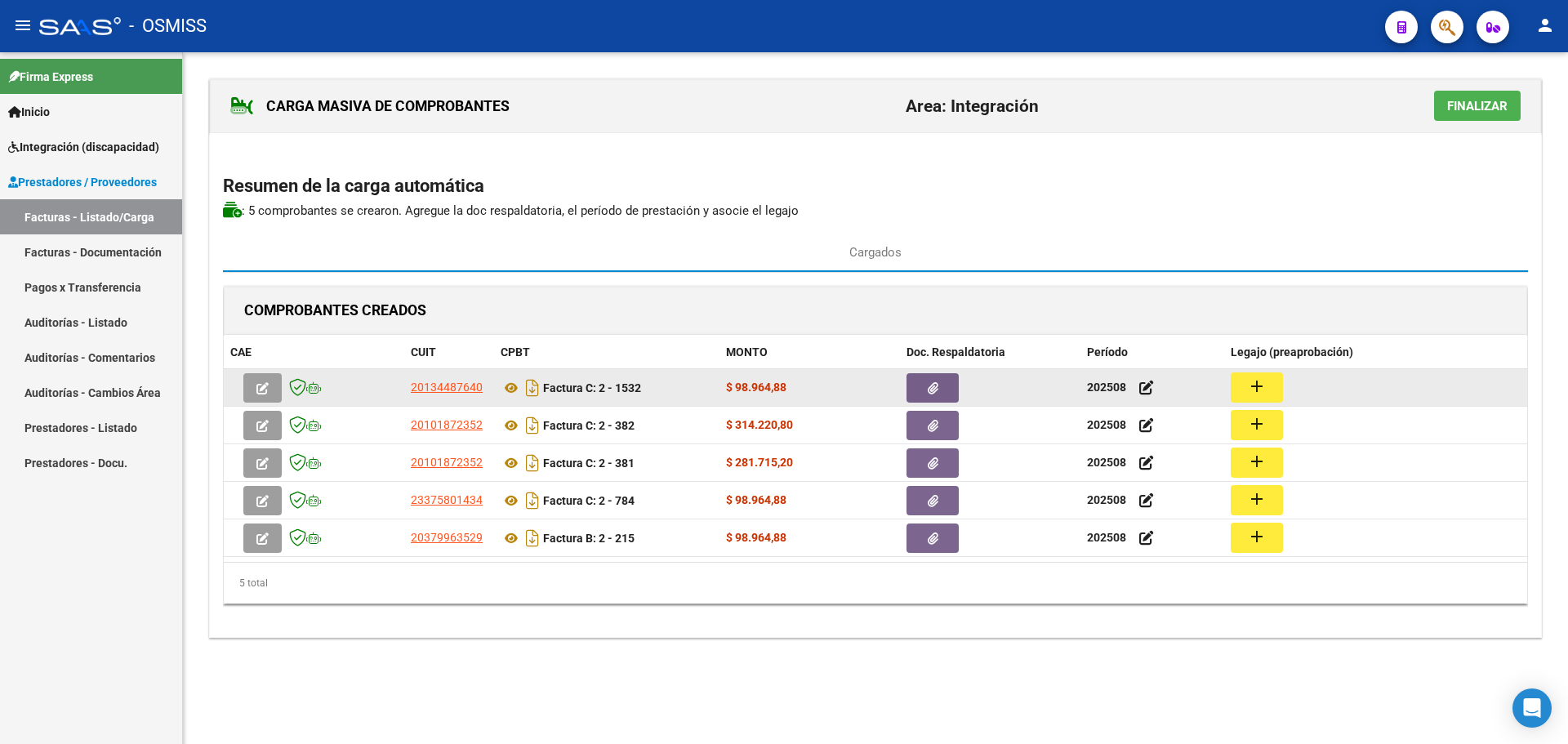
click at [1272, 379] on button "add" at bounding box center [1256, 387] width 52 height 30
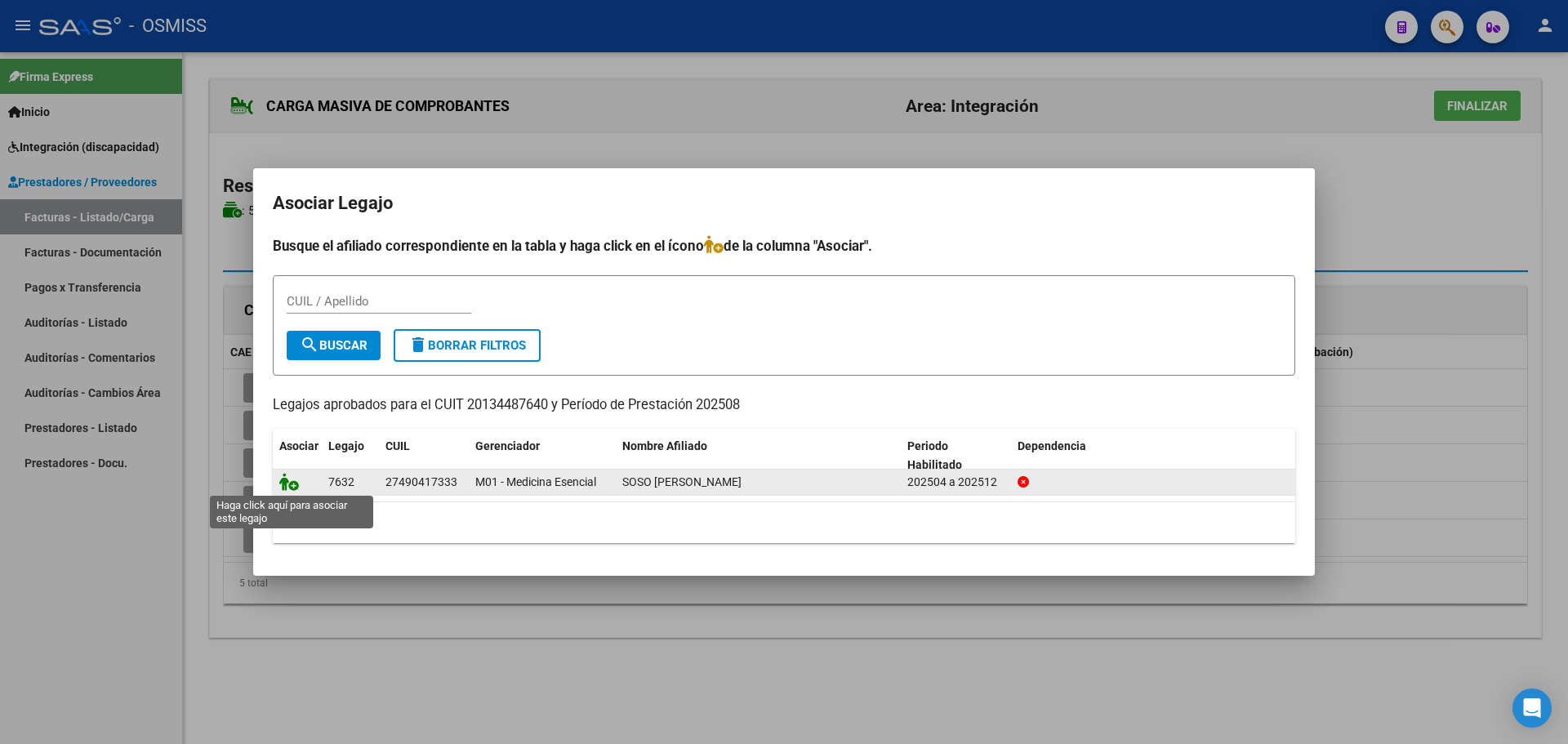
click at [288, 482] on icon at bounding box center [289, 482] width 20 height 18
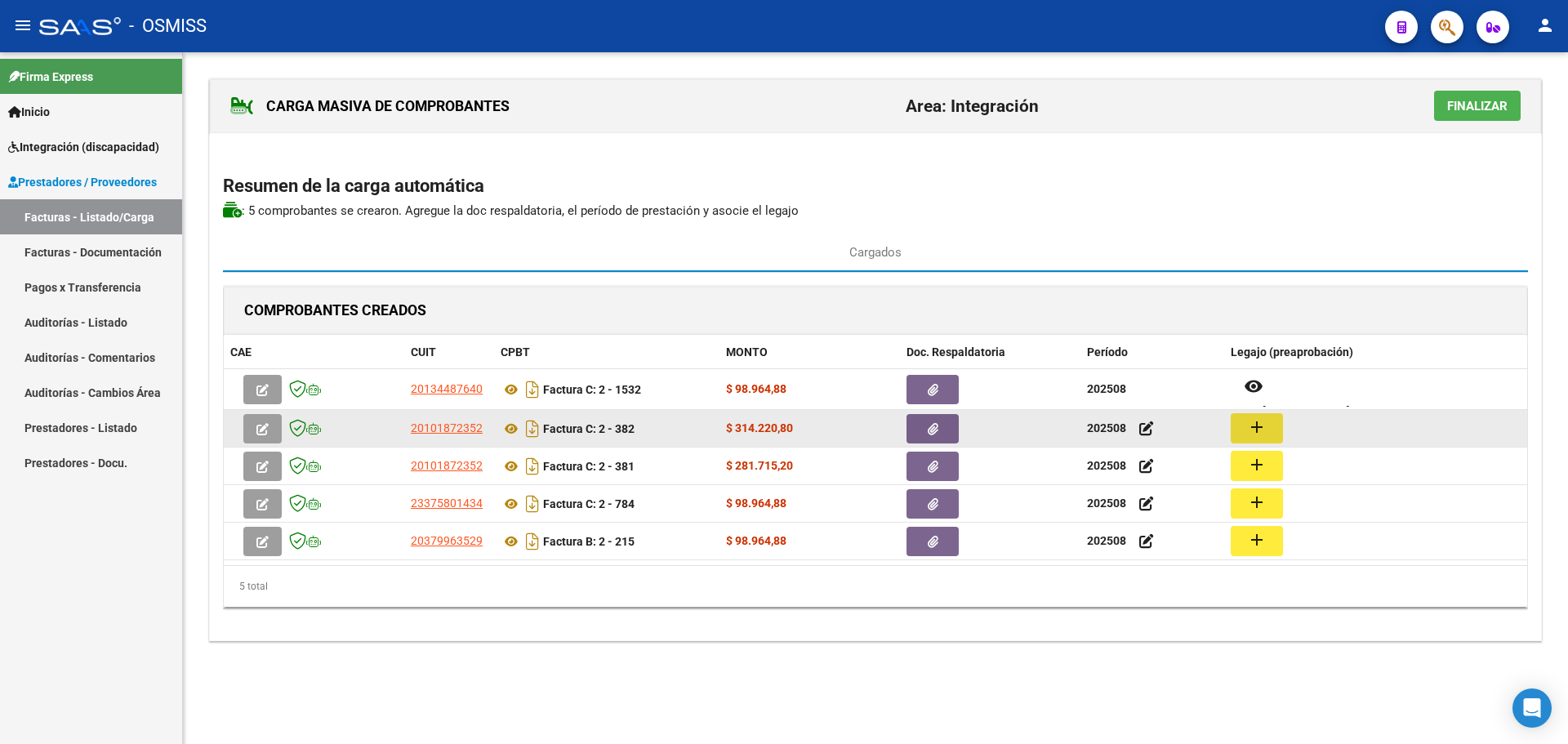
click at [1248, 420] on mat-icon "add" at bounding box center [1257, 427] width 20 height 20
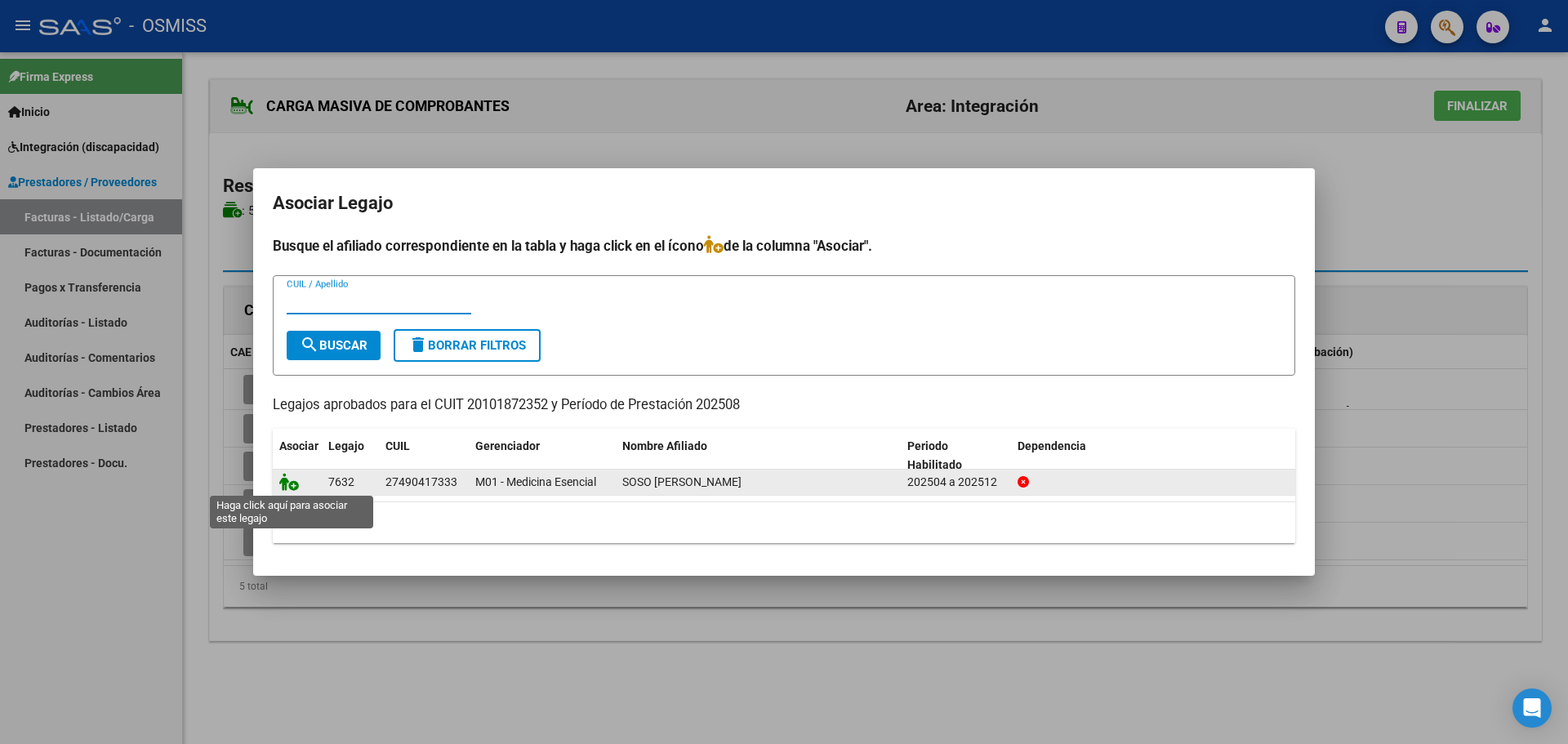
click at [288, 484] on icon at bounding box center [289, 482] width 20 height 18
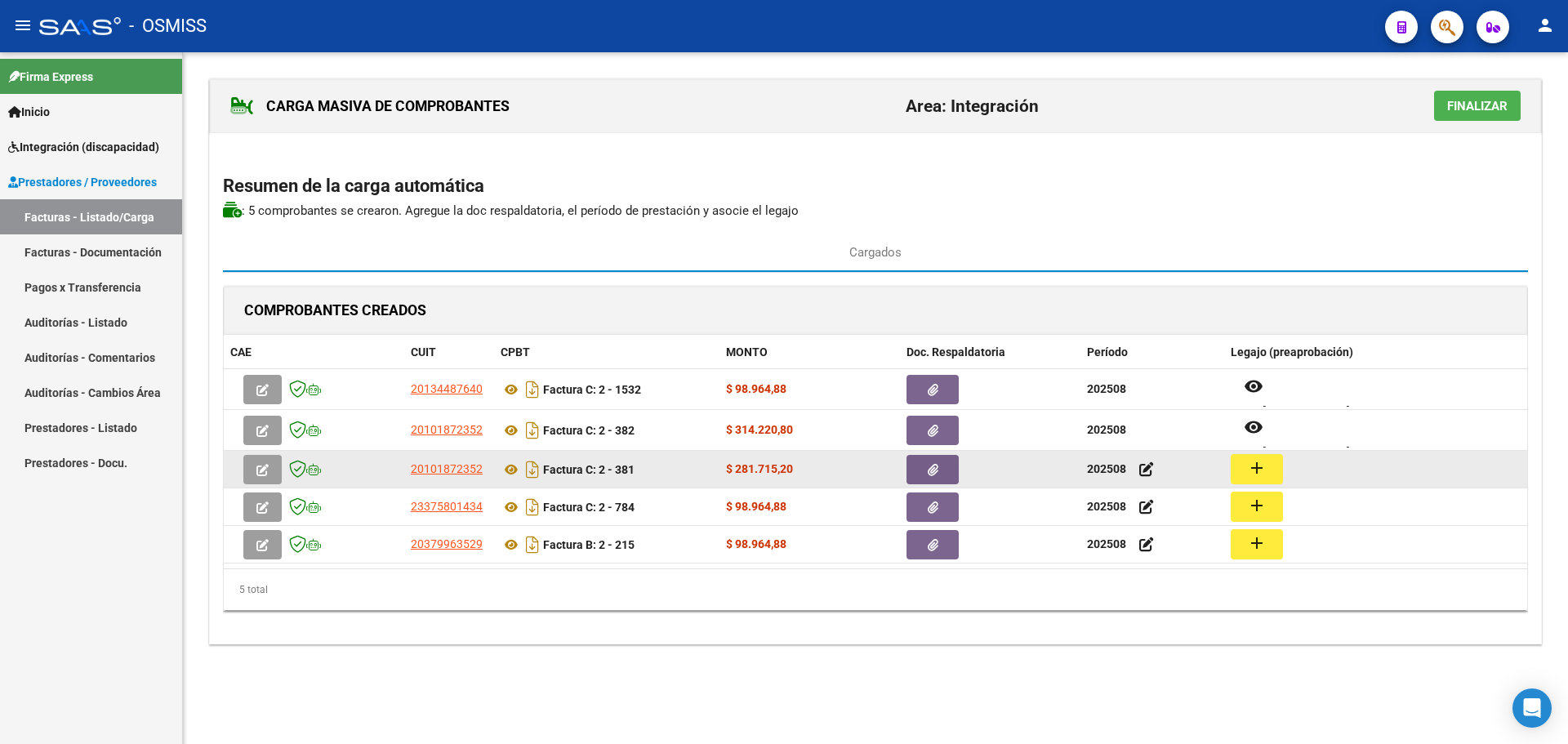
click at [1248, 469] on mat-icon "add" at bounding box center [1257, 468] width 20 height 20
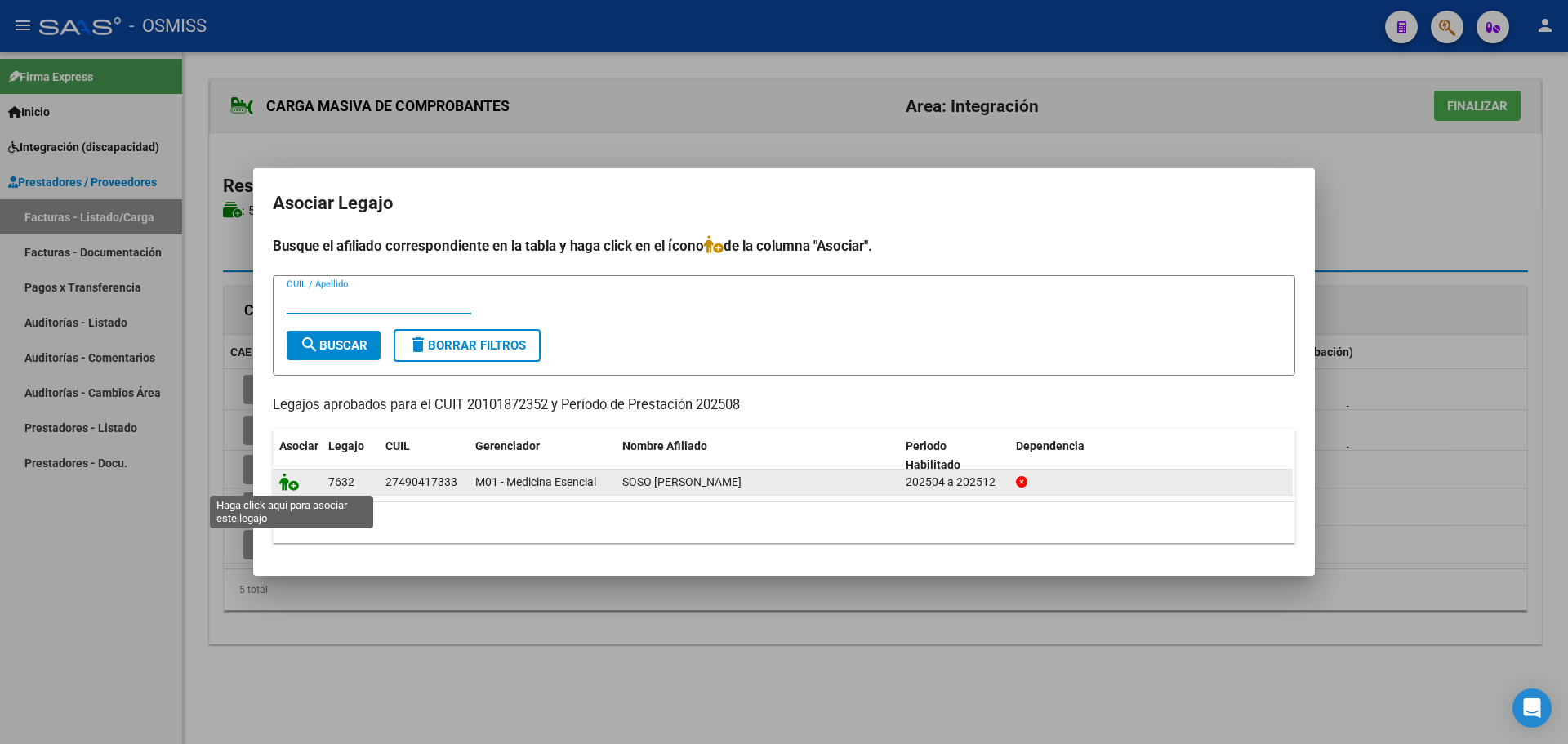
click at [287, 486] on icon at bounding box center [289, 482] width 20 height 18
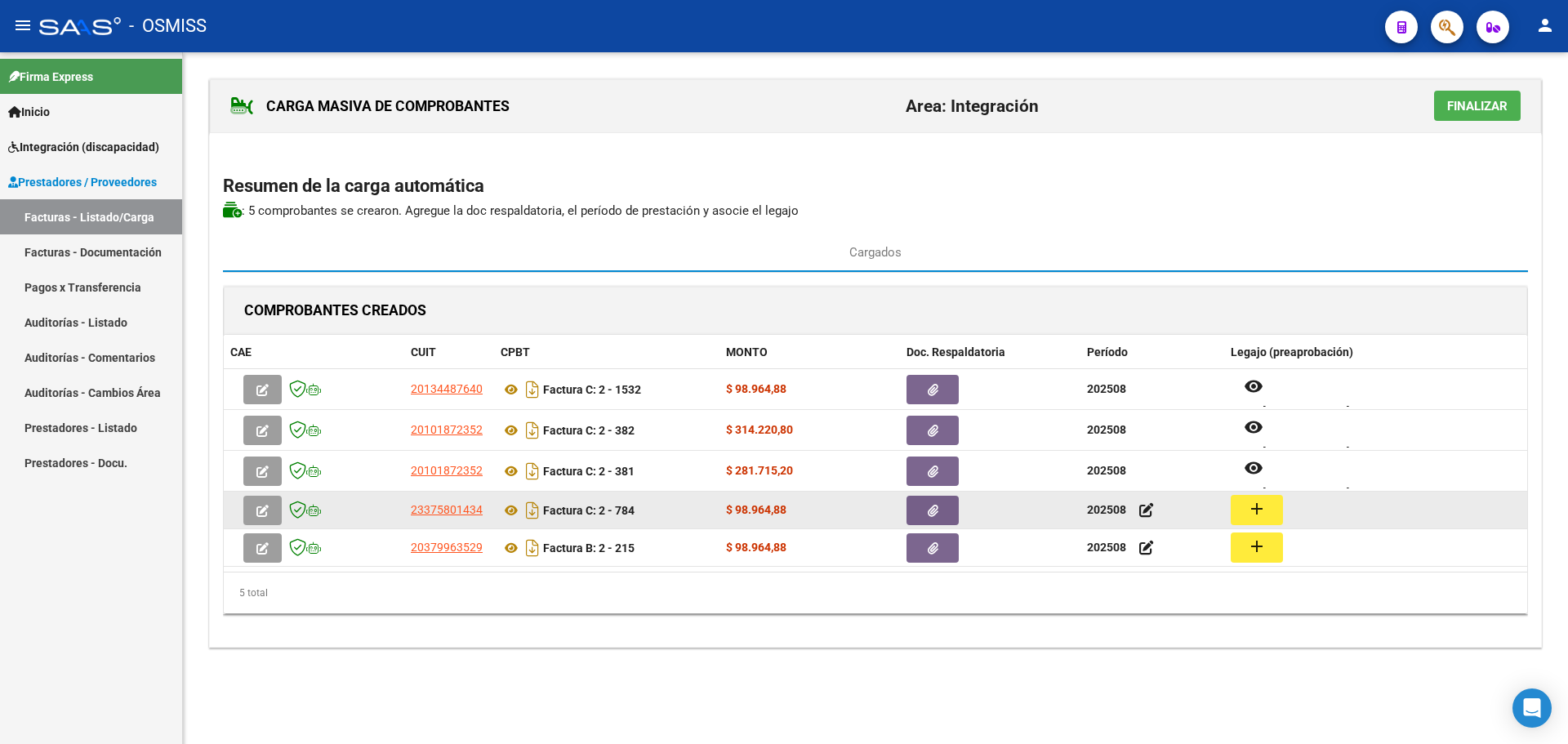
click at [1245, 504] on button "add" at bounding box center [1256, 509] width 52 height 30
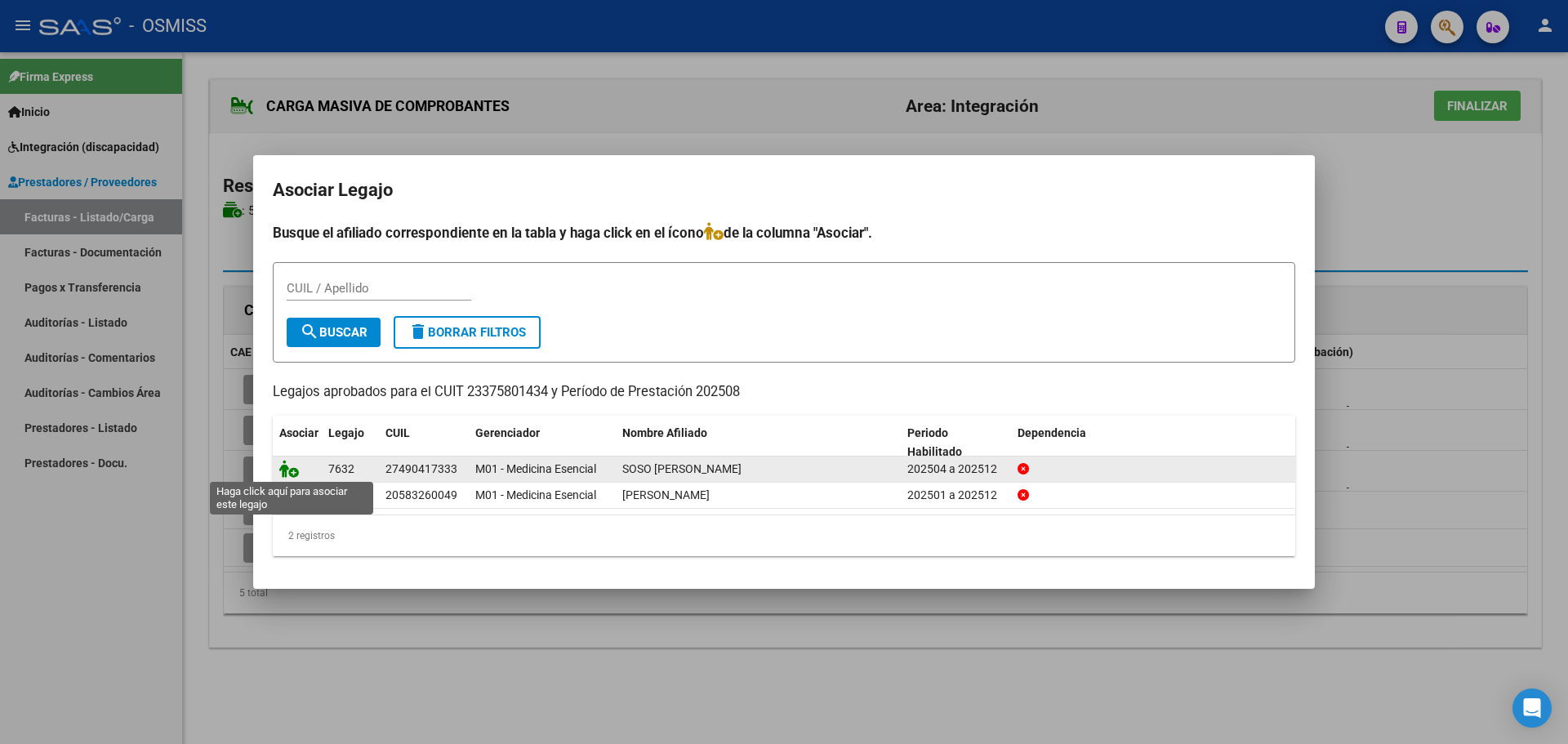
click at [290, 473] on icon at bounding box center [289, 469] width 20 height 18
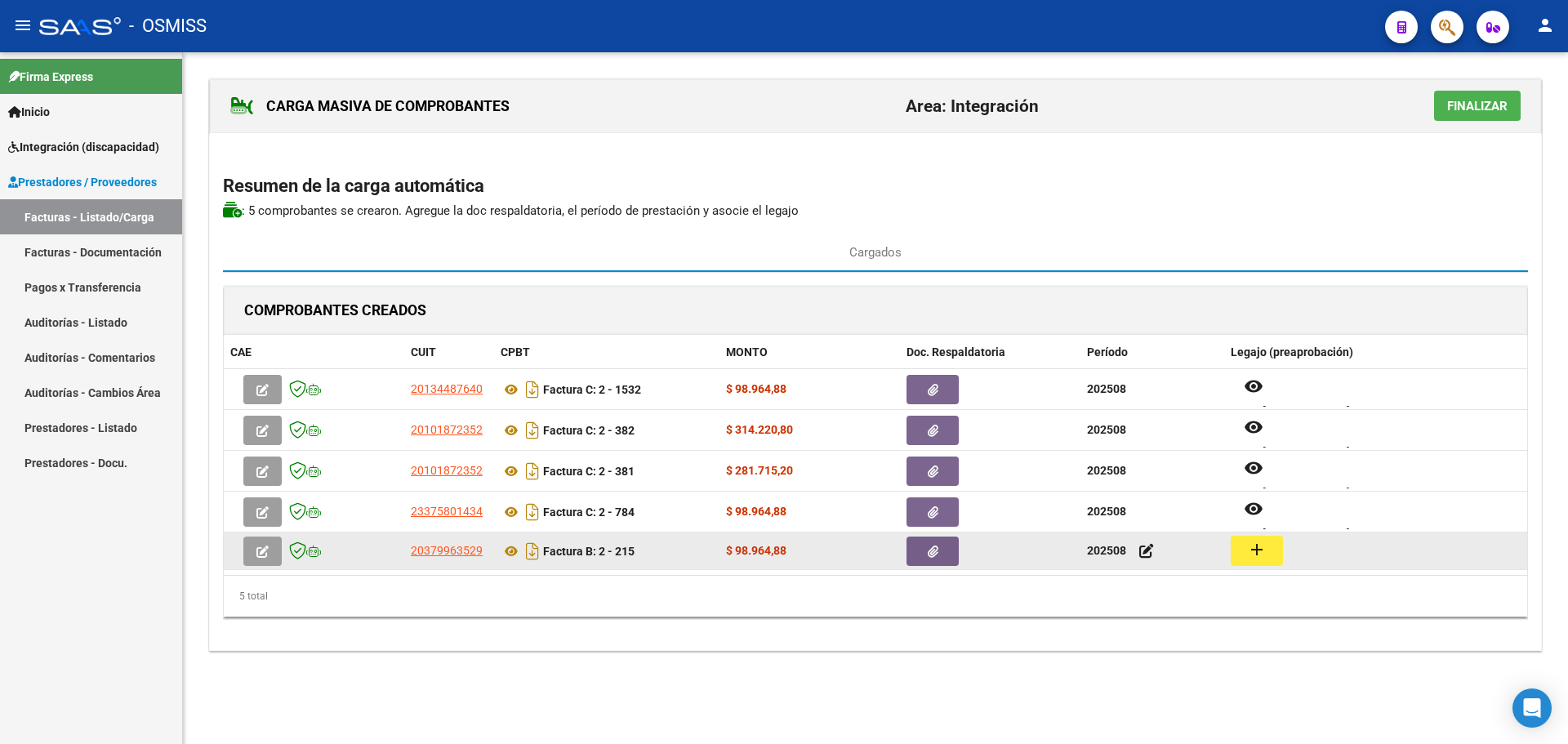
scroll to position [13, 0]
click at [1264, 542] on mat-icon "add" at bounding box center [1257, 550] width 20 height 20
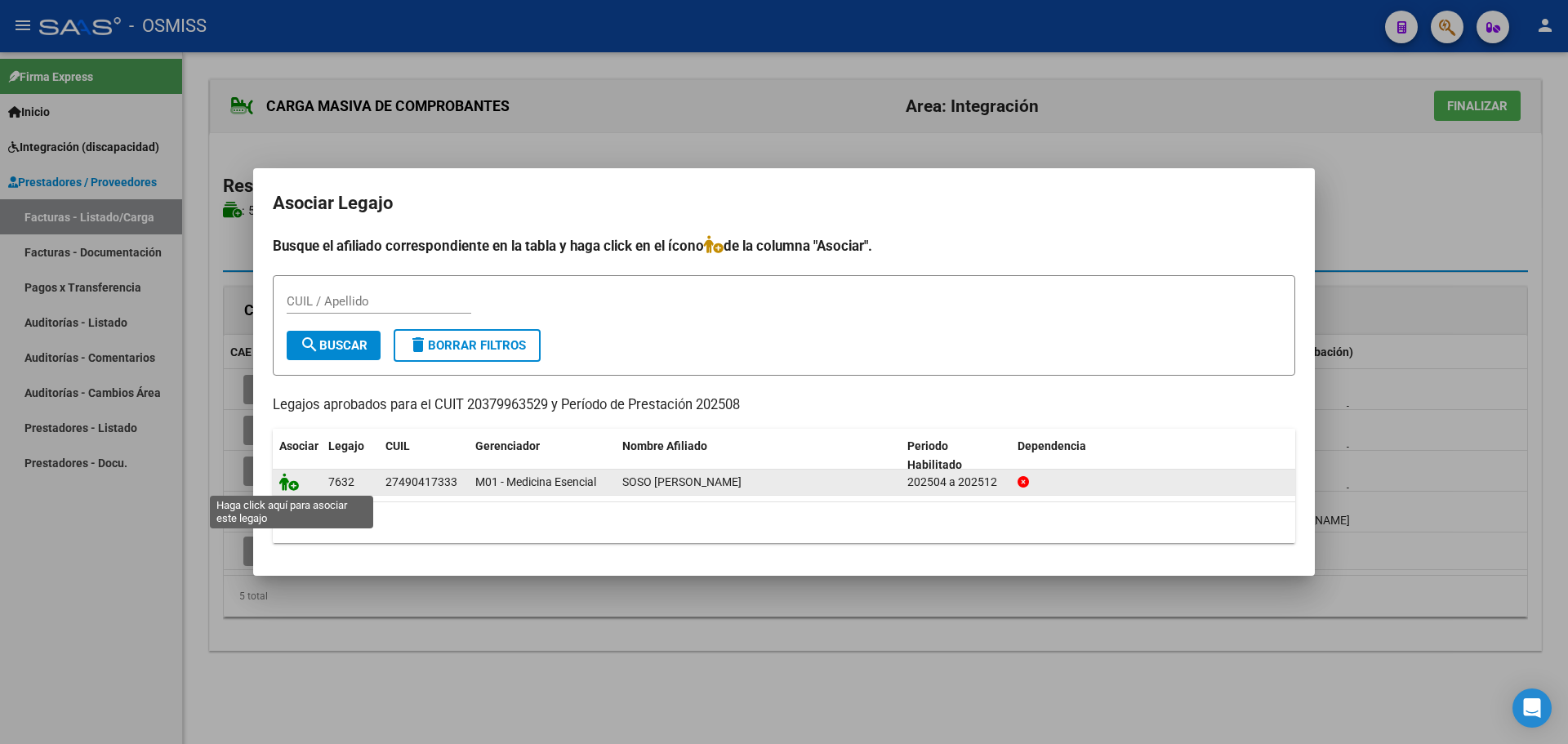
click at [286, 486] on icon at bounding box center [289, 482] width 20 height 18
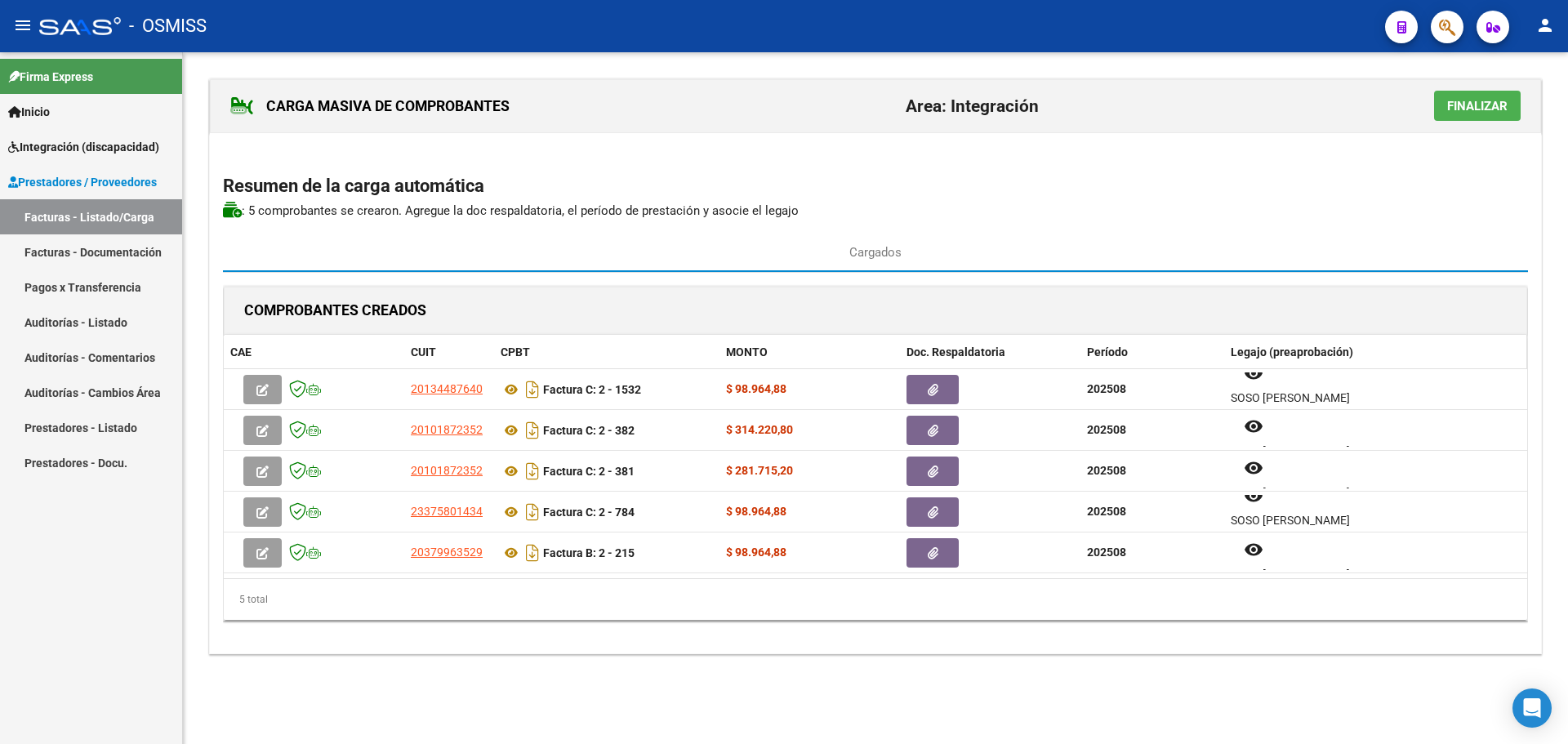
scroll to position [0, 0]
click at [1470, 108] on span "Finalizar" at bounding box center [1477, 106] width 60 height 15
